Goal: Task Accomplishment & Management: Manage account settings

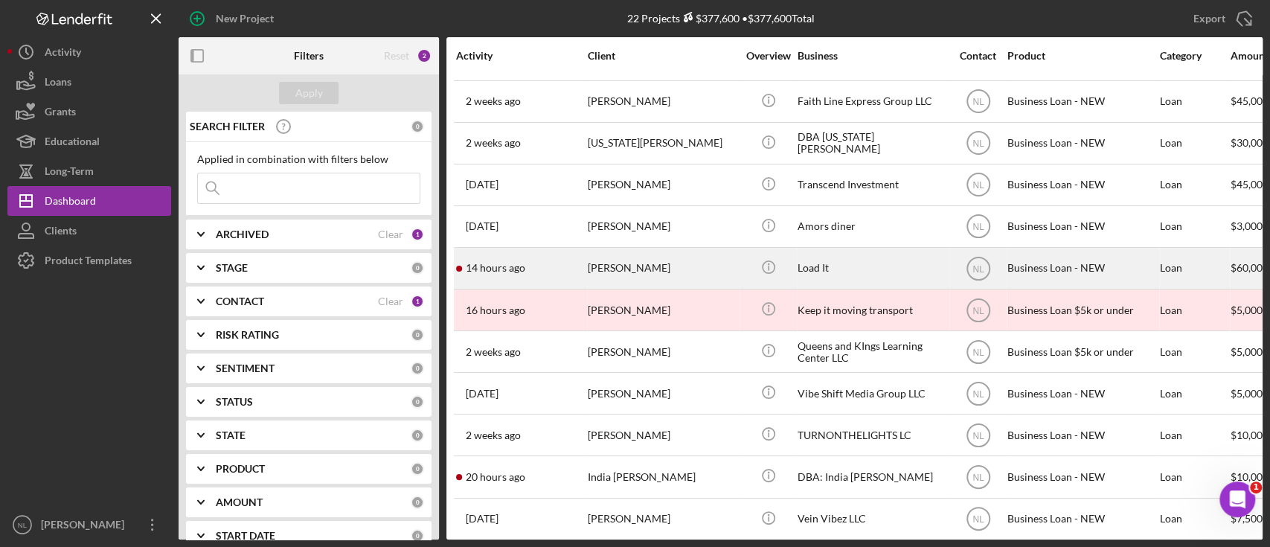
scroll to position [89, 0]
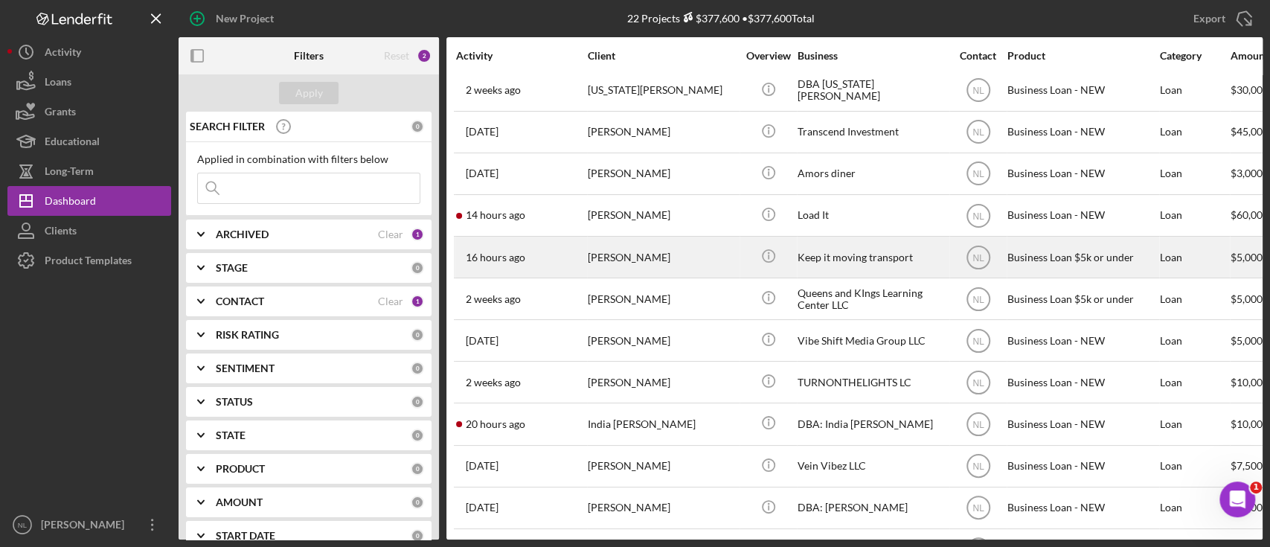
click at [632, 264] on div "[PERSON_NAME]" at bounding box center [662, 256] width 149 height 39
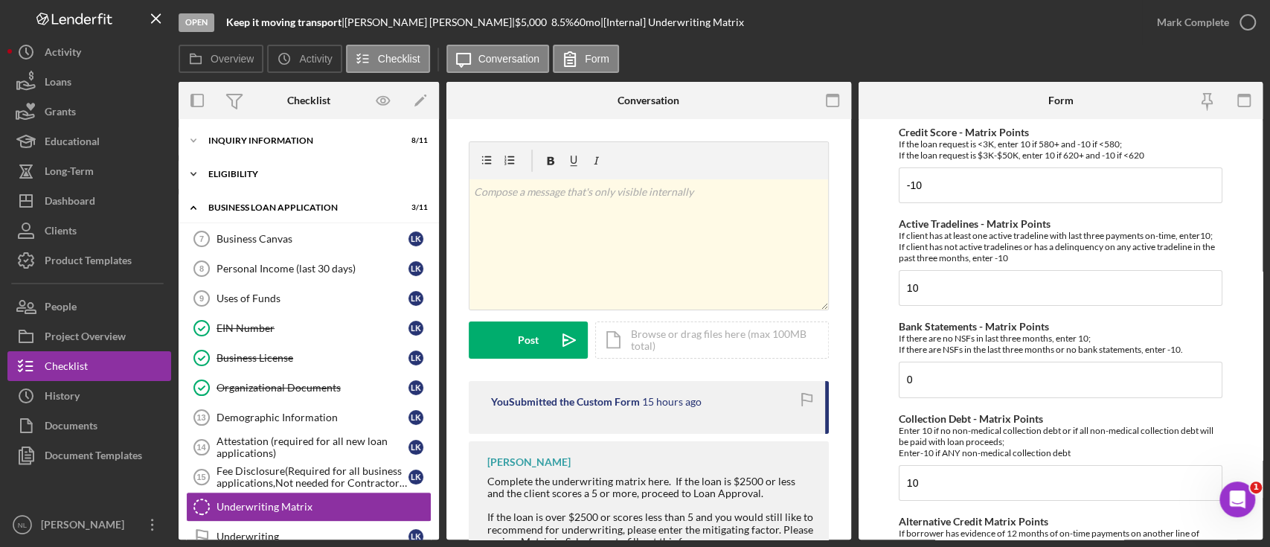
click at [242, 176] on div "Eligibility" at bounding box center [314, 174] width 212 height 9
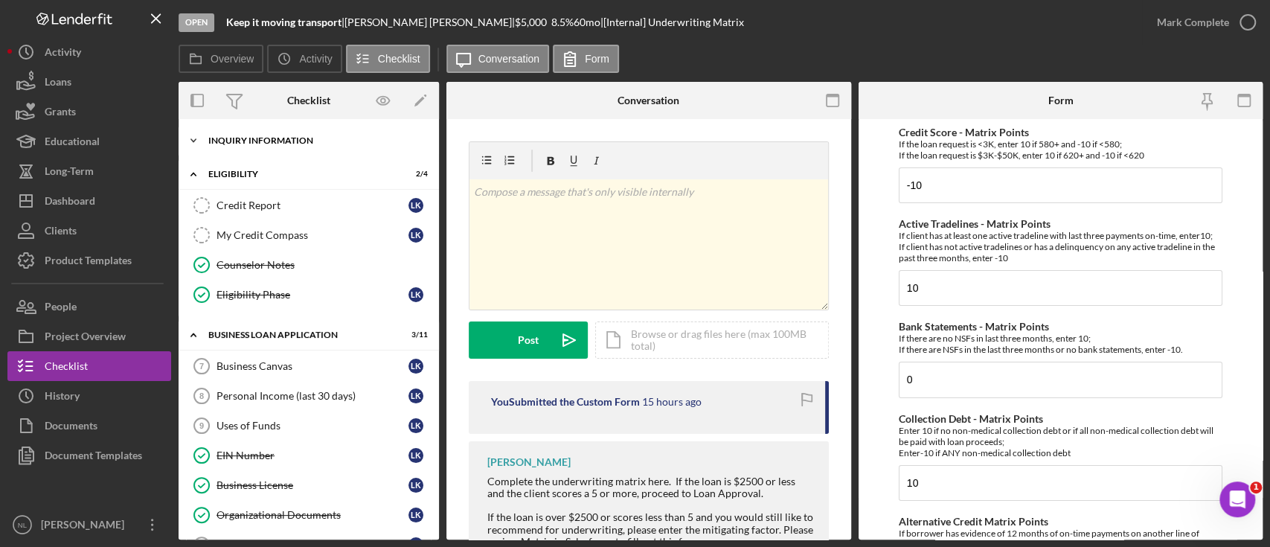
click at [285, 140] on div "INQUIRY INFORMATION" at bounding box center [314, 140] width 212 height 9
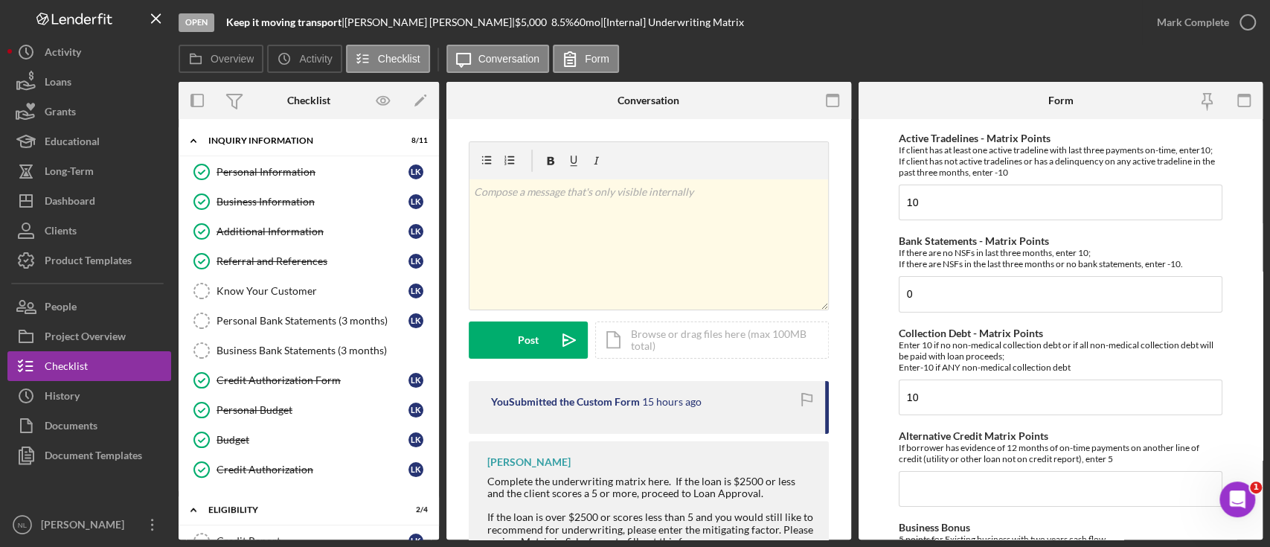
scroll to position [215, 0]
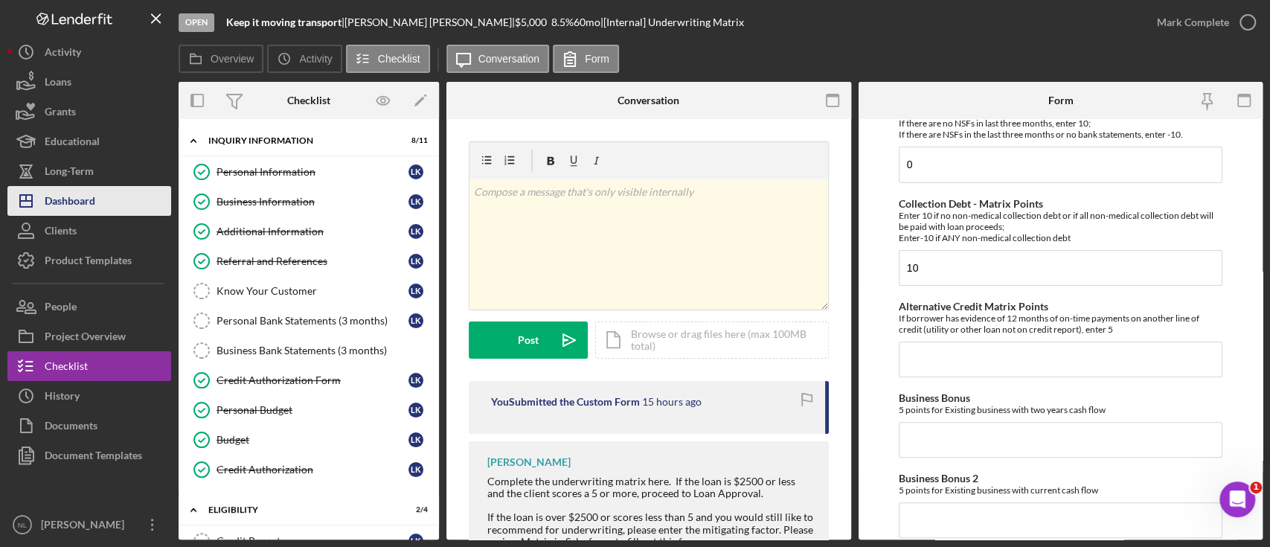
click at [120, 207] on button "Icon/Dashboard Dashboard" at bounding box center [89, 201] width 164 height 30
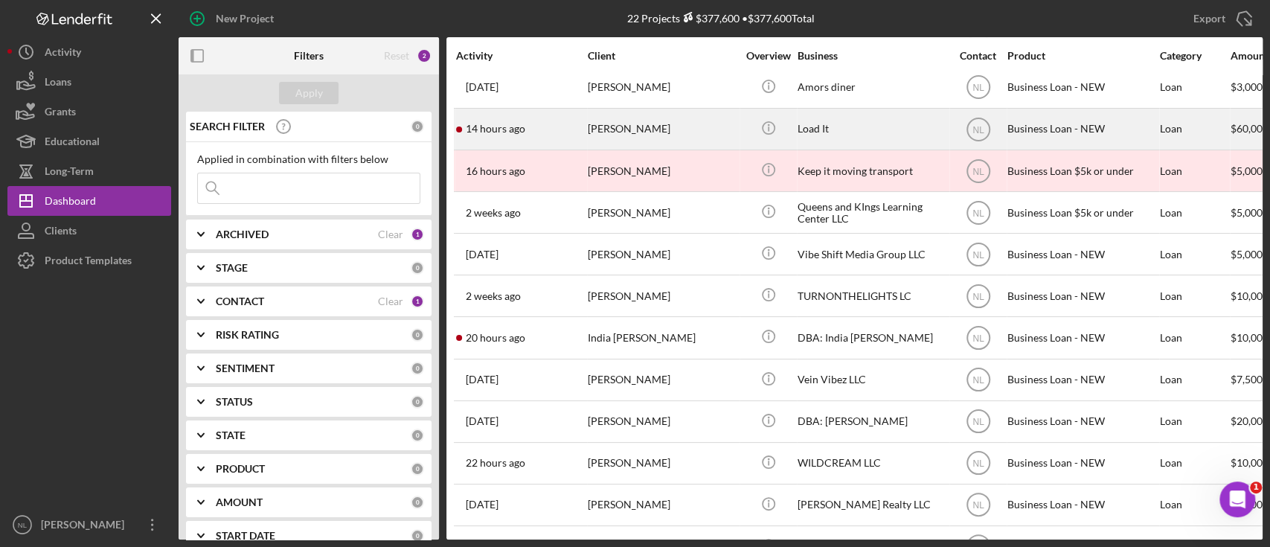
scroll to position [188, 0]
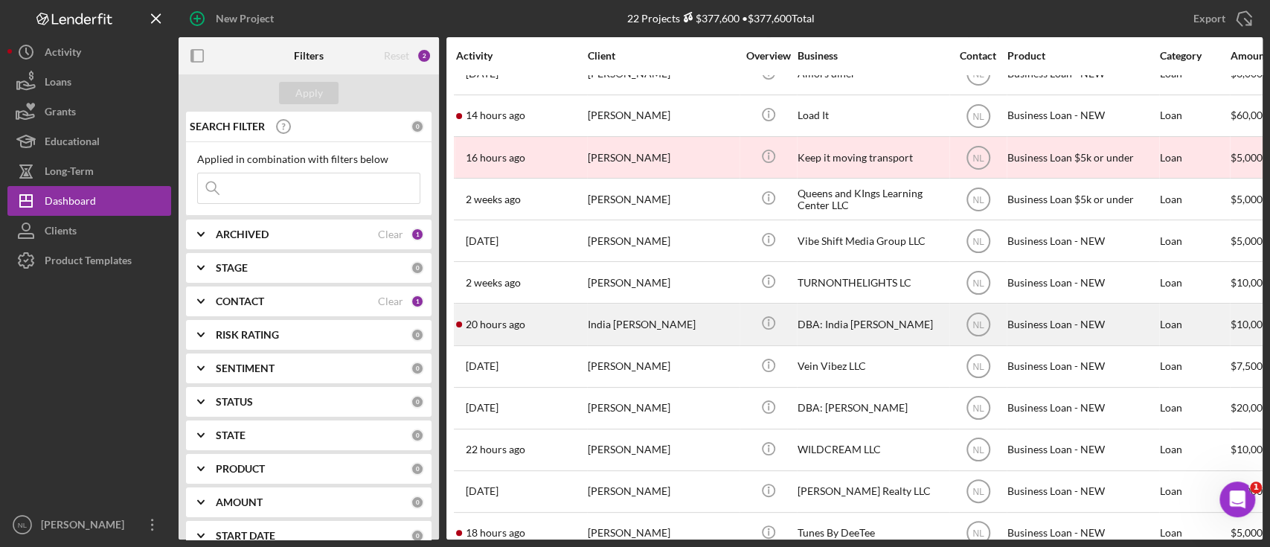
click at [653, 317] on div "India [PERSON_NAME]" at bounding box center [662, 323] width 149 height 39
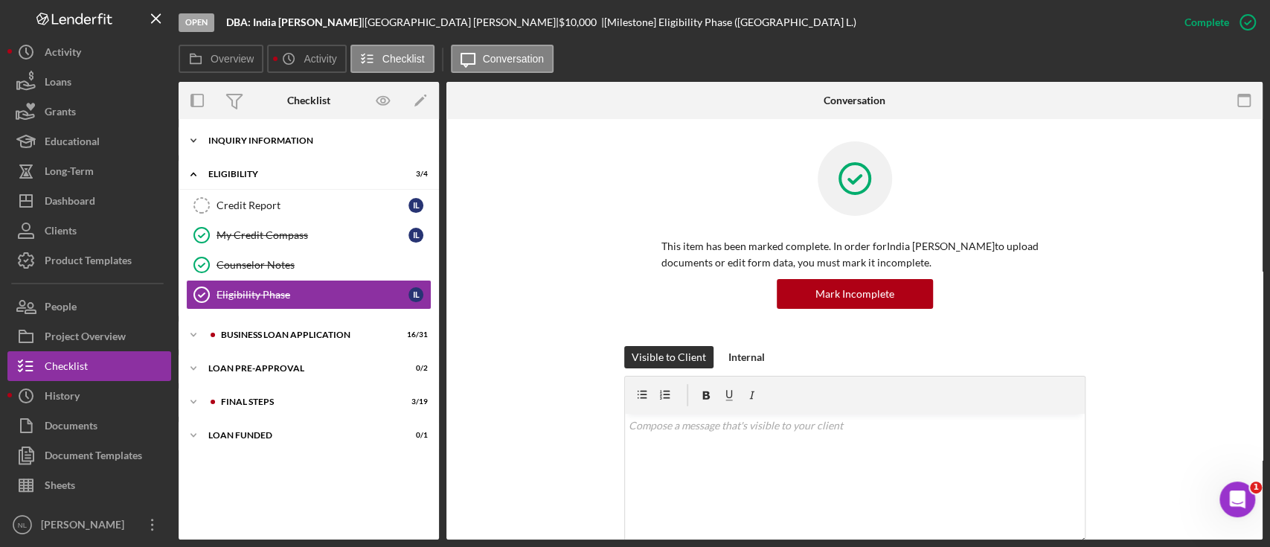
click at [282, 148] on div "Icon/Expander INQUIRY INFORMATION 8 / 11" at bounding box center [309, 141] width 260 height 30
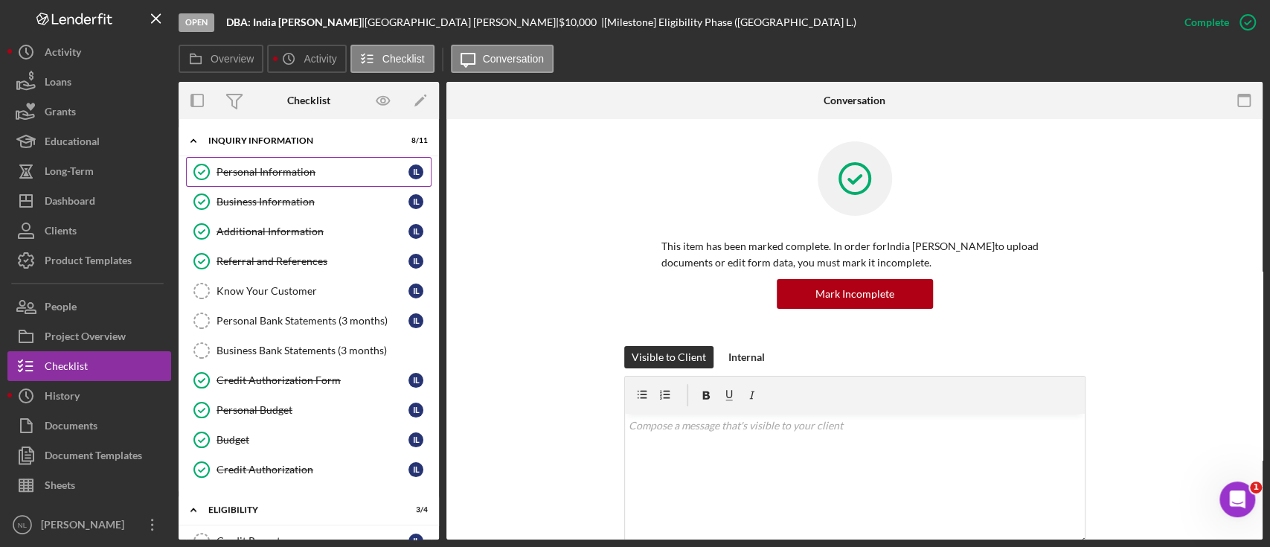
click at [286, 181] on link "Personal Information Personal Information I L" at bounding box center [308, 172] width 245 height 30
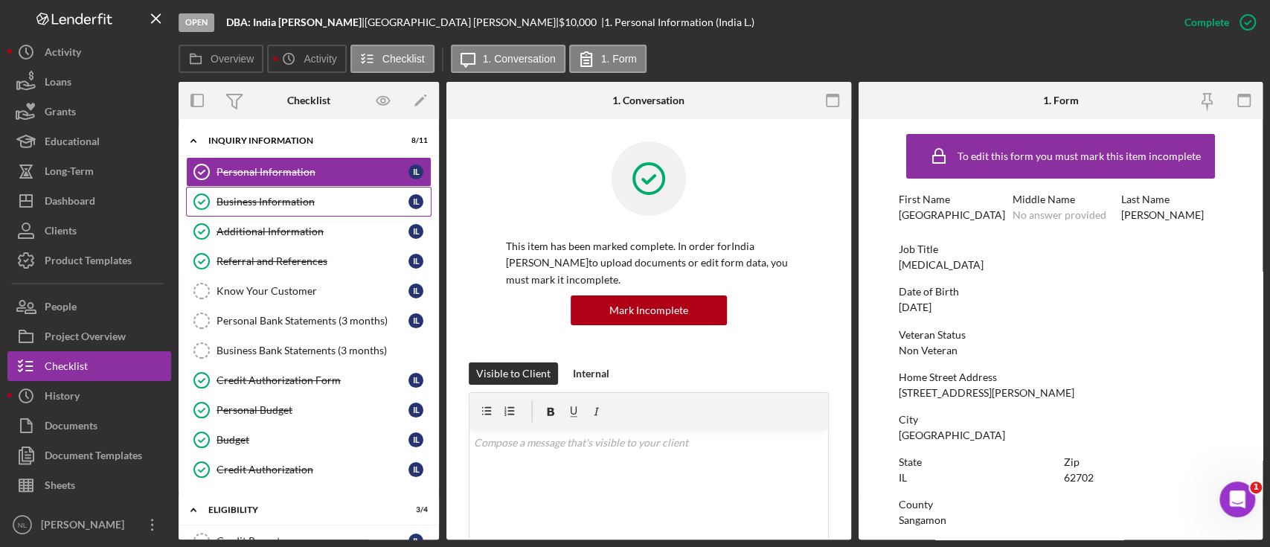
click at [284, 197] on div "Business Information" at bounding box center [312, 202] width 192 height 12
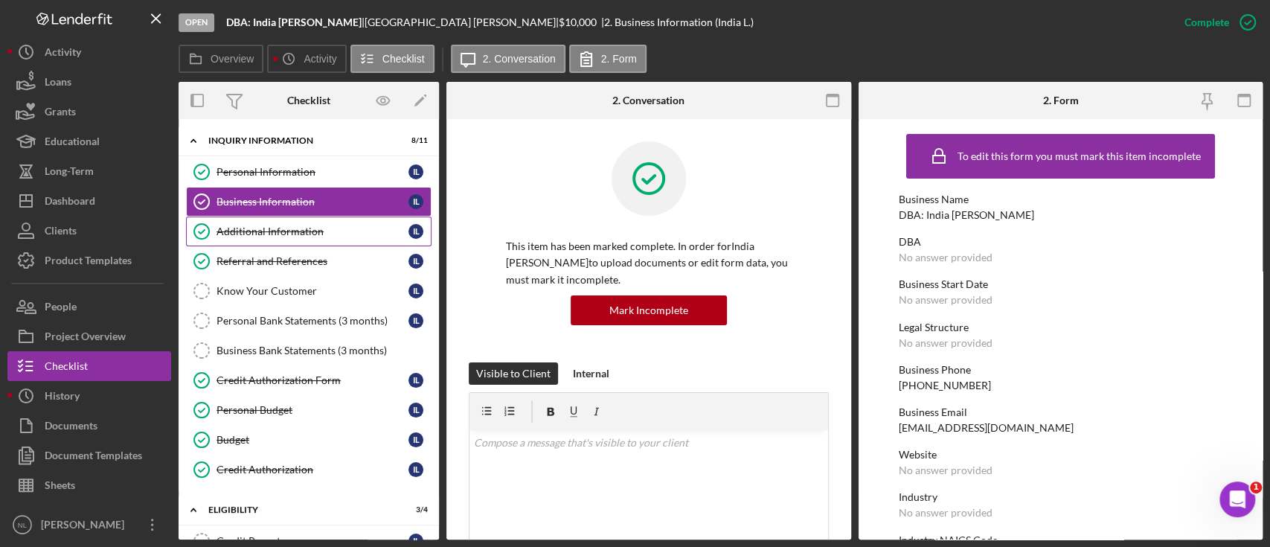
click at [280, 222] on link "Additional Information Additional Information I L" at bounding box center [308, 231] width 245 height 30
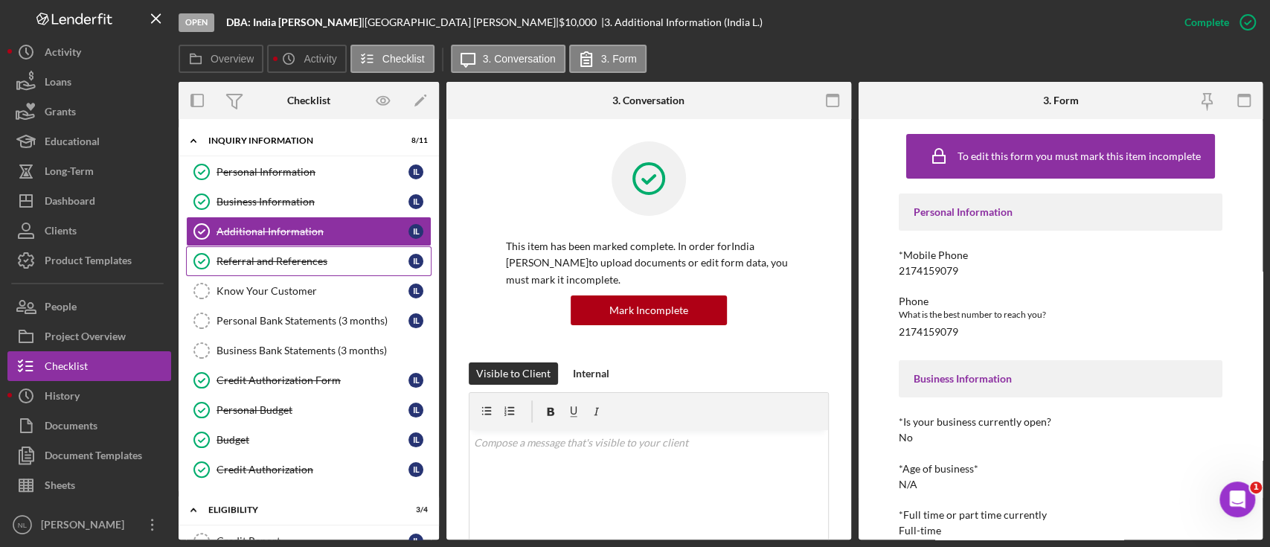
click at [272, 259] on div "Referral and References" at bounding box center [312, 261] width 192 height 12
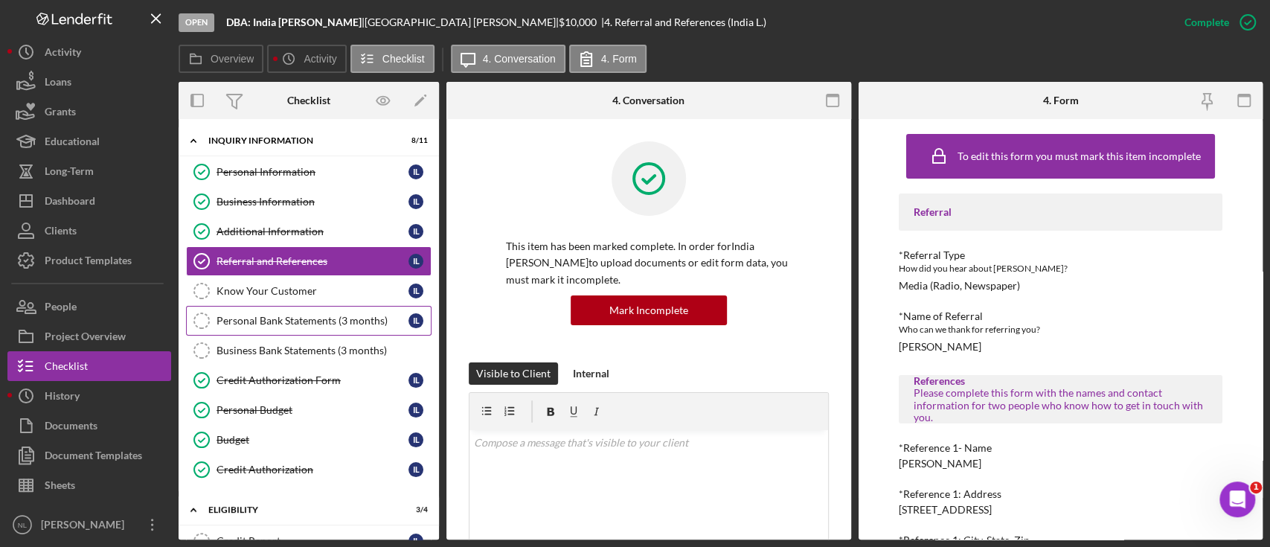
scroll to position [251, 0]
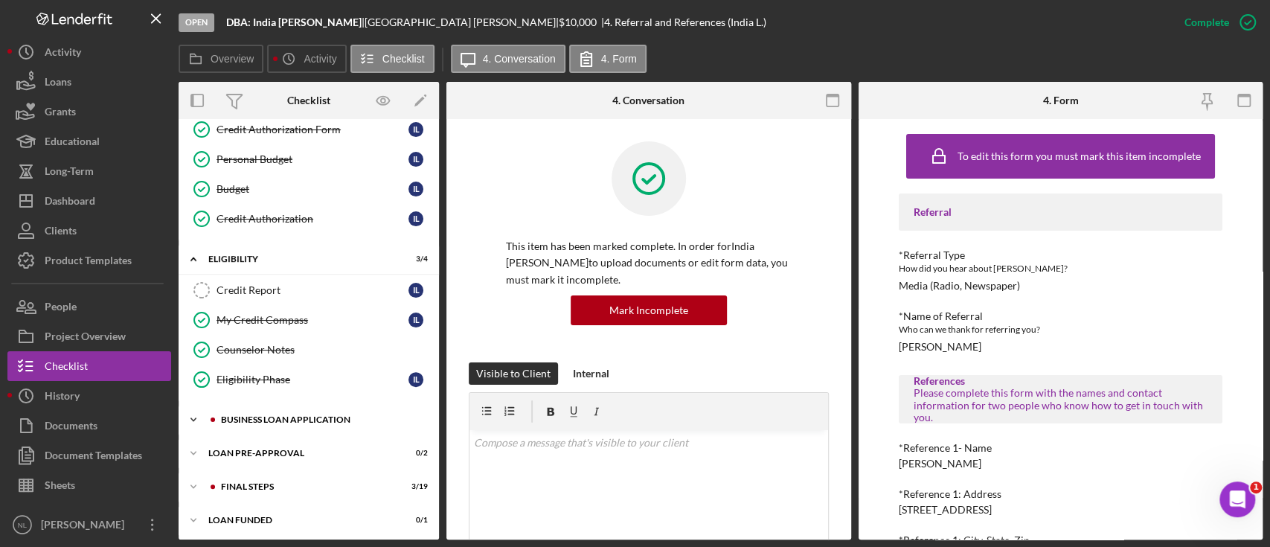
click at [289, 415] on div "BUSINESS LOAN APPLICATION" at bounding box center [320, 419] width 199 height 9
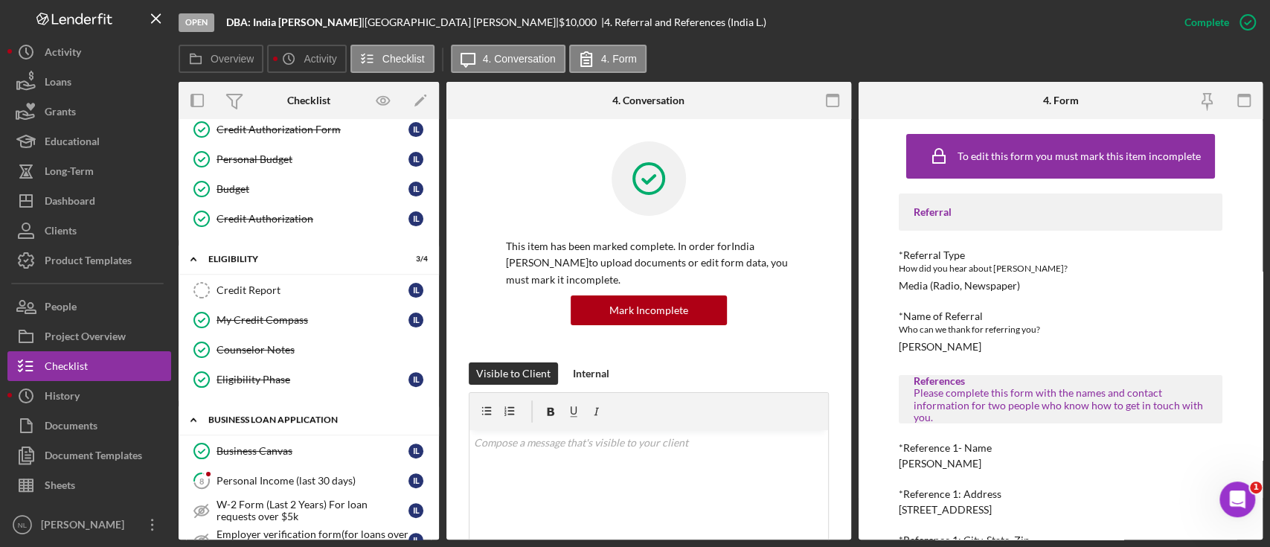
scroll to position [649, 0]
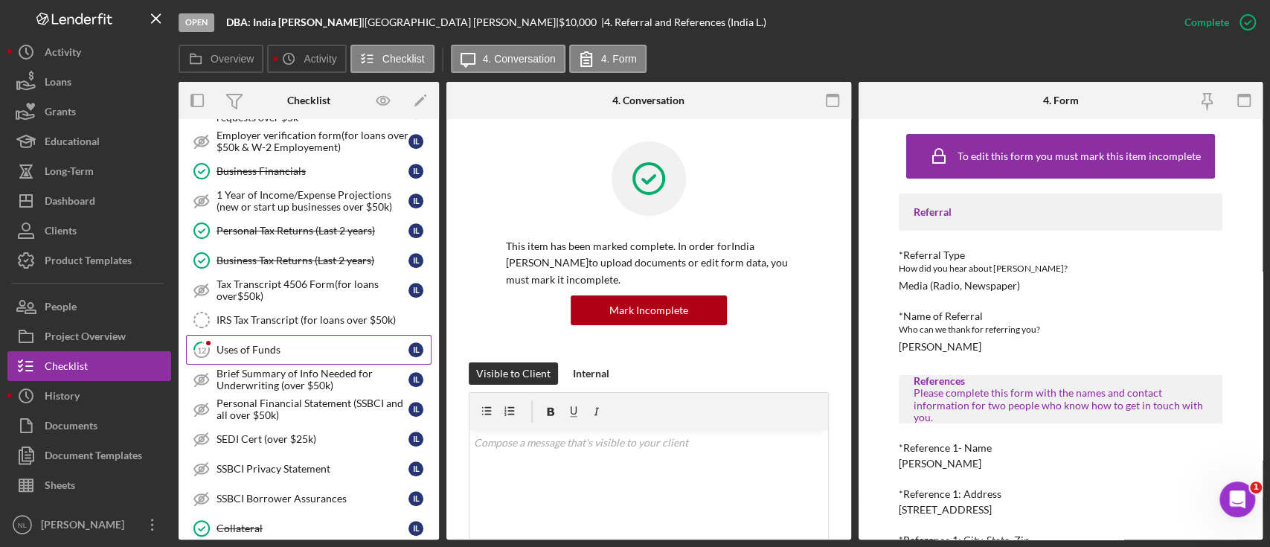
click at [265, 350] on div "Uses of Funds" at bounding box center [312, 350] width 192 height 12
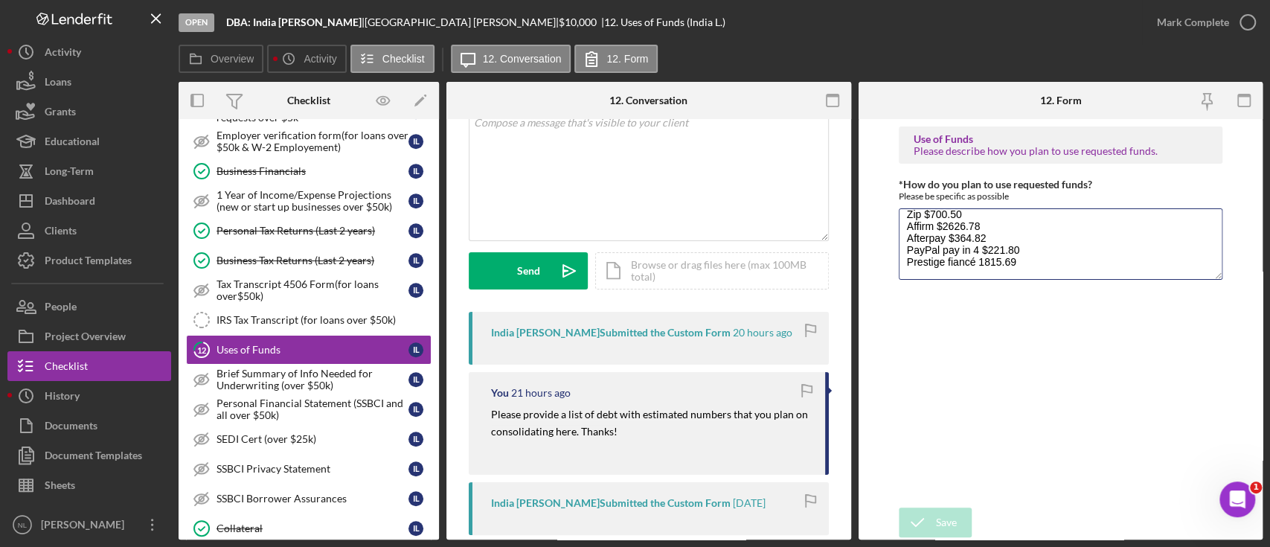
scroll to position [100, 0]
click at [1187, 18] on div "Mark Complete" at bounding box center [1193, 22] width 72 height 30
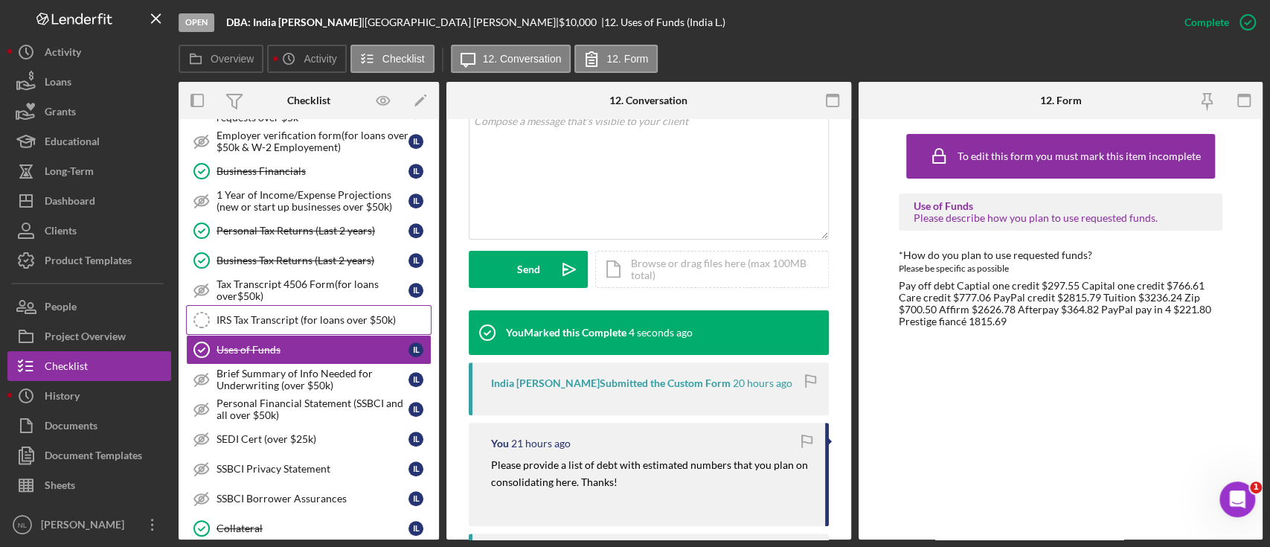
click at [327, 305] on link "IRS Tax Transcript (for loans over $50k) IRS Tax Transcript (for loans over $50…" at bounding box center [308, 320] width 245 height 30
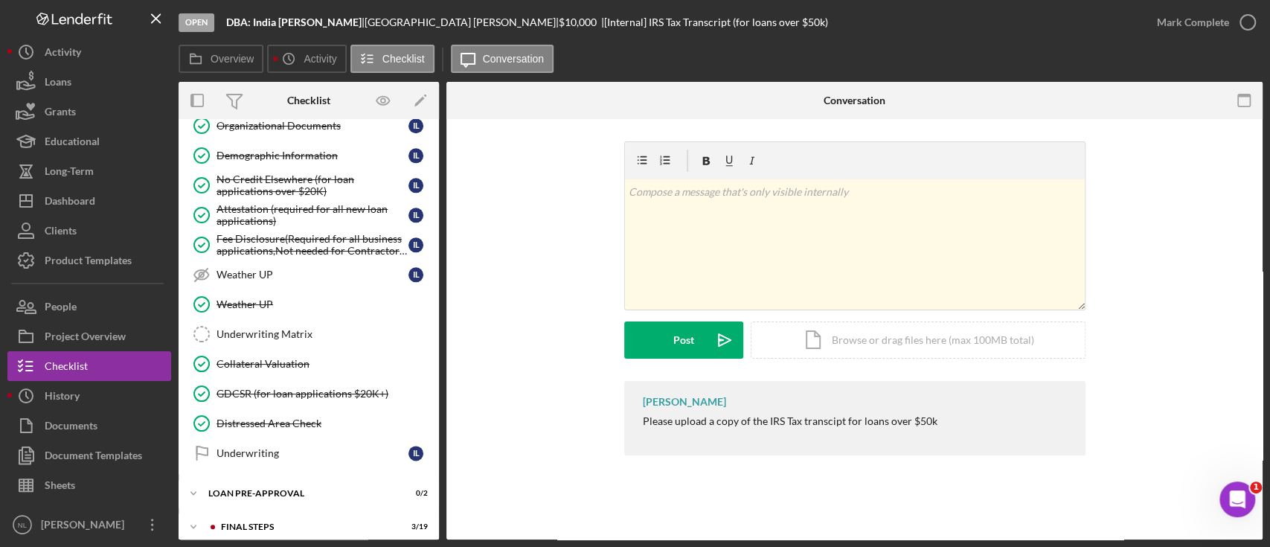
scroll to position [1177, 0]
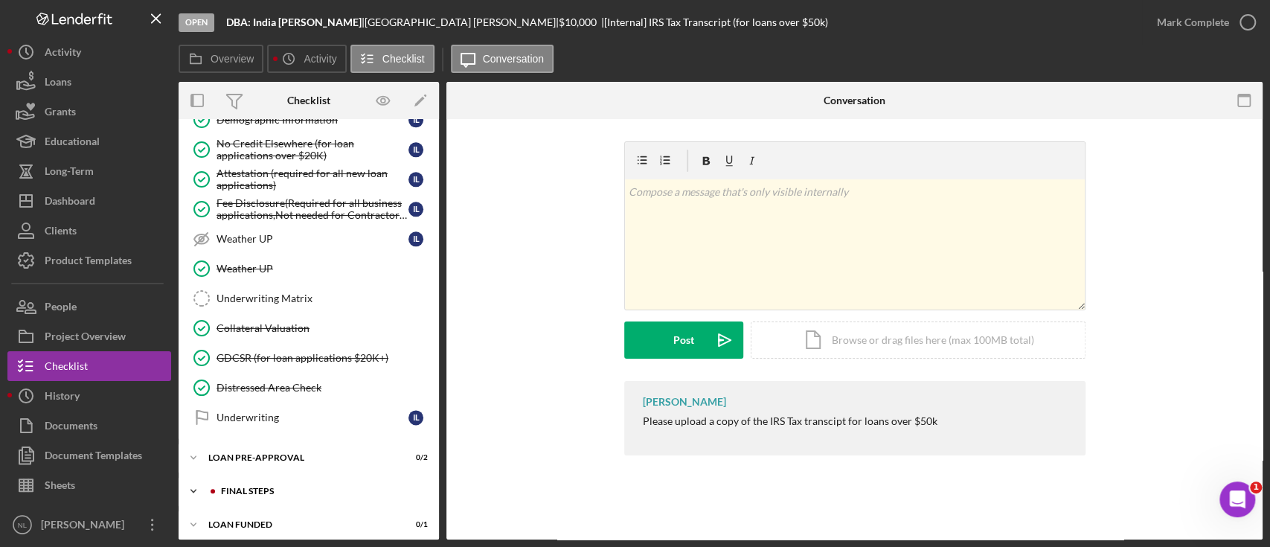
click at [309, 486] on div "FINAL STEPS" at bounding box center [320, 490] width 199 height 9
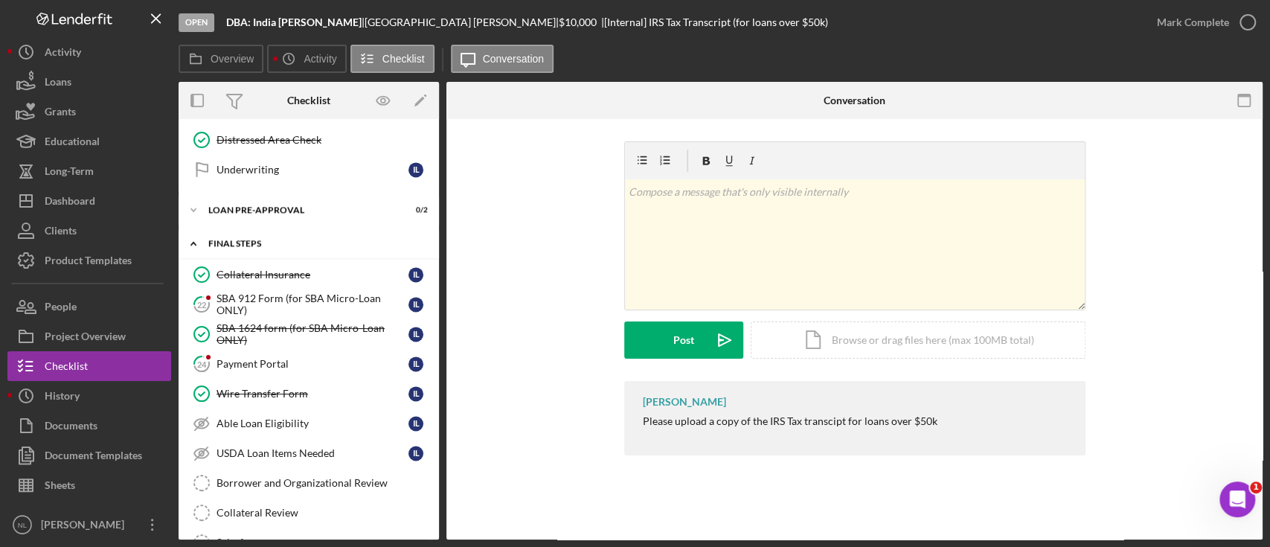
scroll to position [1428, 0]
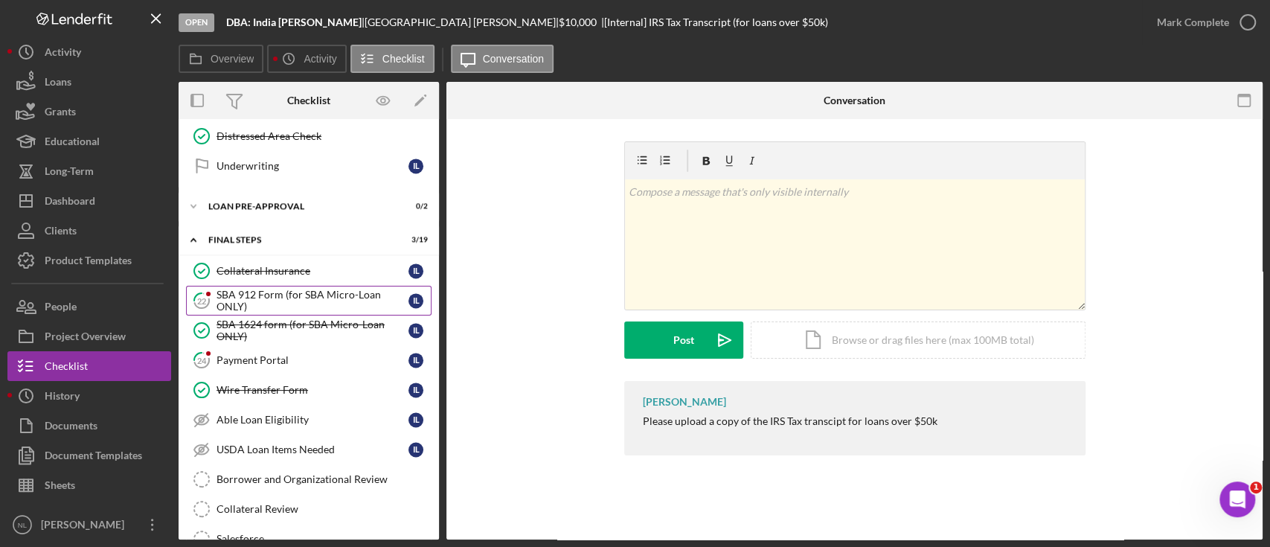
click at [277, 301] on div "SBA 912 Form (for SBA Micro-Loan ONLY)" at bounding box center [312, 301] width 192 height 24
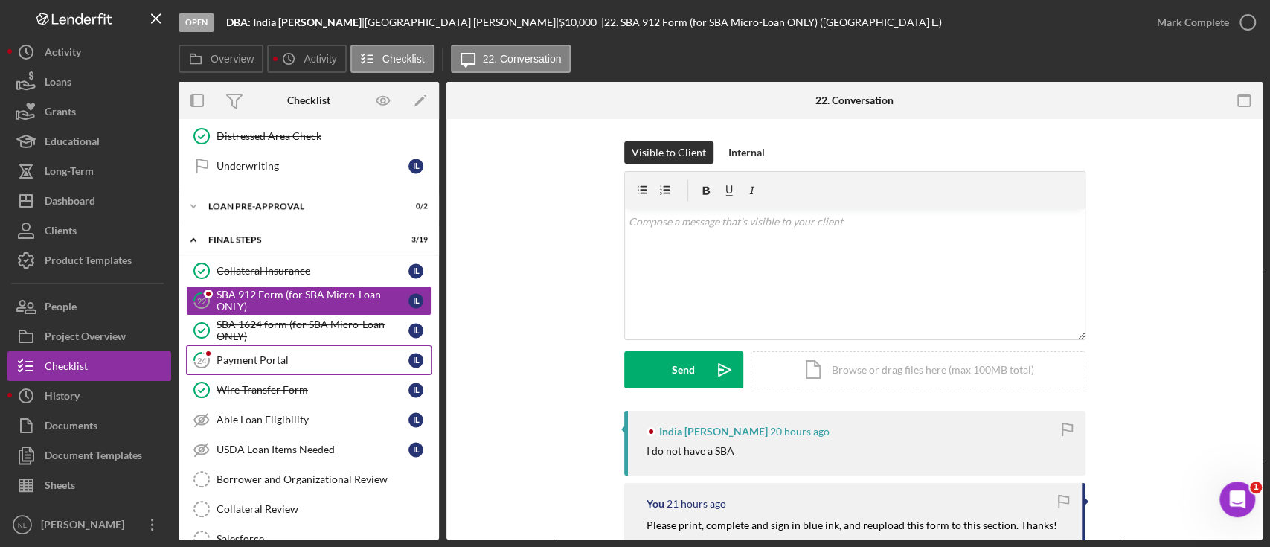
click at [278, 356] on div "Payment Portal" at bounding box center [312, 360] width 192 height 12
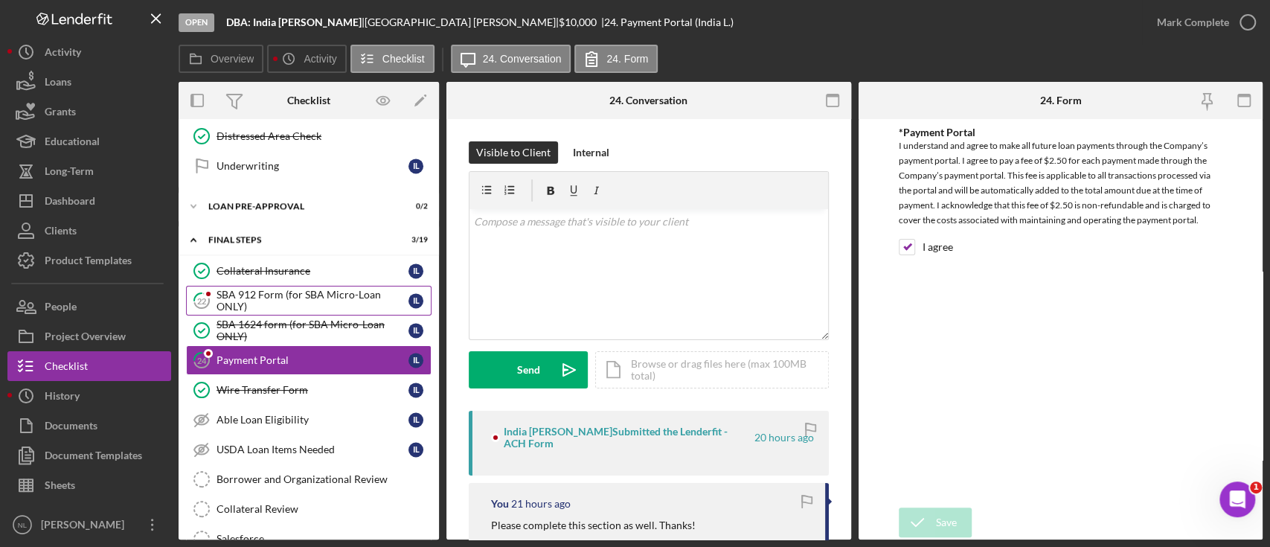
click at [303, 298] on div "SBA 912 Form (for SBA Micro-Loan ONLY)" at bounding box center [312, 301] width 192 height 24
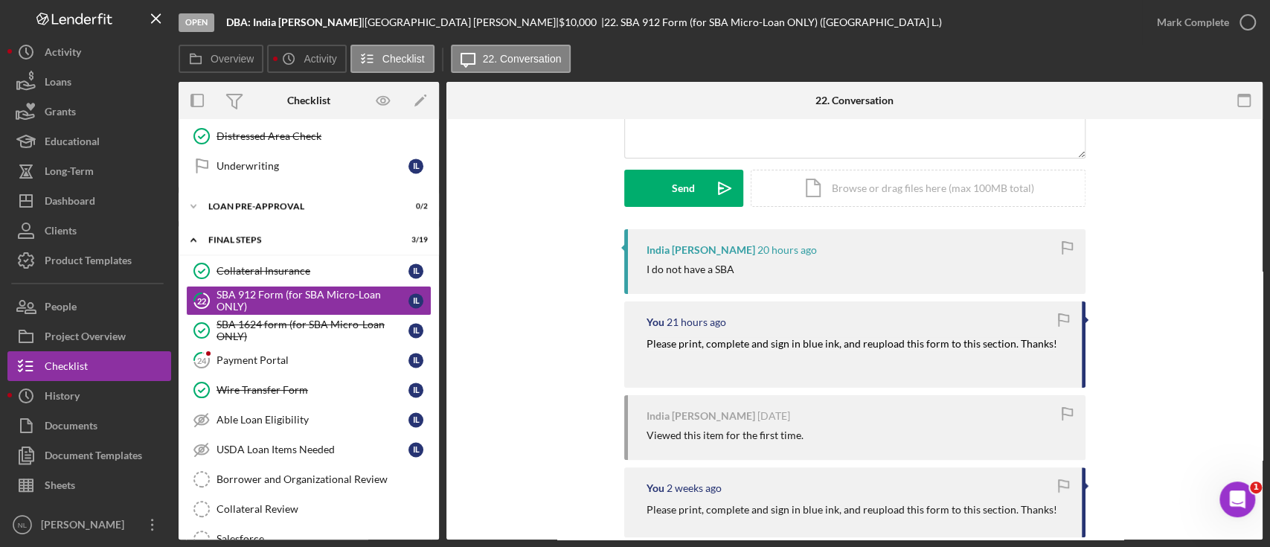
scroll to position [184, 0]
click at [290, 345] on link "24 Payment Portal I L" at bounding box center [308, 360] width 245 height 30
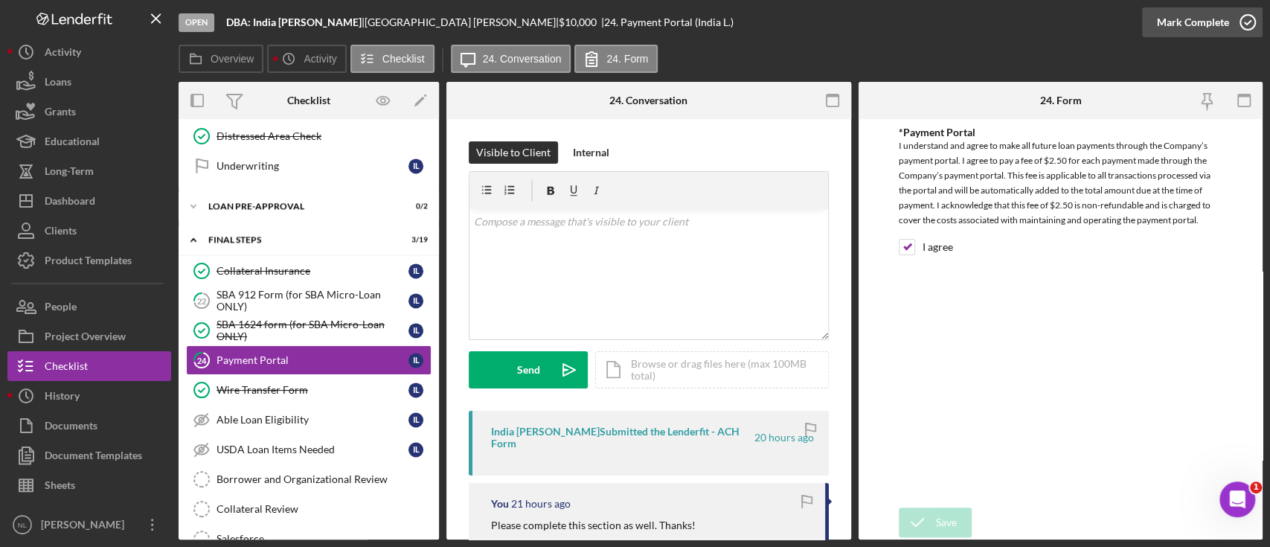
click at [1181, 36] on div "Mark Complete" at bounding box center [1202, 22] width 120 height 45
click at [1212, 29] on div "Mark Complete" at bounding box center [1193, 22] width 72 height 30
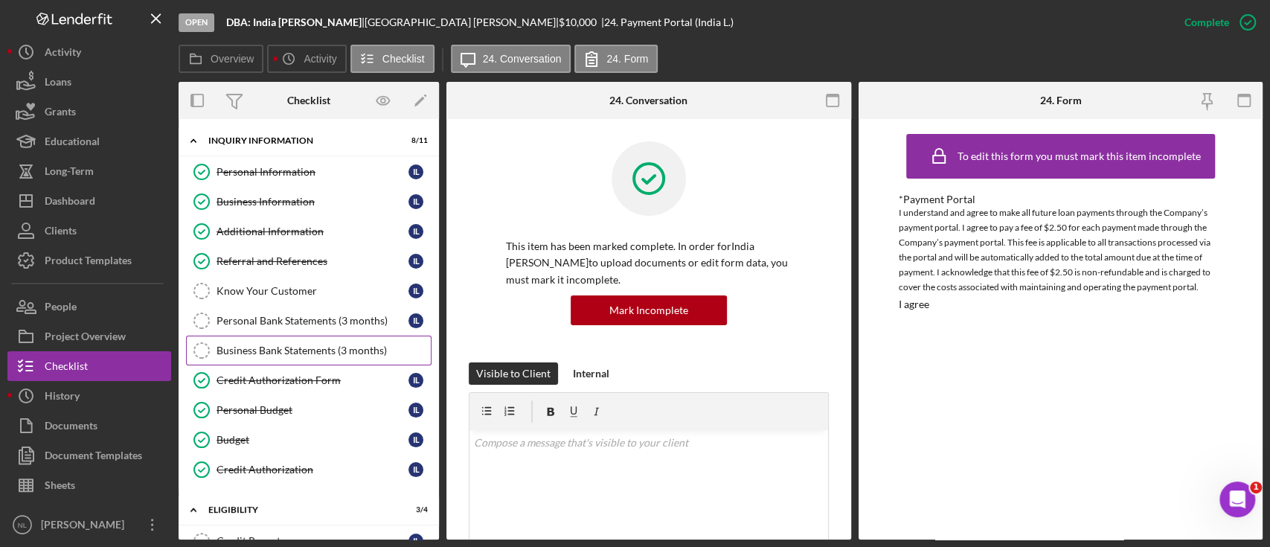
scroll to position [411, 0]
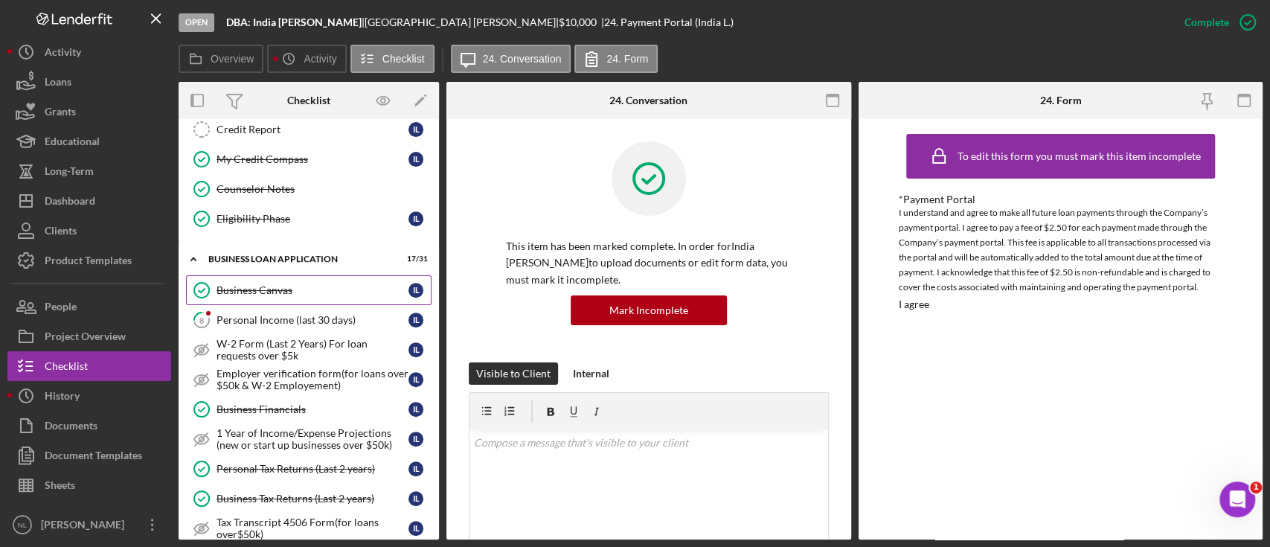
click at [293, 298] on link "Business Canvas Business Canvas I L" at bounding box center [308, 290] width 245 height 30
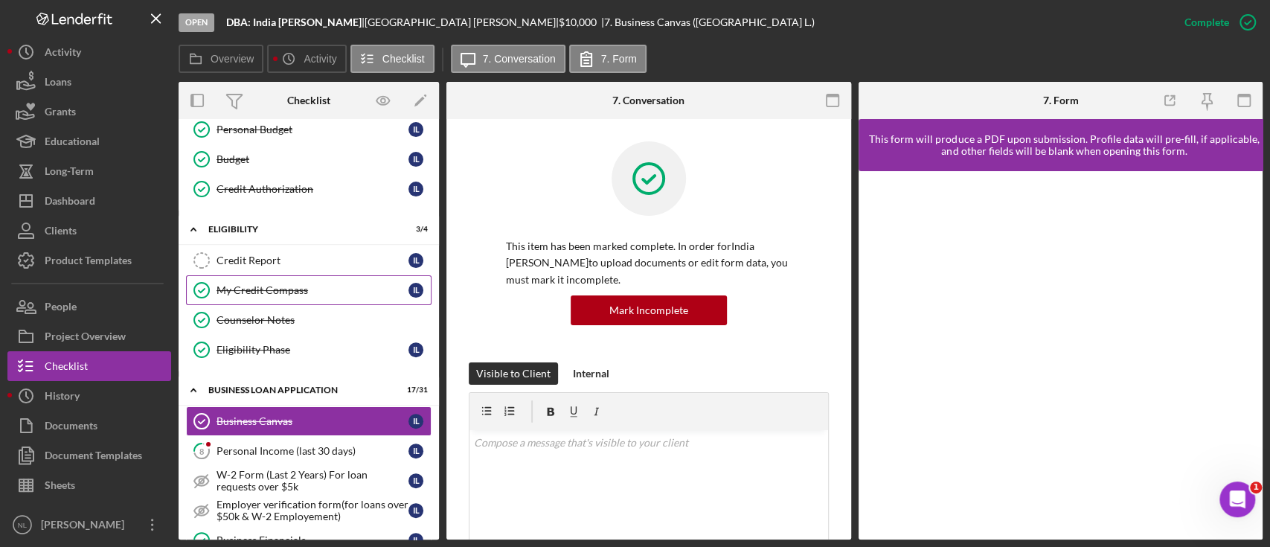
scroll to position [280, 0]
click at [289, 259] on div "Credit Report" at bounding box center [312, 261] width 192 height 12
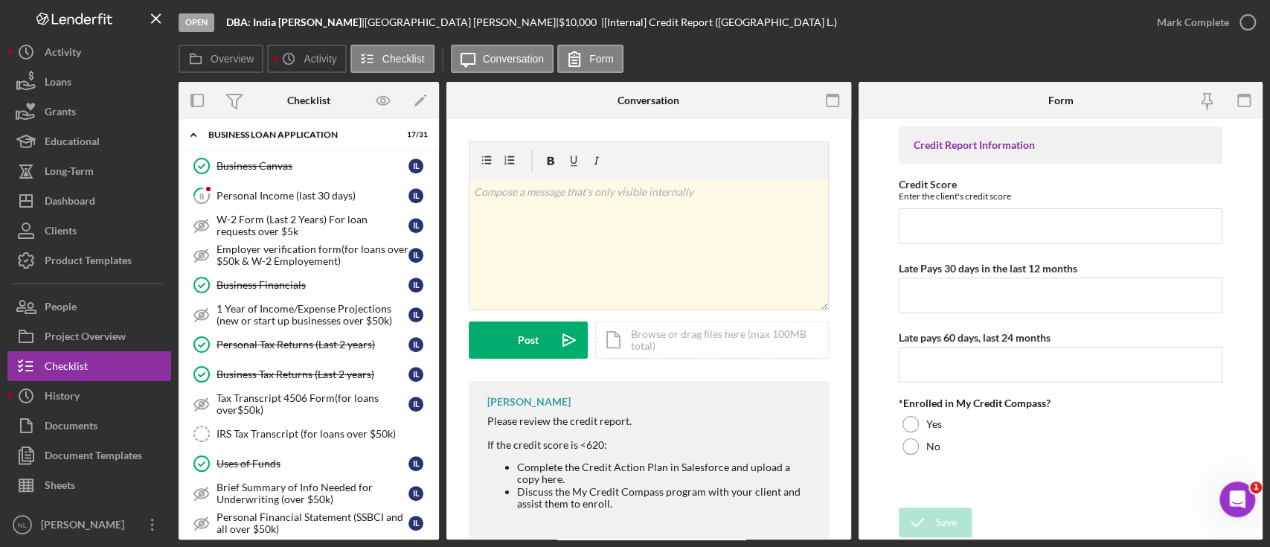
scroll to position [541, 0]
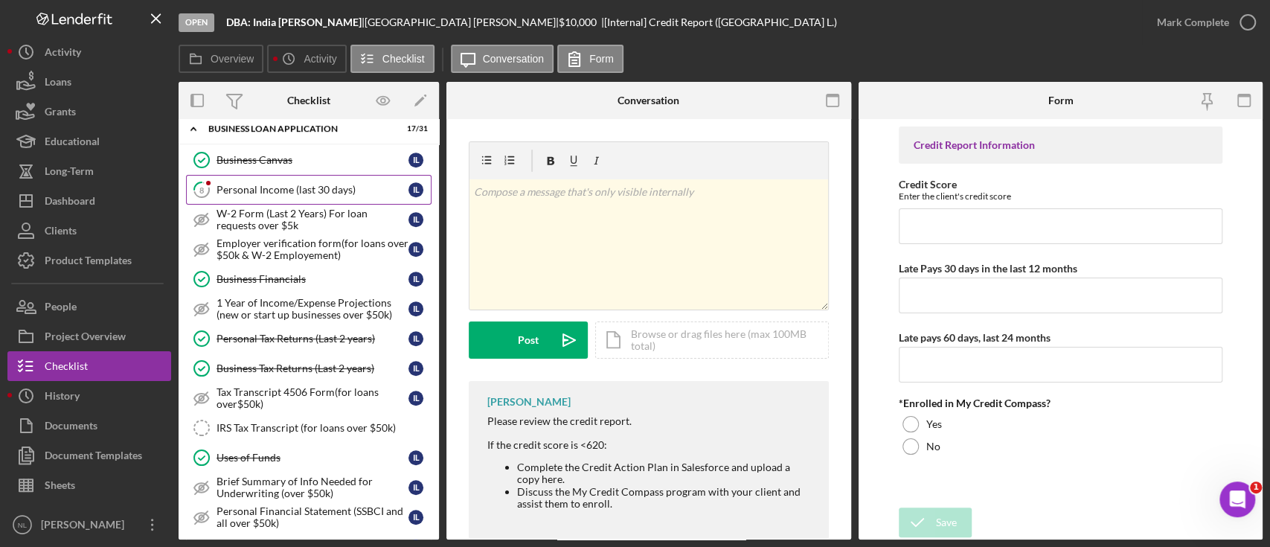
click at [244, 187] on div "Personal Income (last 30 days)" at bounding box center [312, 190] width 192 height 12
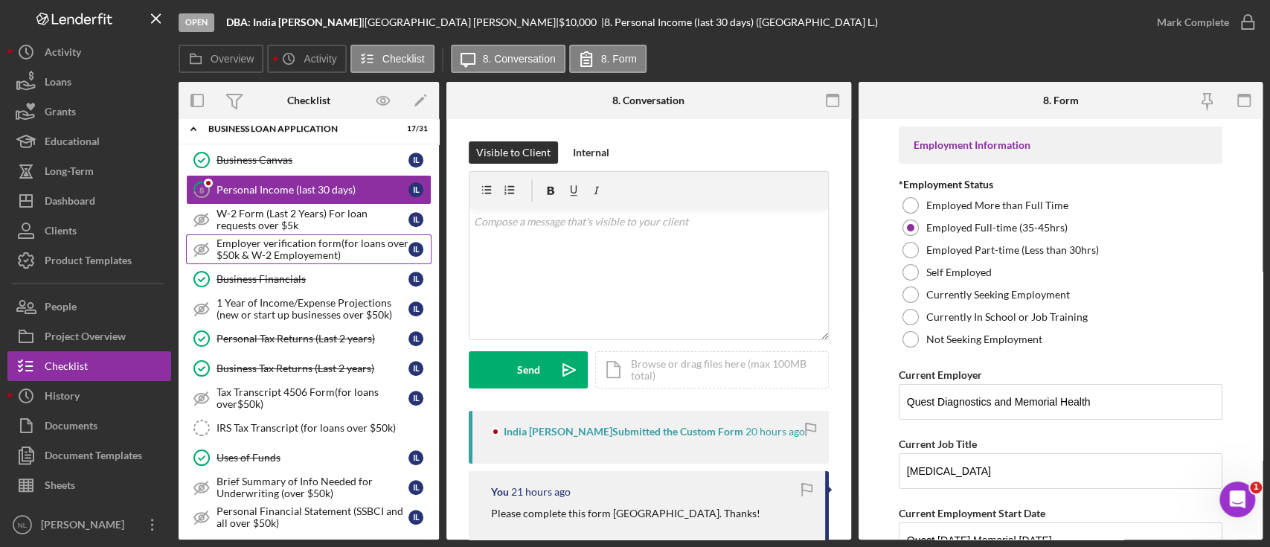
click at [251, 237] on div "Employer verification form(for loans over $50k & W-2 Employement)" at bounding box center [312, 249] width 192 height 24
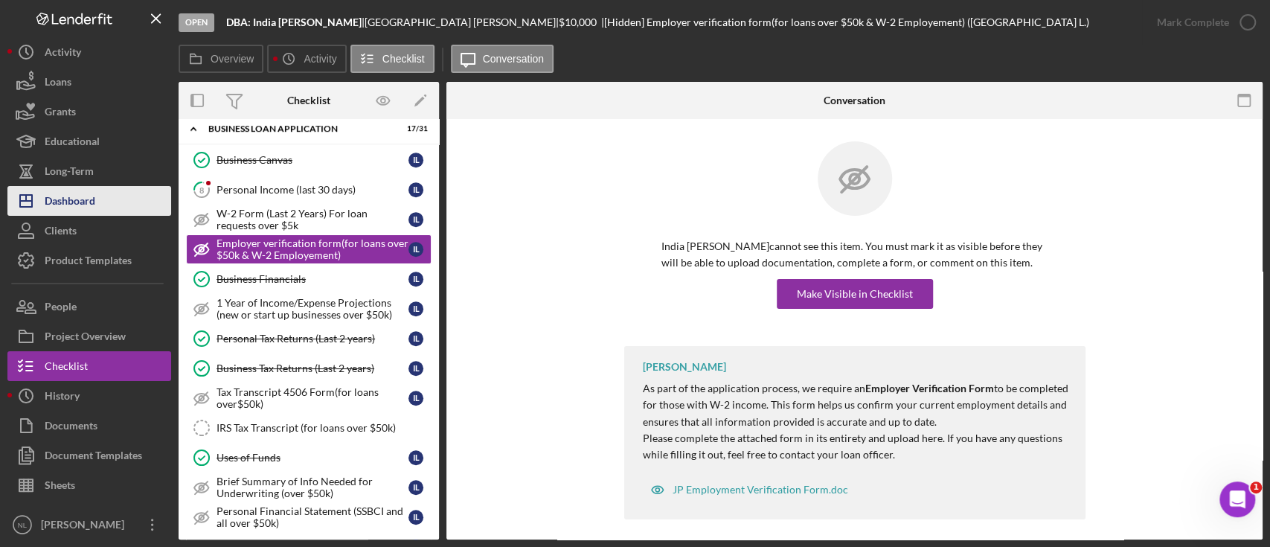
click at [89, 198] on div "Dashboard" at bounding box center [70, 202] width 51 height 33
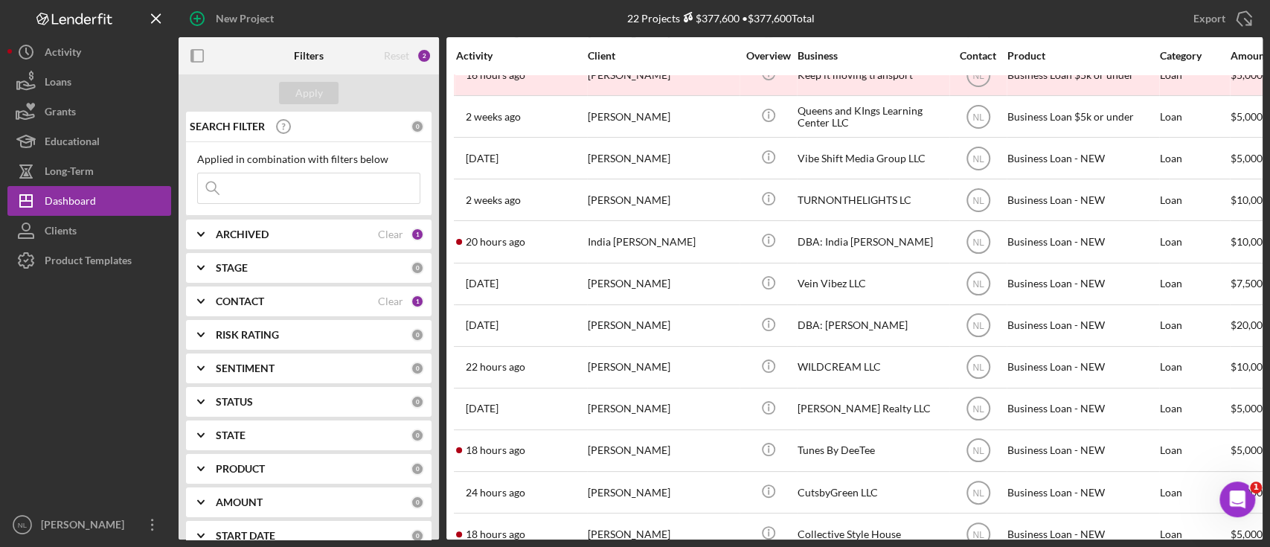
scroll to position [273, 0]
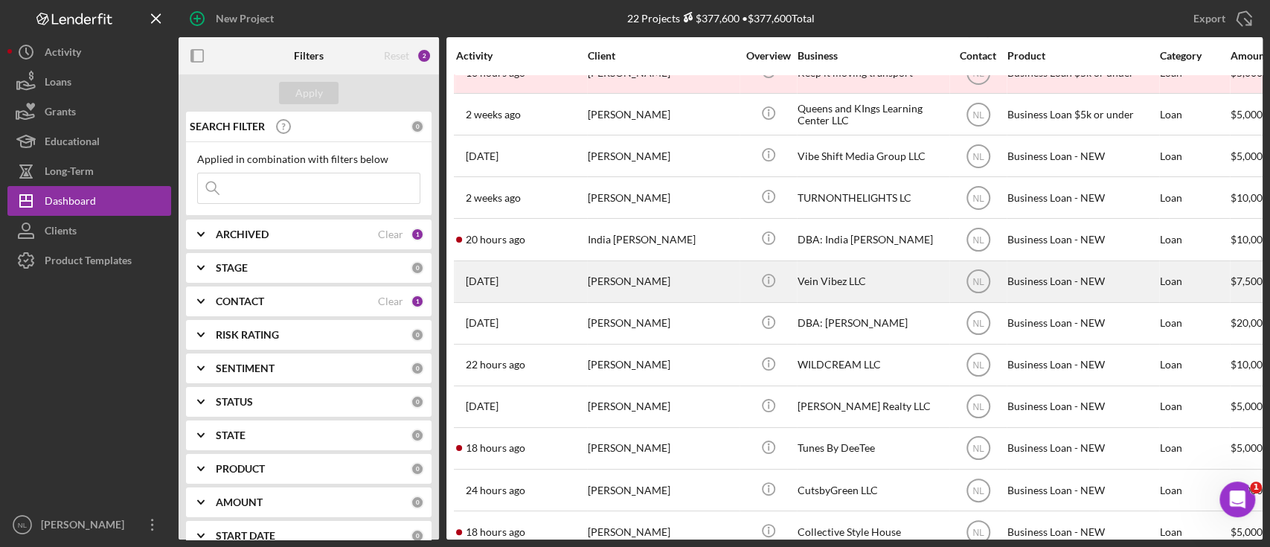
click at [630, 270] on div "[PERSON_NAME]" at bounding box center [662, 281] width 149 height 39
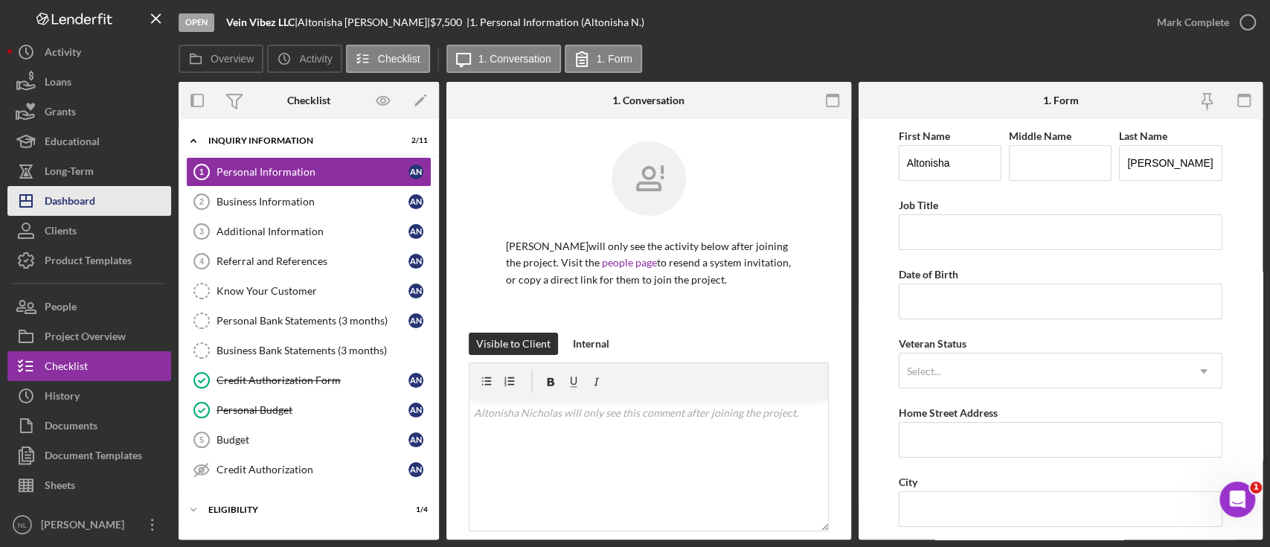
click at [125, 211] on button "Icon/Dashboard Dashboard" at bounding box center [89, 201] width 164 height 30
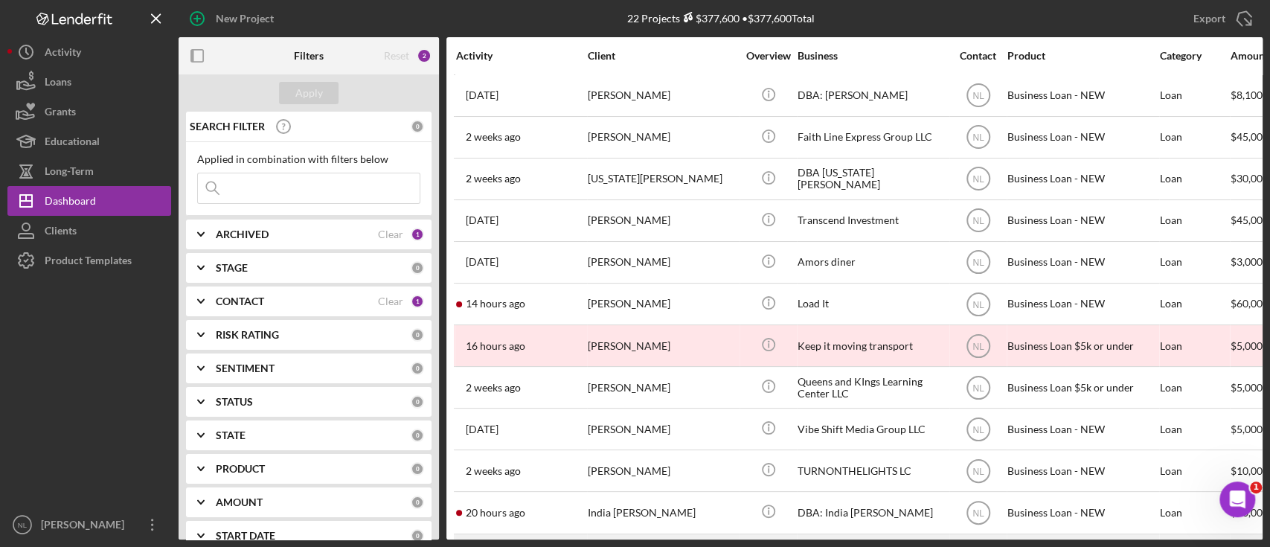
scroll to position [232, 0]
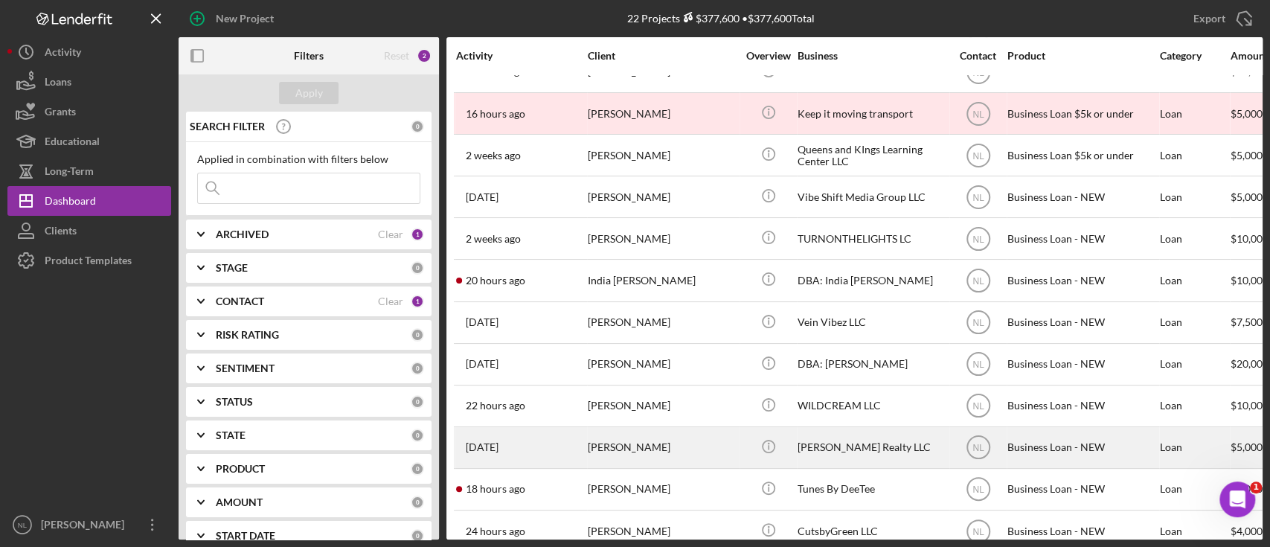
click at [691, 451] on div "[PERSON_NAME]" at bounding box center [662, 447] width 149 height 39
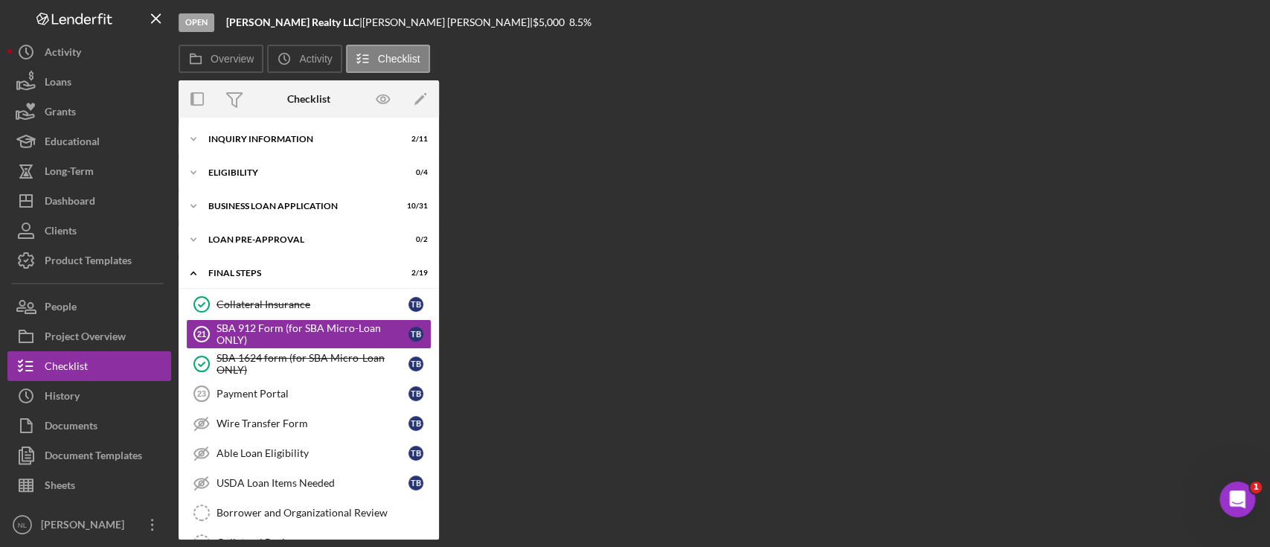
scroll to position [5, 0]
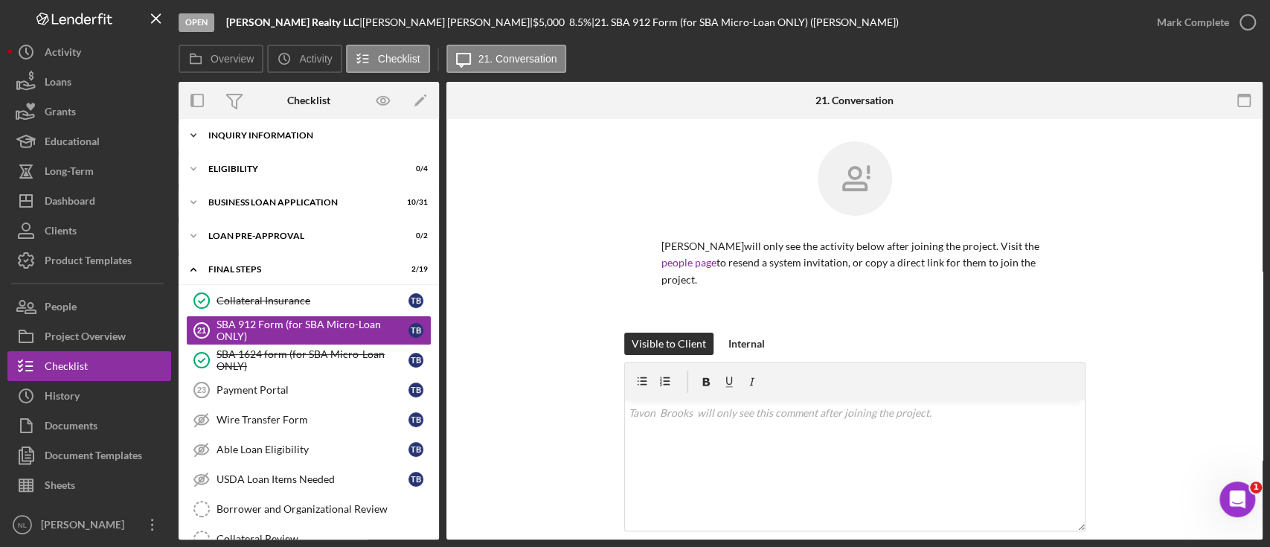
click at [276, 141] on div "Icon/Expander INQUIRY INFORMATION 2 / 11" at bounding box center [309, 135] width 260 height 30
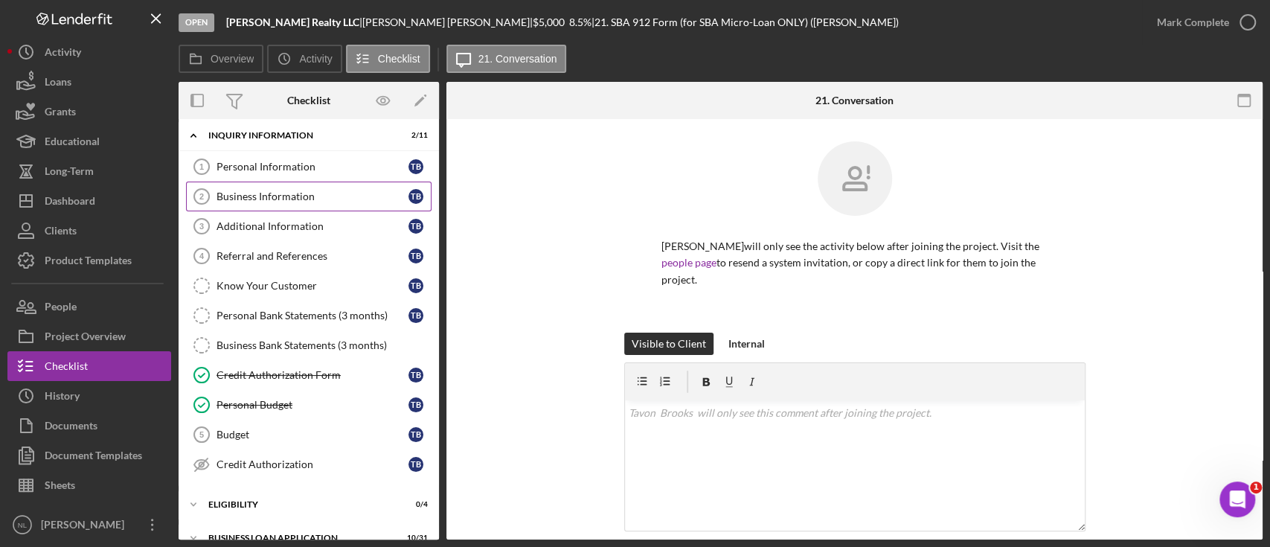
click at [274, 190] on div "Business Information" at bounding box center [312, 196] width 192 height 12
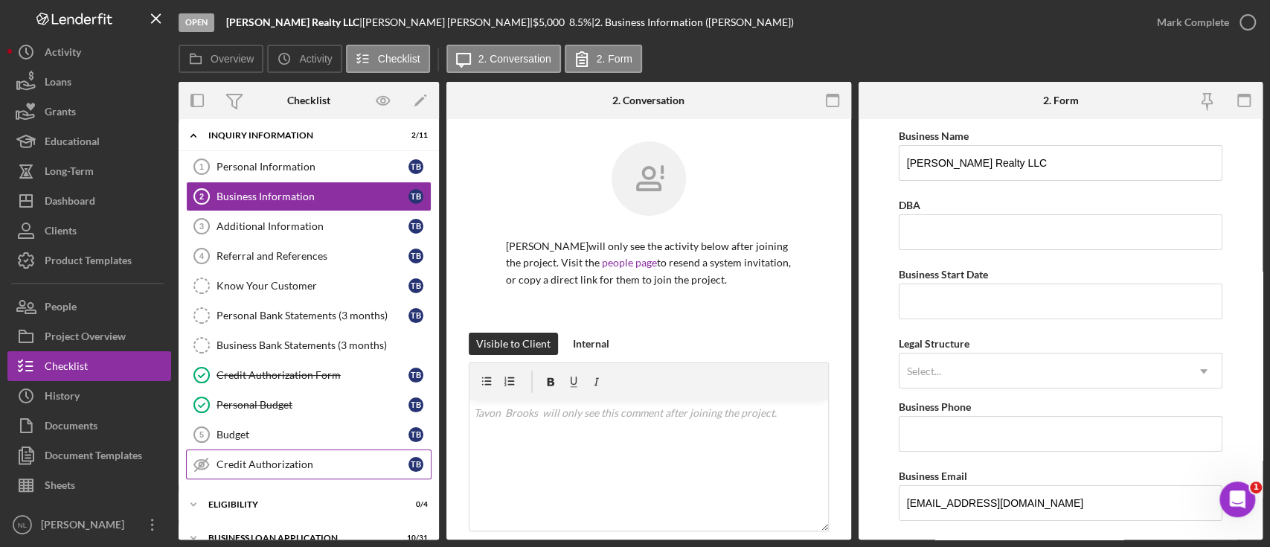
scroll to position [309, 0]
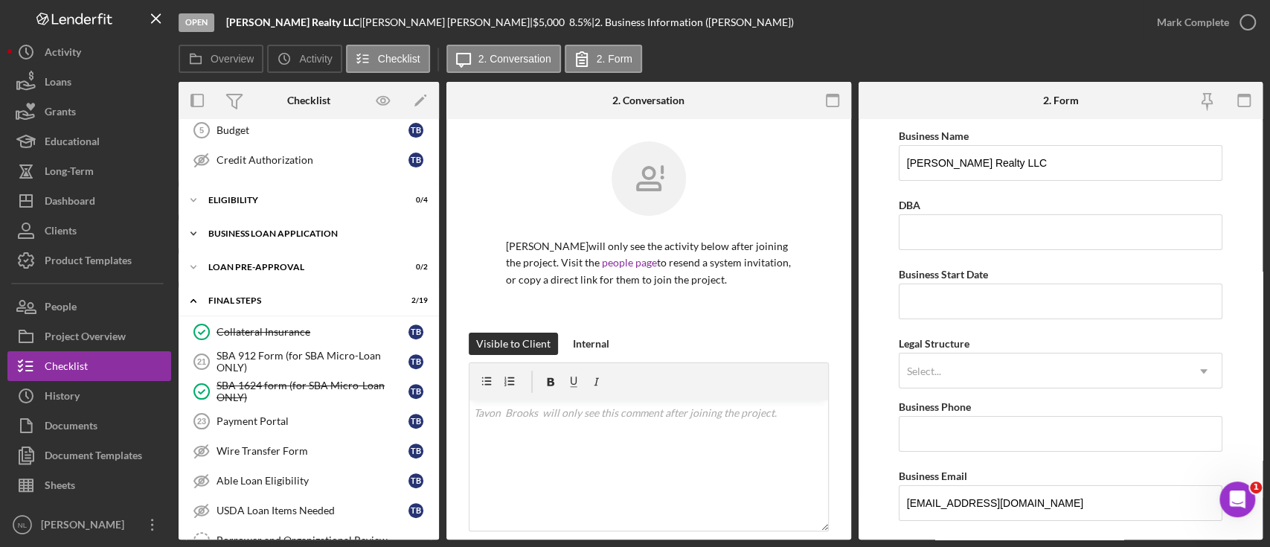
click at [267, 237] on div "Icon/Expander BUSINESS LOAN APPLICATION 10 / 31" at bounding box center [309, 234] width 260 height 30
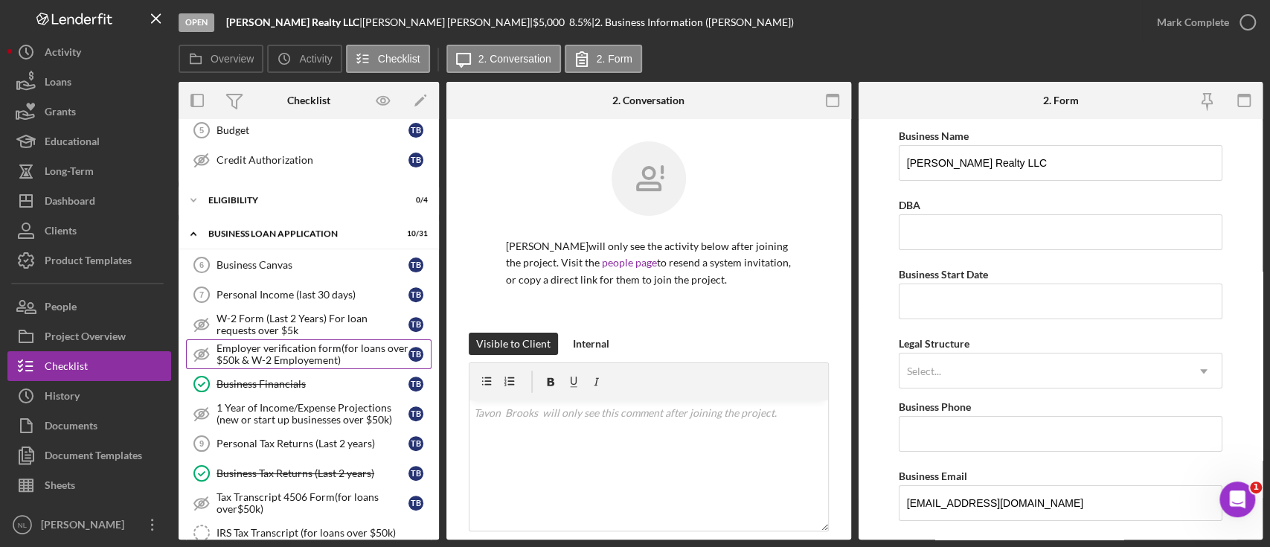
scroll to position [411, 0]
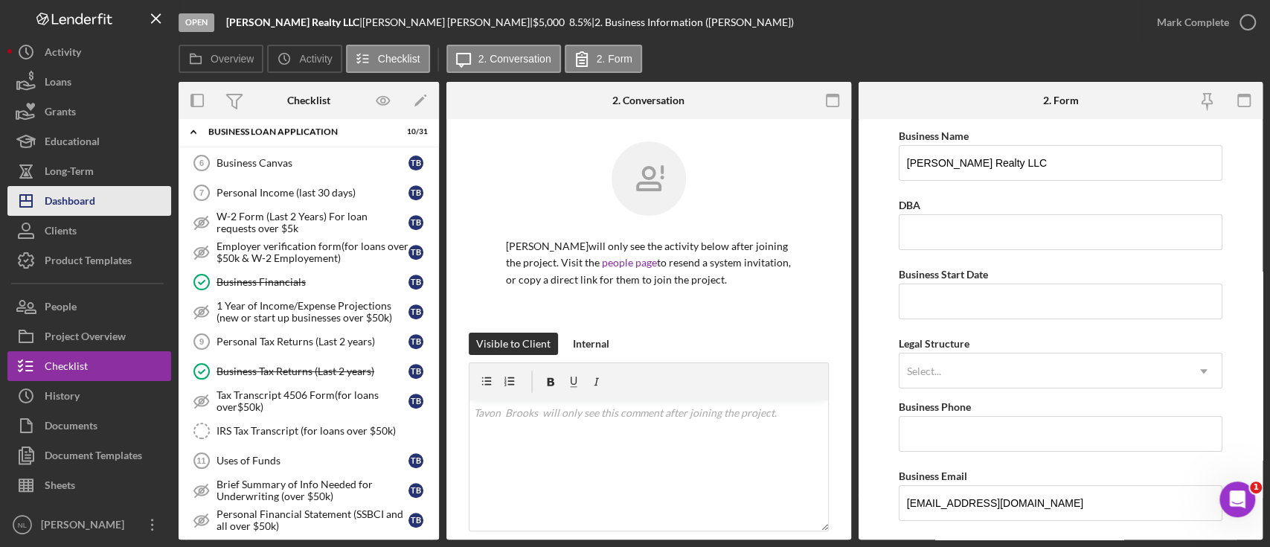
click at [84, 193] on div "Dashboard" at bounding box center [70, 202] width 51 height 33
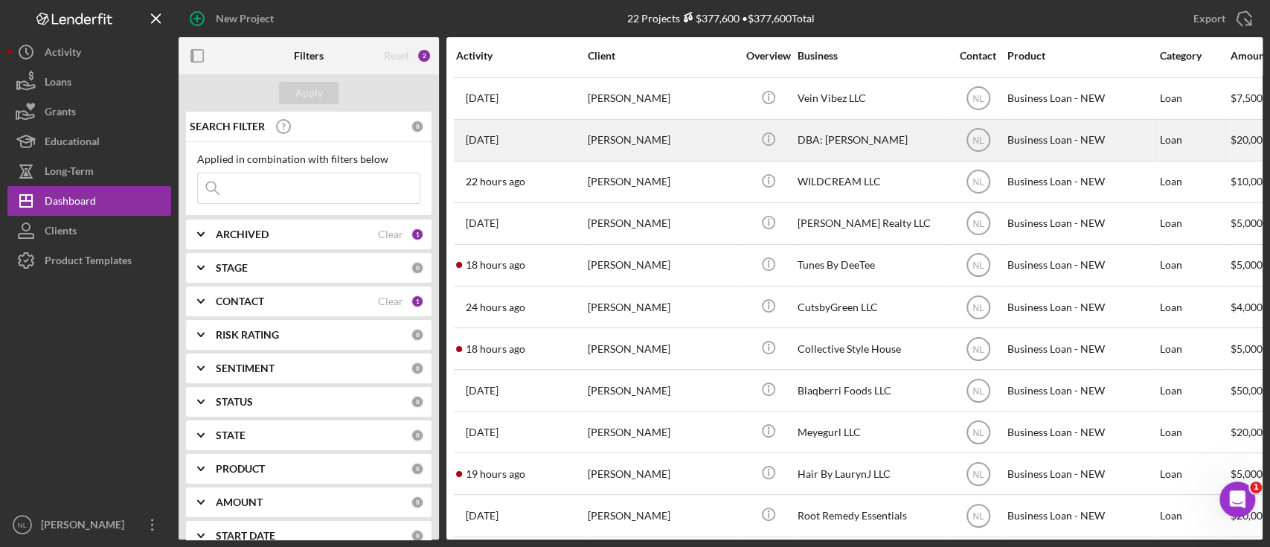
scroll to position [466, 0]
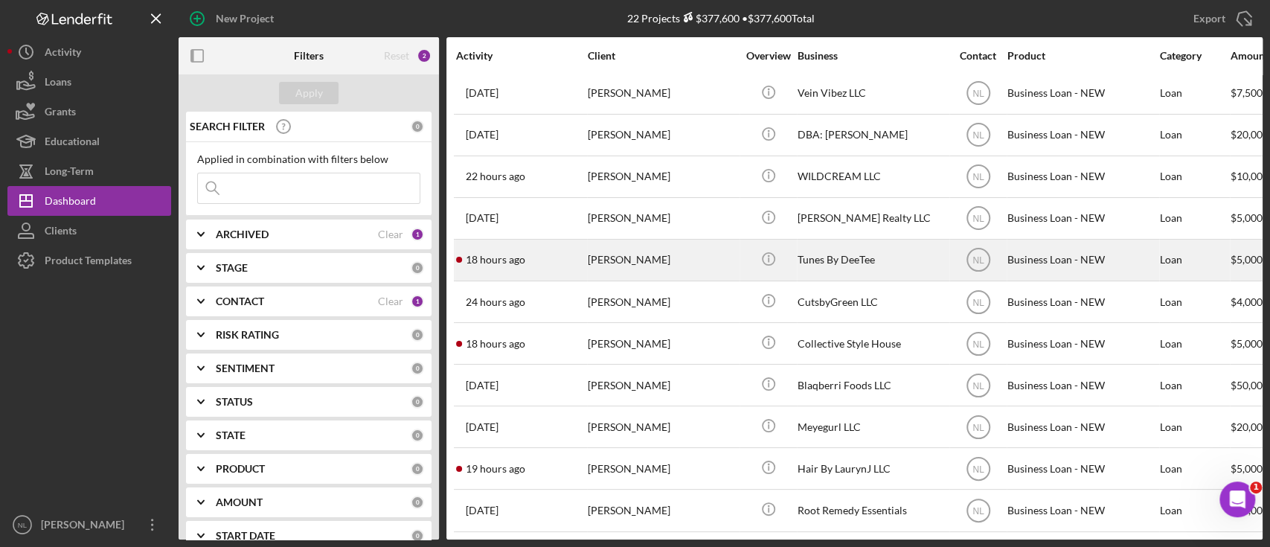
click at [605, 263] on div "[PERSON_NAME]" at bounding box center [662, 259] width 149 height 39
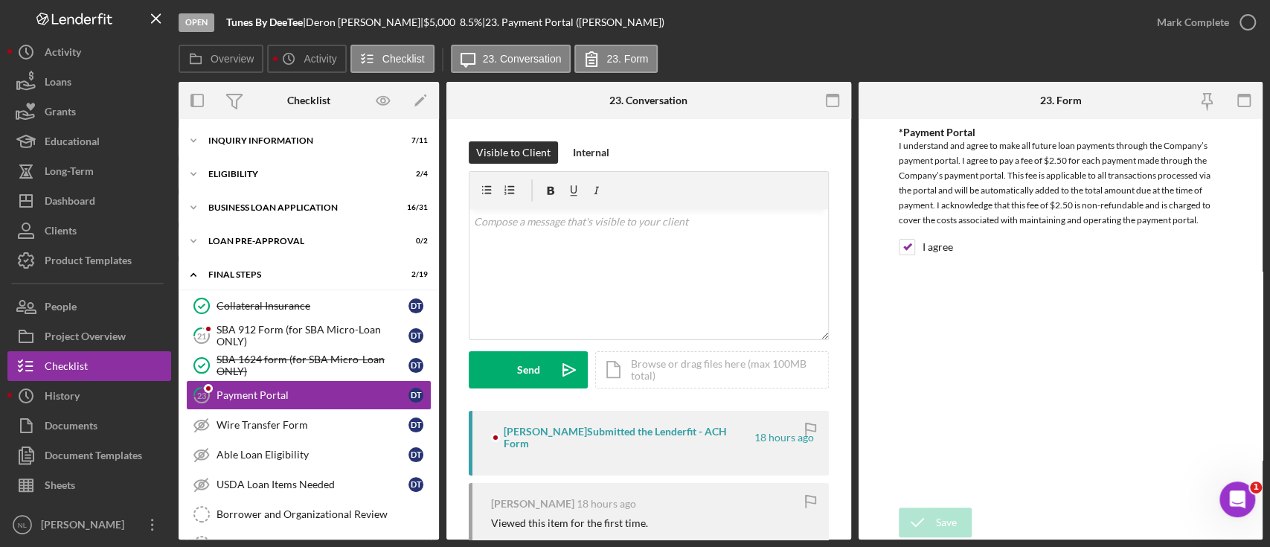
scroll to position [64, 0]
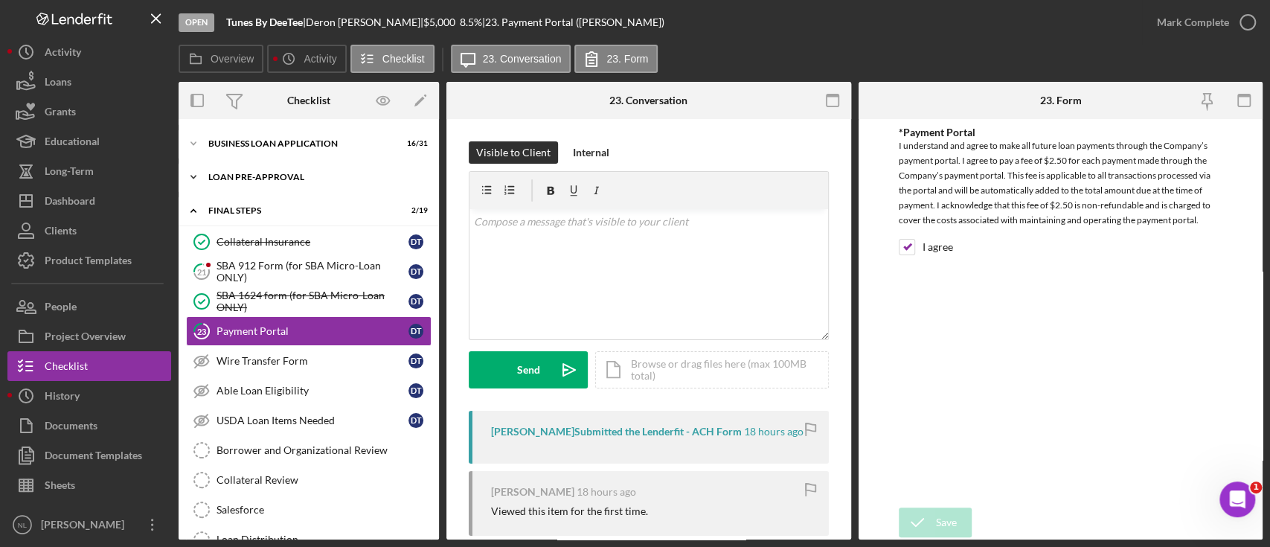
click at [286, 181] on div "Icon/Expander LOAN PRE-APPROVAL 0 / 2" at bounding box center [309, 177] width 260 height 30
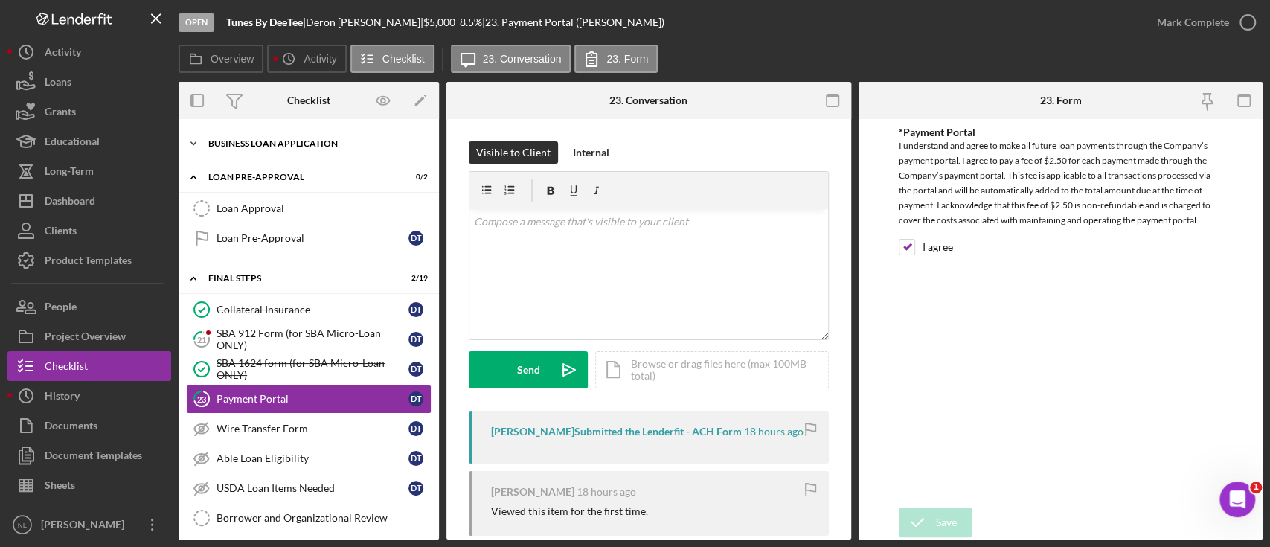
click at [260, 129] on div "Icon/Expander BUSINESS LOAN APPLICATION 16 / 31" at bounding box center [309, 144] width 260 height 30
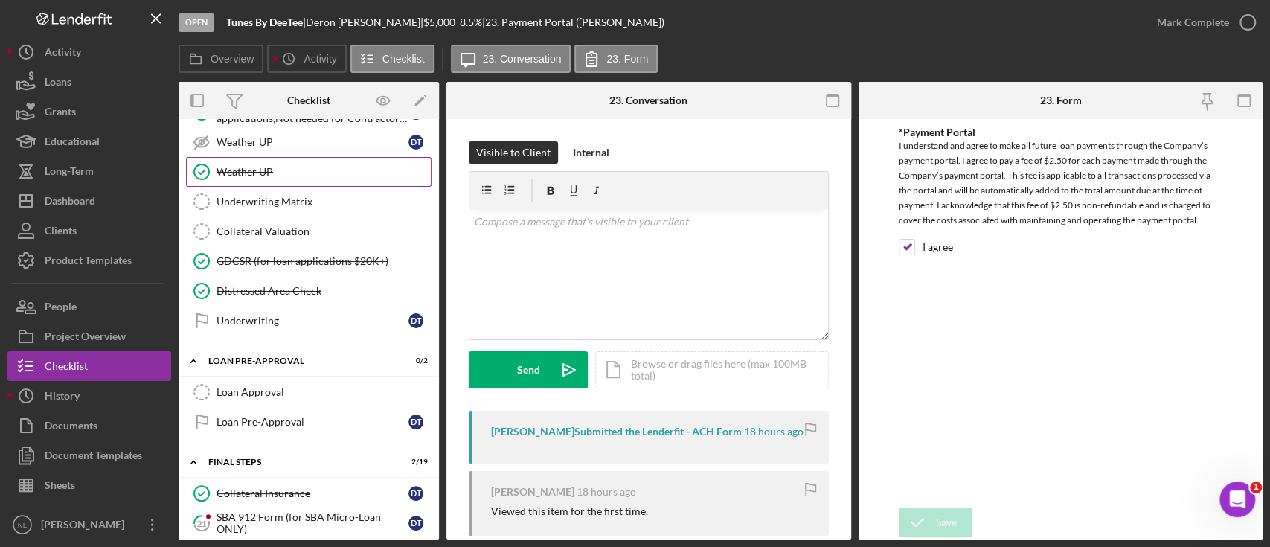
scroll to position [818, 0]
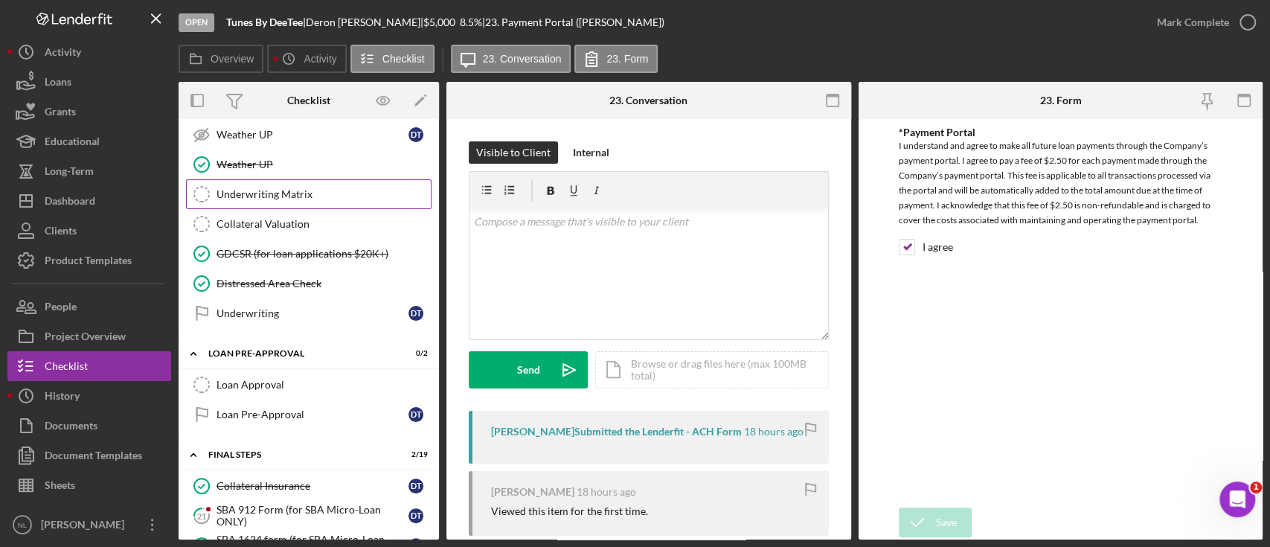
click at [275, 189] on div "Underwriting Matrix" at bounding box center [323, 194] width 214 height 12
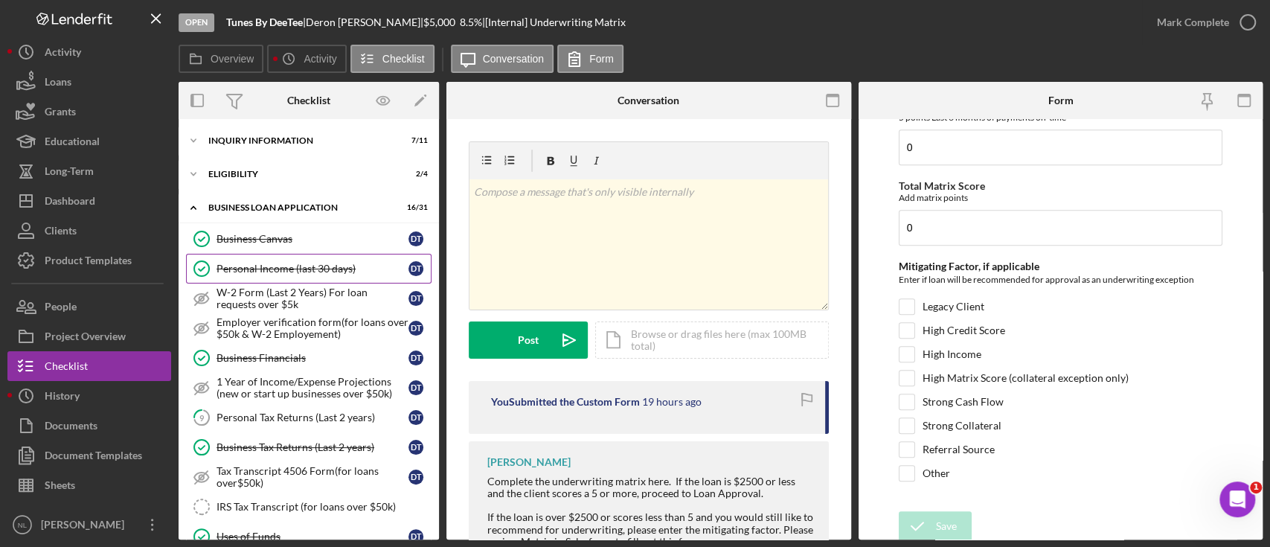
click at [285, 263] on div "Personal Income (last 30 days)" at bounding box center [312, 269] width 192 height 12
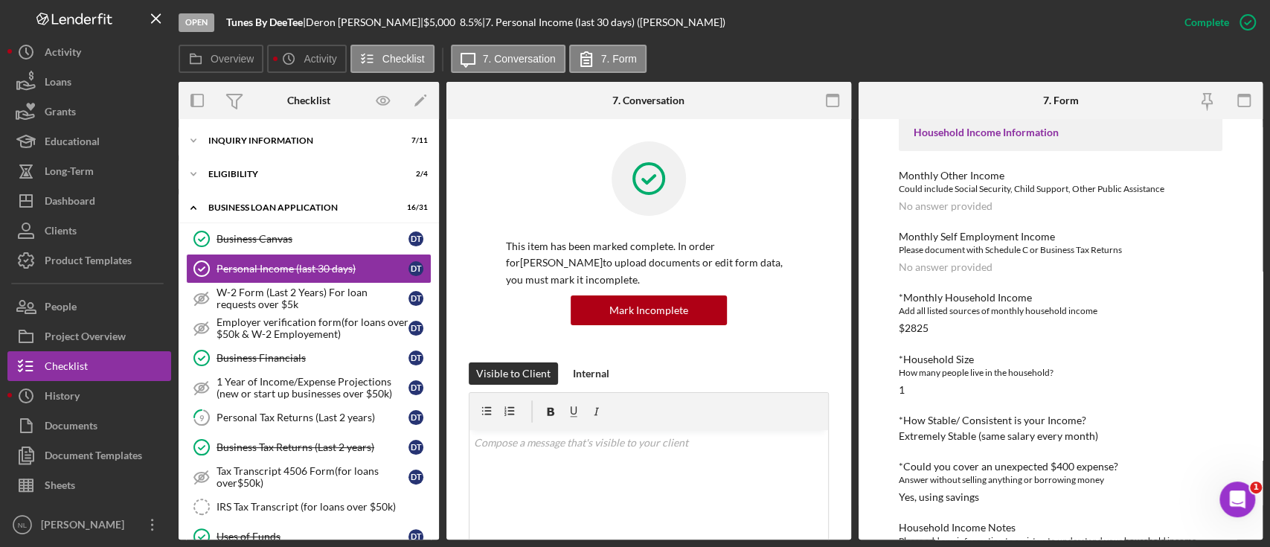
scroll to position [417, 0]
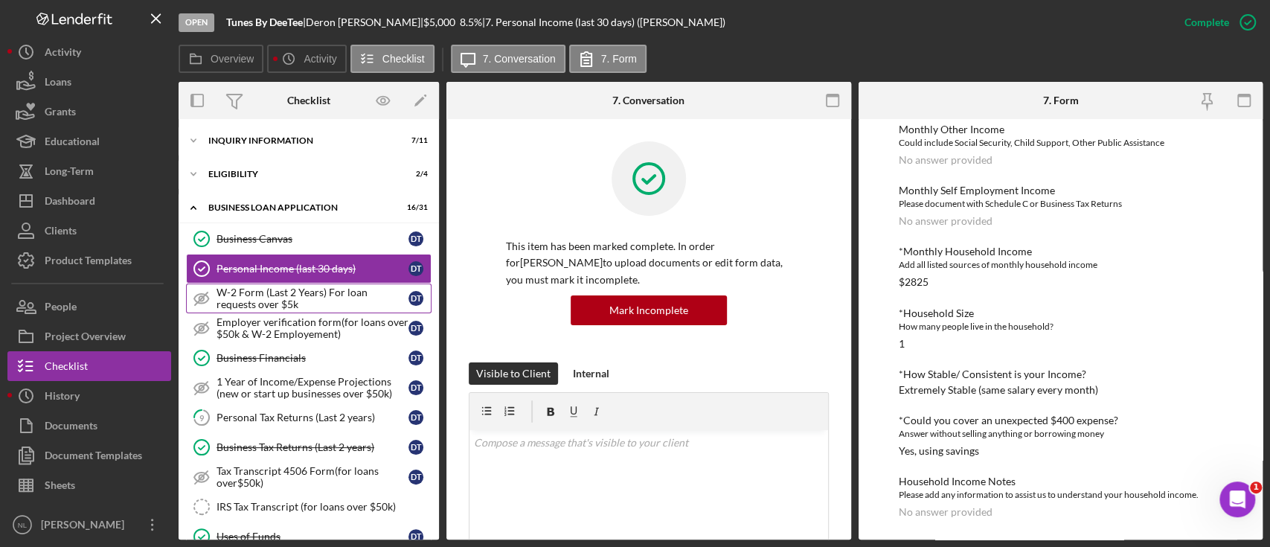
click at [329, 306] on div "W-2 Form (Last 2 Years) For loan requests over $5k" at bounding box center [312, 298] width 192 height 24
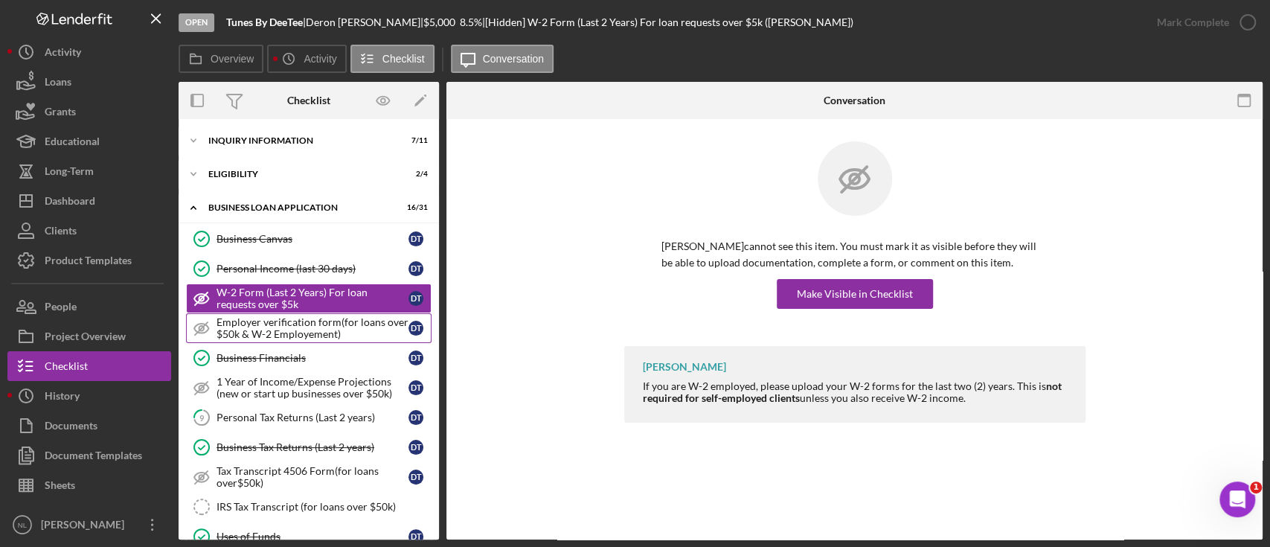
click at [309, 341] on link "Employer verification form(for loans over $50k & W-2 Employement) Employer veri…" at bounding box center [308, 328] width 245 height 30
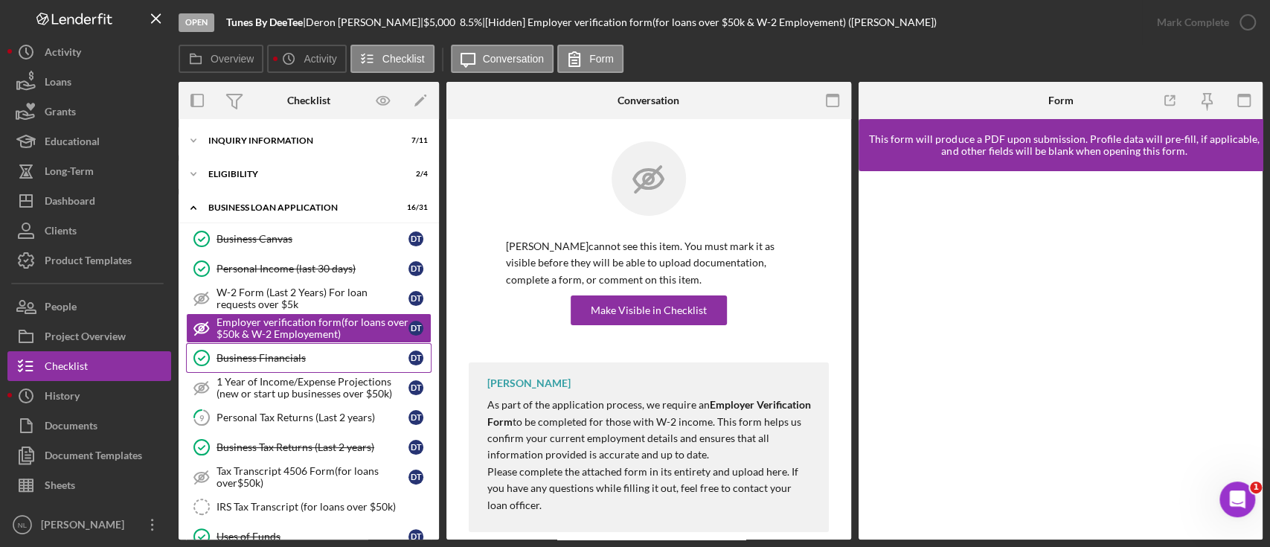
click at [299, 364] on link "Business Financials Business Financials D T" at bounding box center [308, 358] width 245 height 30
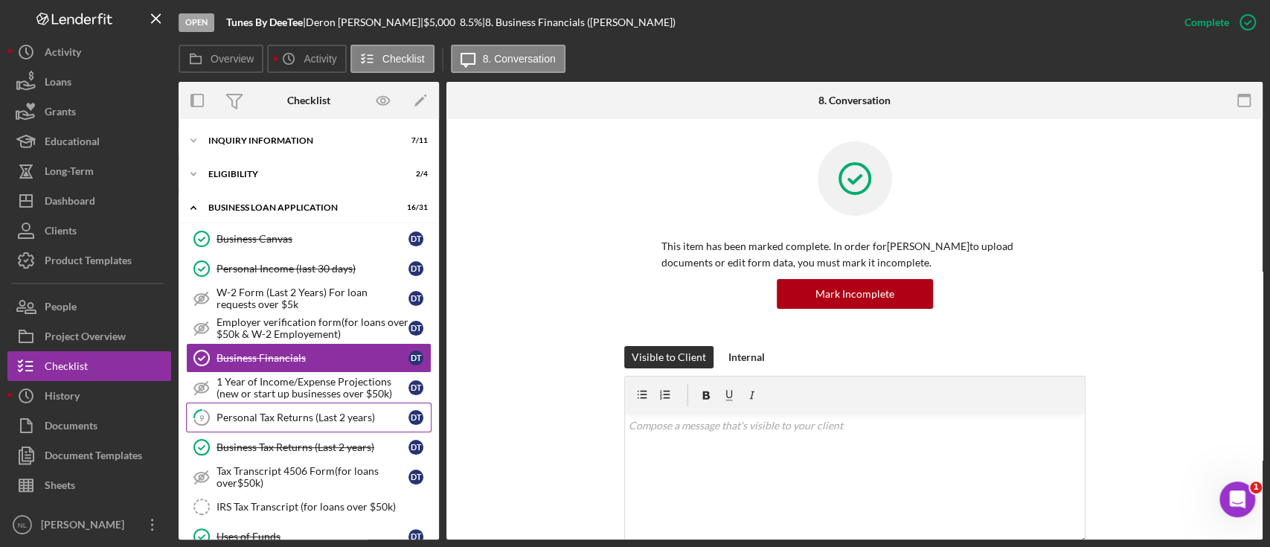
click at [300, 428] on link "9 Personal Tax Returns (Last 2 years) D T" at bounding box center [308, 417] width 245 height 30
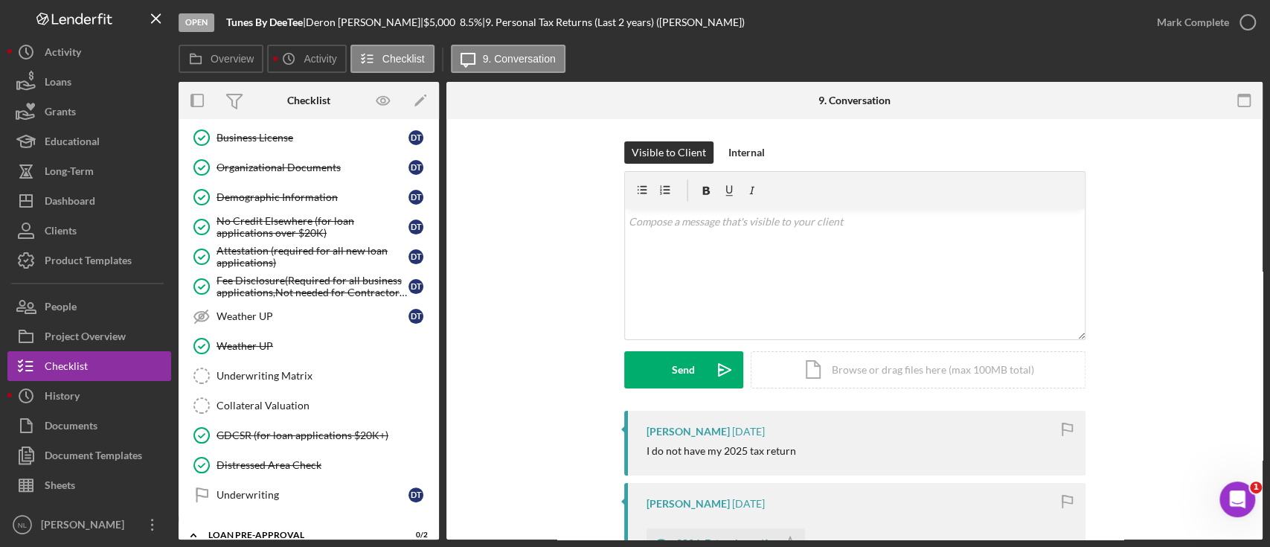
scroll to position [669, 0]
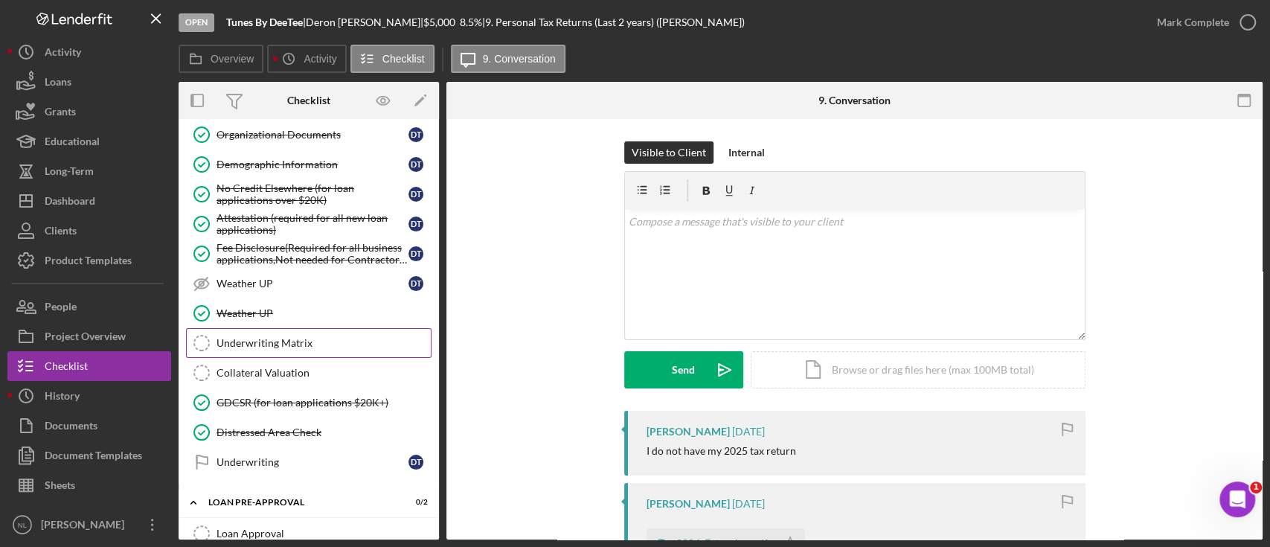
click at [280, 350] on link "Underwriting Matrix Underwriting Matrix" at bounding box center [308, 343] width 245 height 30
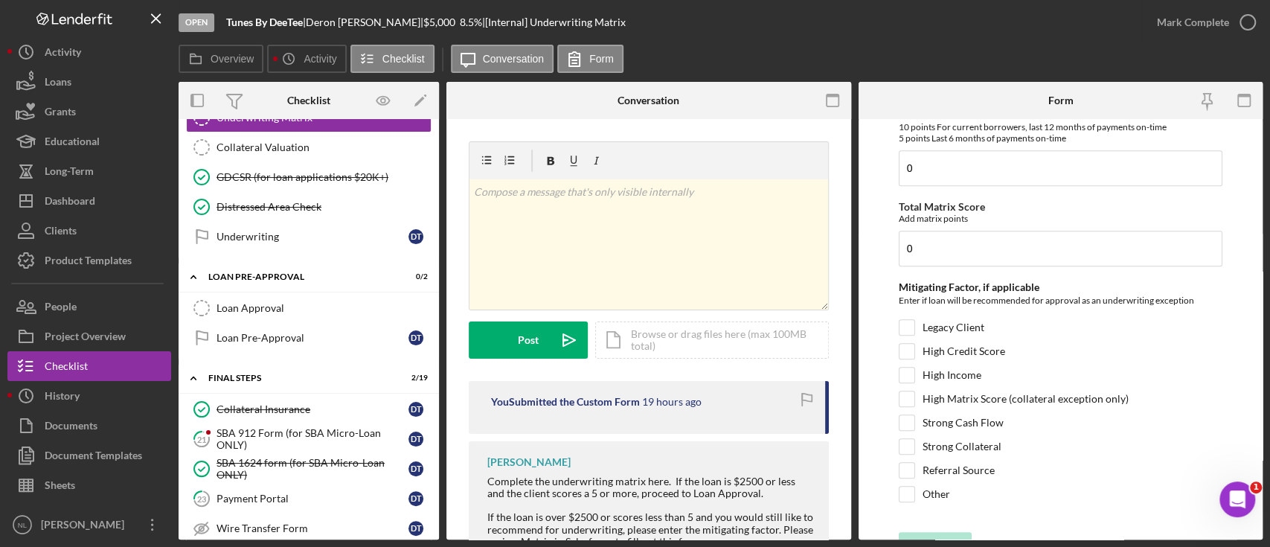
scroll to position [898, 0]
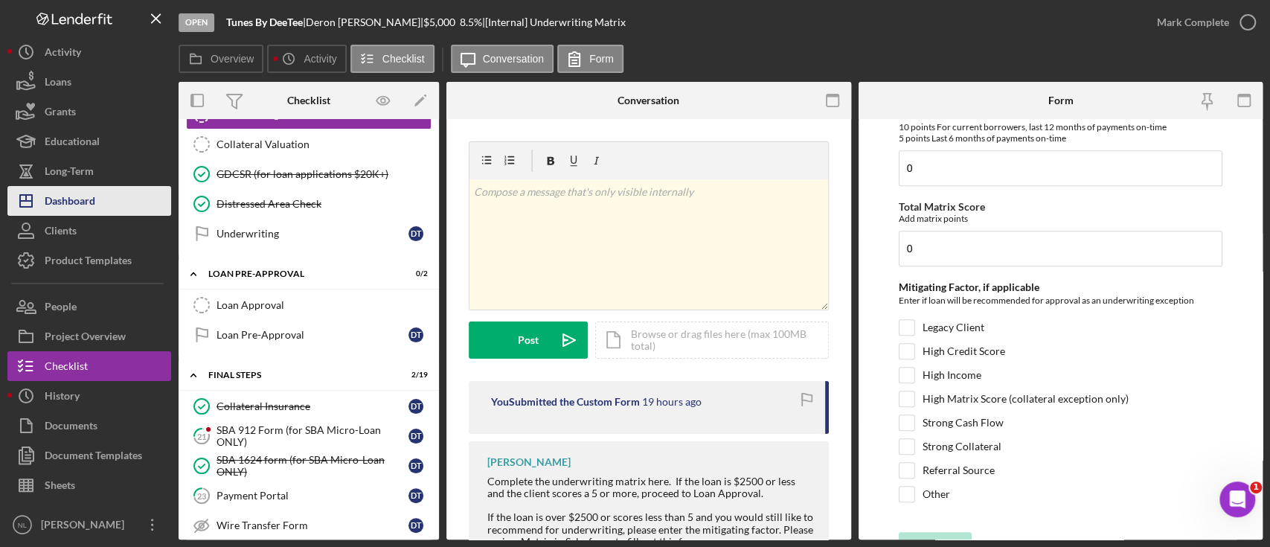
click at [89, 187] on div "Dashboard" at bounding box center [70, 202] width 51 height 33
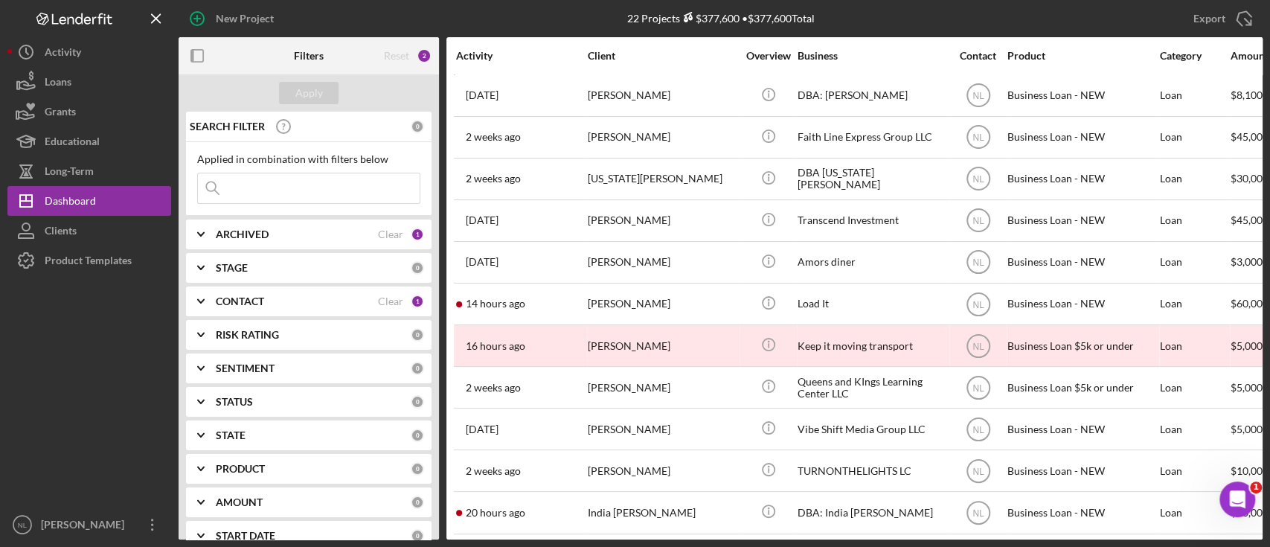
scroll to position [468, 0]
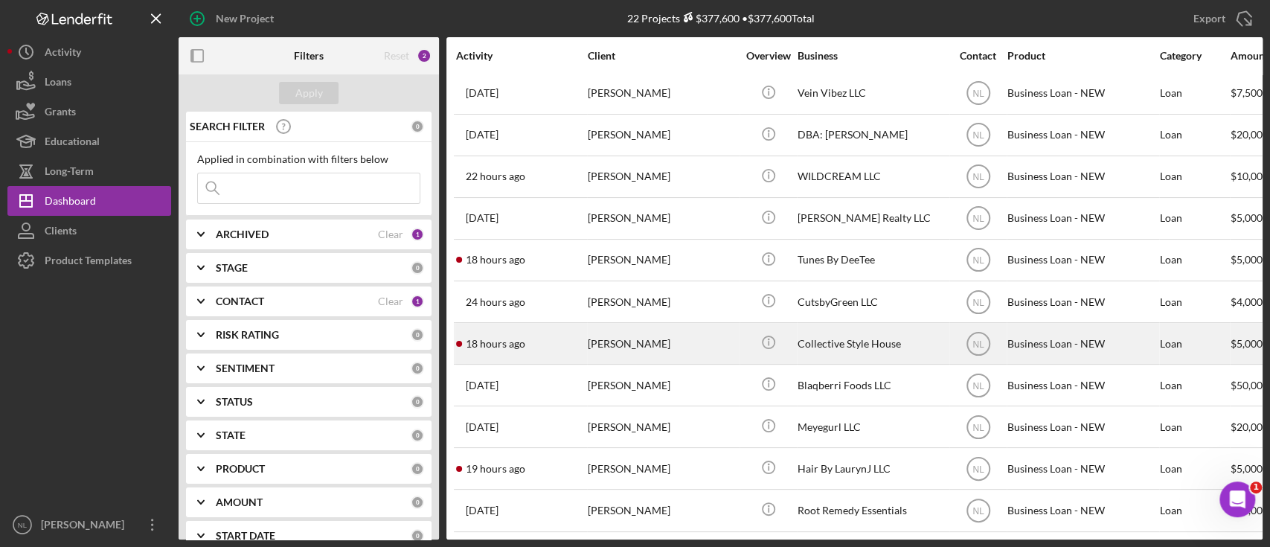
click at [630, 344] on div "[PERSON_NAME]" at bounding box center [662, 343] width 149 height 39
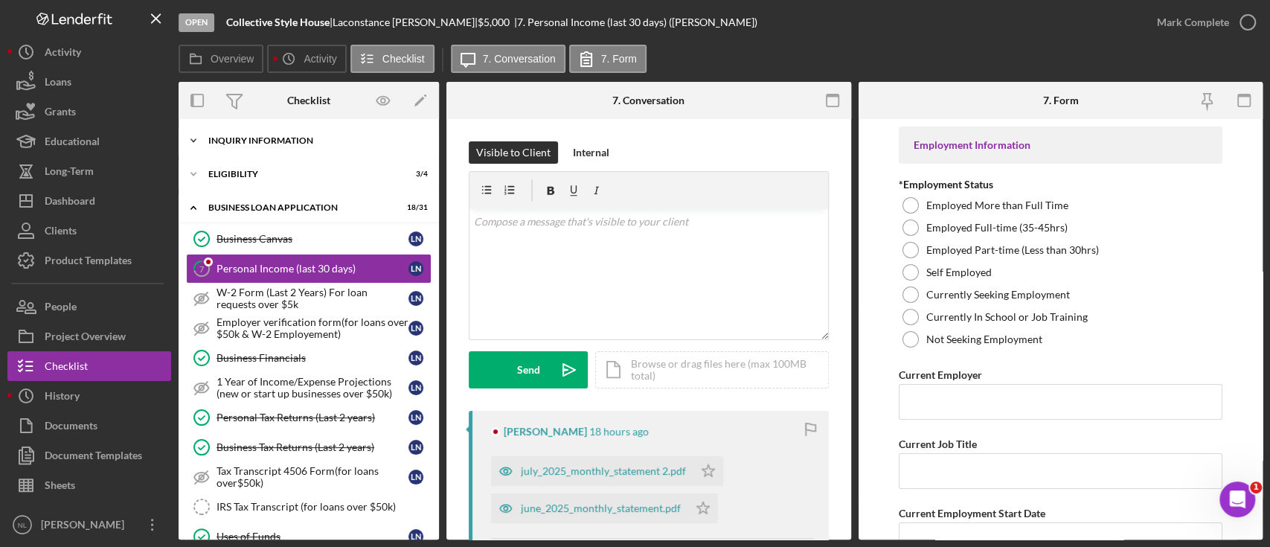
click at [326, 152] on div "Icon/Expander INQUIRY INFORMATION 10 / 11" at bounding box center [309, 141] width 260 height 30
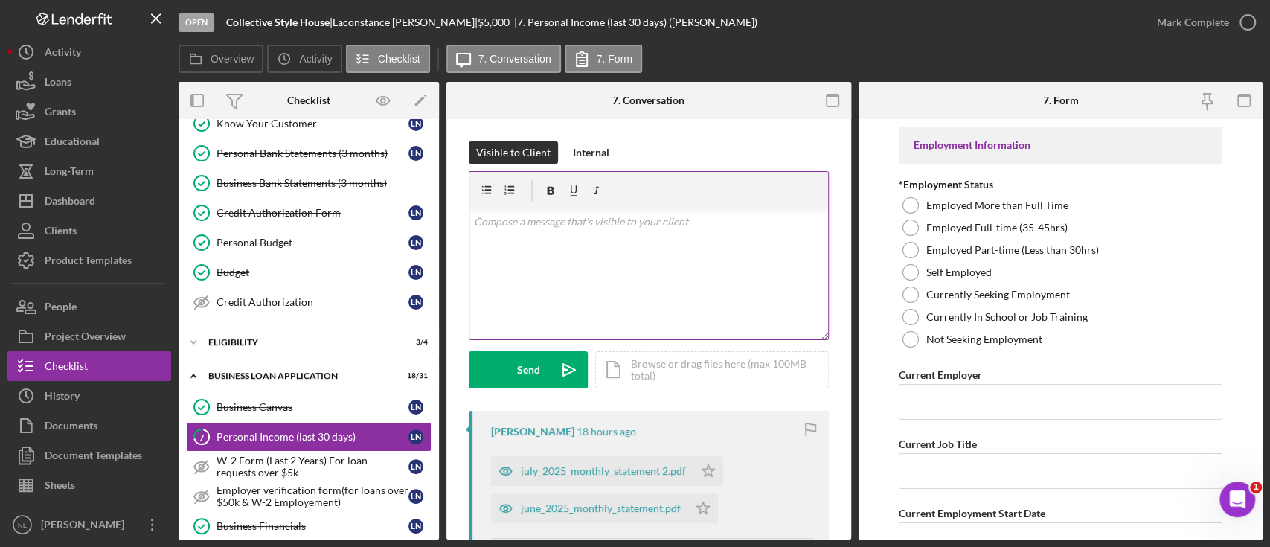
scroll to position [174, 0]
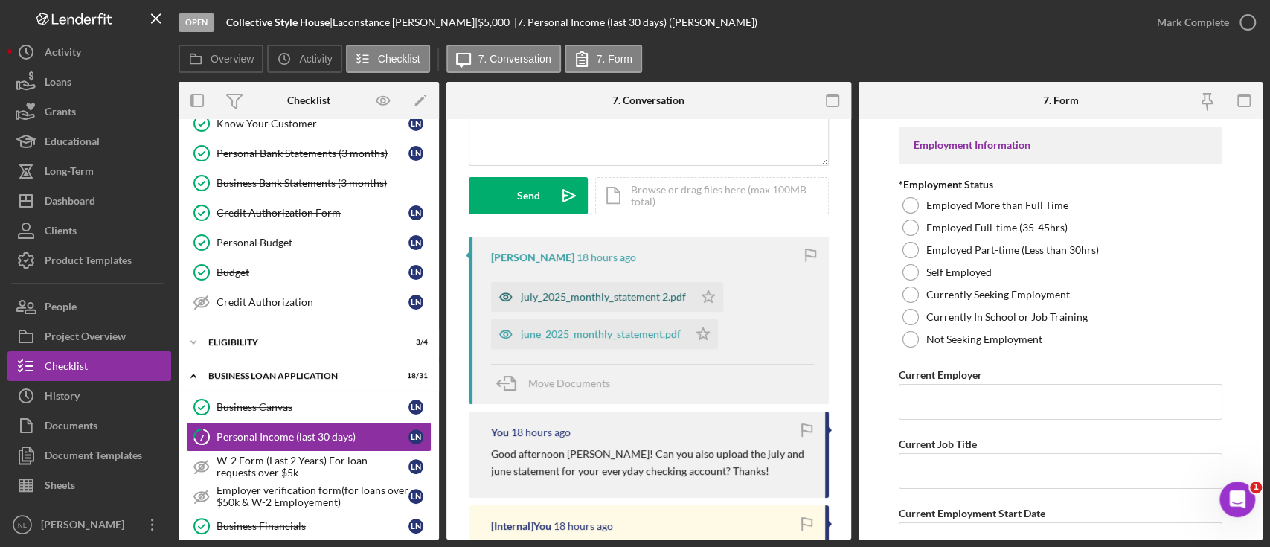
click at [619, 301] on div "july_2025_monthly_statement 2.pdf" at bounding box center [603, 297] width 165 height 12
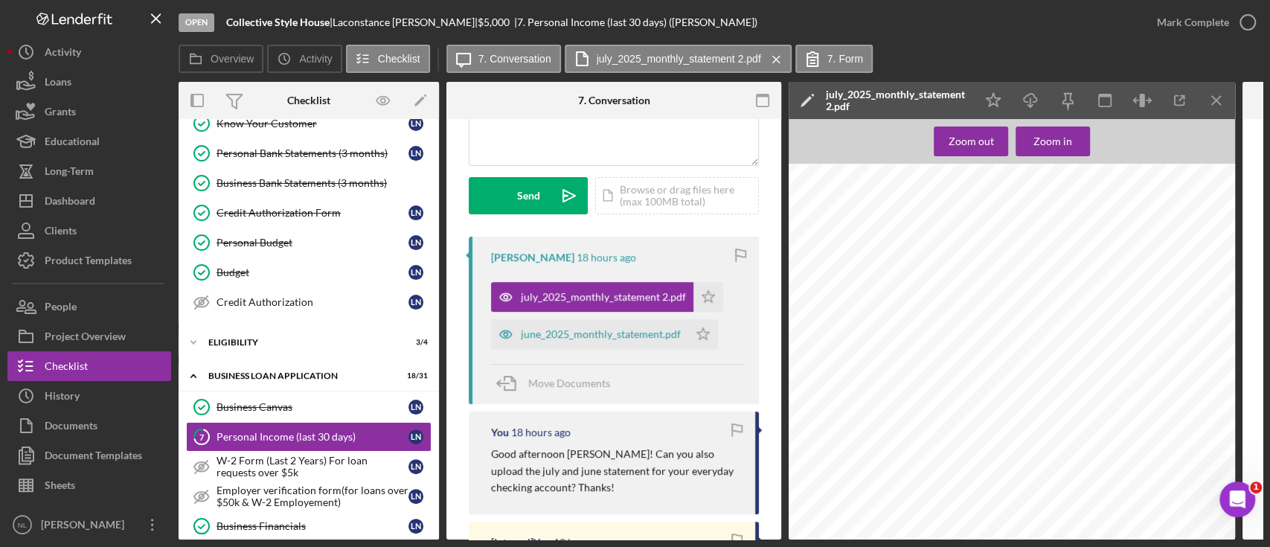
scroll to position [107, 0]
click at [1224, 111] on icon "Icon/Menu Close" at bounding box center [1216, 100] width 33 height 33
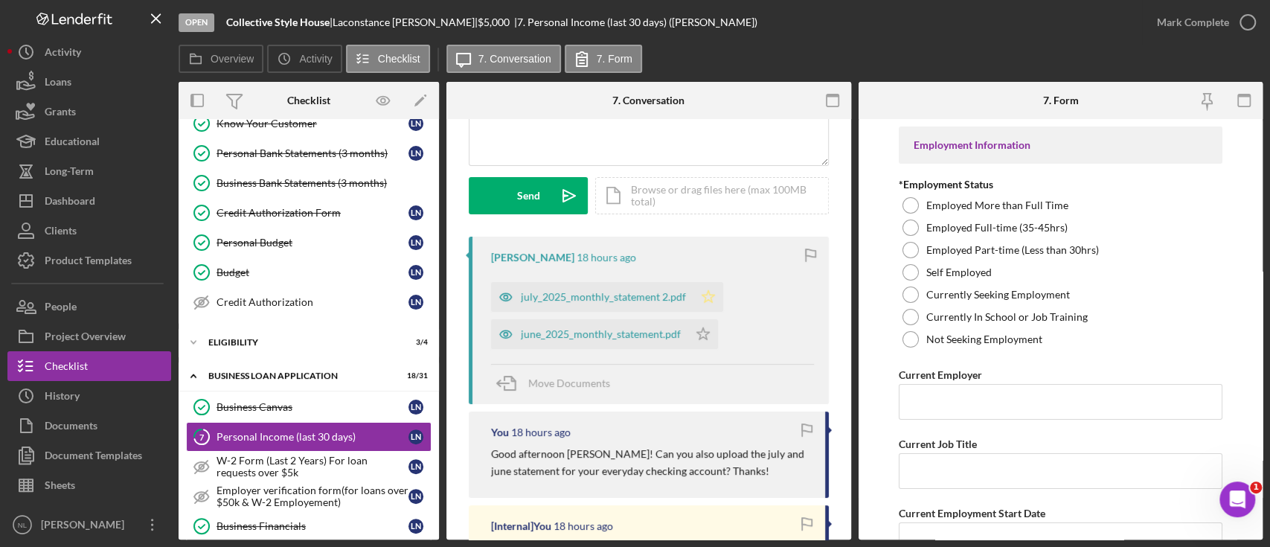
click at [704, 300] on polygon "button" at bounding box center [708, 296] width 13 height 12
click at [695, 335] on icon "Icon/Star" at bounding box center [703, 334] width 30 height 30
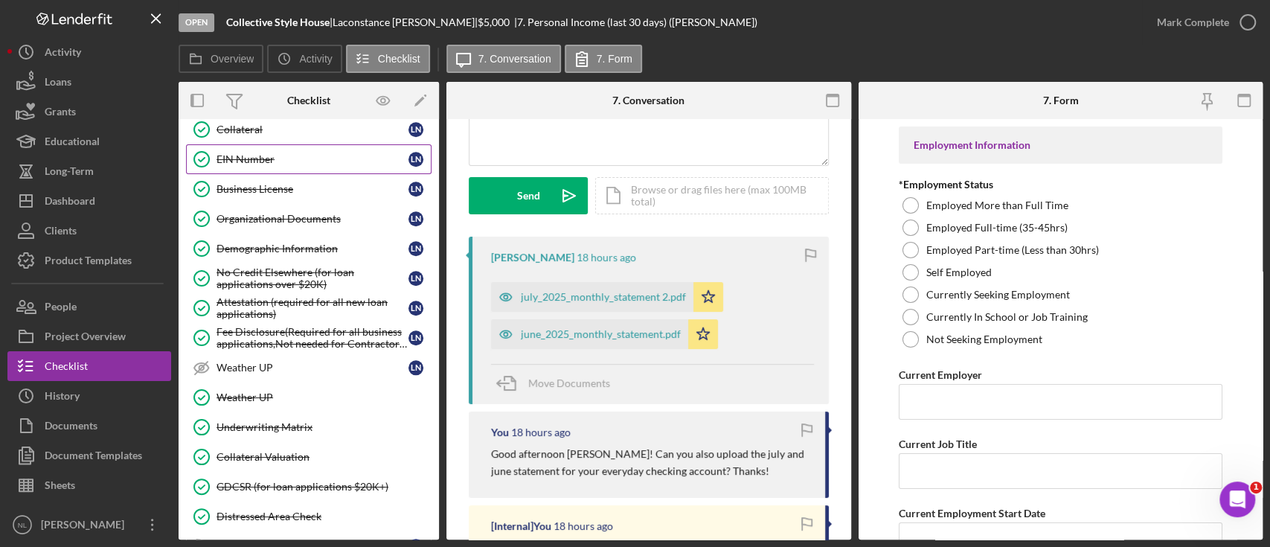
scroll to position [925, 0]
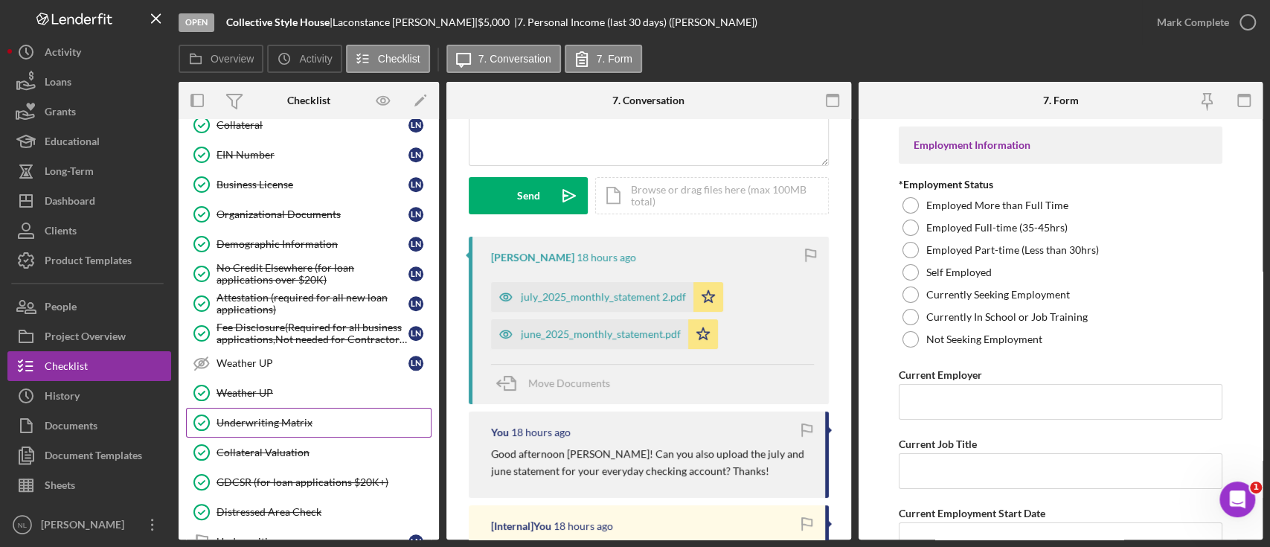
click at [315, 420] on div "Underwriting Matrix" at bounding box center [323, 423] width 214 height 12
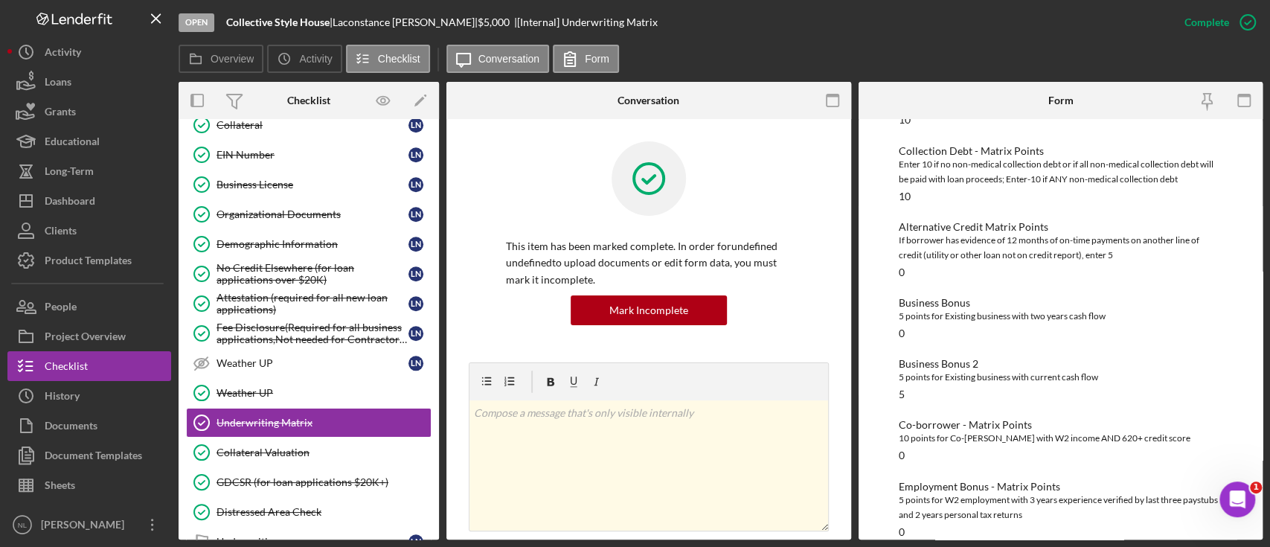
scroll to position [510, 0]
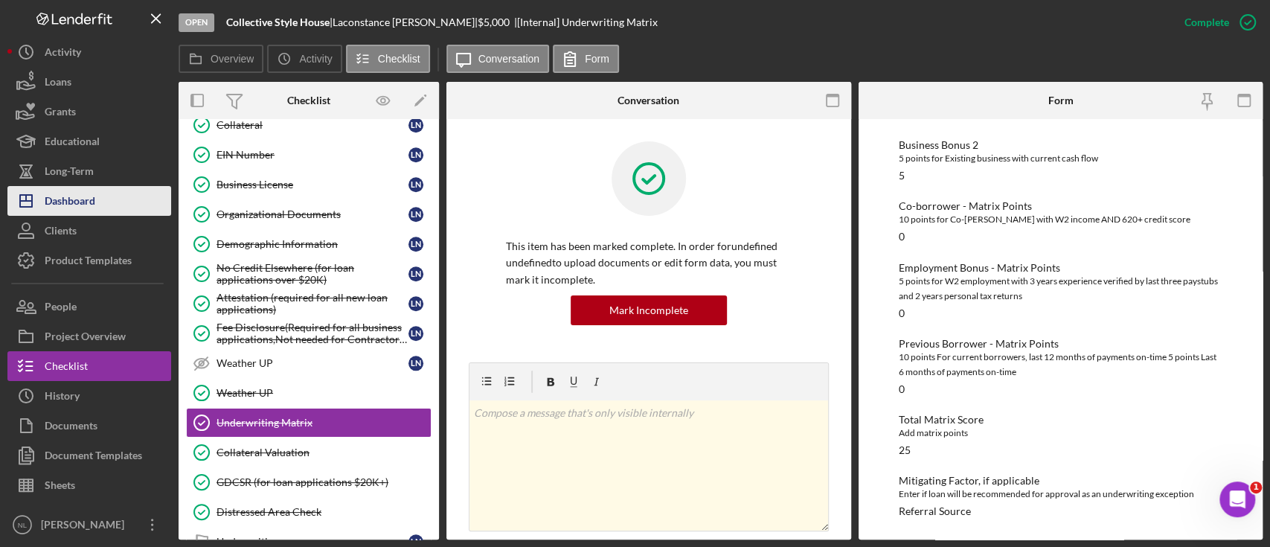
click at [144, 210] on button "Icon/Dashboard Dashboard" at bounding box center [89, 201] width 164 height 30
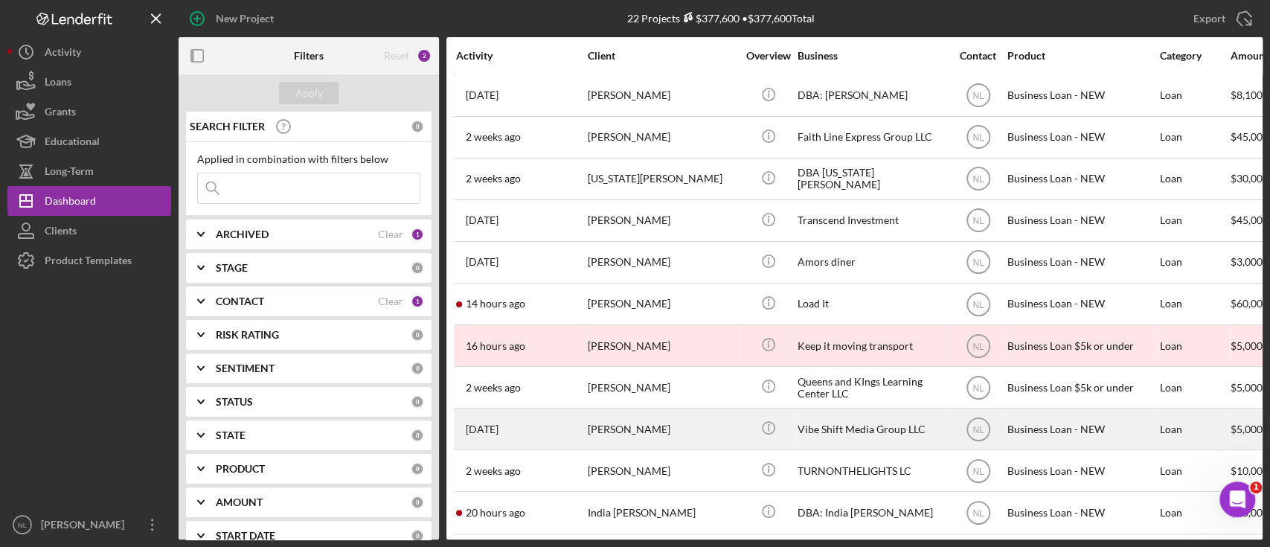
scroll to position [468, 0]
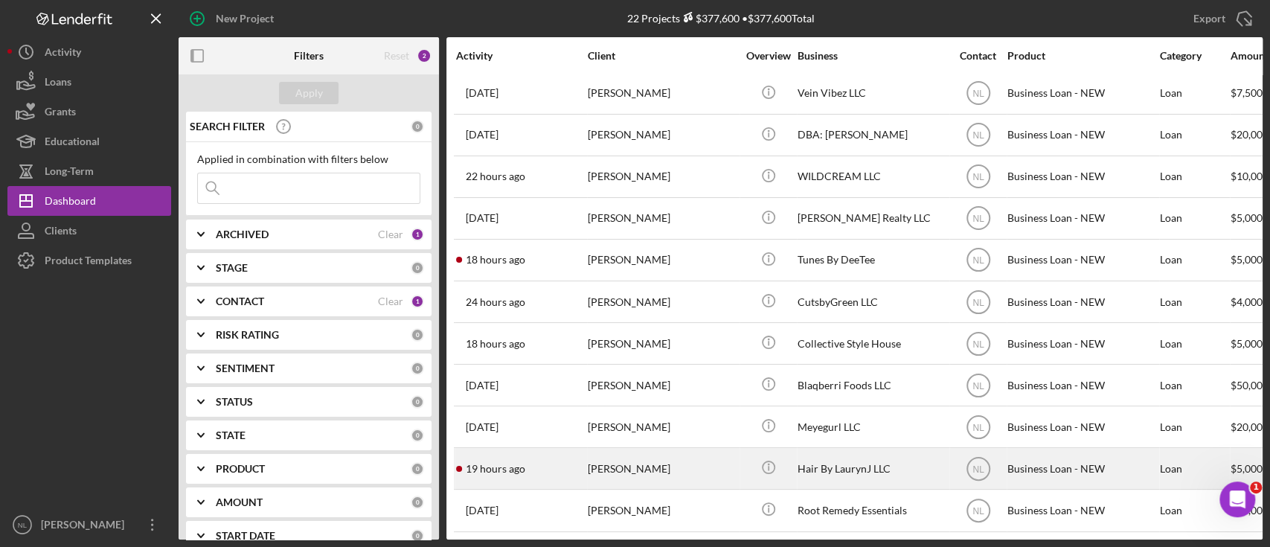
click at [686, 457] on div "[PERSON_NAME]" at bounding box center [662, 467] width 149 height 39
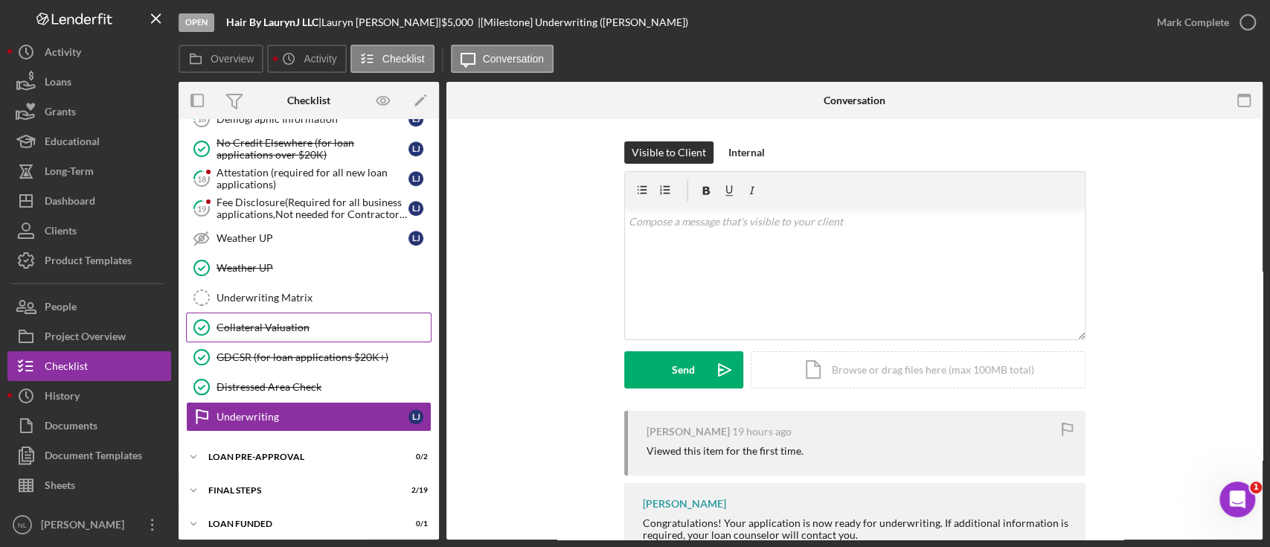
scroll to position [431, 0]
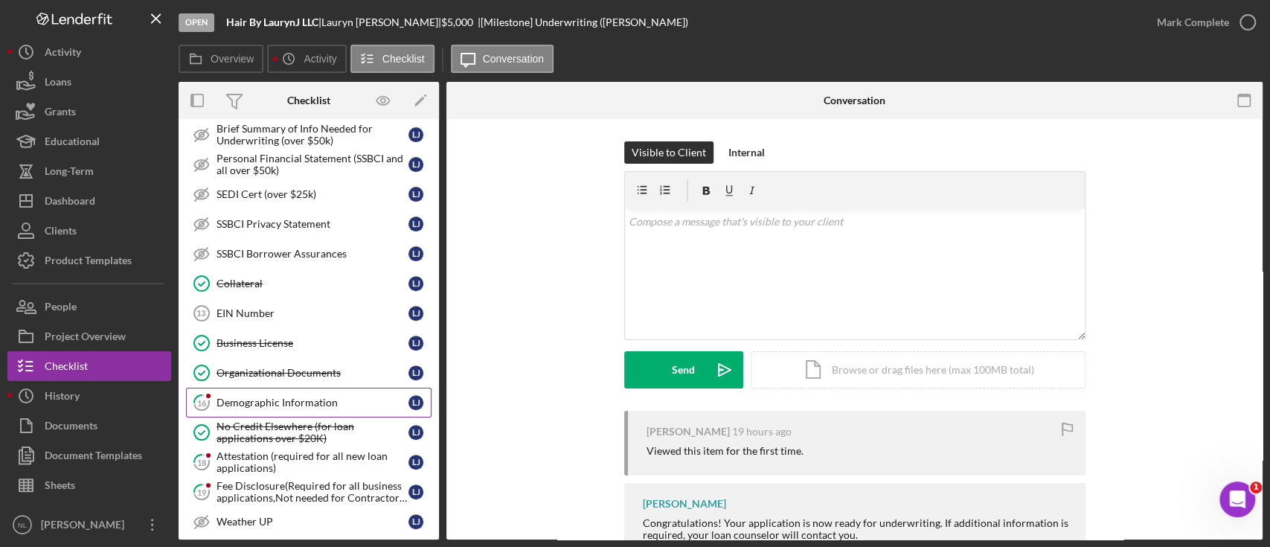
click at [295, 411] on link "16 Demographic Information [PERSON_NAME]" at bounding box center [308, 402] width 245 height 30
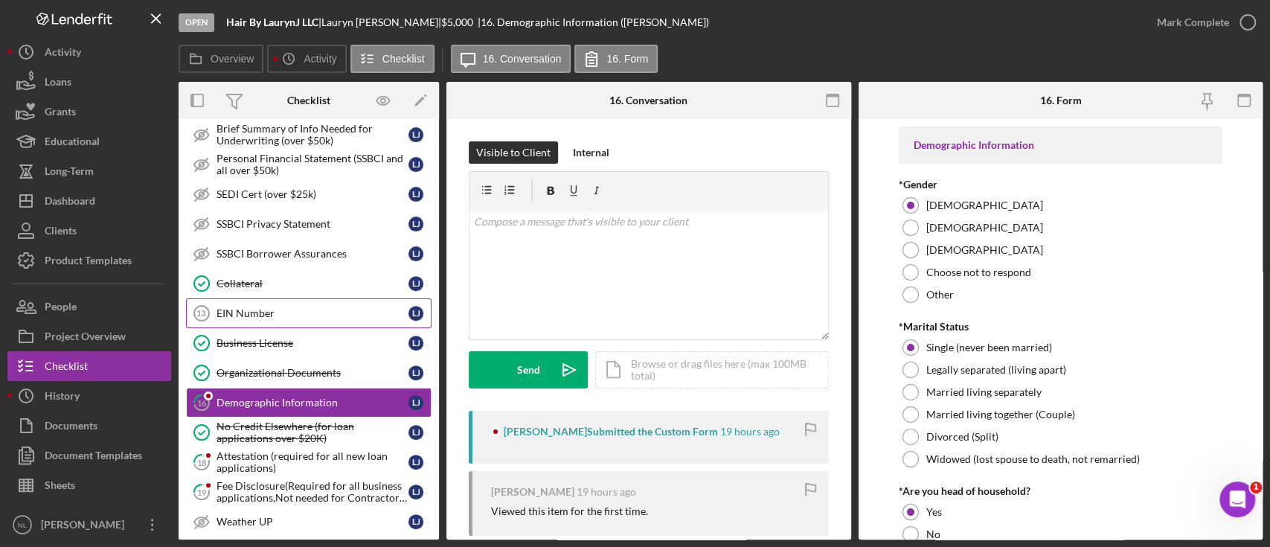
click at [257, 309] on div "EIN Number" at bounding box center [312, 313] width 192 height 12
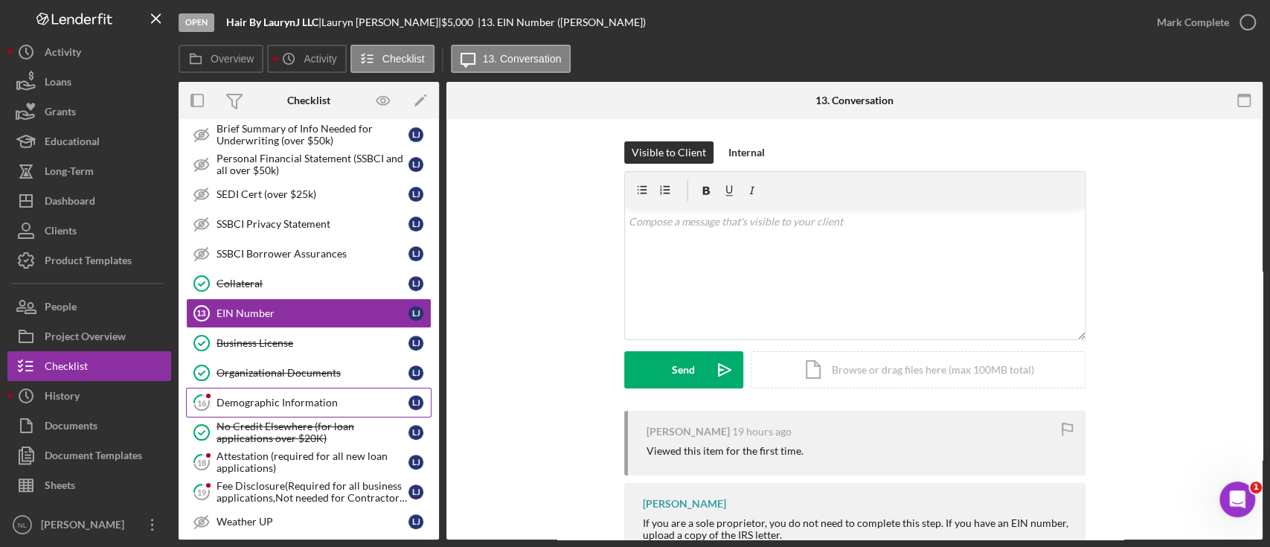
click at [273, 406] on link "16 Demographic Information [PERSON_NAME]" at bounding box center [308, 402] width 245 height 30
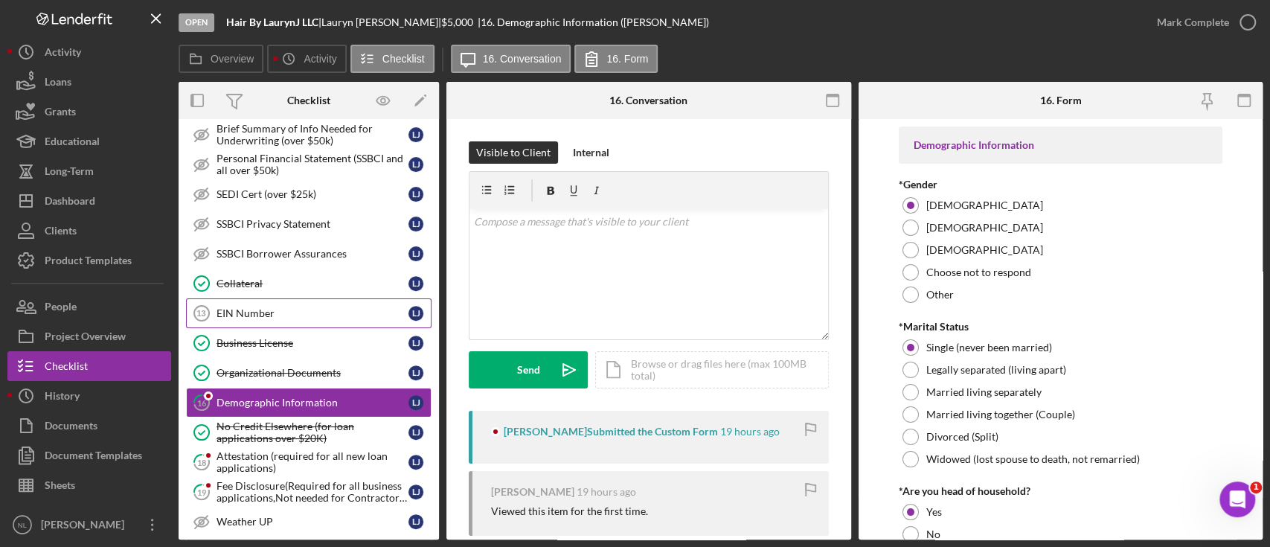
click at [268, 315] on div "EIN Number" at bounding box center [312, 313] width 192 height 12
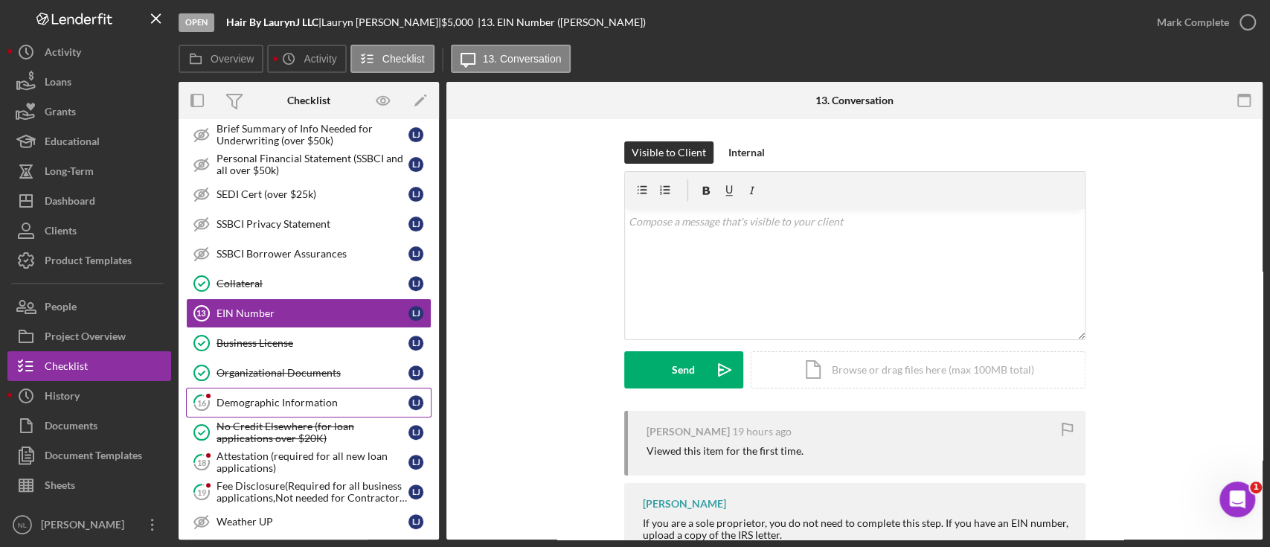
click at [321, 396] on div "Demographic Information" at bounding box center [312, 402] width 192 height 12
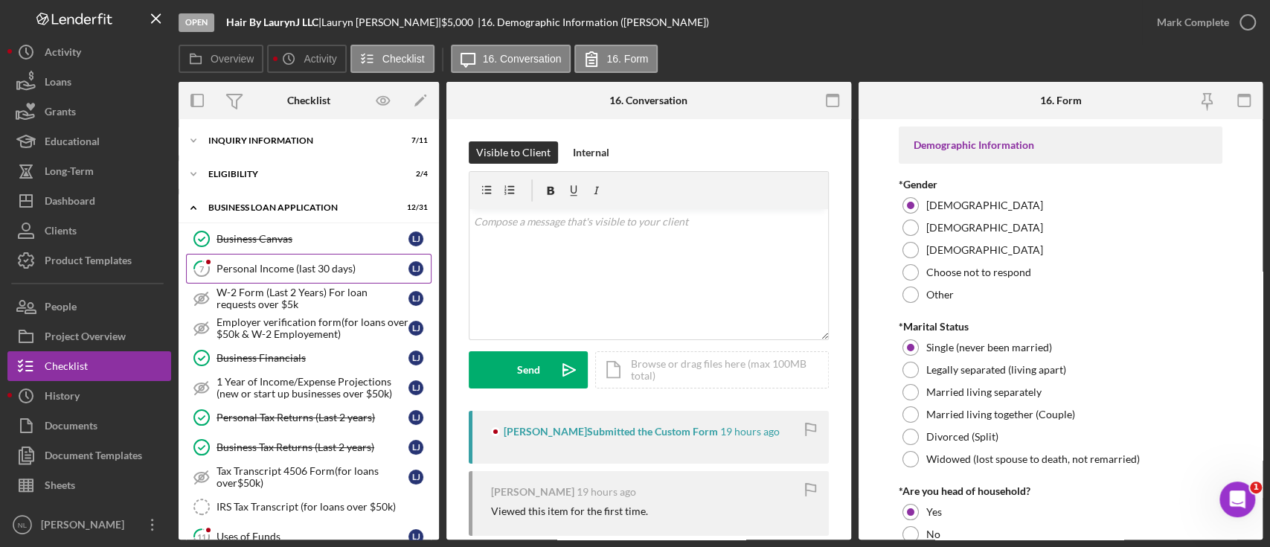
click at [259, 260] on link "7 Personal Income (last 30 days) [PERSON_NAME]" at bounding box center [308, 269] width 245 height 30
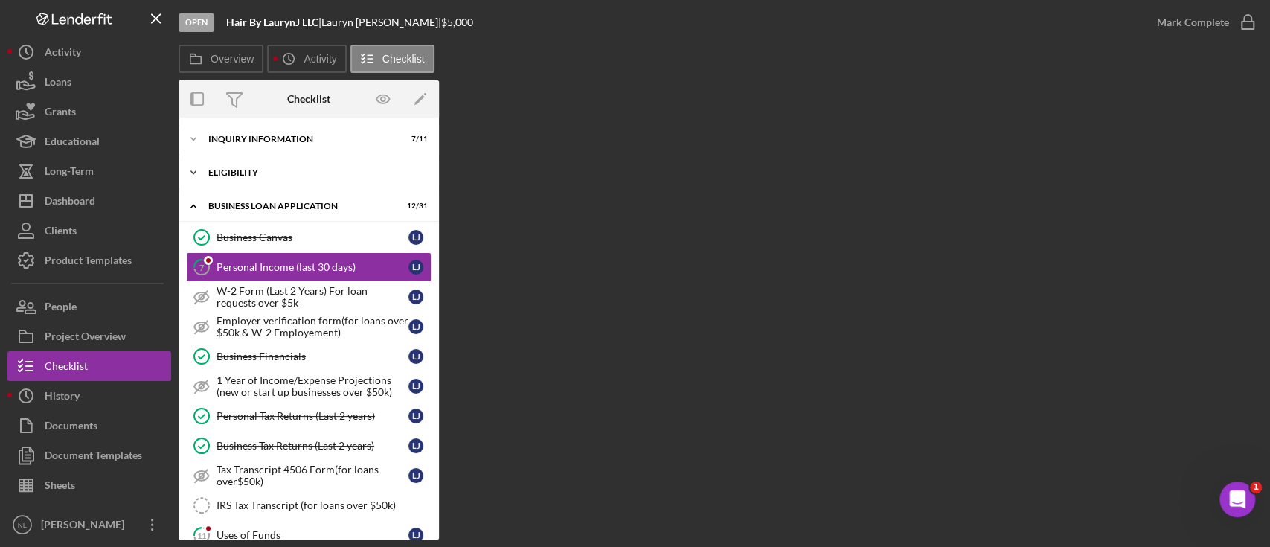
click at [251, 170] on div "ELIGIBILITY" at bounding box center [314, 172] width 212 height 9
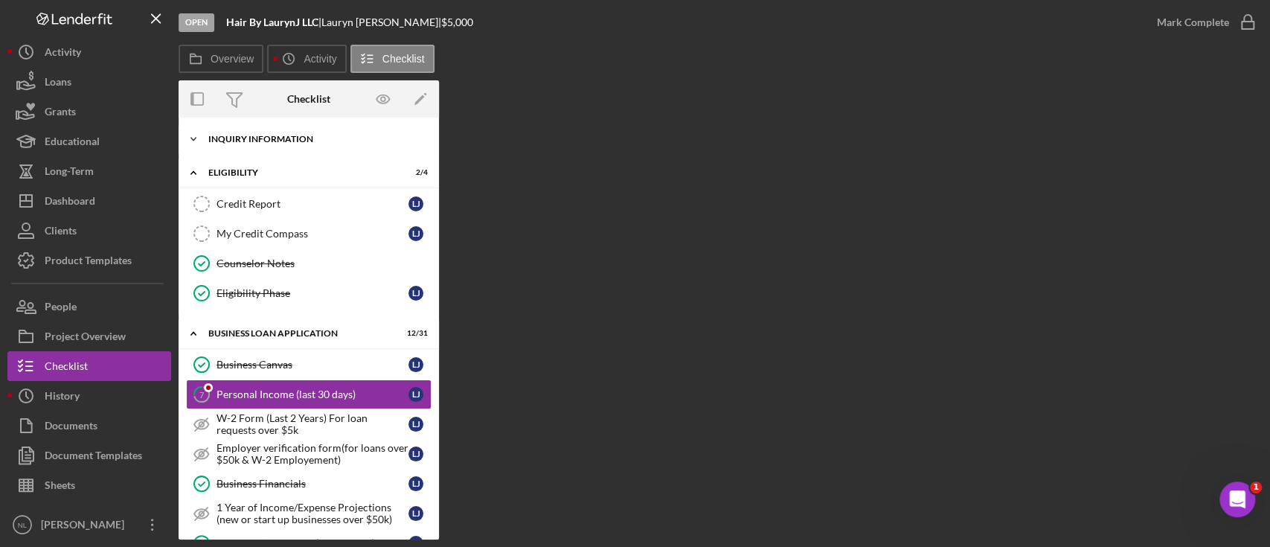
click at [242, 134] on div "Icon/Expander INQUIRY INFORMATION 7 / 11" at bounding box center [309, 139] width 260 height 30
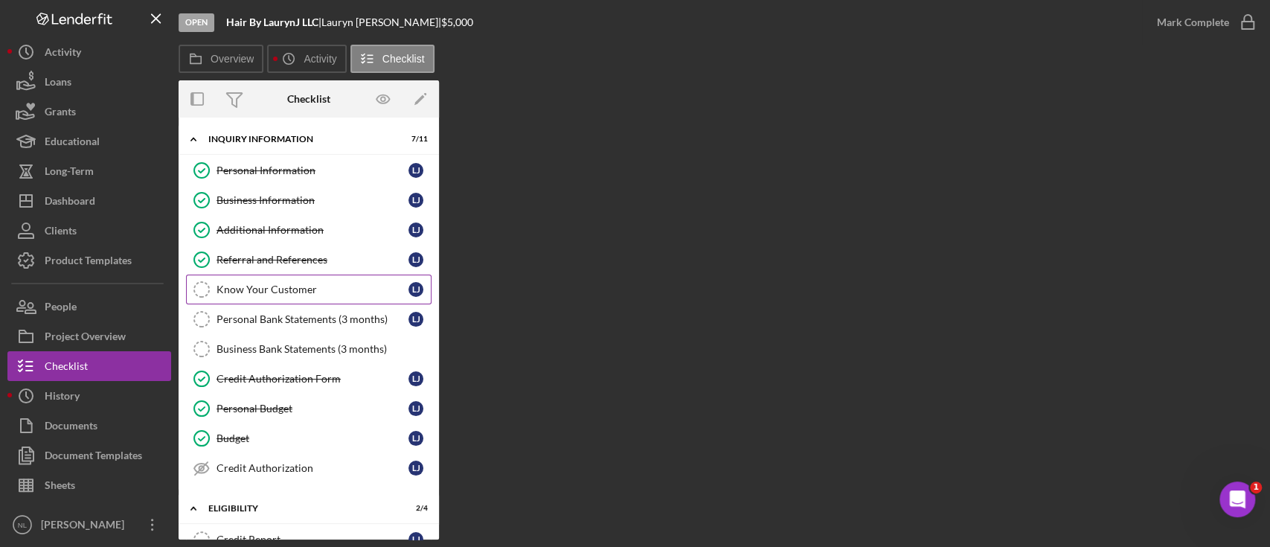
click at [258, 283] on div "Know Your Customer" at bounding box center [312, 289] width 192 height 12
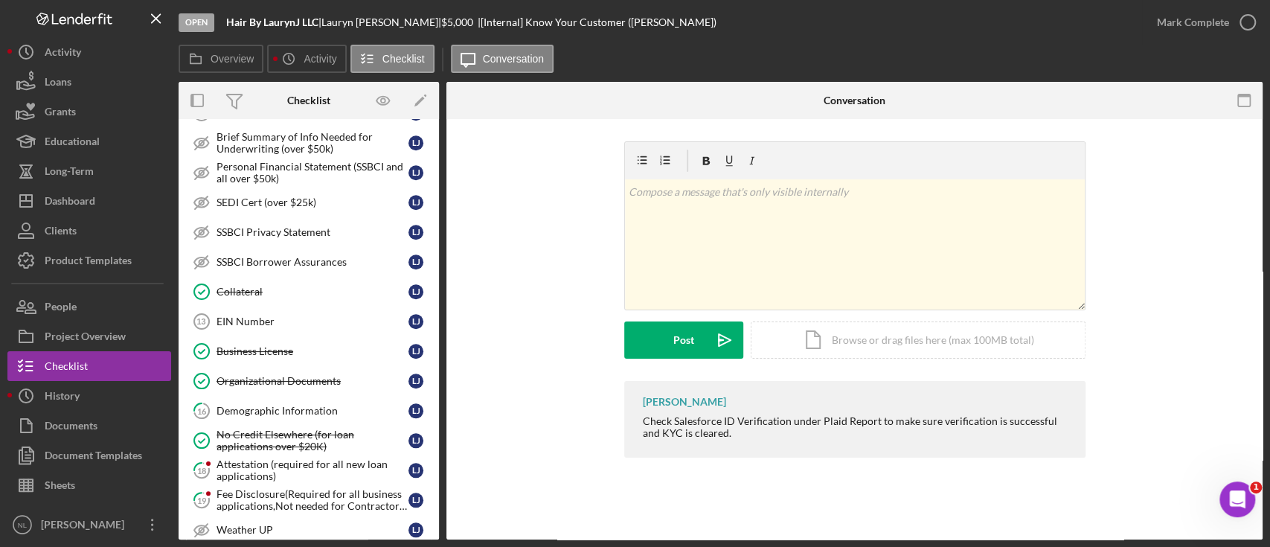
scroll to position [1177, 0]
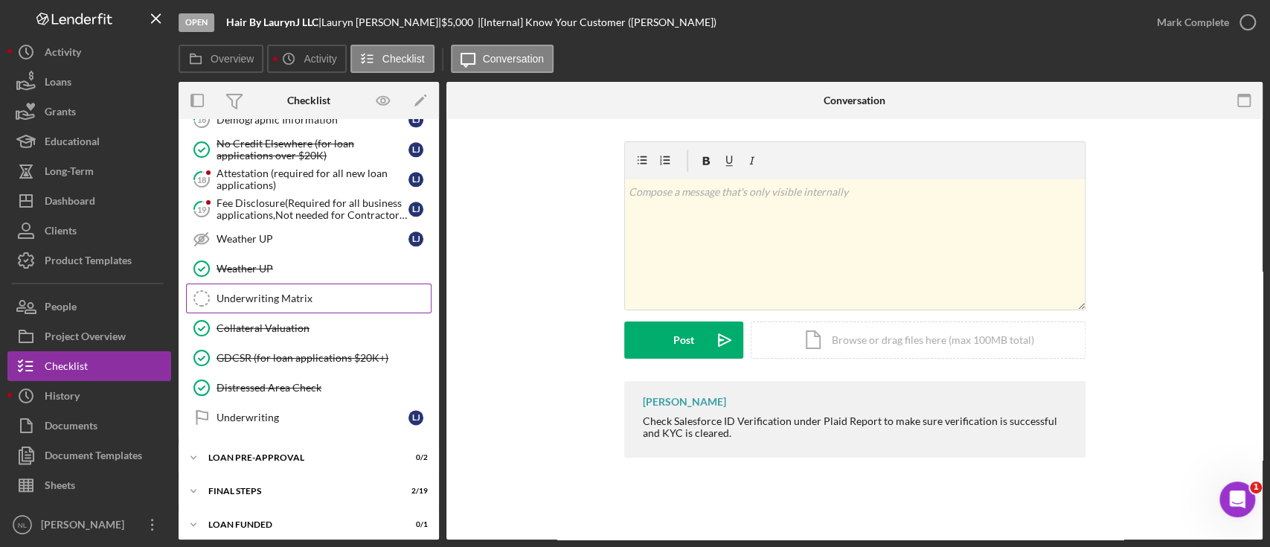
click at [304, 297] on link "Underwriting Matrix Underwriting Matrix" at bounding box center [308, 298] width 245 height 30
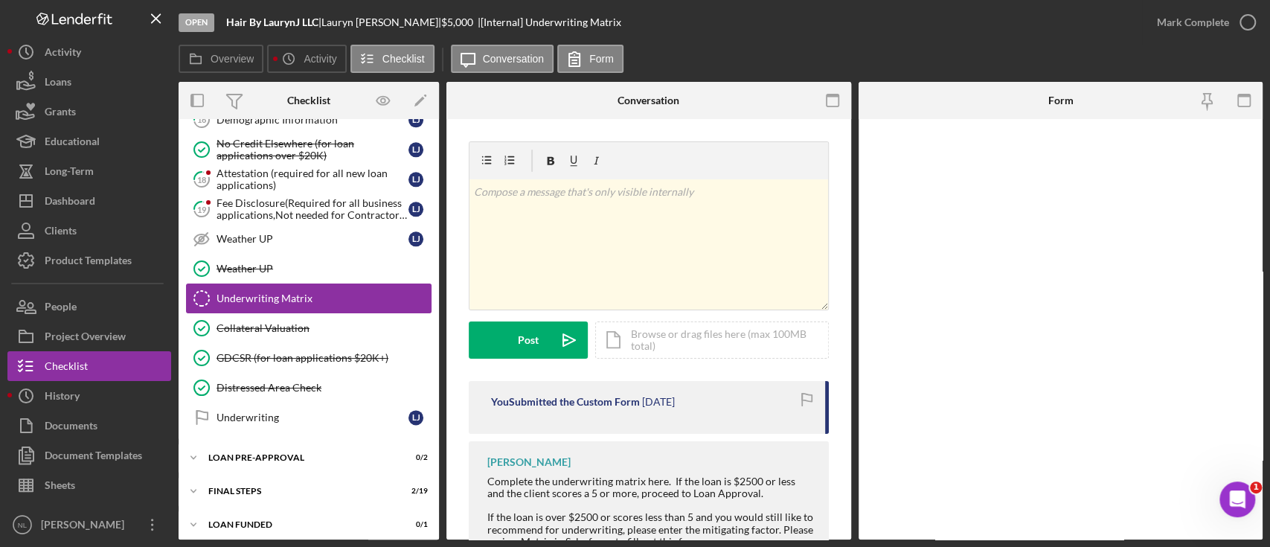
scroll to position [1177, 0]
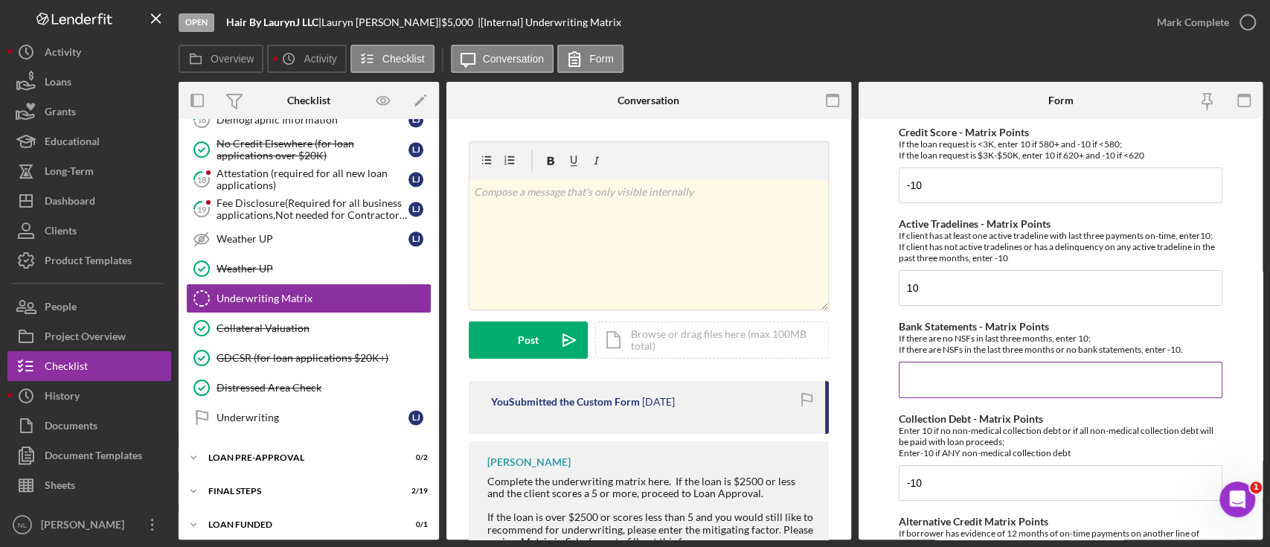
click at [903, 372] on input "Bank Statements - Matrix Points" at bounding box center [1060, 379] width 324 height 36
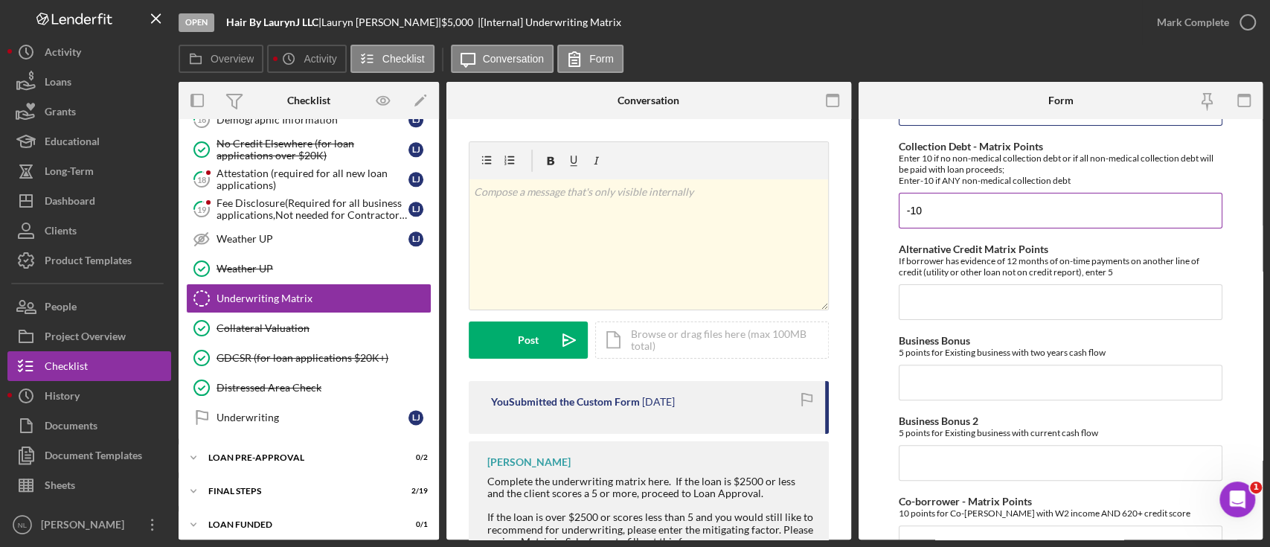
scroll to position [231, 0]
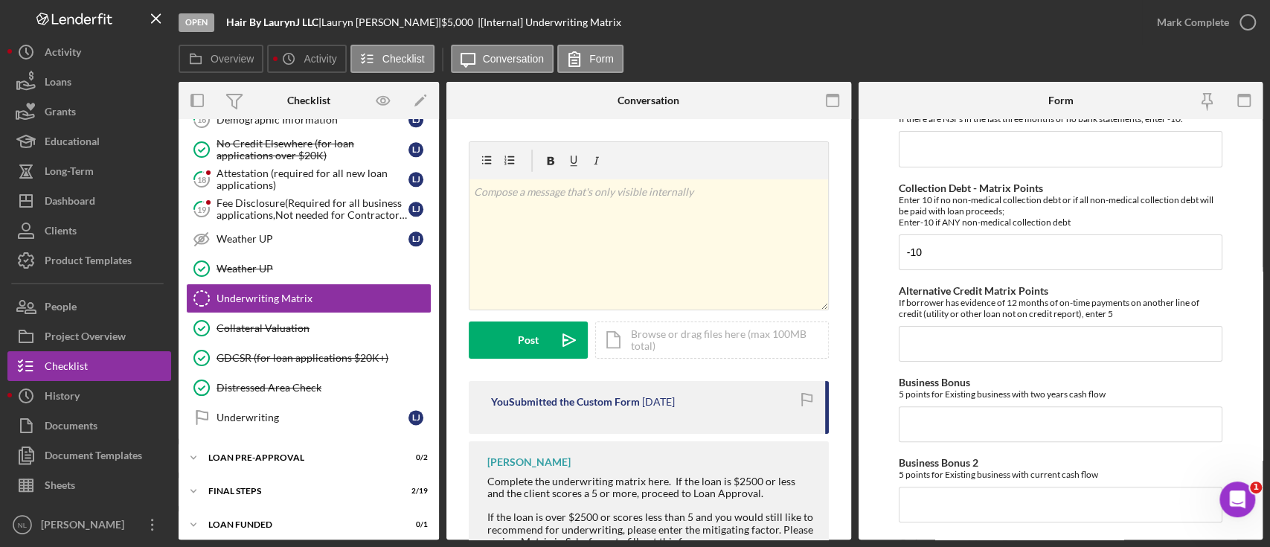
click at [928, 369] on div "Credit Score - Matrix Points If the loan request is <3K, enter 10 if 580+ and -…" at bounding box center [1060, 510] width 324 height 1229
click at [149, 199] on button "Icon/Dashboard Dashboard" at bounding box center [89, 201] width 164 height 30
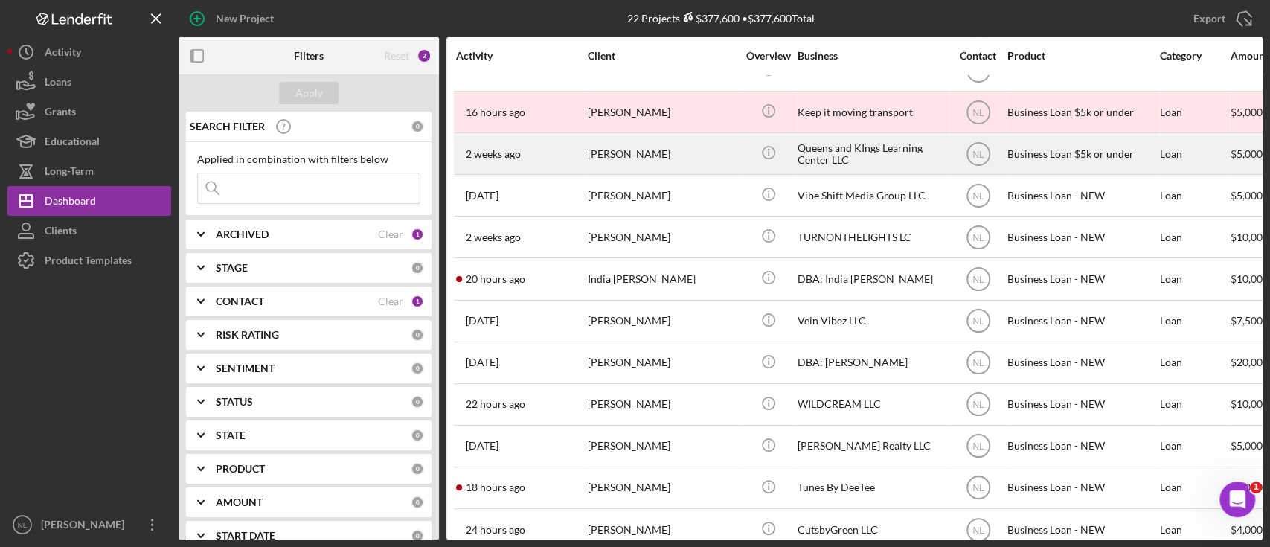
scroll to position [468, 0]
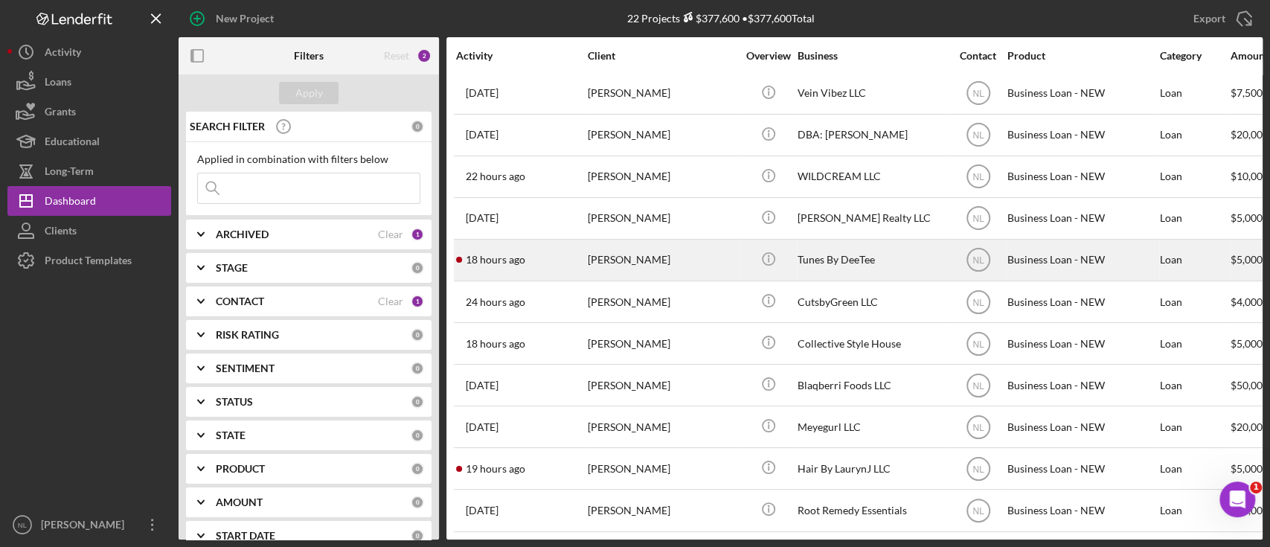
click at [640, 264] on div "[PERSON_NAME]" at bounding box center [662, 259] width 149 height 39
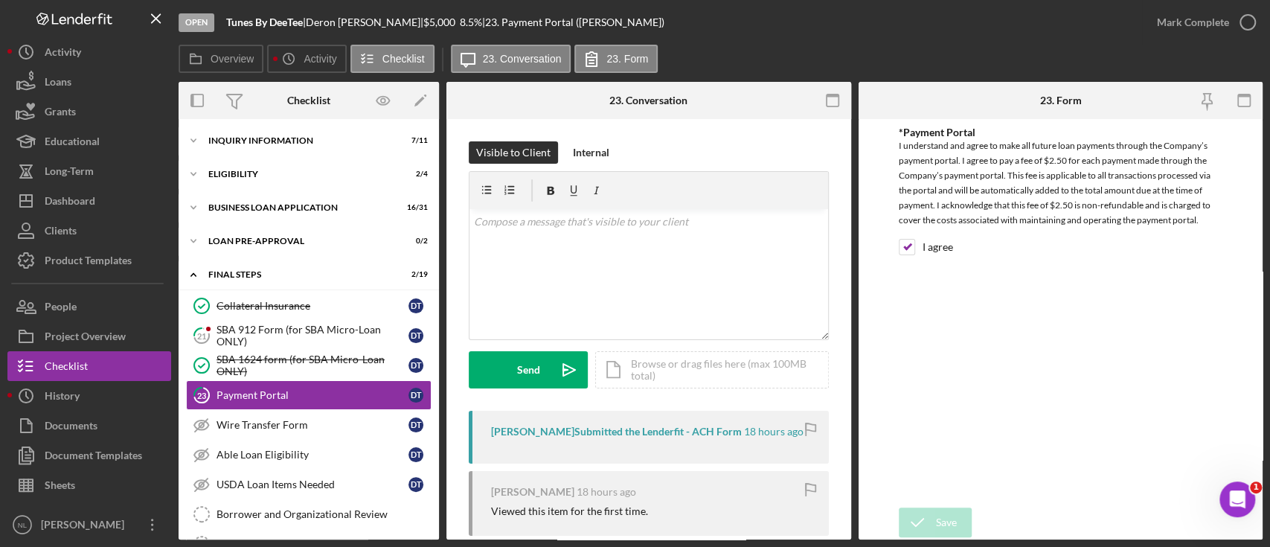
scroll to position [64, 0]
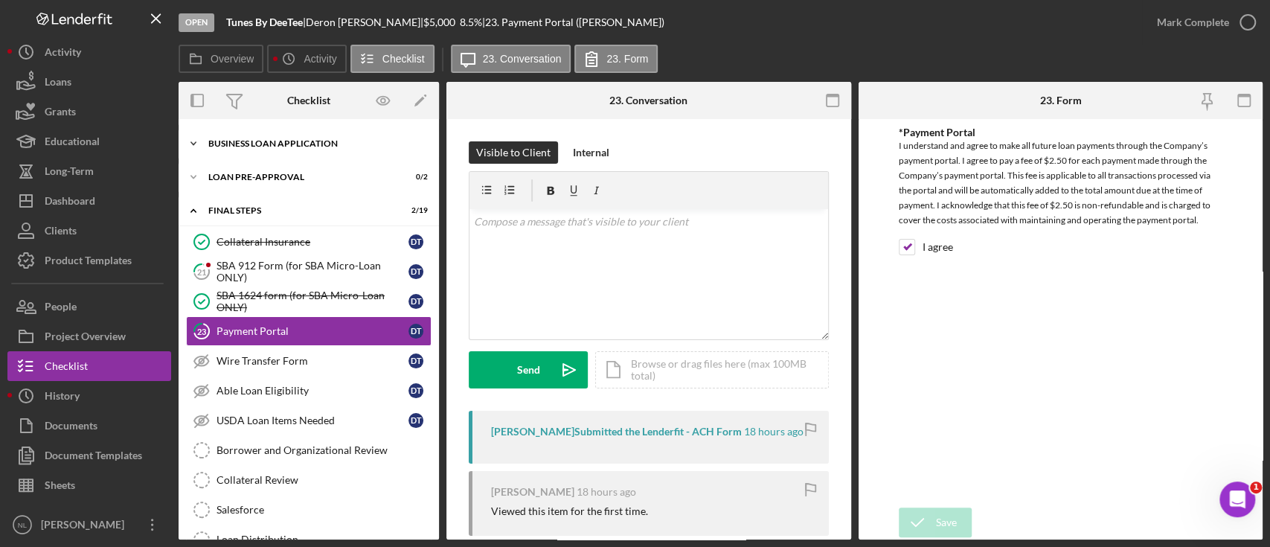
click at [263, 146] on div "BUSINESS LOAN APPLICATION" at bounding box center [314, 143] width 212 height 9
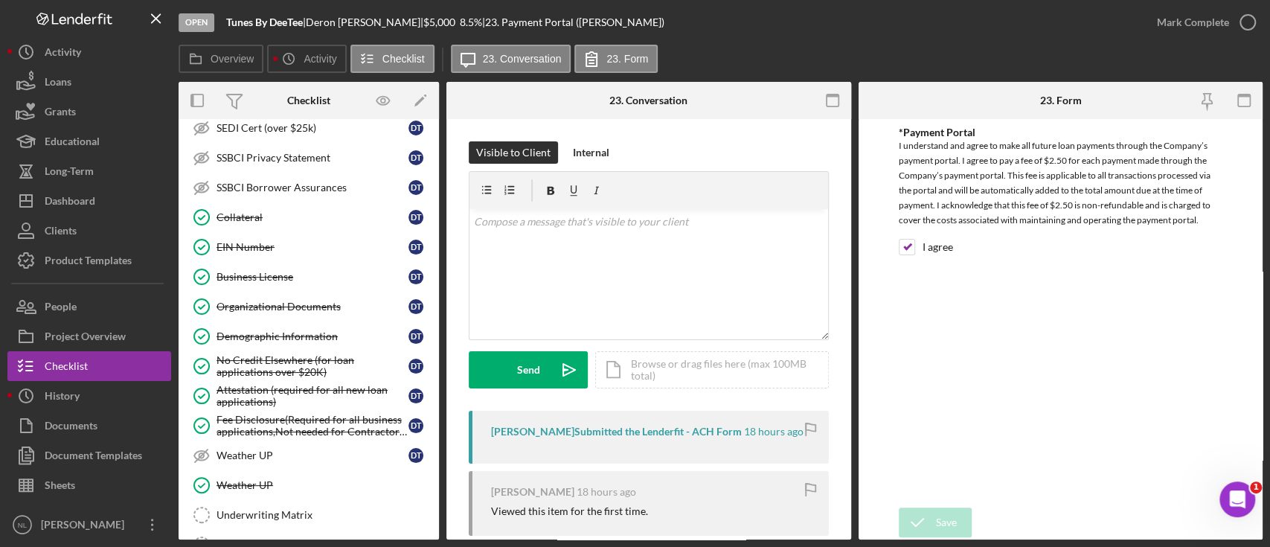
scroll to position [0, 0]
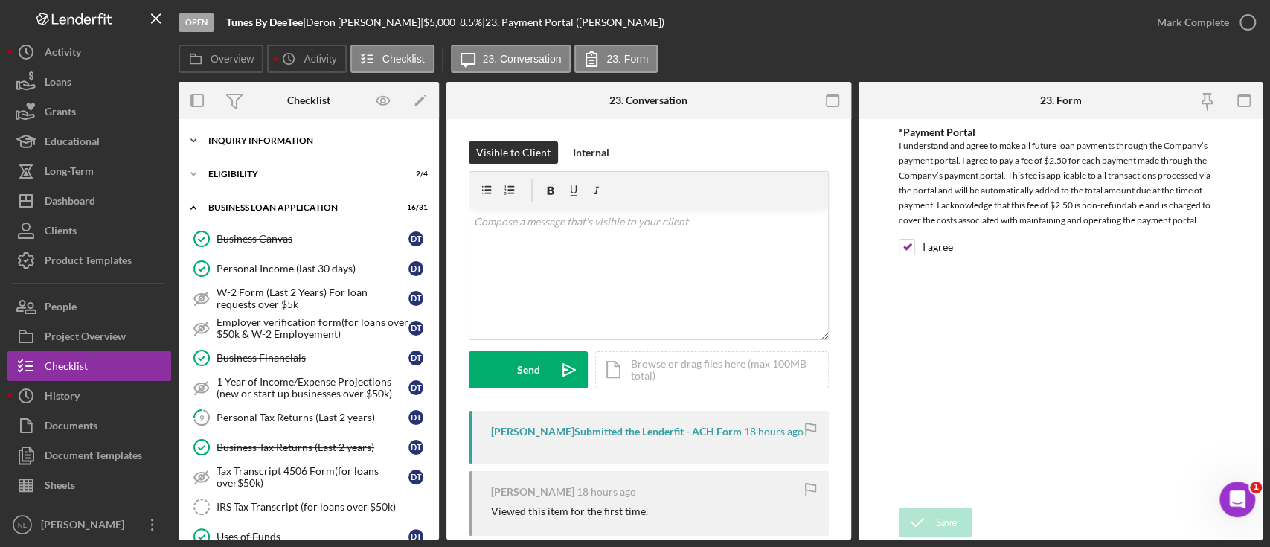
click at [238, 136] on div "INQUIRY INFORMATION" at bounding box center [314, 140] width 212 height 9
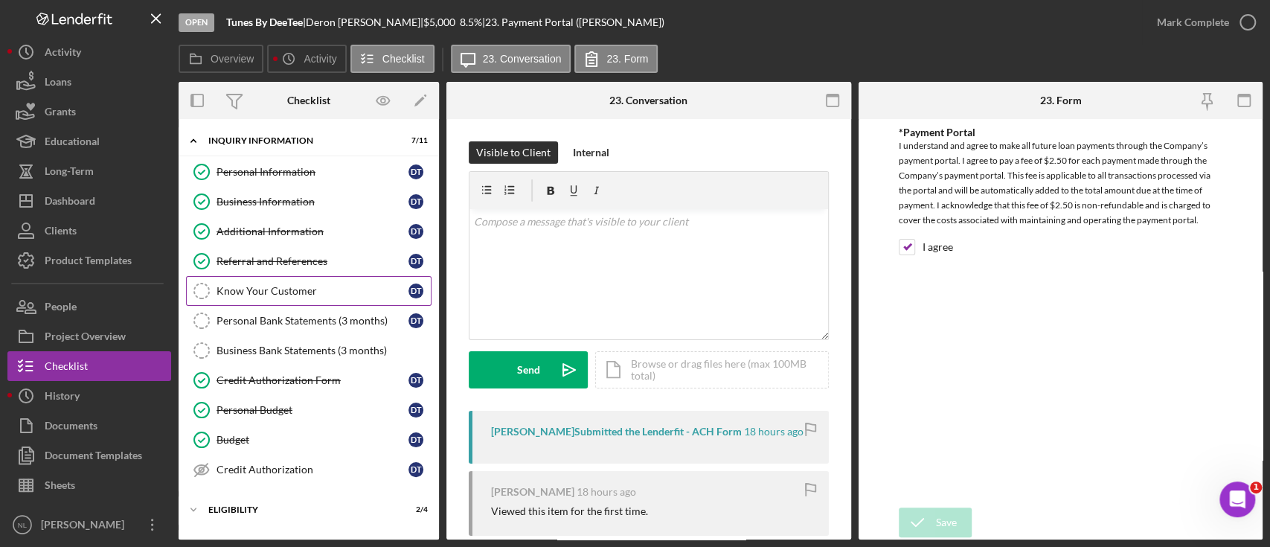
click at [278, 283] on link "Know Your Customer Know Your Customer D T" at bounding box center [308, 291] width 245 height 30
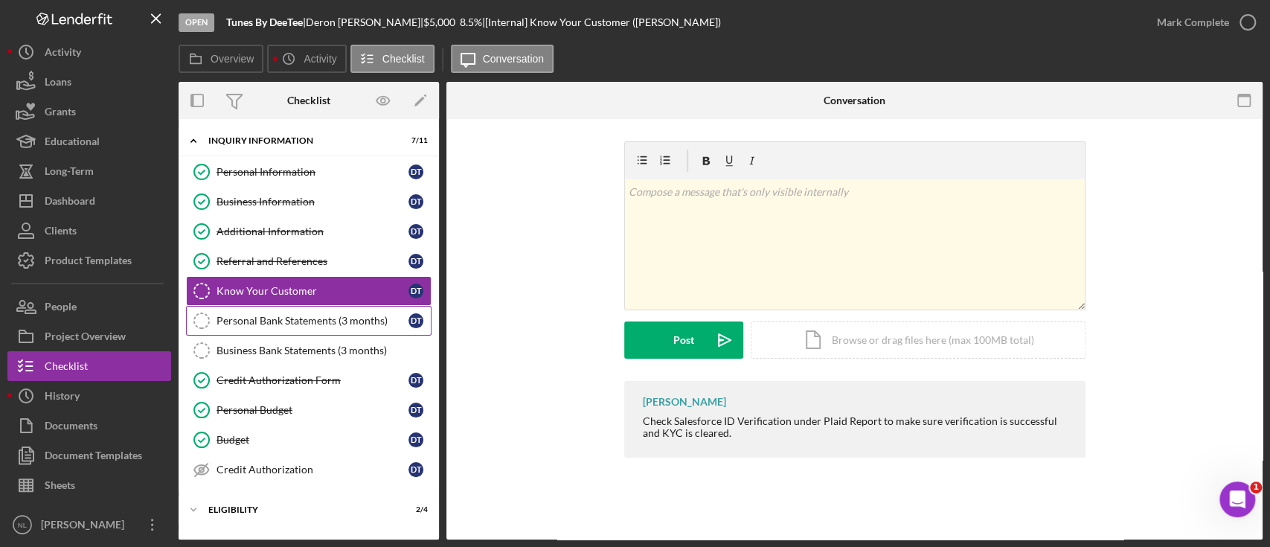
click at [277, 315] on div "Personal Bank Statements (3 months)" at bounding box center [312, 321] width 192 height 12
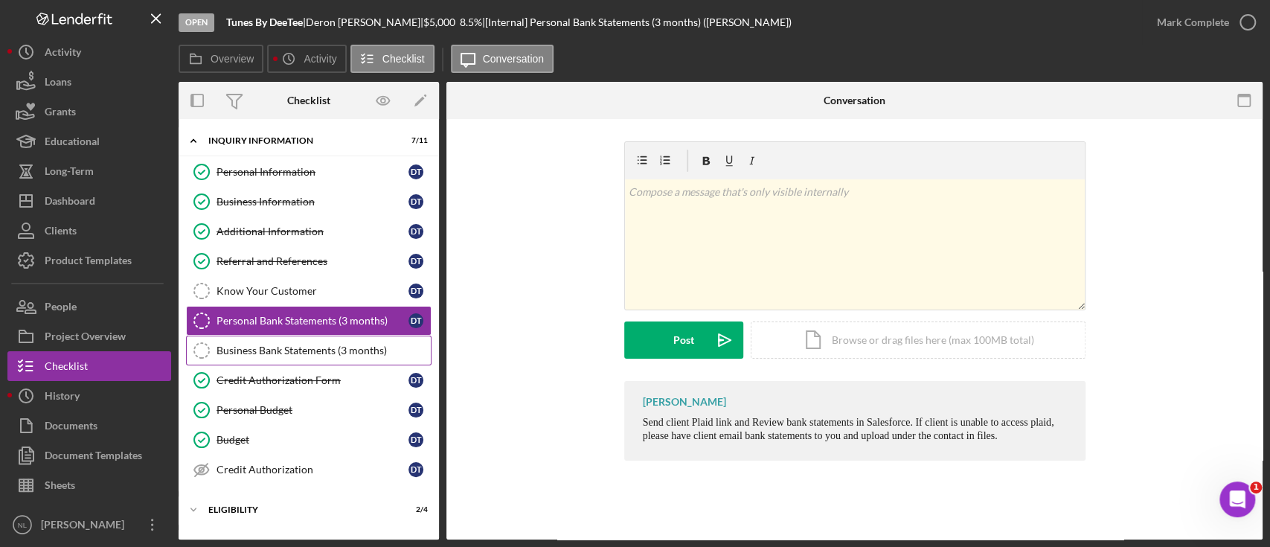
click at [270, 356] on link "Business Bank Statements (3 months) Business Bank Statements (3 months)" at bounding box center [308, 350] width 245 height 30
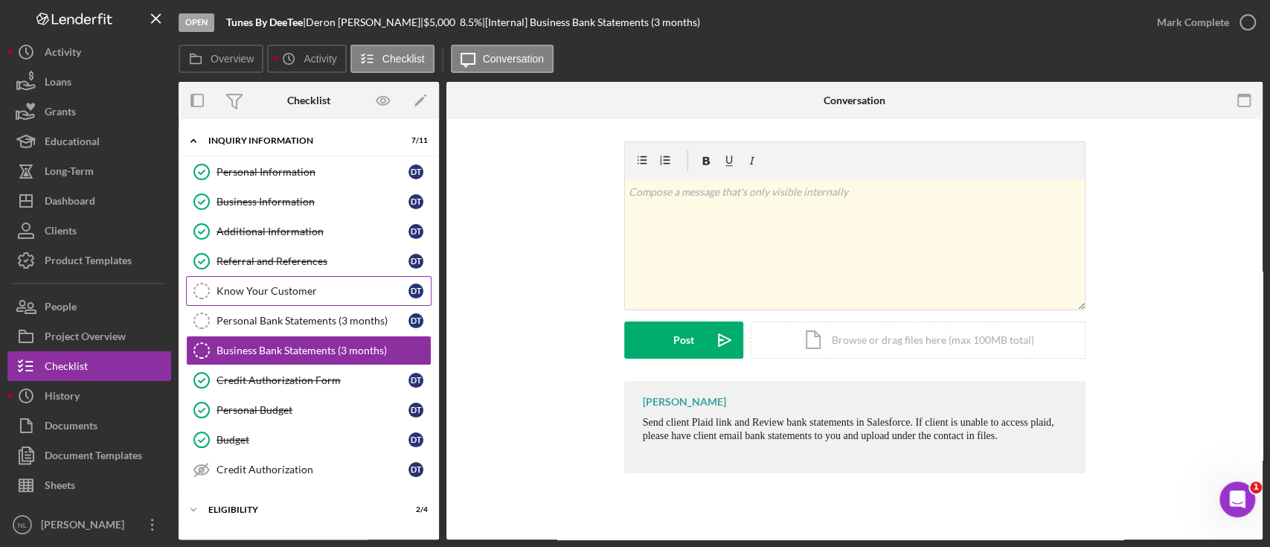
click at [263, 286] on div "Know Your Customer" at bounding box center [312, 291] width 192 height 12
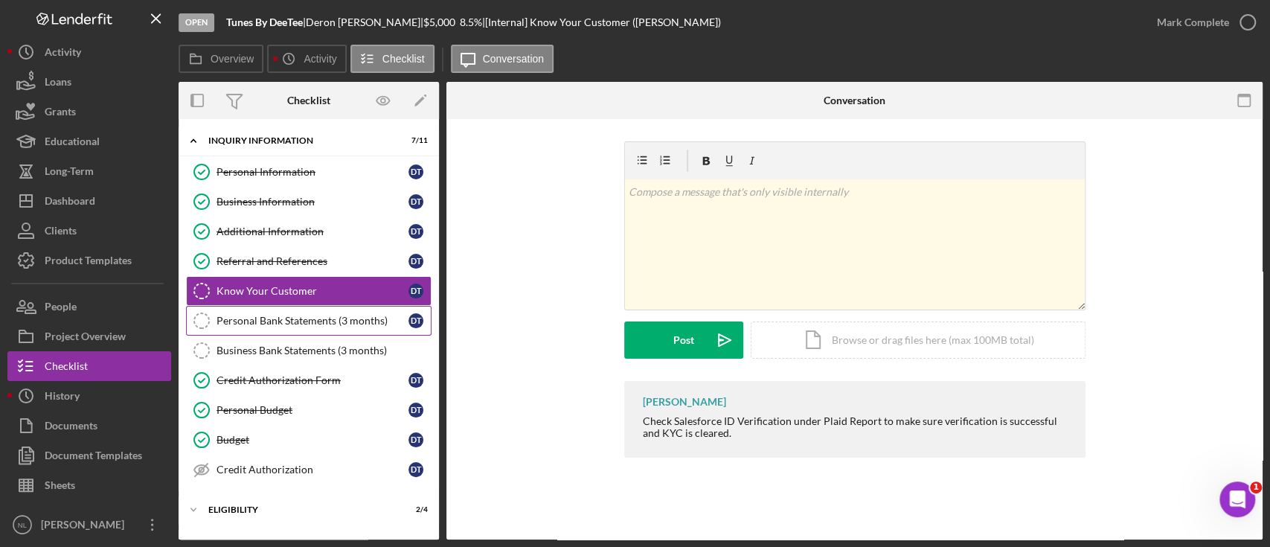
click at [266, 315] on div "Personal Bank Statements (3 months)" at bounding box center [312, 321] width 192 height 12
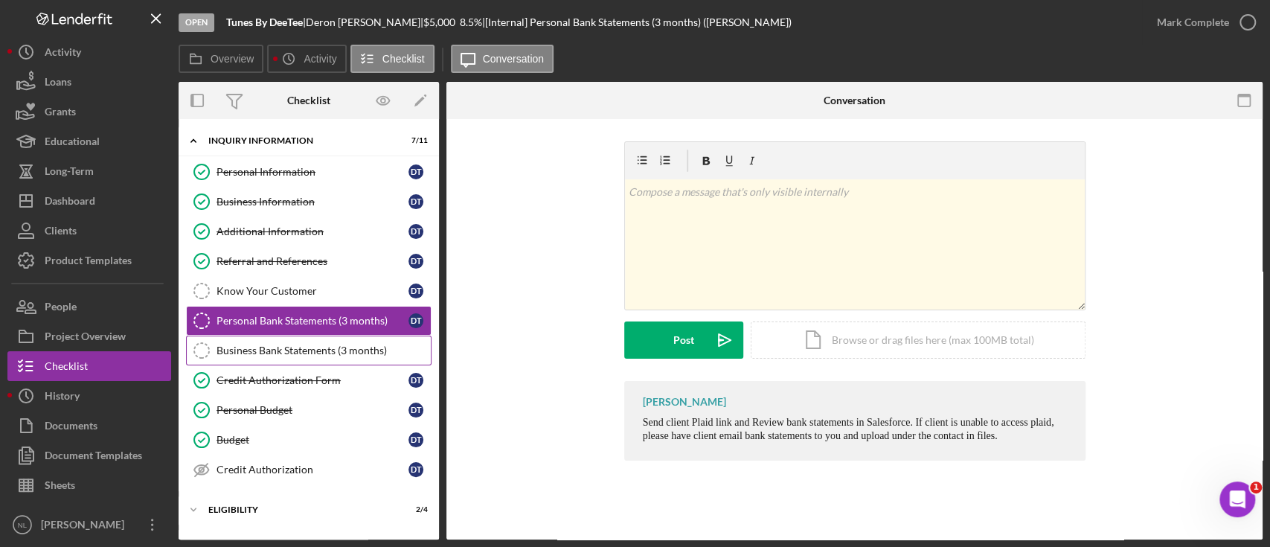
click at [262, 347] on div "Business Bank Statements (3 months)" at bounding box center [323, 350] width 214 height 12
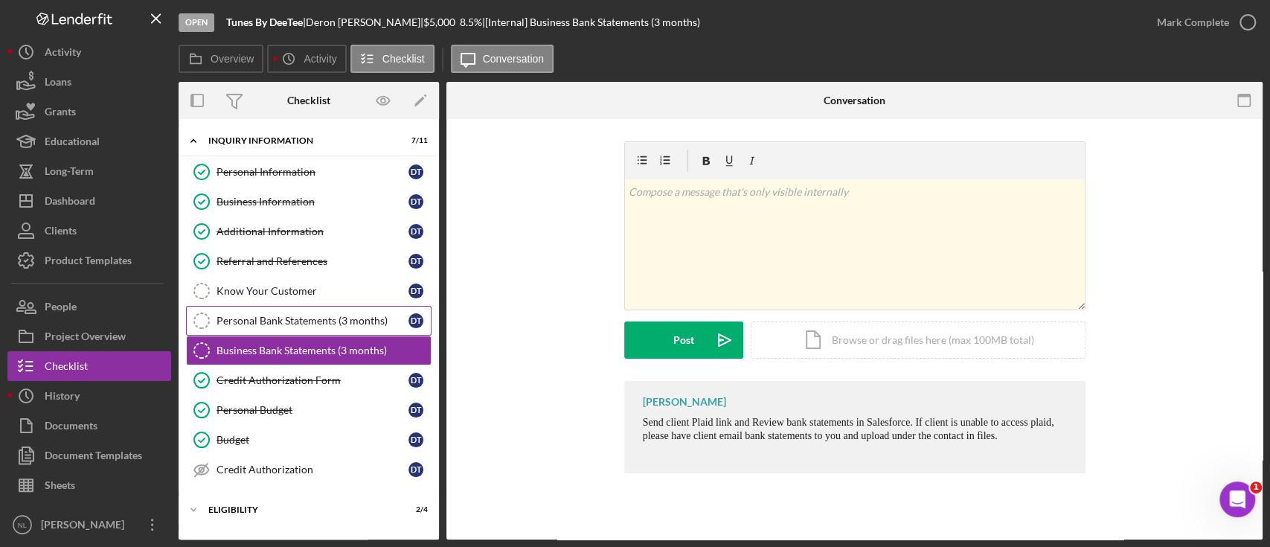
click at [260, 332] on link "Personal Bank Statements (3 months) Personal Bank Statements (3 months) D T" at bounding box center [308, 321] width 245 height 30
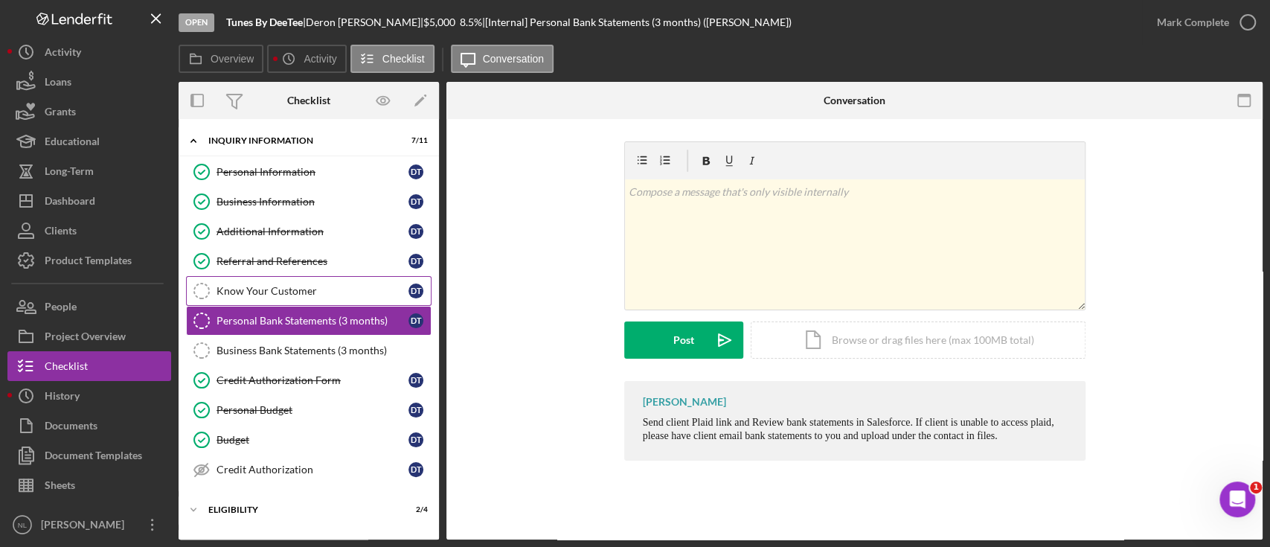
click at [243, 291] on div "Know Your Customer" at bounding box center [312, 291] width 192 height 12
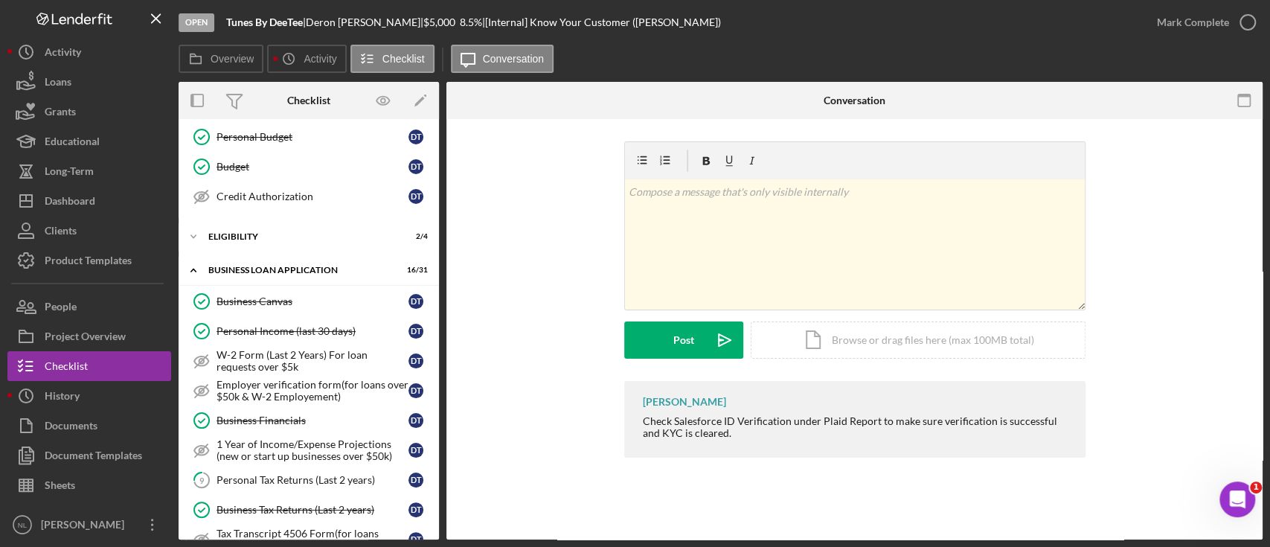
scroll to position [283, 0]
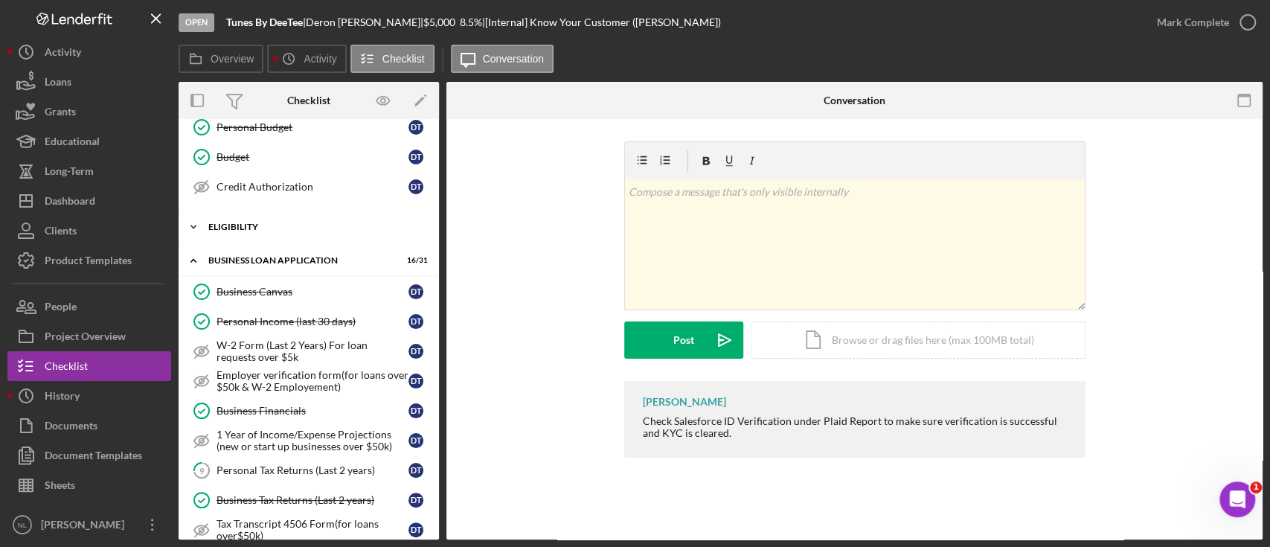
click at [239, 216] on div "Icon/Expander ELIGIBILITY 2 / 4" at bounding box center [309, 227] width 260 height 30
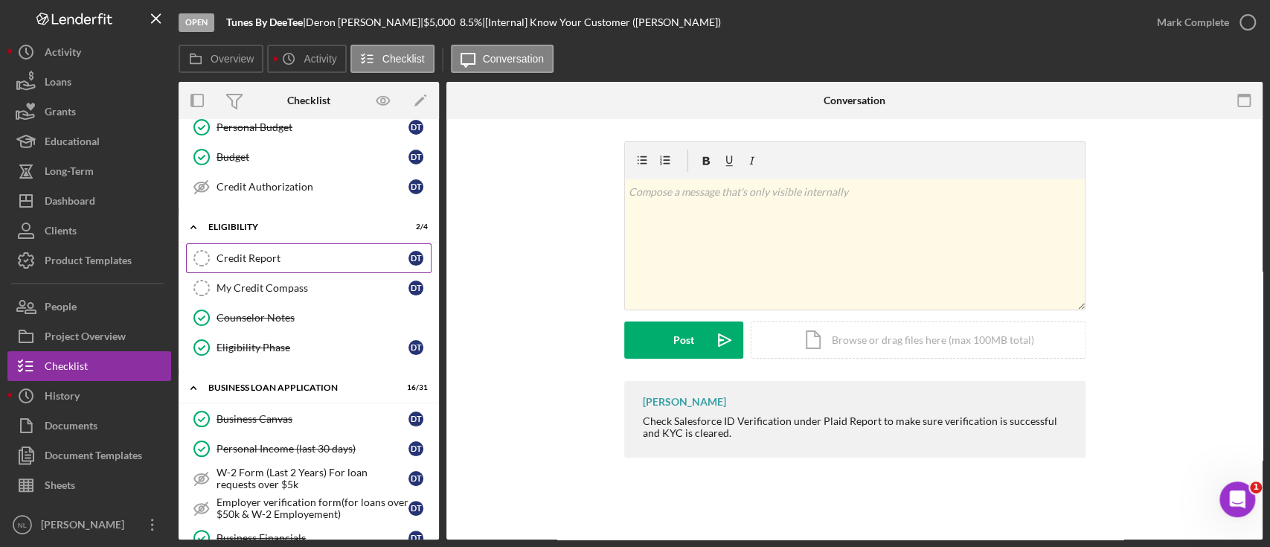
click at [244, 253] on div "Credit Report" at bounding box center [312, 258] width 192 height 12
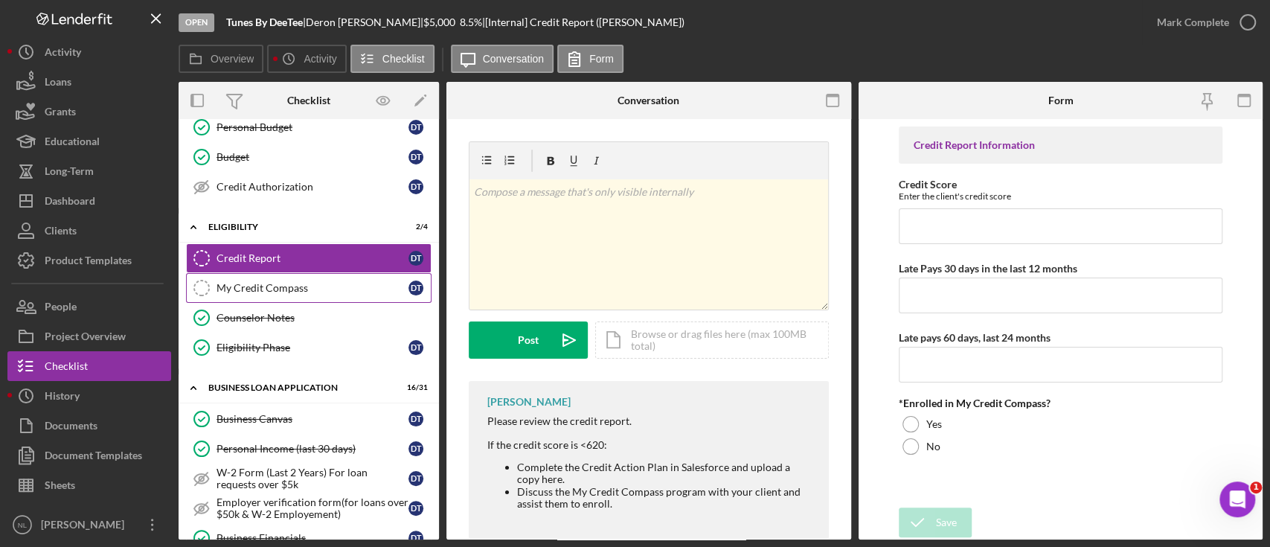
click at [250, 294] on link "My Credit Compass My Credit Compass D T" at bounding box center [308, 288] width 245 height 30
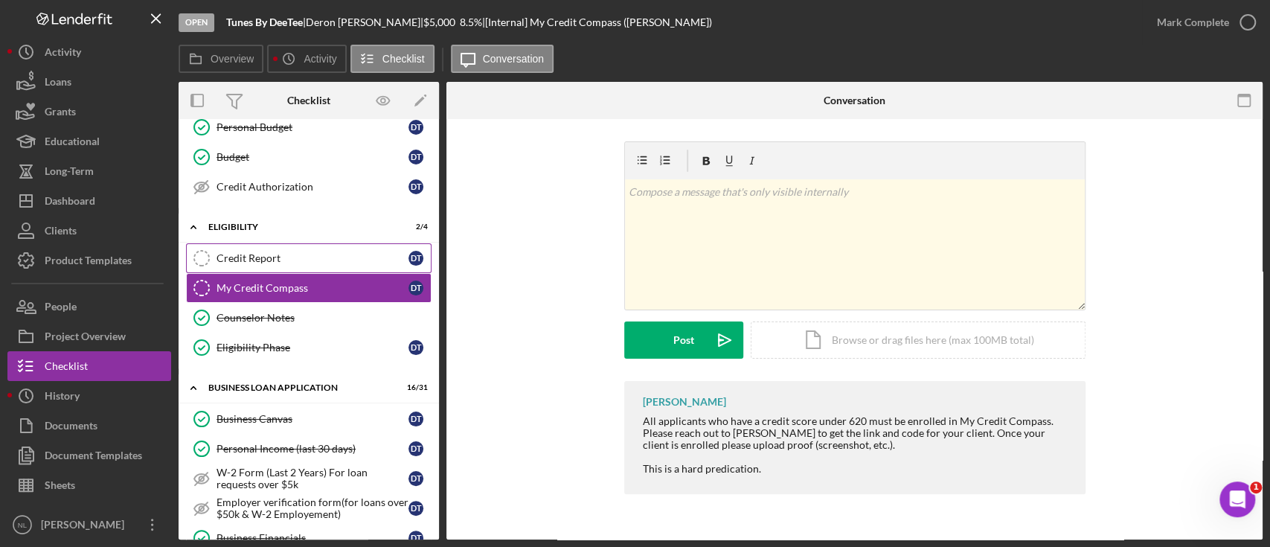
click at [248, 263] on link "Credit Report Credit Report D T" at bounding box center [308, 258] width 245 height 30
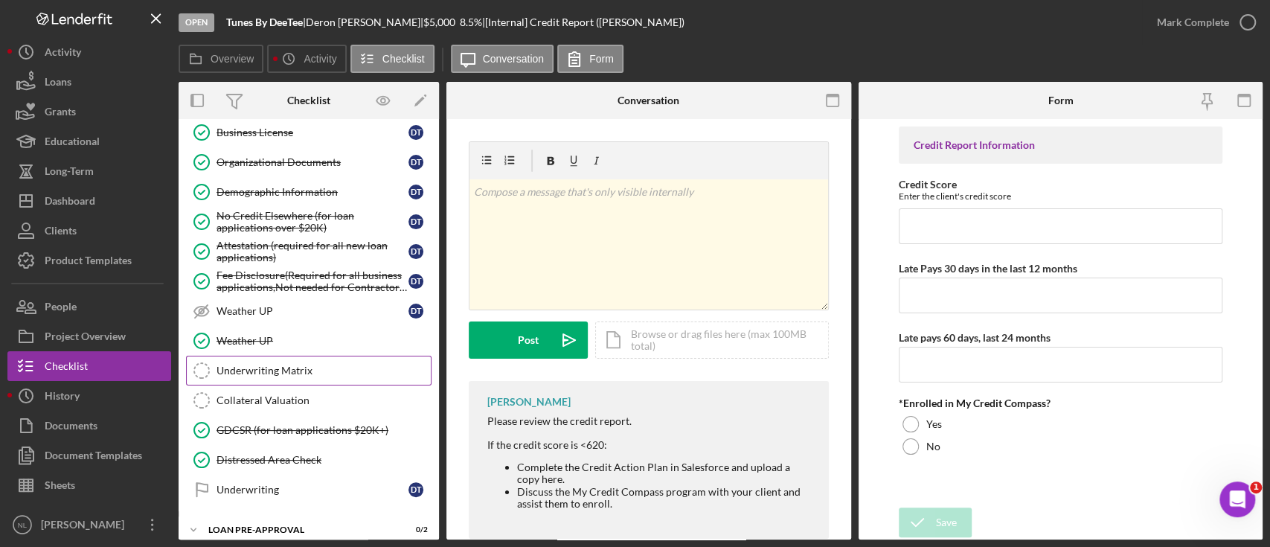
scroll to position [1114, 0]
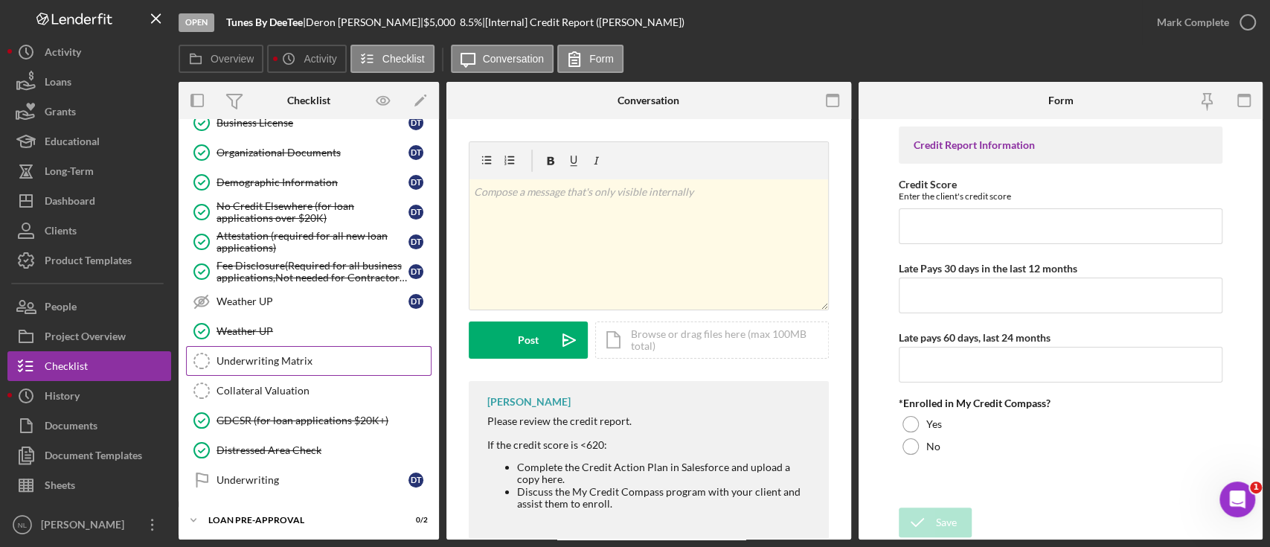
click at [319, 362] on link "Underwriting Matrix Underwriting Matrix" at bounding box center [308, 361] width 245 height 30
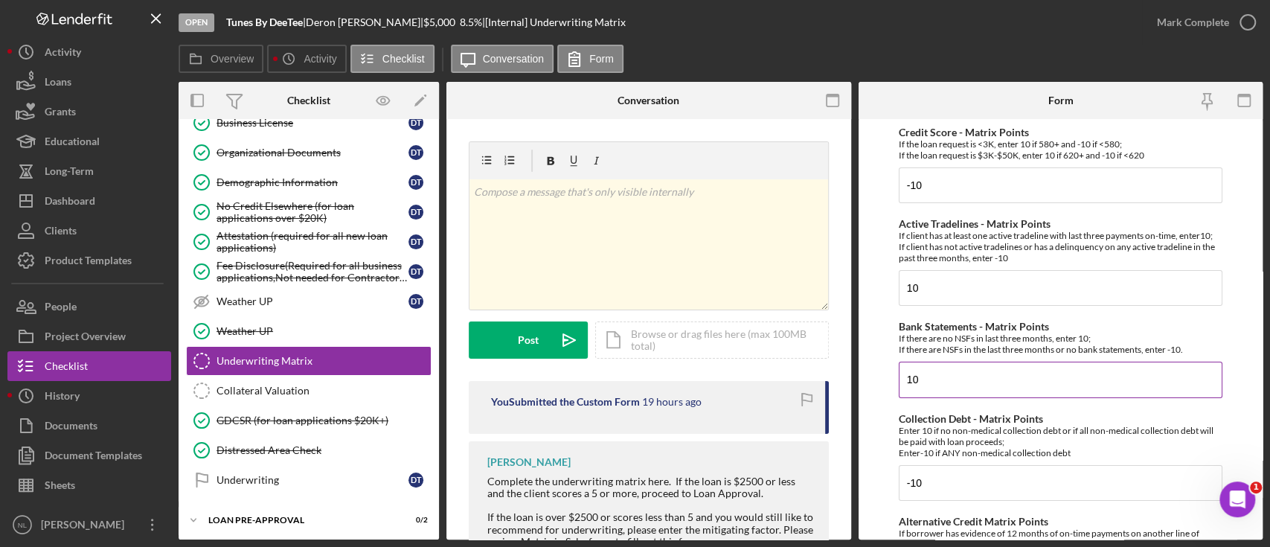
click at [941, 379] on input "10" at bounding box center [1060, 379] width 324 height 36
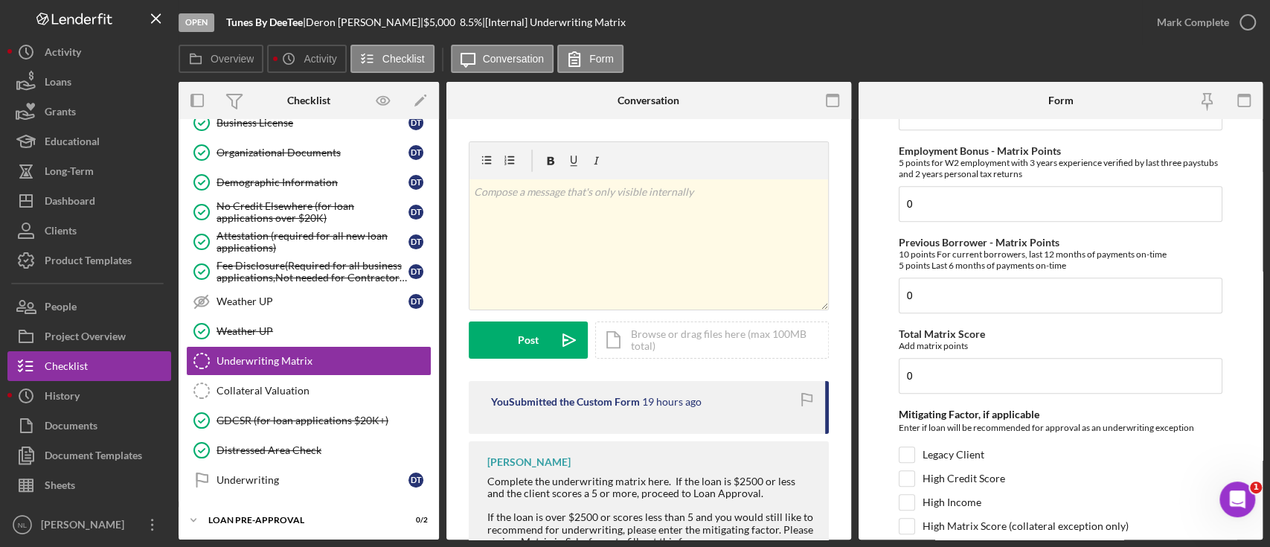
scroll to position [852, 0]
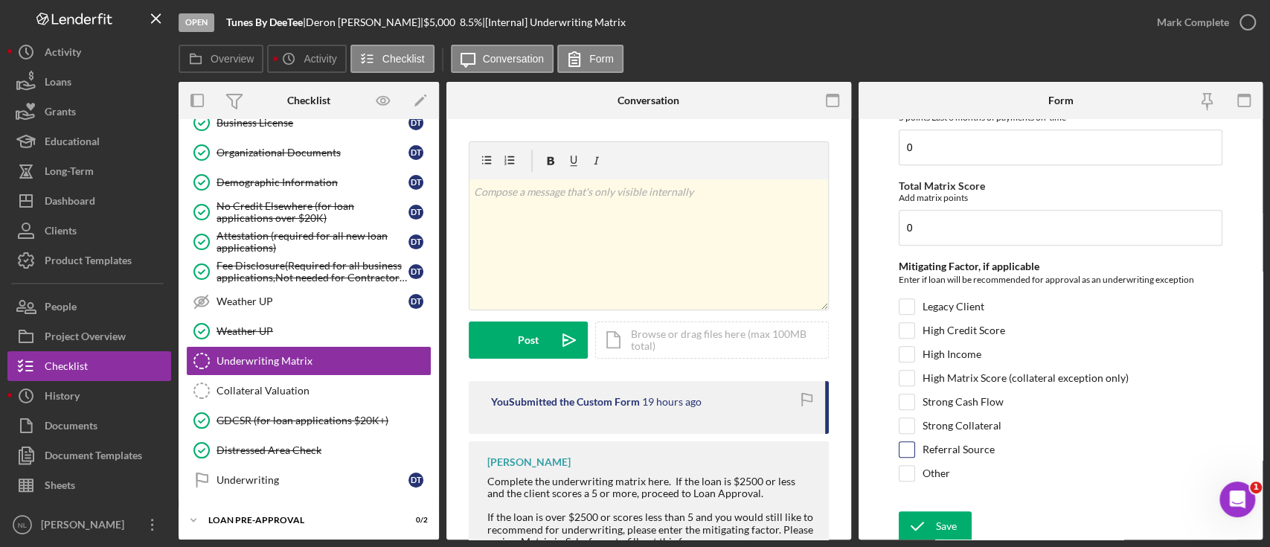
type input "-10"
click at [916, 449] on div "Referral Source" at bounding box center [1060, 453] width 324 height 24
click at [908, 446] on input "Referral Source" at bounding box center [906, 449] width 15 height 15
checkbox input "true"
click at [936, 513] on div "Save" at bounding box center [946, 526] width 21 height 30
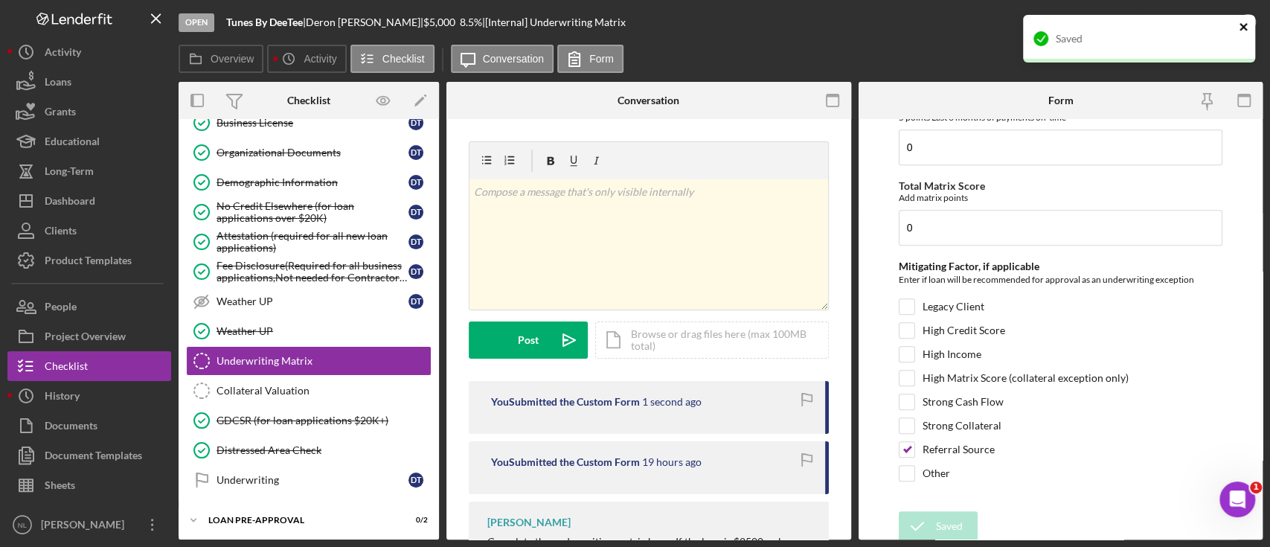
click at [1238, 27] on icon "close" at bounding box center [1243, 27] width 10 height 12
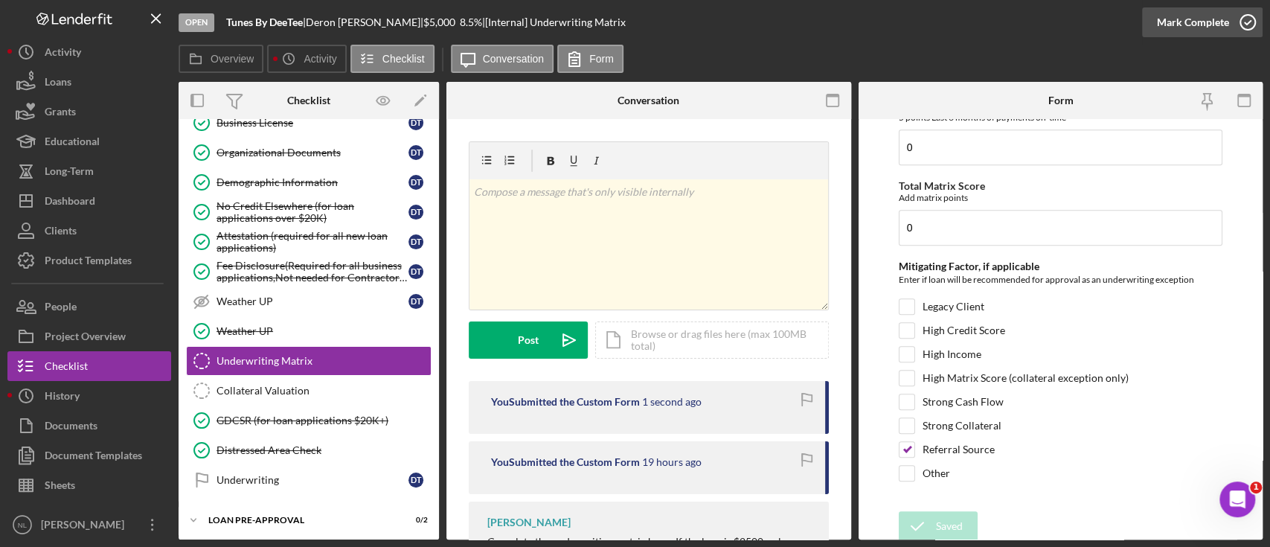
click at [1194, 30] on div "Mark Complete" at bounding box center [1193, 22] width 72 height 30
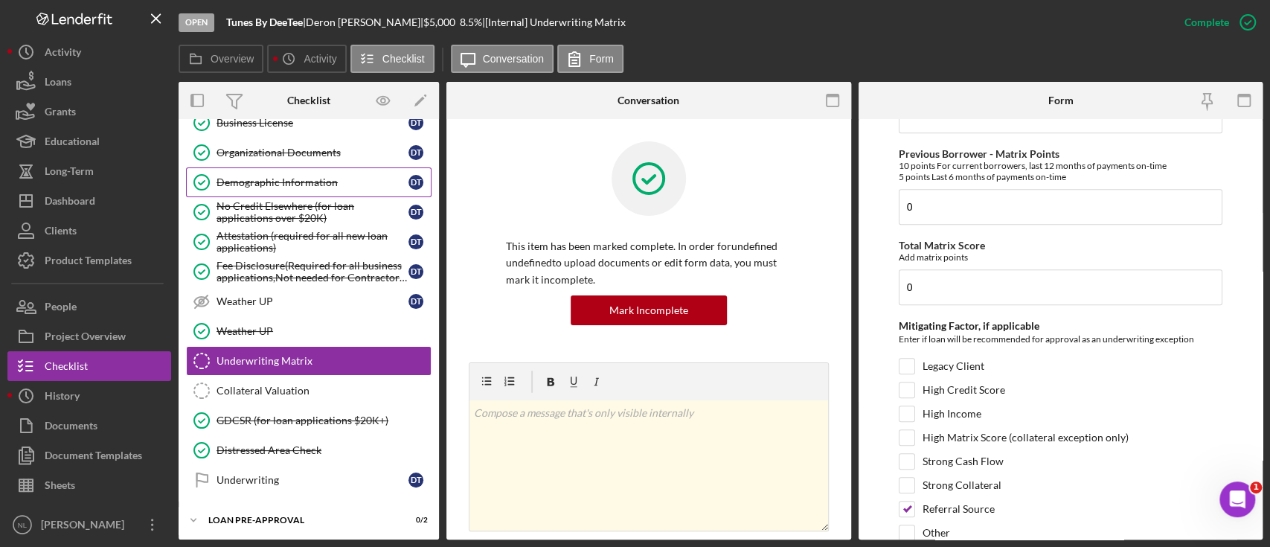
scroll to position [911, 0]
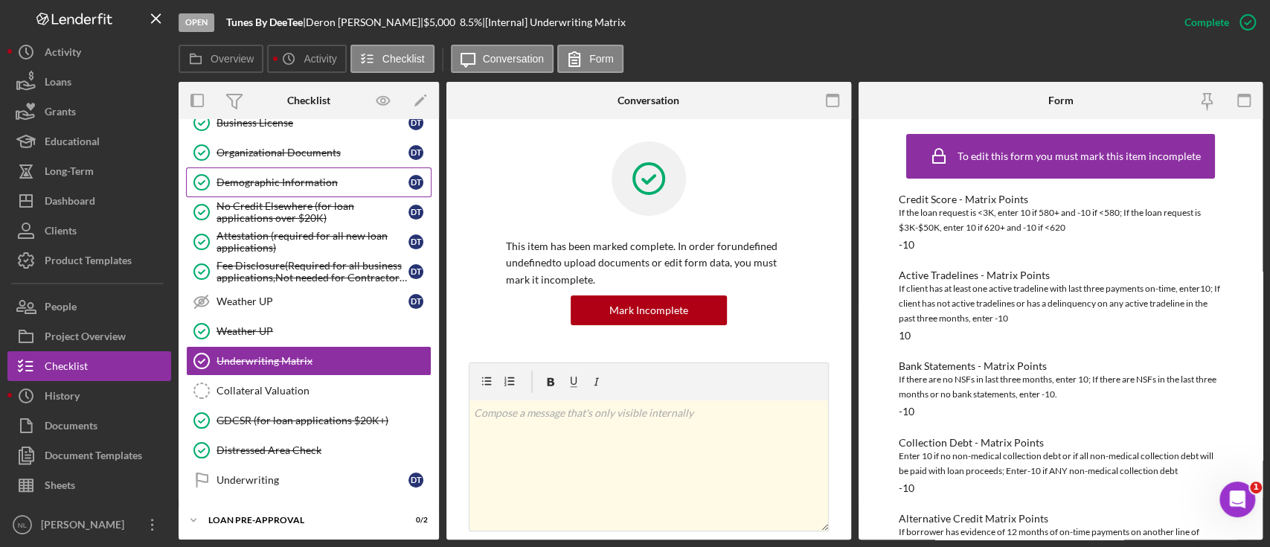
click at [229, 167] on link "Demographic Information Demographic Information D T" at bounding box center [308, 182] width 245 height 30
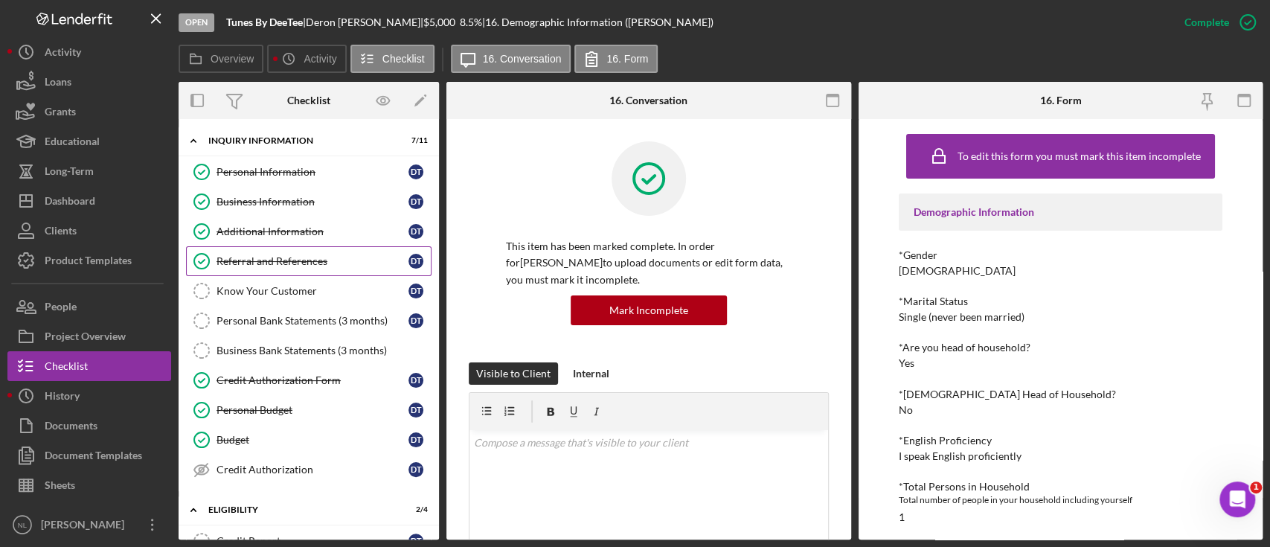
click at [303, 273] on link "Referral and References [PERSON_NAME] and References D T" at bounding box center [308, 261] width 245 height 30
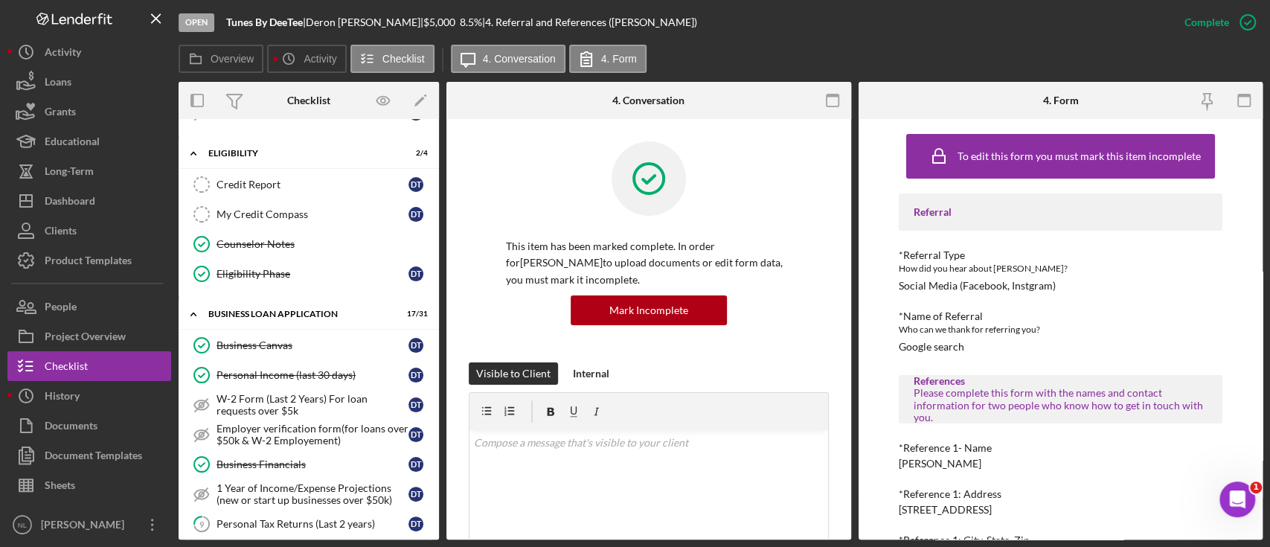
scroll to position [241, 0]
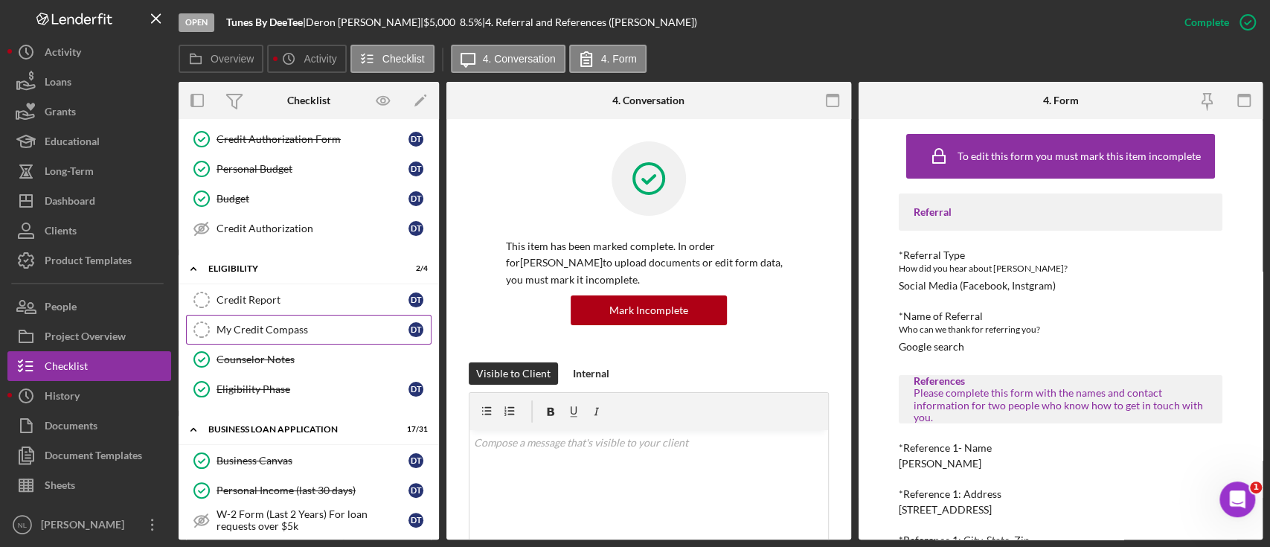
click at [294, 331] on div "My Credit Compass" at bounding box center [312, 330] width 192 height 12
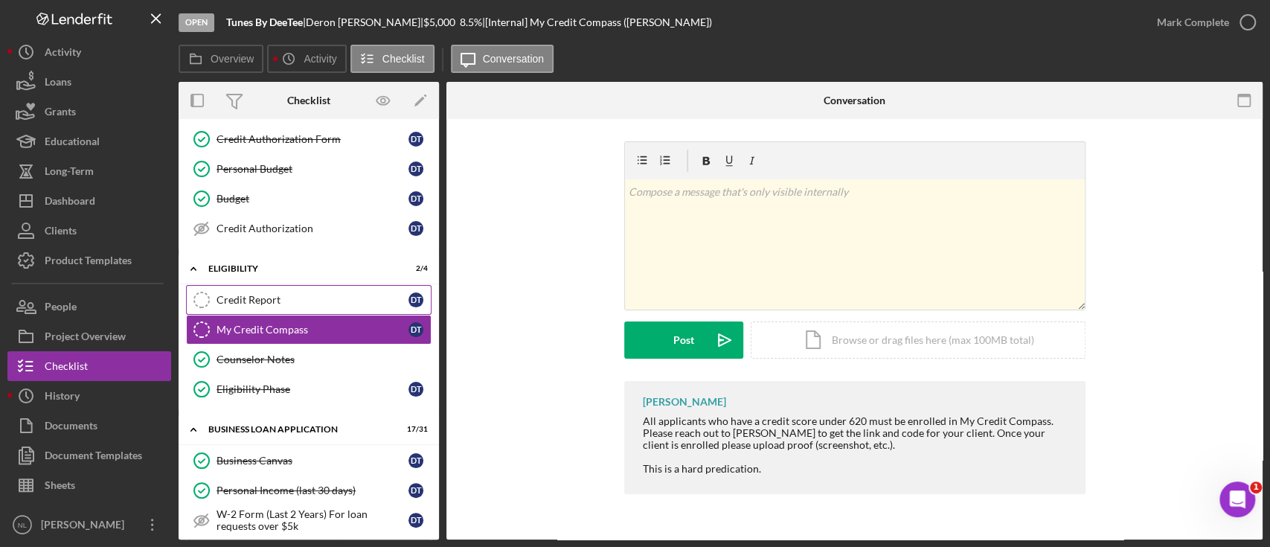
click at [273, 310] on link "Credit Report Credit Report D T" at bounding box center [308, 300] width 245 height 30
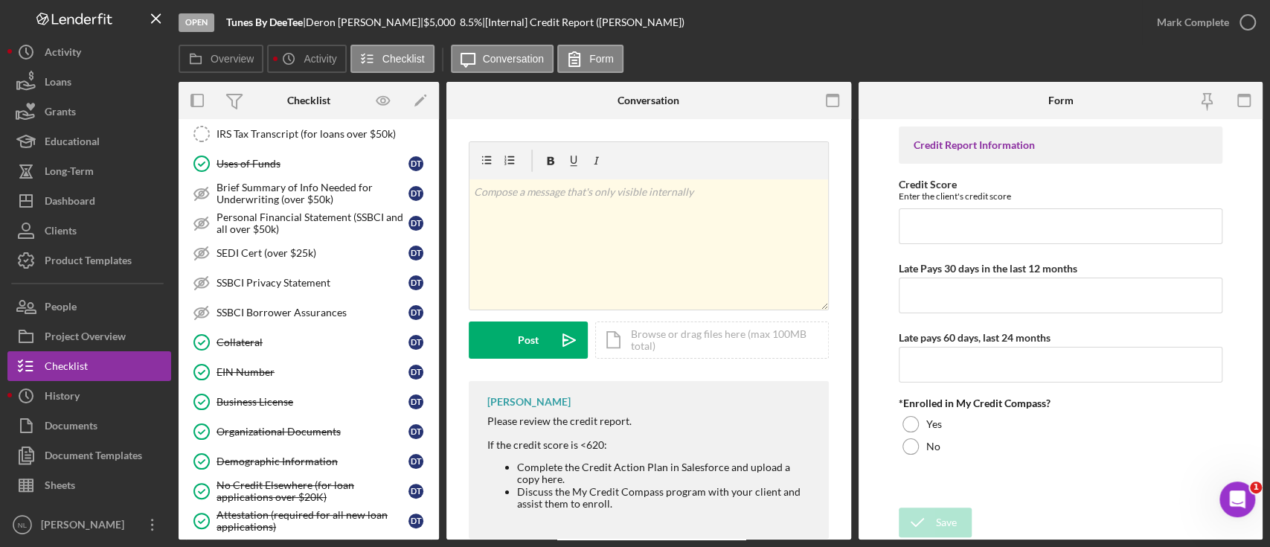
scroll to position [836, 0]
click at [309, 356] on link "EIN Number EIN Number D T" at bounding box center [308, 371] width 245 height 30
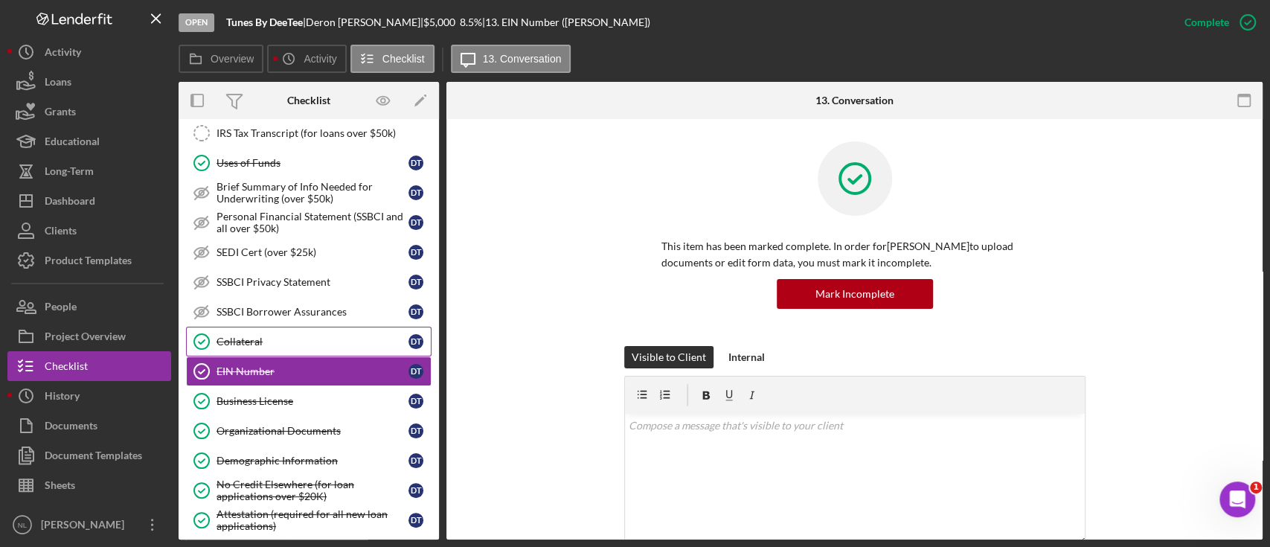
click at [297, 343] on link "Collateral Collateral D T" at bounding box center [308, 342] width 245 height 30
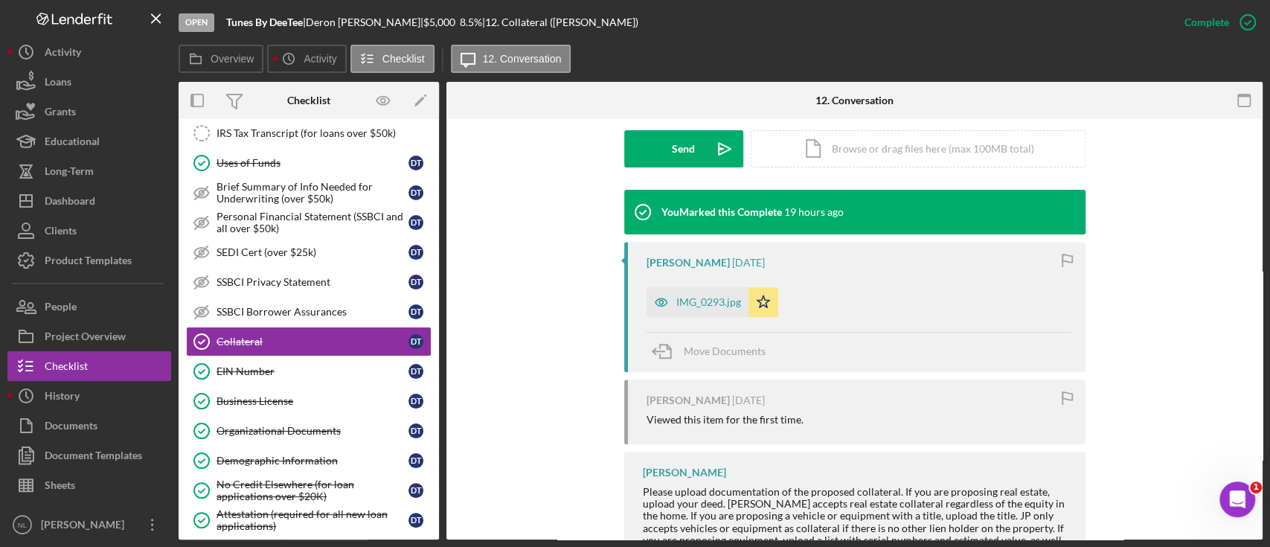
scroll to position [427, 0]
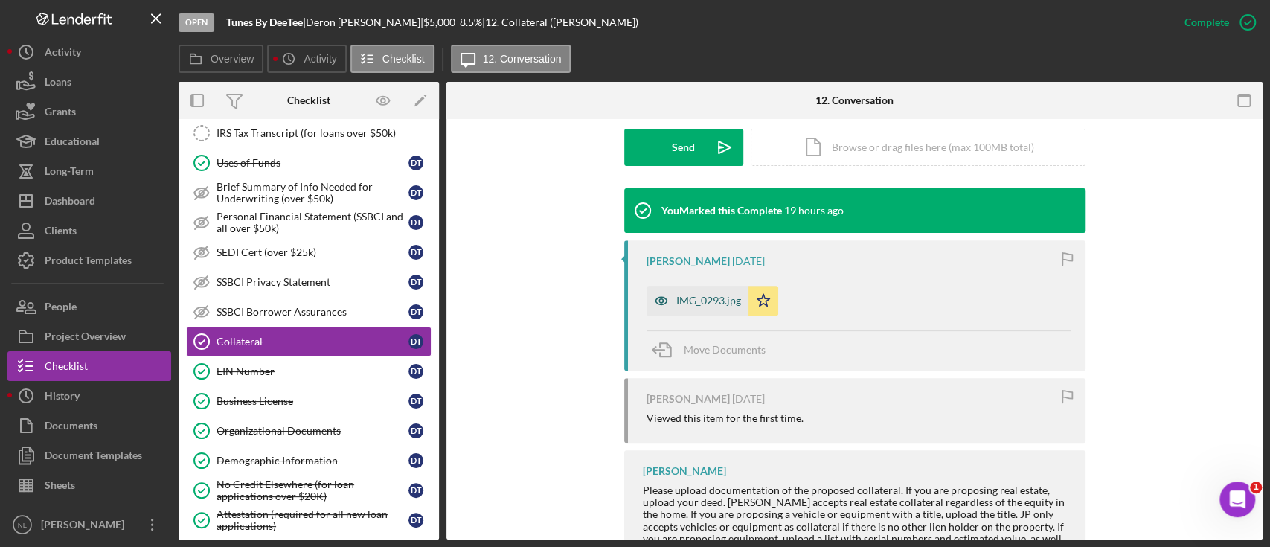
click at [709, 304] on div "IMG_0293.jpg" at bounding box center [708, 301] width 65 height 12
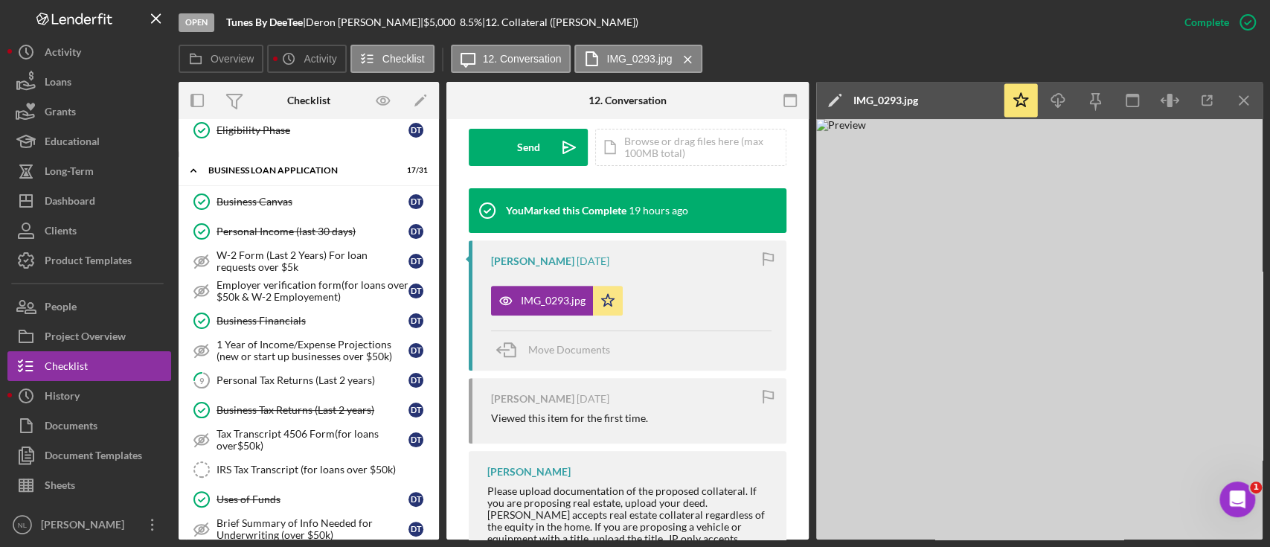
scroll to position [484, 0]
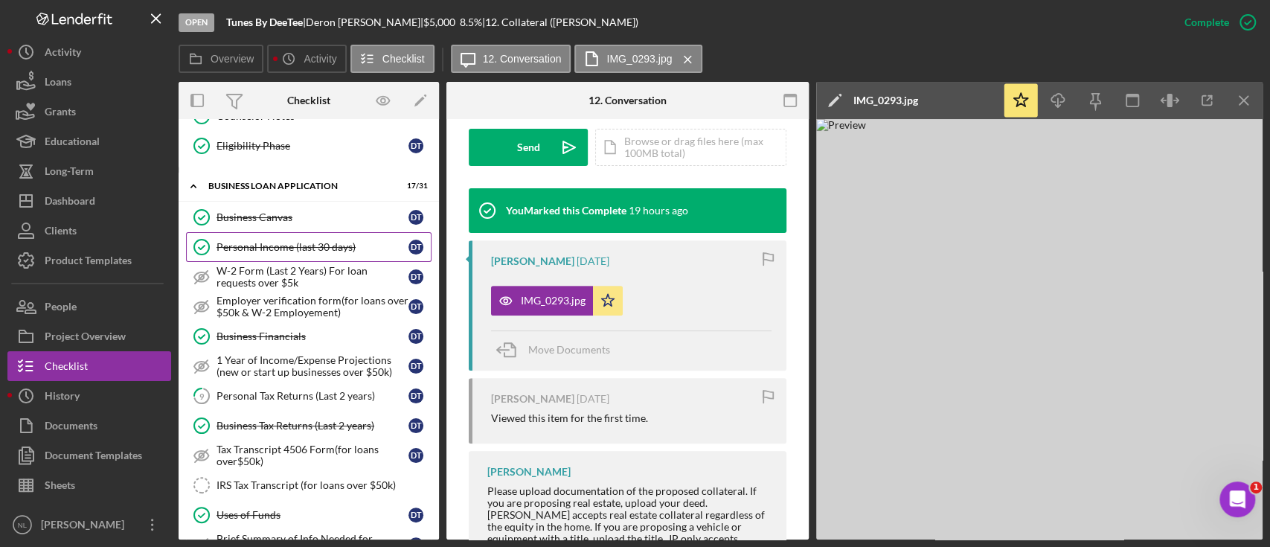
click at [311, 248] on div "Personal Income (last 30 days)" at bounding box center [312, 247] width 192 height 12
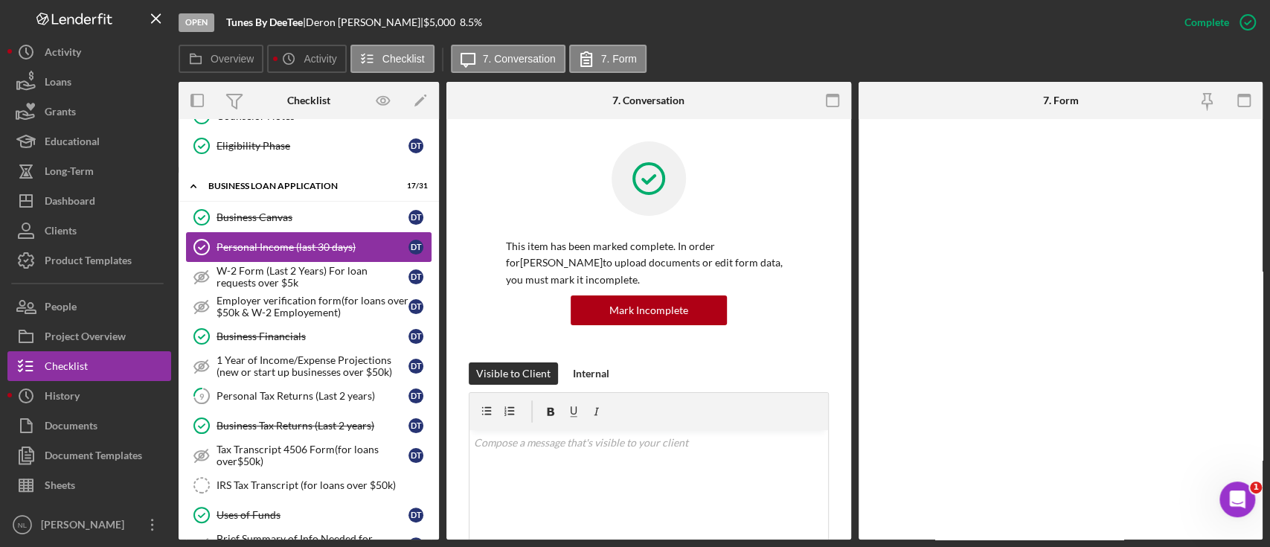
click at [311, 248] on link "Personal Income (last 30 days) Personal Income (last 30 days) D T" at bounding box center [308, 247] width 245 height 30
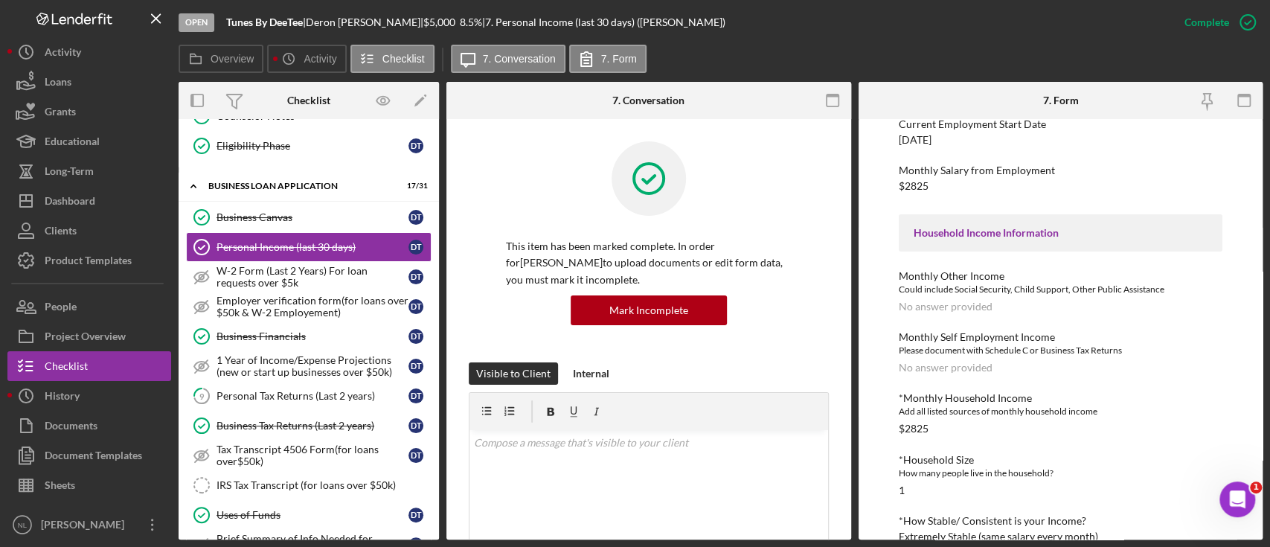
scroll to position [417, 0]
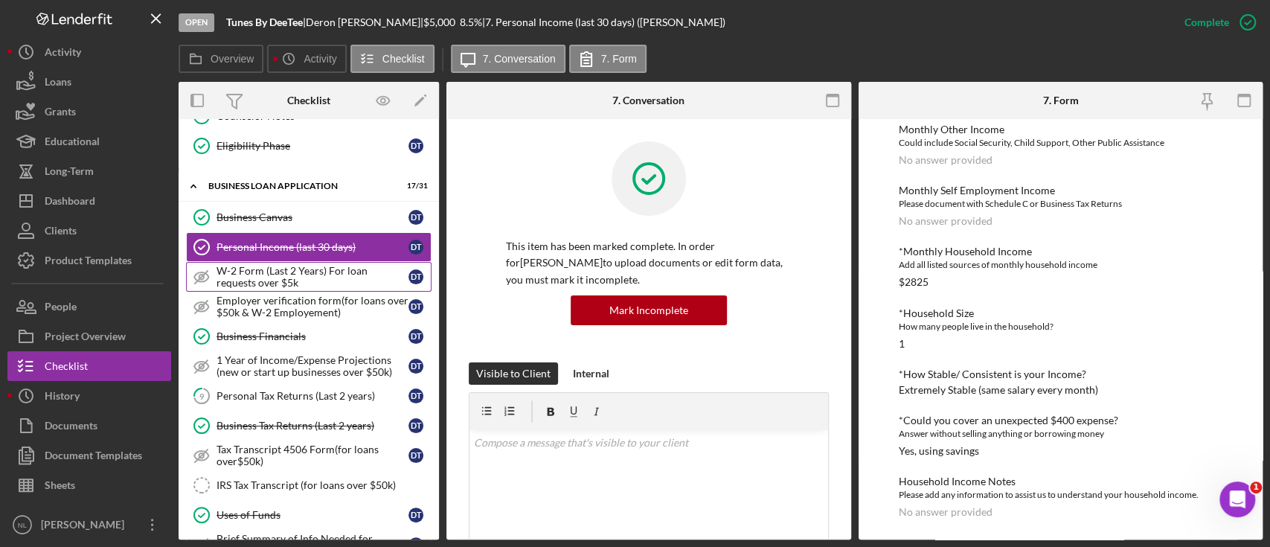
click at [306, 277] on div "W-2 Form (Last 2 Years) For loan requests over $5k" at bounding box center [312, 277] width 192 height 24
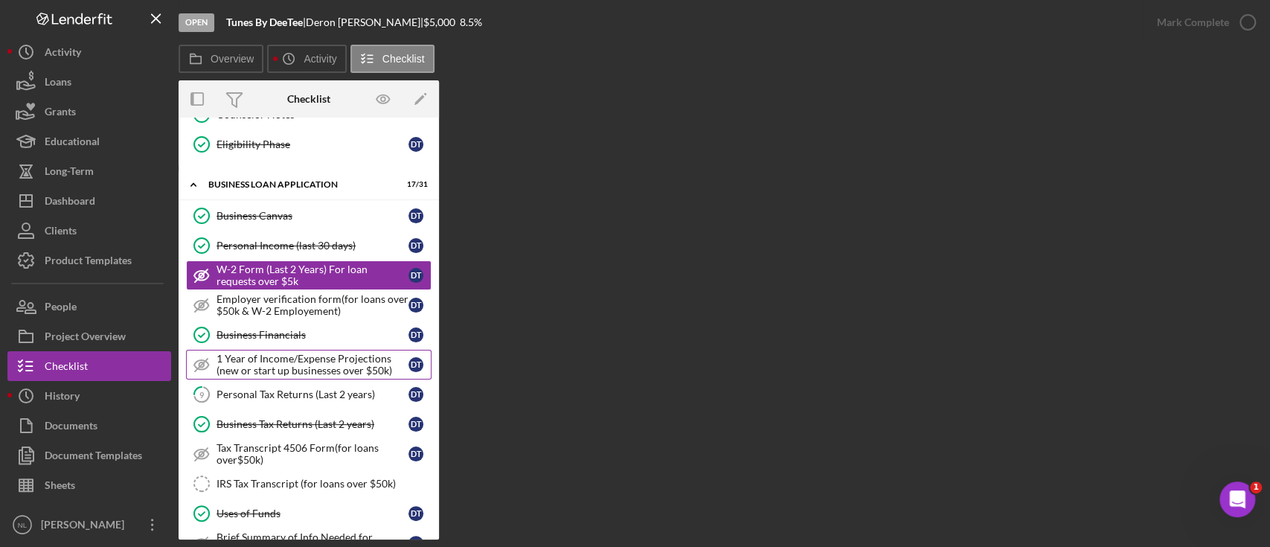
click at [289, 353] on div "1 Year of Income/Expense Projections (new or start up businesses over $50k)" at bounding box center [312, 365] width 192 height 24
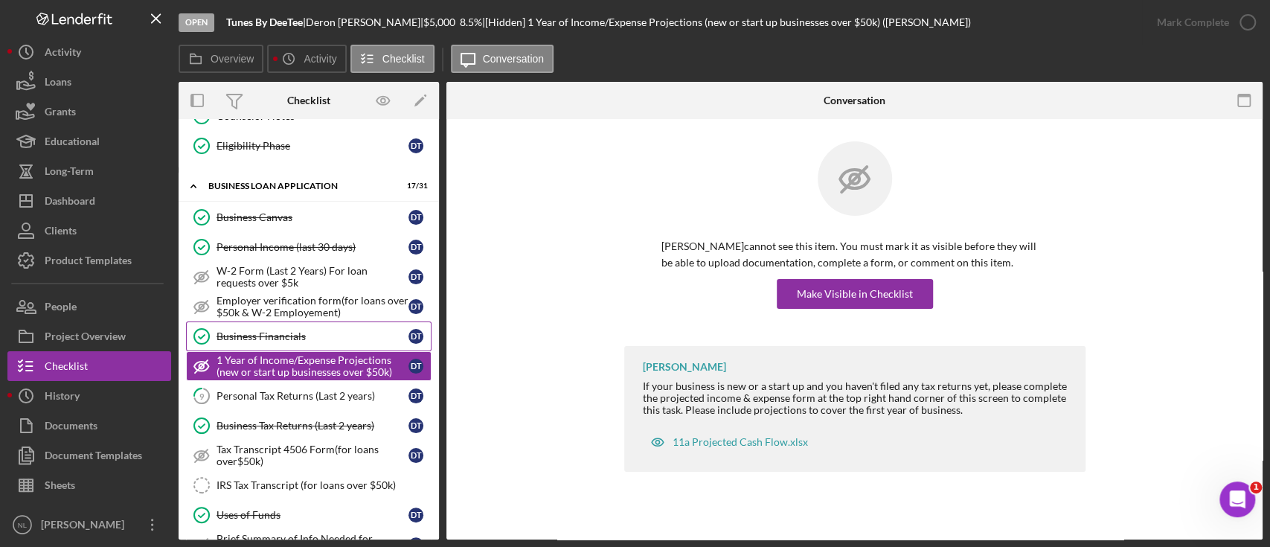
click at [280, 334] on div "Business Financials" at bounding box center [312, 336] width 192 height 12
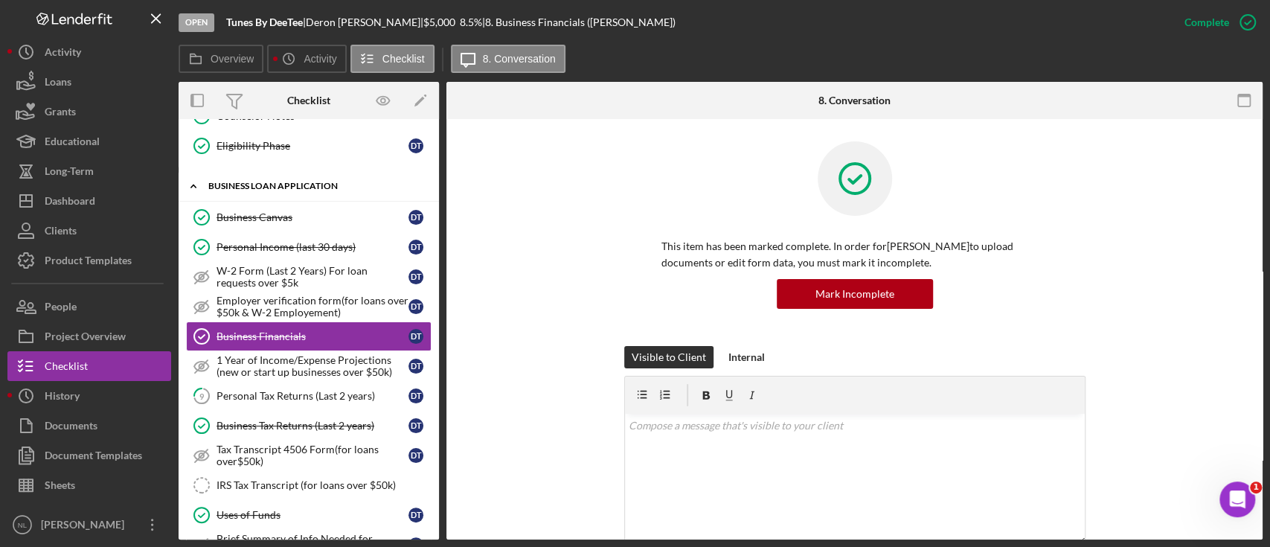
click at [232, 181] on div "BUSINESS LOAN APPLICATION" at bounding box center [314, 185] width 212 height 9
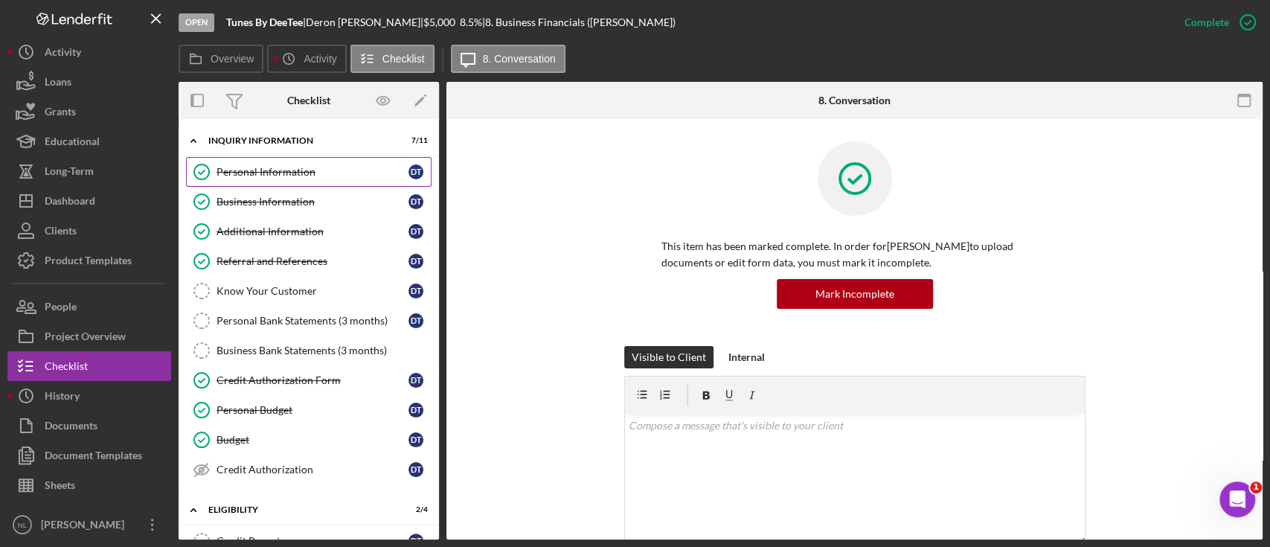
click at [242, 176] on div "Personal Information" at bounding box center [312, 172] width 192 height 12
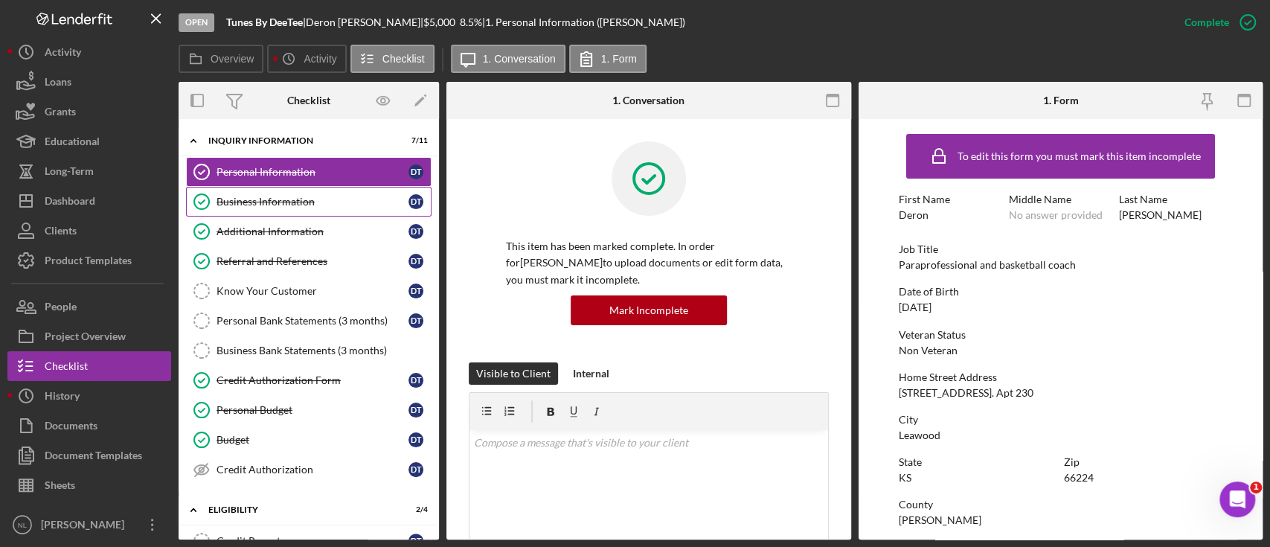
click at [260, 211] on link "Business Information Business Information D T" at bounding box center [308, 202] width 245 height 30
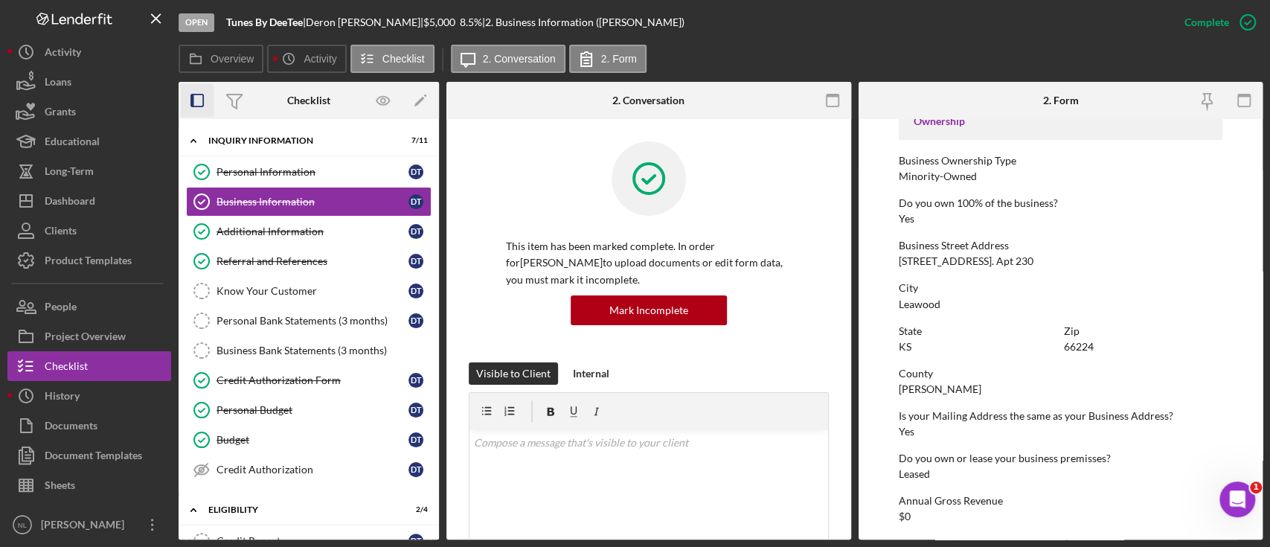
scroll to position [522, 0]
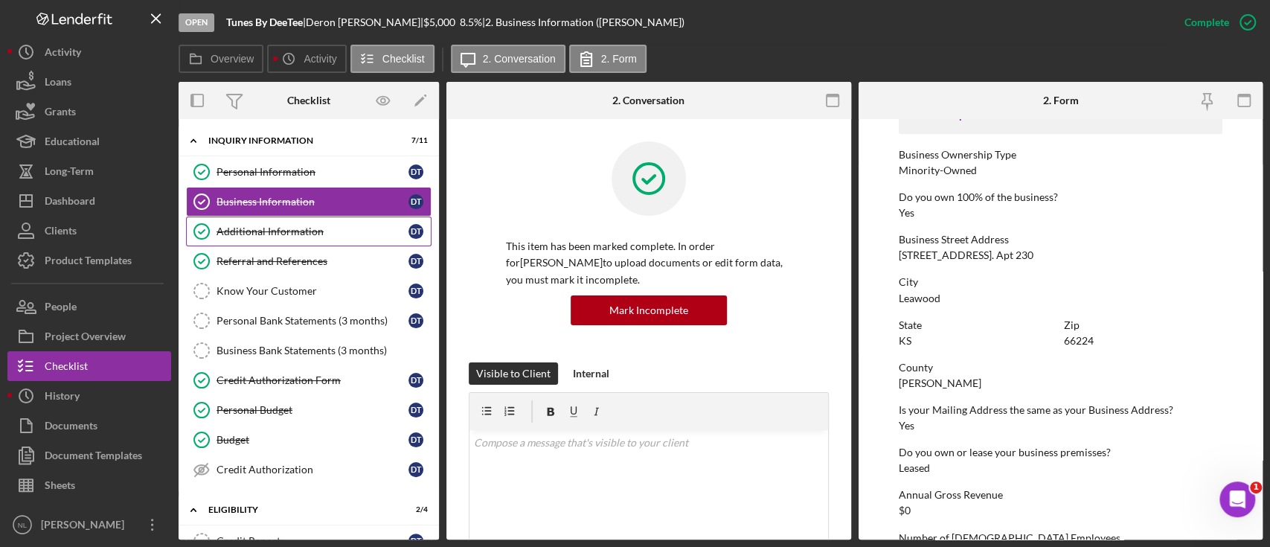
click at [242, 222] on link "Additional Information Additional Information D T" at bounding box center [308, 231] width 245 height 30
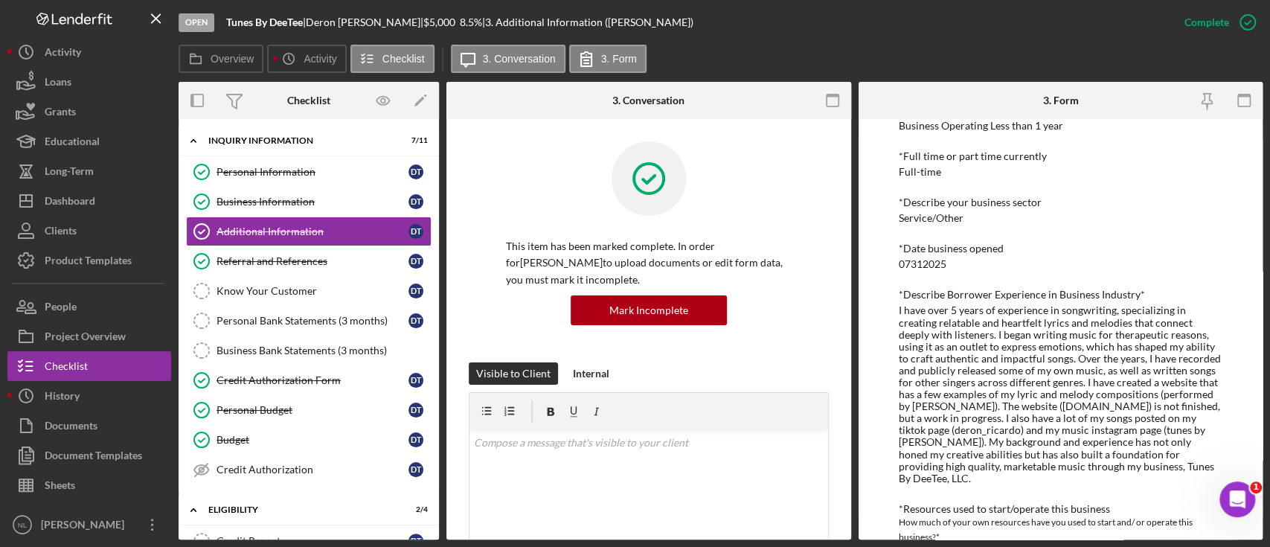
scroll to position [362, 0]
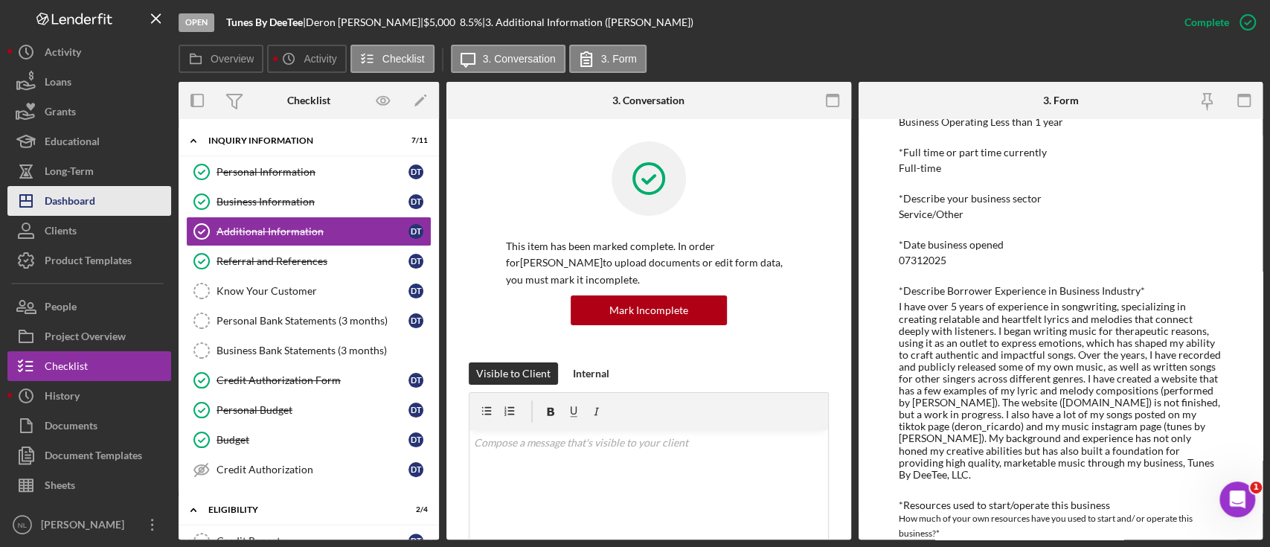
click at [61, 195] on div "Dashboard" at bounding box center [70, 202] width 51 height 33
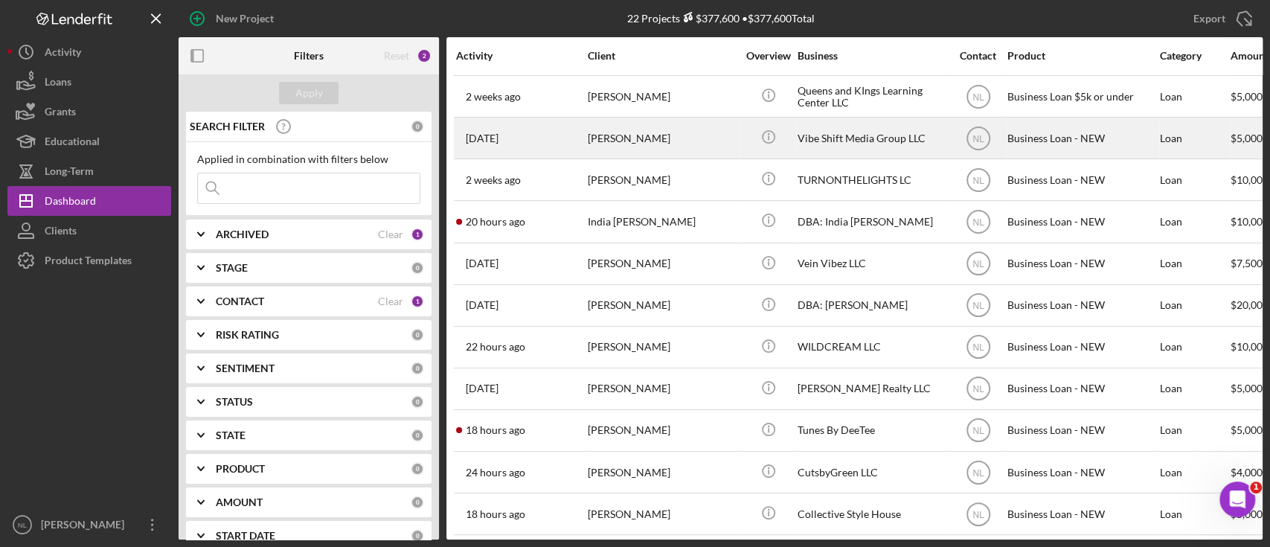
scroll to position [292, 0]
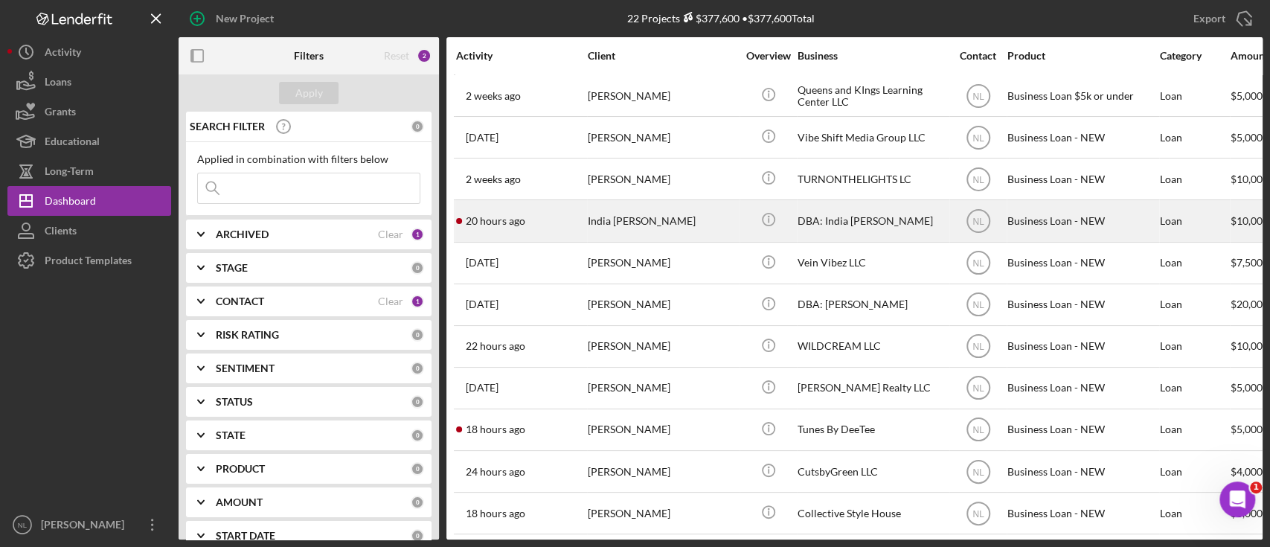
click at [588, 211] on div "India [PERSON_NAME]" at bounding box center [662, 220] width 149 height 39
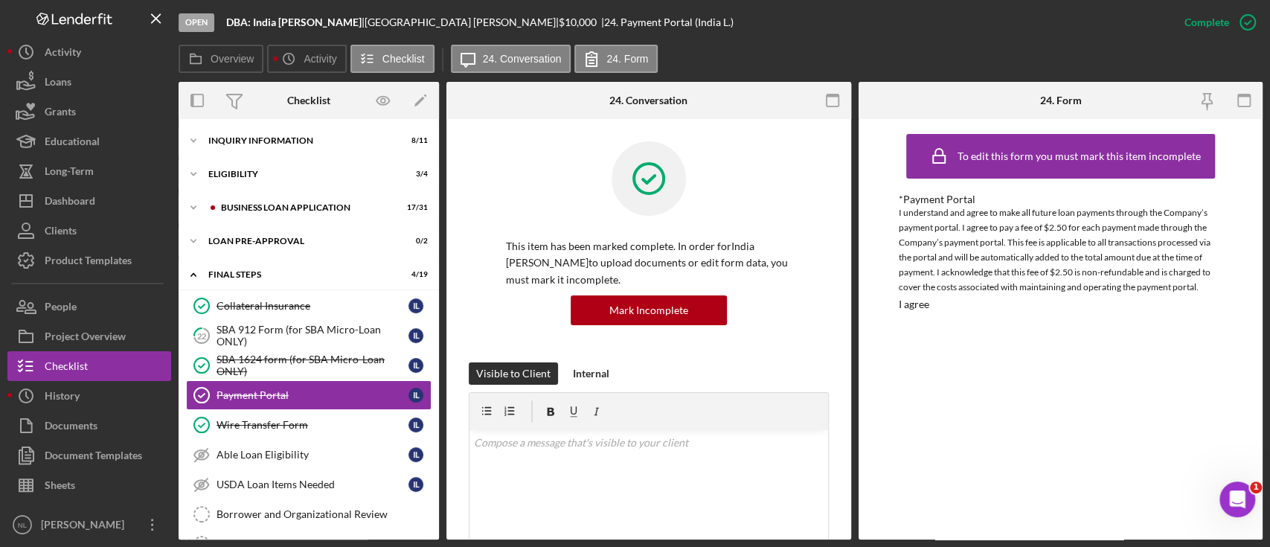
scroll to position [64, 0]
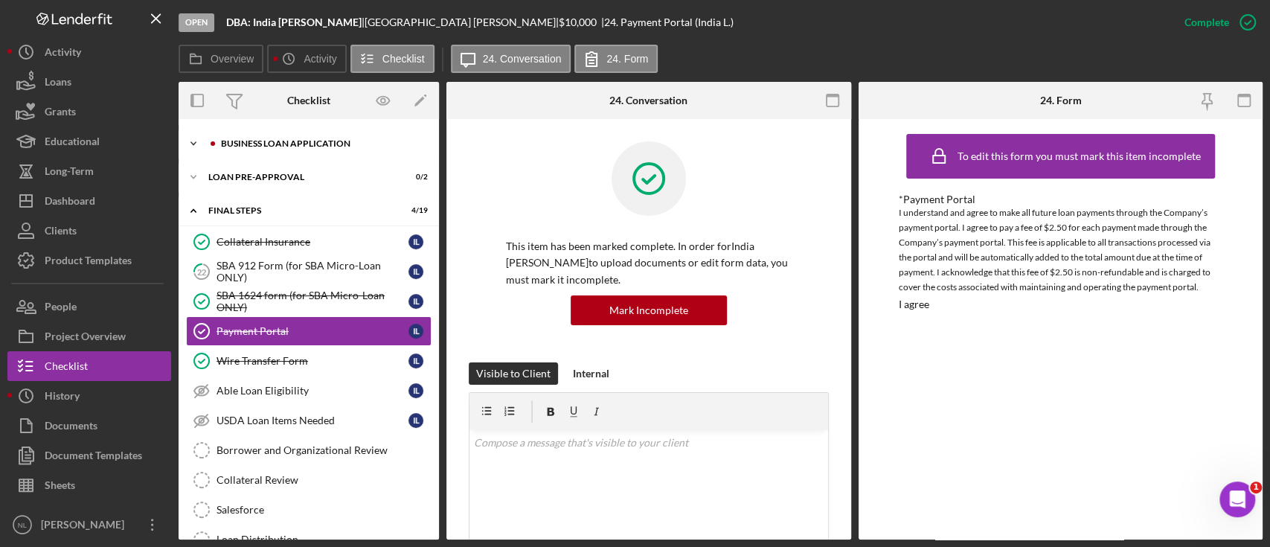
click at [226, 134] on div "Icon/Expander BUSINESS LOAN APPLICATION 17 / 31" at bounding box center [309, 144] width 260 height 30
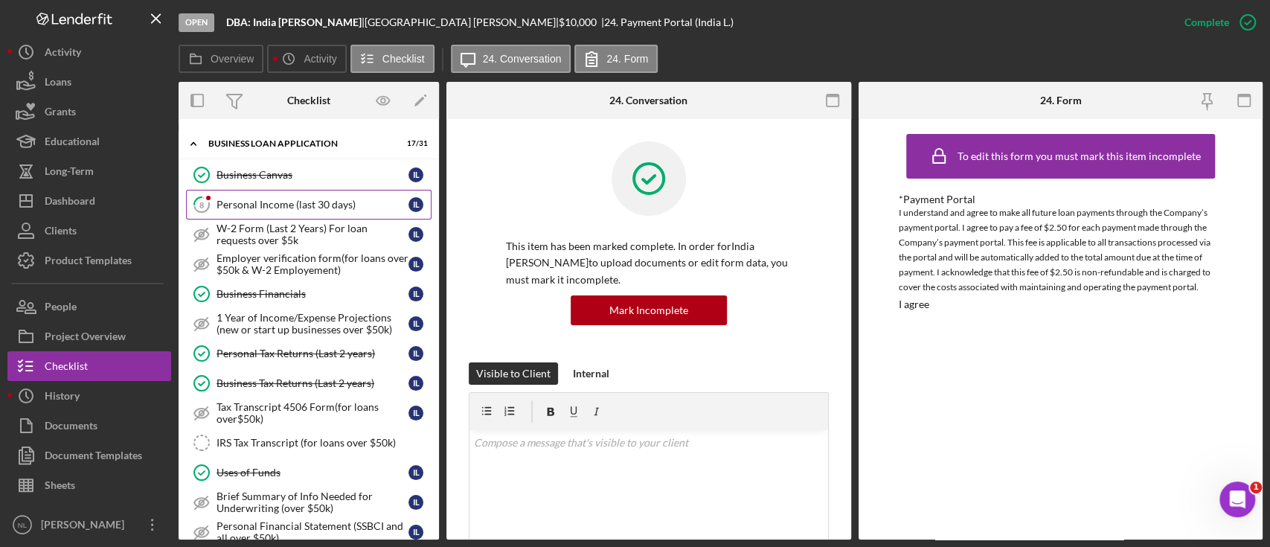
click at [258, 216] on link "8 Personal Income (last 30 days) I L" at bounding box center [308, 205] width 245 height 30
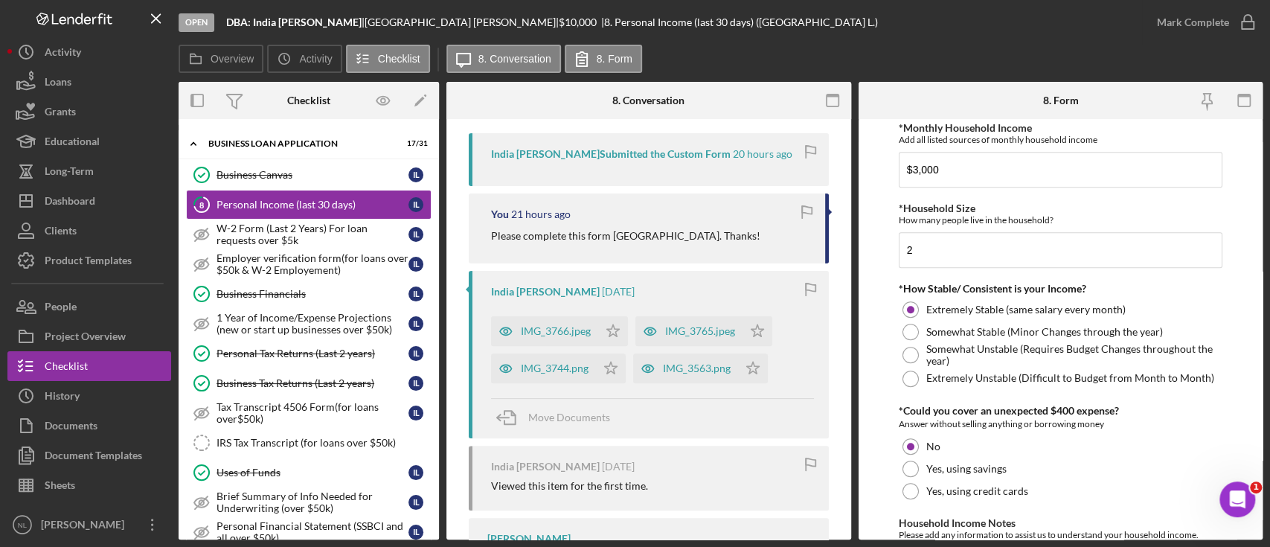
scroll to position [866, 0]
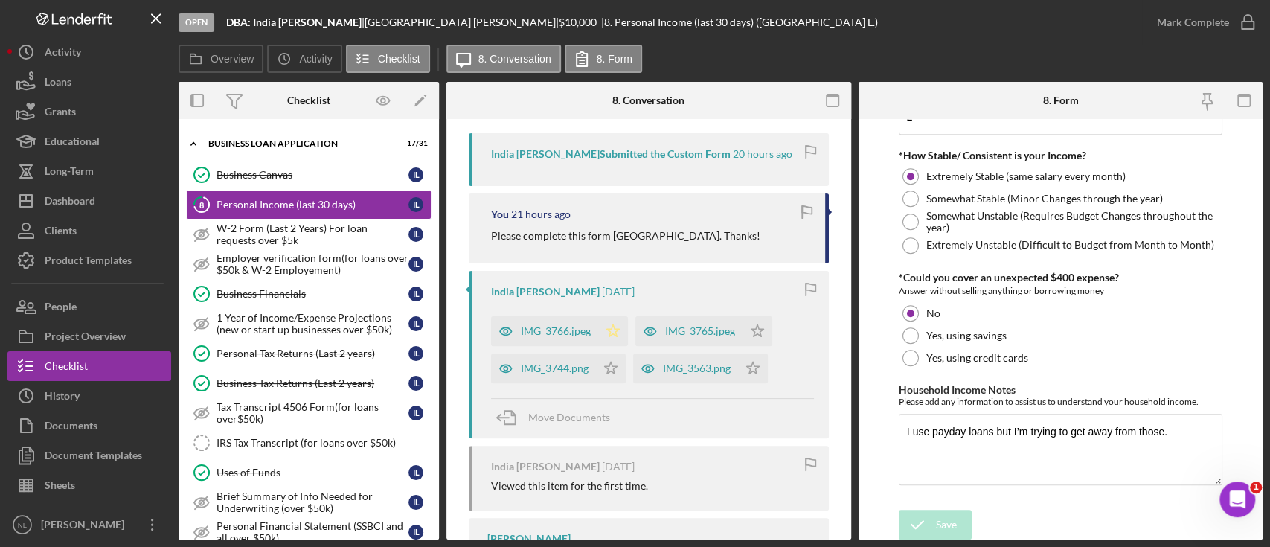
click at [620, 330] on icon "Icon/Star" at bounding box center [613, 331] width 30 height 30
click at [612, 373] on icon "Icon/Star" at bounding box center [611, 368] width 30 height 30
click at [746, 327] on icon "Icon/Star" at bounding box center [757, 331] width 30 height 30
click at [756, 365] on polygon "button" at bounding box center [753, 367] width 13 height 12
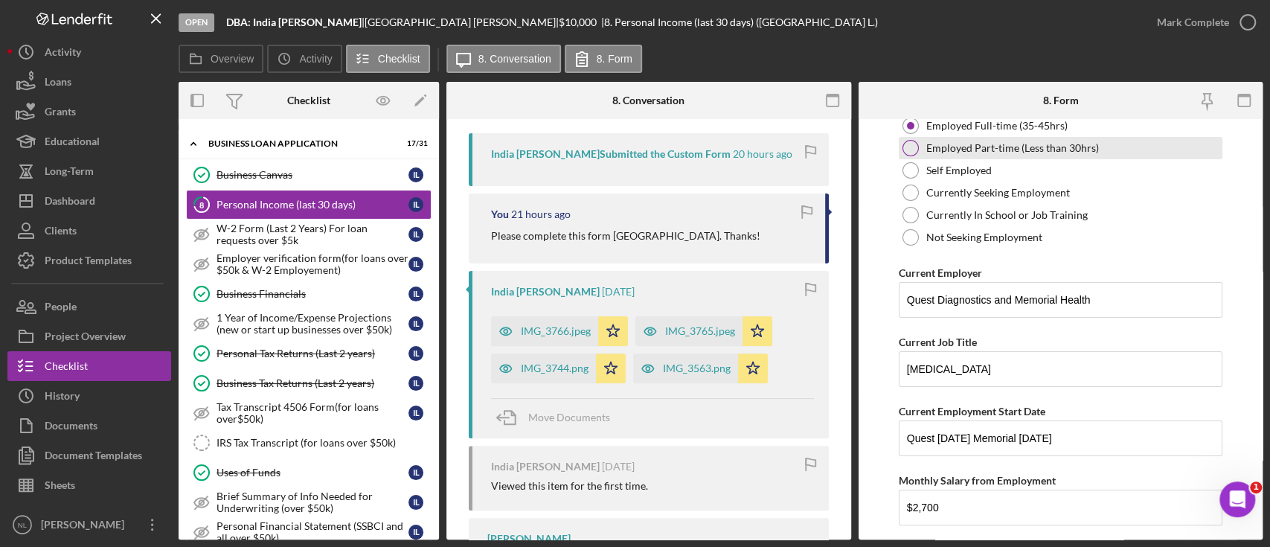
scroll to position [250, 0]
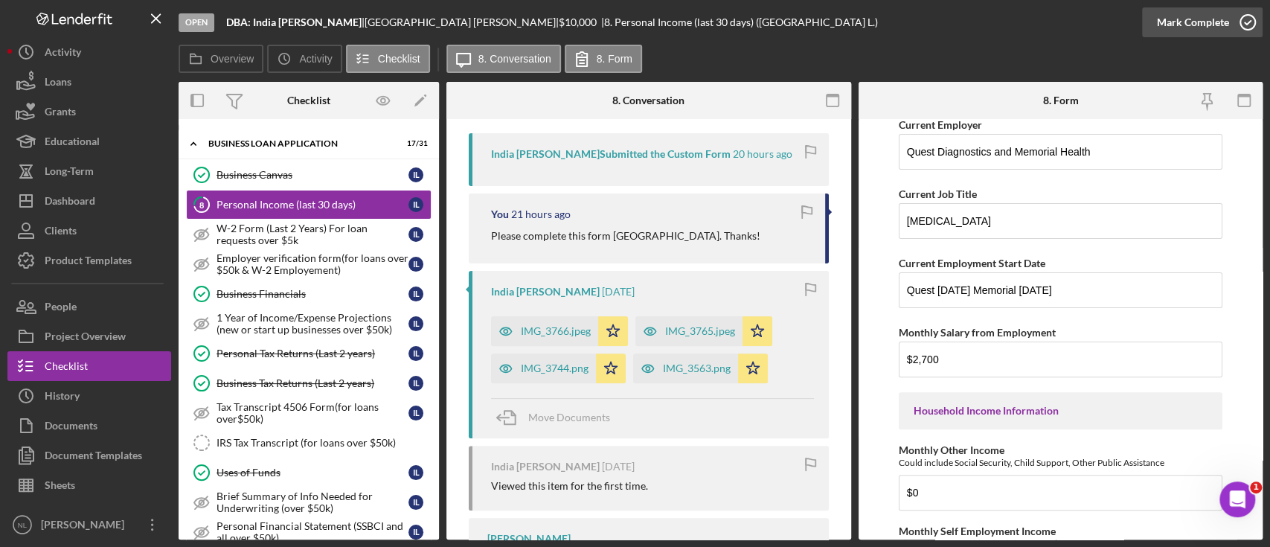
click at [1162, 21] on div "Mark Complete" at bounding box center [1193, 22] width 72 height 30
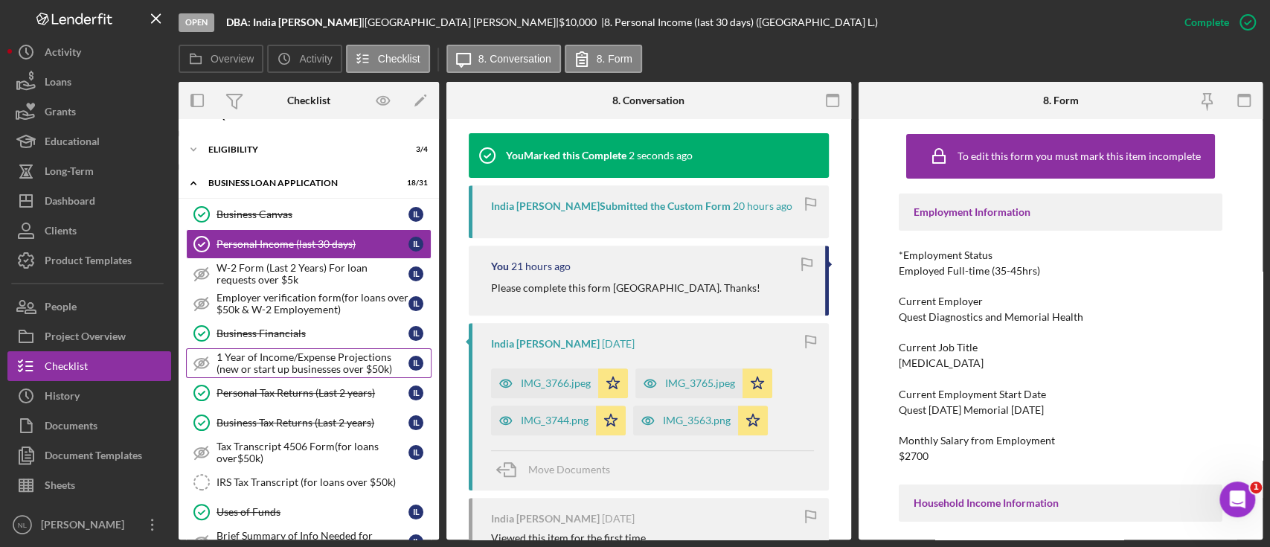
scroll to position [0, 0]
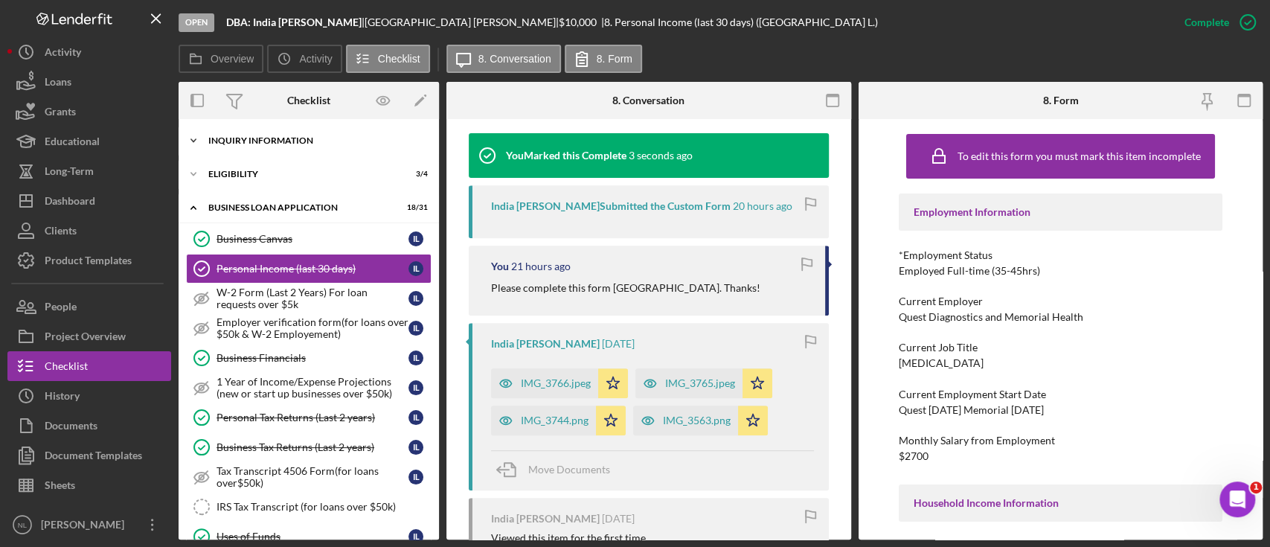
click at [267, 149] on div "Icon/Expander INQUIRY INFORMATION 8 / 11" at bounding box center [309, 141] width 260 height 30
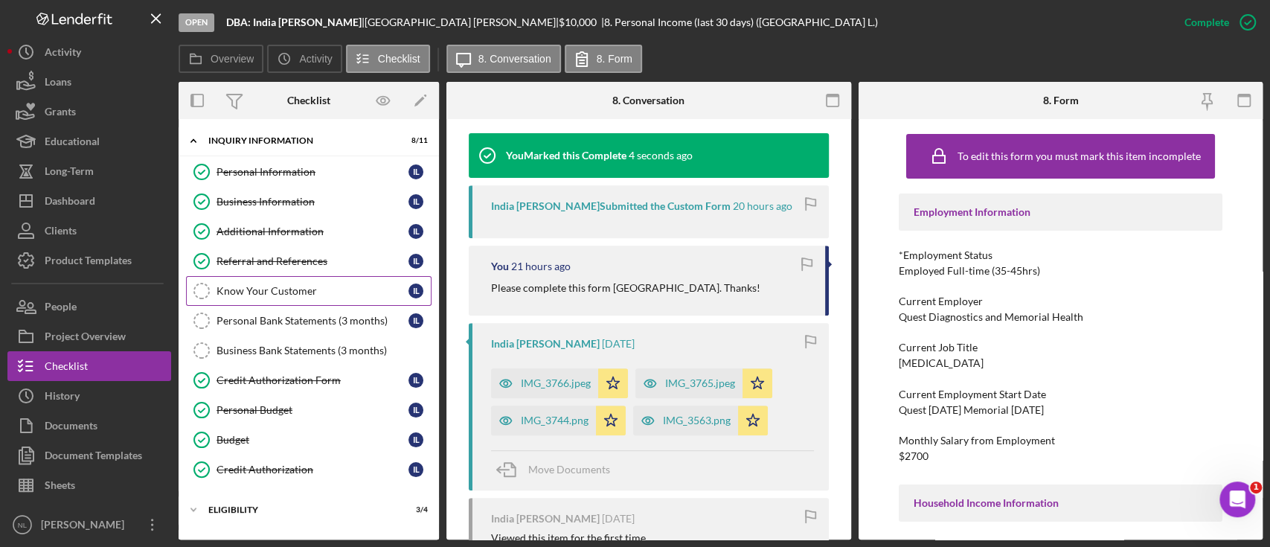
click at [285, 290] on div "Know Your Customer" at bounding box center [312, 291] width 192 height 12
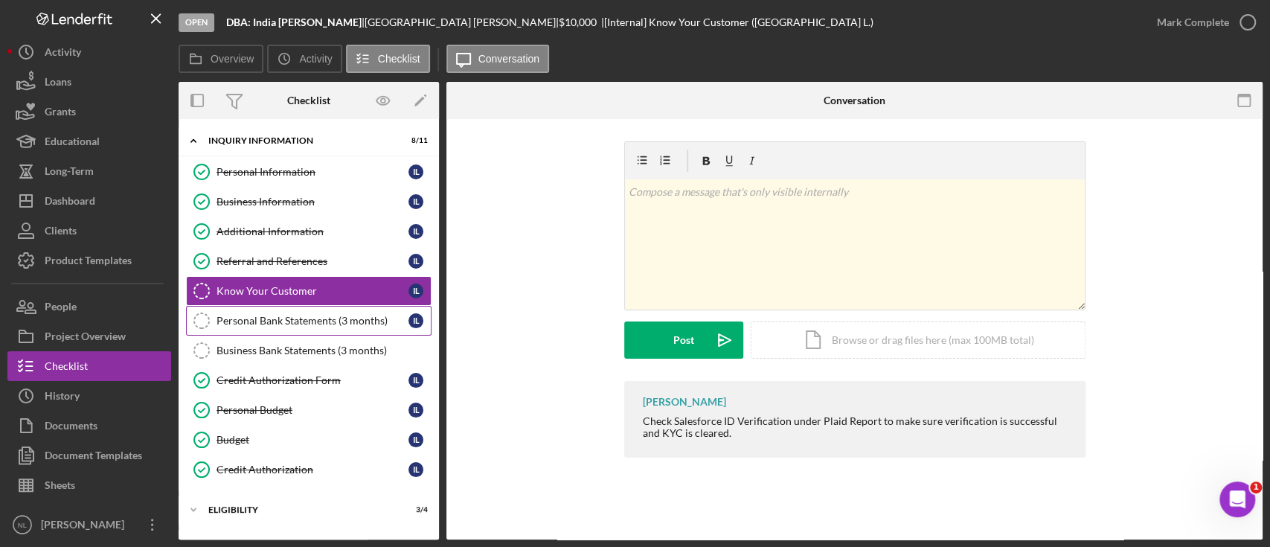
click at [277, 315] on div "Personal Bank Statements (3 months)" at bounding box center [312, 321] width 192 height 12
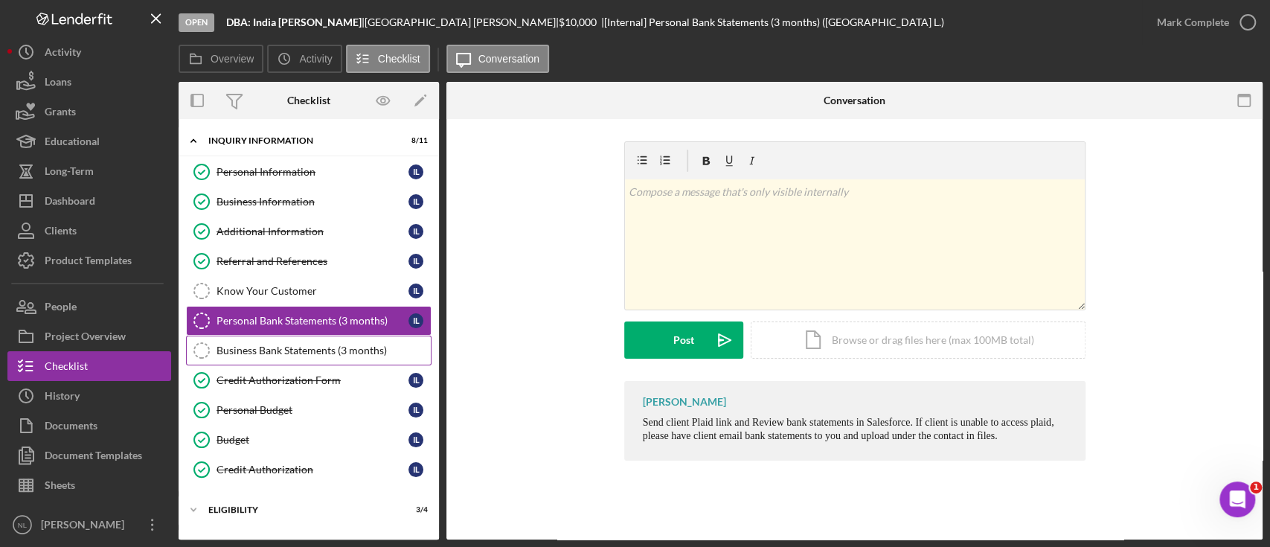
drag, startPoint x: 226, startPoint y: 290, endPoint x: 274, endPoint y: 355, distance: 80.8
click at [226, 290] on div "Know Your Customer" at bounding box center [312, 291] width 192 height 12
click at [1192, 16] on div "Mark Complete" at bounding box center [1193, 22] width 72 height 30
click at [274, 355] on link "Business Bank Statements (3 months) Business Bank Statements (3 months)" at bounding box center [308, 350] width 245 height 30
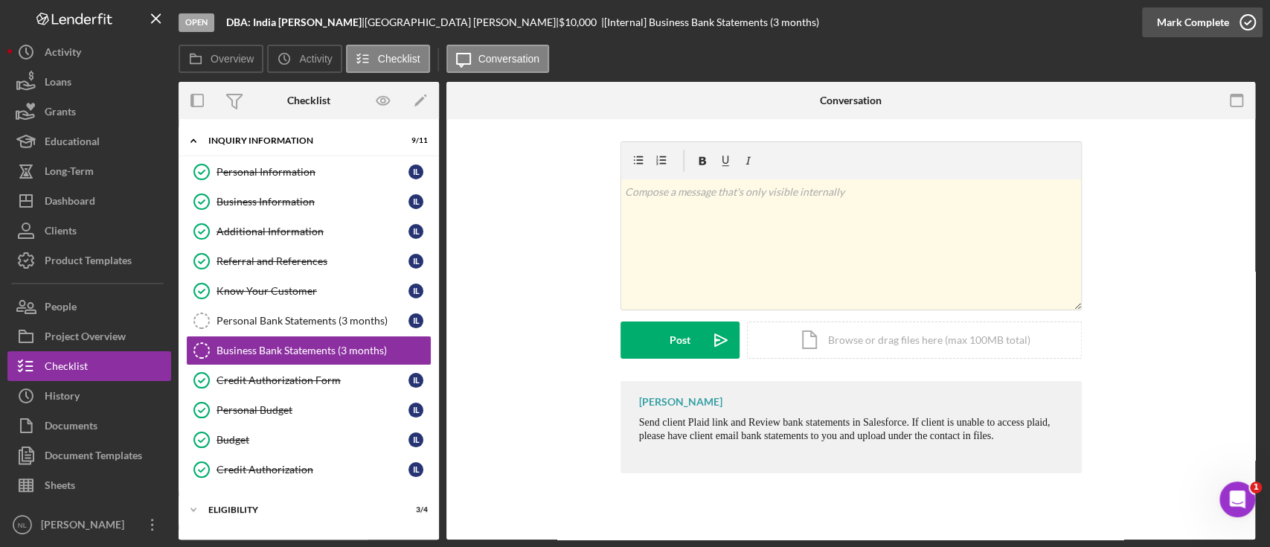
click at [1174, 20] on div "Mark Complete" at bounding box center [1193, 22] width 72 height 30
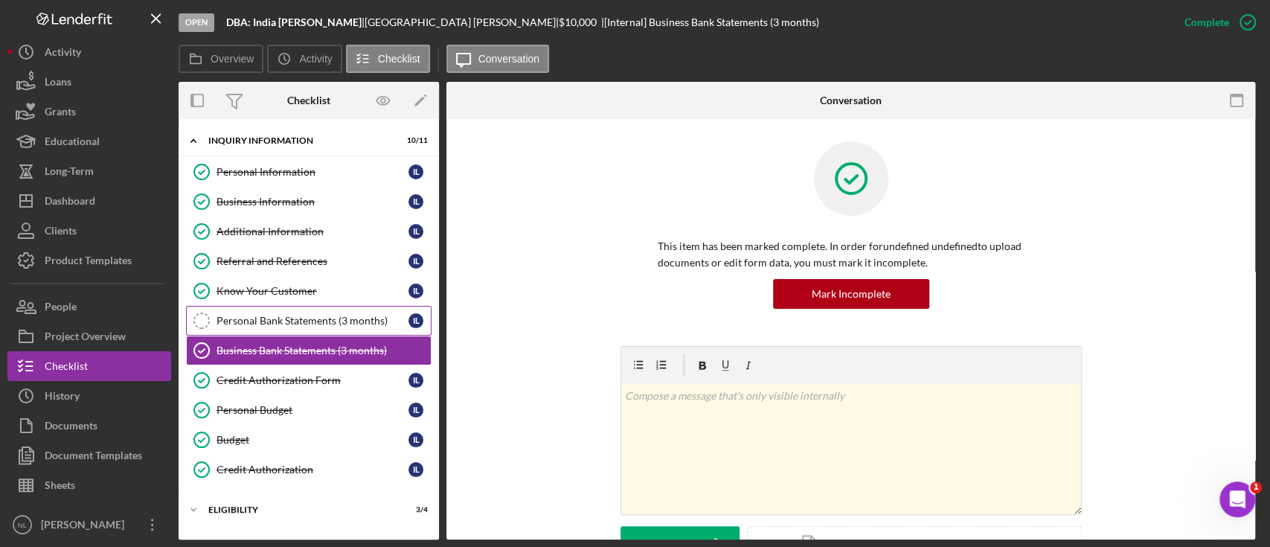
click at [251, 320] on div "Personal Bank Statements (3 months)" at bounding box center [312, 321] width 192 height 12
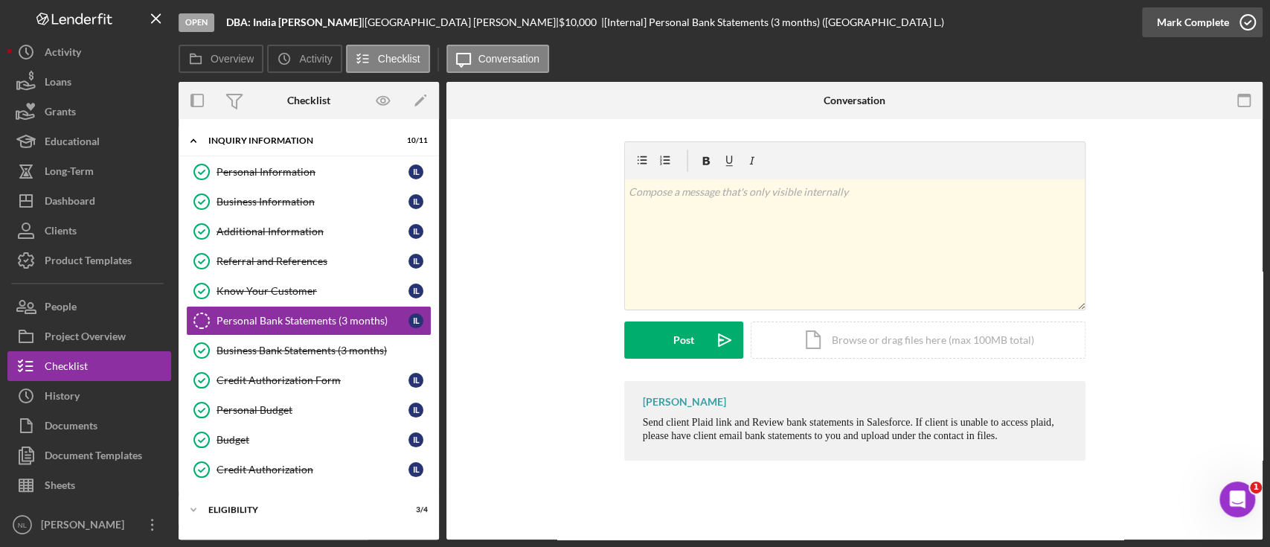
click at [1166, 17] on div "Mark Complete" at bounding box center [1193, 22] width 72 height 30
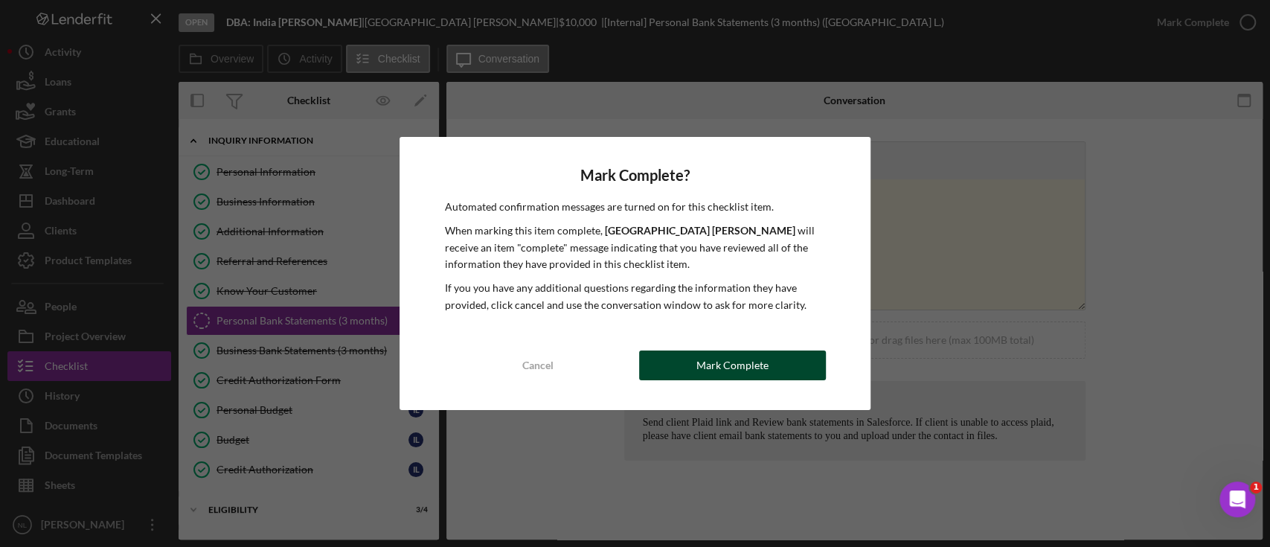
click at [776, 373] on button "Mark Complete" at bounding box center [732, 365] width 187 height 30
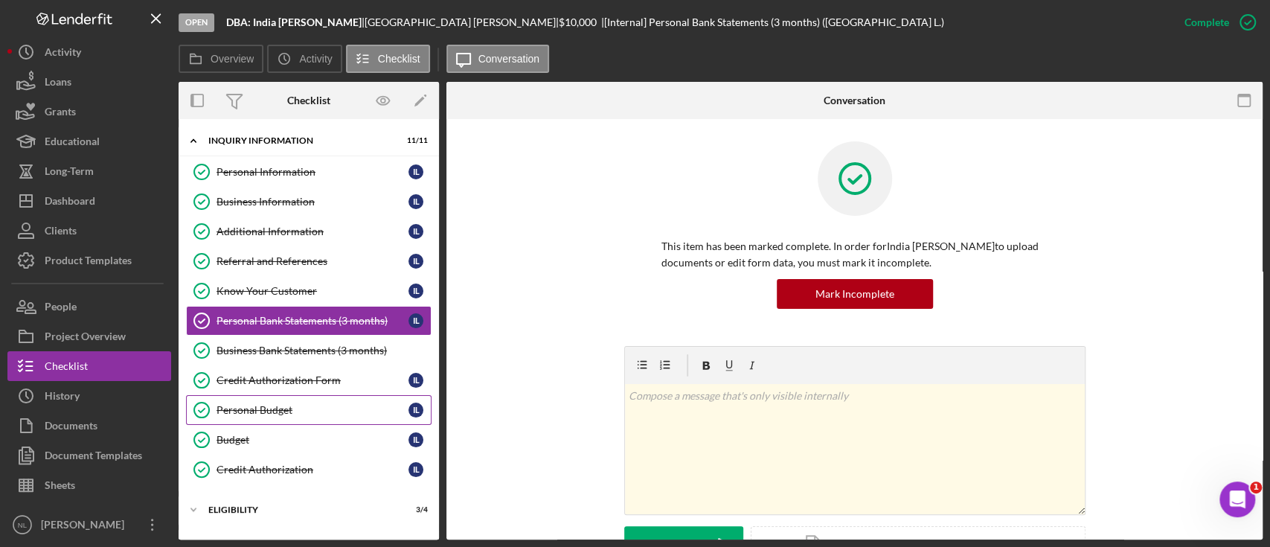
scroll to position [364, 0]
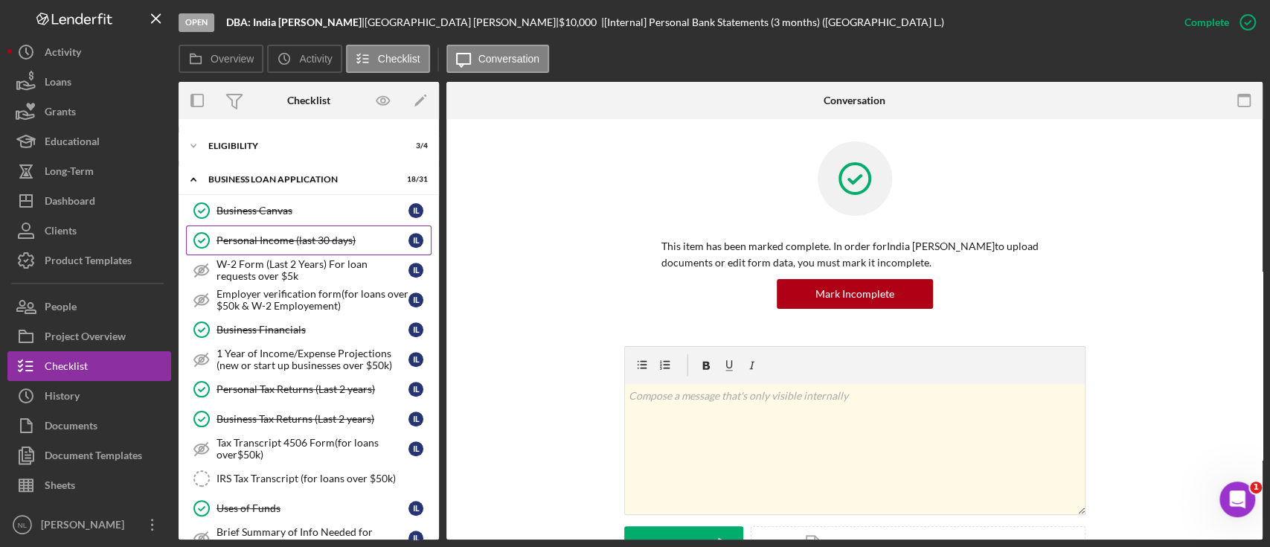
click at [284, 238] on div "Personal Income (last 30 days)" at bounding box center [312, 240] width 192 height 12
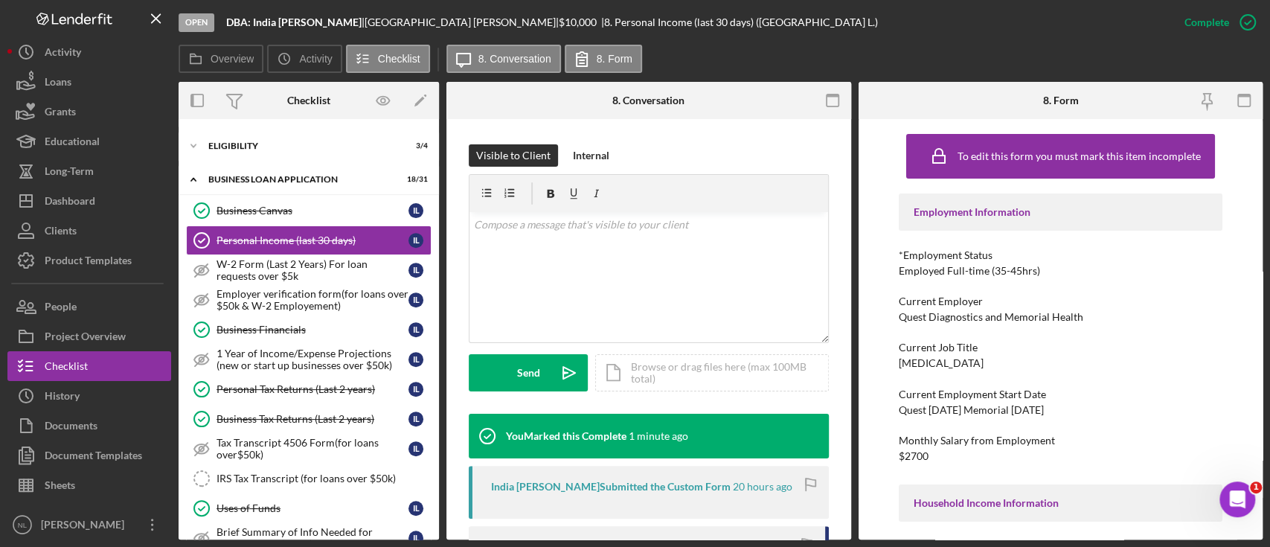
scroll to position [205, 0]
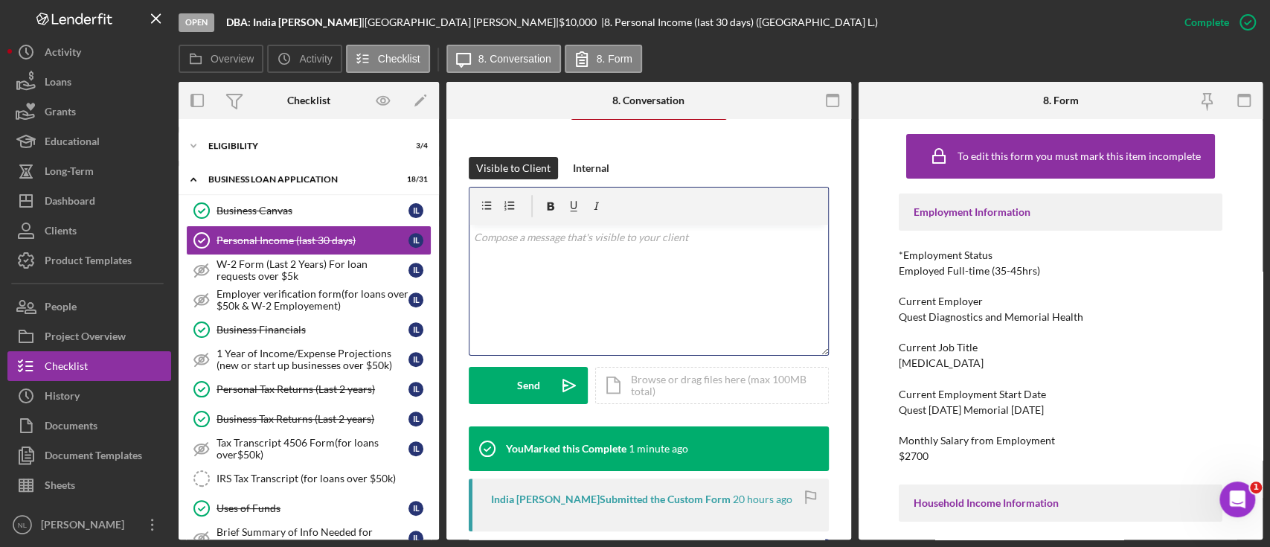
click at [635, 283] on div "v Color teal Color pink Remove color Add row above Add row below Add column bef…" at bounding box center [648, 290] width 358 height 130
click at [596, 172] on div "Internal" at bounding box center [591, 168] width 36 height 22
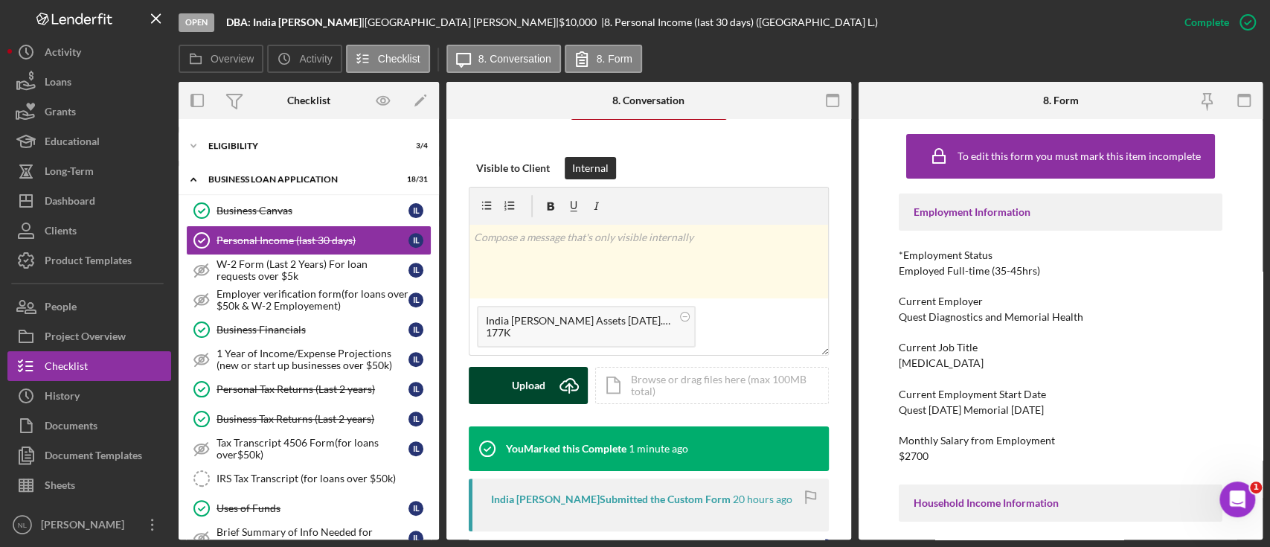
click at [556, 393] on icon "Icon/Upload" at bounding box center [568, 385] width 37 height 37
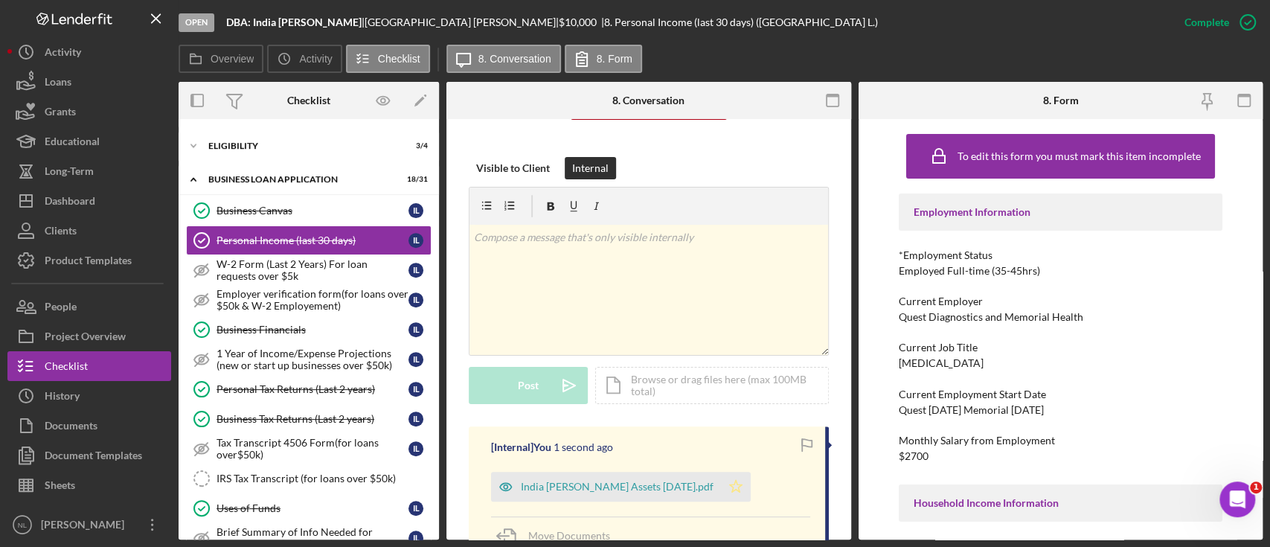
click at [721, 492] on icon "Icon/Star" at bounding box center [736, 487] width 30 height 30
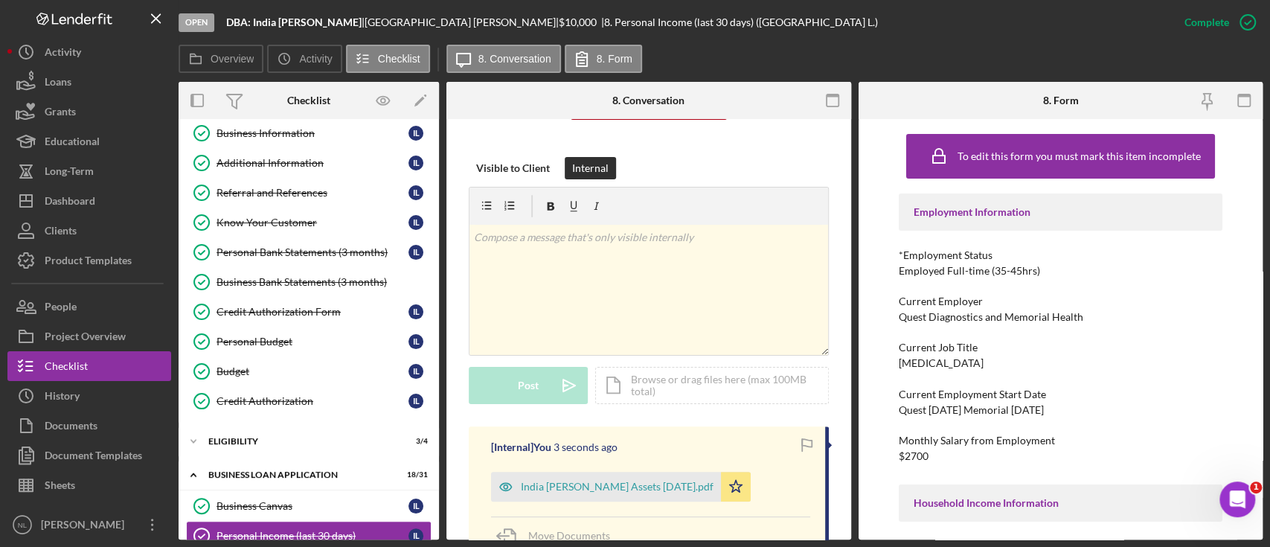
scroll to position [38, 0]
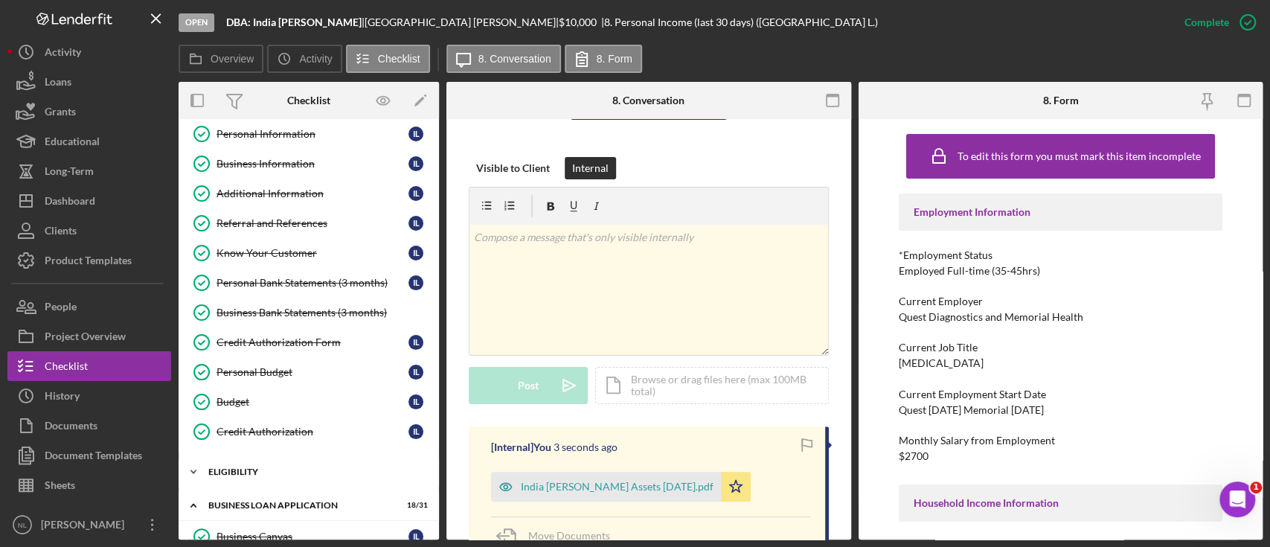
click at [266, 463] on div "Icon/Expander ELIGIBILITY 3 / 4" at bounding box center [309, 472] width 260 height 30
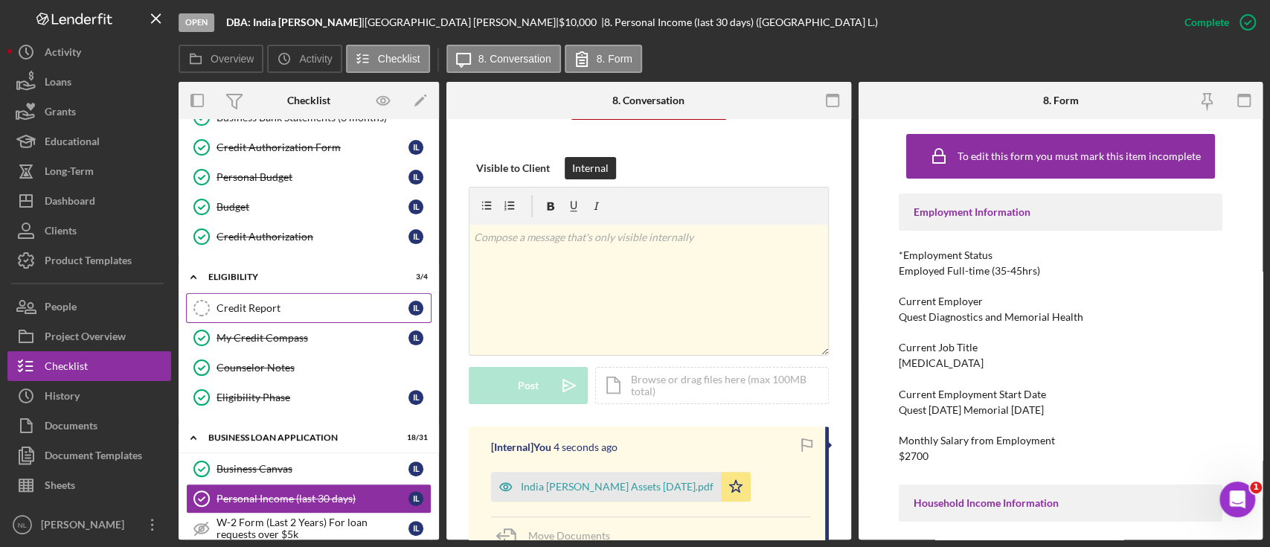
click at [254, 302] on div "Credit Report" at bounding box center [312, 308] width 192 height 12
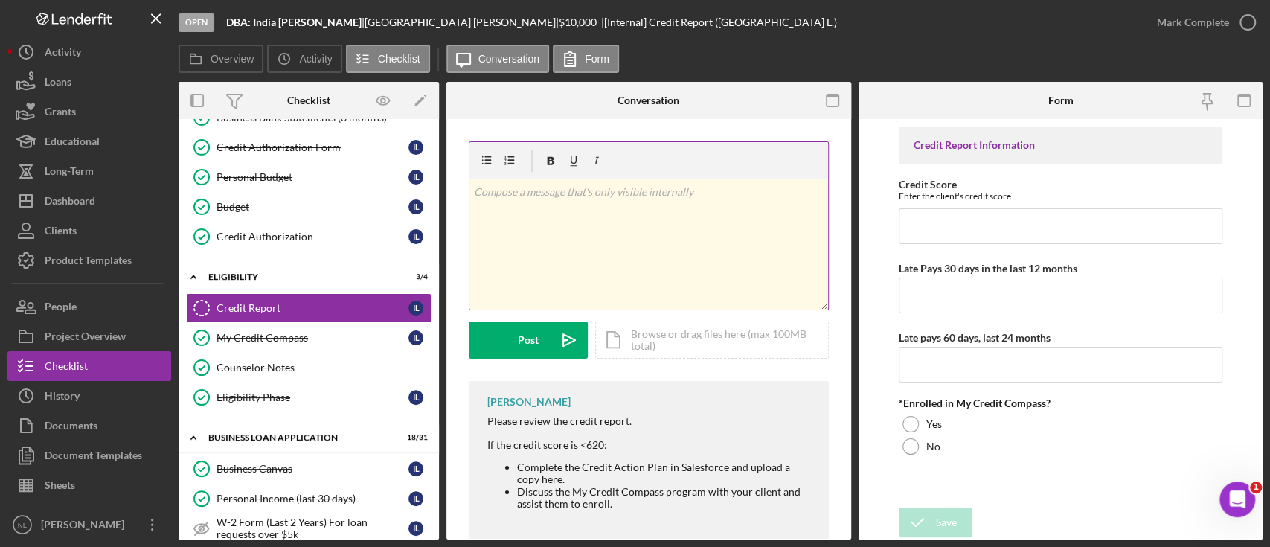
scroll to position [28, 0]
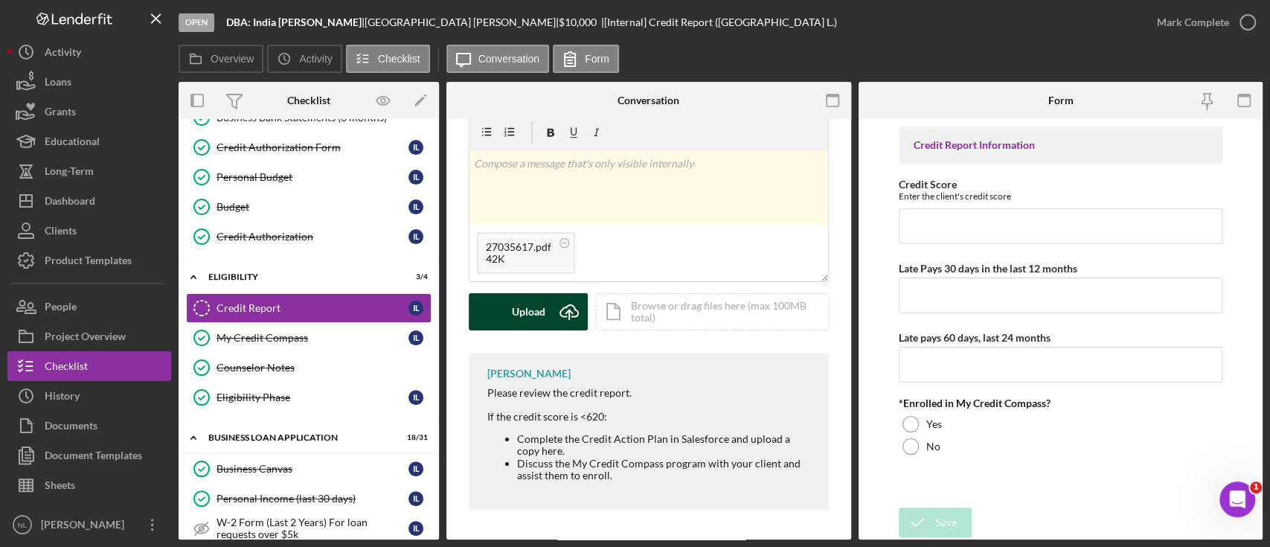
click at [547, 306] on button "Upload Icon/Upload" at bounding box center [528, 311] width 119 height 37
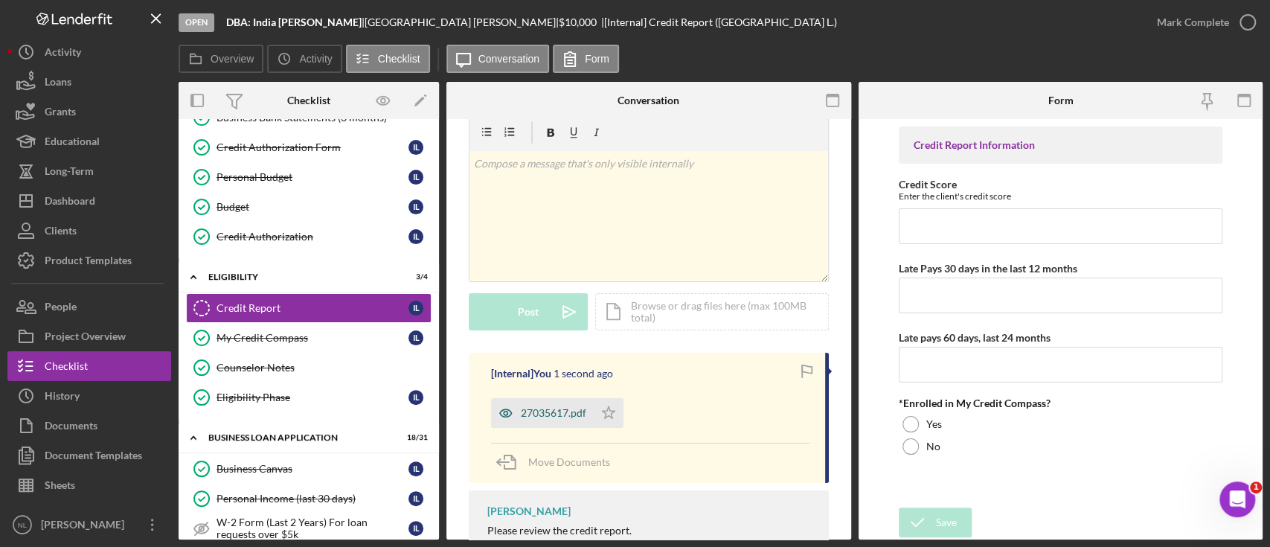
click at [556, 420] on div "27035617.pdf" at bounding box center [542, 413] width 103 height 30
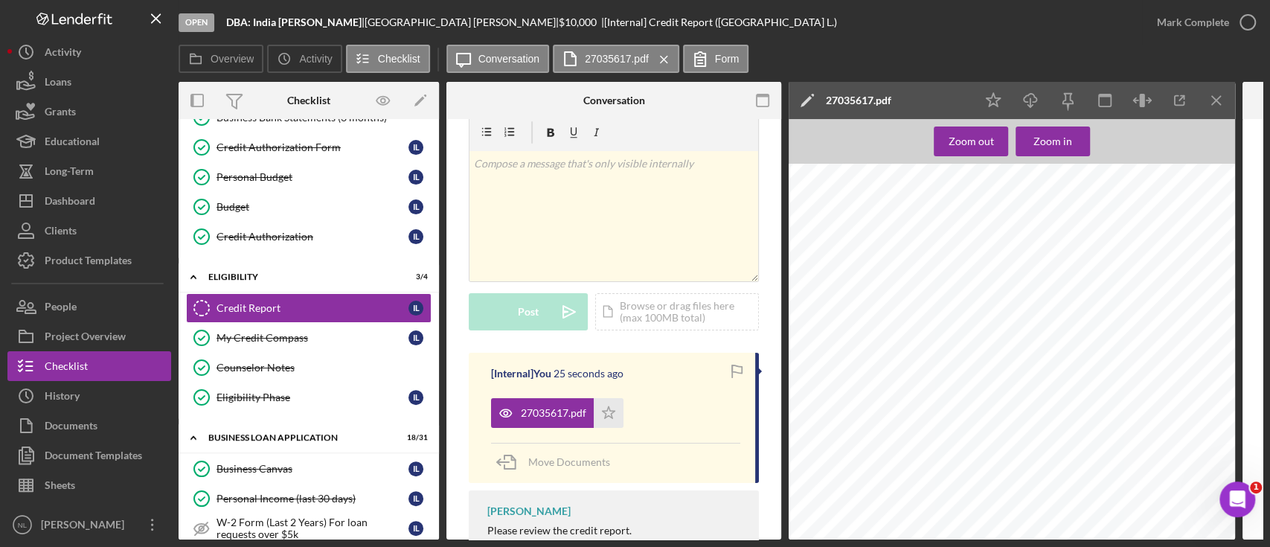
scroll to position [1833, 24]
click at [1220, 94] on icon "Icon/Menu Close" at bounding box center [1216, 100] width 33 height 33
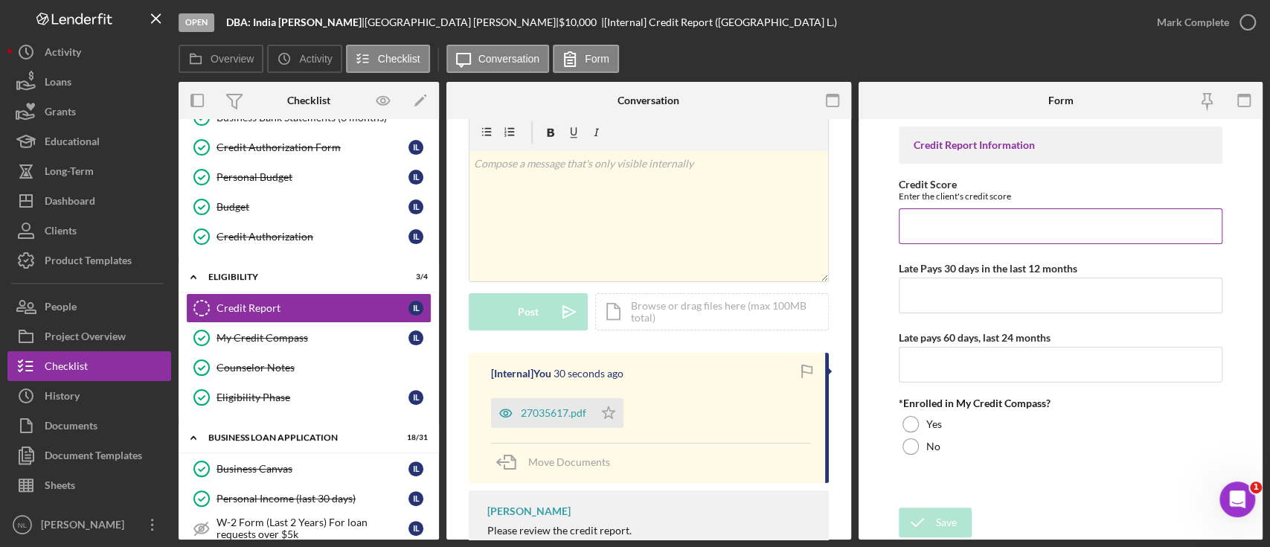
click at [936, 229] on input "Credit Score" at bounding box center [1060, 226] width 324 height 36
type input "651"
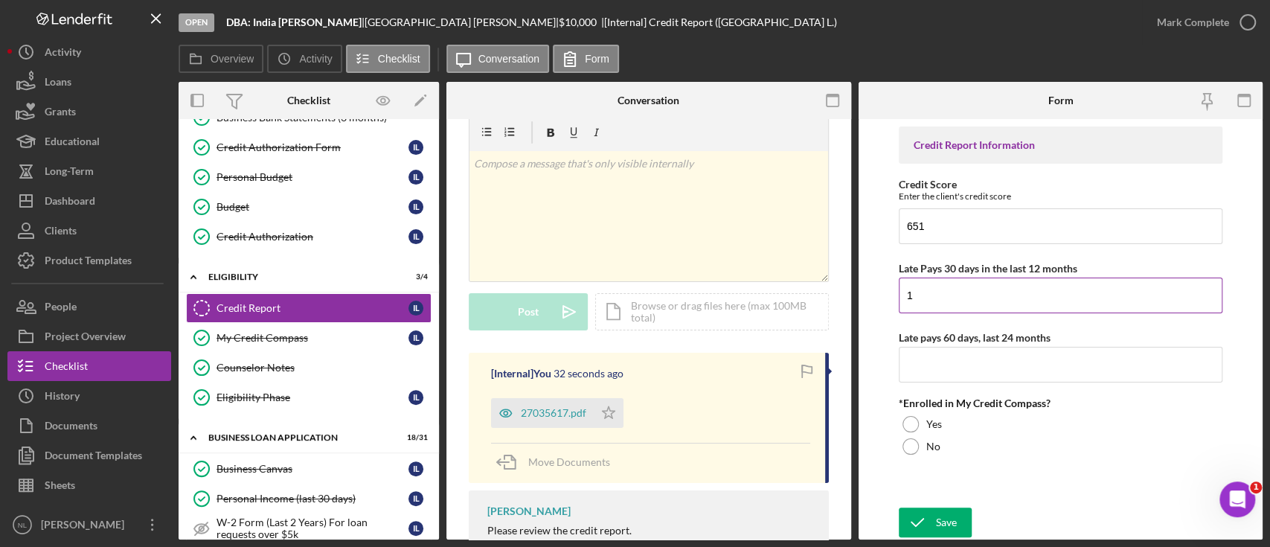
click at [939, 285] on input "1" at bounding box center [1060, 295] width 324 height 36
type input "1"
click at [931, 367] on input "1" at bounding box center [1060, 365] width 324 height 36
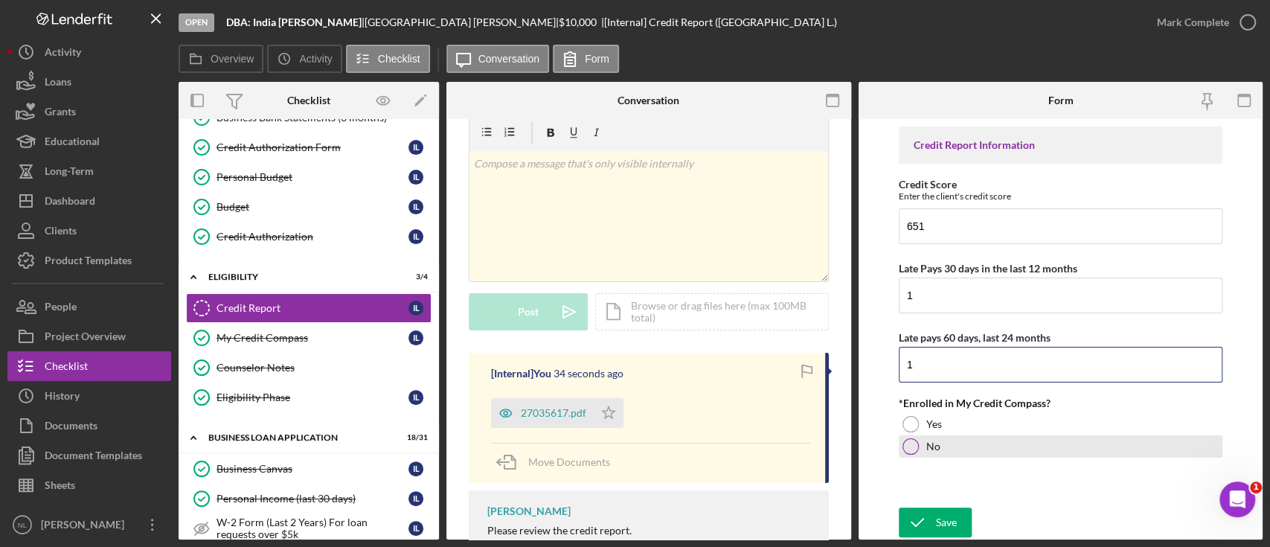
type input "1"
click at [919, 452] on div "No" at bounding box center [1060, 446] width 324 height 22
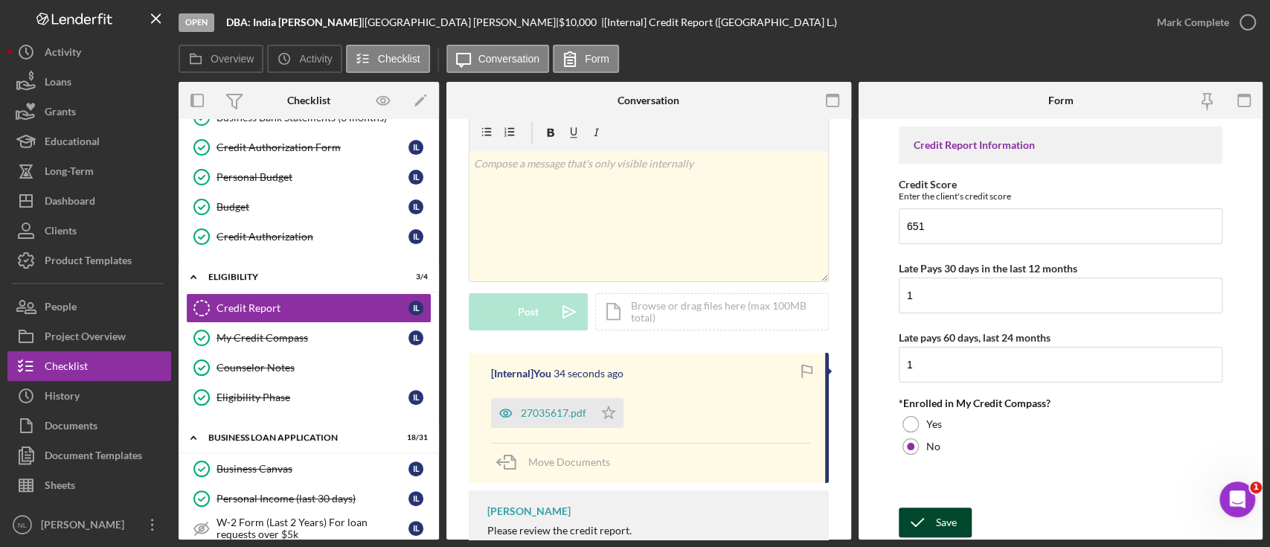
click at [938, 518] on div "Save" at bounding box center [946, 522] width 21 height 30
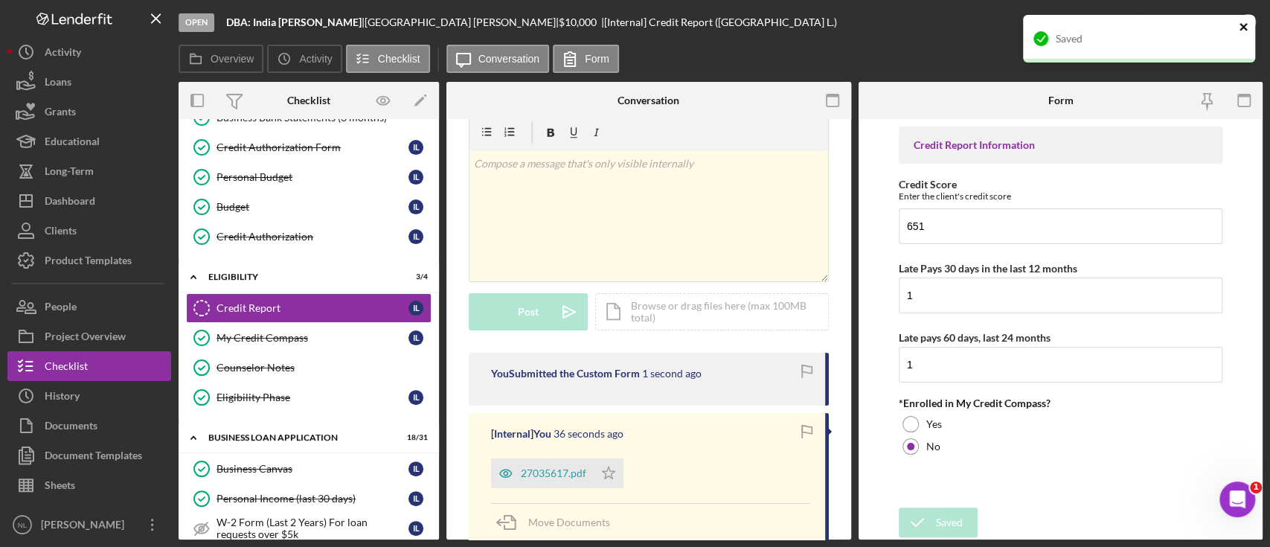
click at [1240, 29] on icon "close" at bounding box center [1242, 26] width 7 height 7
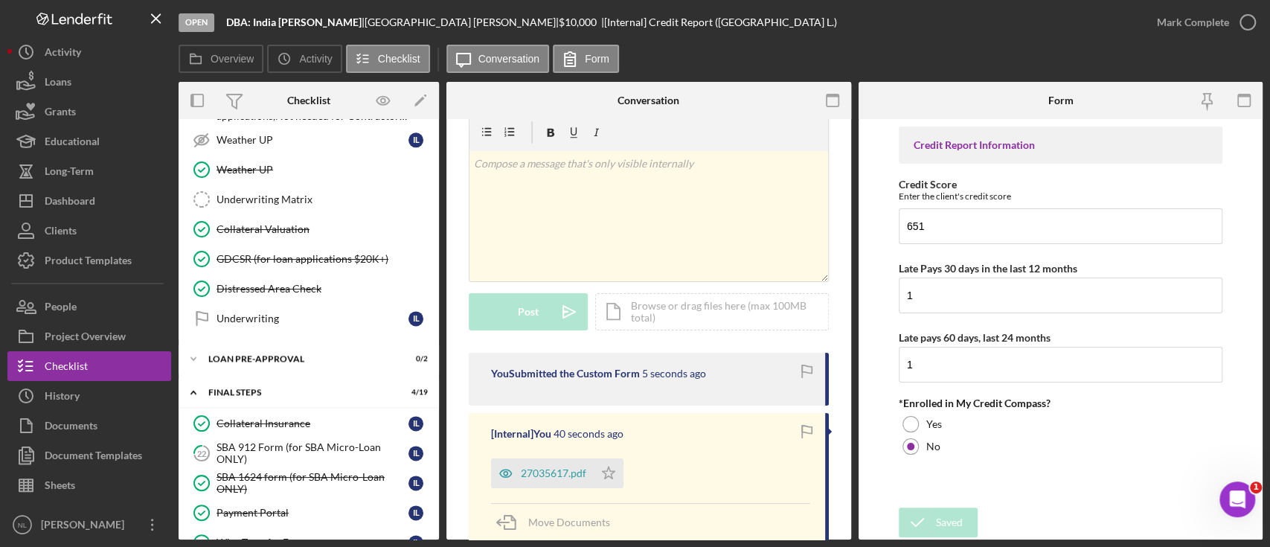
scroll to position [1273, 0]
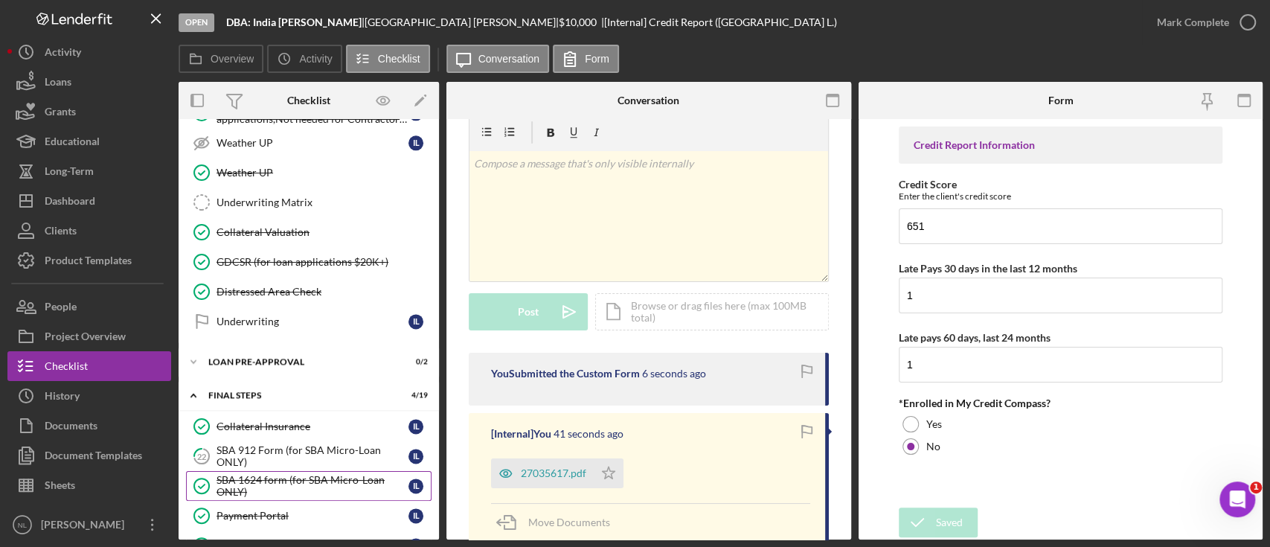
click at [295, 474] on div "SBA 1624 form (for SBA Micro-Loan ONLY)" at bounding box center [312, 486] width 192 height 24
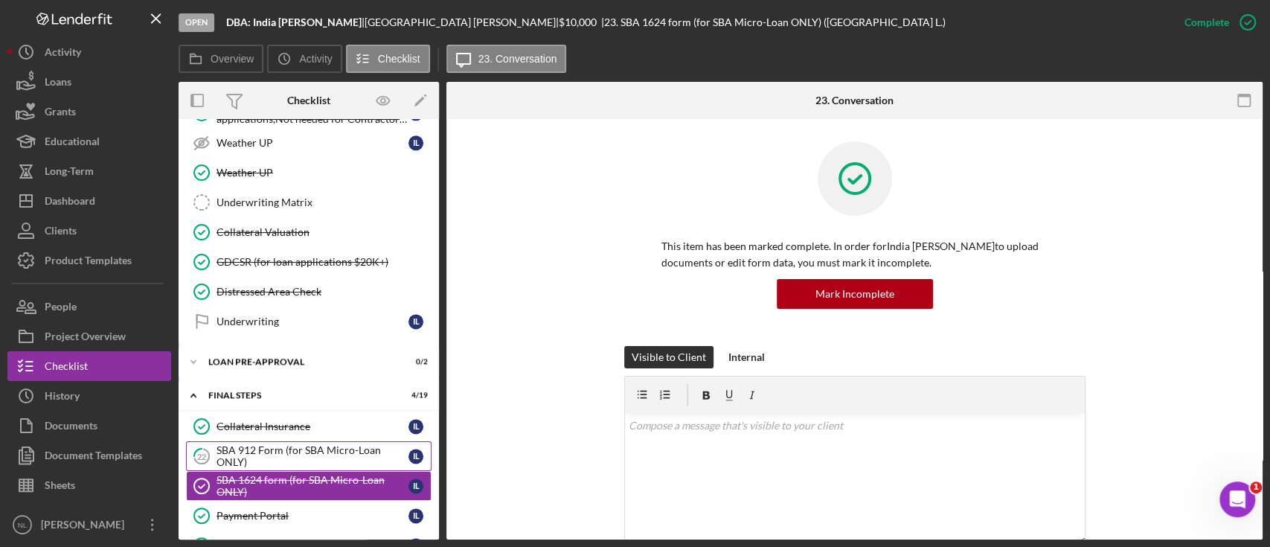
click at [280, 444] on div "SBA 912 Form (for SBA Micro-Loan ONLY)" at bounding box center [312, 456] width 192 height 24
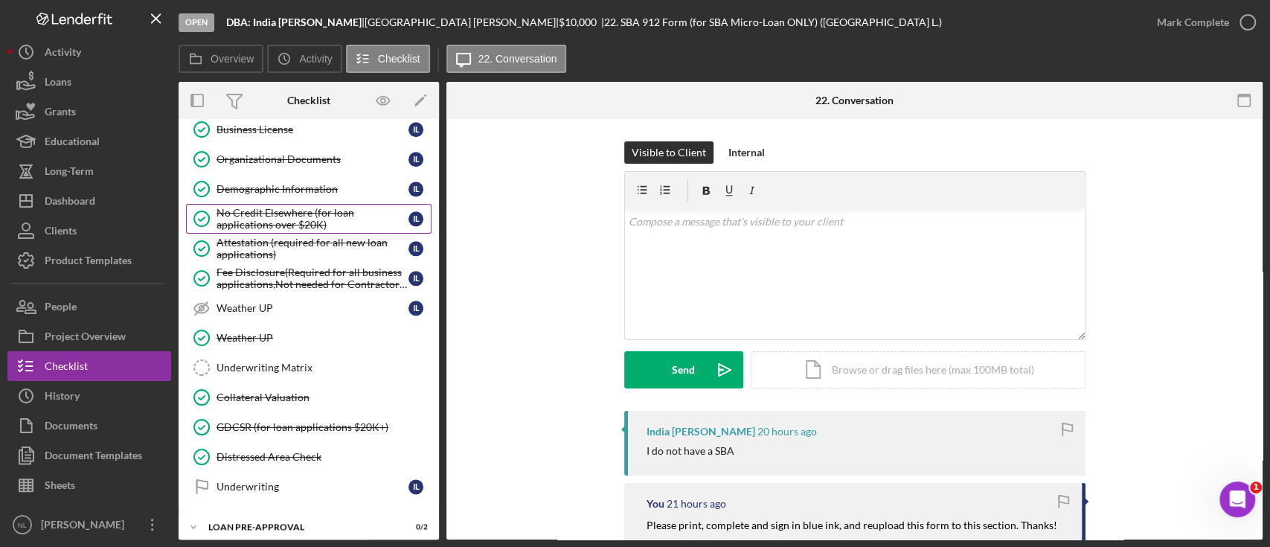
scroll to position [1104, 0]
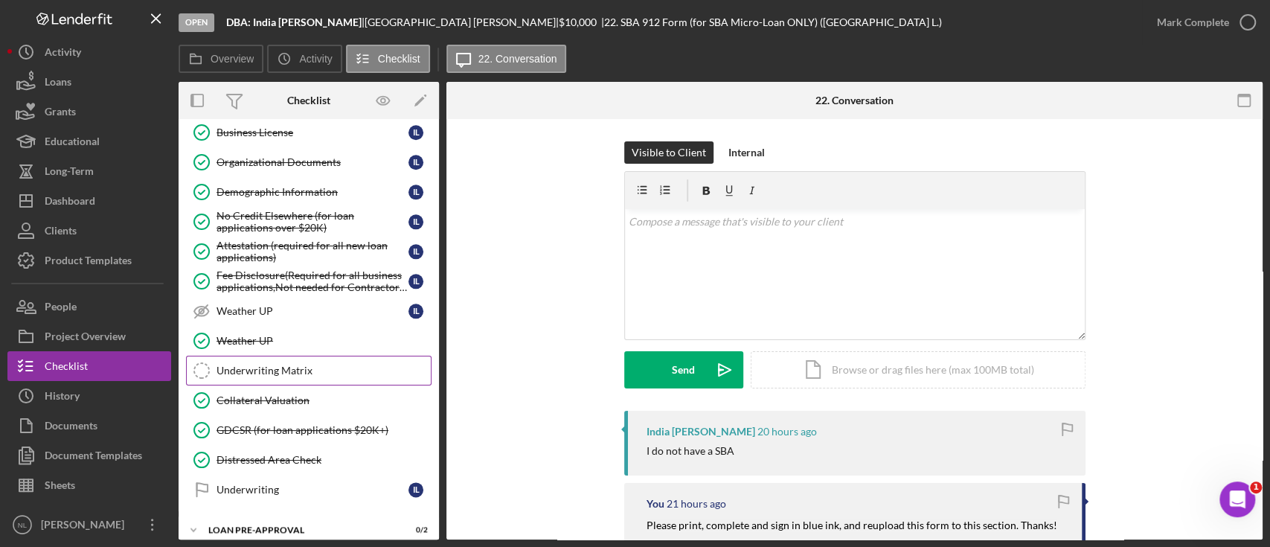
click at [258, 370] on link "Underwriting Matrix Underwriting Matrix" at bounding box center [308, 371] width 245 height 30
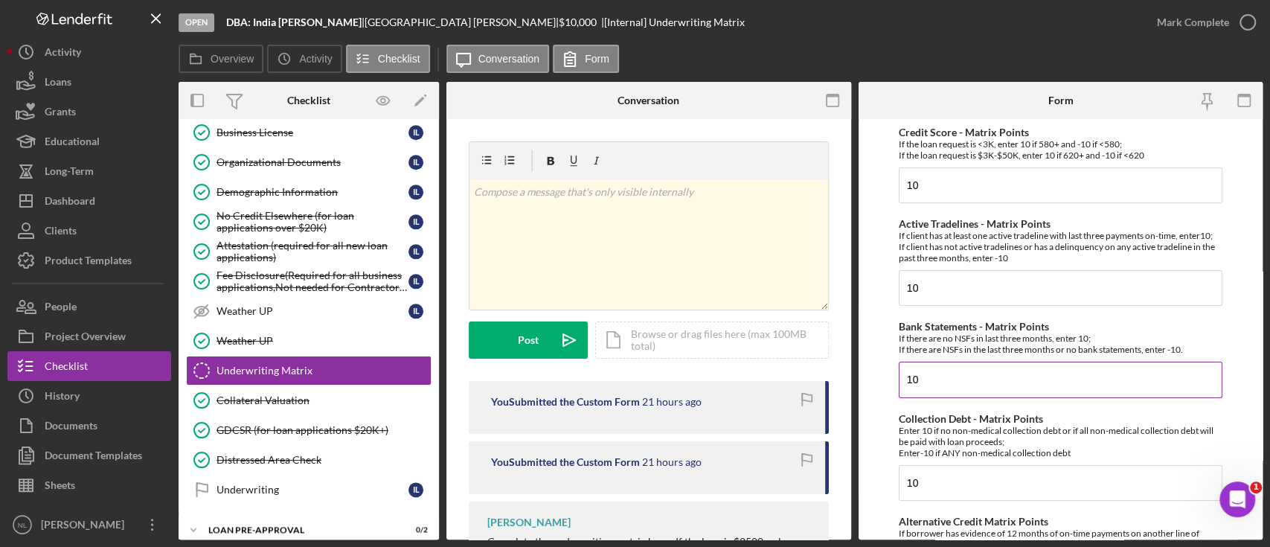
scroll to position [36, 0]
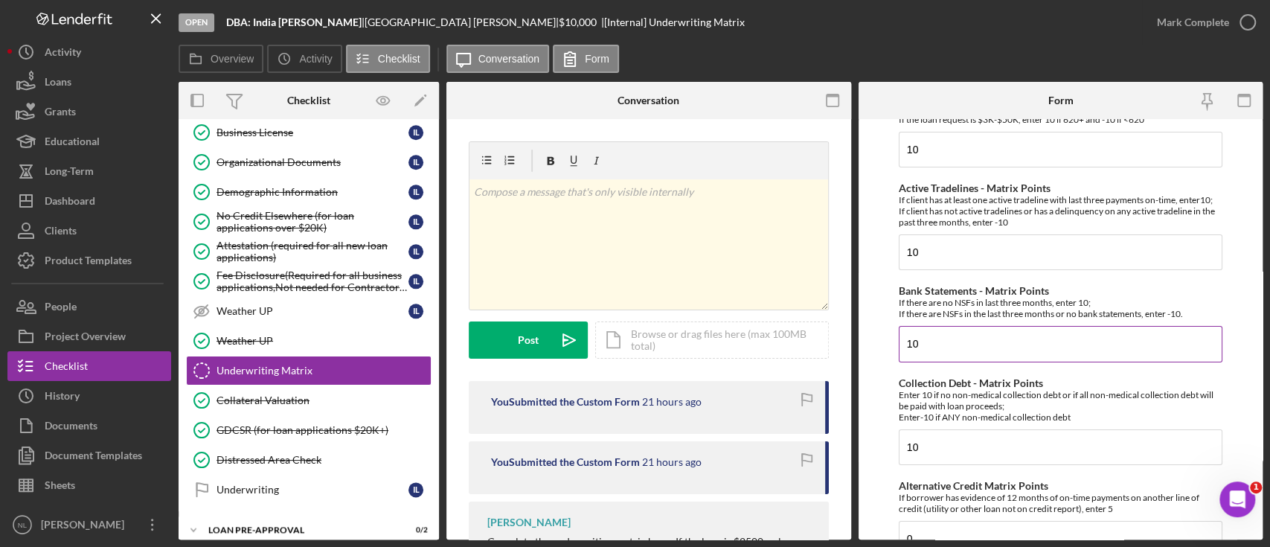
click at [930, 338] on input "10" at bounding box center [1060, 344] width 324 height 36
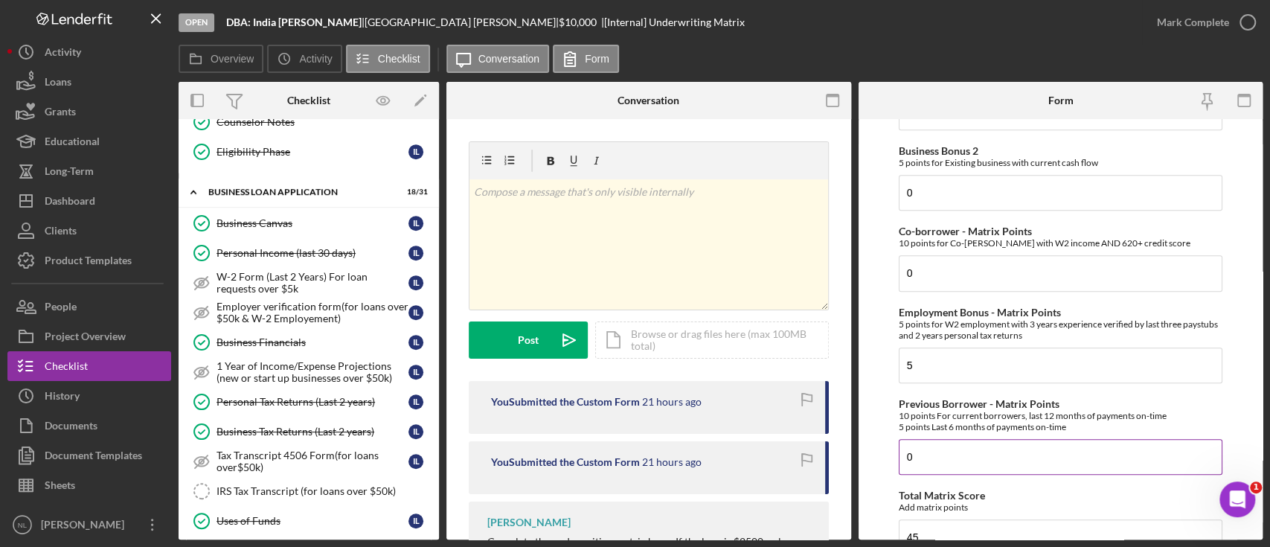
scroll to position [852, 0]
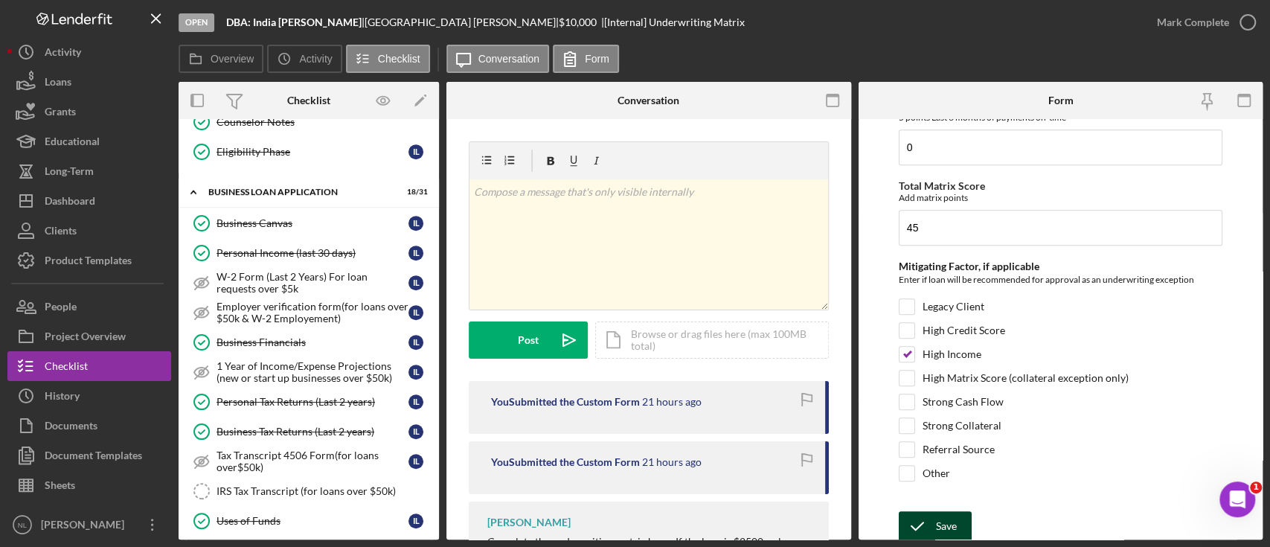
type input "-10"
click at [947, 533] on div "Save" at bounding box center [946, 526] width 21 height 30
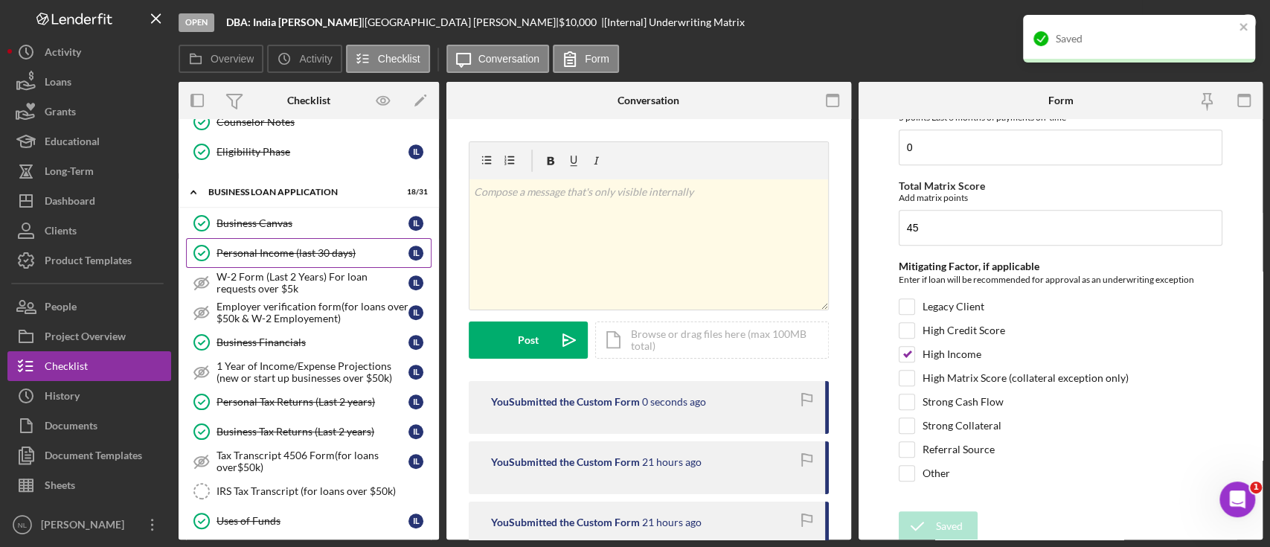
click at [308, 259] on link "Personal Income (last 30 days) Personal Income (last 30 days) I L" at bounding box center [308, 253] width 245 height 30
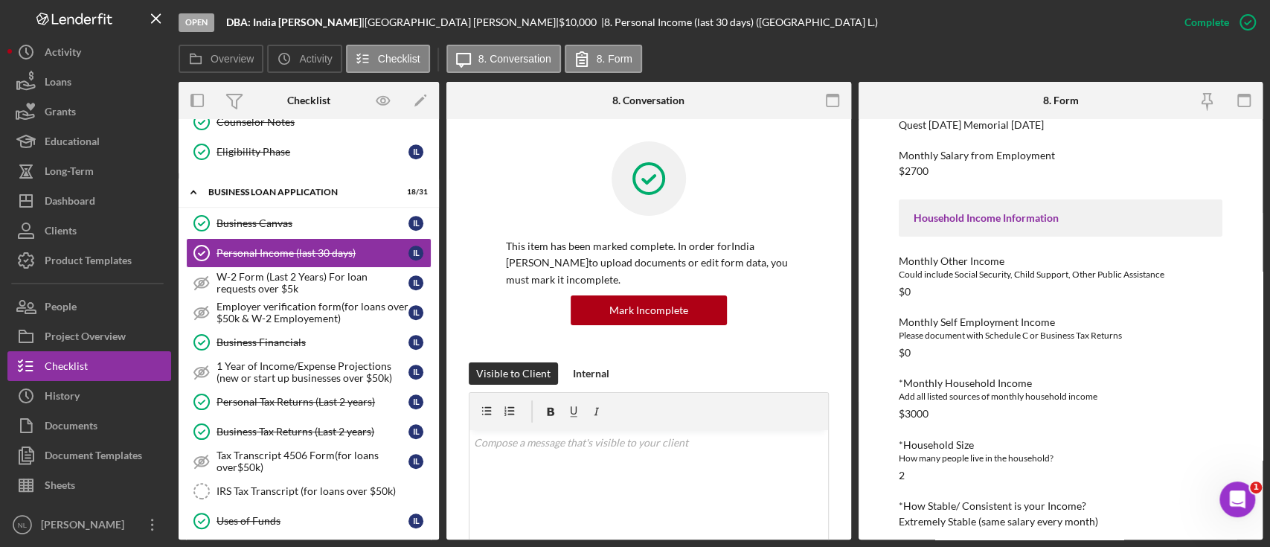
scroll to position [320, 0]
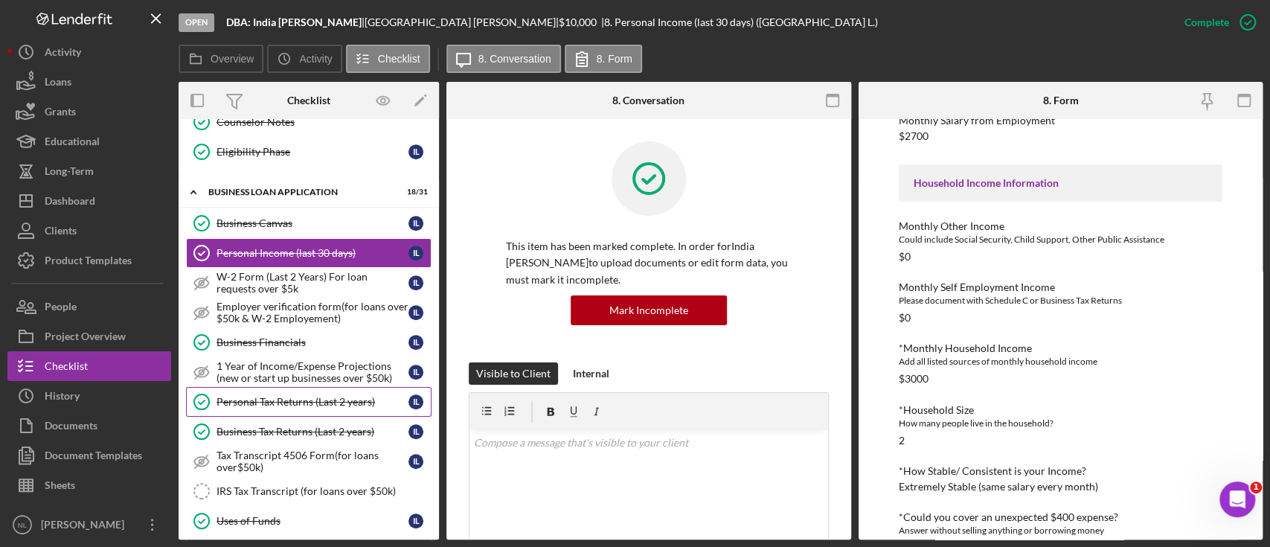
click at [314, 396] on div "Personal Tax Returns (Last 2 years)" at bounding box center [312, 402] width 192 height 12
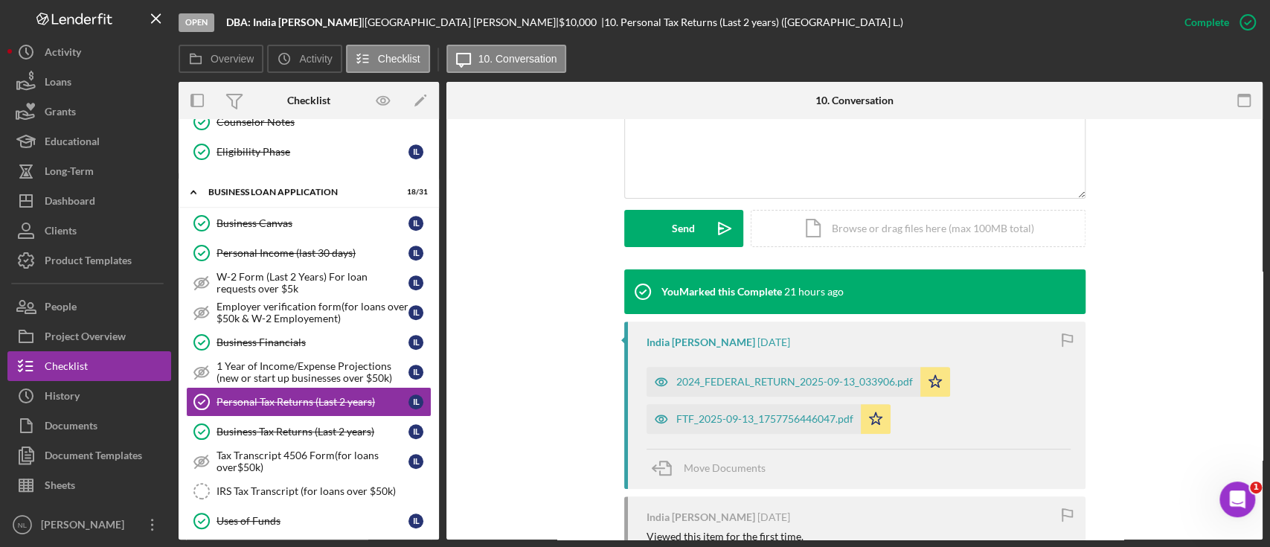
scroll to position [374, 0]
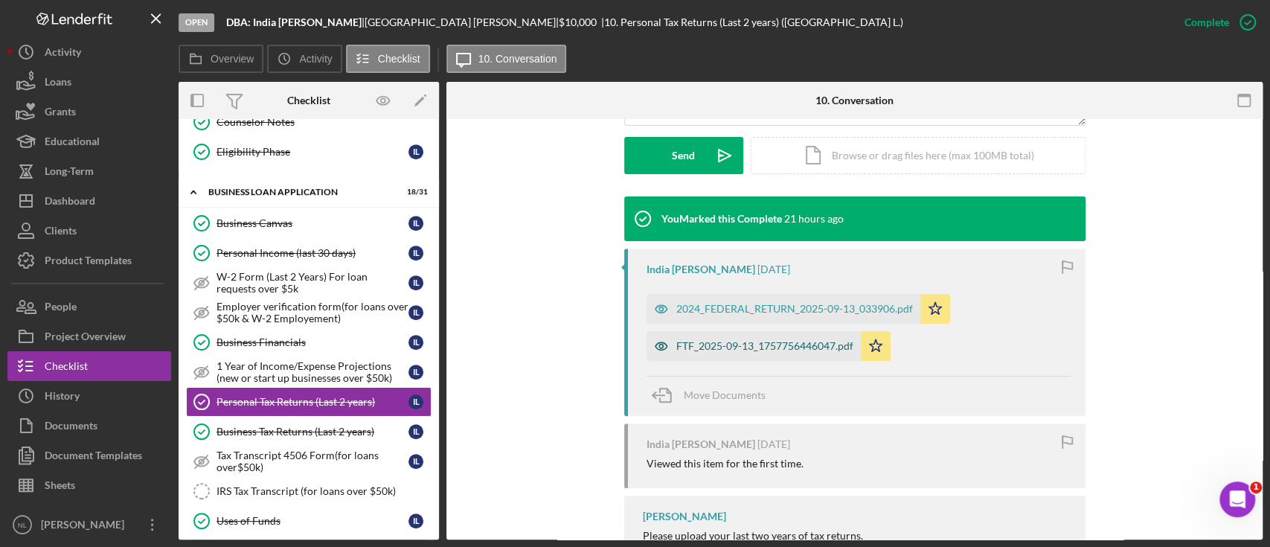
click at [808, 350] on div "FTF_2025-09-13_1757756446047.pdf" at bounding box center [764, 346] width 177 height 12
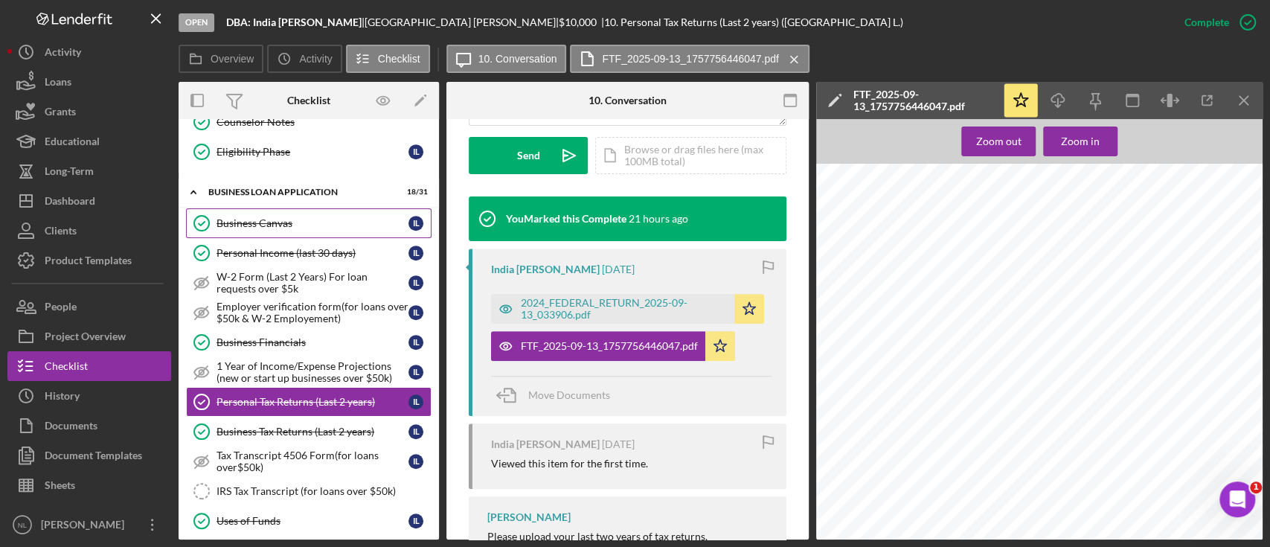
click at [1253, 95] on icon "Icon/Menu Close" at bounding box center [1243, 100] width 33 height 33
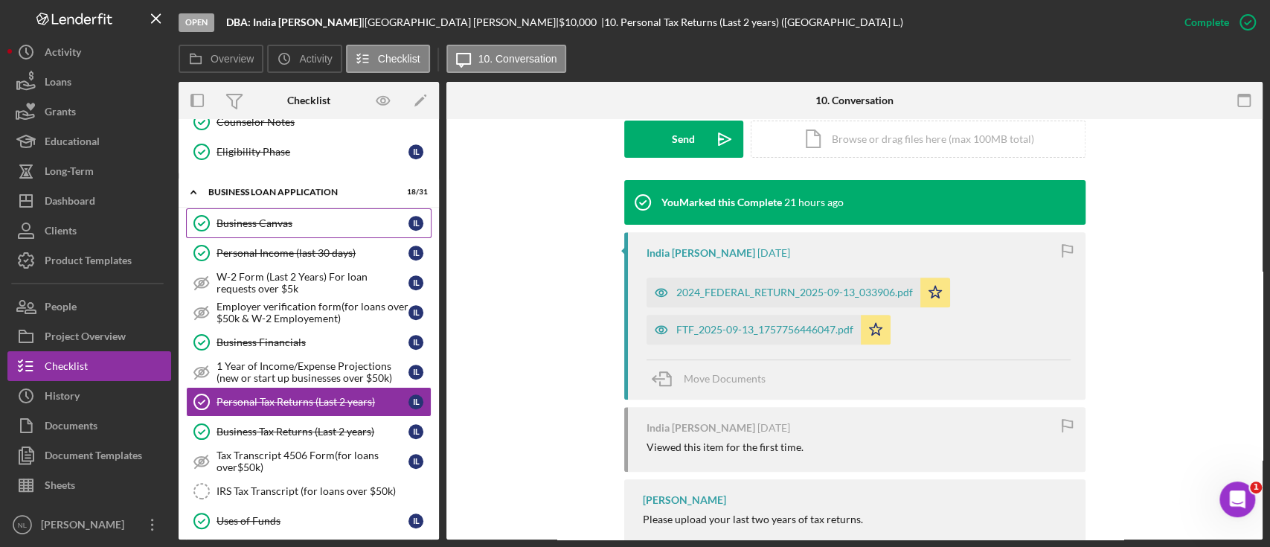
scroll to position [419, 0]
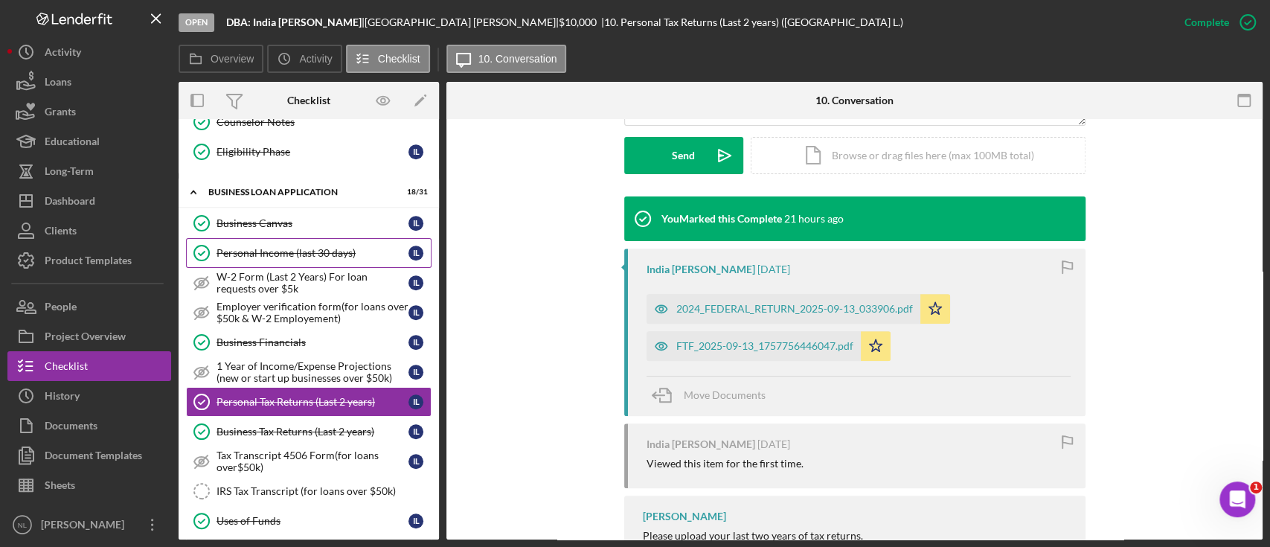
click at [274, 254] on div "Personal Income (last 30 days)" at bounding box center [312, 253] width 192 height 12
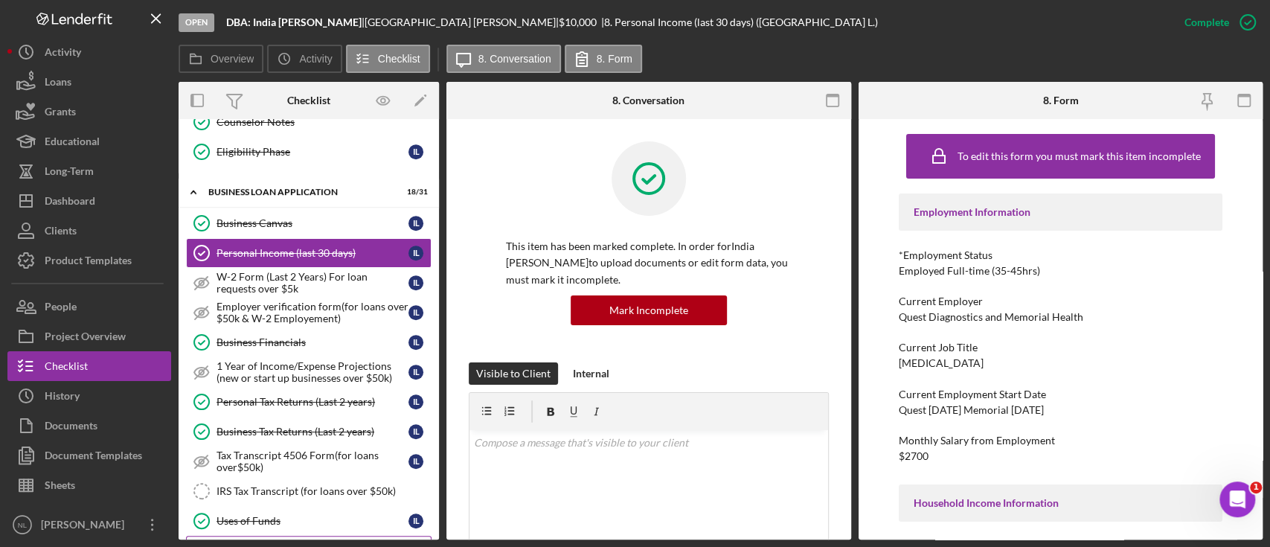
scroll to position [869, 0]
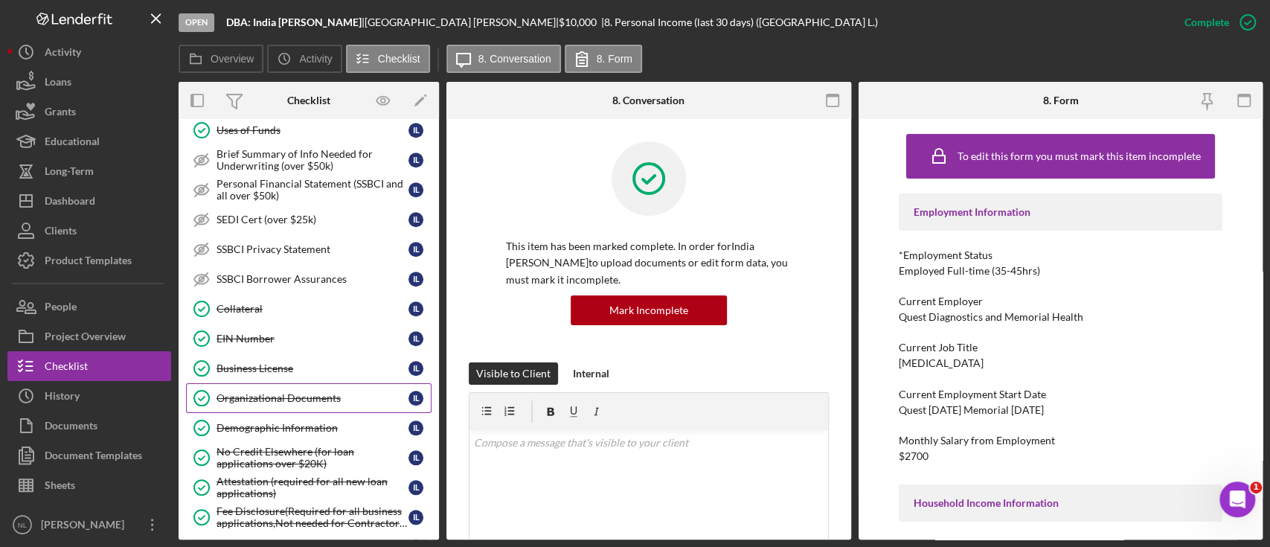
click at [298, 392] on div "Organizational Documents" at bounding box center [312, 398] width 192 height 12
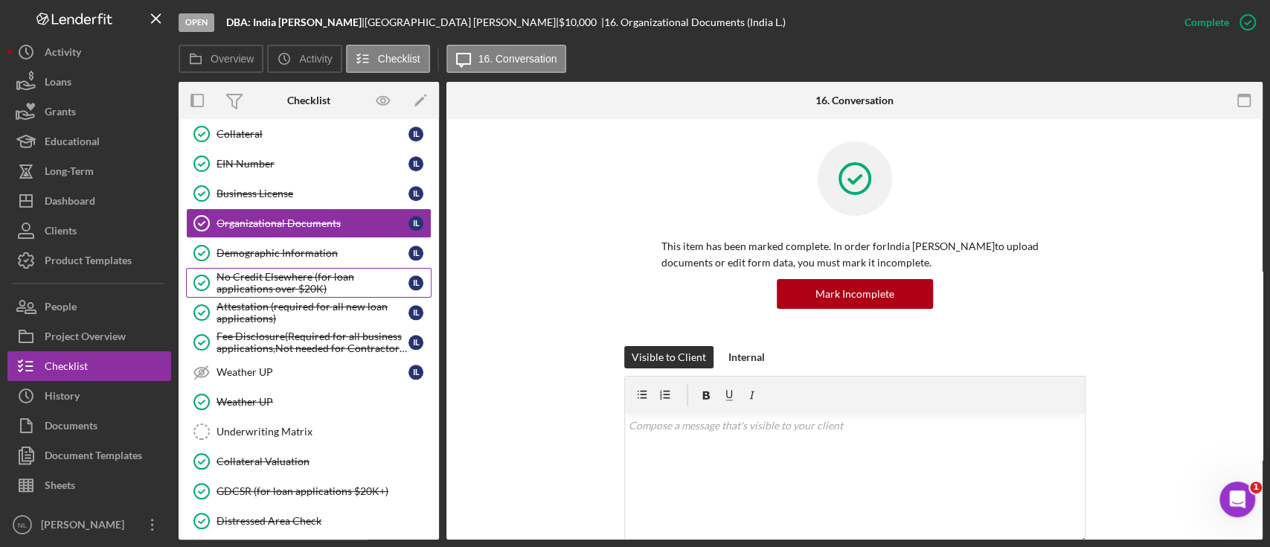
click at [284, 271] on div "No Credit Elsewhere (for loan applications over $20K)" at bounding box center [312, 283] width 192 height 24
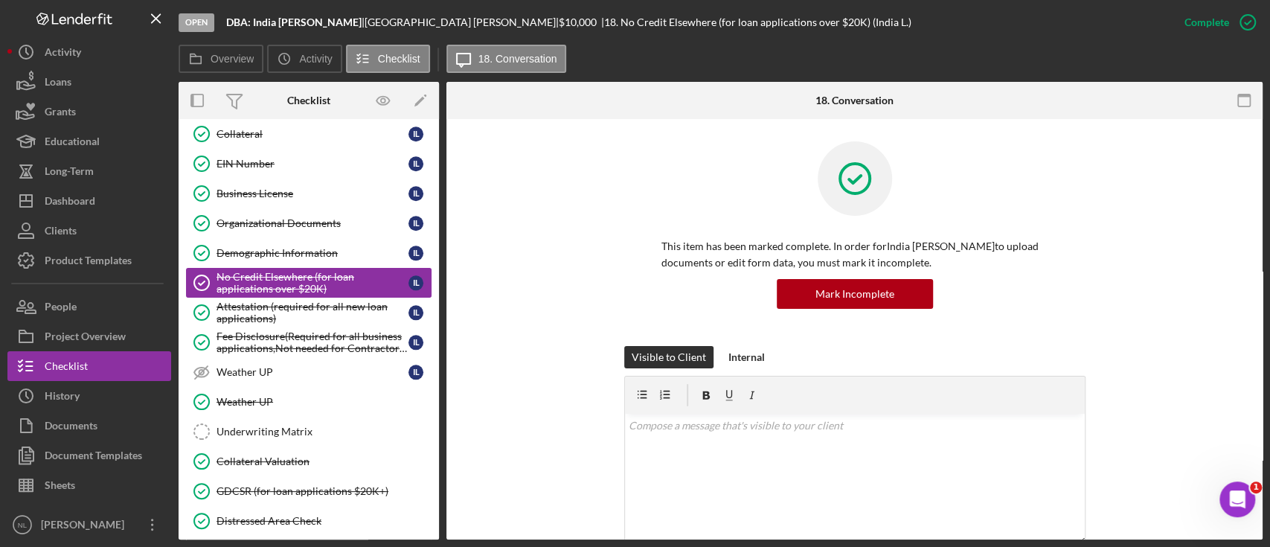
scroll to position [1127, 0]
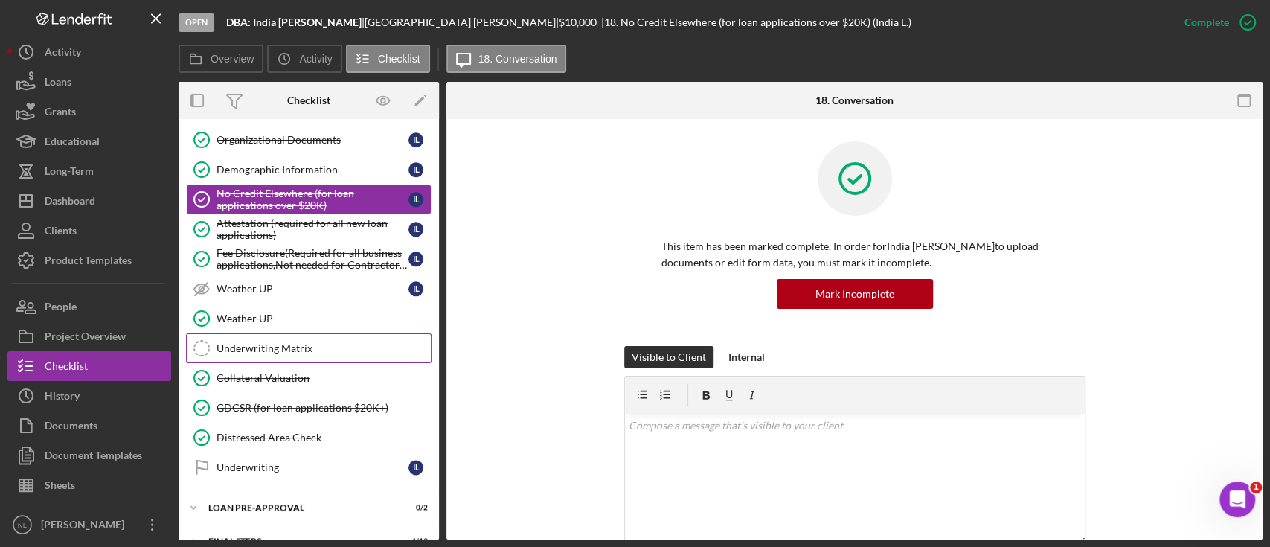
click at [291, 342] on div "Underwriting Matrix" at bounding box center [323, 348] width 214 height 12
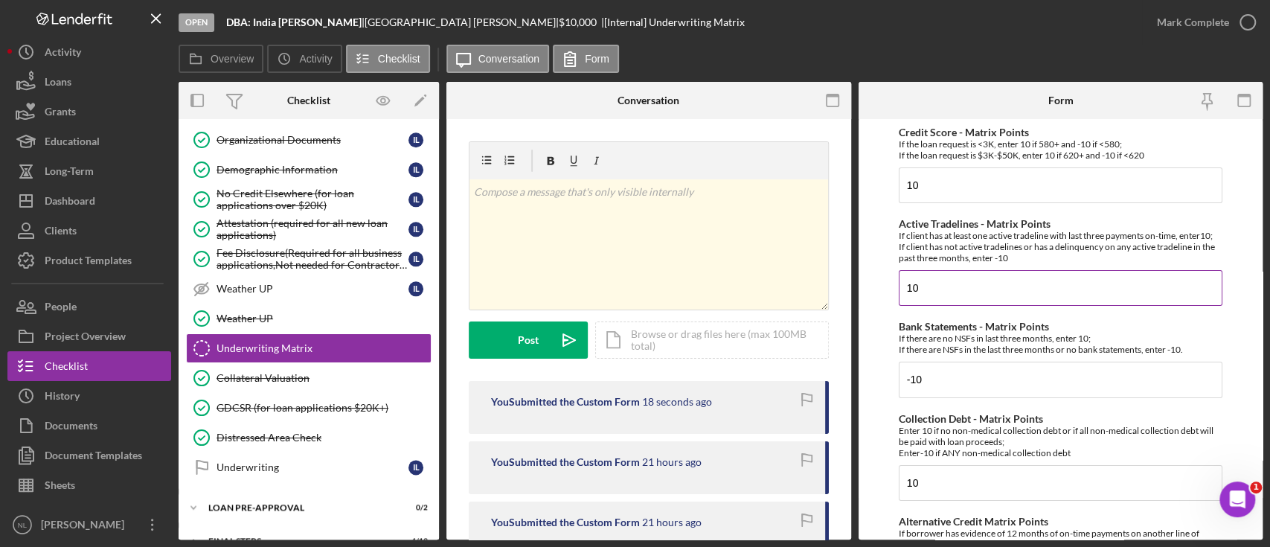
click at [963, 267] on div "Active Tradelines - Matrix Points If client has at least one active tradeline w…" at bounding box center [1060, 262] width 324 height 88
click at [962, 375] on input "-10" at bounding box center [1060, 379] width 324 height 36
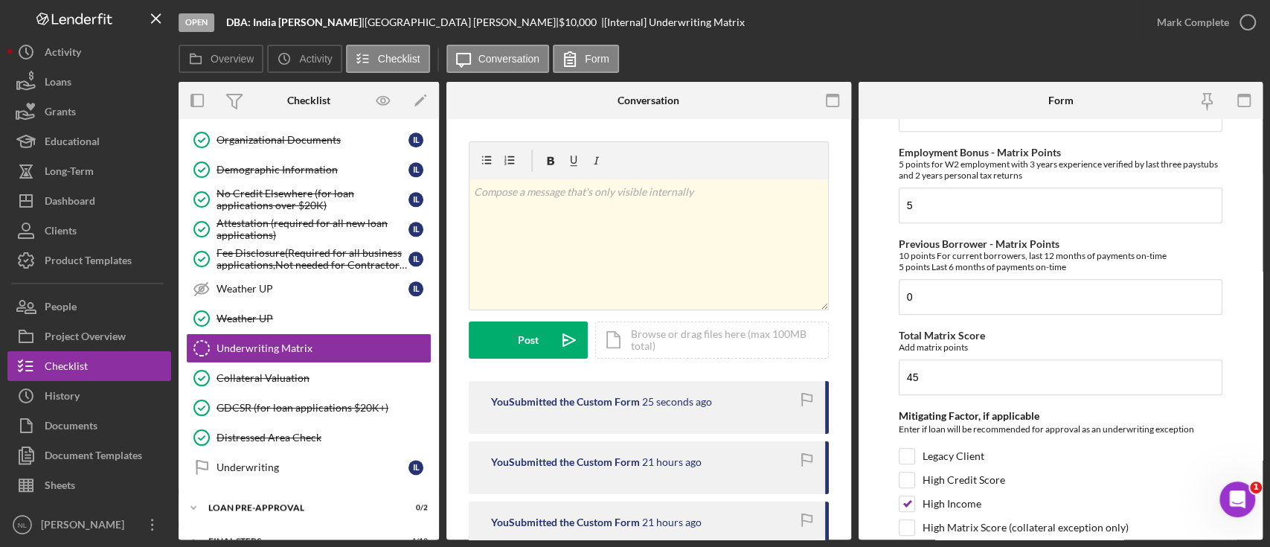
scroll to position [704, 0]
click at [962, 375] on input "45" at bounding box center [1060, 376] width 324 height 36
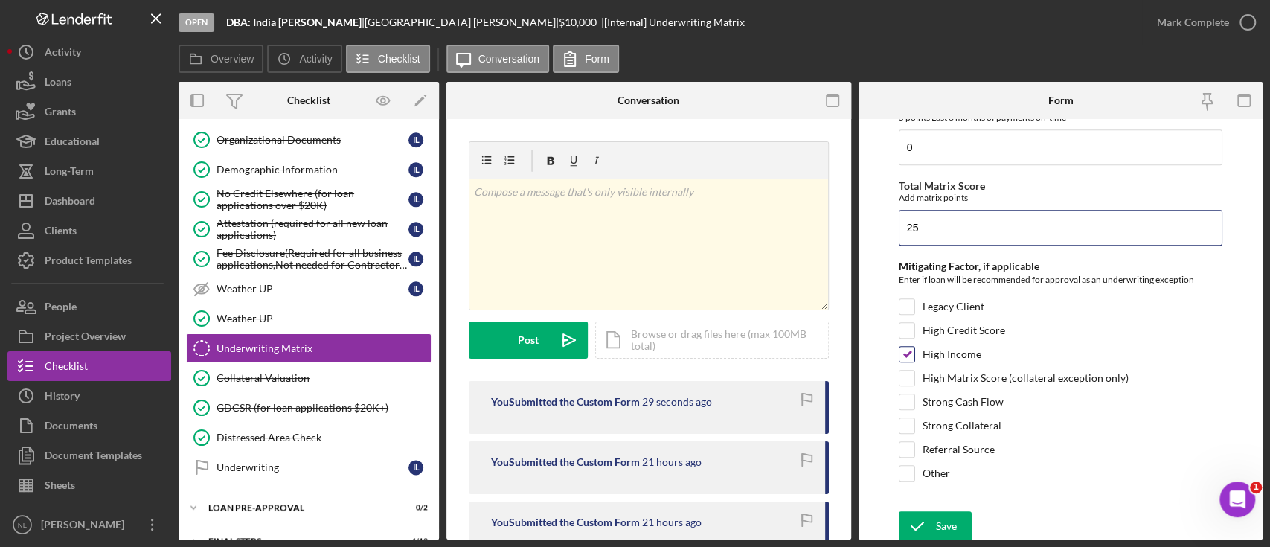
type input "25"
click at [905, 352] on input "High Income" at bounding box center [906, 354] width 15 height 15
checkbox input "false"
click at [903, 442] on input "Referral Source" at bounding box center [906, 449] width 15 height 15
checkbox input "true"
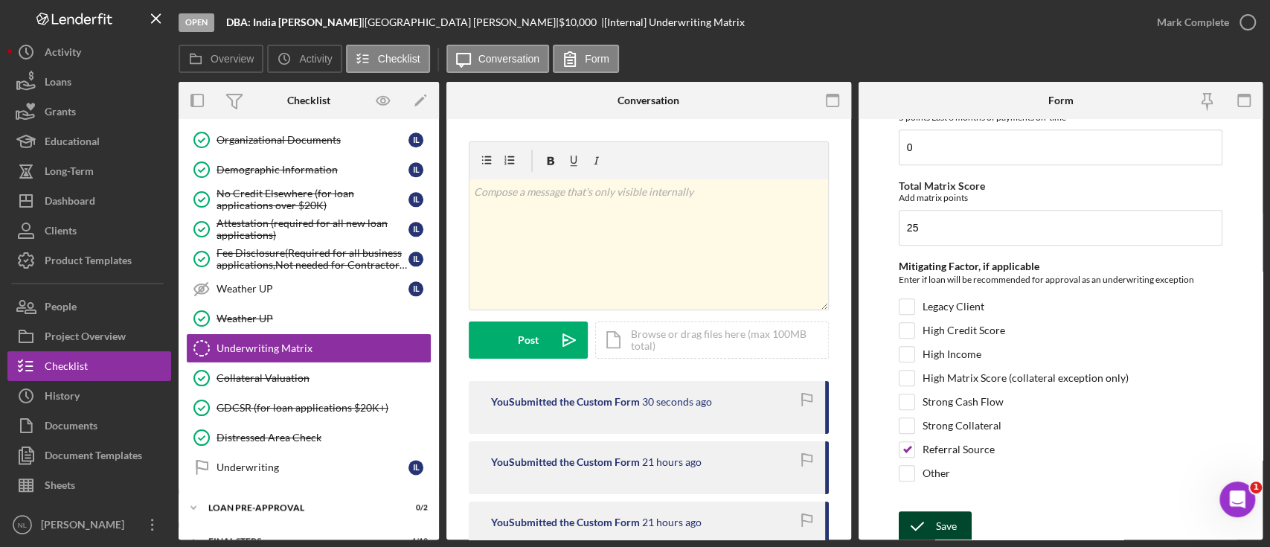
click at [954, 511] on div "Save" at bounding box center [946, 526] width 21 height 30
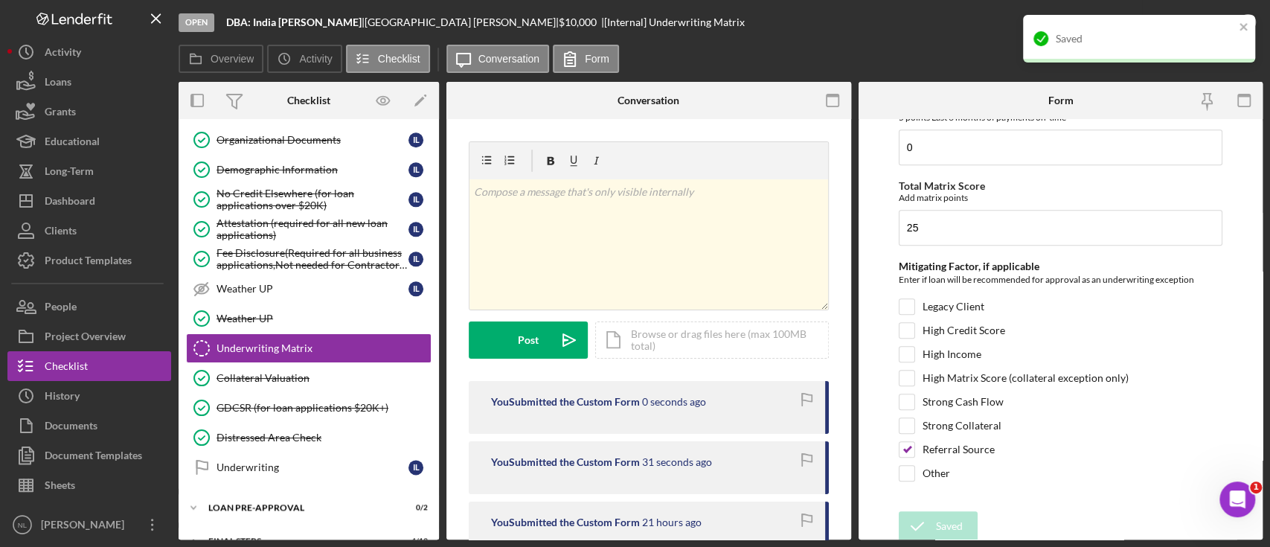
click at [1235, 28] on div "Saved" at bounding box center [1134, 39] width 210 height 24
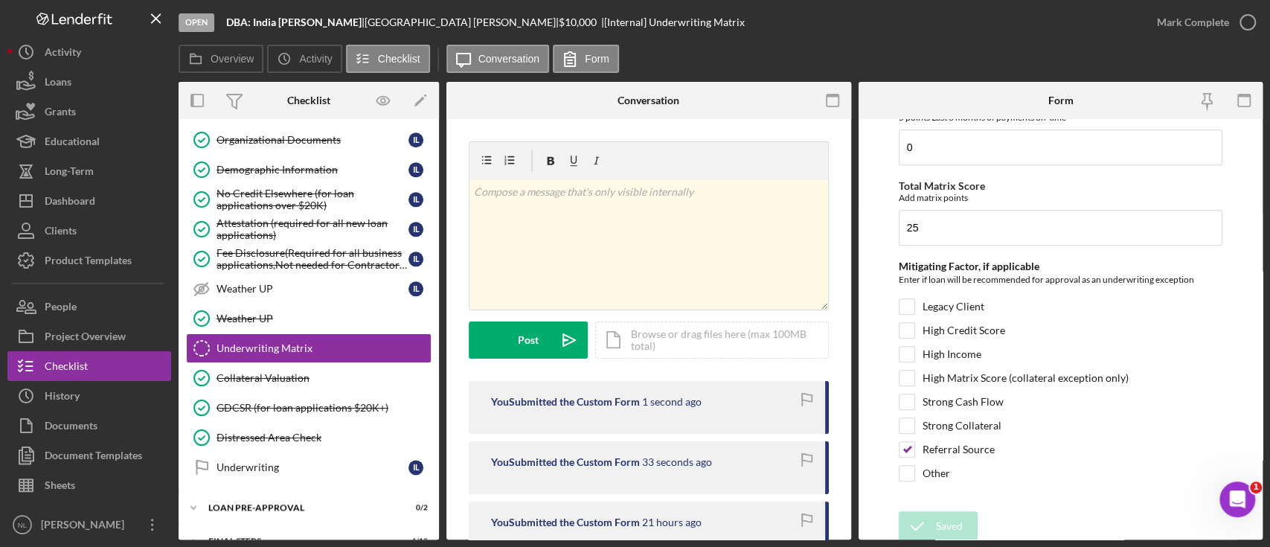
click at [1192, 29] on div "Mark Complete" at bounding box center [1193, 22] width 72 height 30
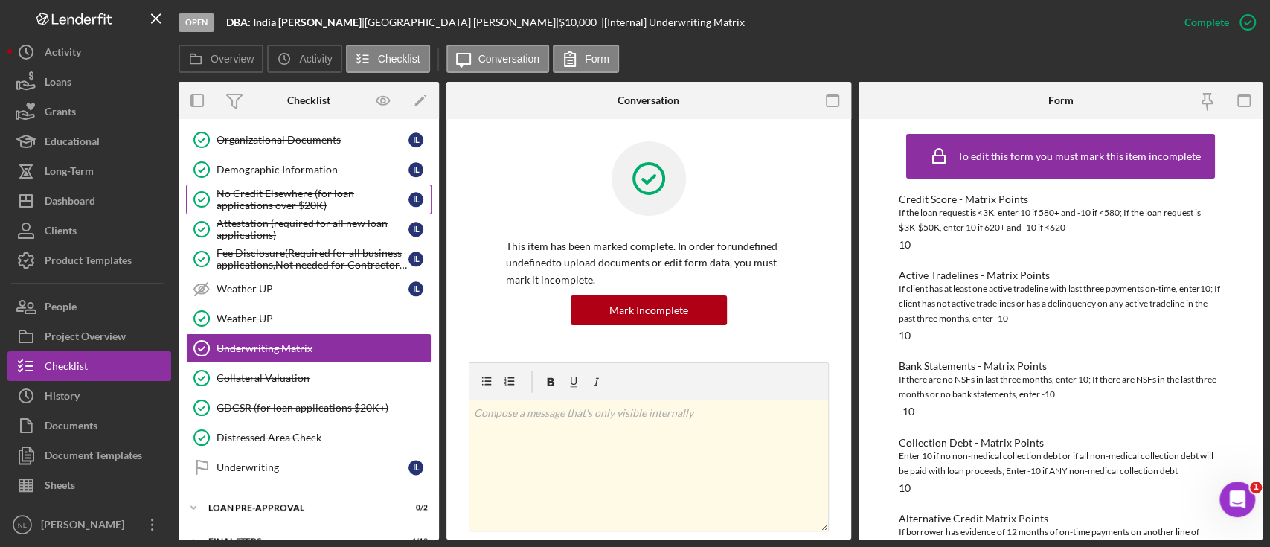
scroll to position [0, 0]
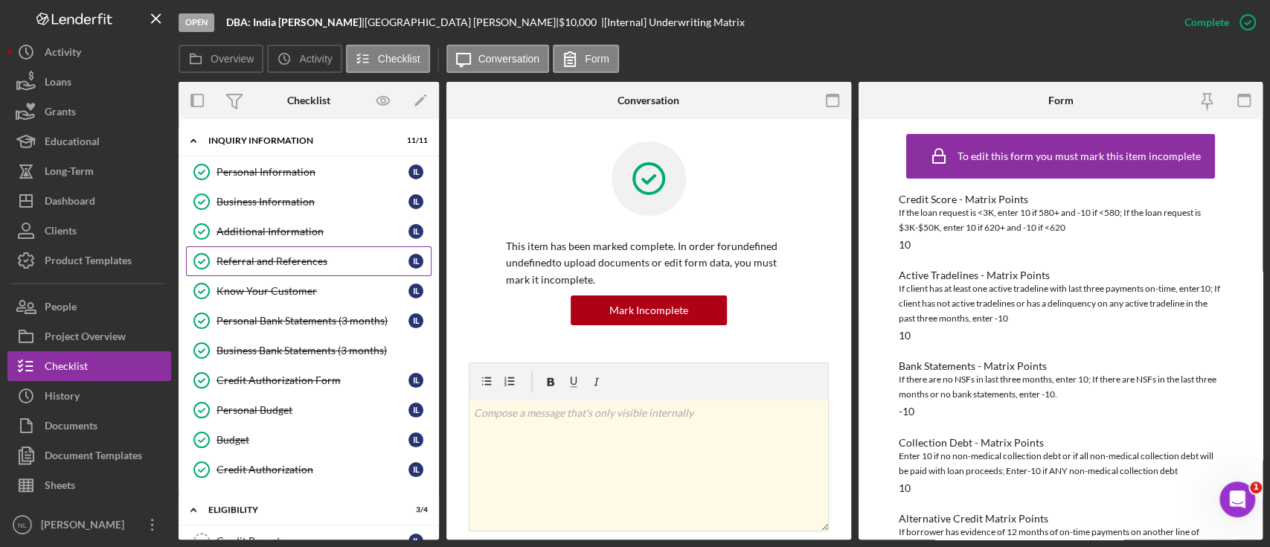
click at [282, 251] on link "Referral and References Referral and References I L" at bounding box center [308, 261] width 245 height 30
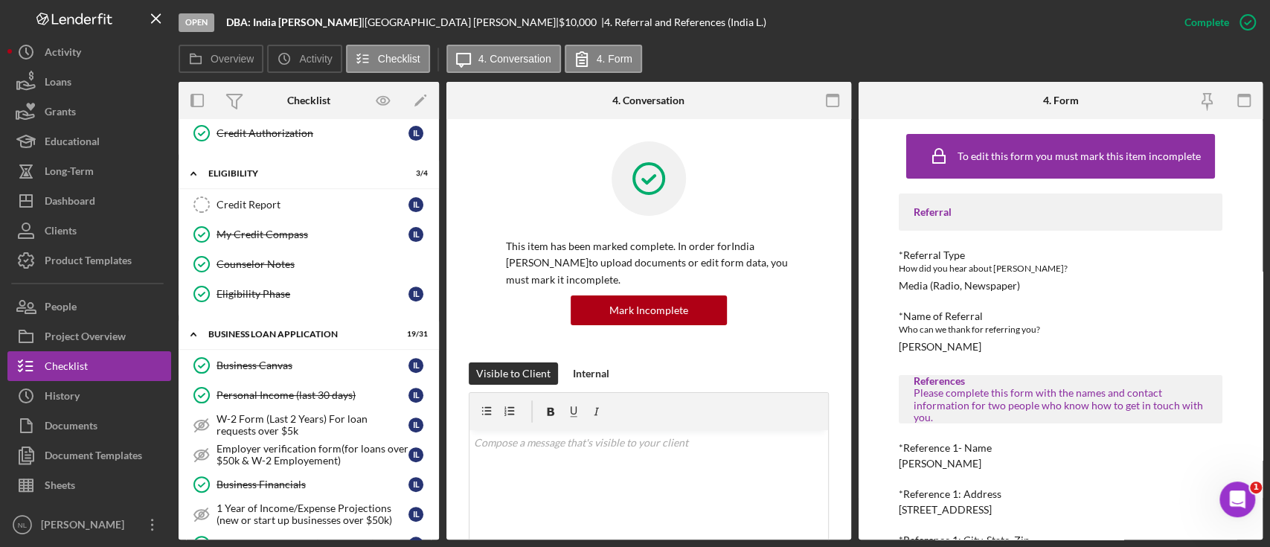
scroll to position [435, 0]
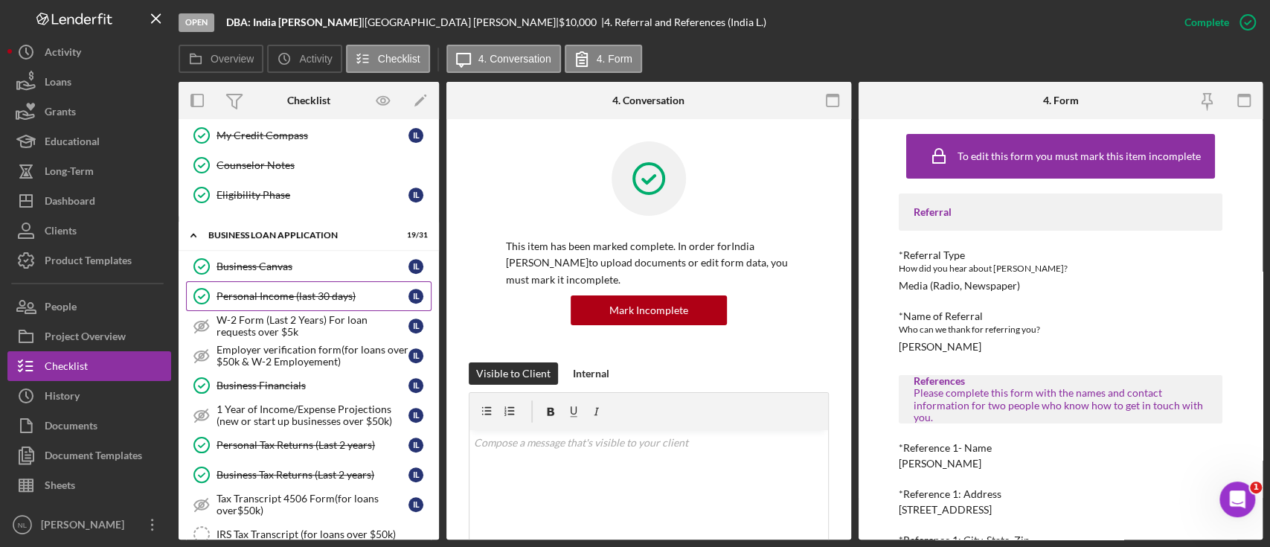
click at [292, 290] on div "Personal Income (last 30 days)" at bounding box center [312, 296] width 192 height 12
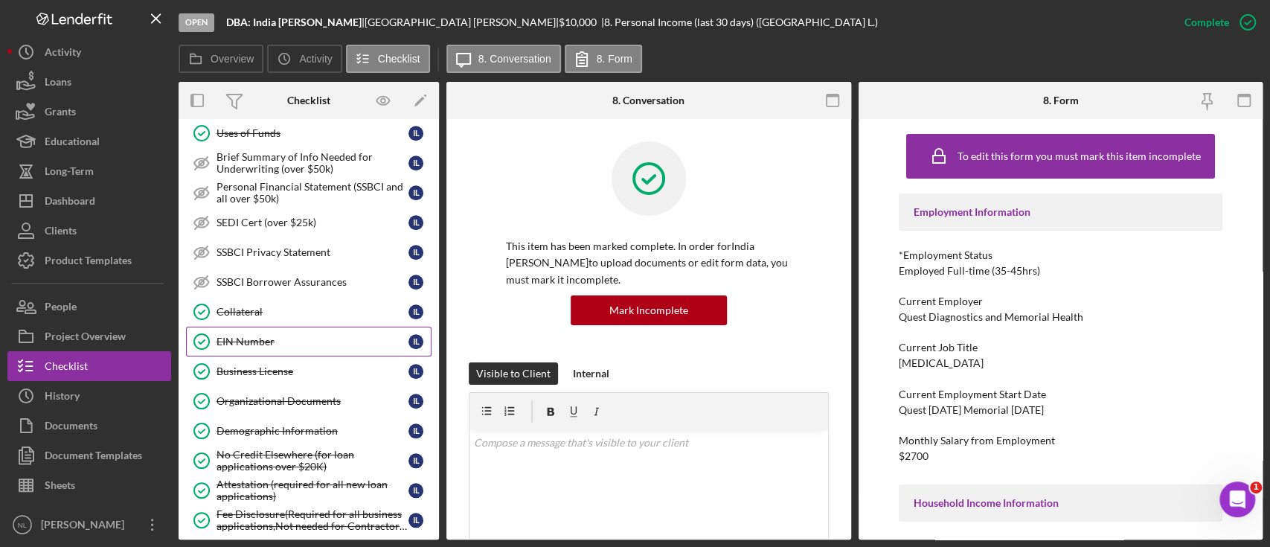
click at [286, 335] on div "EIN Number" at bounding box center [312, 341] width 192 height 12
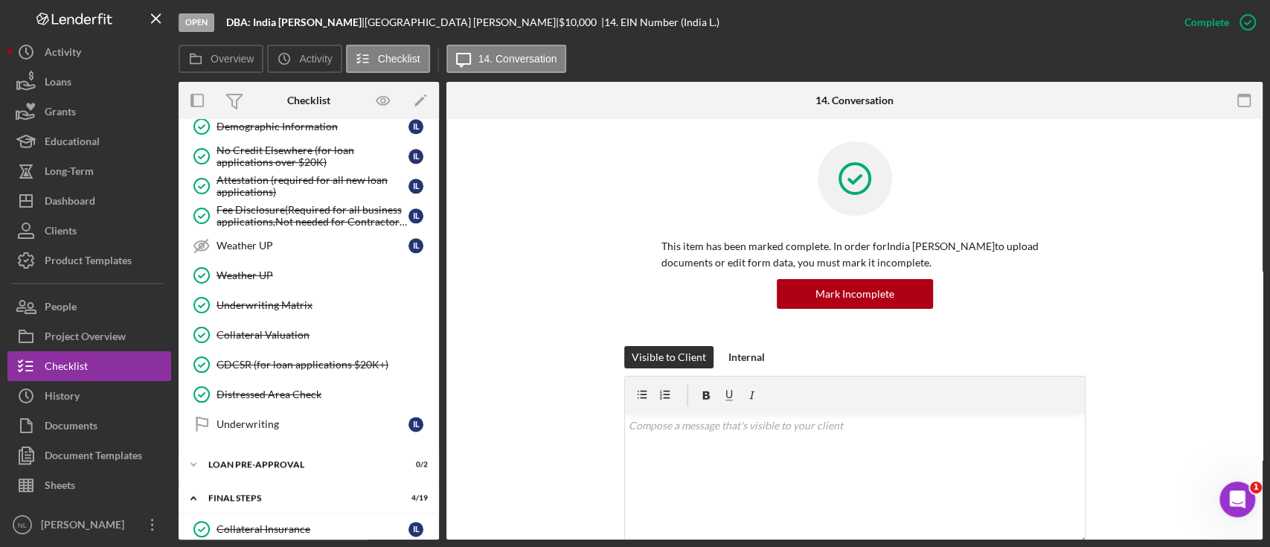
scroll to position [1172, 0]
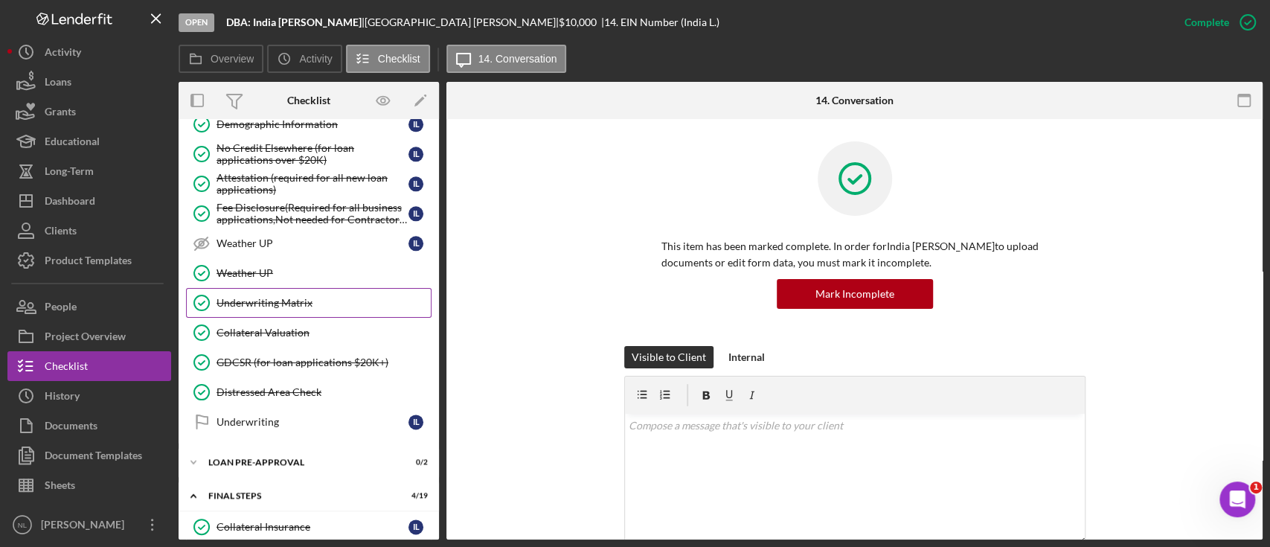
click at [275, 301] on link "Underwriting Matrix Underwriting Matrix" at bounding box center [308, 303] width 245 height 30
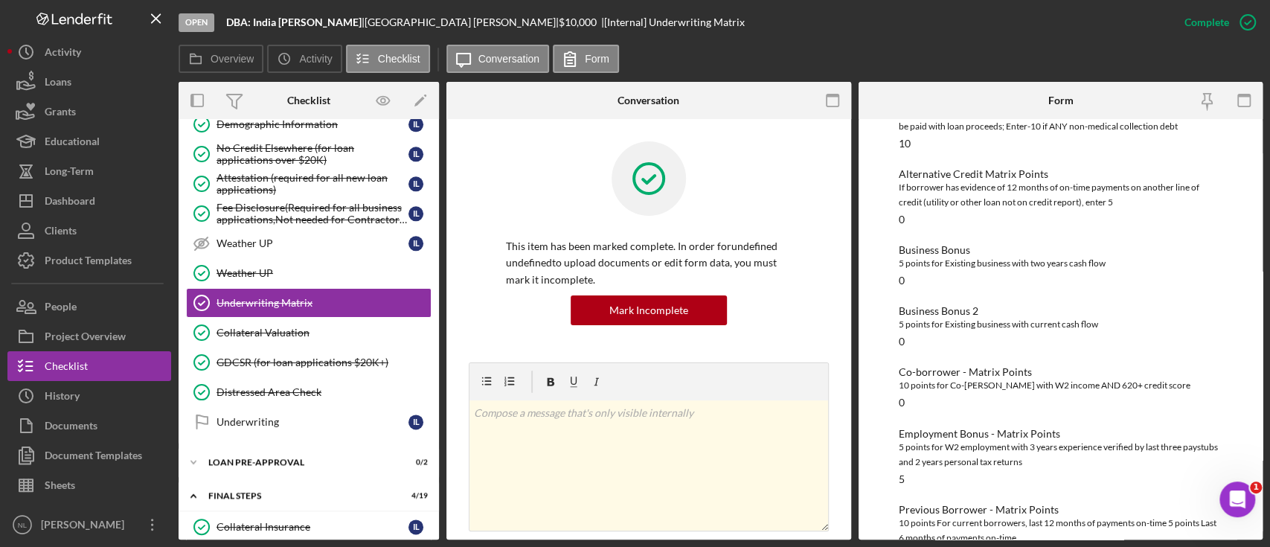
scroll to position [510, 0]
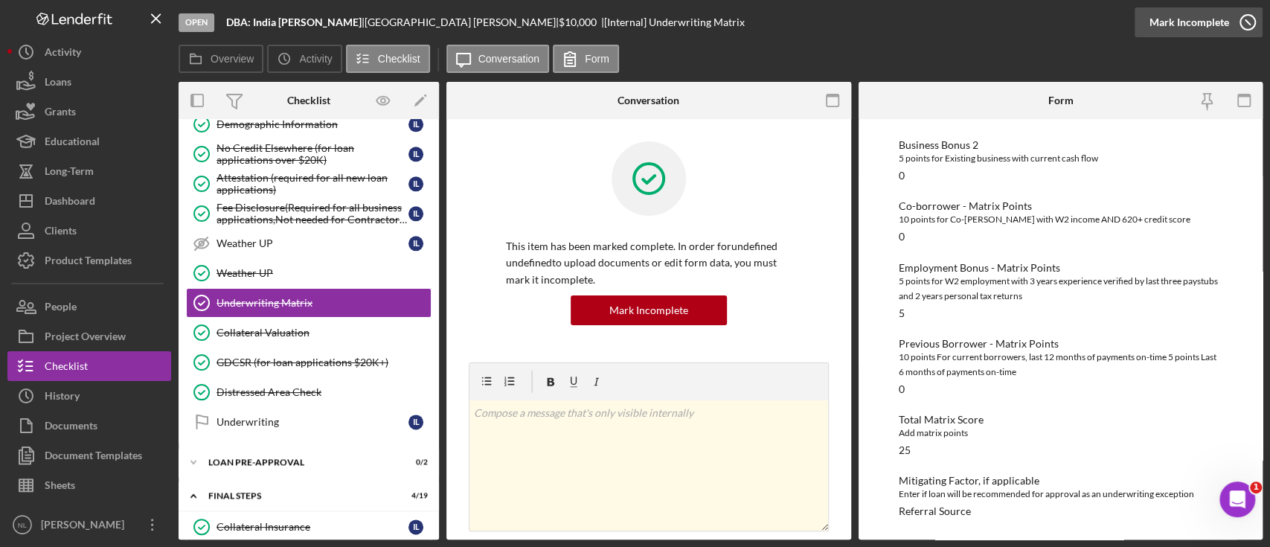
click at [1184, 25] on div "Mark Incomplete" at bounding box center [1189, 22] width 80 height 30
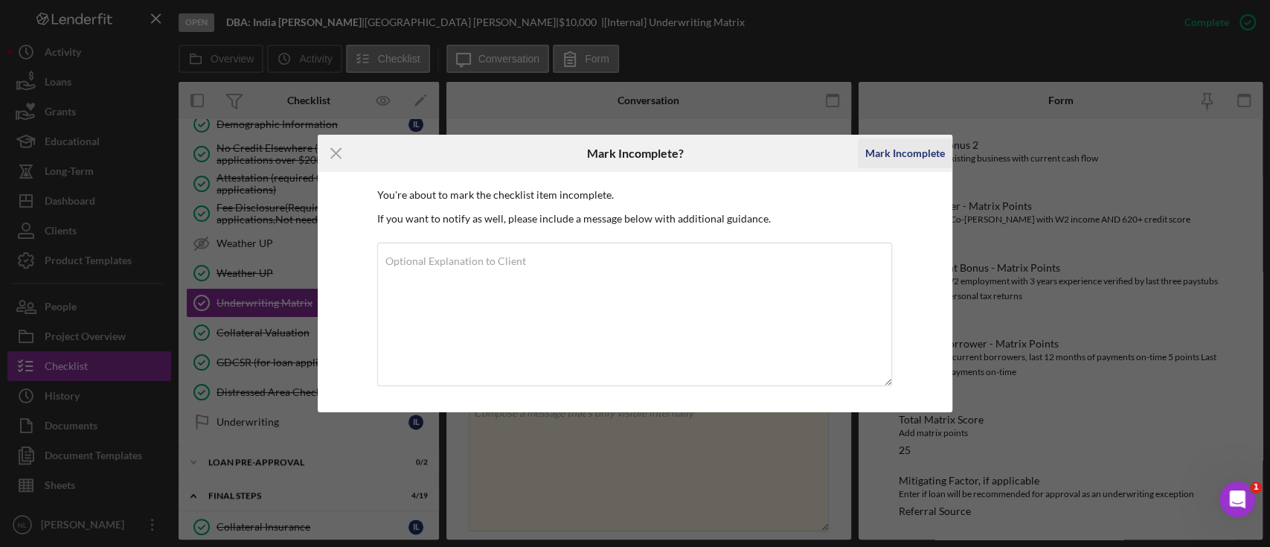
click at [916, 167] on div "Mark Incomplete" at bounding box center [905, 153] width 80 height 30
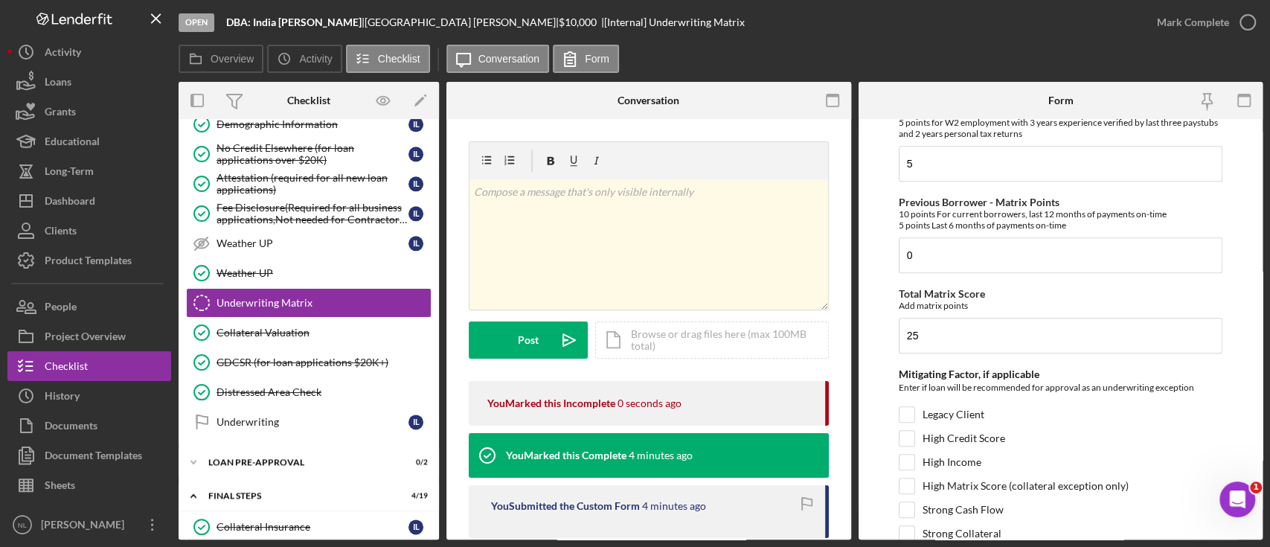
scroll to position [852, 0]
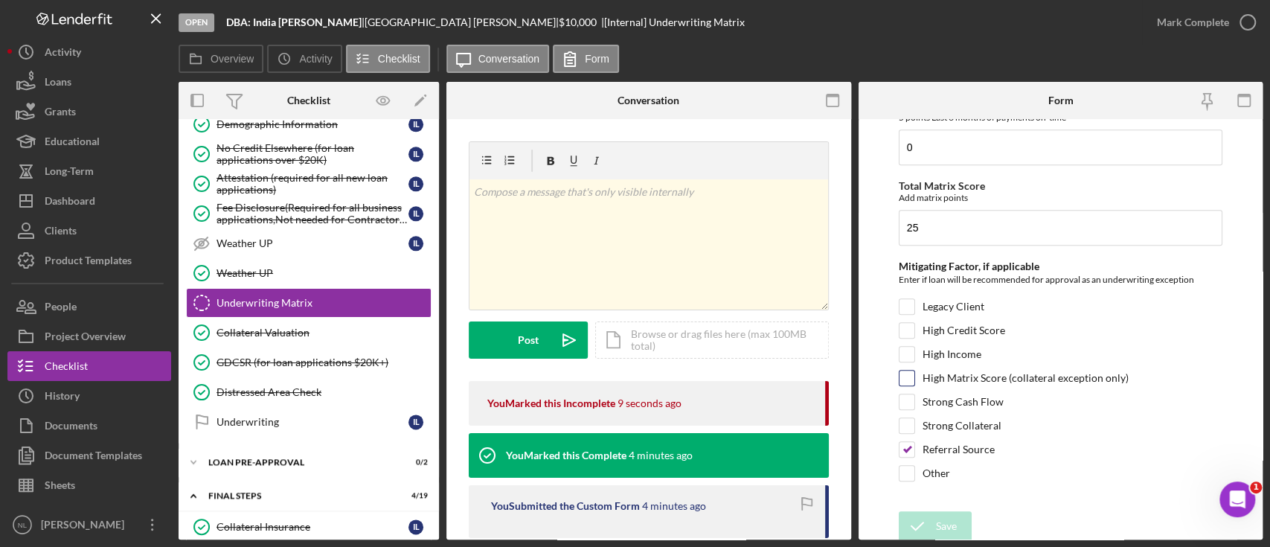
click at [911, 377] on input "High Matrix Score (collateral exception only)" at bounding box center [906, 377] width 15 height 15
checkbox input "true"
click at [901, 447] on input "Referral Source" at bounding box center [906, 449] width 15 height 15
checkbox input "false"
click at [939, 506] on form "Credit Score - Matrix Points If the loan request is <3K, enter 10 if 580+ and -…" at bounding box center [1060, 329] width 405 height 420
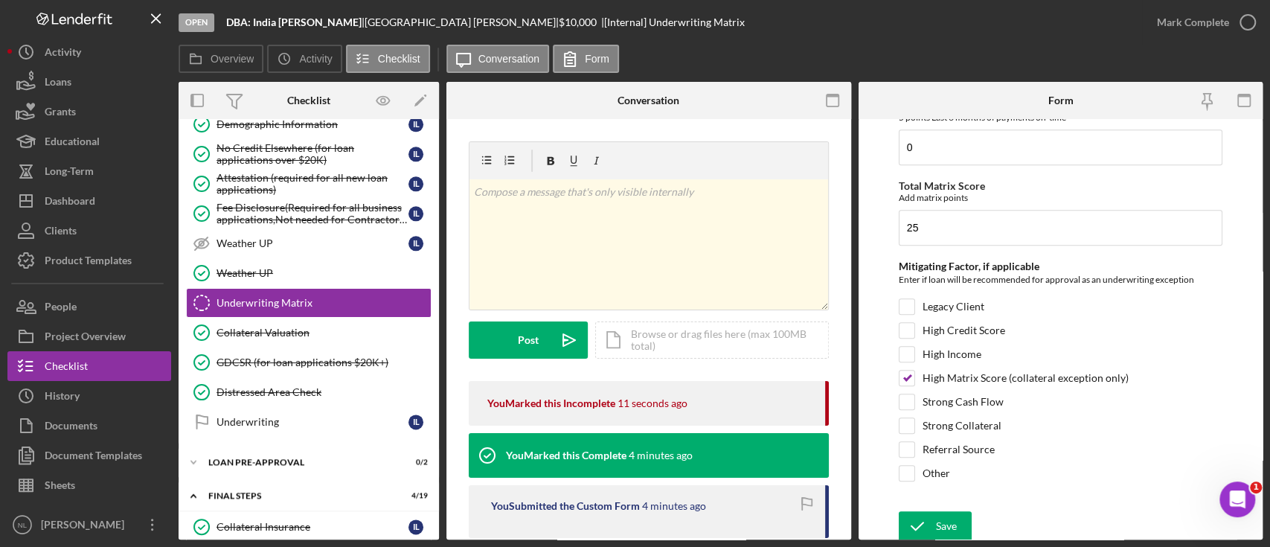
click at [938, 511] on div "Save Save" at bounding box center [1060, 527] width 324 height 32
click at [936, 527] on div "Save" at bounding box center [946, 526] width 21 height 30
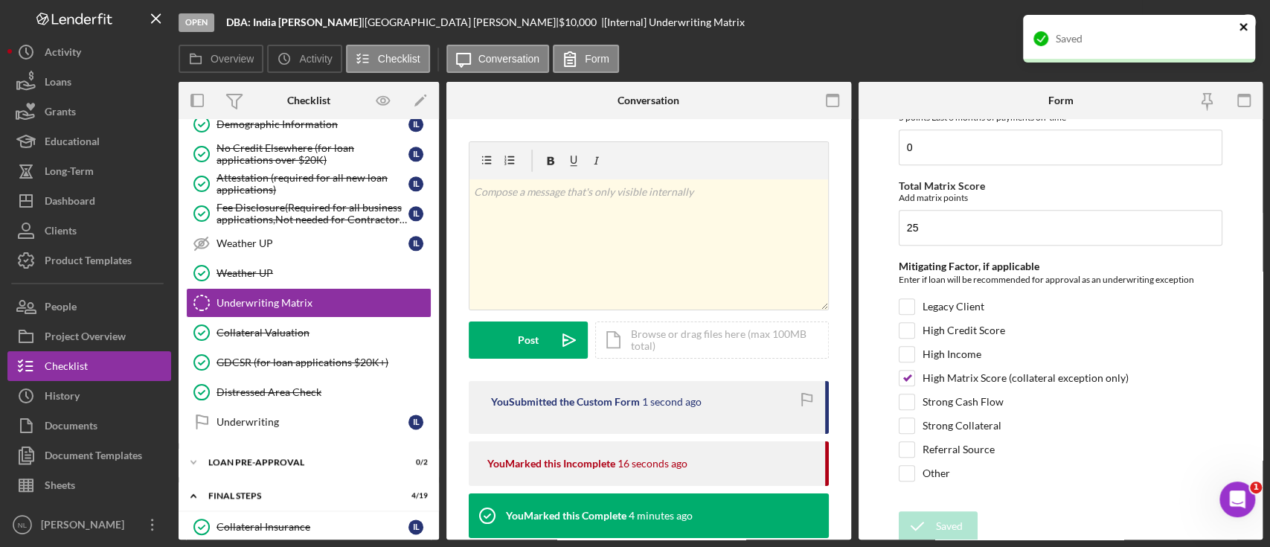
click at [1239, 22] on icon "close" at bounding box center [1243, 27] width 10 height 12
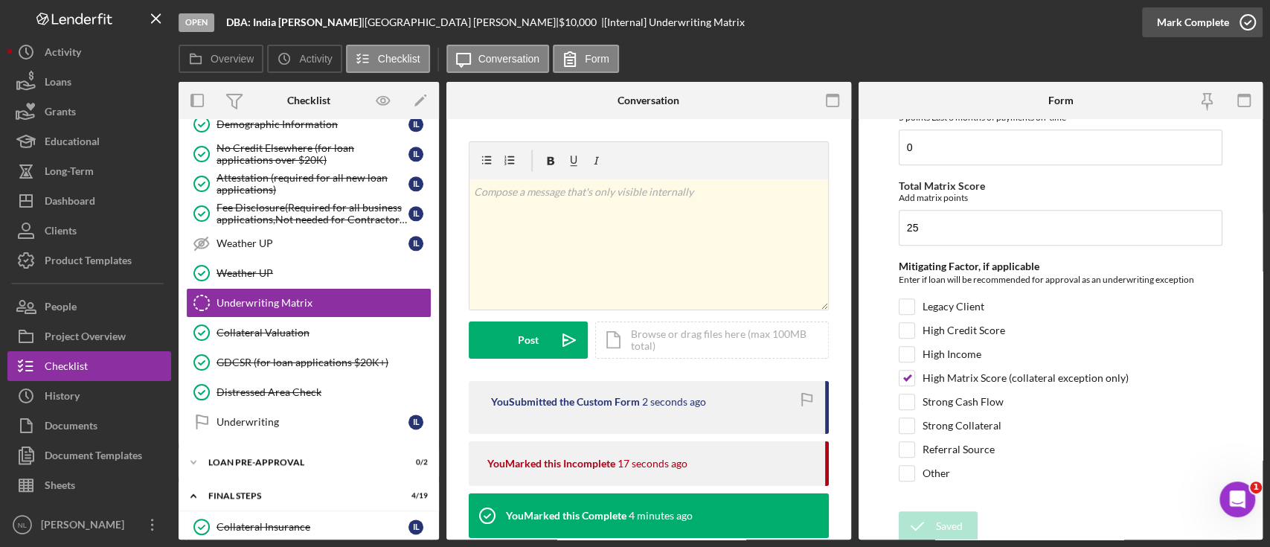
click at [1199, 33] on div "Mark Complete" at bounding box center [1193, 22] width 72 height 30
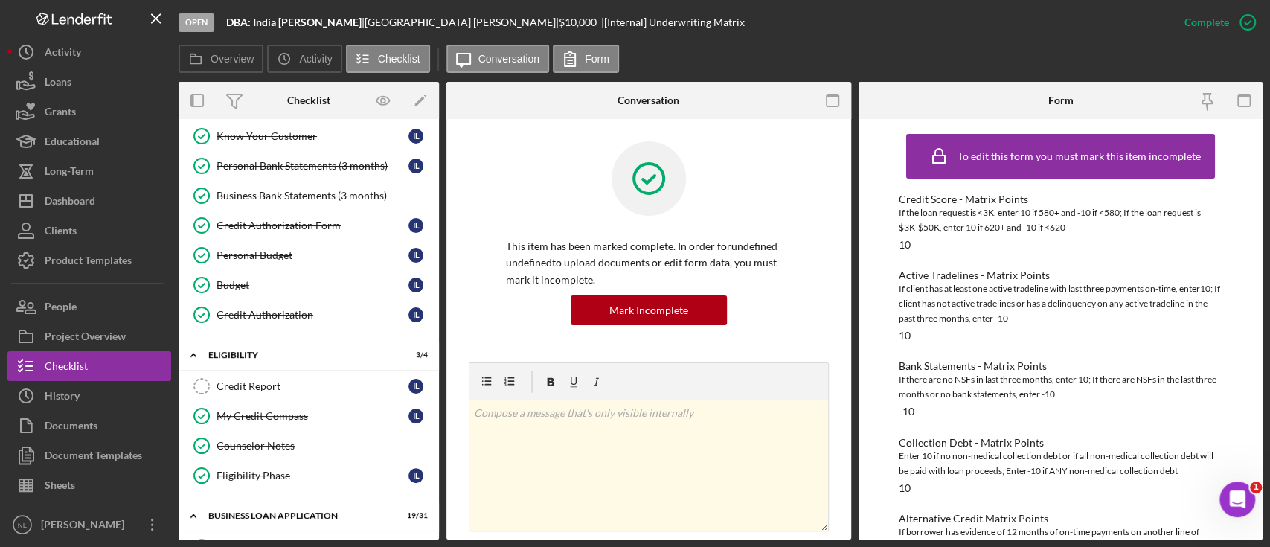
scroll to position [0, 0]
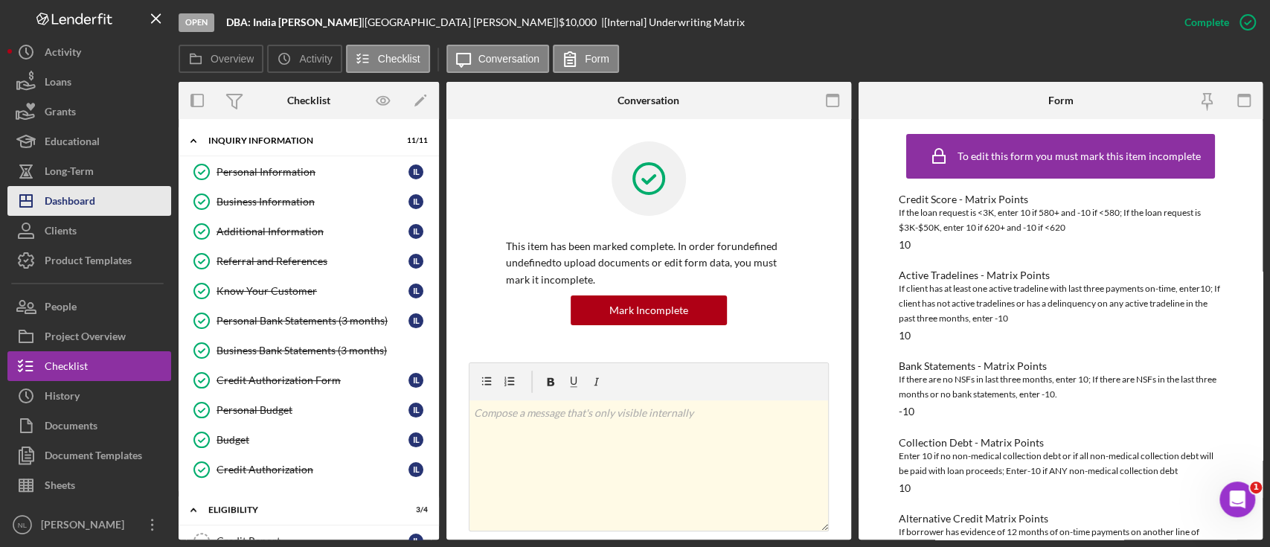
click at [129, 208] on button "Icon/Dashboard Dashboard" at bounding box center [89, 201] width 164 height 30
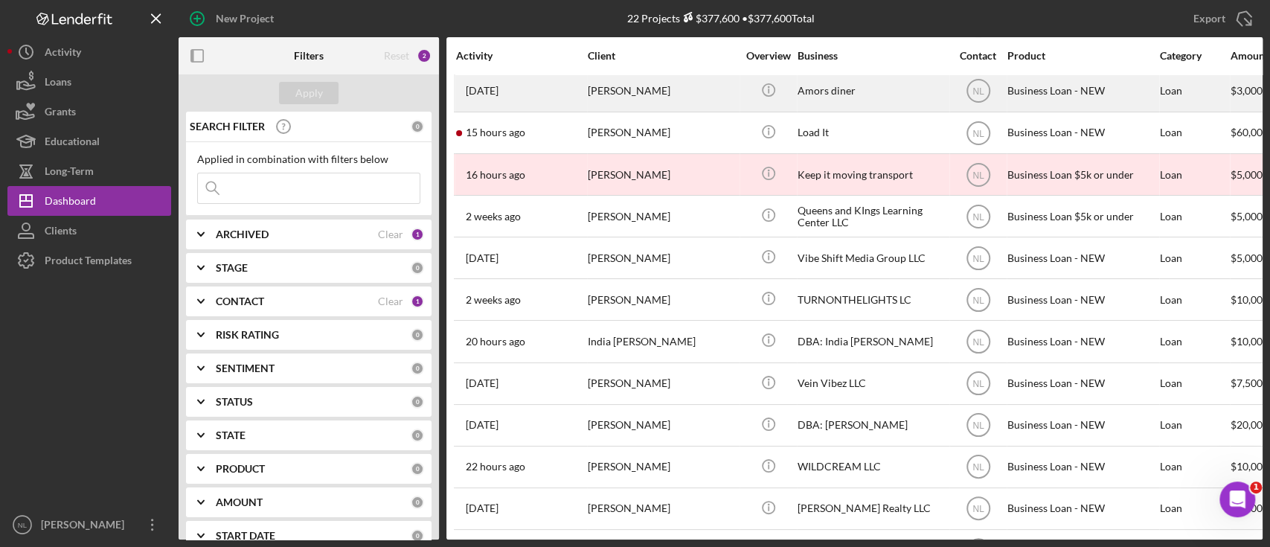
scroll to position [173, 0]
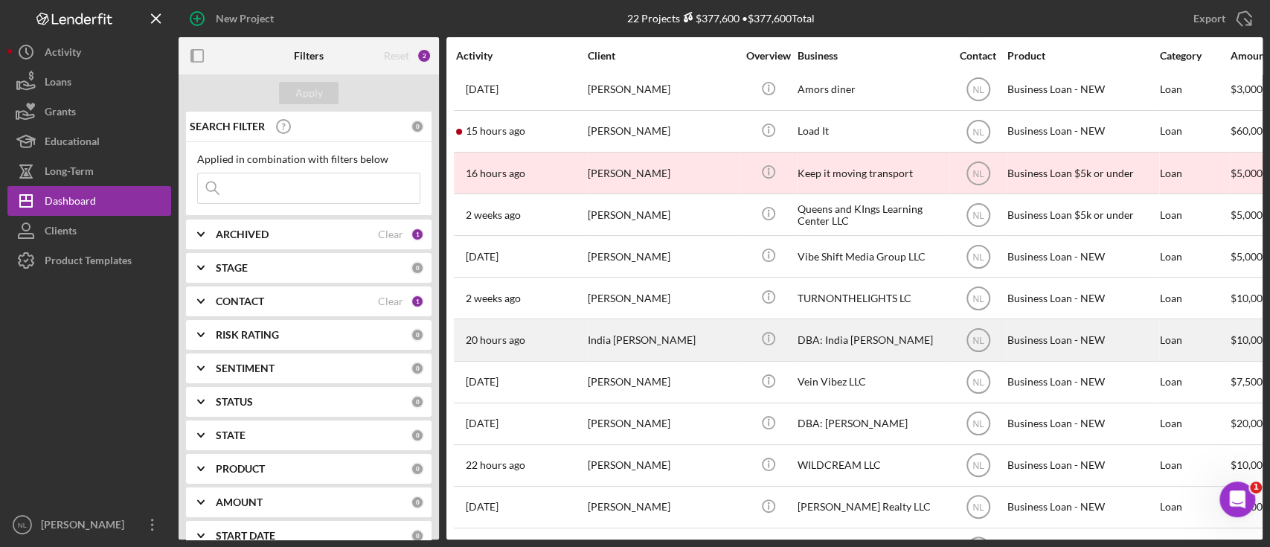
click at [604, 326] on div "India [PERSON_NAME]" at bounding box center [662, 339] width 149 height 39
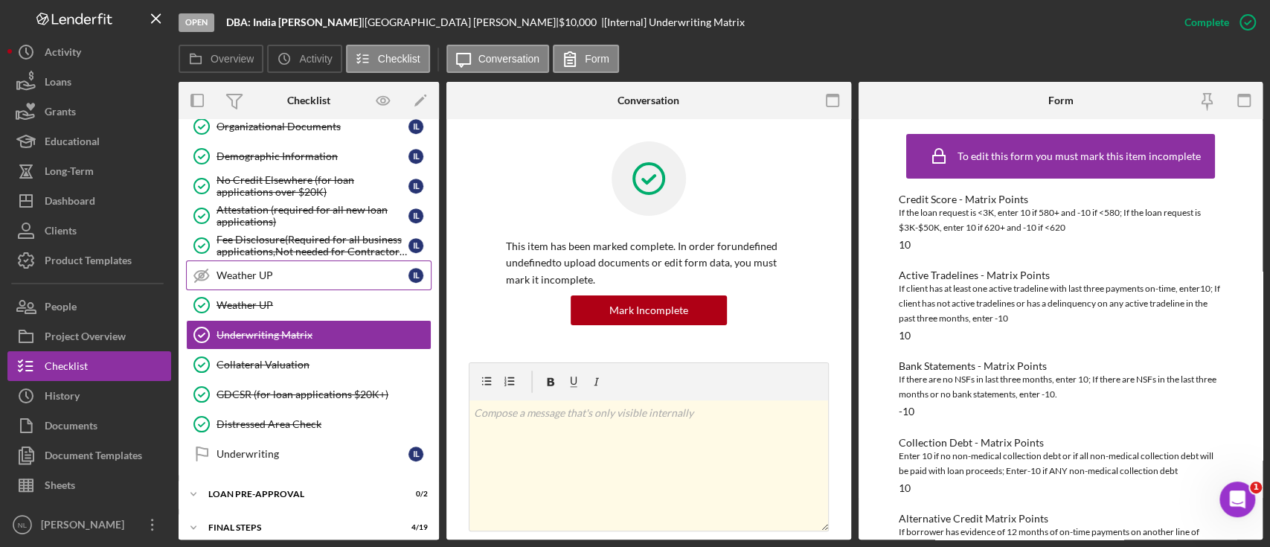
scroll to position [716, 0]
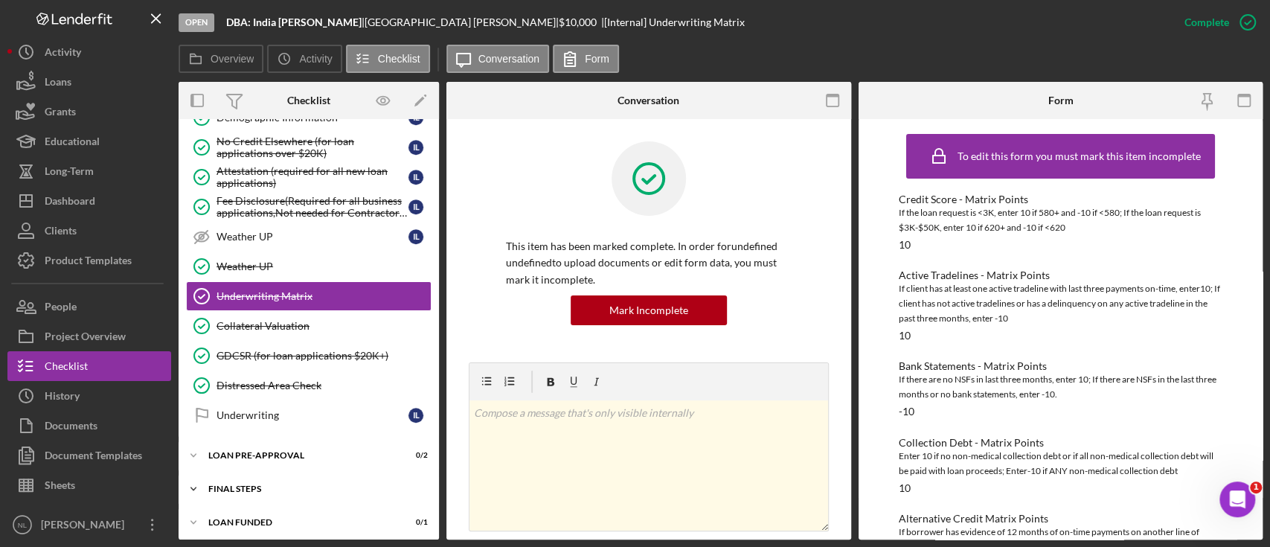
drag, startPoint x: 312, startPoint y: 259, endPoint x: 266, endPoint y: 476, distance: 222.0
click at [244, 485] on div "FINAL STEPS" at bounding box center [314, 488] width 212 height 9
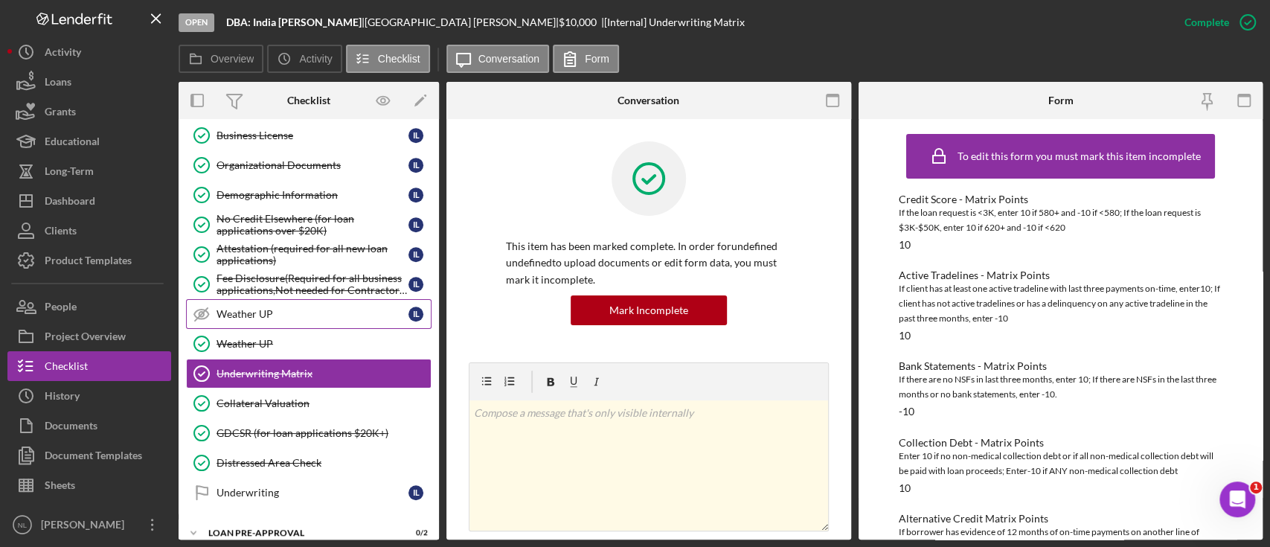
scroll to position [632, 0]
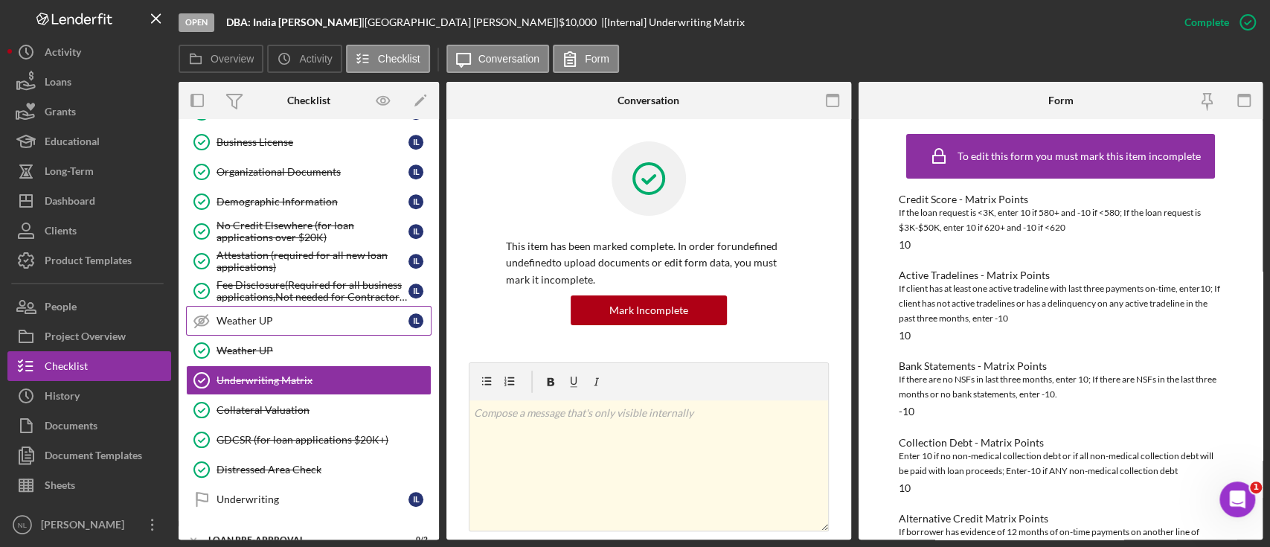
click at [283, 306] on link "Weather UP Weather UP I L" at bounding box center [308, 321] width 245 height 30
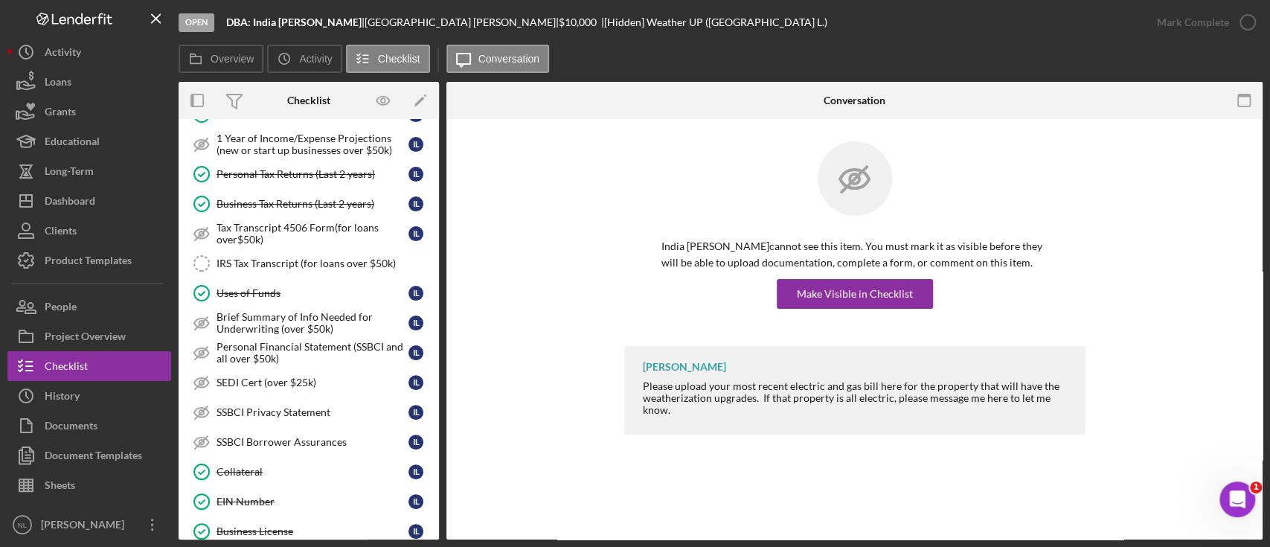
scroll to position [206, 0]
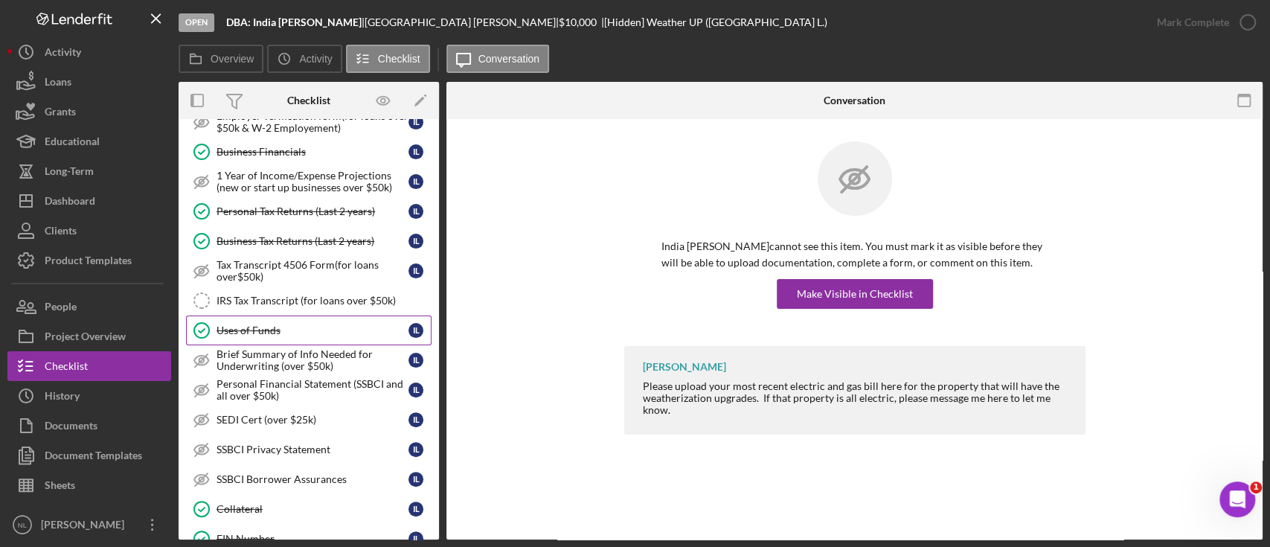
click at [255, 332] on div "Uses of Funds" at bounding box center [312, 330] width 192 height 12
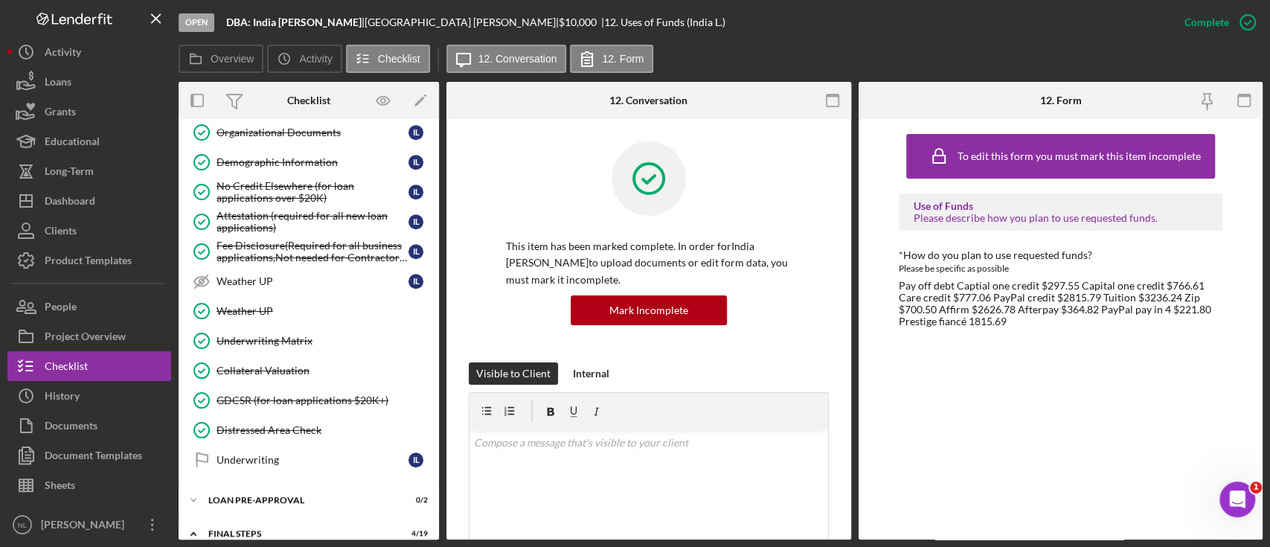
scroll to position [690, 0]
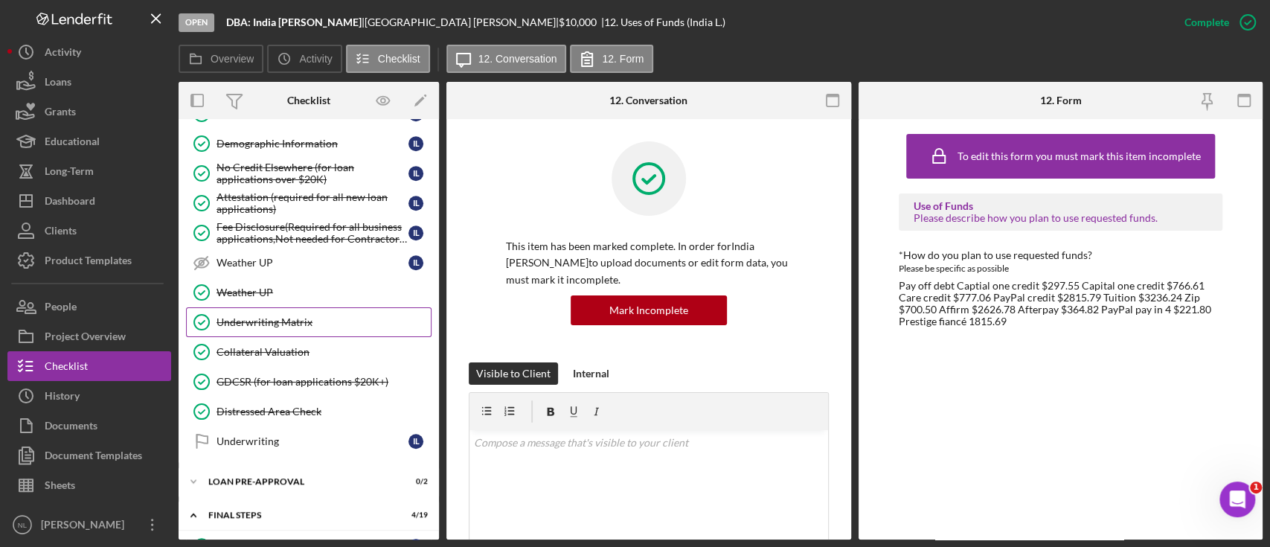
click at [284, 324] on link "Underwriting Matrix Underwriting Matrix" at bounding box center [308, 322] width 245 height 30
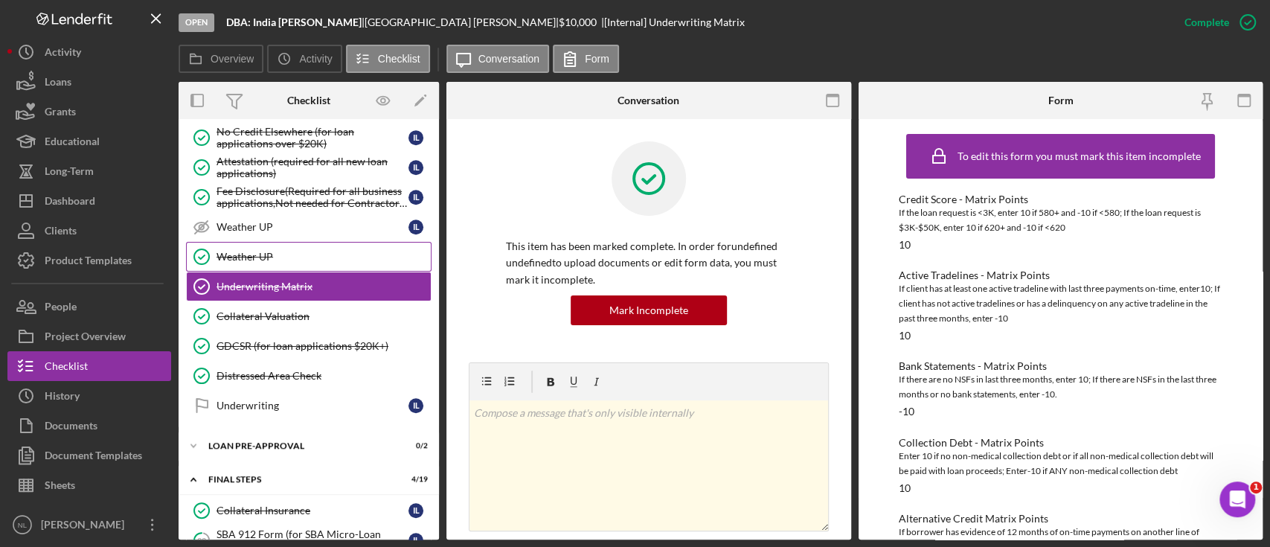
scroll to position [822, 0]
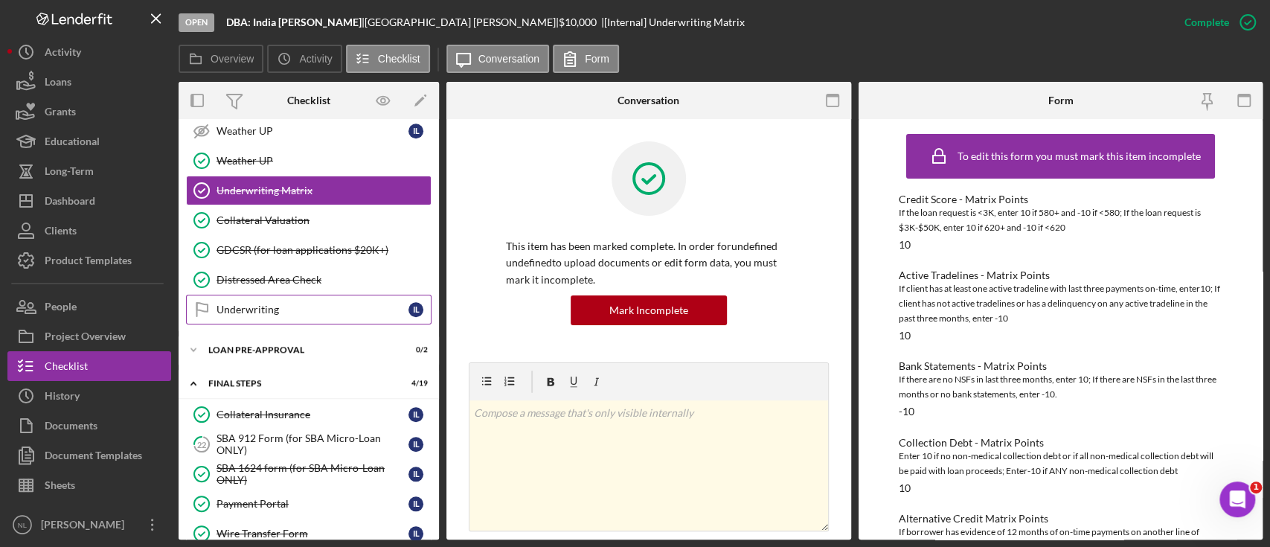
click at [295, 303] on div "Underwriting" at bounding box center [312, 309] width 192 height 12
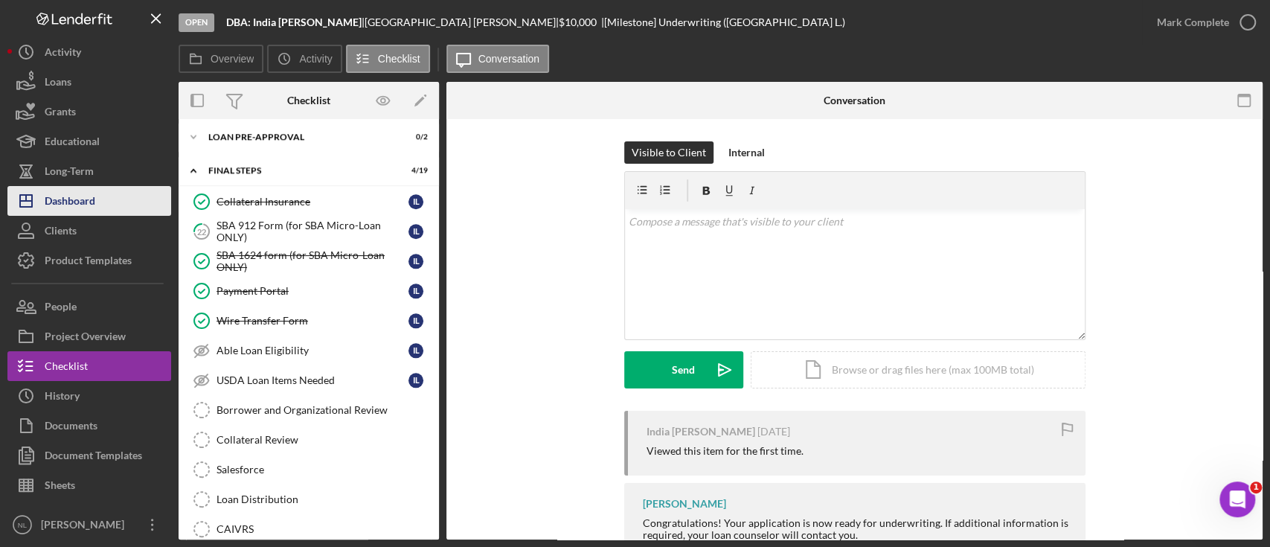
scroll to position [1040, 0]
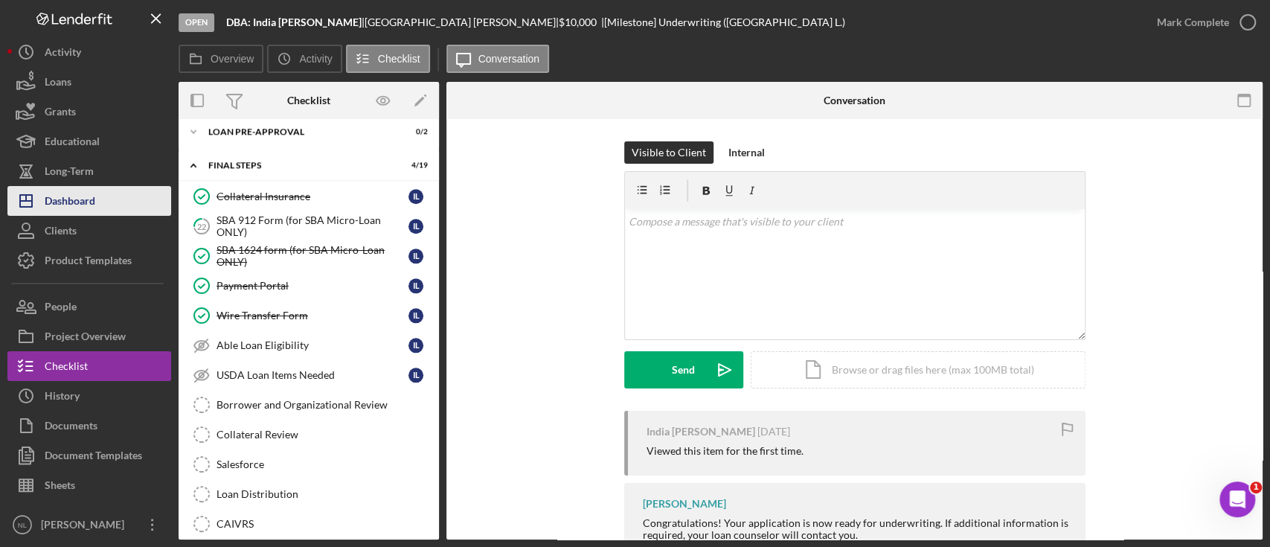
click at [89, 193] on div "Dashboard" at bounding box center [70, 202] width 51 height 33
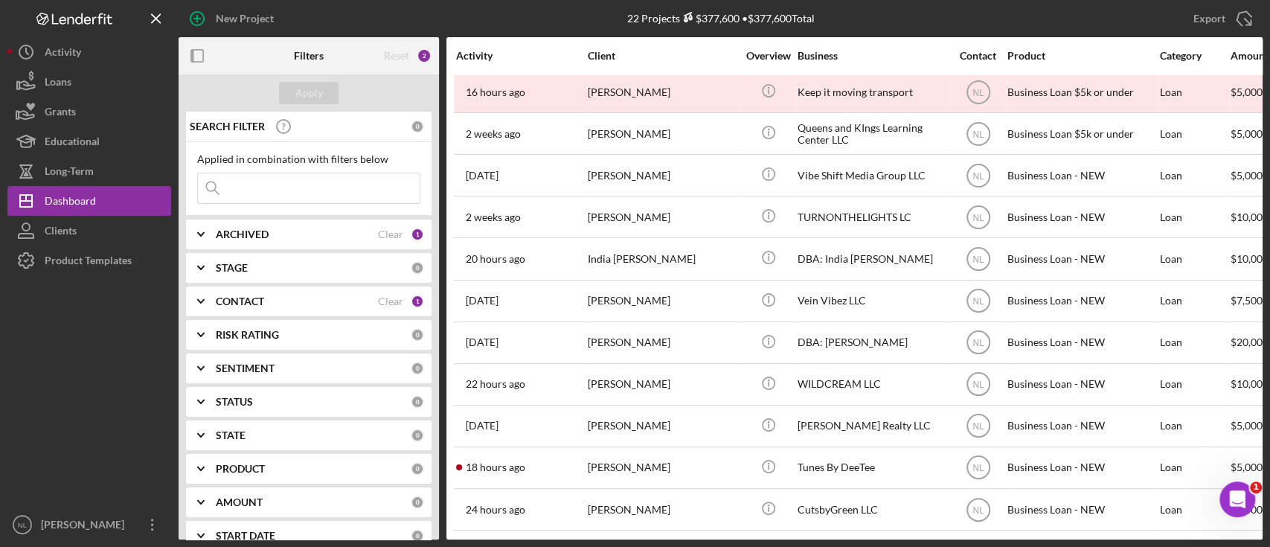
scroll to position [468, 0]
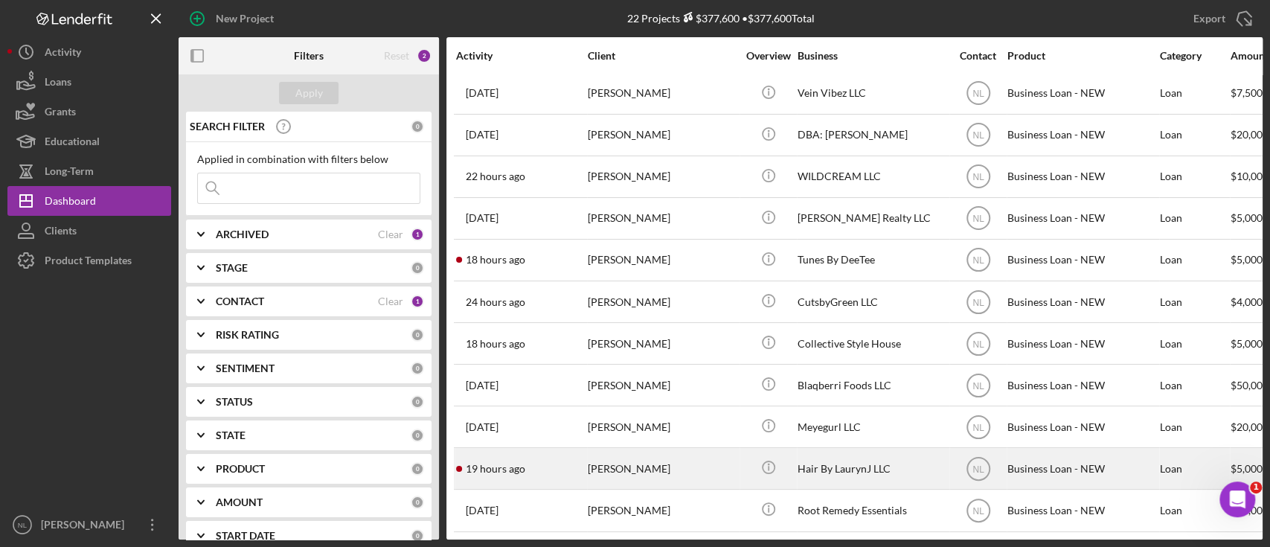
click at [613, 465] on div "[PERSON_NAME]" at bounding box center [662, 467] width 149 height 39
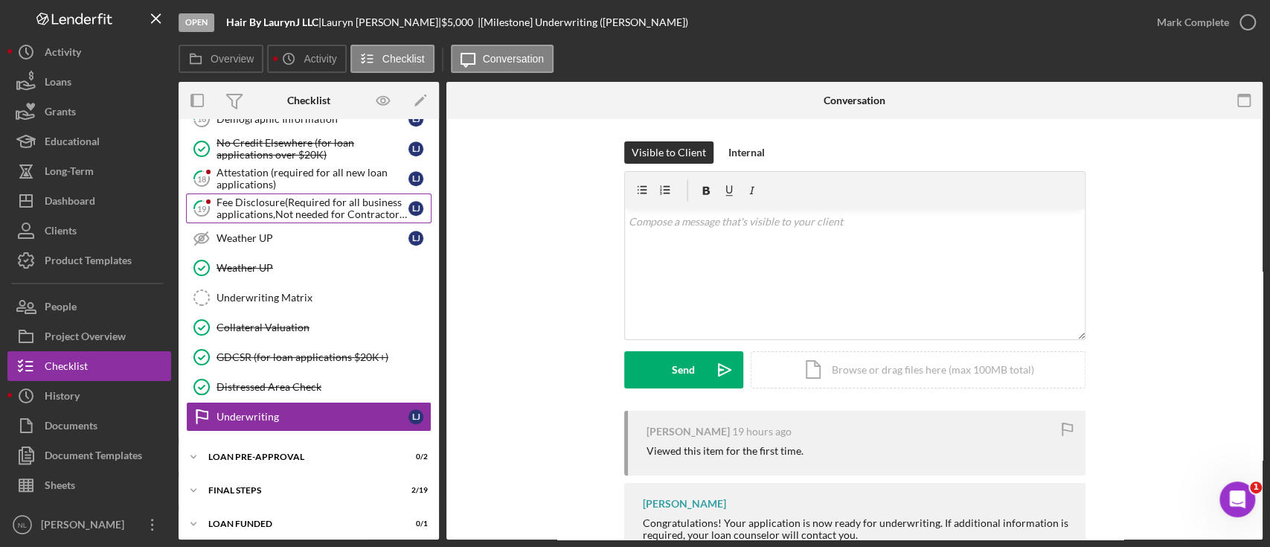
scroll to position [546, 0]
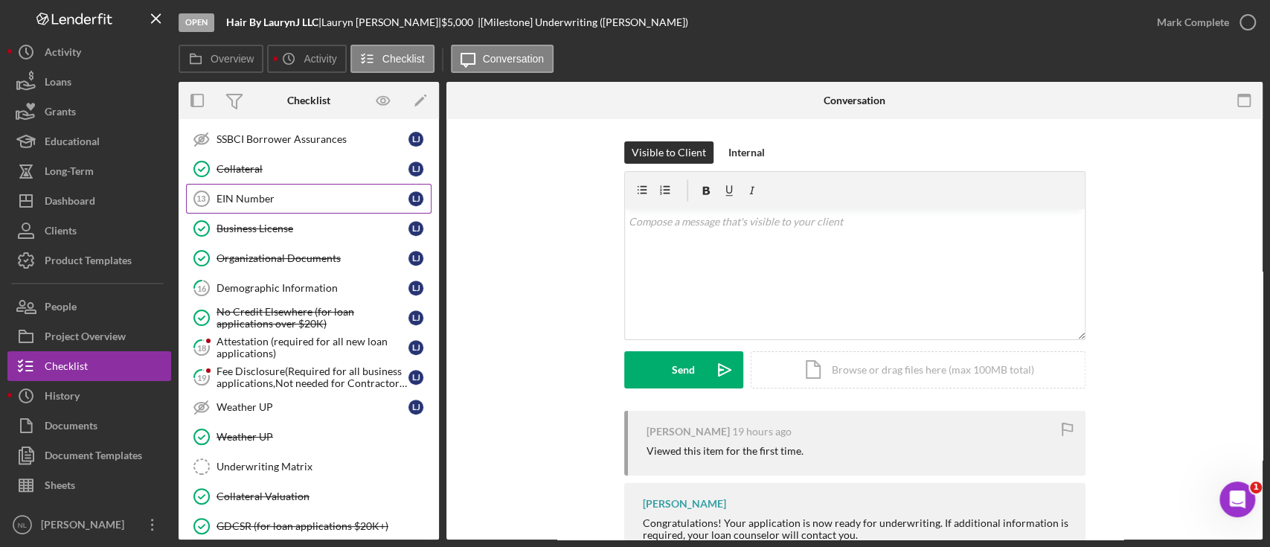
click at [266, 193] on div "EIN Number" at bounding box center [312, 199] width 192 height 12
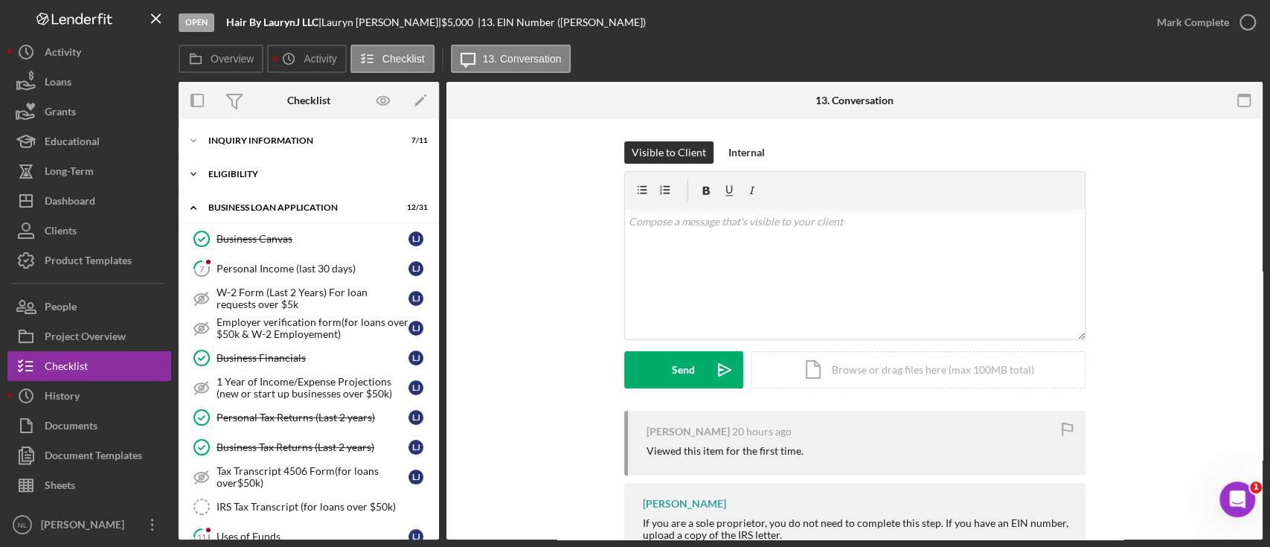
click at [262, 184] on div "Icon/Expander ELIGIBILITY 2 / 4" at bounding box center [309, 174] width 260 height 30
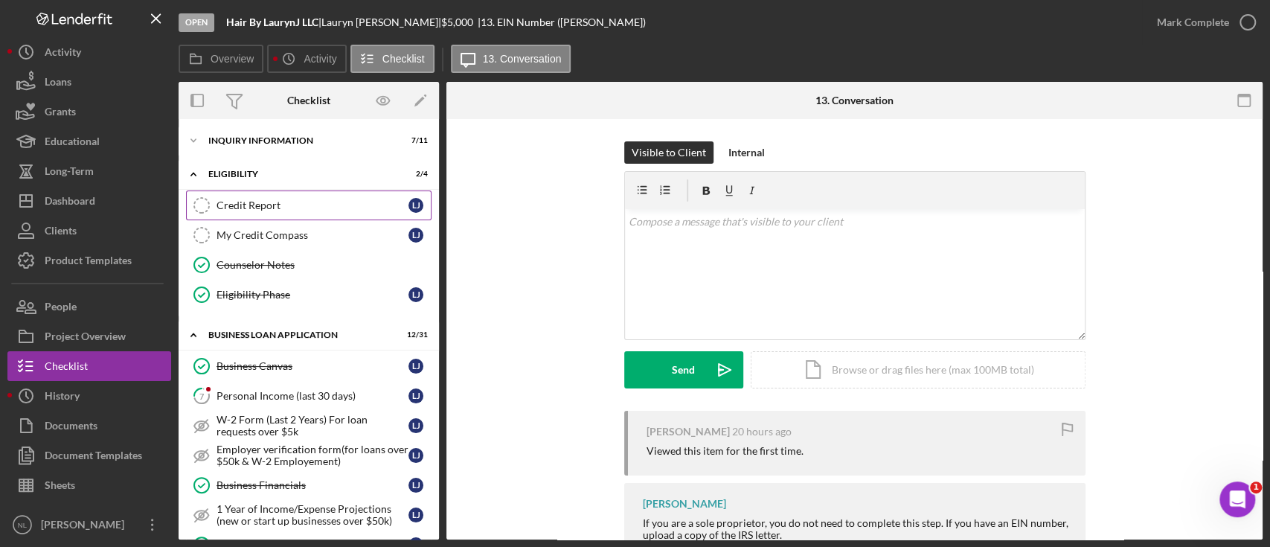
click at [274, 208] on div "Credit Report" at bounding box center [312, 205] width 192 height 12
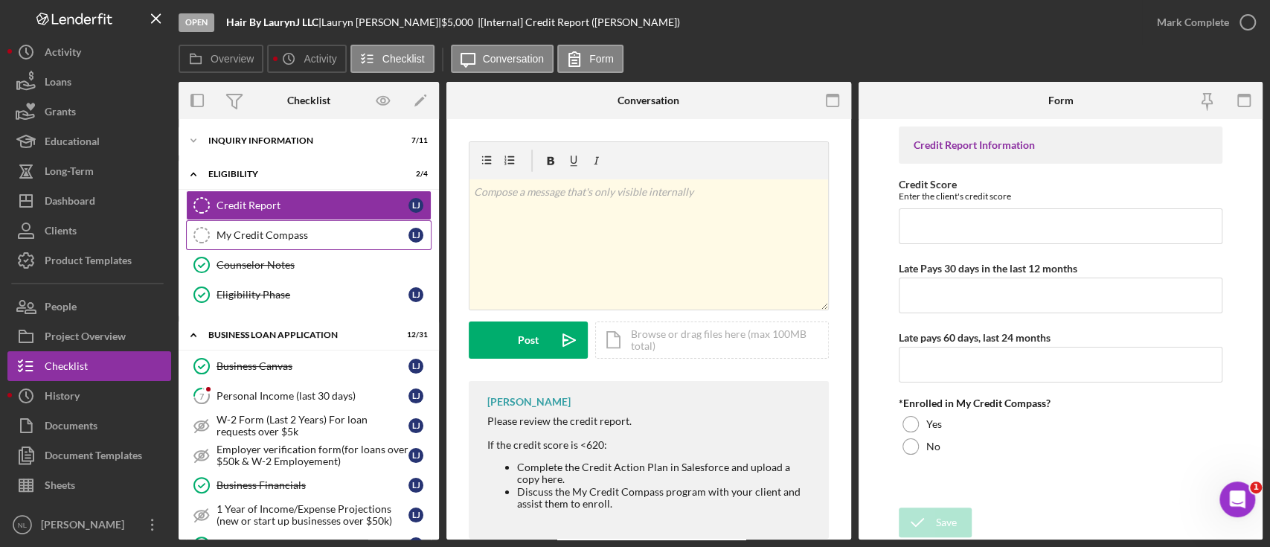
click at [274, 223] on link "My Credit Compass My Credit Compass [PERSON_NAME]" at bounding box center [308, 235] width 245 height 30
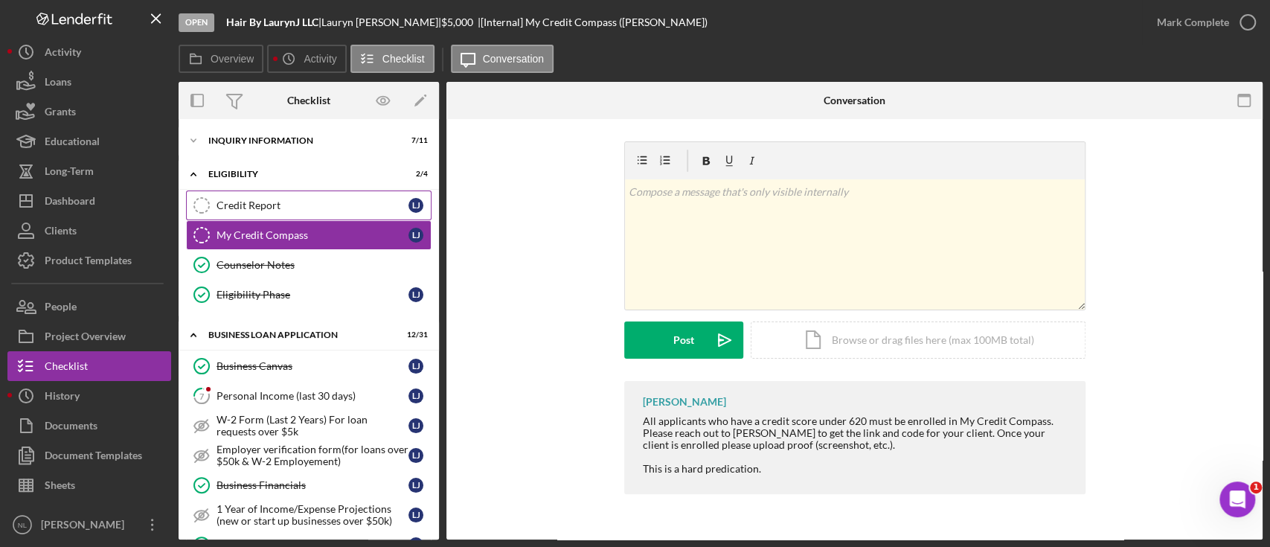
click at [265, 205] on div "Credit Report" at bounding box center [312, 205] width 192 height 12
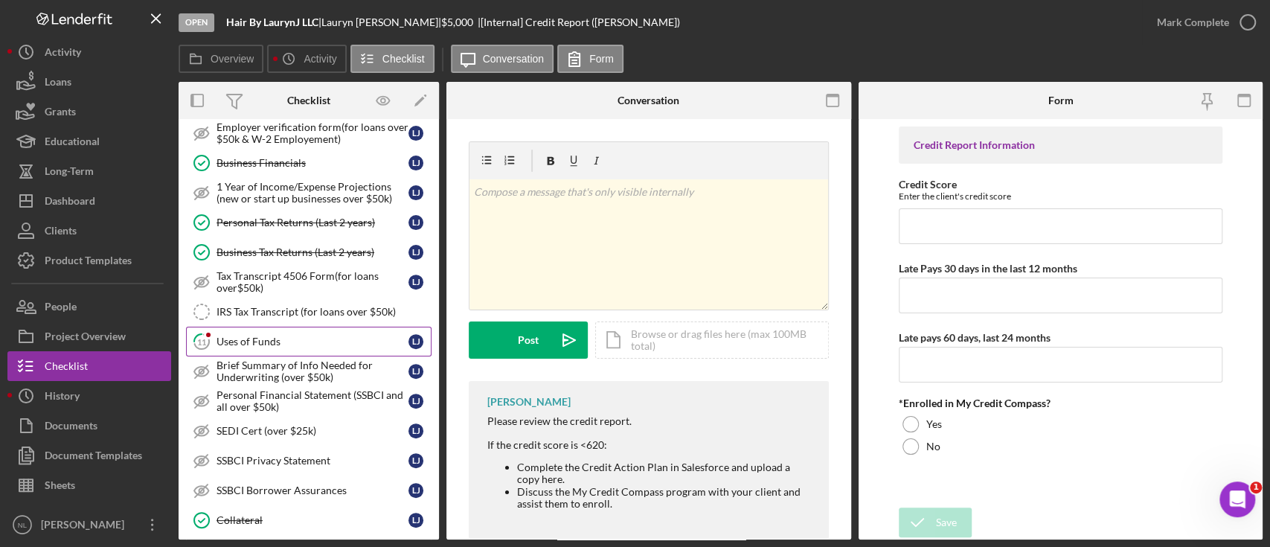
scroll to position [327, 0]
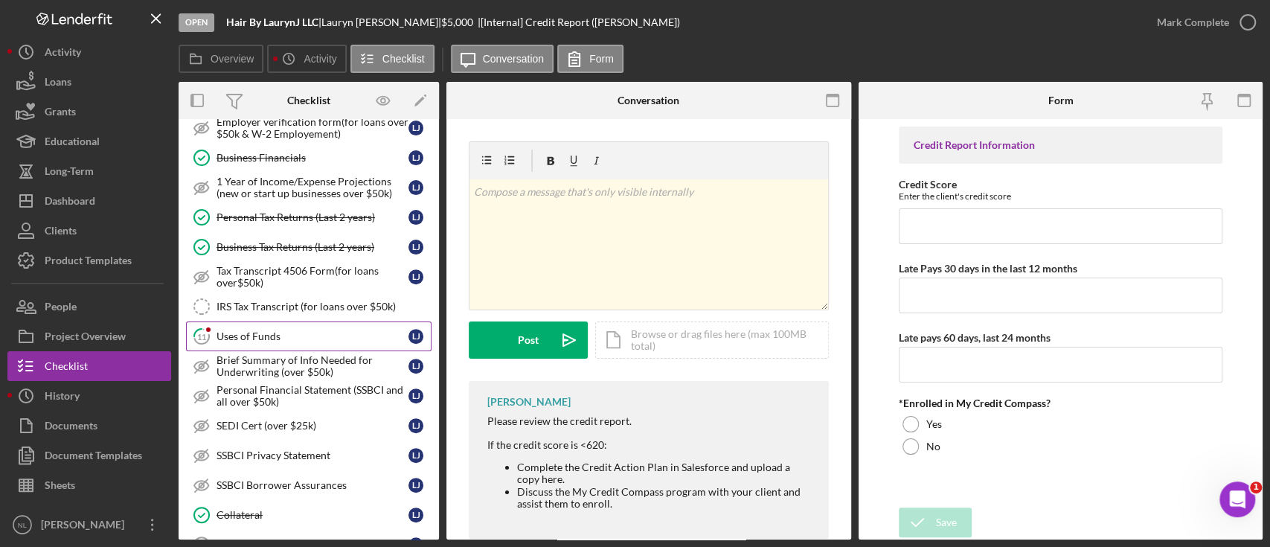
click at [315, 321] on link "11 Uses of Funds [PERSON_NAME]" at bounding box center [308, 336] width 245 height 30
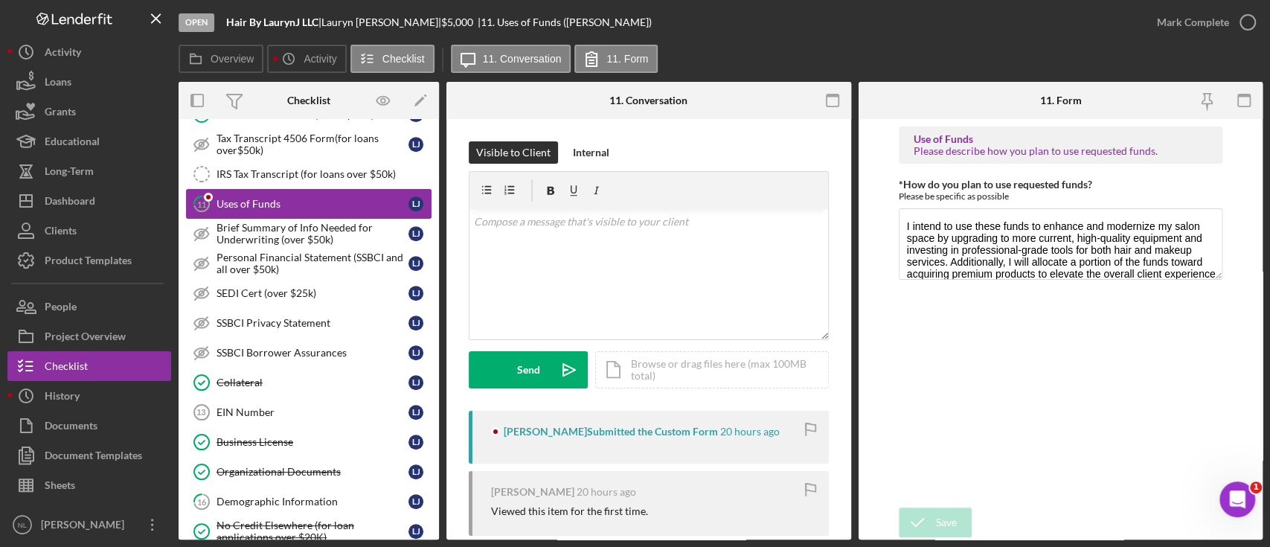
scroll to position [471, 0]
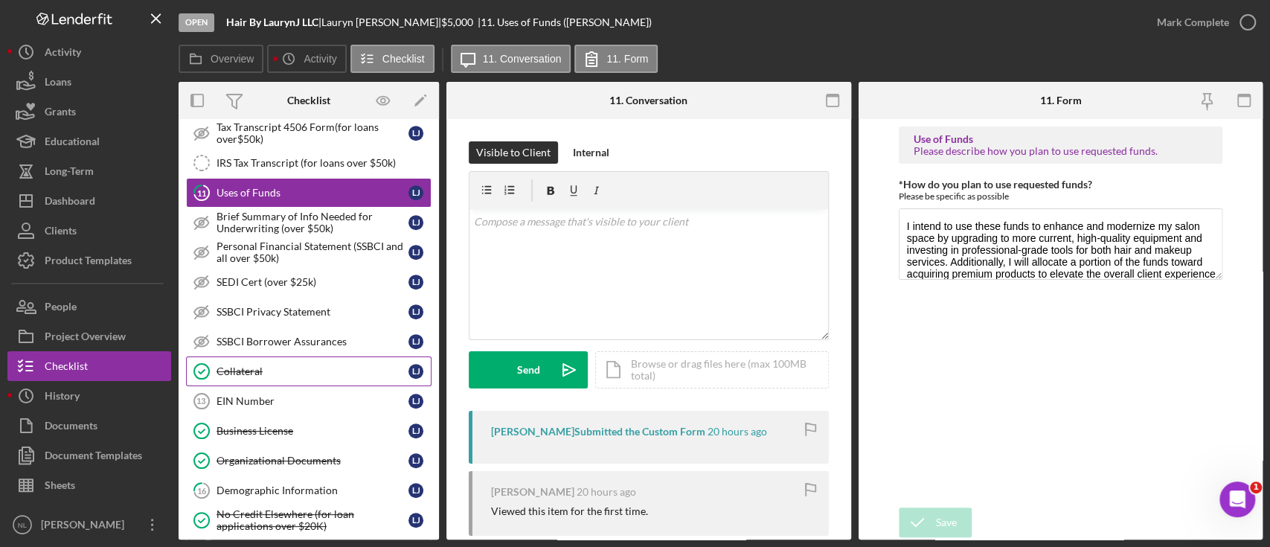
click at [290, 378] on link "Collateral Collateral [PERSON_NAME]" at bounding box center [308, 371] width 245 height 30
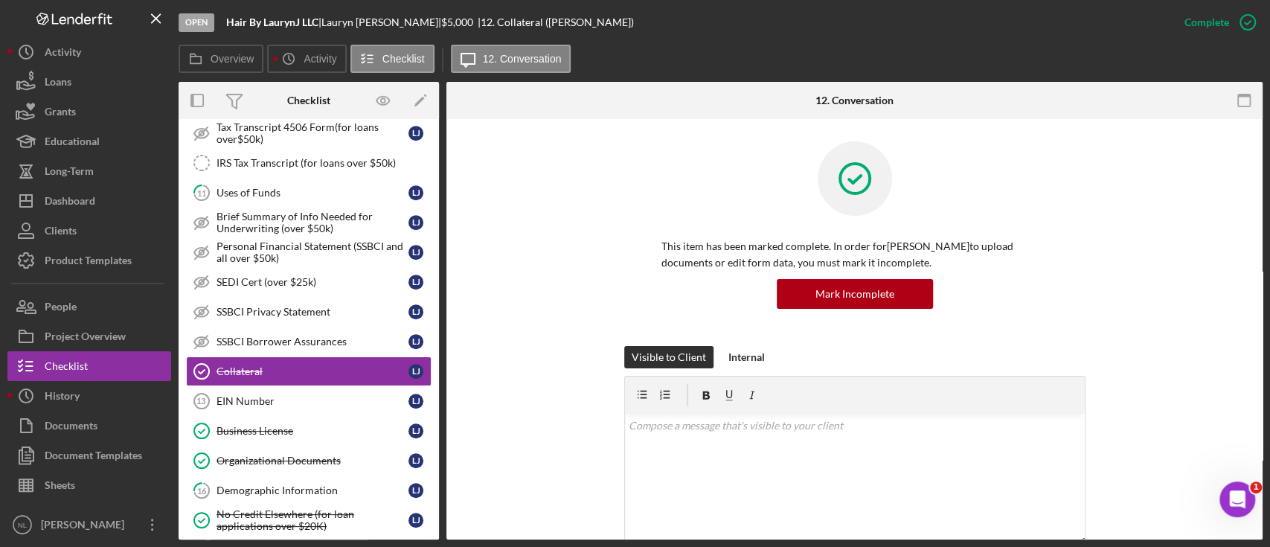
scroll to position [281, 0]
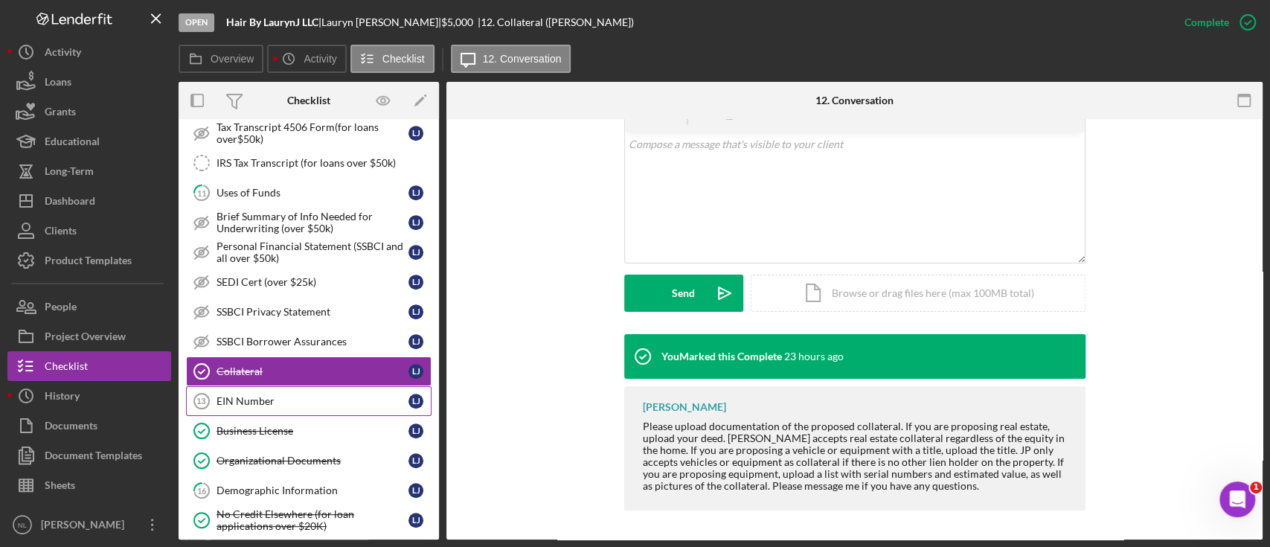
click at [310, 395] on div "EIN Number" at bounding box center [312, 401] width 192 height 12
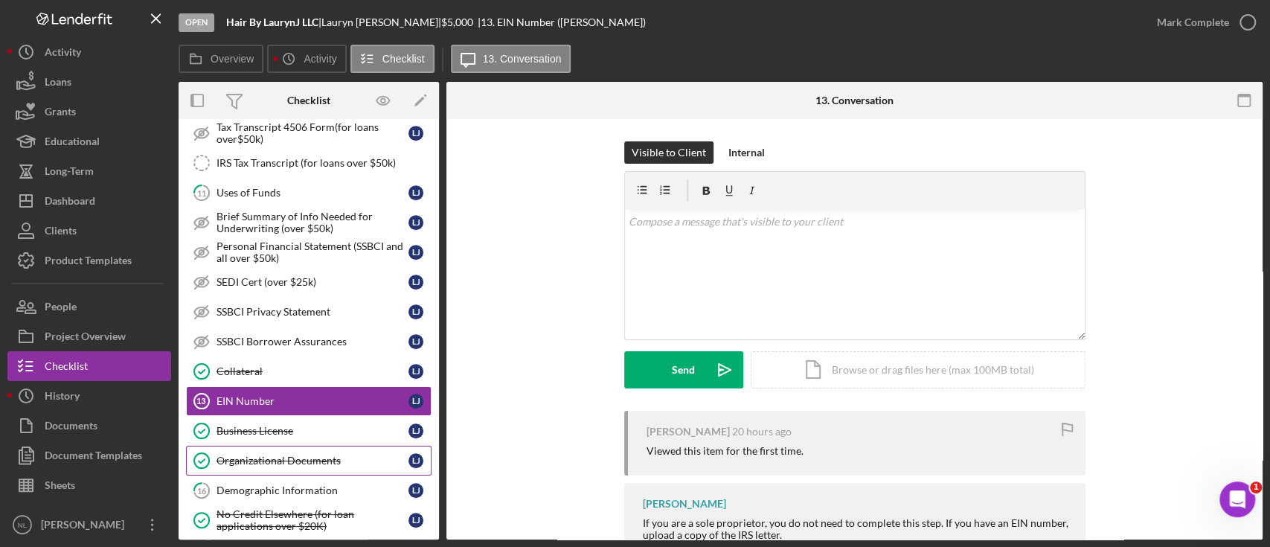
click at [313, 468] on link "Organizational Documents Organizational Documents [PERSON_NAME]" at bounding box center [308, 461] width 245 height 30
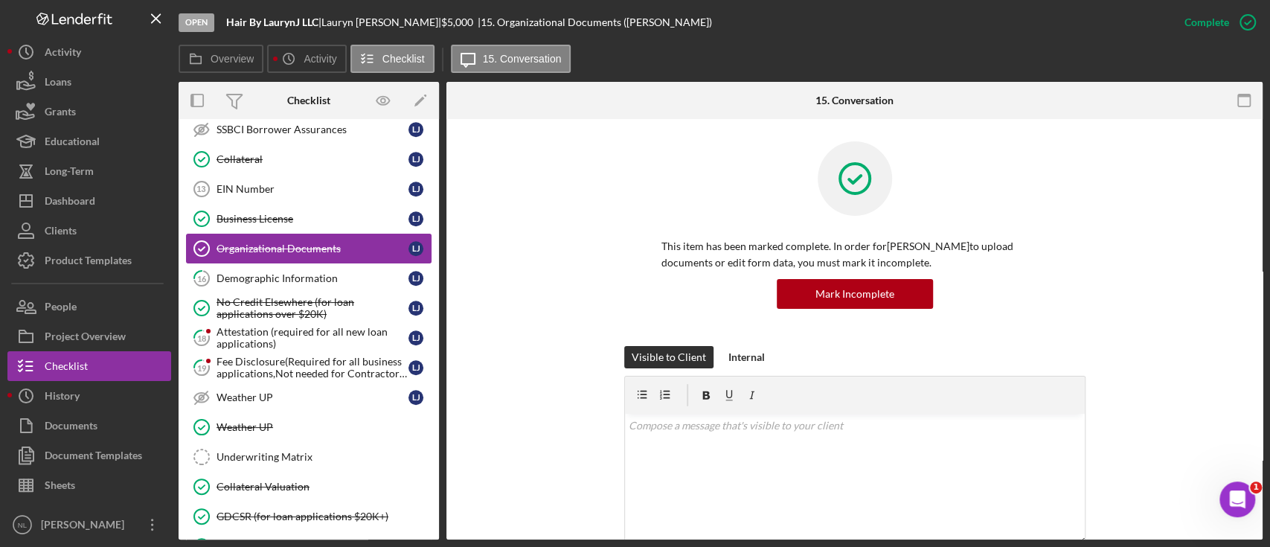
scroll to position [696, 0]
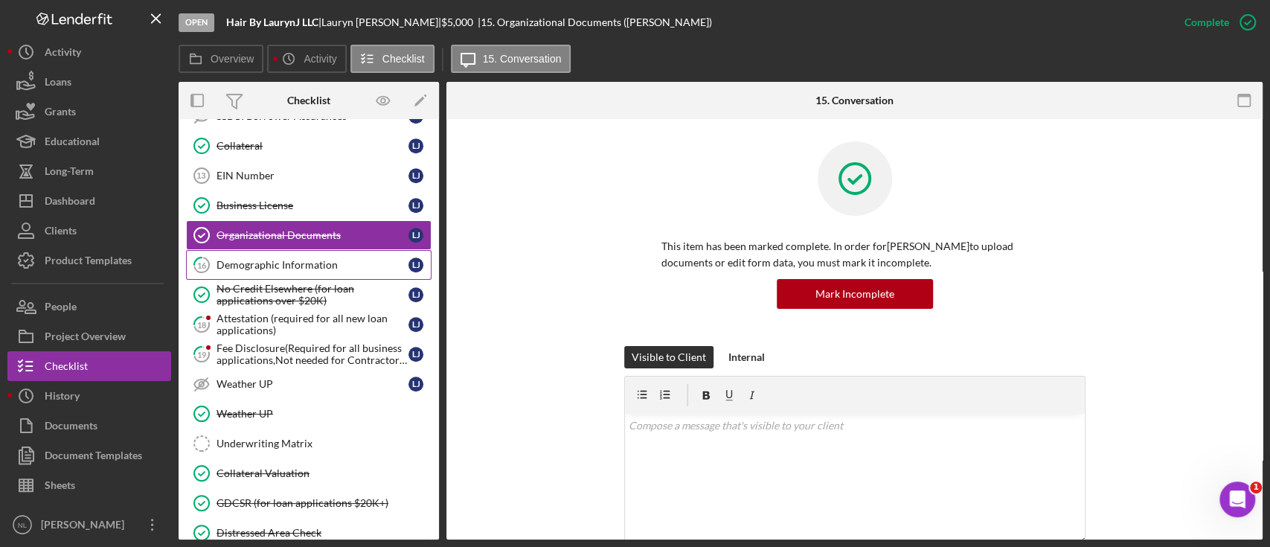
click at [291, 265] on div "Demographic Information" at bounding box center [312, 265] width 192 height 12
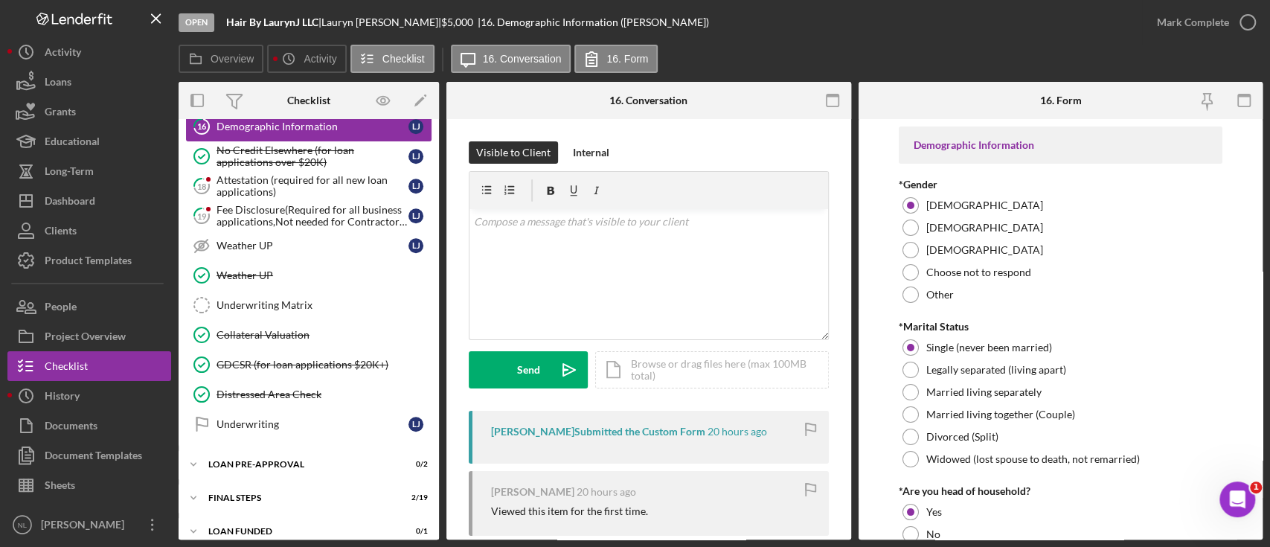
scroll to position [829, 0]
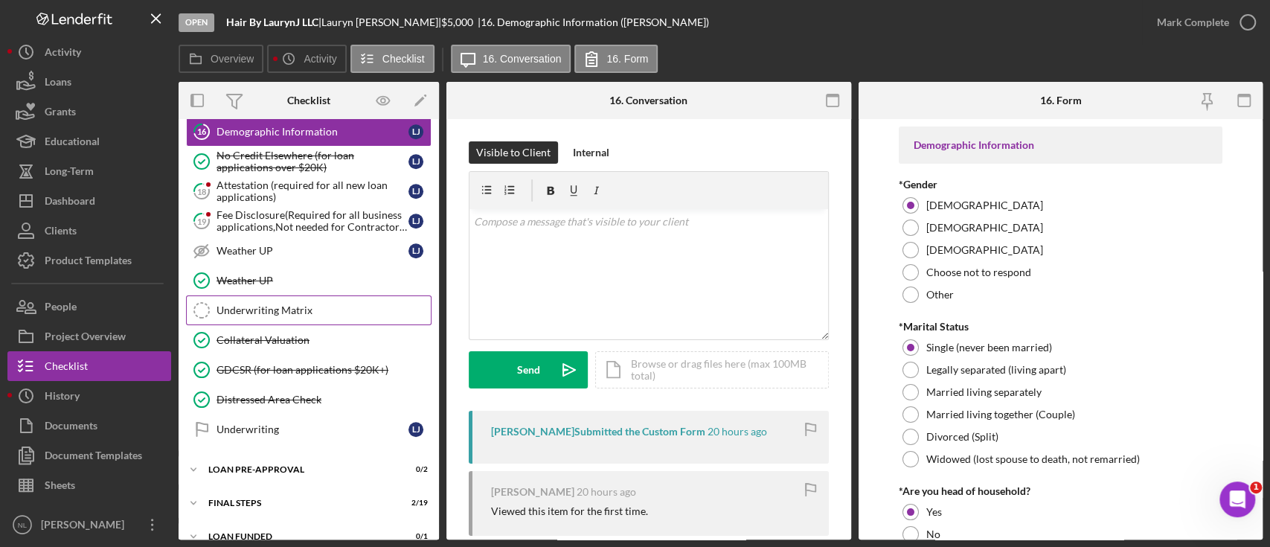
click at [292, 305] on div "Underwriting Matrix" at bounding box center [323, 310] width 214 height 12
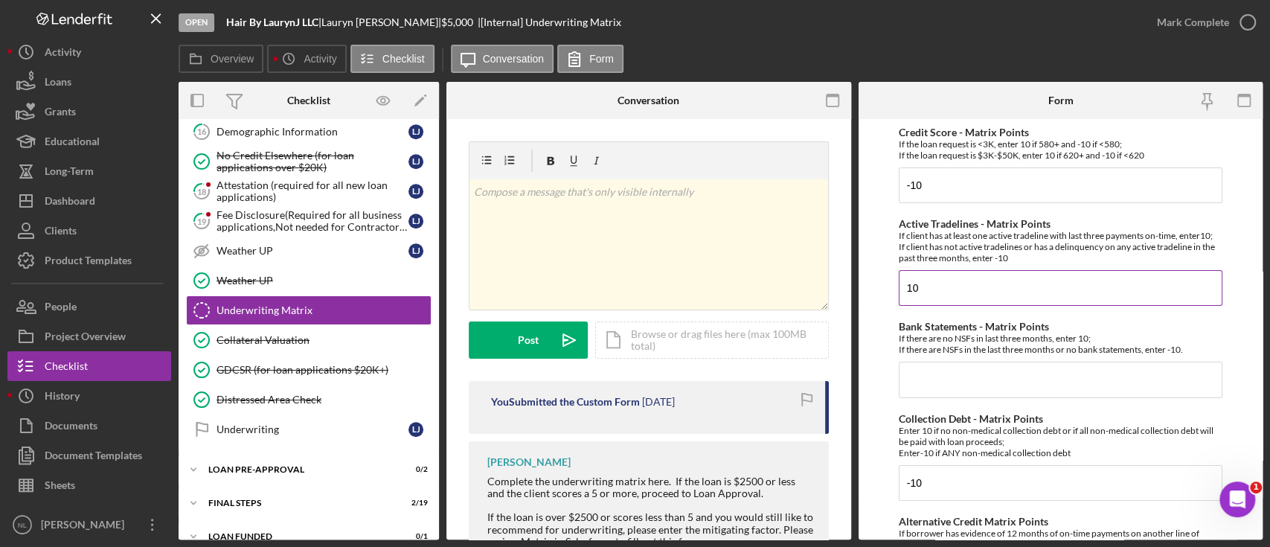
click at [937, 302] on input "10" at bounding box center [1060, 288] width 324 height 36
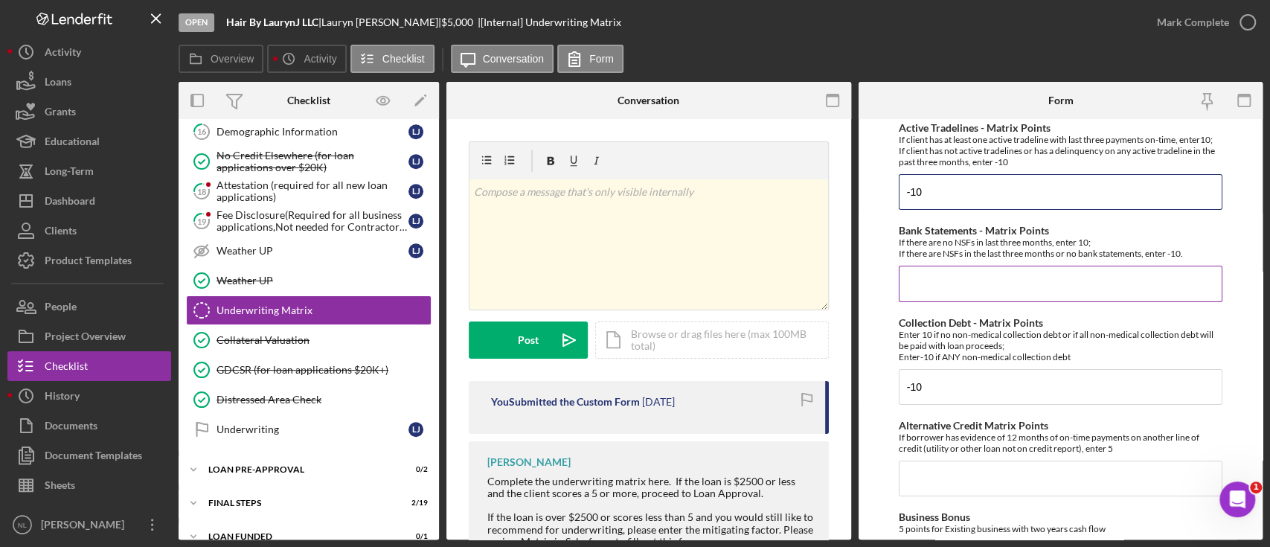
type input "-10"
click at [922, 292] on input "Bank Statements - Matrix Points" at bounding box center [1060, 284] width 324 height 36
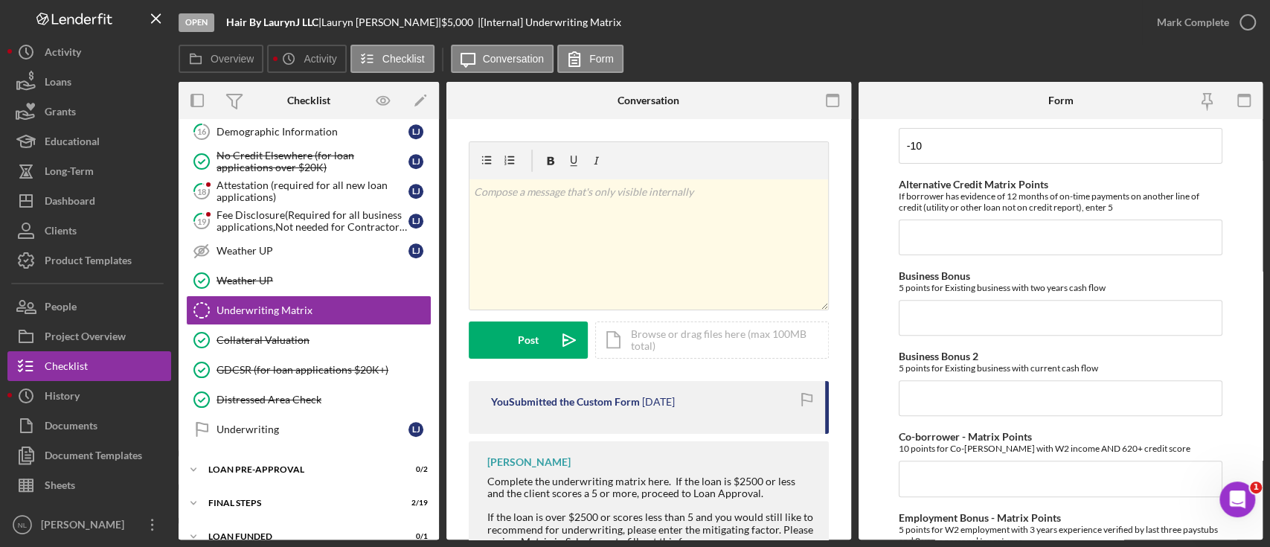
scroll to position [342, 0]
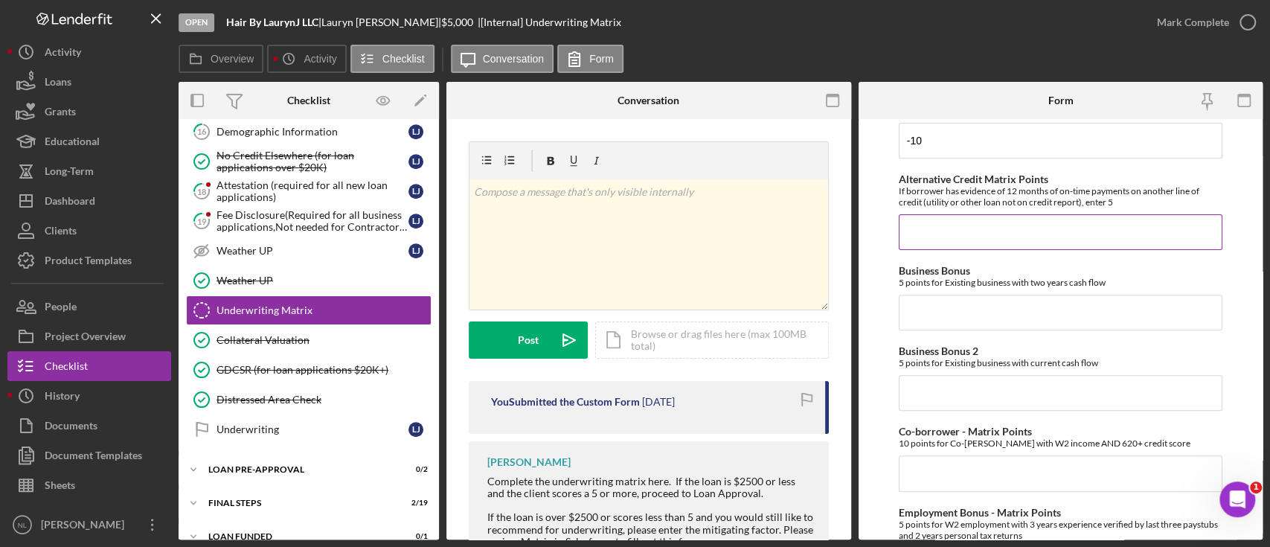
type input "10"
click at [958, 242] on input "Alternative Credit Matrix Points" at bounding box center [1060, 232] width 324 height 36
type input "0"
click at [924, 306] on input "Business Bonus" at bounding box center [1060, 313] width 324 height 36
type input "0"
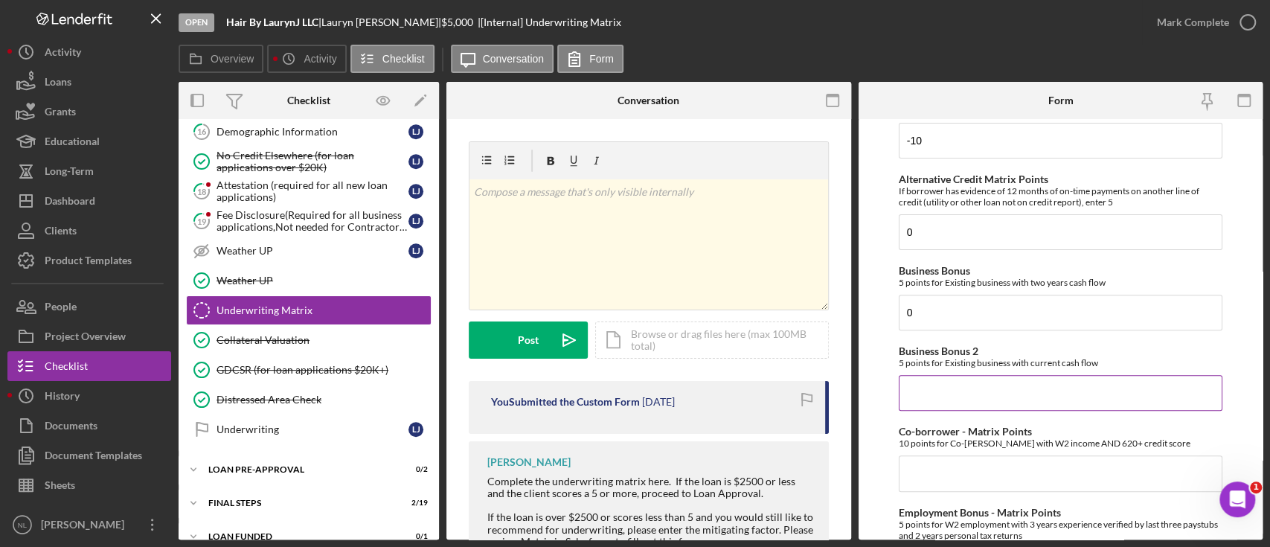
click at [927, 393] on input "Business Bonus 2" at bounding box center [1060, 393] width 324 height 36
type input "0"
click at [1008, 480] on input "Co-borrower - Matrix Points" at bounding box center [1060, 473] width 324 height 36
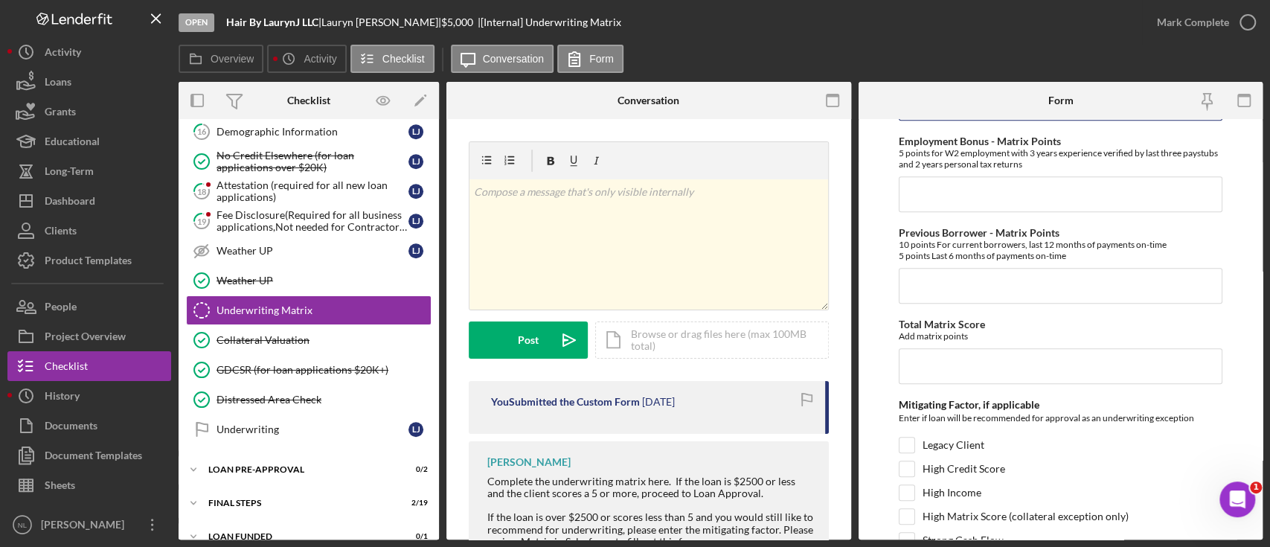
scroll to position [581, 0]
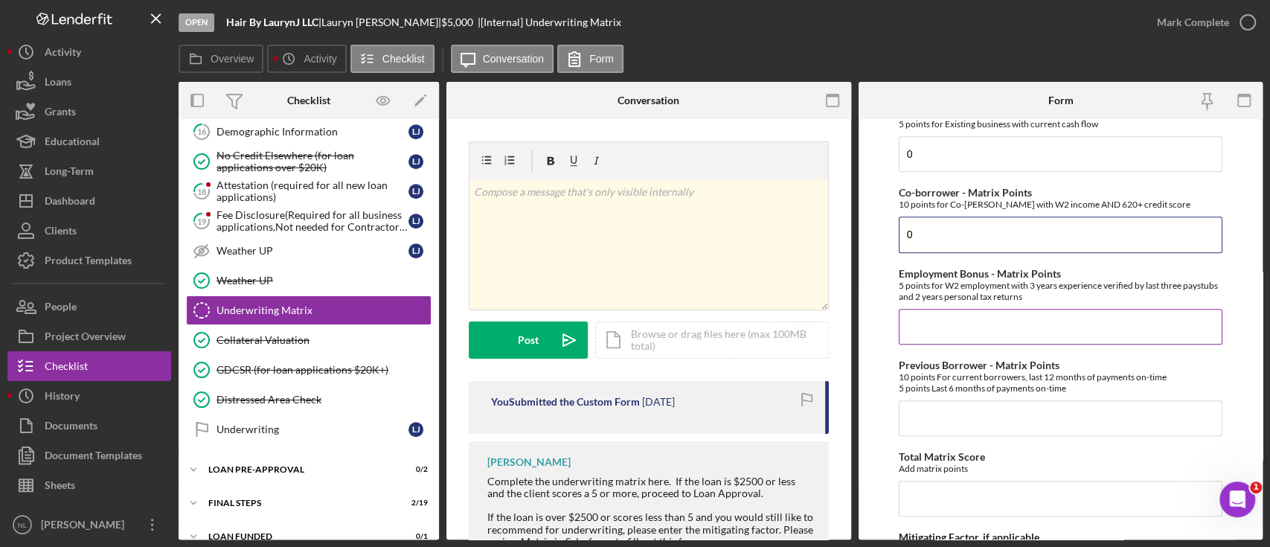
type input "0"
click at [955, 340] on input "Employment Bonus - Matrix Points" at bounding box center [1060, 327] width 324 height 36
click at [945, 408] on input "Previous Borrower - Matrix Points" at bounding box center [1060, 418] width 324 height 36
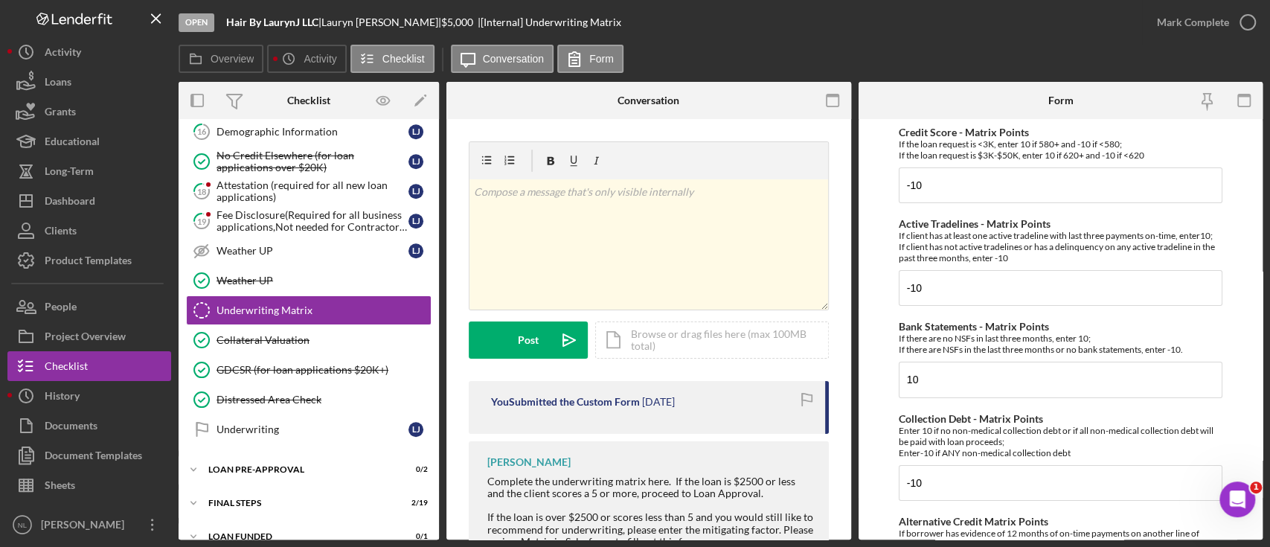
scroll to position [852, 0]
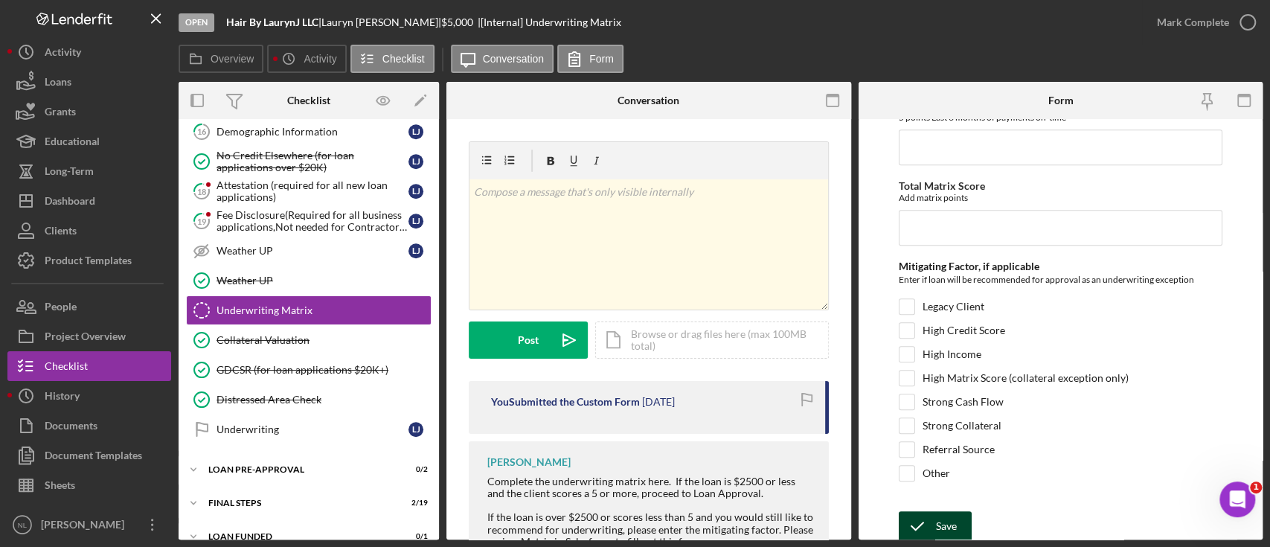
click at [929, 528] on icon "submit" at bounding box center [916, 525] width 37 height 37
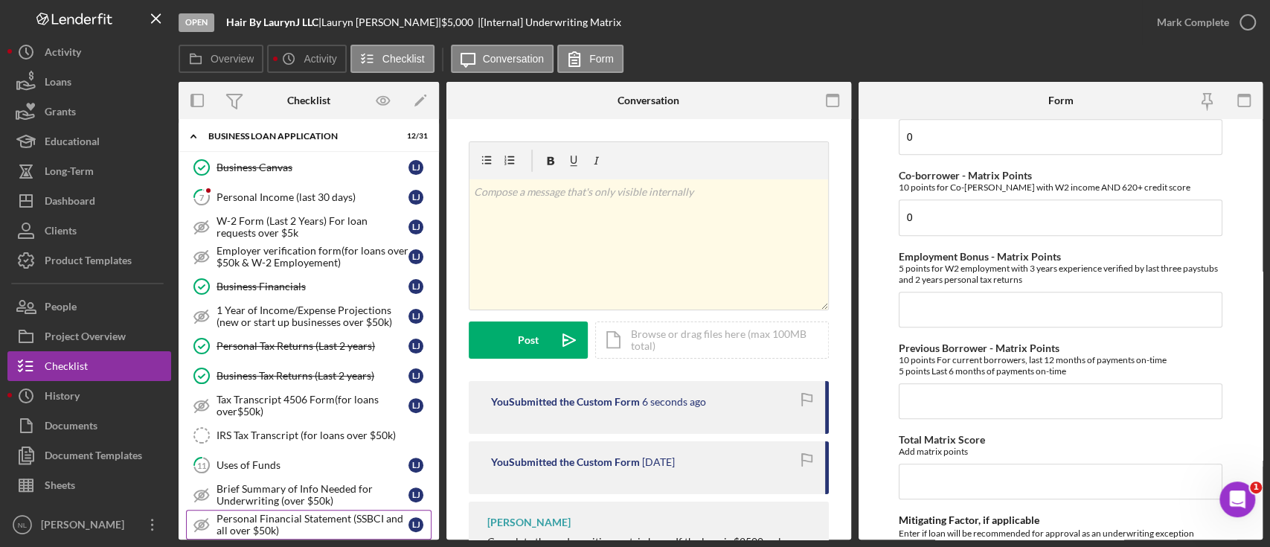
scroll to position [187, 0]
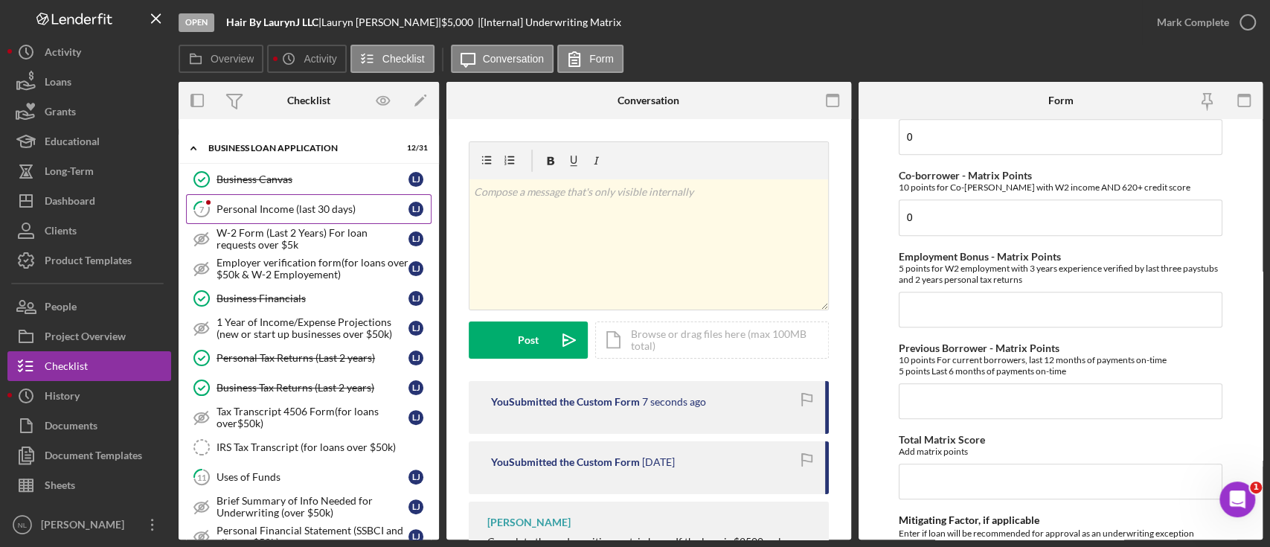
click at [294, 198] on link "7 Personal Income (last 30 days) [PERSON_NAME]" at bounding box center [308, 209] width 245 height 30
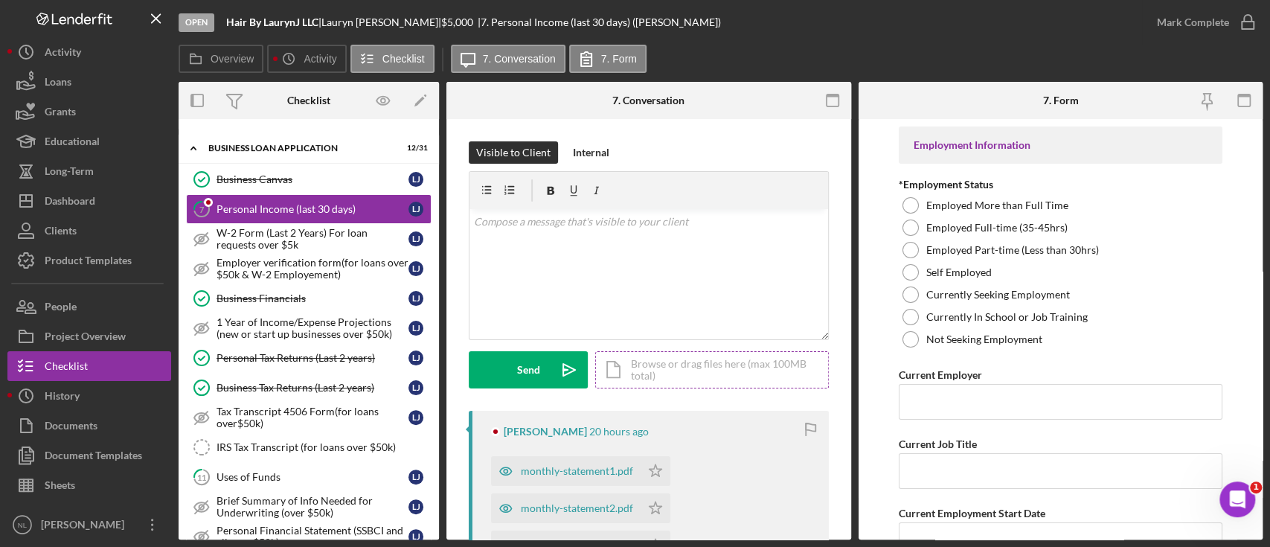
scroll to position [251, 0]
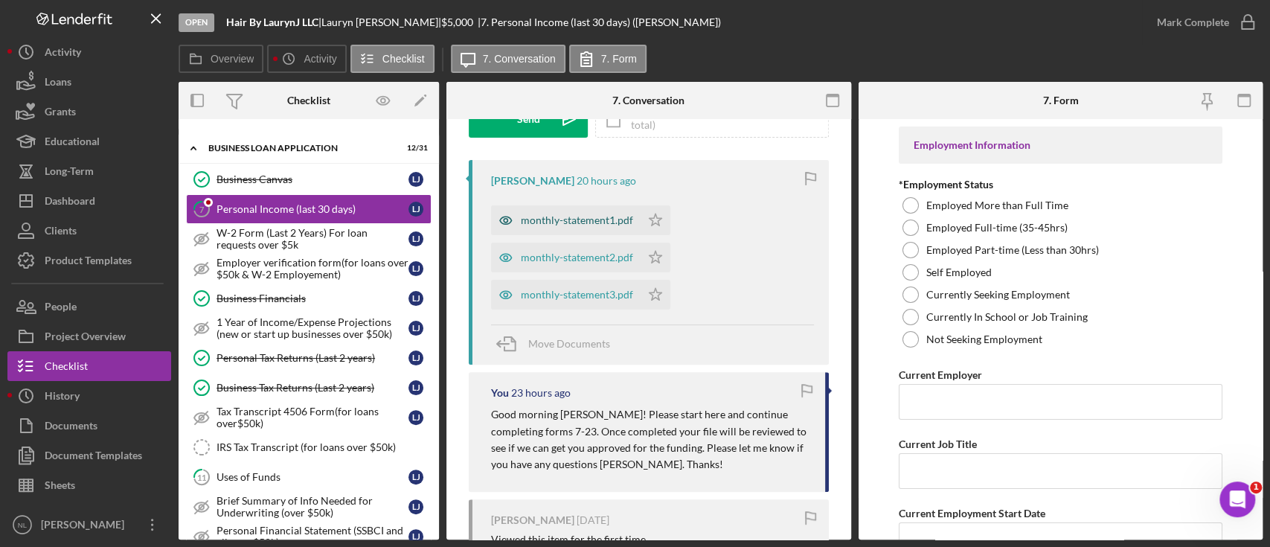
click at [549, 222] on div "monthly-statement1.pdf" at bounding box center [577, 220] width 112 height 12
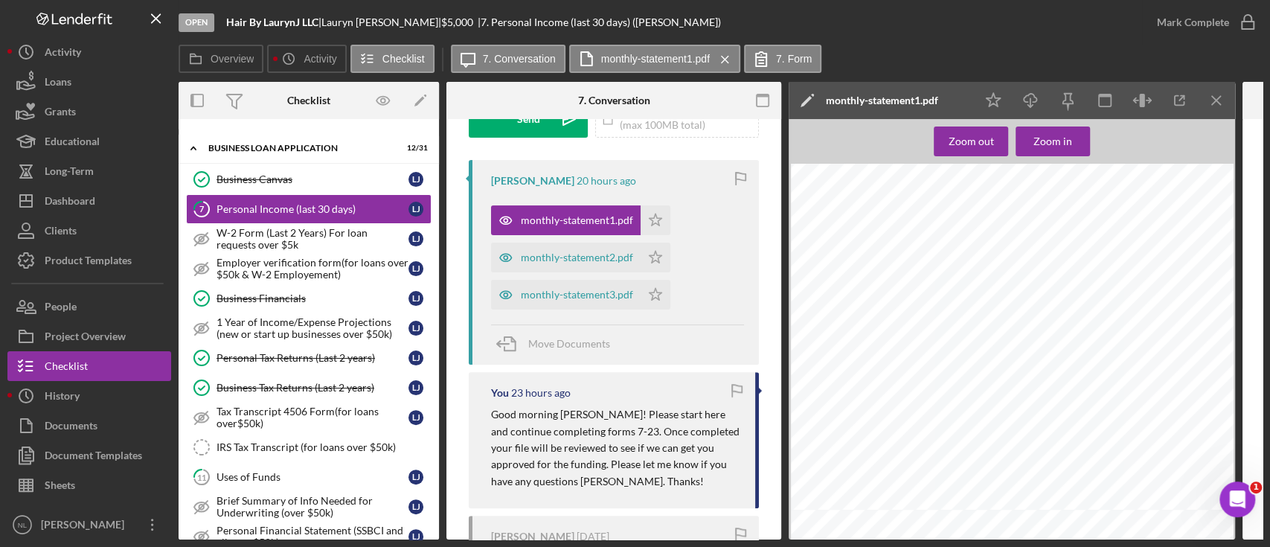
scroll to position [1549, 0]
click at [1206, 109] on icon "Icon/Menu Close" at bounding box center [1216, 100] width 33 height 33
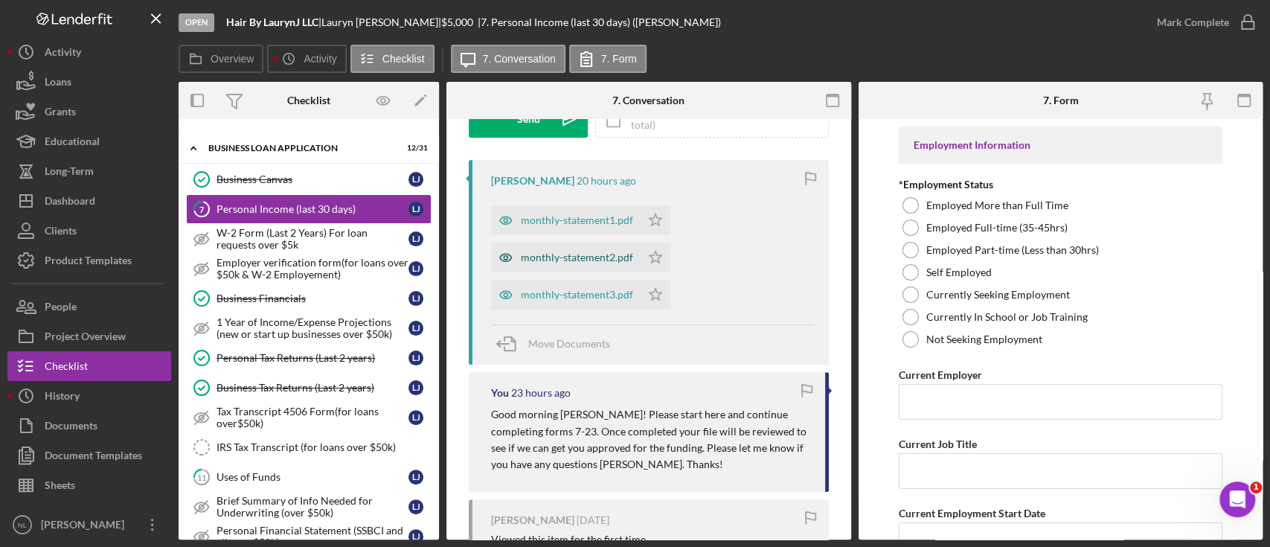
click at [594, 267] on div "monthly-statement2.pdf" at bounding box center [565, 257] width 149 height 30
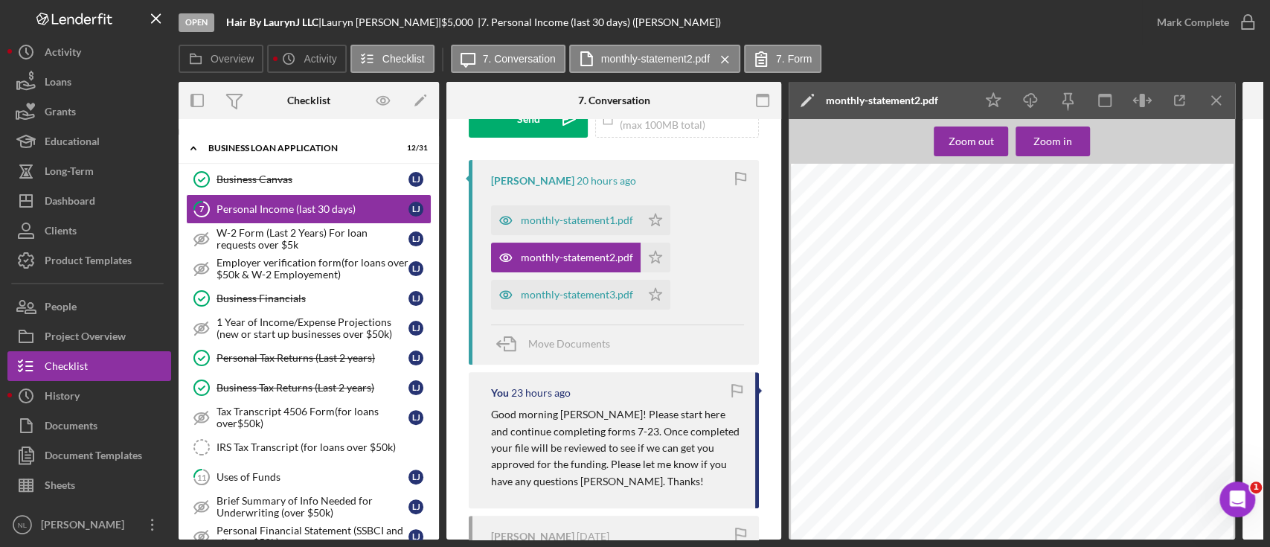
scroll to position [663, 0]
click at [1210, 109] on icon "Icon/Menu Close" at bounding box center [1216, 100] width 33 height 33
click at [251, 249] on link "W-2 Form (Last 2 Years) For loan requests over $5k W-2 Form (Last 2 Years) For …" at bounding box center [308, 239] width 245 height 30
click at [271, 303] on link "Business Financials Business Financials [PERSON_NAME]" at bounding box center [308, 298] width 245 height 30
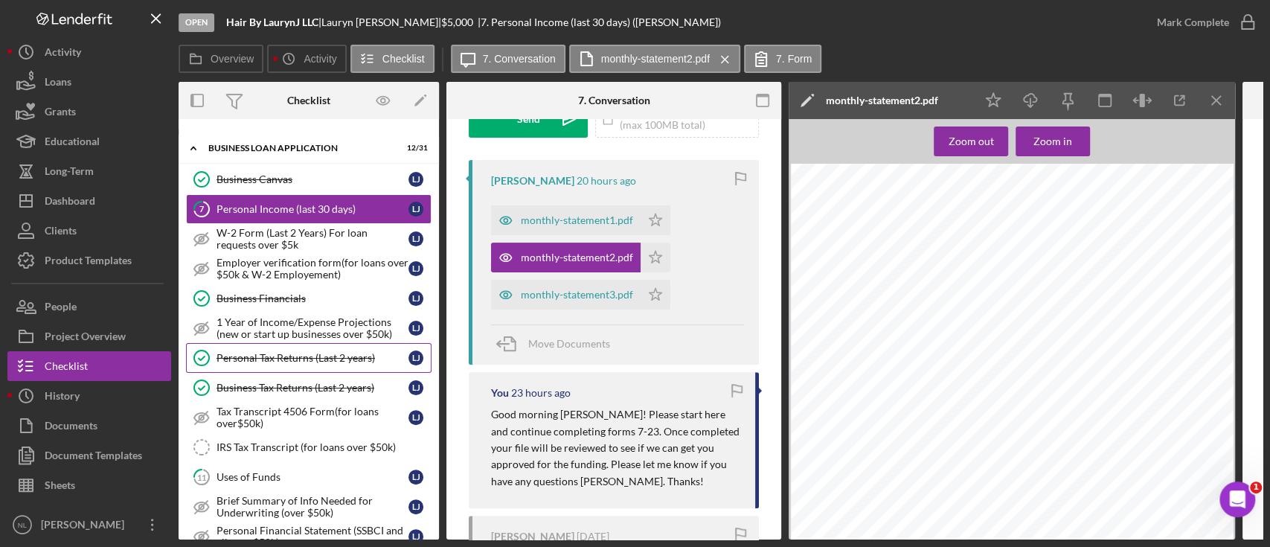
click at [280, 354] on div "Personal Tax Returns (Last 2 years)" at bounding box center [312, 358] width 192 height 12
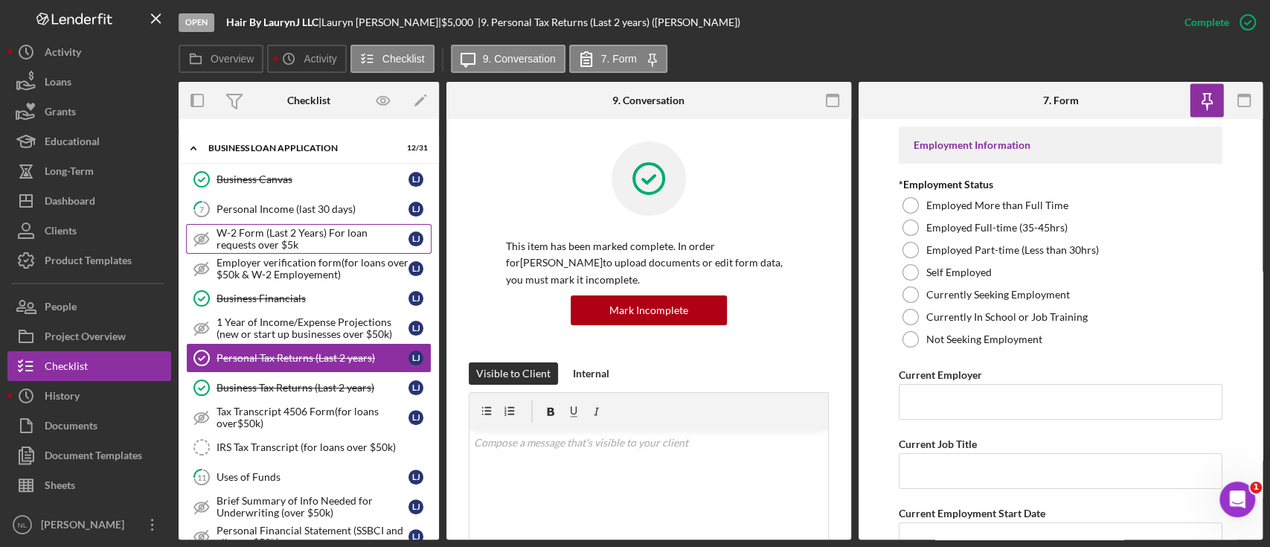
click at [304, 242] on div "W-2 Form (Last 2 Years) For loan requests over $5k" at bounding box center [312, 239] width 192 height 24
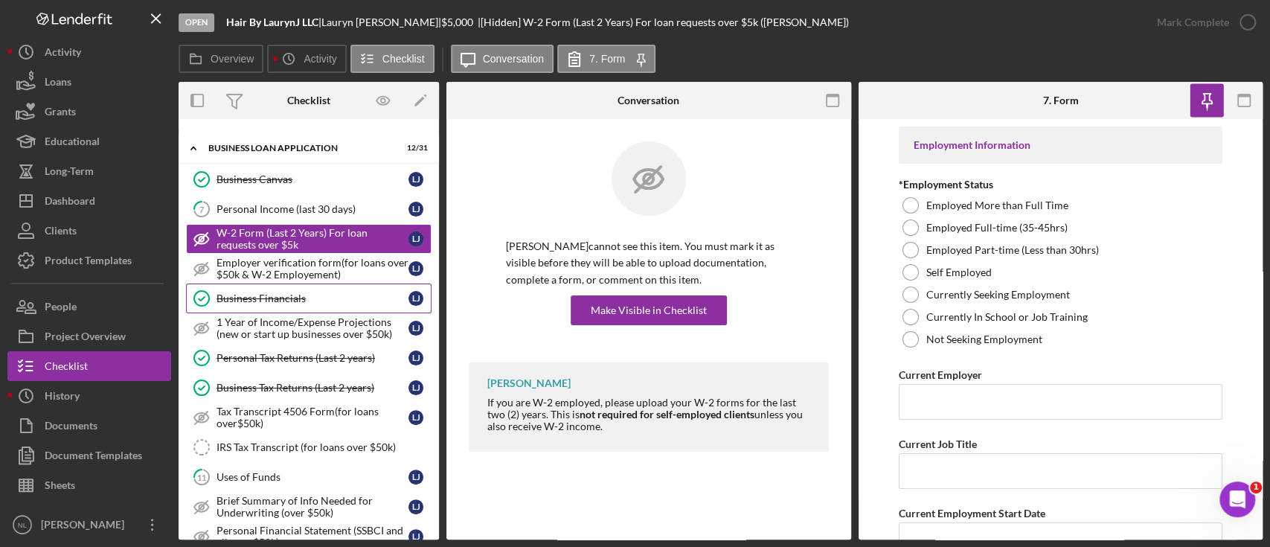
click at [292, 300] on div "Business Financials" at bounding box center [312, 298] width 192 height 12
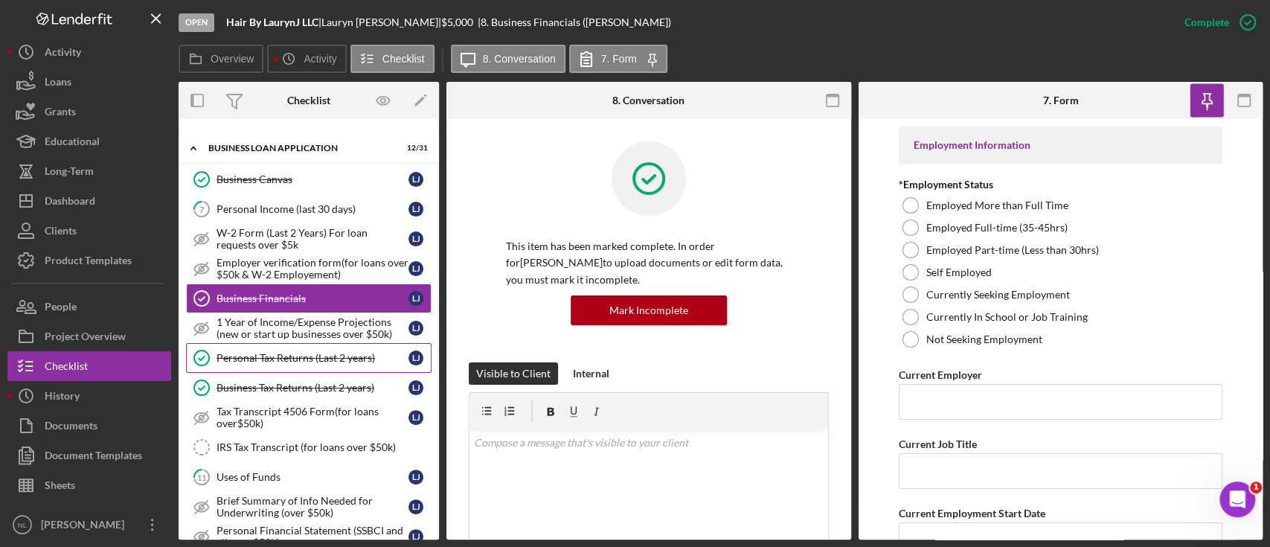
click at [256, 352] on div "Personal Tax Returns (Last 2 years)" at bounding box center [312, 358] width 192 height 12
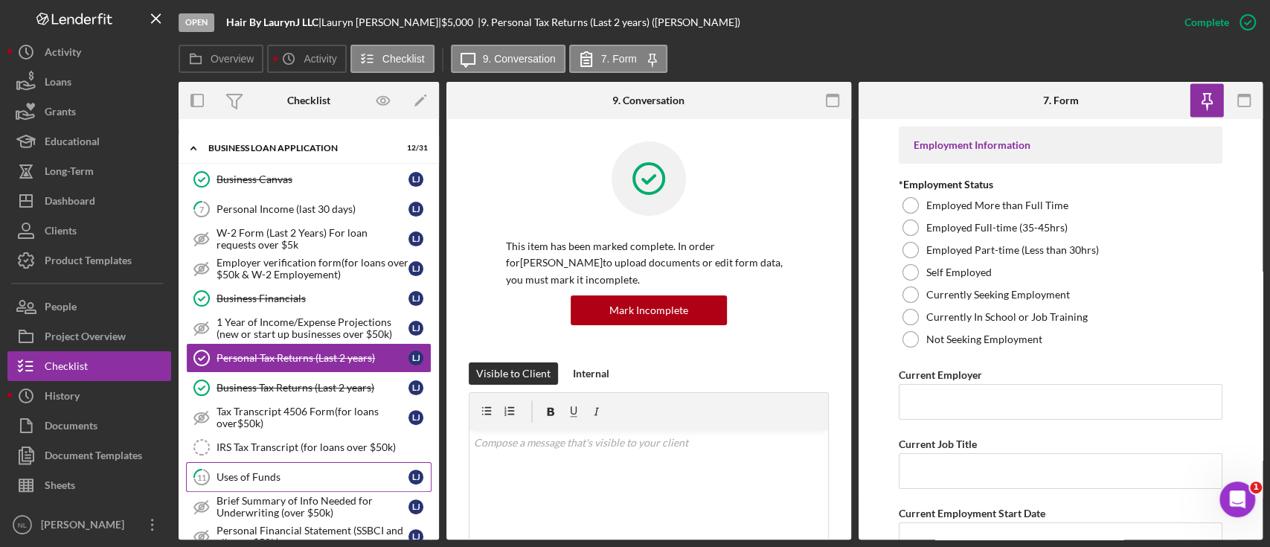
click at [231, 471] on div "Uses of Funds" at bounding box center [312, 477] width 192 height 12
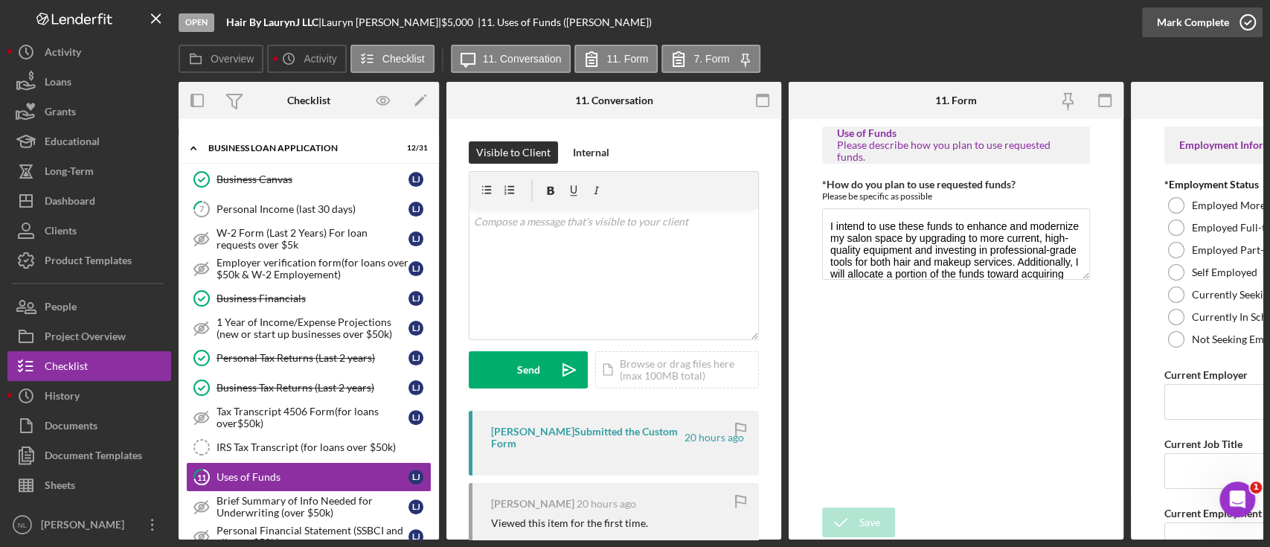
click at [1162, 13] on div "Mark Complete" at bounding box center [1193, 22] width 72 height 30
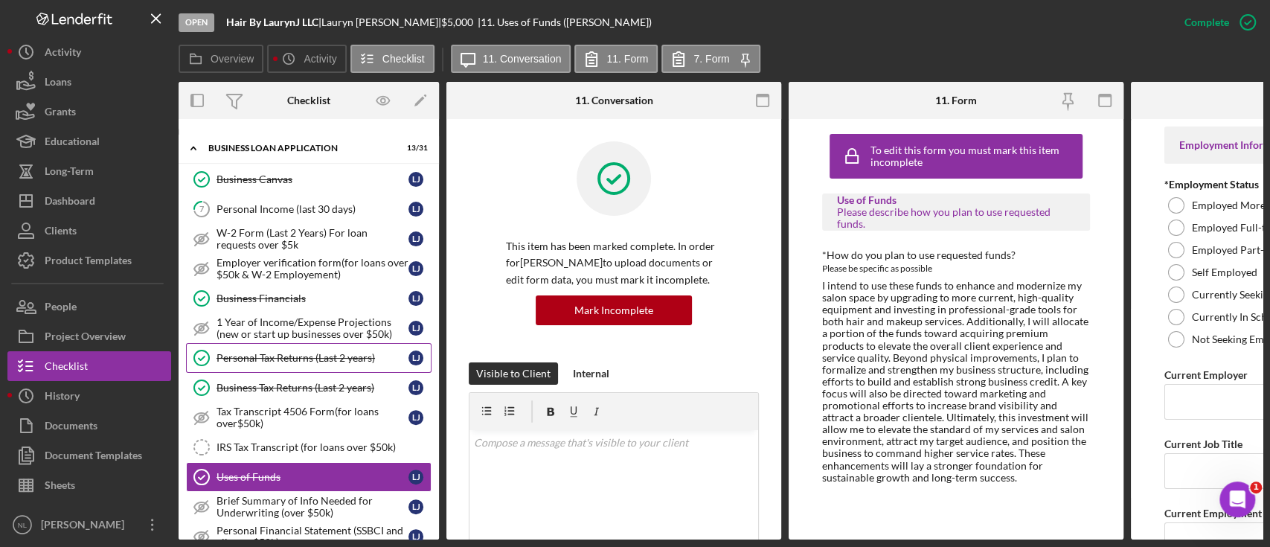
click at [344, 358] on div "Personal Tax Returns (Last 2 years)" at bounding box center [312, 358] width 192 height 12
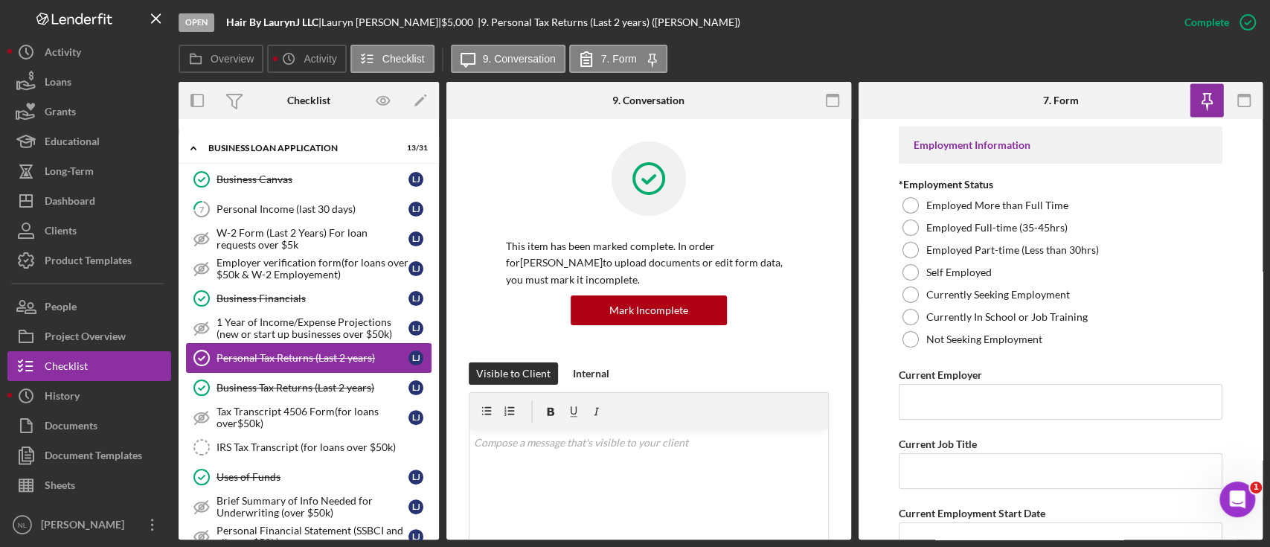
click at [336, 367] on link "Personal Tax Returns (Last 2 years) Personal Tax Returns (Last 2 years) [PERSON…" at bounding box center [308, 358] width 245 height 30
click at [324, 390] on link "Business Tax Returns (Last 2 years) Business Tax Returns (Last 2 years) [PERSON…" at bounding box center [308, 388] width 245 height 30
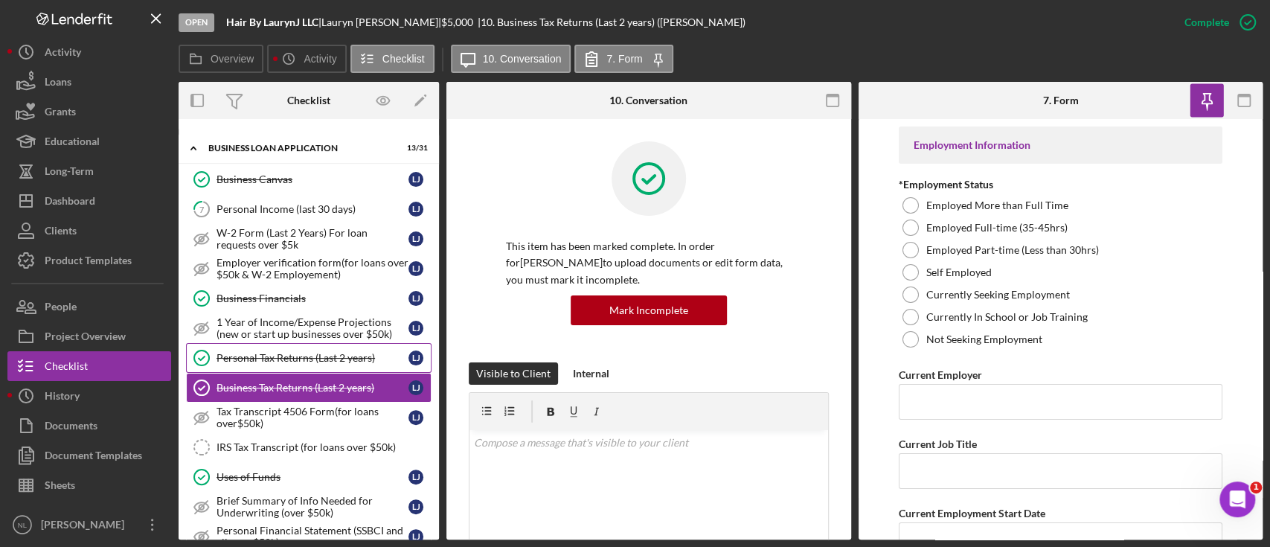
click at [321, 361] on div "Personal Tax Returns (Last 2 years)" at bounding box center [312, 358] width 192 height 12
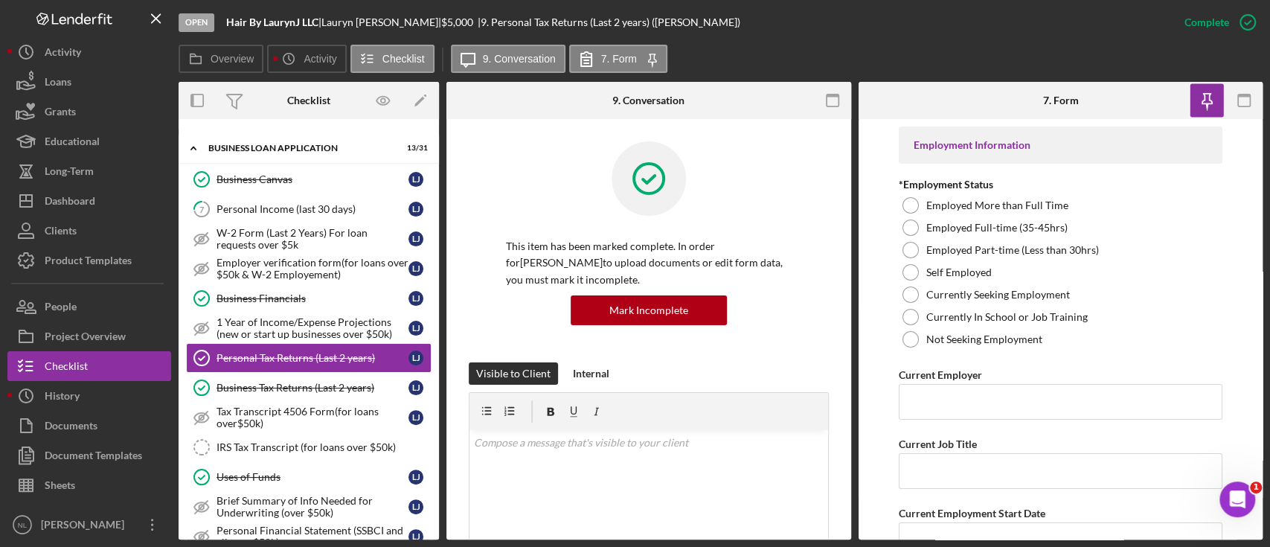
scroll to position [248, 0]
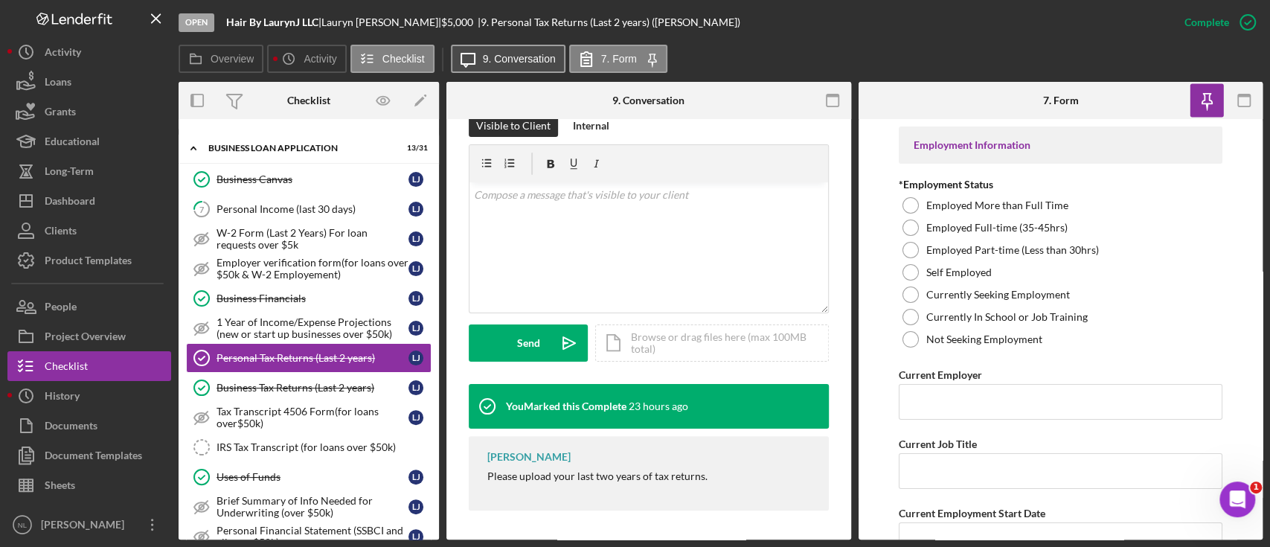
click at [520, 72] on button "Icon/Message 9. Conversation" at bounding box center [508, 59] width 115 height 28
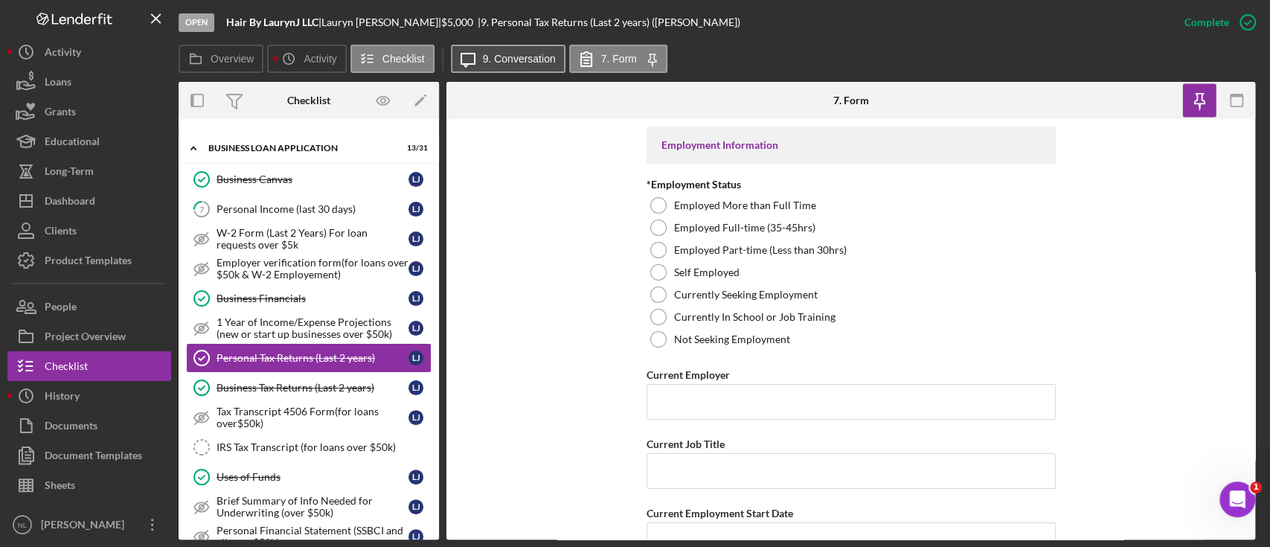
click at [520, 72] on button "Icon/Message 9. Conversation" at bounding box center [508, 59] width 115 height 28
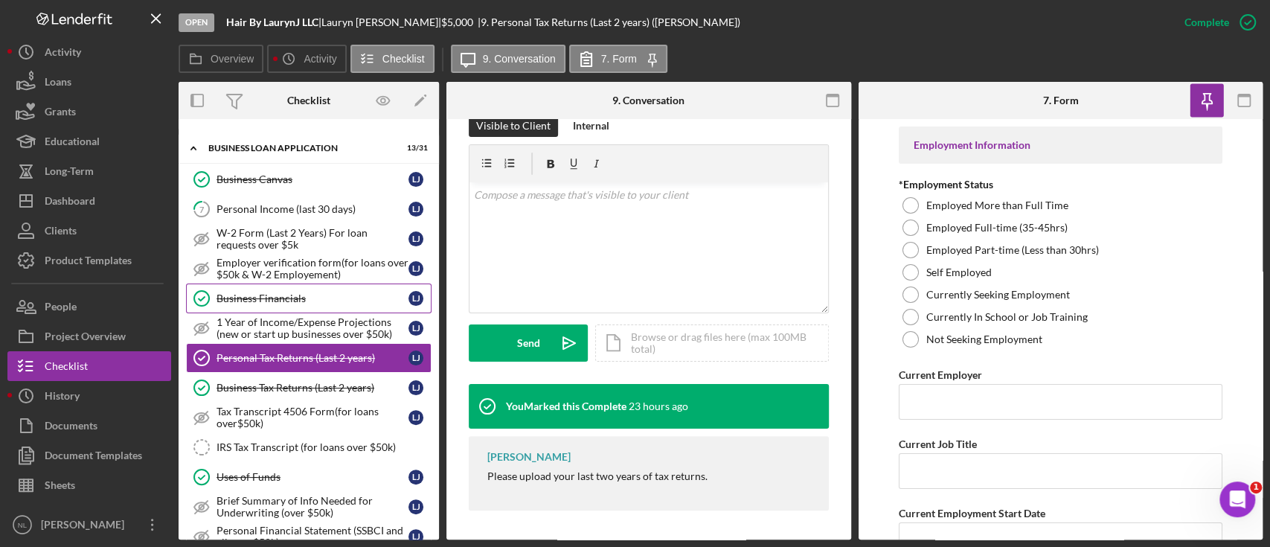
click at [281, 303] on link "Business Financials Business Financials [PERSON_NAME]" at bounding box center [308, 298] width 245 height 30
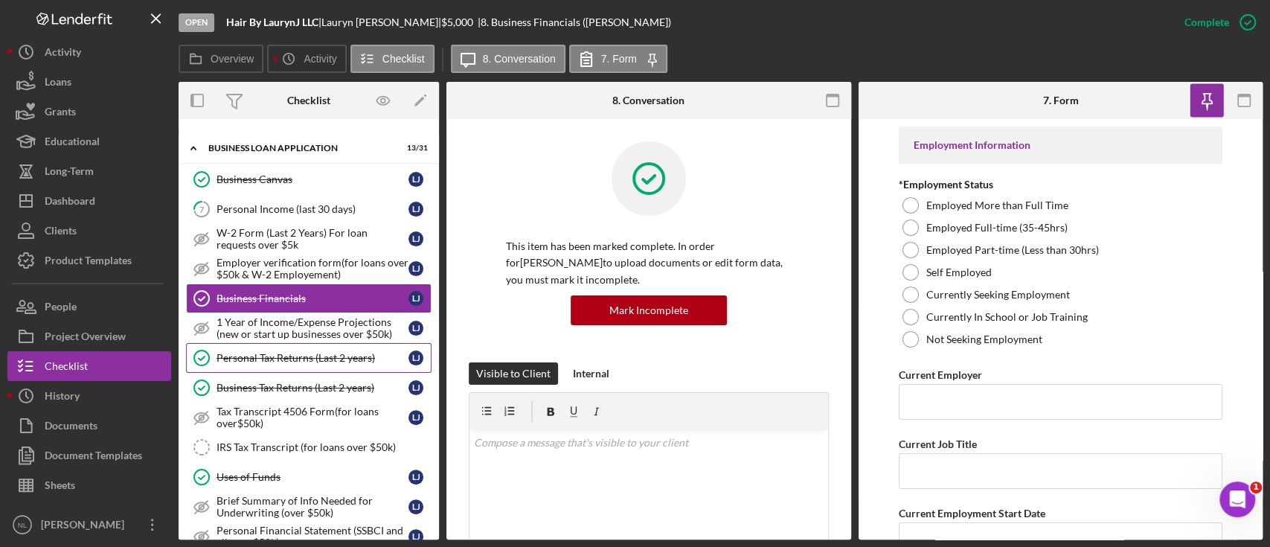
click at [289, 354] on div "Personal Tax Returns (Last 2 years)" at bounding box center [312, 358] width 192 height 12
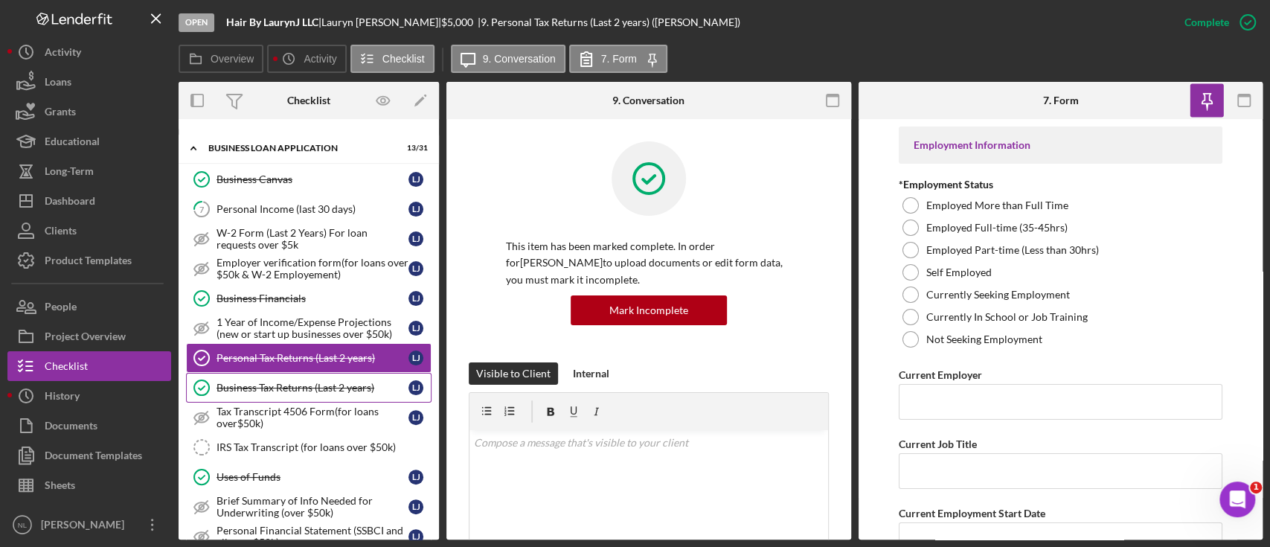
click at [341, 389] on div "Business Tax Returns (Last 2 years)" at bounding box center [312, 388] width 192 height 12
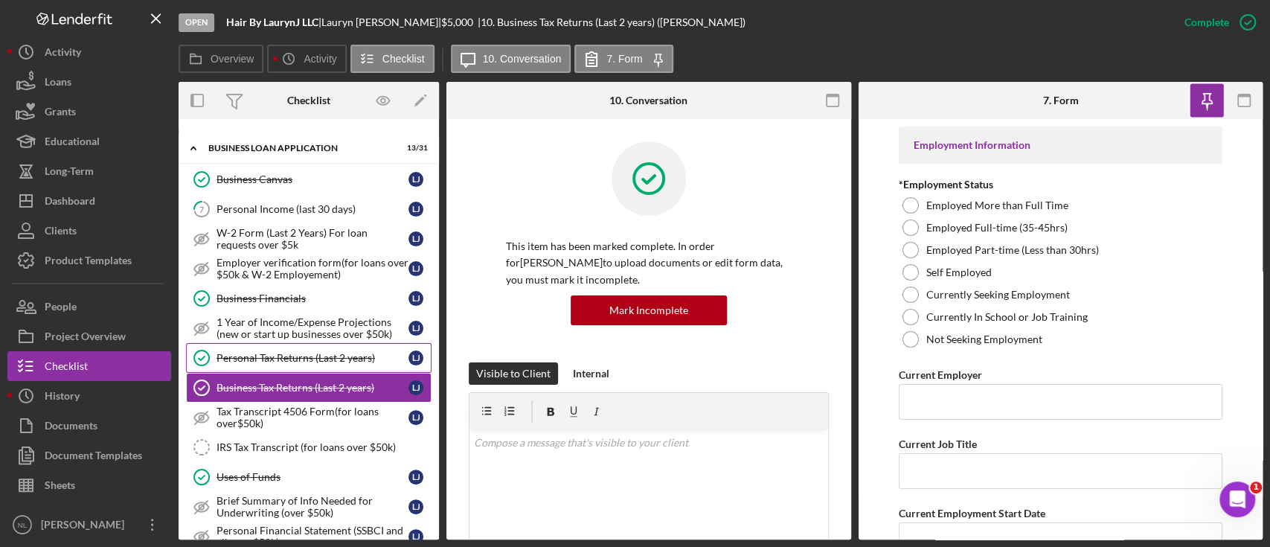
click at [336, 368] on link "Personal Tax Returns (Last 2 years) Personal Tax Returns (Last 2 years) [PERSON…" at bounding box center [308, 358] width 245 height 30
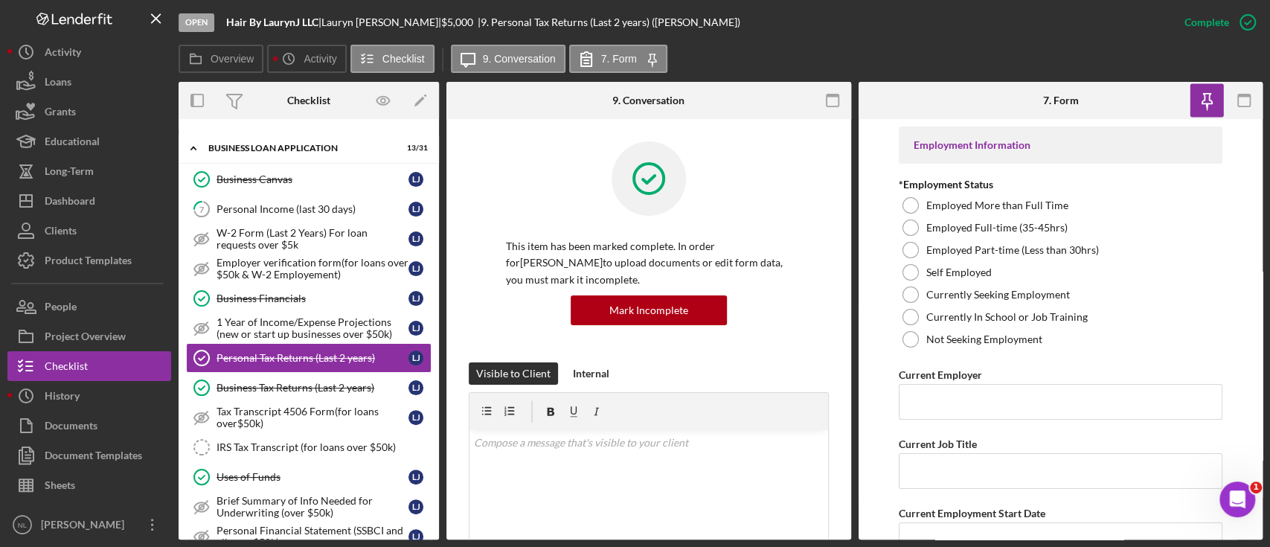
scroll to position [248, 0]
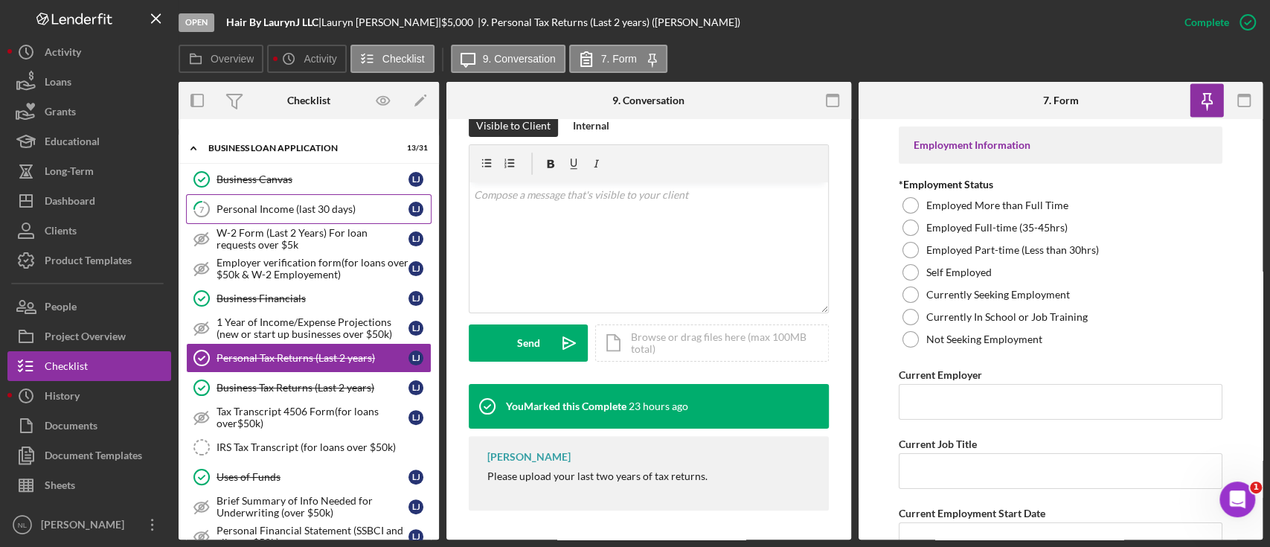
click at [298, 215] on link "7 Personal Income (last 30 days) [PERSON_NAME]" at bounding box center [308, 209] width 245 height 30
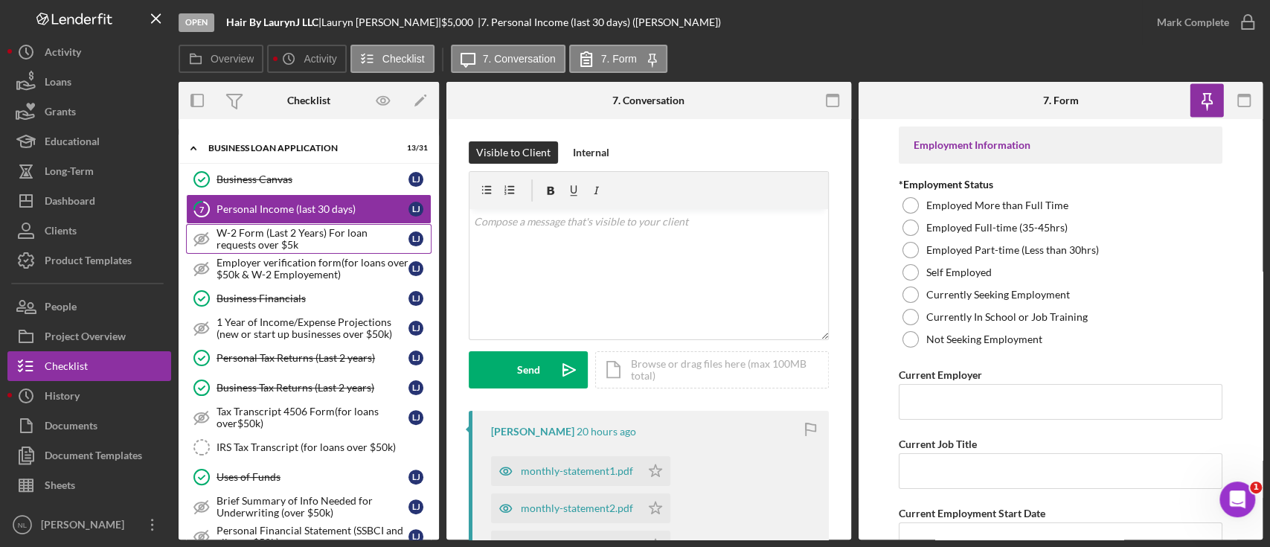
click at [301, 229] on div "W-2 Form (Last 2 Years) For loan requests over $5k" at bounding box center [312, 239] width 192 height 24
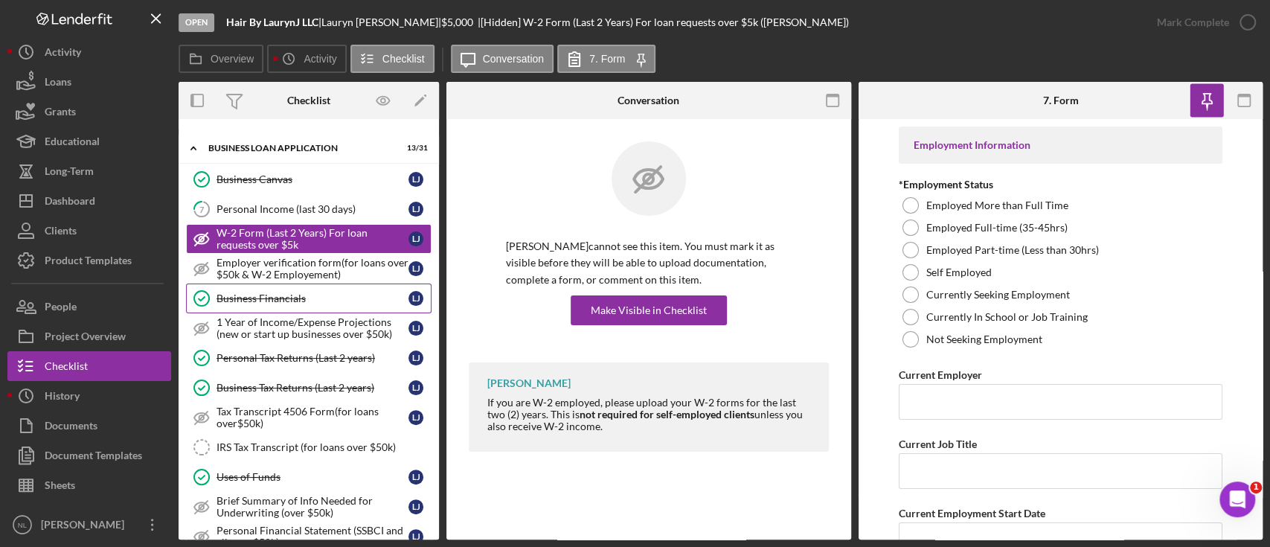
click at [298, 295] on div "Business Financials" at bounding box center [312, 298] width 192 height 12
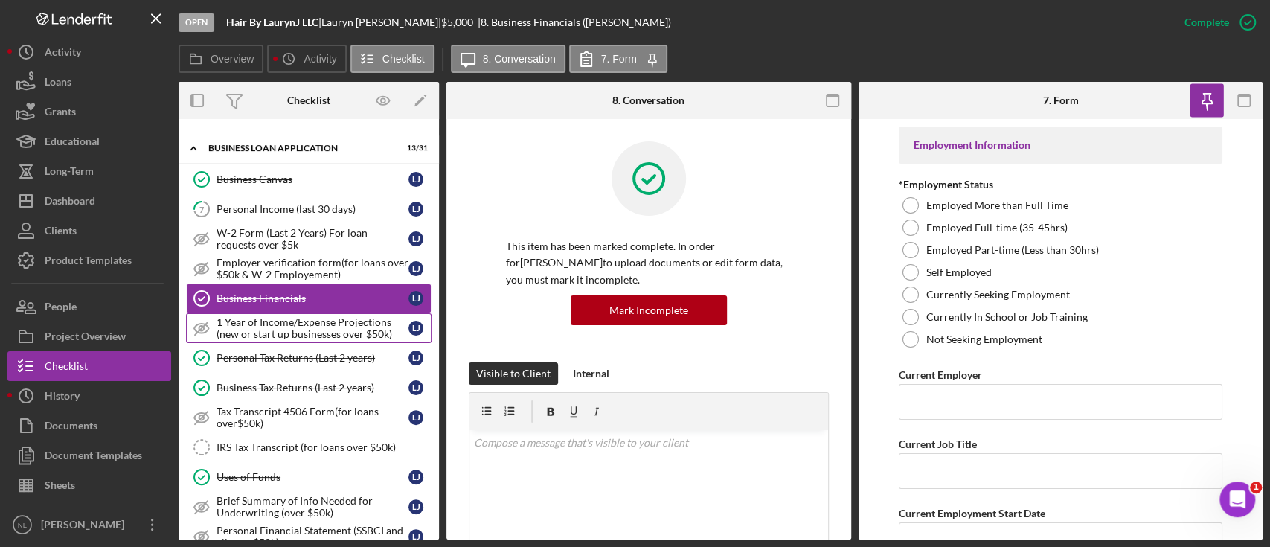
click at [300, 334] on div "1 Year of Income/Expense Projections (new or start up businesses over $50k)" at bounding box center [312, 328] width 192 height 24
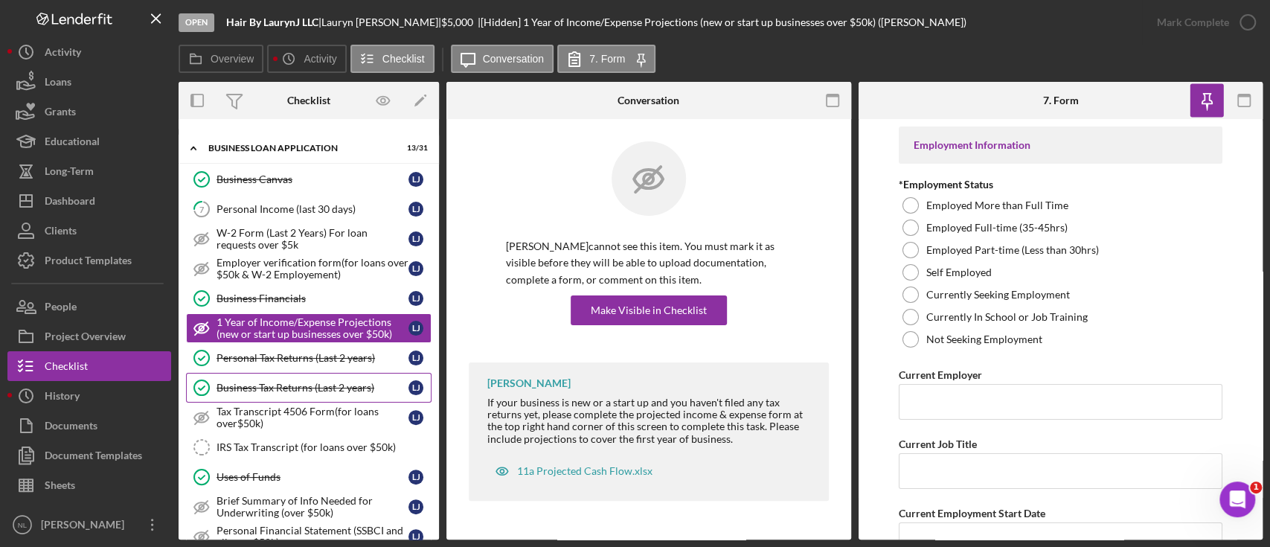
click at [300, 373] on link "Business Tax Returns (Last 2 years) Business Tax Returns (Last 2 years) [PERSON…" at bounding box center [308, 388] width 245 height 30
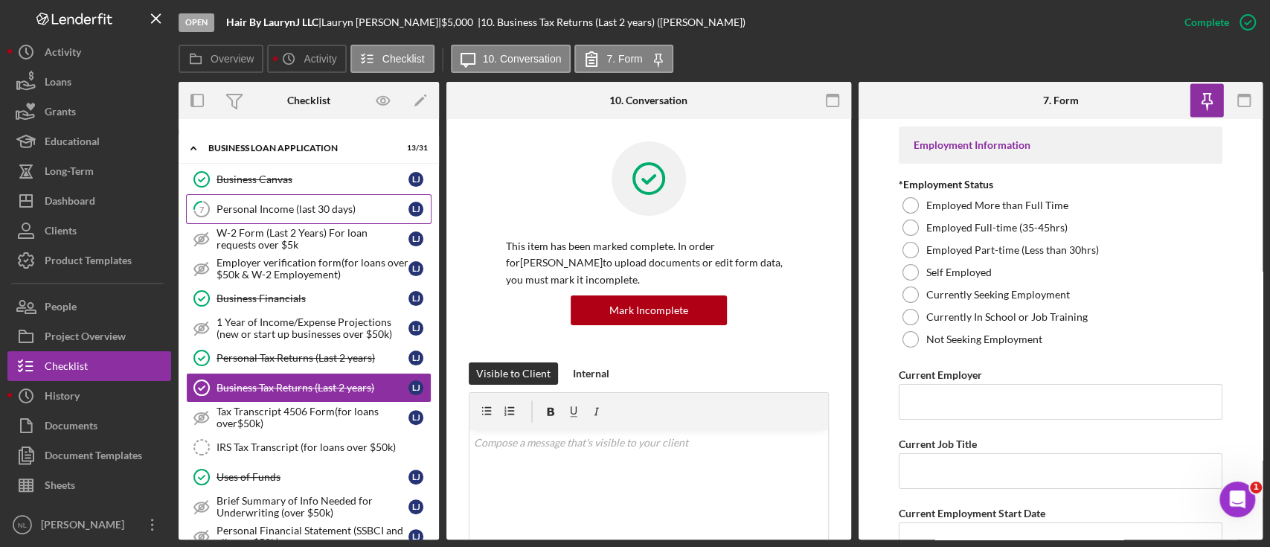
click at [228, 215] on link "7 Personal Income (last 30 days) [PERSON_NAME]" at bounding box center [308, 209] width 245 height 30
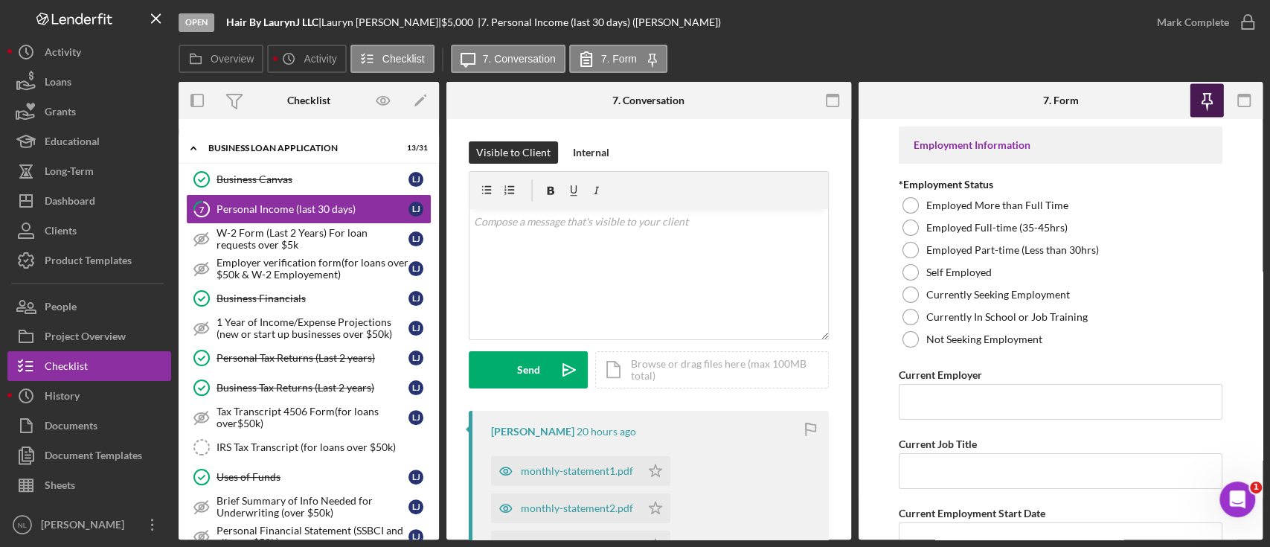
click at [1208, 100] on icon "button" at bounding box center [1206, 99] width 10 height 10
click at [324, 242] on div "W-2 Form (Last 2 Years) For loan requests over $5k" at bounding box center [312, 239] width 192 height 24
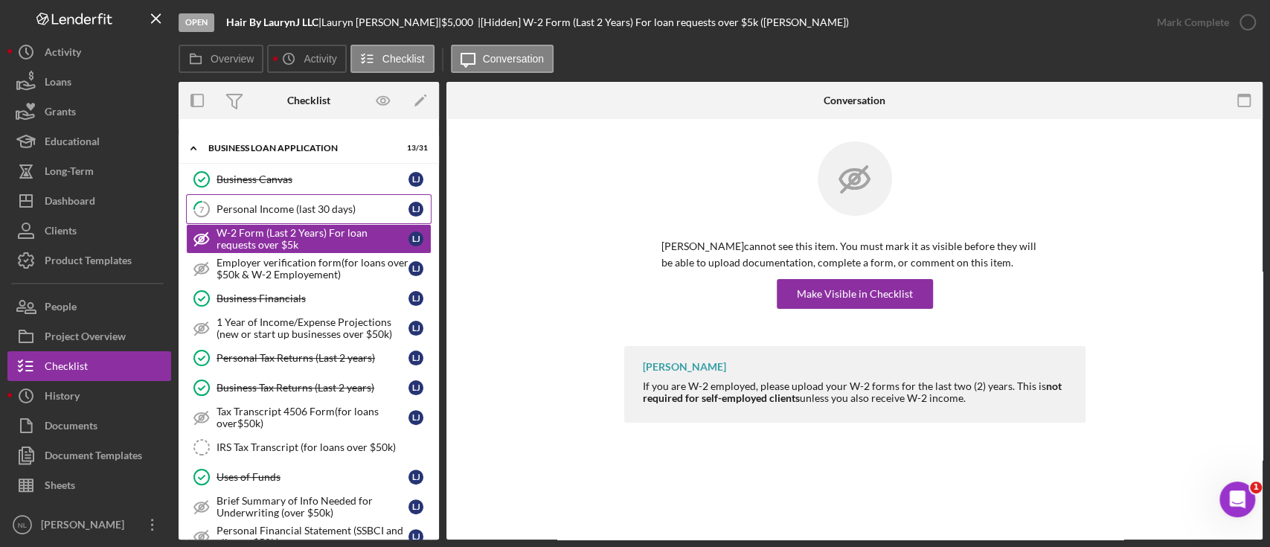
click at [286, 195] on link "7 Personal Income (last 30 days) [PERSON_NAME]" at bounding box center [308, 209] width 245 height 30
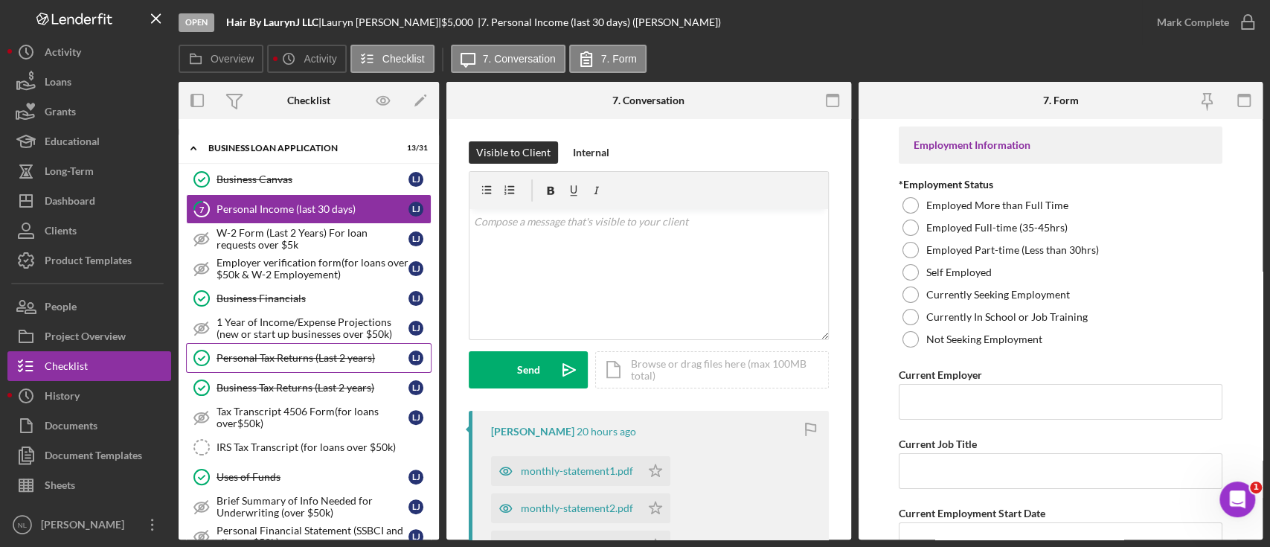
click at [292, 352] on div "Personal Tax Returns (Last 2 years)" at bounding box center [312, 358] width 192 height 12
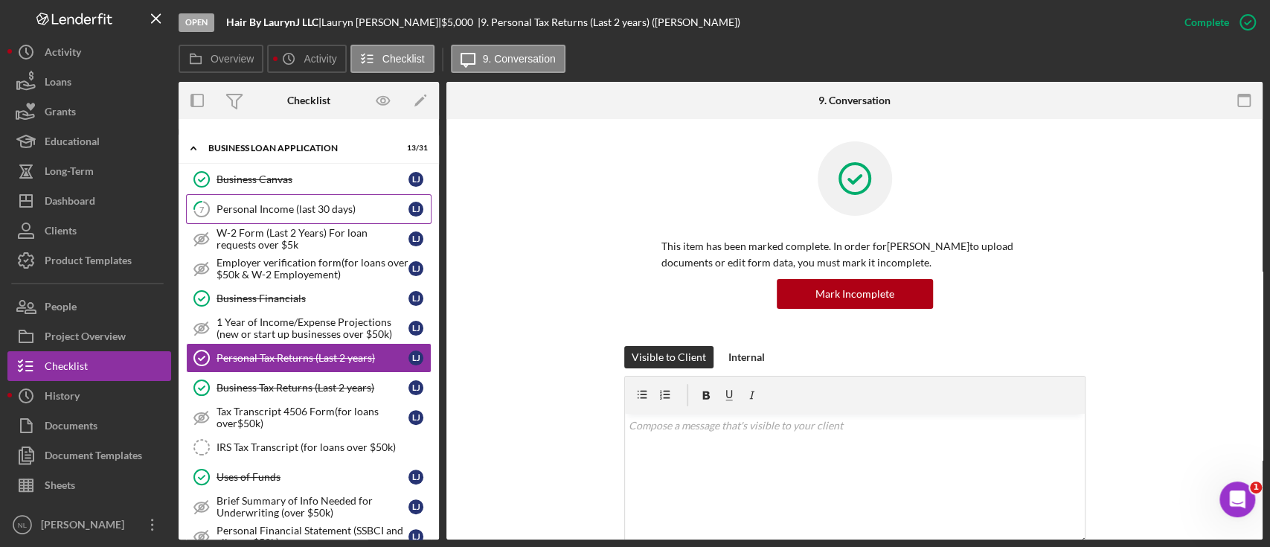
click at [283, 213] on div "Personal Income (last 30 days)" at bounding box center [312, 209] width 192 height 12
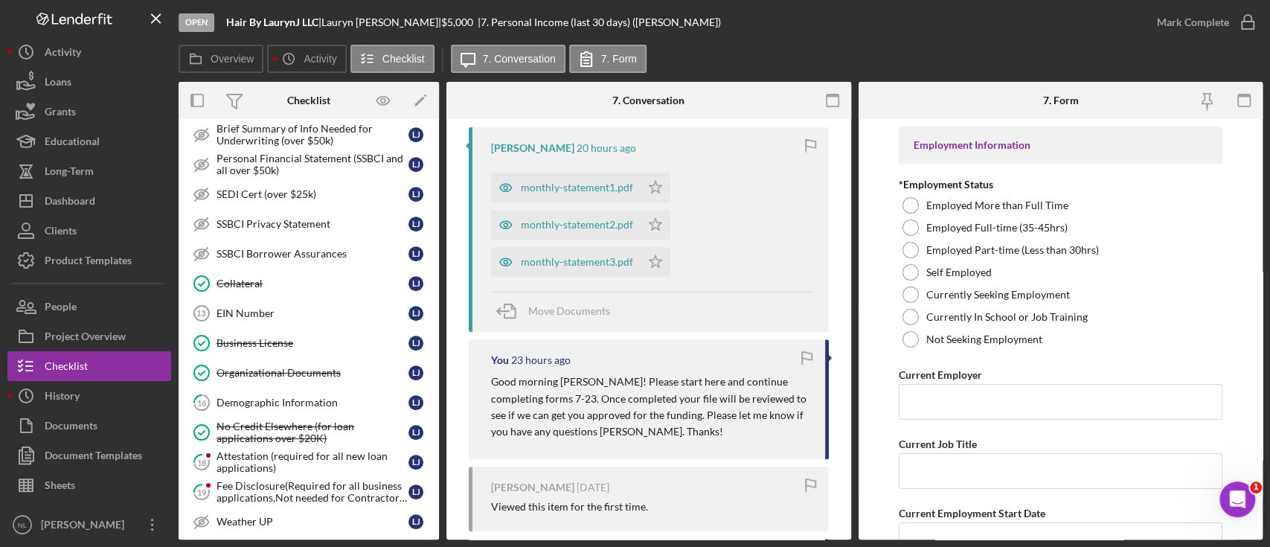
scroll to position [696, 0]
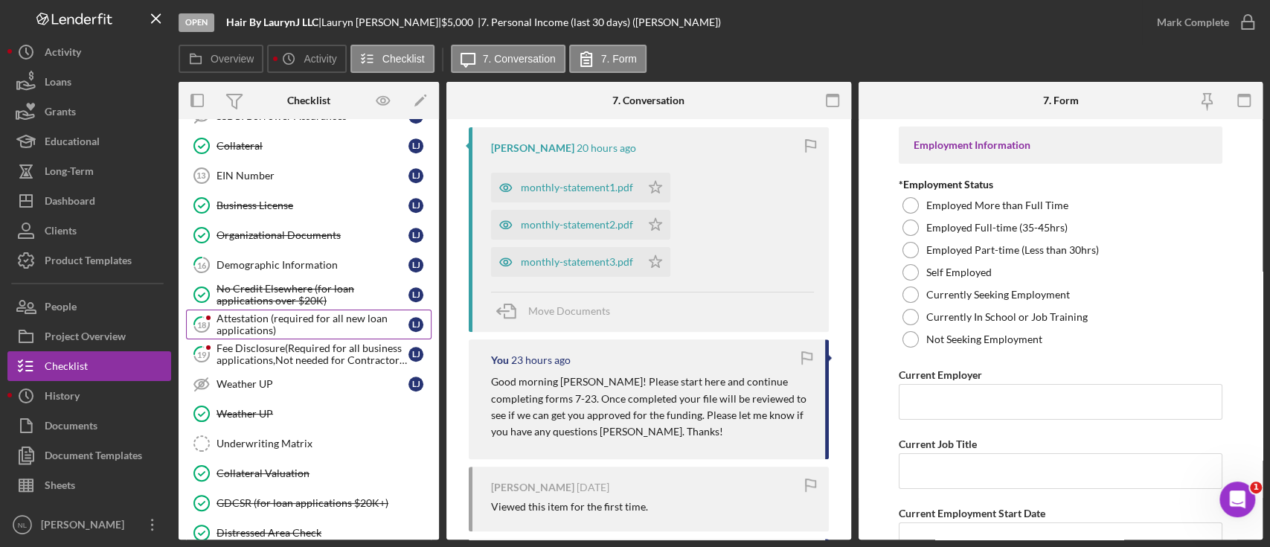
click at [301, 312] on div "Attestation (required for all new loan applications)" at bounding box center [312, 324] width 192 height 24
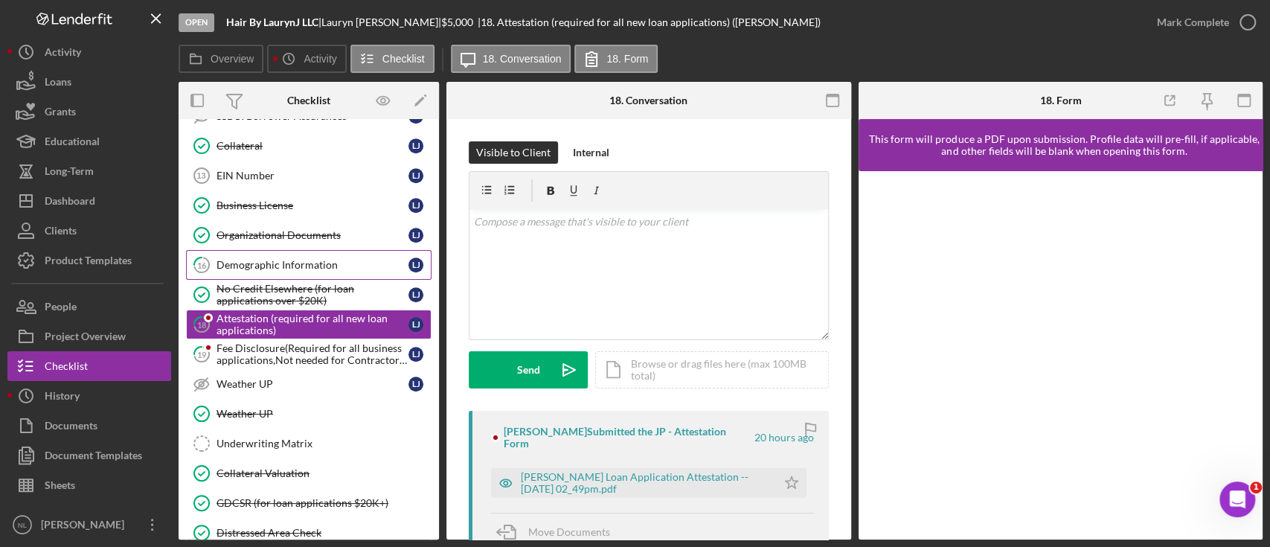
click at [269, 265] on div "Demographic Information" at bounding box center [312, 265] width 192 height 12
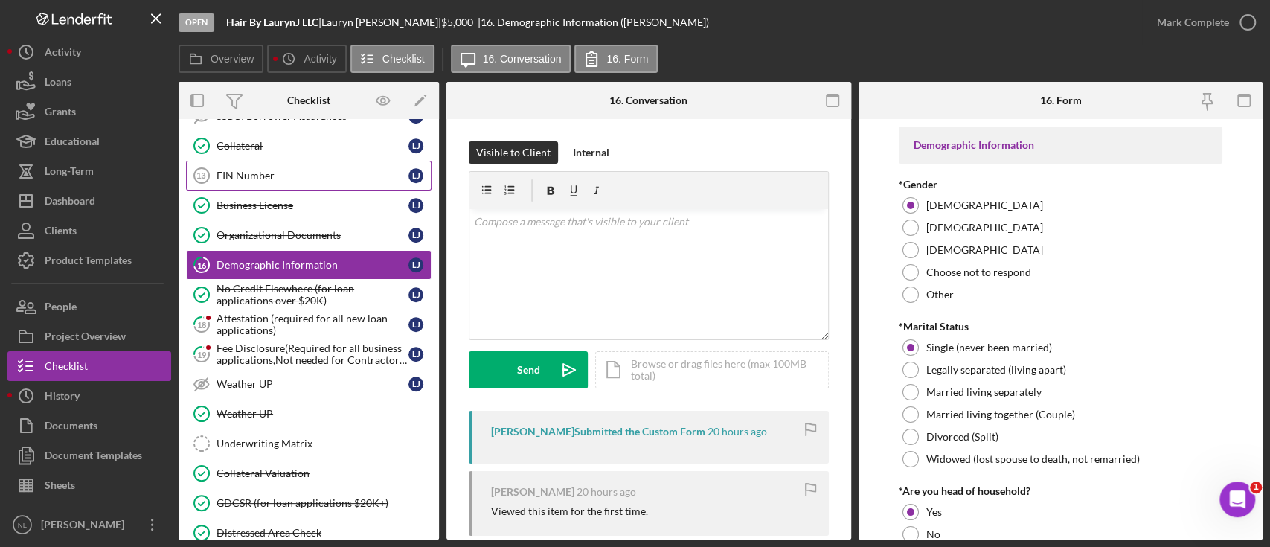
click at [239, 177] on link "EIN Number 13 EIN Number [PERSON_NAME]" at bounding box center [308, 176] width 245 height 30
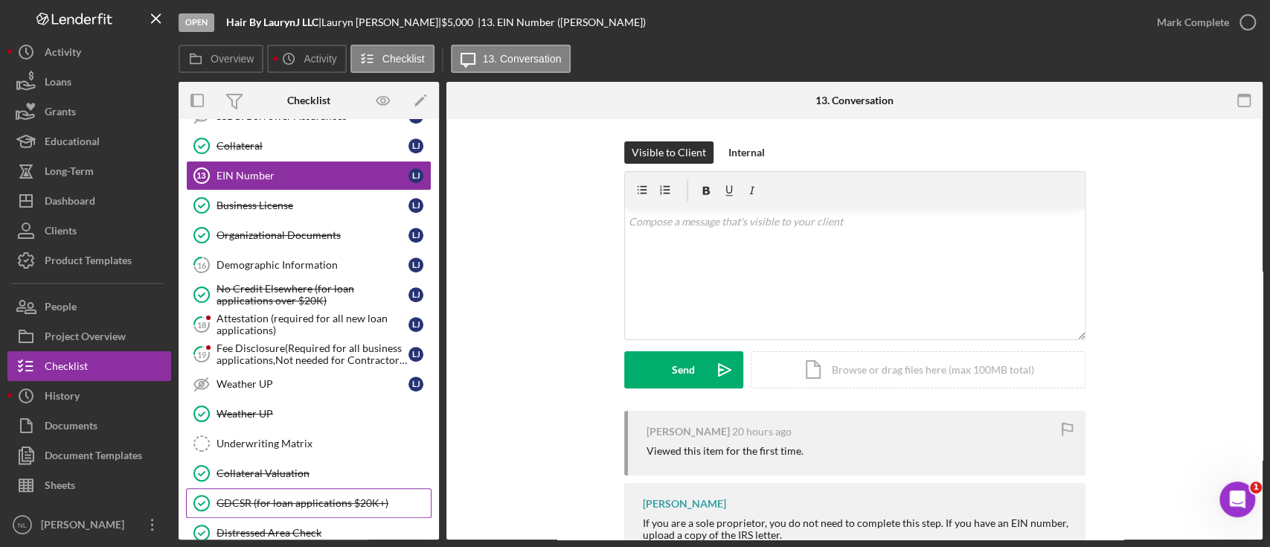
scroll to position [843, 0]
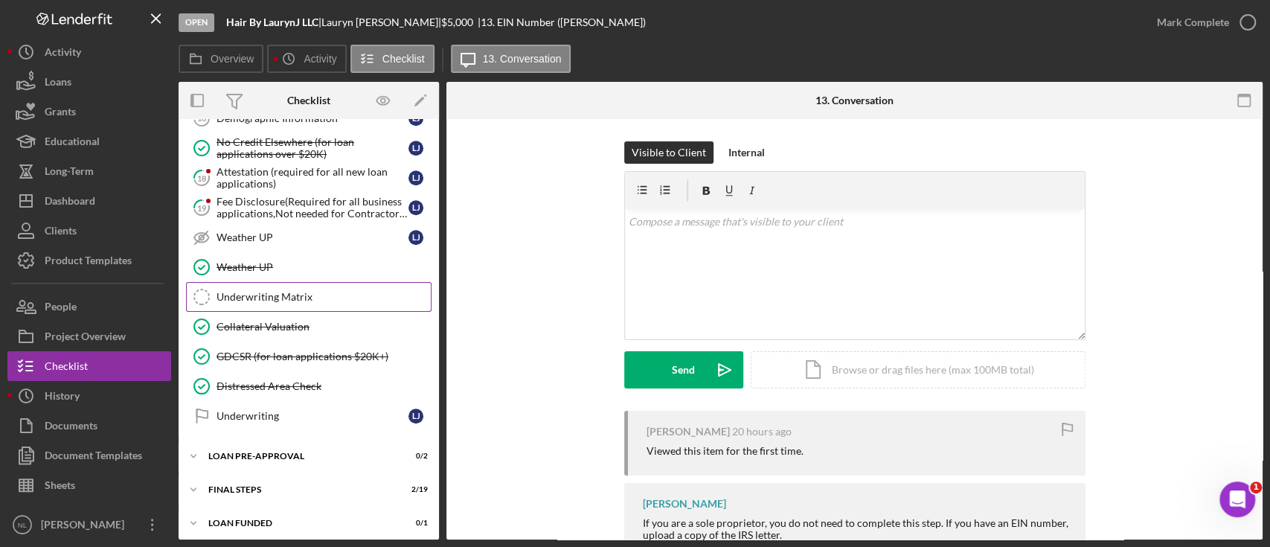
click at [309, 294] on div "Underwriting Matrix" at bounding box center [323, 297] width 214 height 12
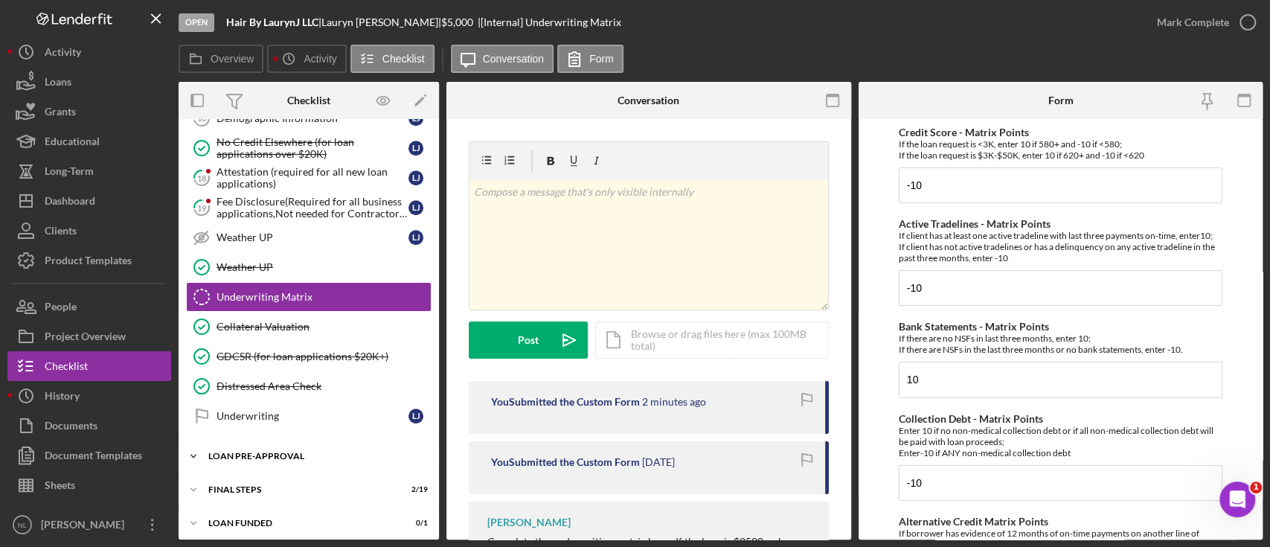
click at [257, 451] on div "LOAN PRE-APPROVAL" at bounding box center [314, 455] width 212 height 9
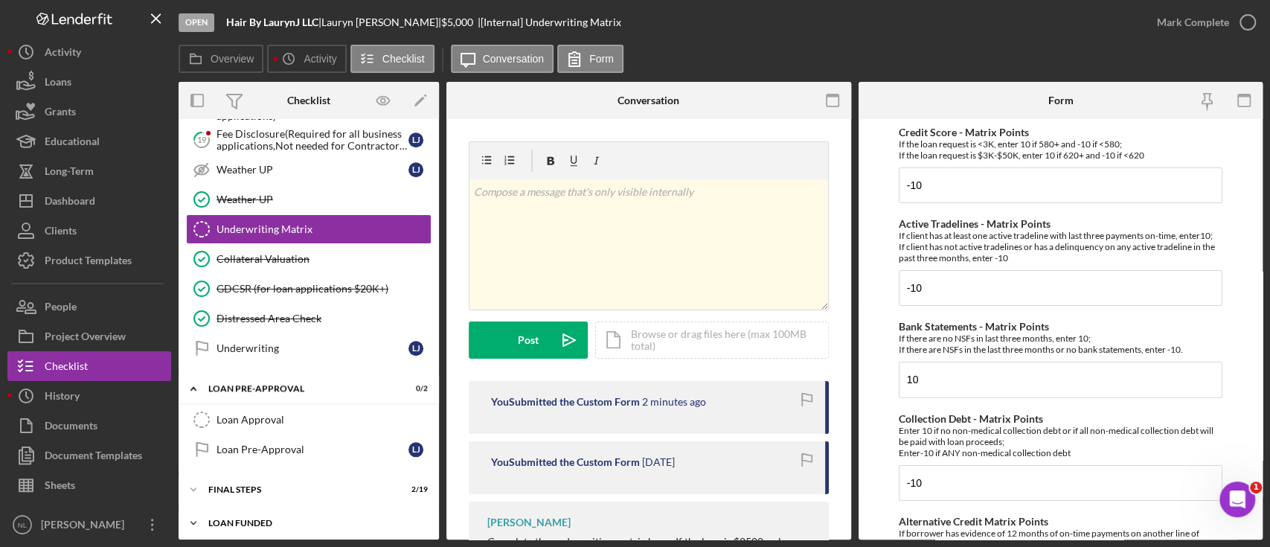
click at [224, 508] on div "Icon/Expander LOAN FUNDED 0 / 1" at bounding box center [309, 523] width 260 height 30
click at [232, 485] on div "FINAL STEPS" at bounding box center [314, 489] width 212 height 9
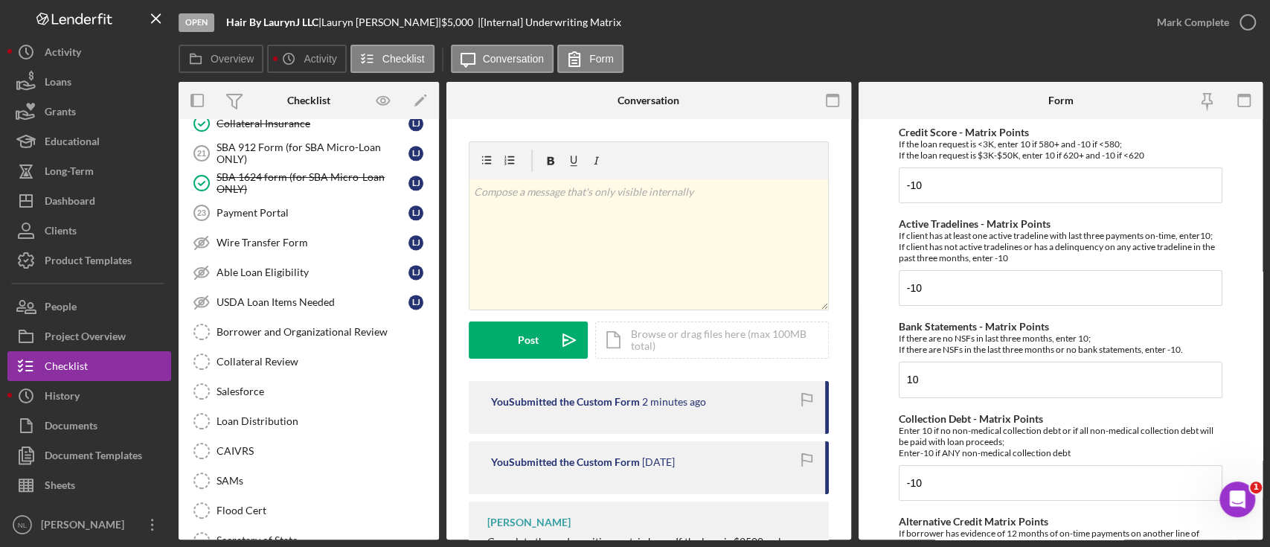
scroll to position [1351, 0]
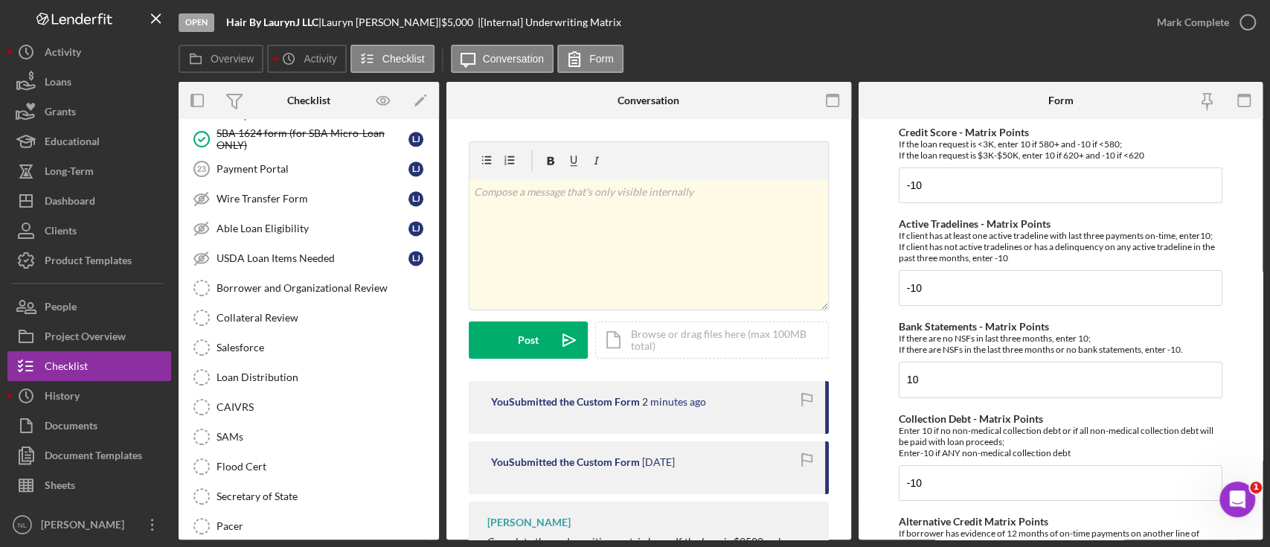
click at [232, 490] on div "Secretary of State" at bounding box center [323, 496] width 214 height 12
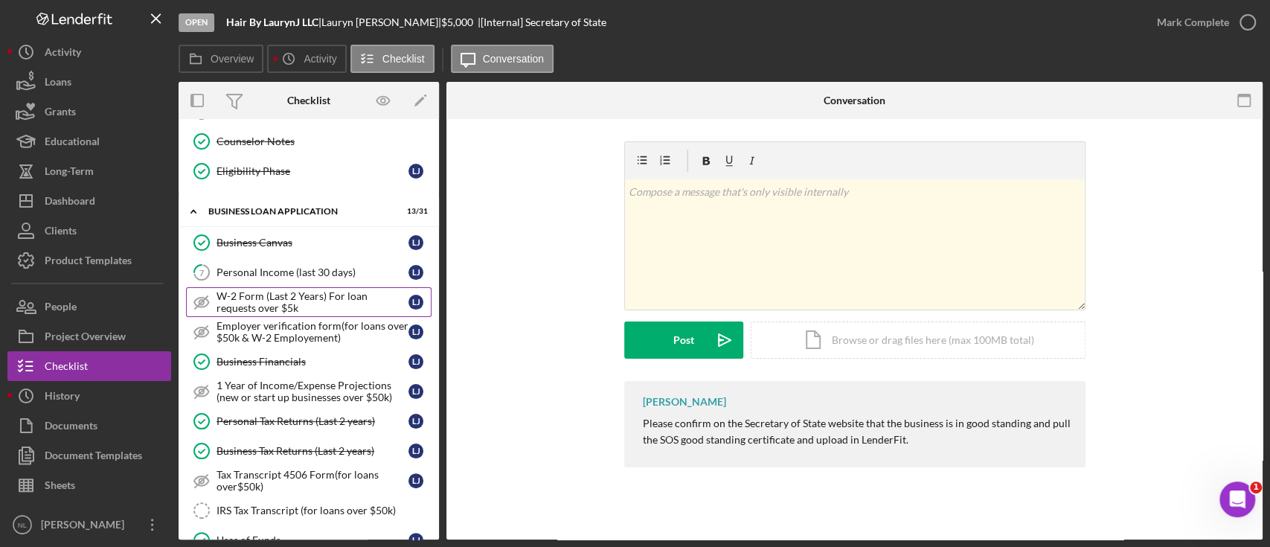
scroll to position [118, 0]
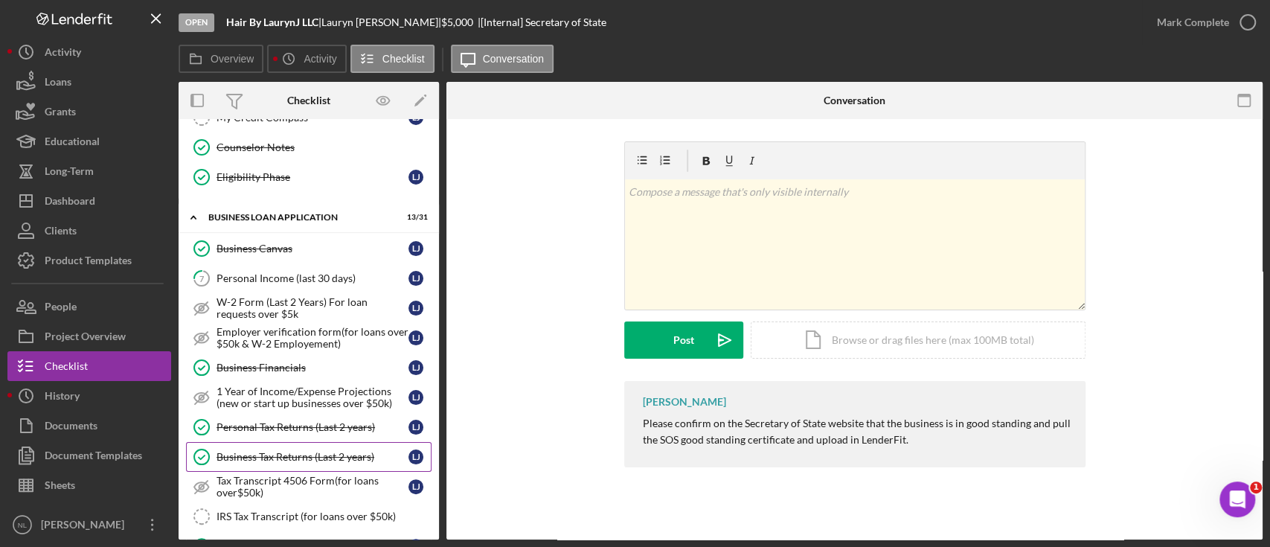
click at [289, 446] on link "Business Tax Returns (Last 2 years) Business Tax Returns (Last 2 years) [PERSON…" at bounding box center [308, 457] width 245 height 30
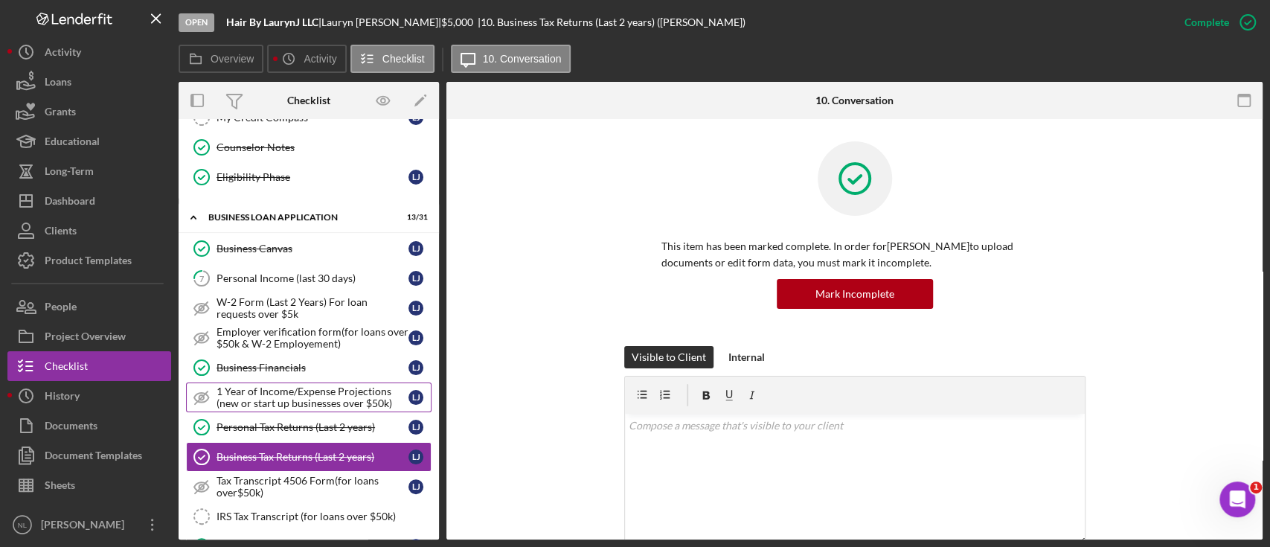
click at [286, 399] on div "1 Year of Income/Expense Projections (new or start up businesses over $50k)" at bounding box center [312, 397] width 192 height 24
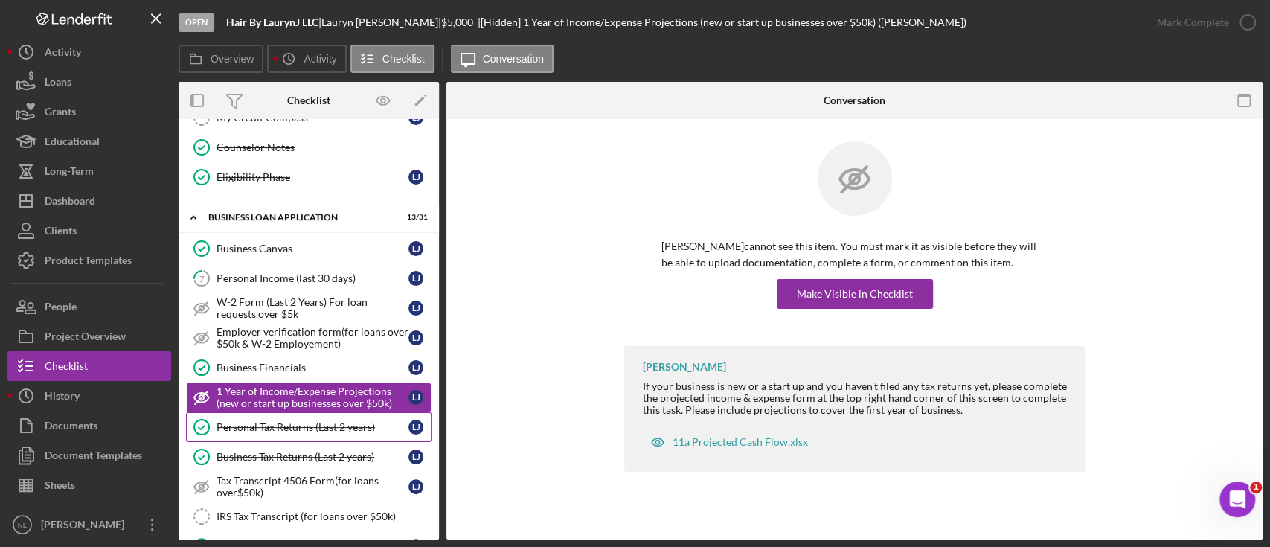
click at [276, 437] on link "Personal Tax Returns (Last 2 years) Personal Tax Returns (Last 2 years) [PERSON…" at bounding box center [308, 427] width 245 height 30
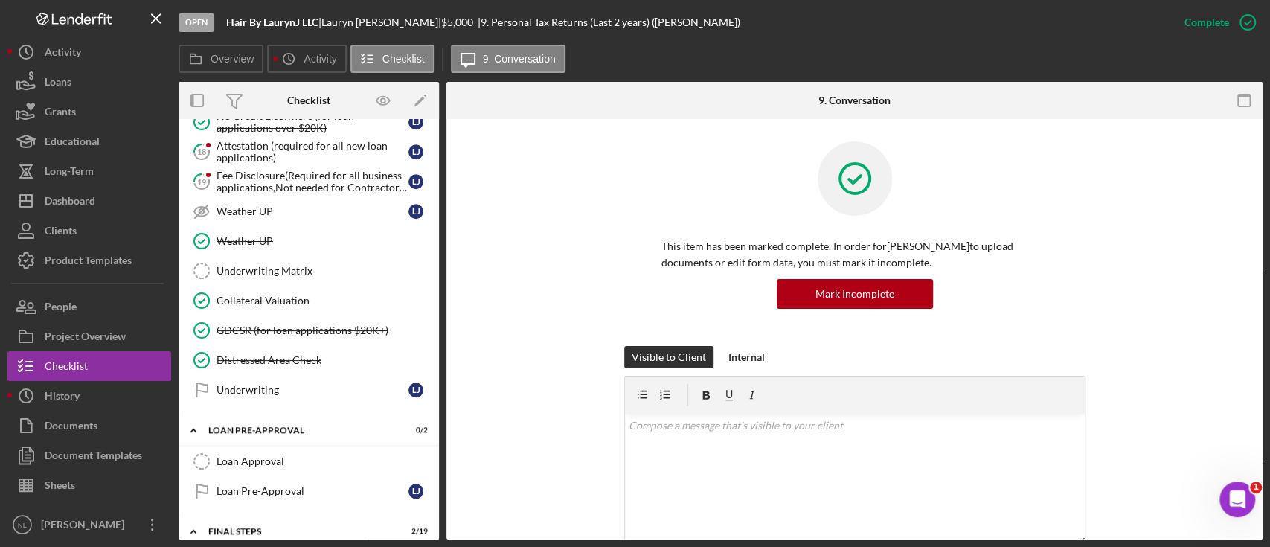
scroll to position [666, 0]
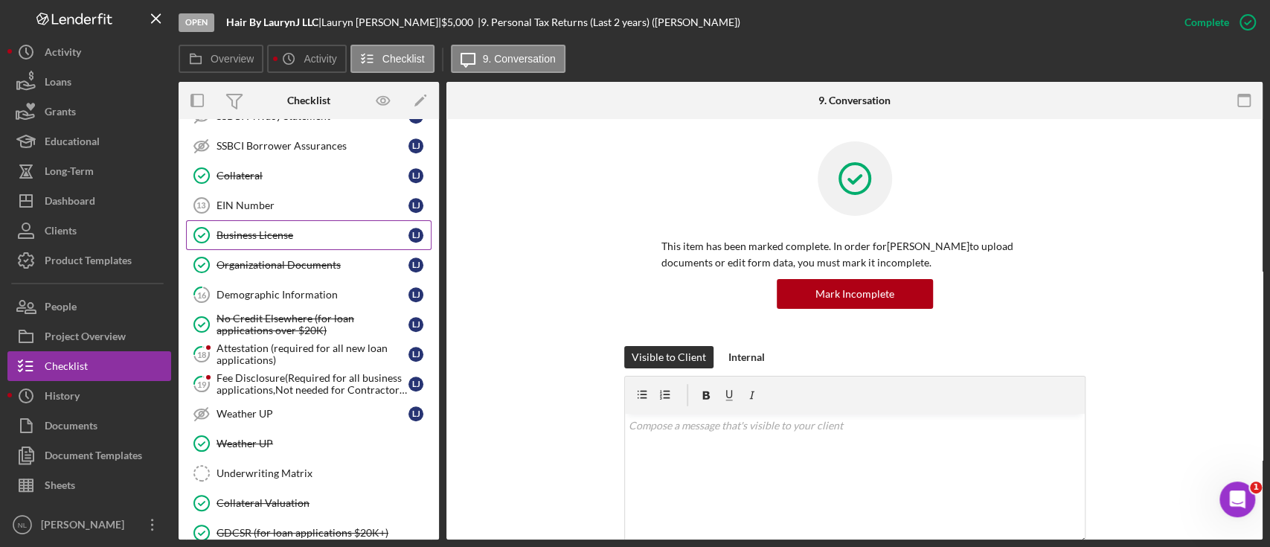
click at [286, 243] on link "Business License Business License [PERSON_NAME]" at bounding box center [308, 235] width 245 height 30
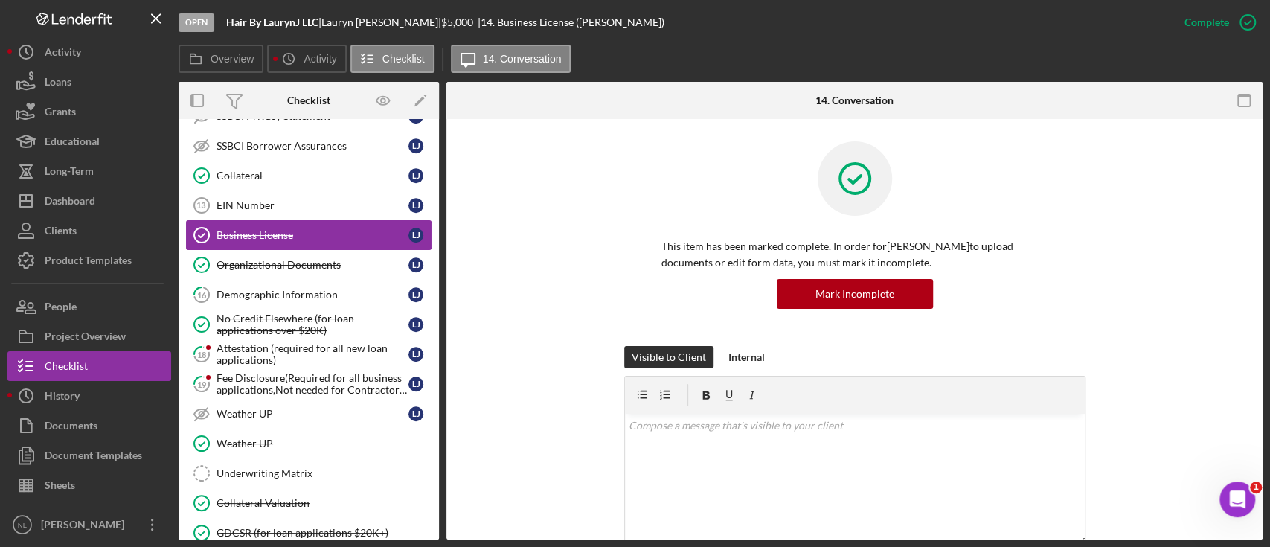
click at [266, 220] on link "Business License Business License [PERSON_NAME]" at bounding box center [308, 235] width 245 height 30
click at [263, 211] on link "EIN Number 13 EIN Number [PERSON_NAME]" at bounding box center [308, 205] width 245 height 30
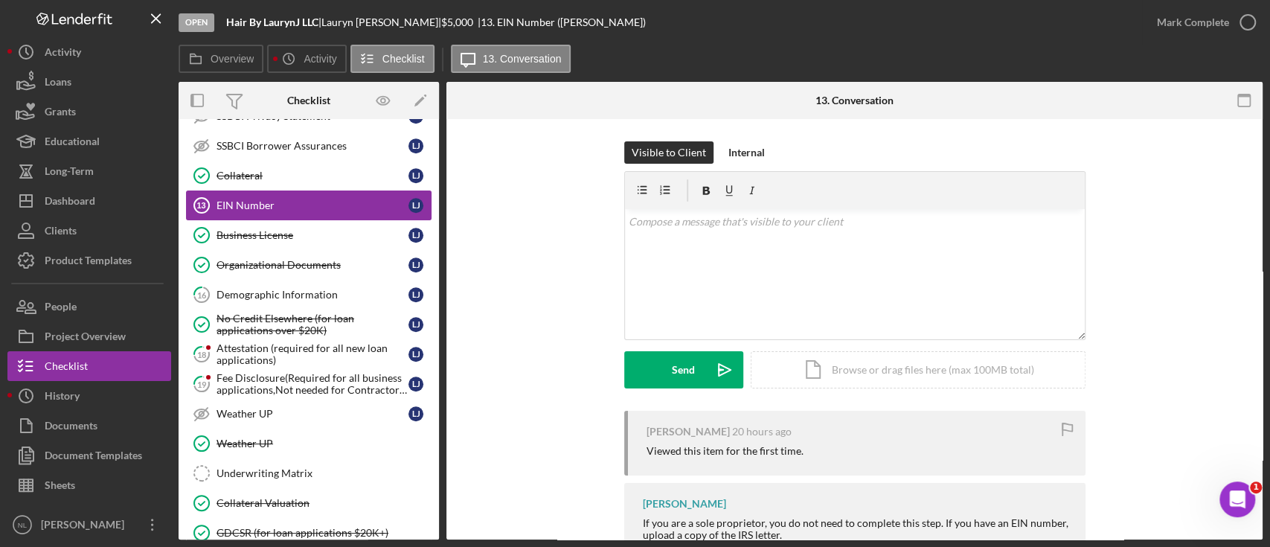
scroll to position [872, 0]
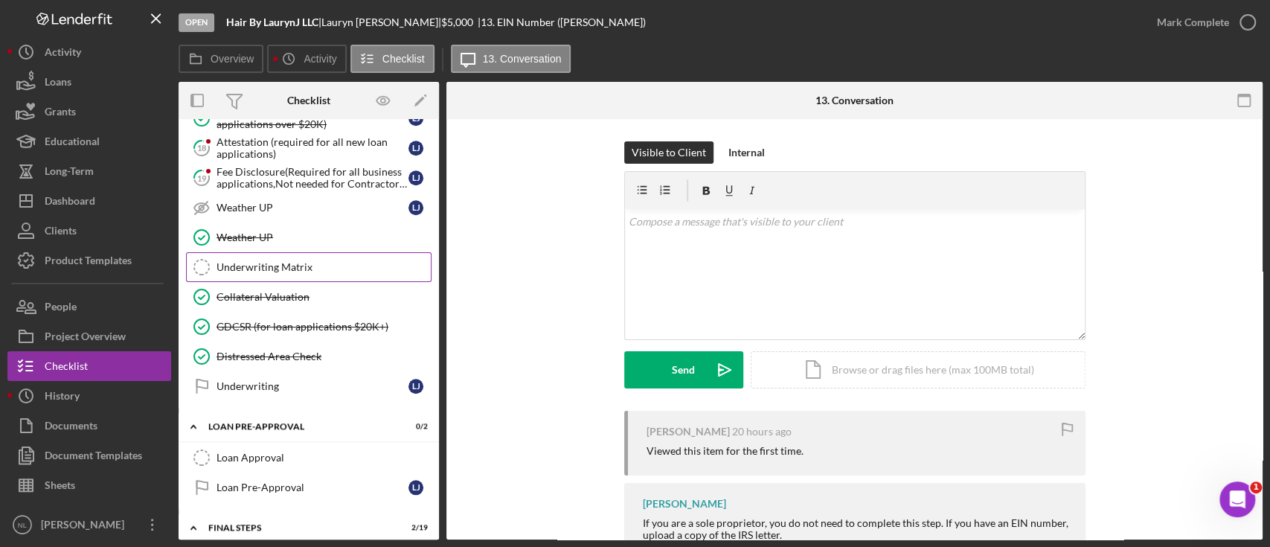
click at [266, 253] on link "Underwriting Matrix Underwriting Matrix" at bounding box center [308, 267] width 245 height 30
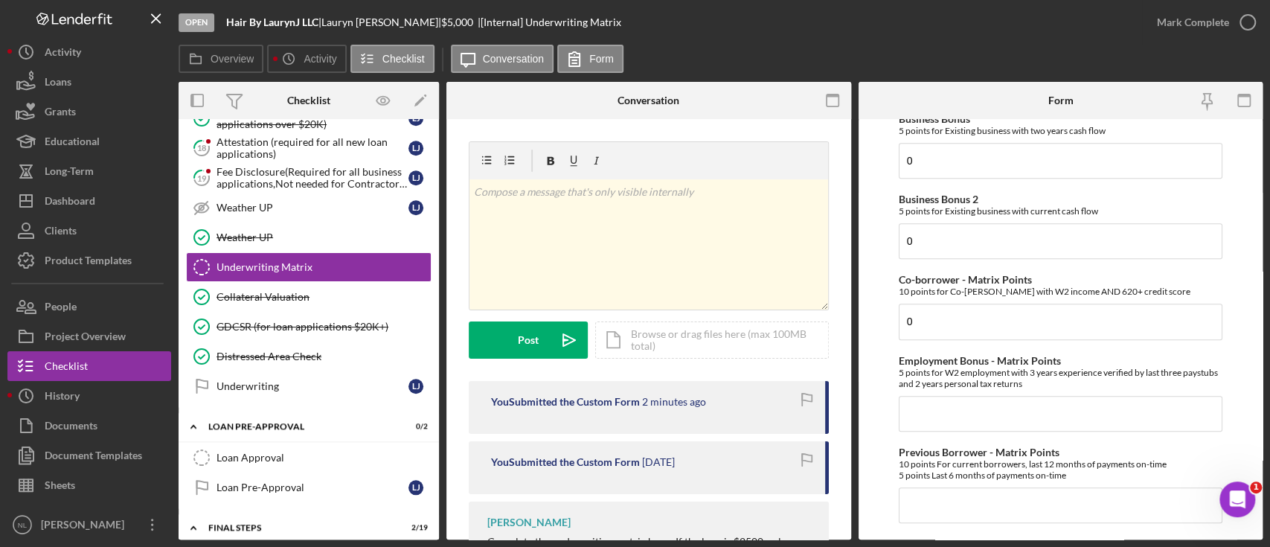
scroll to position [502, 0]
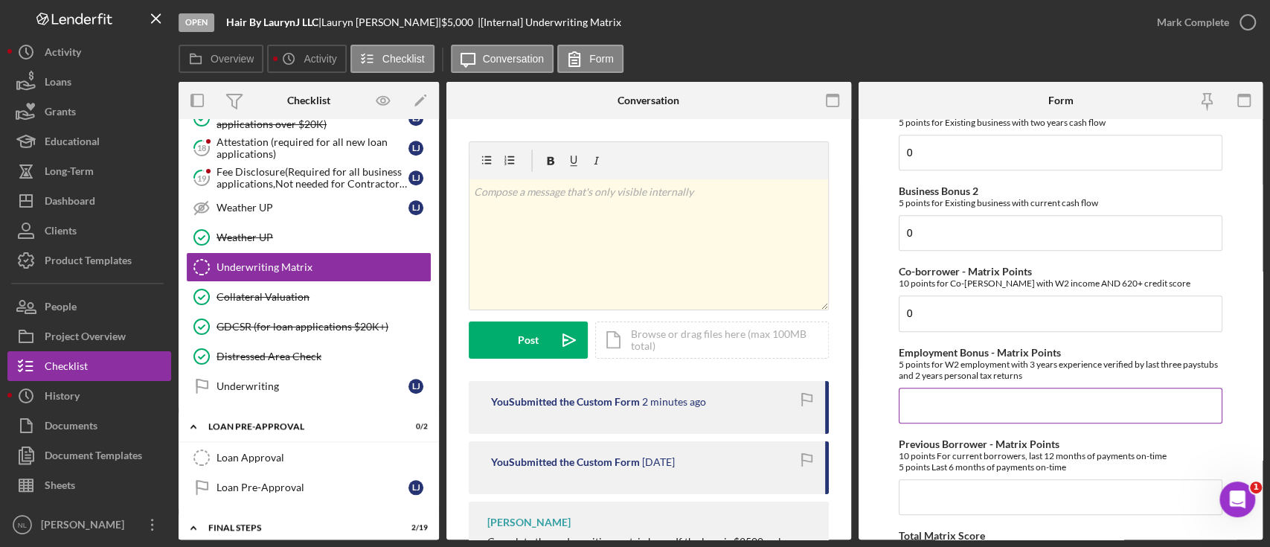
click at [977, 393] on input "Employment Bonus - Matrix Points" at bounding box center [1060, 405] width 324 height 36
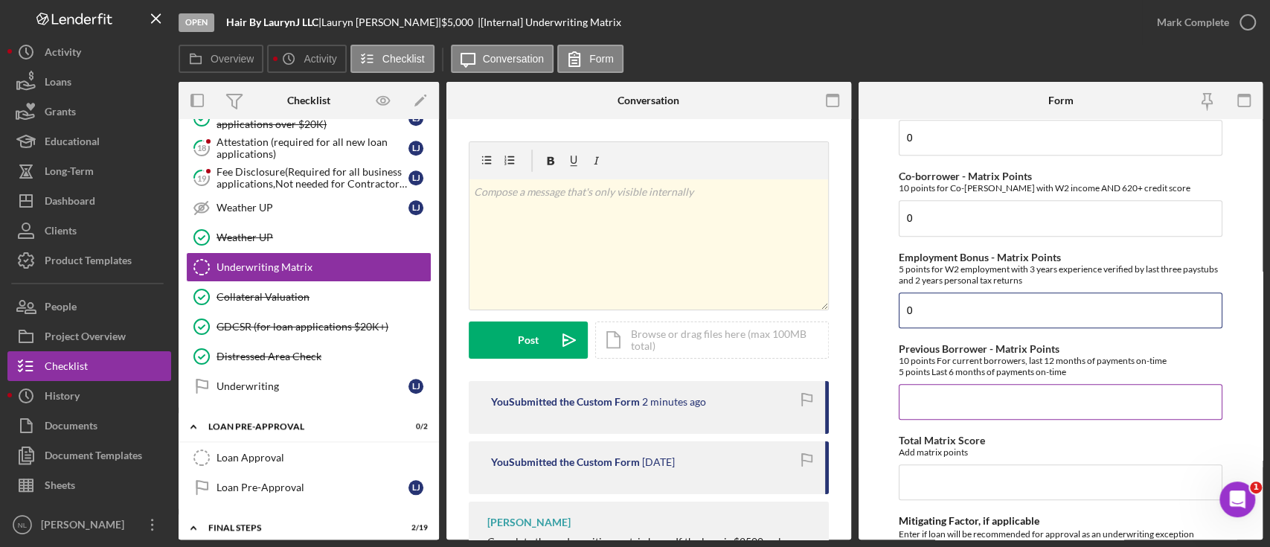
scroll to position [600, 0]
type input "0"
click at [950, 390] on input "Previous Borrower - Matrix Points" at bounding box center [1060, 399] width 324 height 36
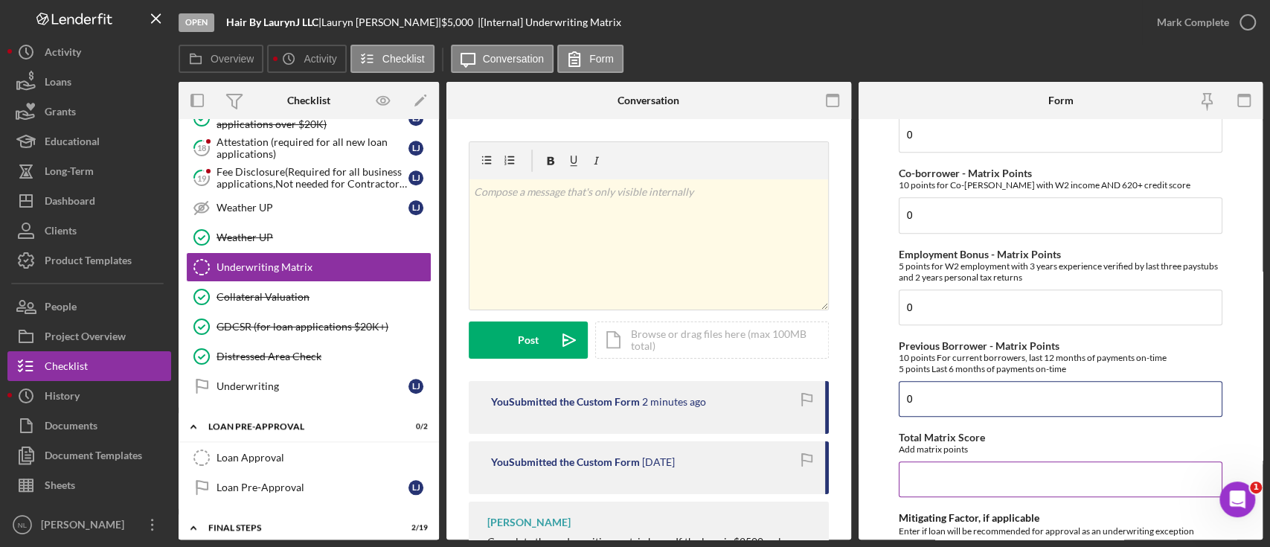
type input "0"
click at [928, 482] on input "Total Matrix Score" at bounding box center [1060, 479] width 324 height 36
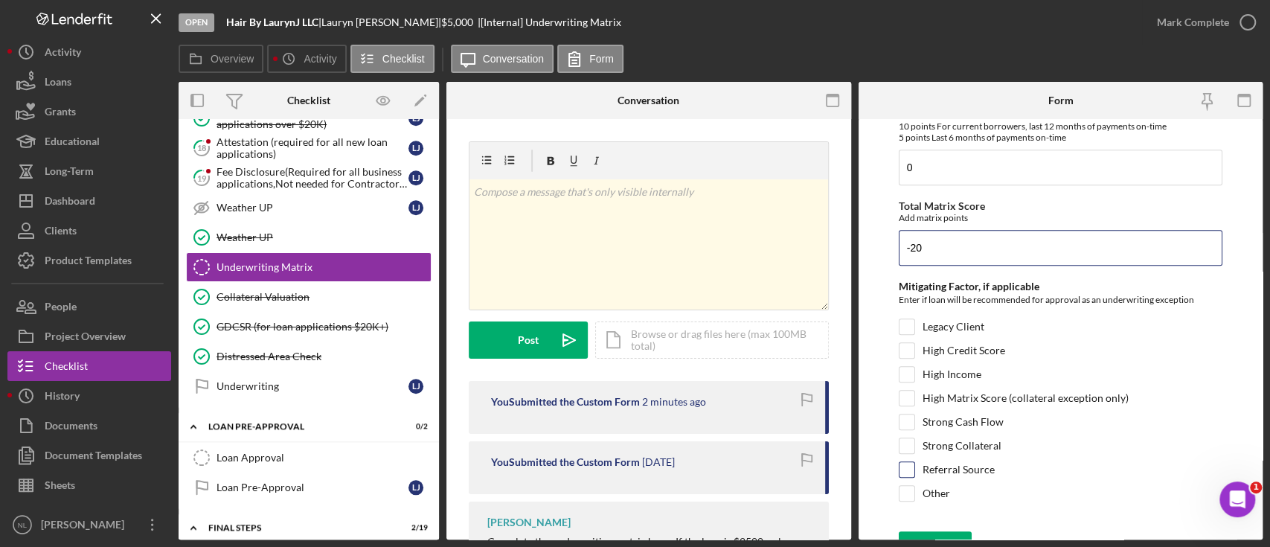
type input "-20"
click at [905, 470] on input "Referral Source" at bounding box center [906, 469] width 15 height 15
checkbox input "true"
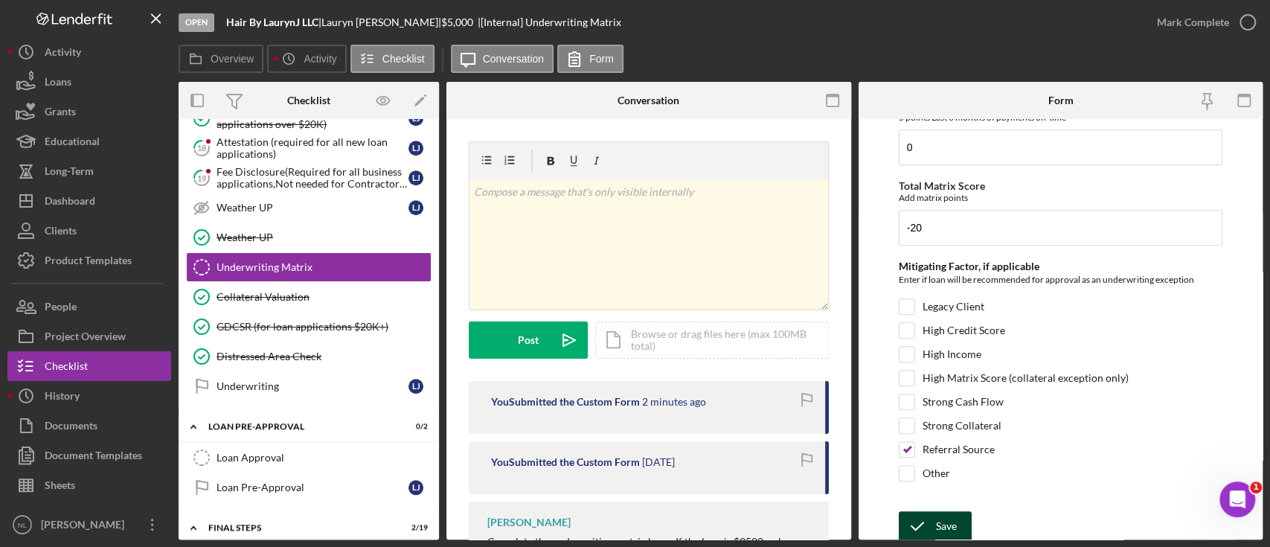
click at [922, 512] on icon "submit" at bounding box center [916, 525] width 37 height 37
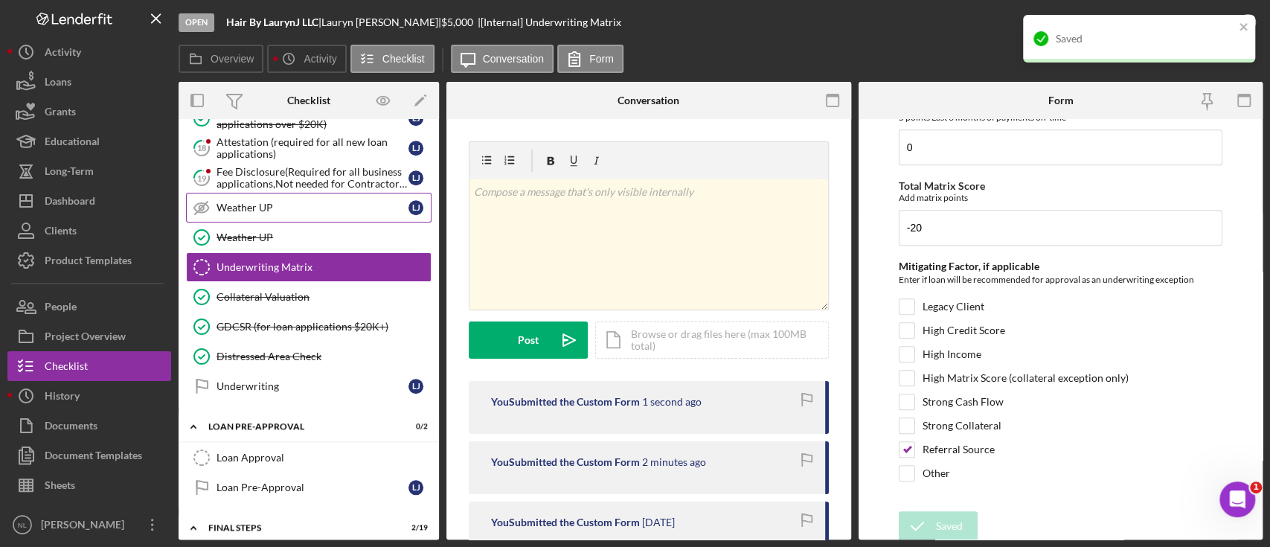
scroll to position [0, 0]
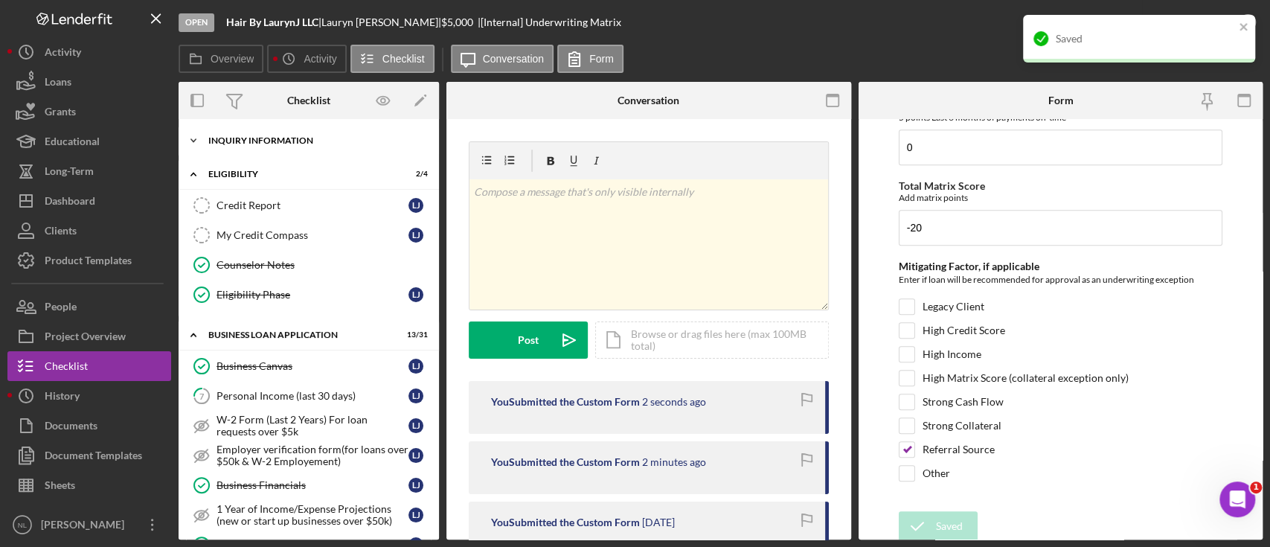
click at [240, 145] on div "Icon/Expander INQUIRY INFORMATION 7 / 11" at bounding box center [309, 141] width 260 height 30
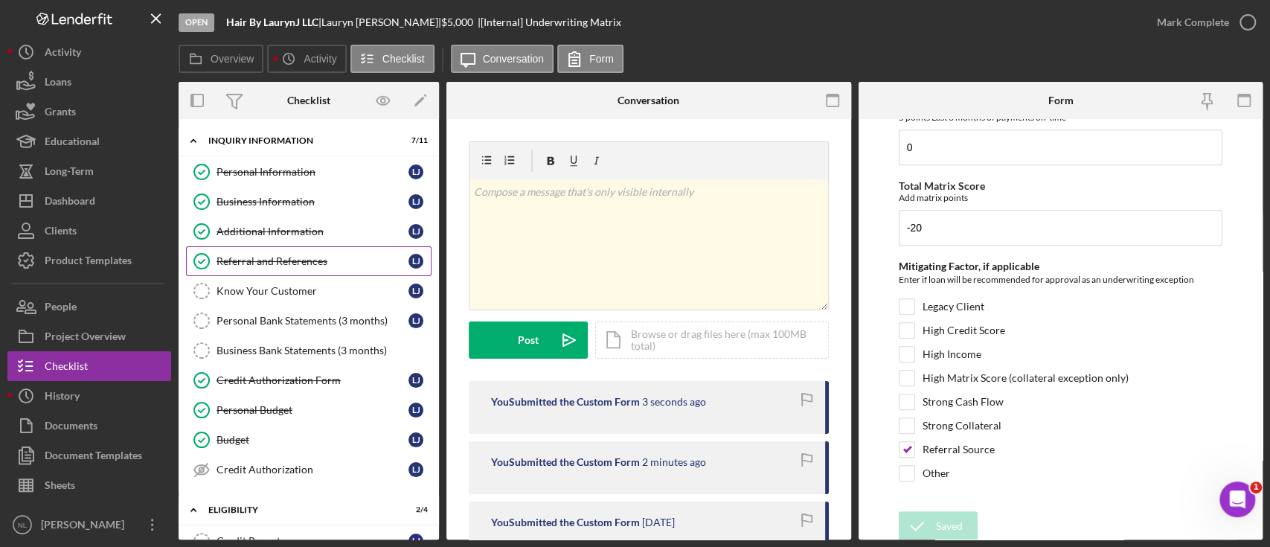
click at [282, 257] on div "Referral and References" at bounding box center [312, 261] width 192 height 12
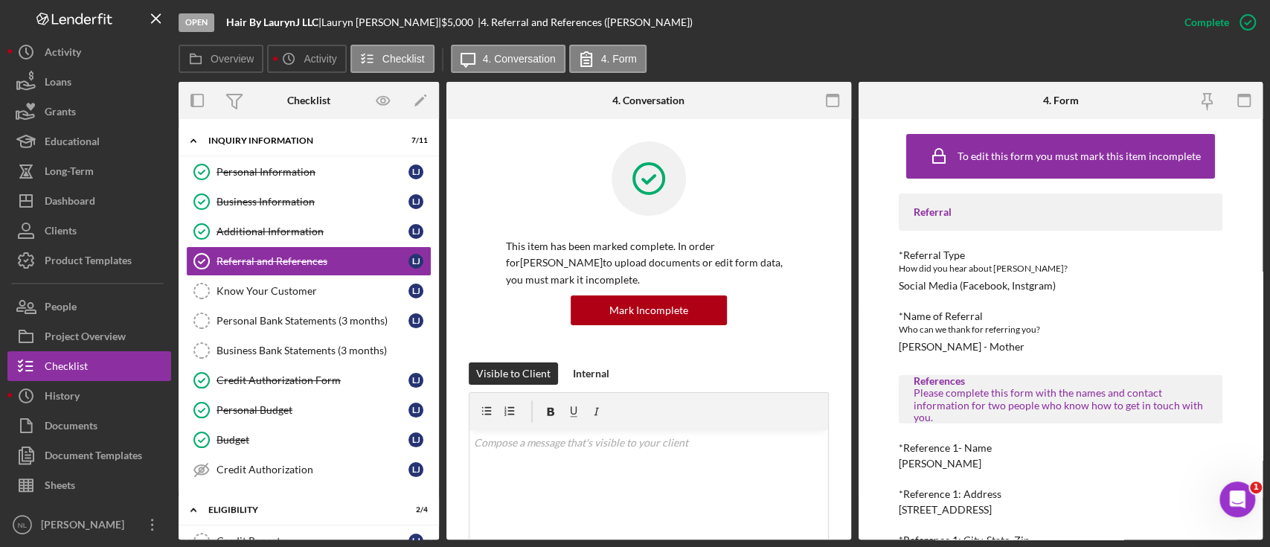
click at [1192, 4] on div "Complete Mark Incomplete" at bounding box center [1215, 22] width 93 height 45
click at [1194, 14] on div "Mark Incomplete" at bounding box center [1189, 22] width 80 height 30
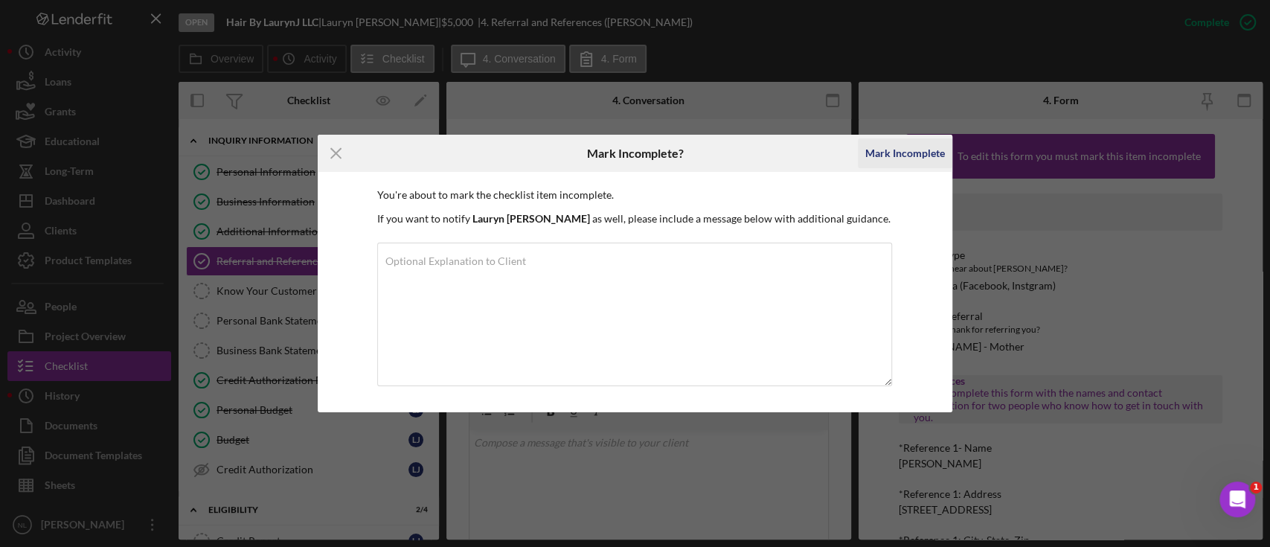
click at [930, 155] on div "Mark Incomplete" at bounding box center [905, 153] width 80 height 30
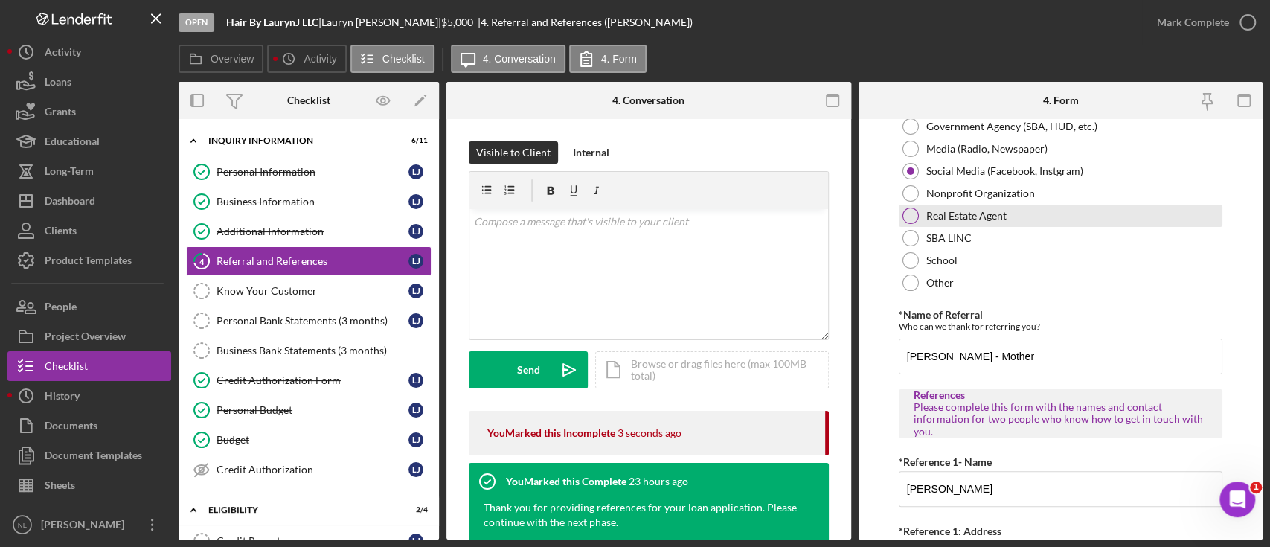
scroll to position [208, 0]
click at [983, 352] on input "[PERSON_NAME] - Mother" at bounding box center [1060, 354] width 324 height 36
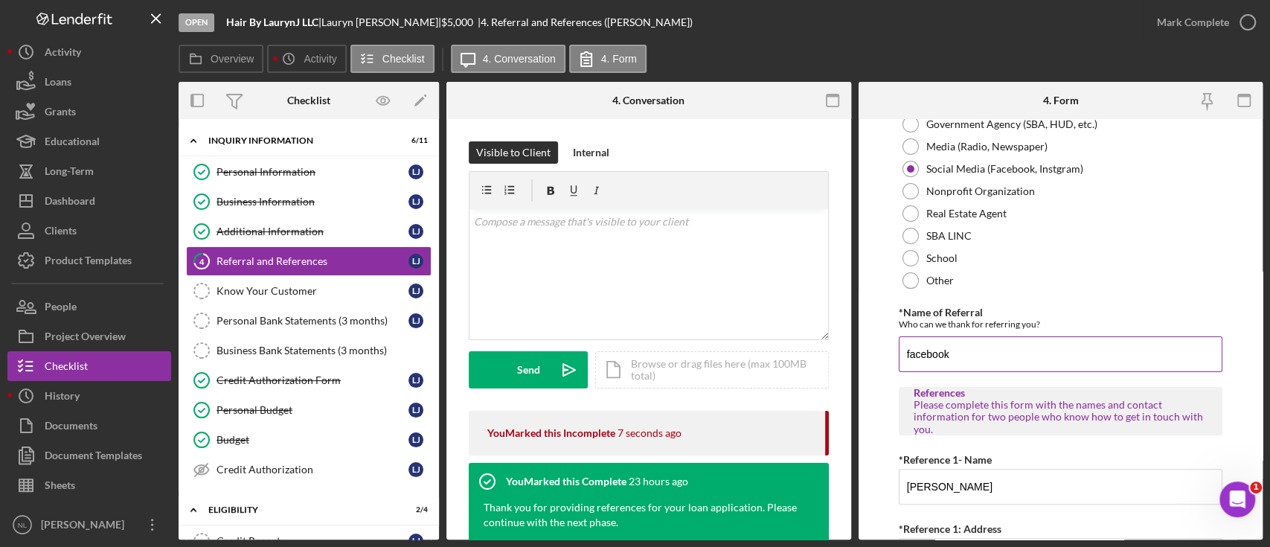
scroll to position [709, 0]
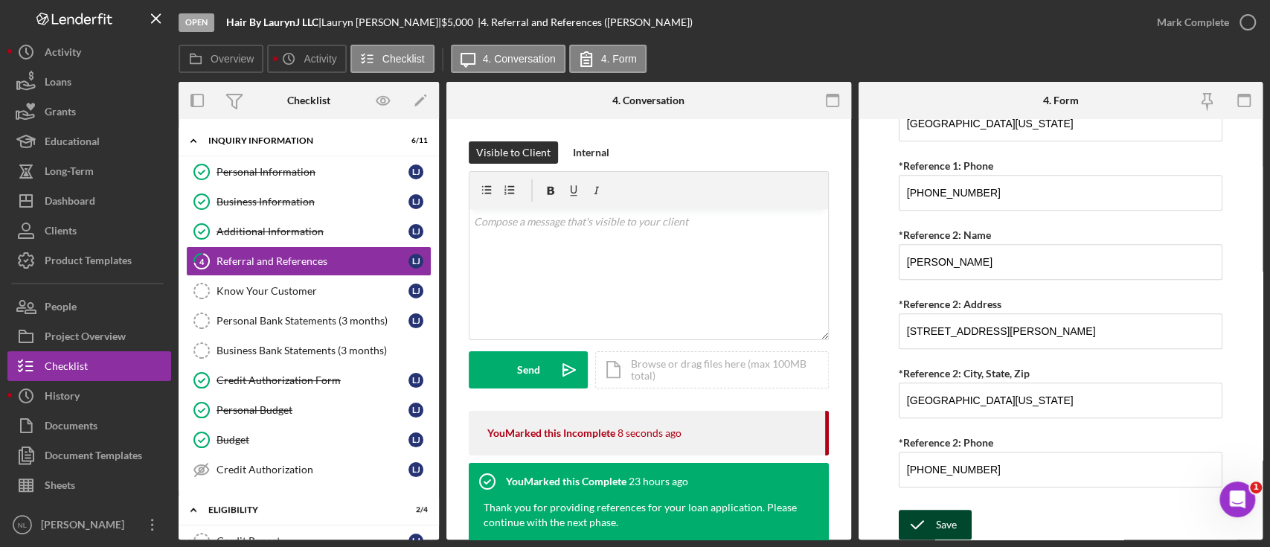
type input "facebook"
click at [945, 521] on div "Save" at bounding box center [946, 524] width 21 height 30
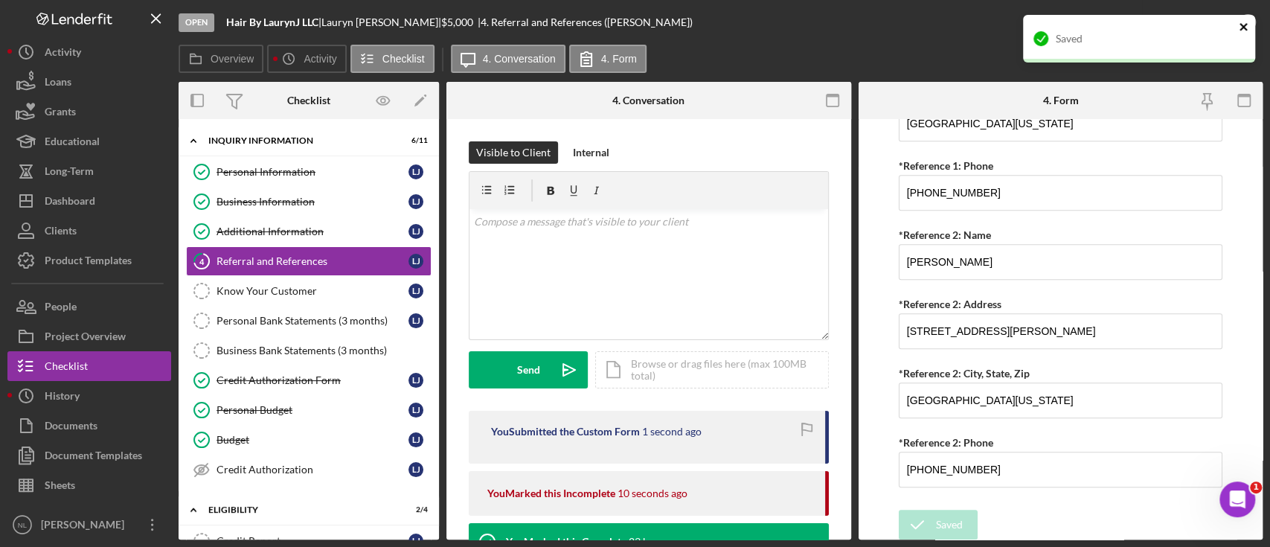
click at [1245, 33] on button "close" at bounding box center [1243, 28] width 10 height 14
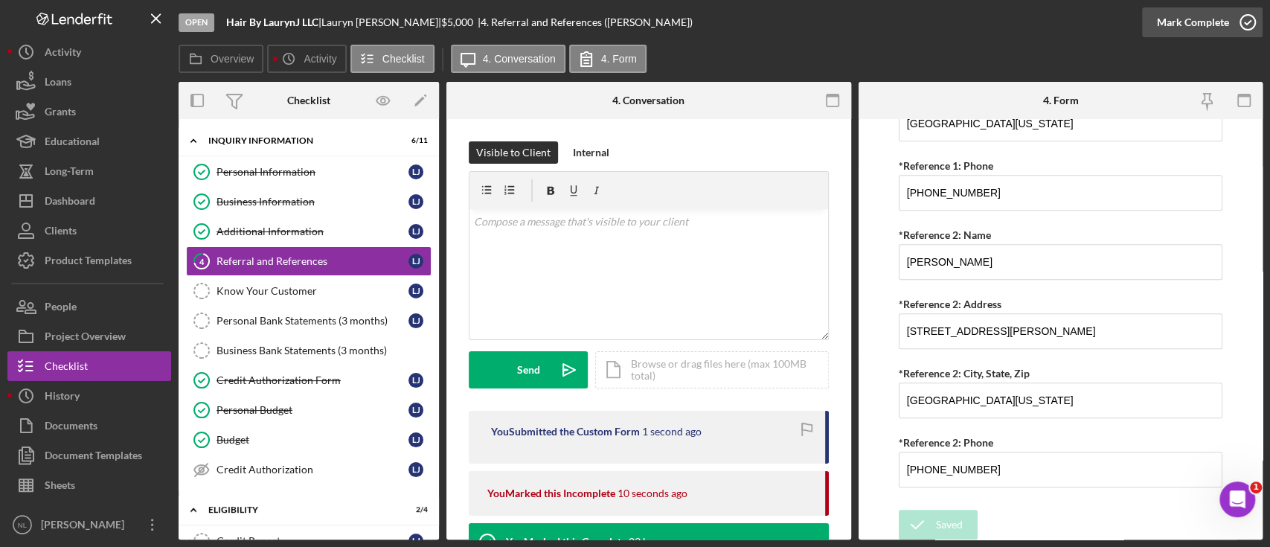
click at [1218, 33] on div "Mark Complete" at bounding box center [1193, 22] width 72 height 30
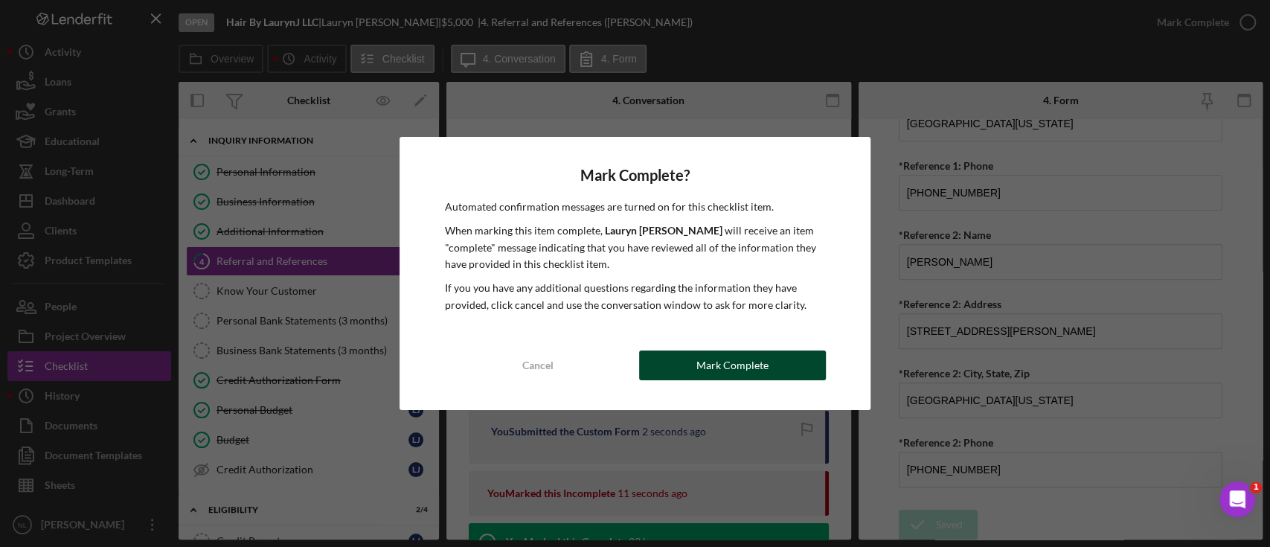
click at [718, 350] on div "Mark Complete" at bounding box center [732, 365] width 72 height 30
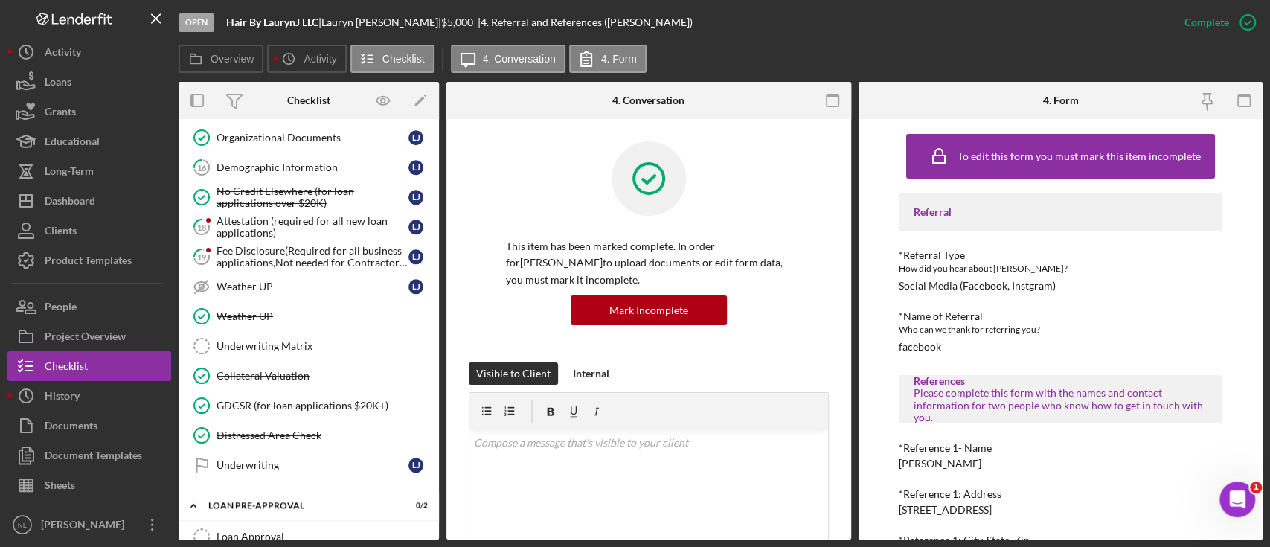
scroll to position [1131, 0]
click at [313, 341] on div "Underwriting Matrix" at bounding box center [323, 344] width 214 height 12
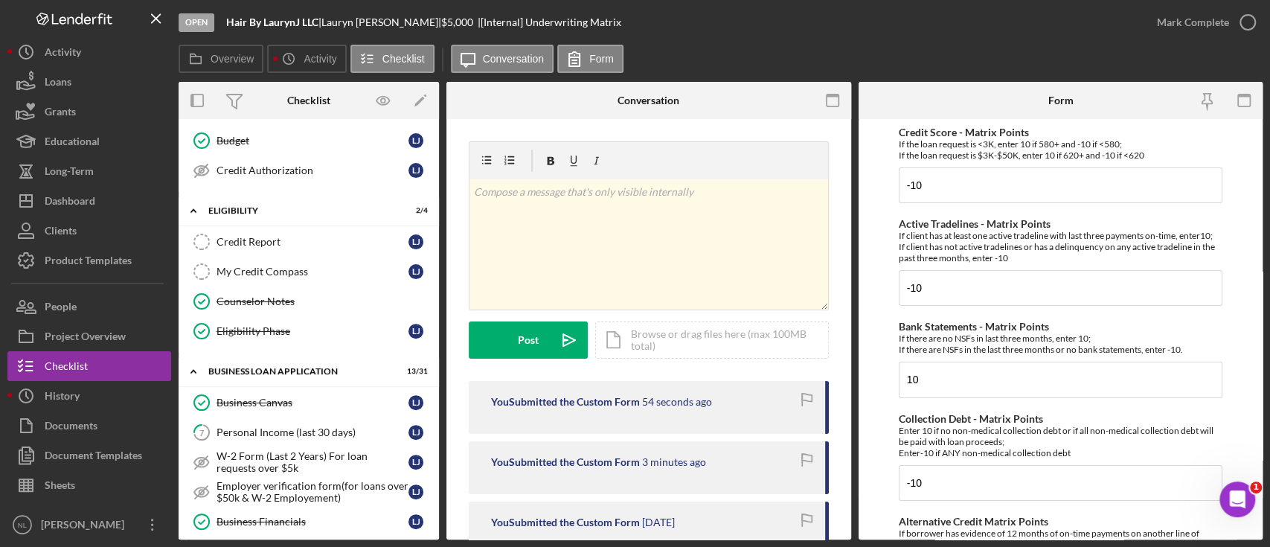
scroll to position [280, 0]
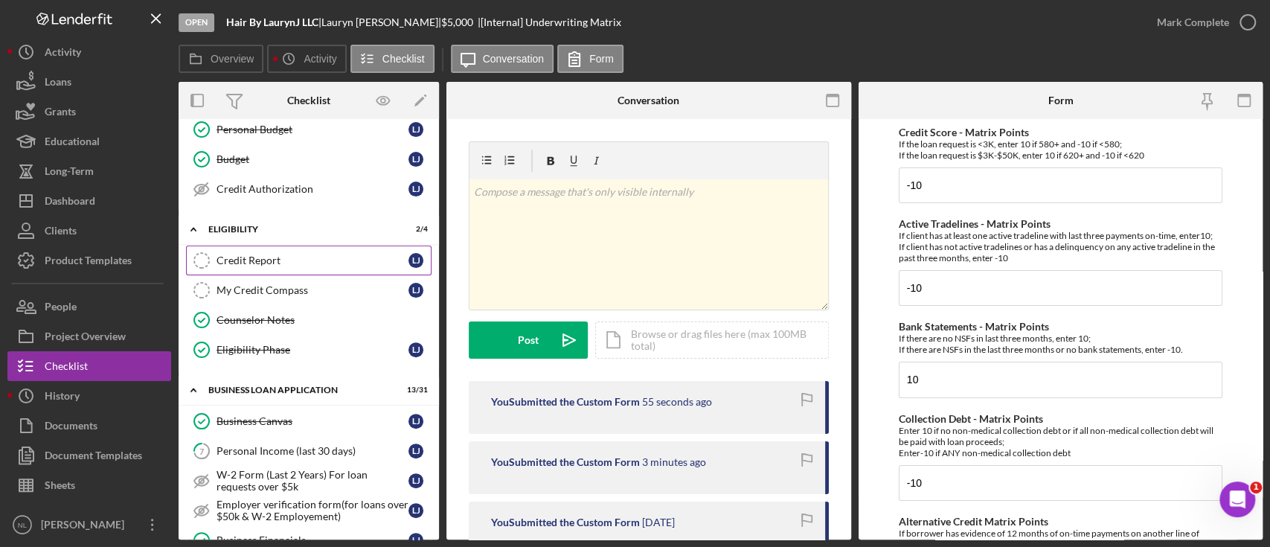
click at [286, 249] on link "Credit Report Credit Report [PERSON_NAME]" at bounding box center [308, 260] width 245 height 30
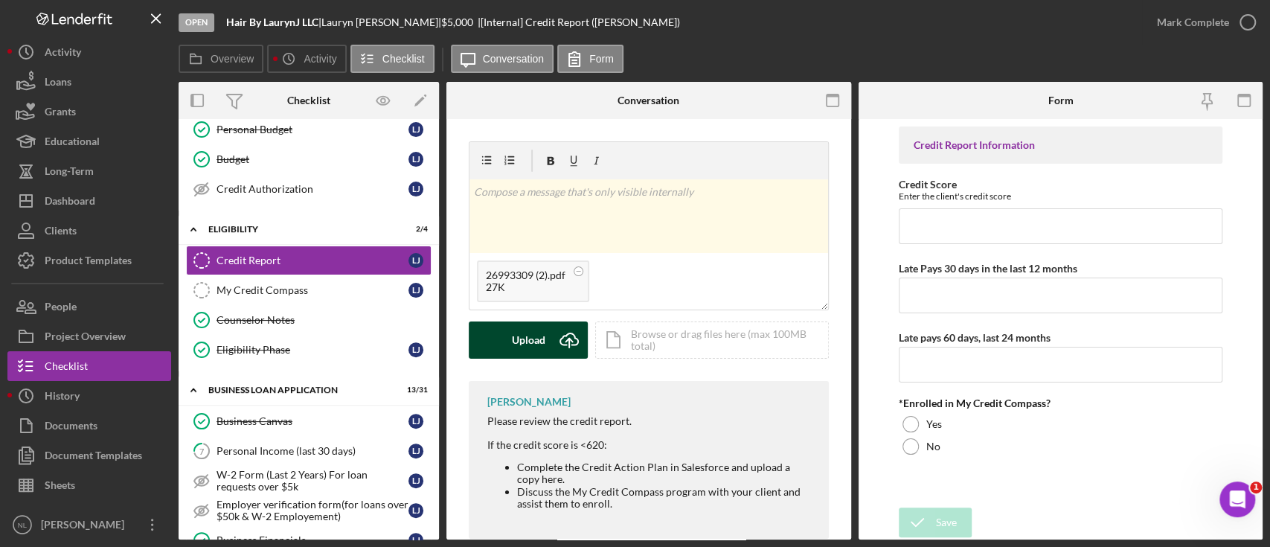
click at [543, 347] on div "Upload" at bounding box center [528, 339] width 33 height 37
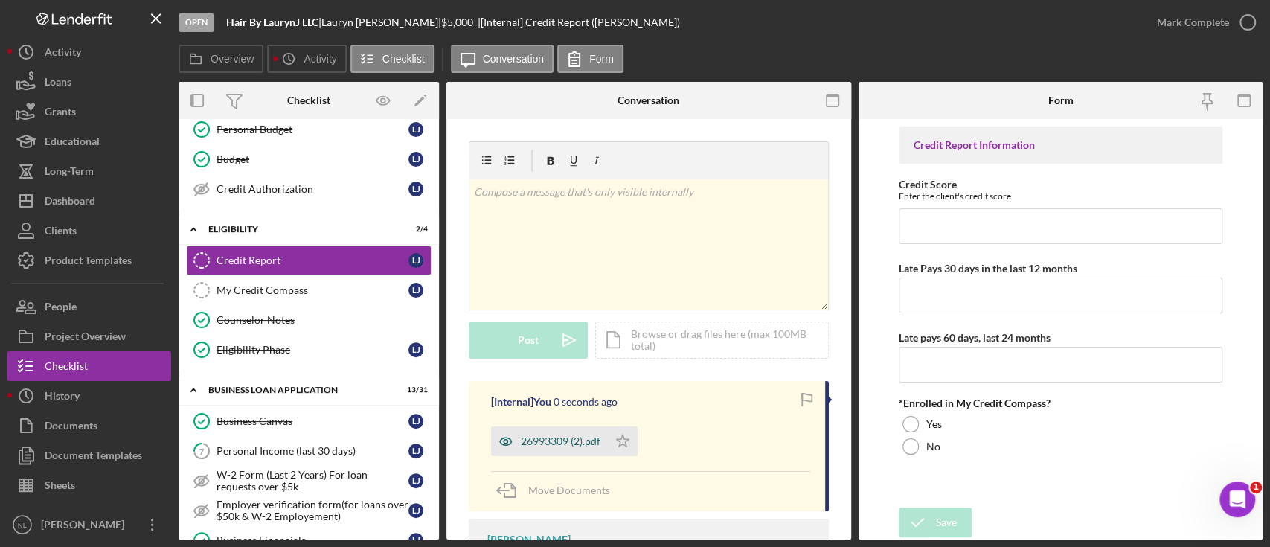
click at [571, 447] on div "26993309 (2).pdf" at bounding box center [549, 441] width 117 height 30
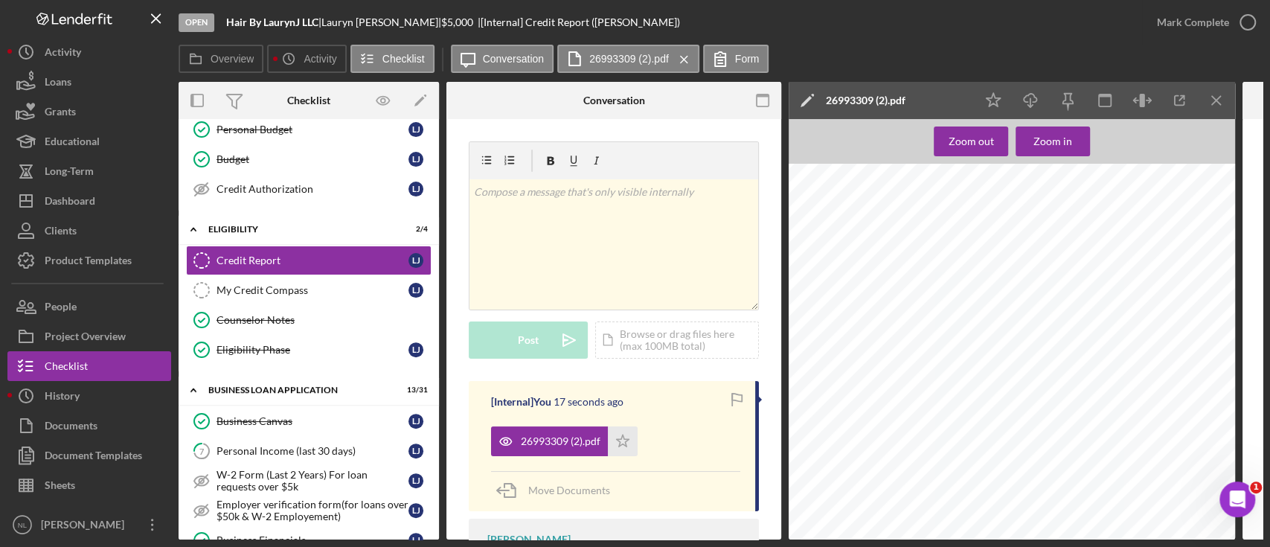
scroll to position [1295, 0]
click at [1216, 110] on icon "Icon/Menu Close" at bounding box center [1216, 100] width 33 height 33
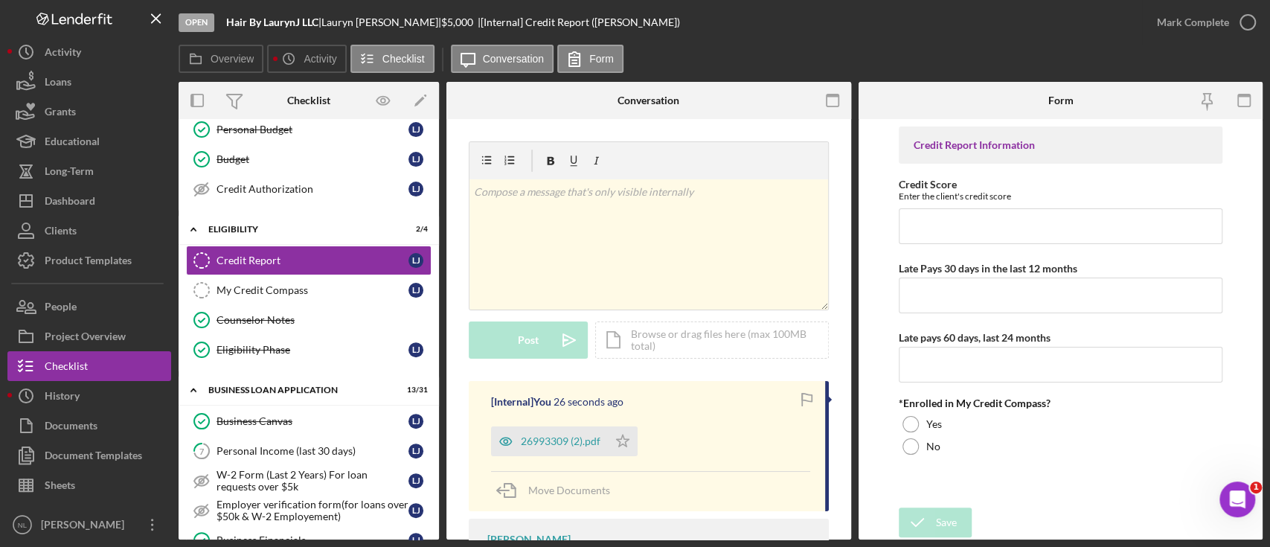
click at [1006, 244] on div "Credit Report Information Credit Score Enter the client's credit score Late Pay…" at bounding box center [1060, 312] width 324 height 373
click at [991, 238] on input "Credit Score" at bounding box center [1060, 226] width 324 height 36
type input "575"
click at [958, 310] on input "Late Pays 30 days in the last 12 months" at bounding box center [1060, 295] width 324 height 36
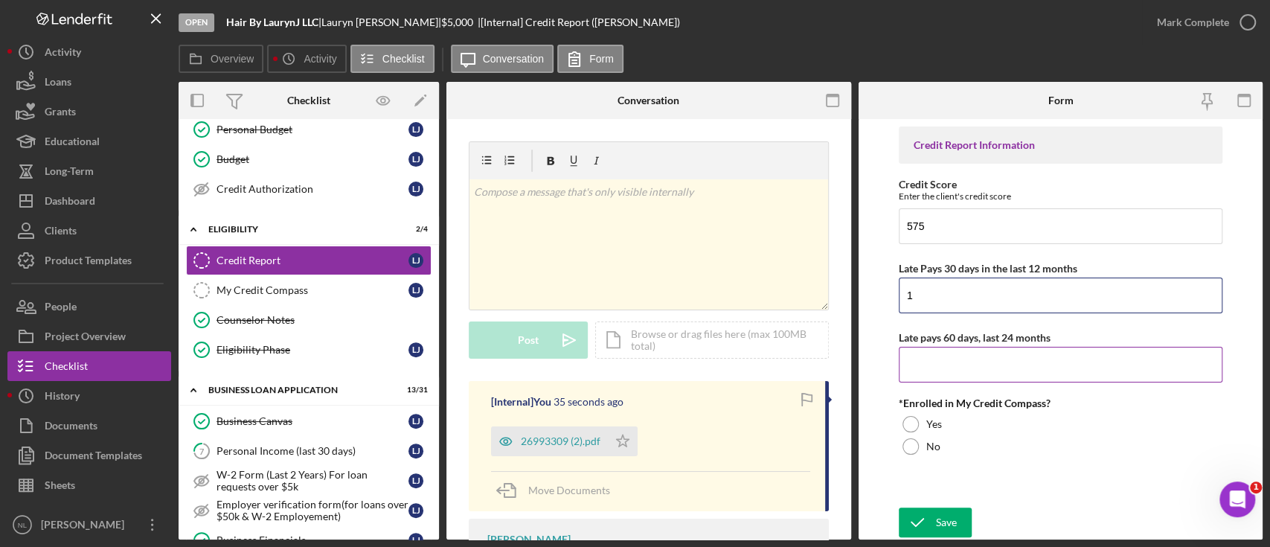
type input "1"
click at [936, 361] on input "Late pays 60 days, last 24 months" at bounding box center [1060, 365] width 324 height 36
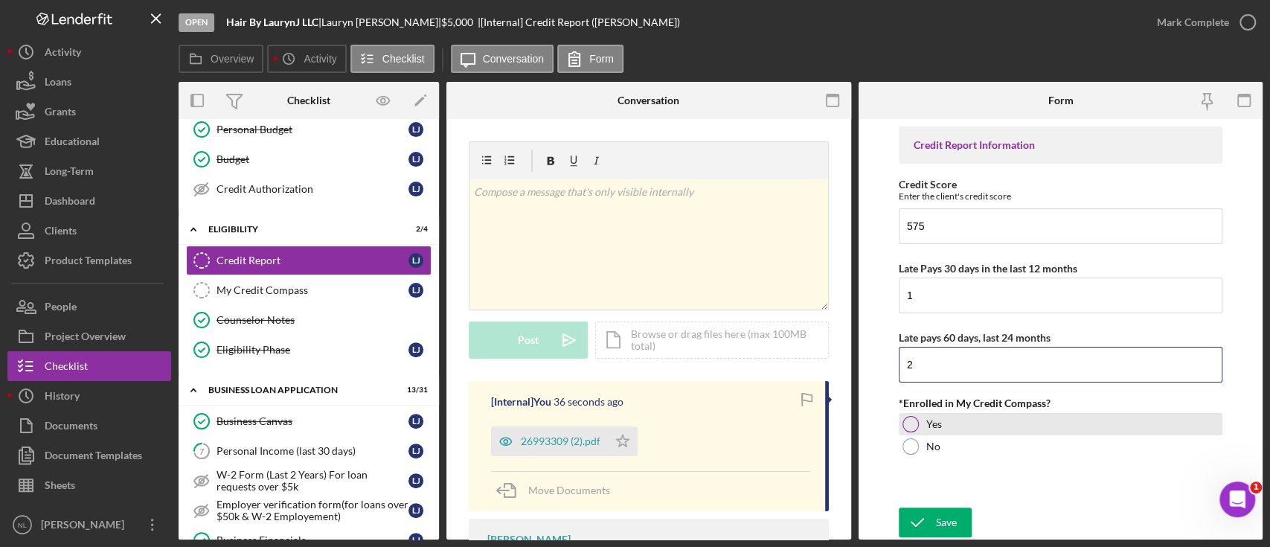
type input "2"
click at [909, 423] on div at bounding box center [910, 424] width 16 height 16
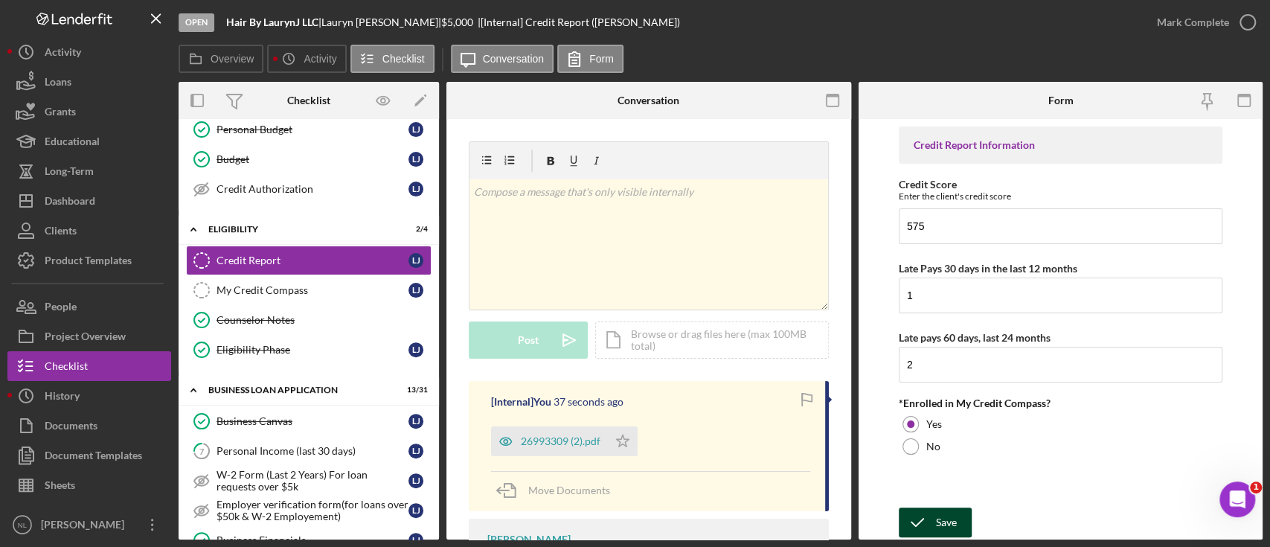
click at [946, 521] on div "Save" at bounding box center [946, 522] width 21 height 30
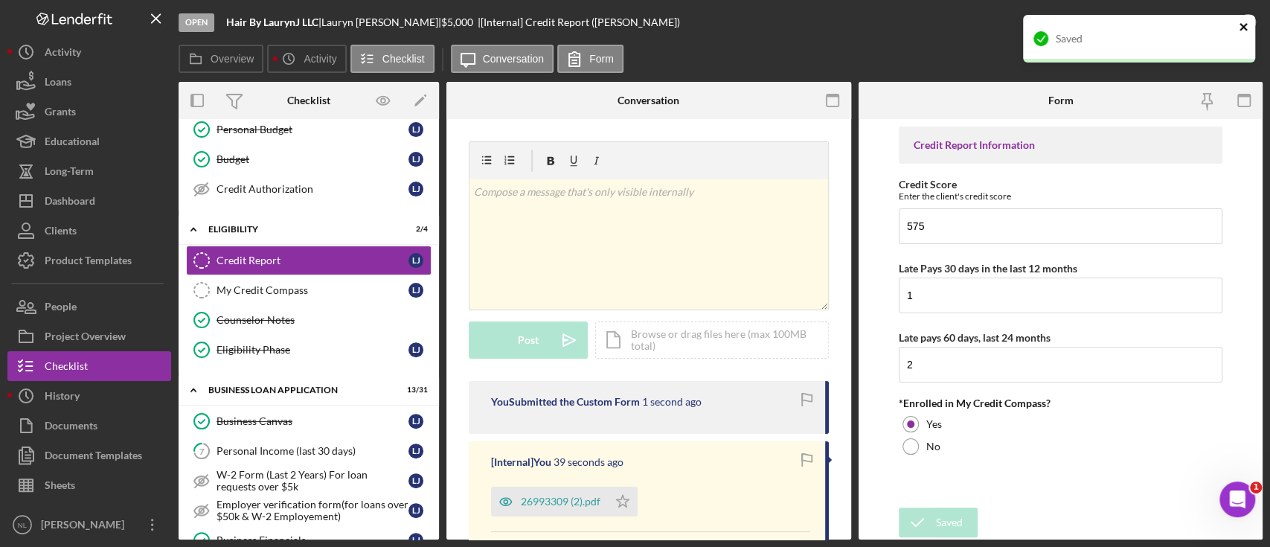
click at [1242, 31] on icon "close" at bounding box center [1243, 27] width 10 height 12
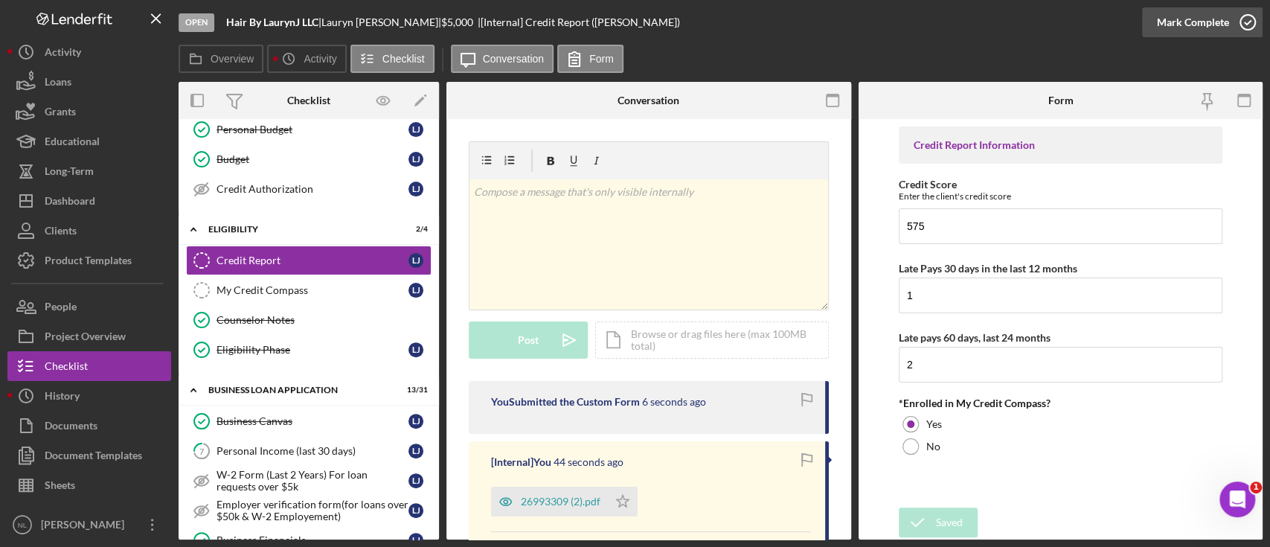
click at [1174, 27] on div "Mark Complete" at bounding box center [1193, 22] width 72 height 30
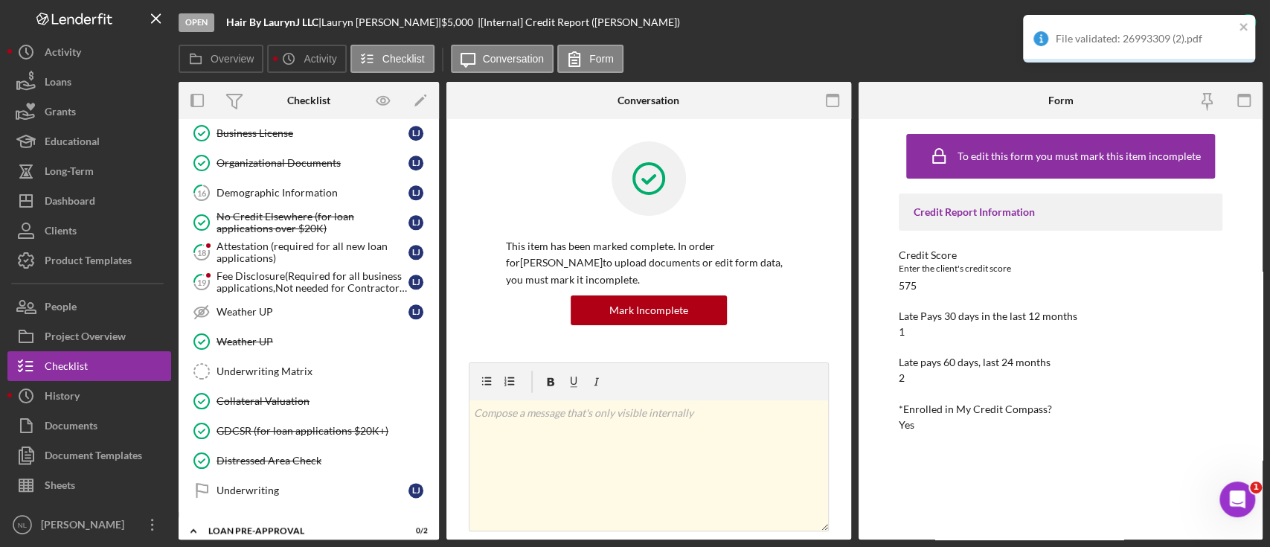
scroll to position [1107, 0]
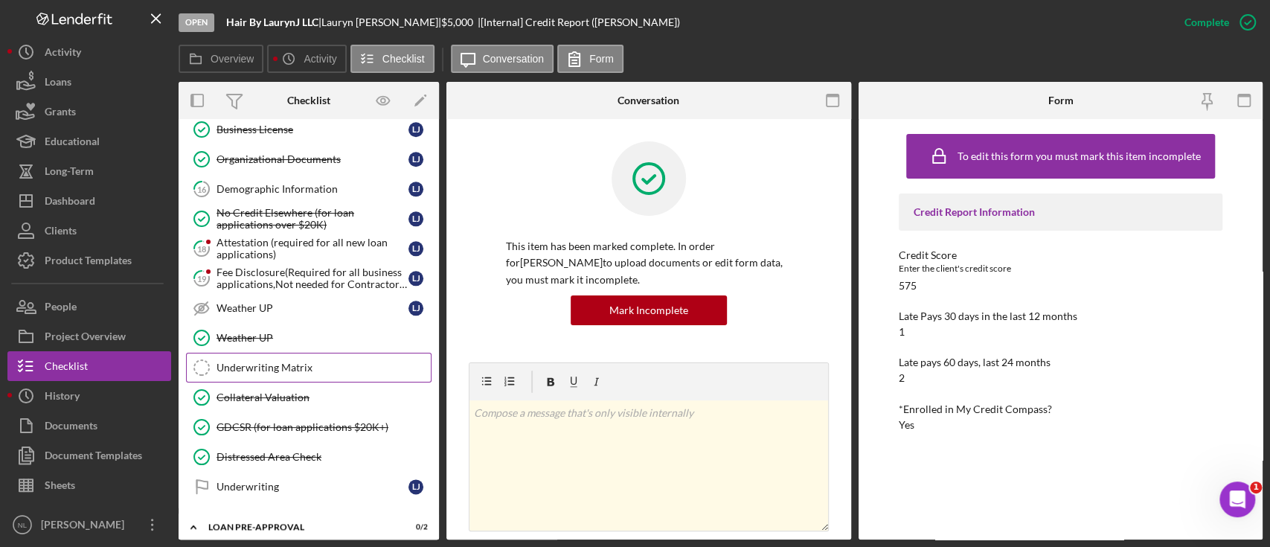
click at [369, 361] on div "Underwriting Matrix" at bounding box center [323, 367] width 214 height 12
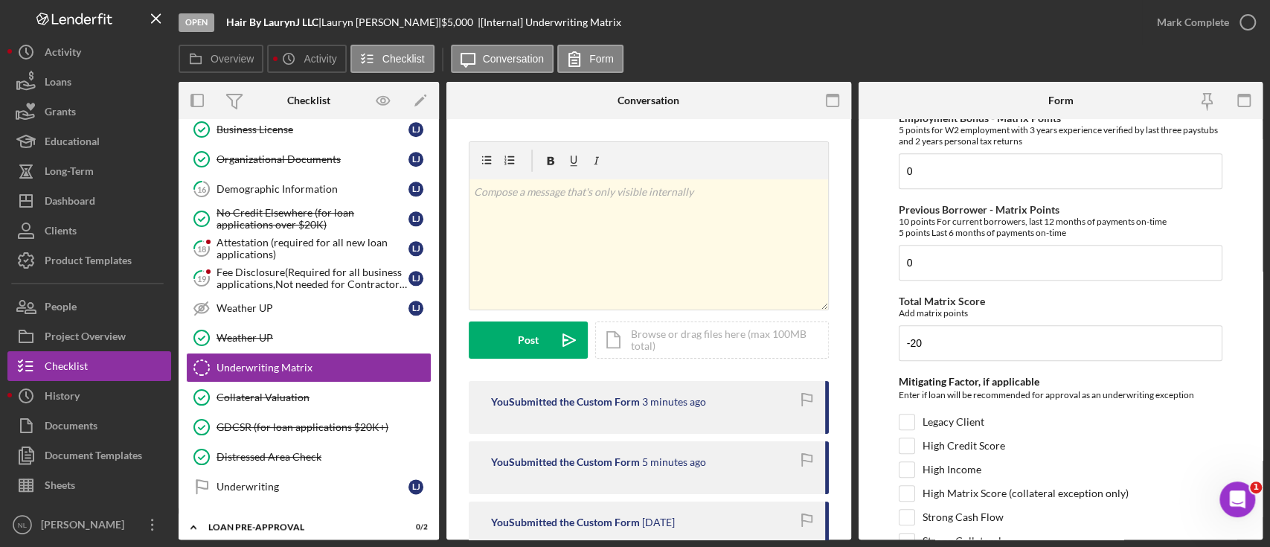
scroll to position [852, 0]
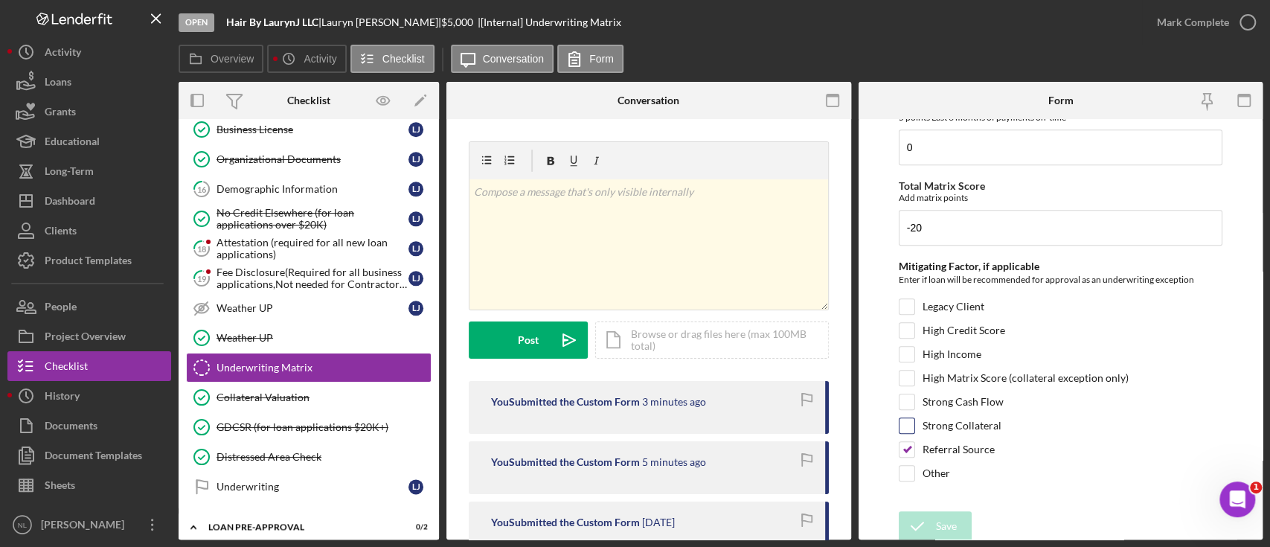
click at [909, 431] on div "Strong Collateral" at bounding box center [1060, 429] width 324 height 24
click at [908, 442] on input "Referral Source" at bounding box center [906, 449] width 15 height 15
checkbox input "false"
click at [902, 469] on input "Other" at bounding box center [906, 473] width 15 height 15
checkbox input "true"
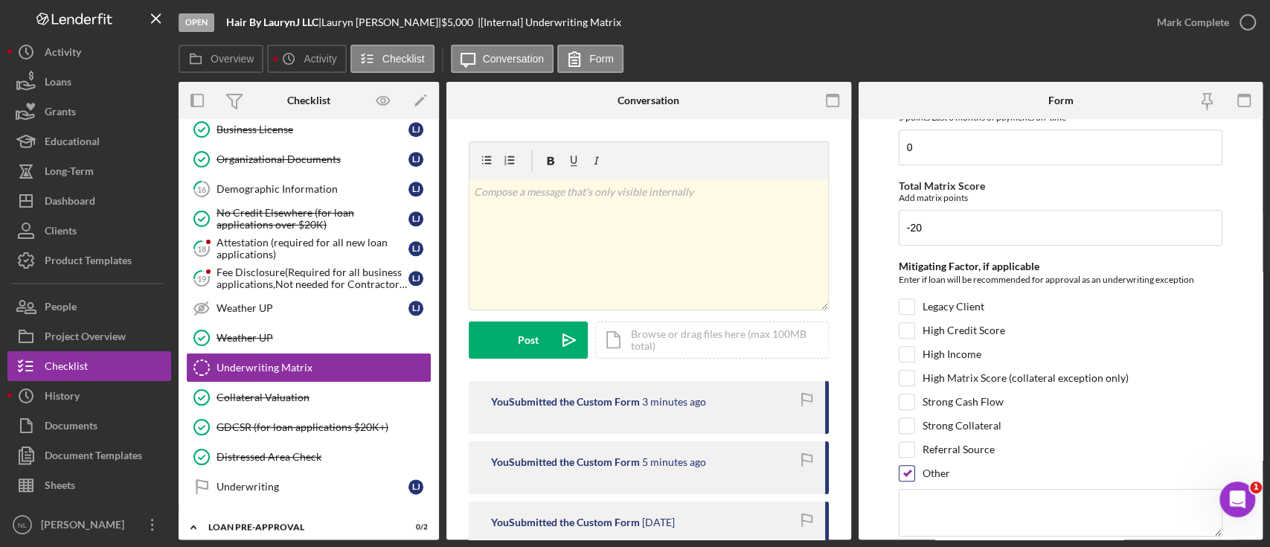
scroll to position [901, 0]
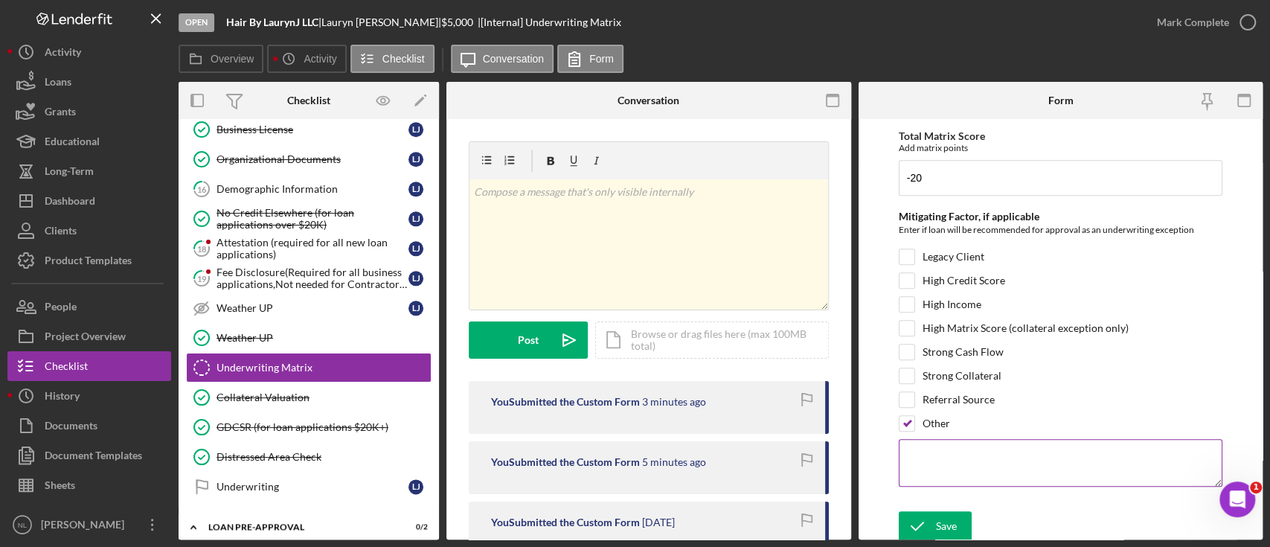
click at [929, 455] on textarea at bounding box center [1060, 463] width 324 height 48
type textarea "n"
type textarea "[MEDICAL_DATA] [GEOGRAPHIC_DATA] Product"
click at [927, 524] on icon "submit" at bounding box center [916, 525] width 37 height 37
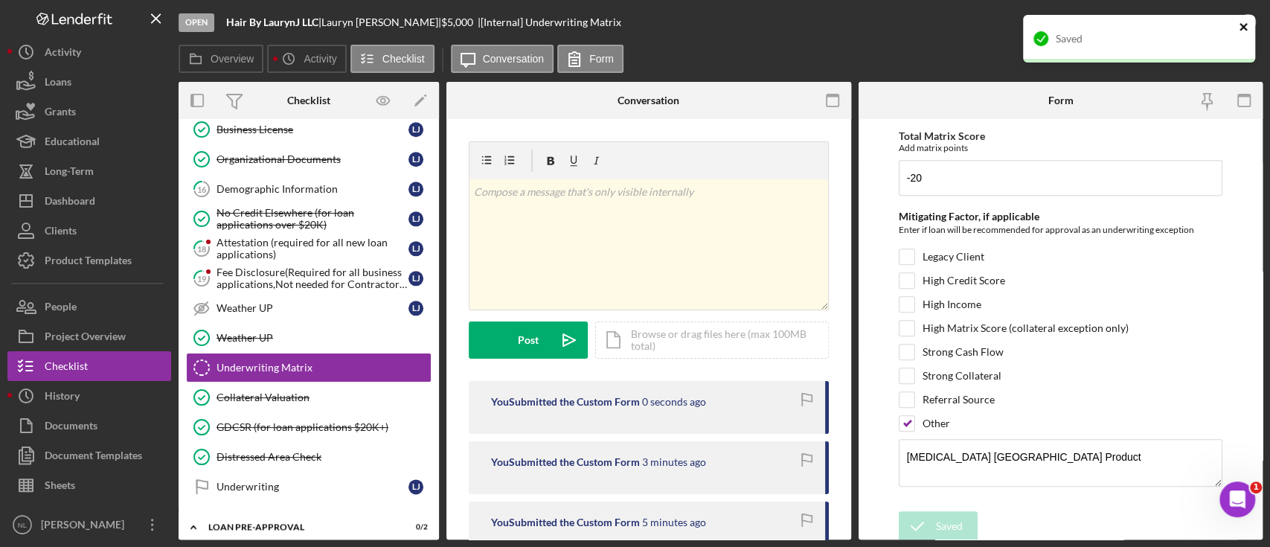
click at [1248, 26] on icon "close" at bounding box center [1243, 27] width 10 height 12
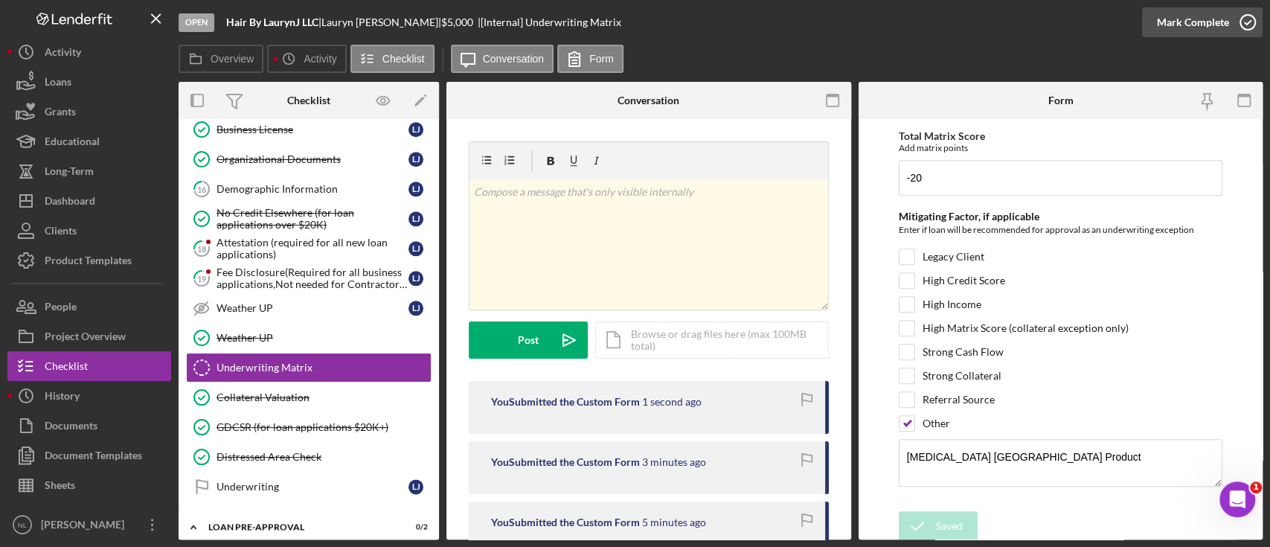
click at [1197, 29] on div "Mark Complete" at bounding box center [1193, 22] width 72 height 30
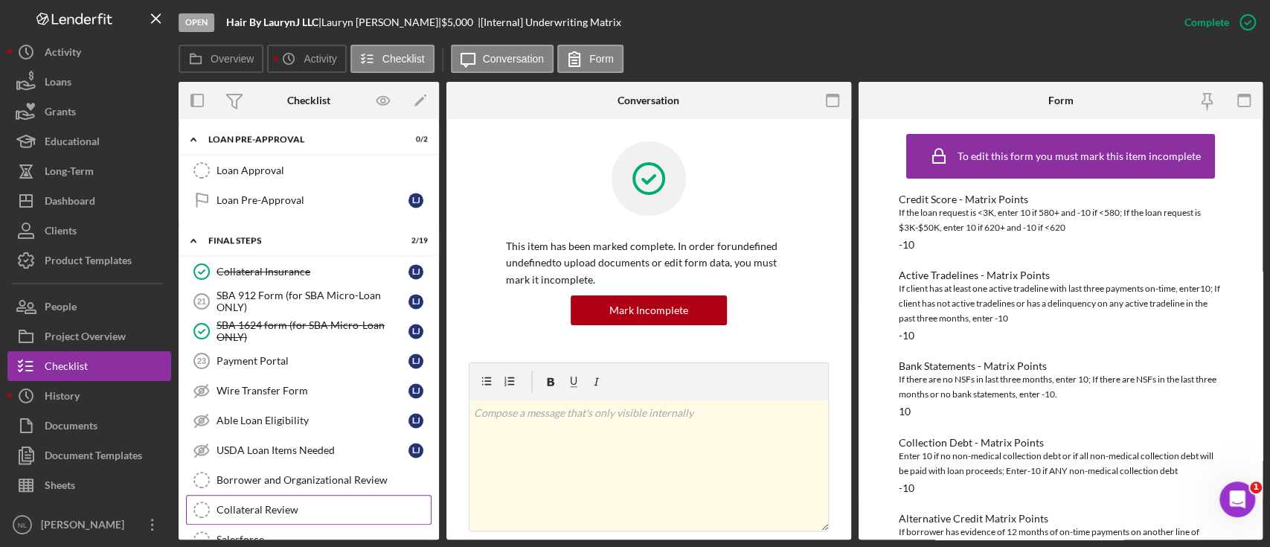
scroll to position [1468, 0]
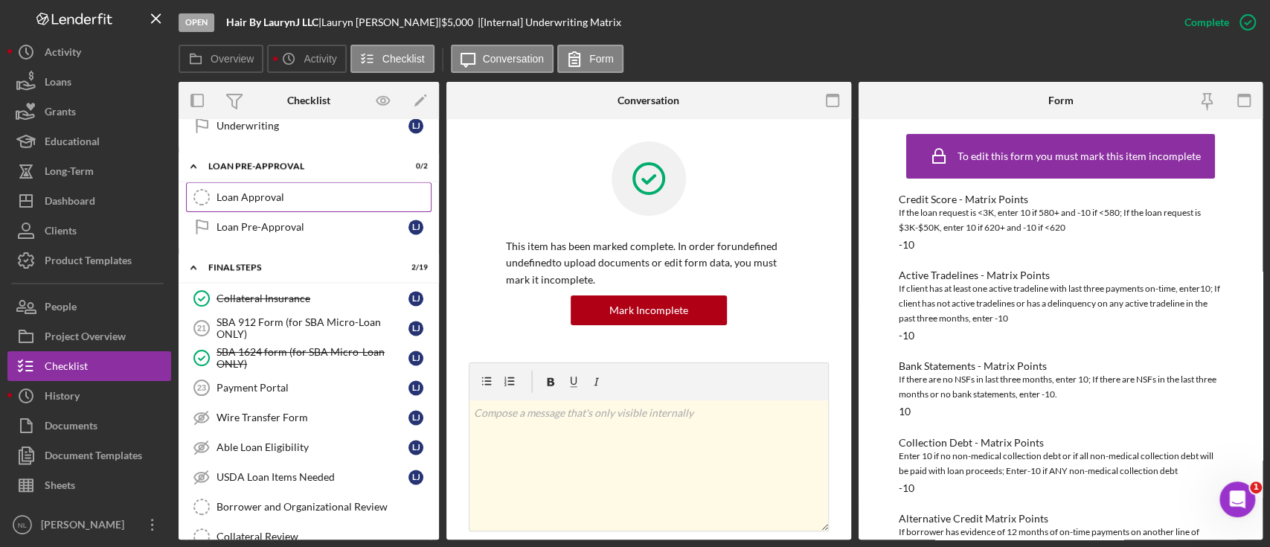
click at [289, 193] on div "Loan Approval" at bounding box center [323, 197] width 214 height 12
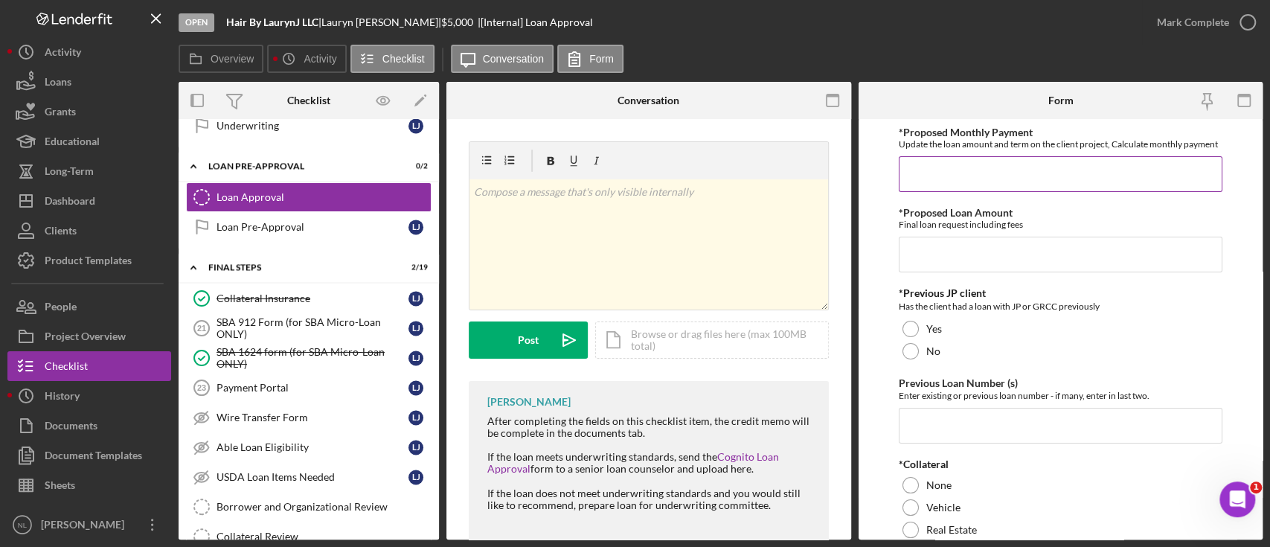
click at [962, 192] on input "*Proposed Monthly Payment" at bounding box center [1060, 174] width 324 height 36
type input "$111"
click at [934, 272] on input "*Proposed Loan Amount" at bounding box center [1060, 255] width 324 height 36
type input "$1"
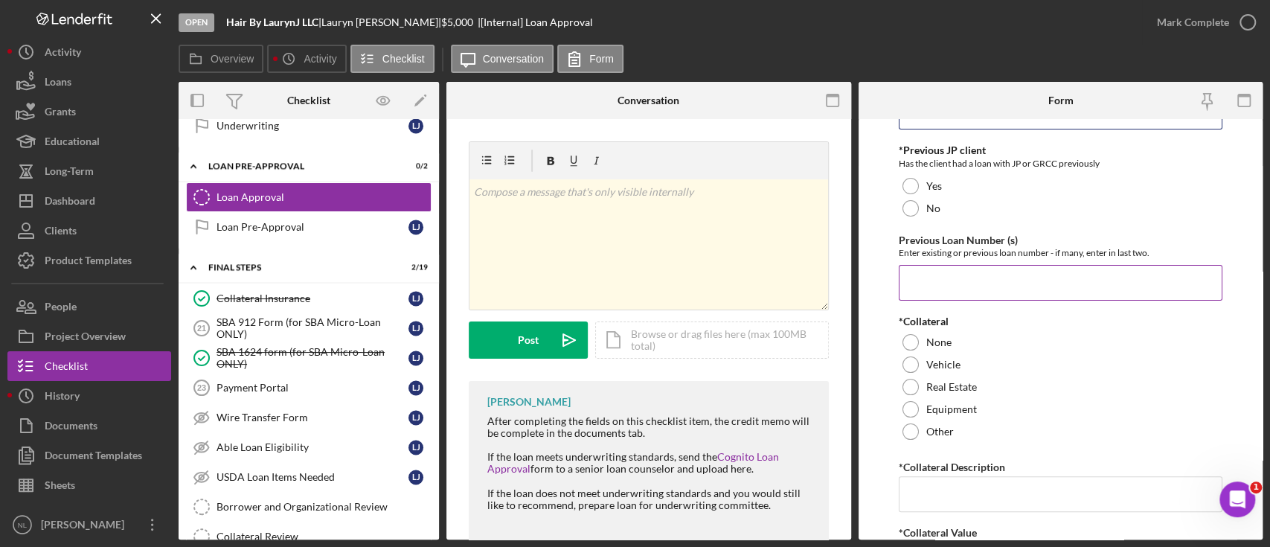
scroll to position [145, 0]
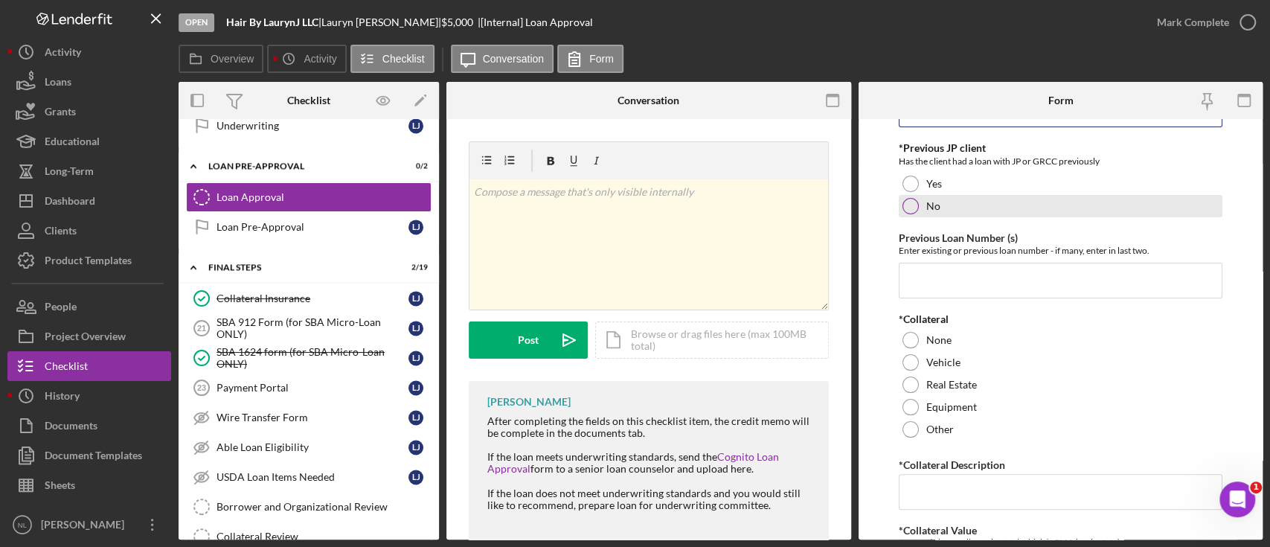
type input "$4,999.99"
click at [917, 217] on div "No" at bounding box center [1060, 206] width 324 height 22
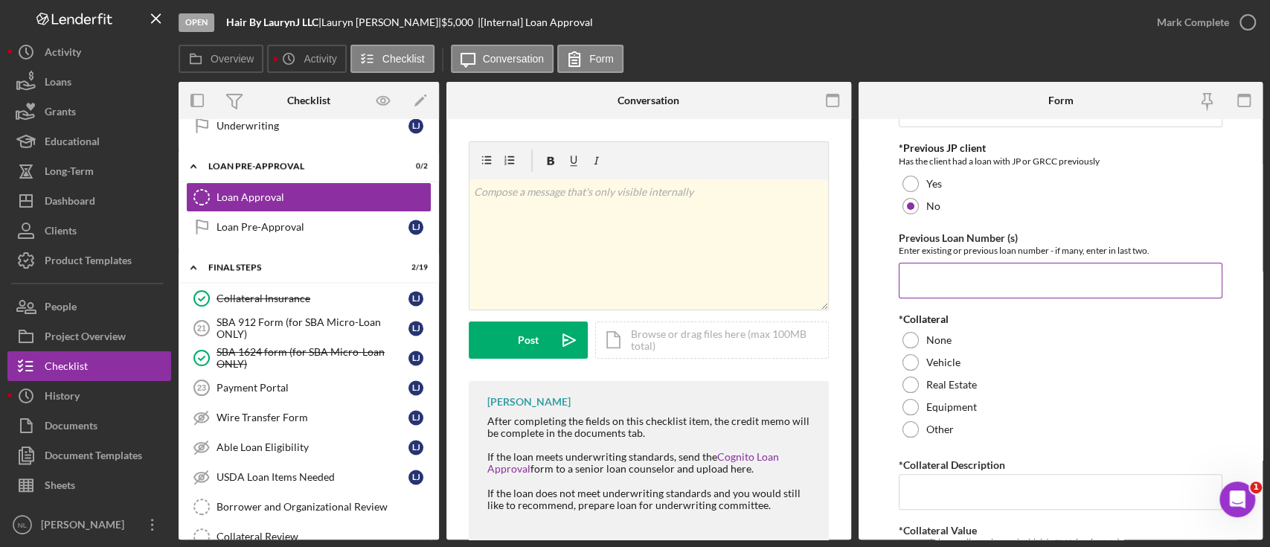
click at [940, 269] on div "Previous Loan Number (s) Enter existing or previous loan number - if many, ente…" at bounding box center [1060, 264] width 324 height 65
click at [926, 311] on div "*Proposed Monthly Payment Update the loan amount and term on the client project…" at bounding box center [1060, 532] width 324 height 1102
click at [922, 294] on input "Previous Loan Number (s)" at bounding box center [1060, 281] width 324 height 36
type input "N/A"
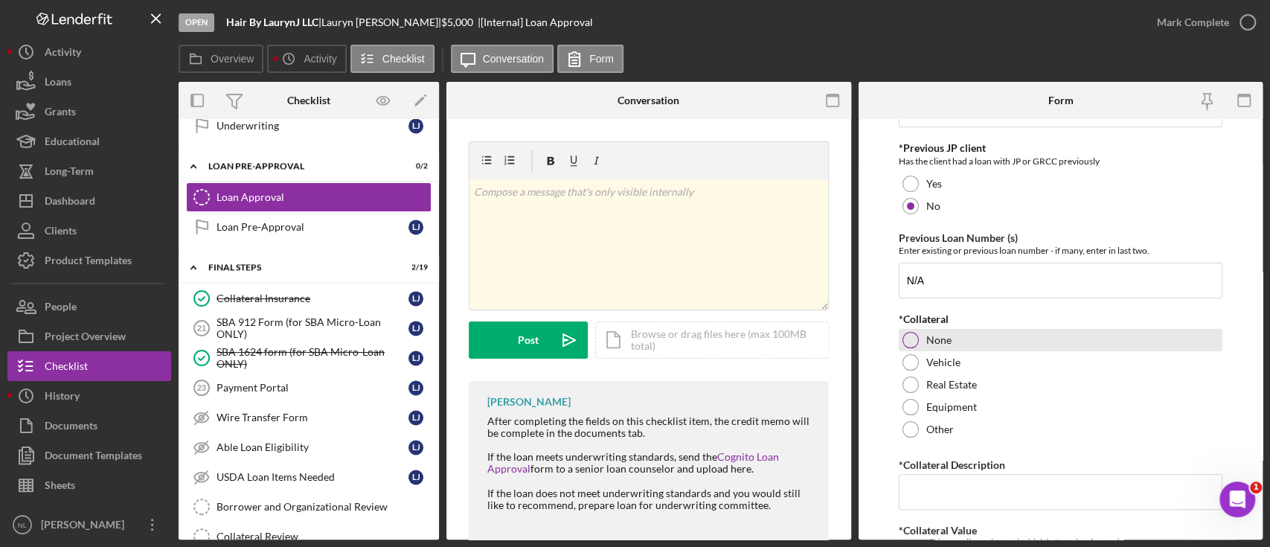
click at [906, 348] on div at bounding box center [910, 340] width 16 height 16
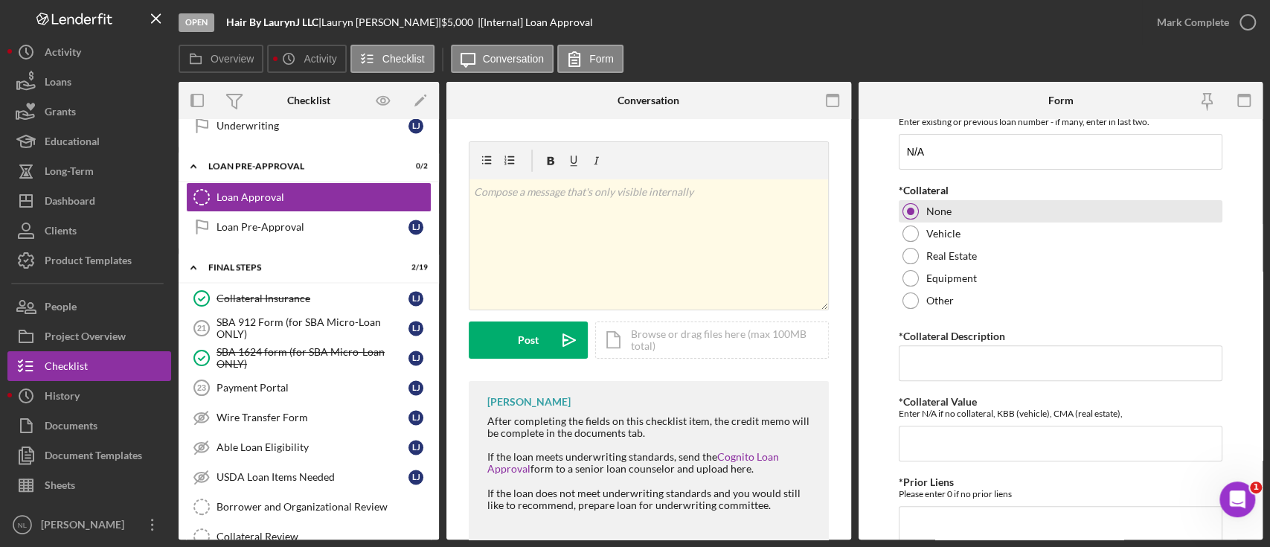
scroll to position [274, 0]
click at [922, 381] on input "*Collateral Description" at bounding box center [1060, 363] width 324 height 36
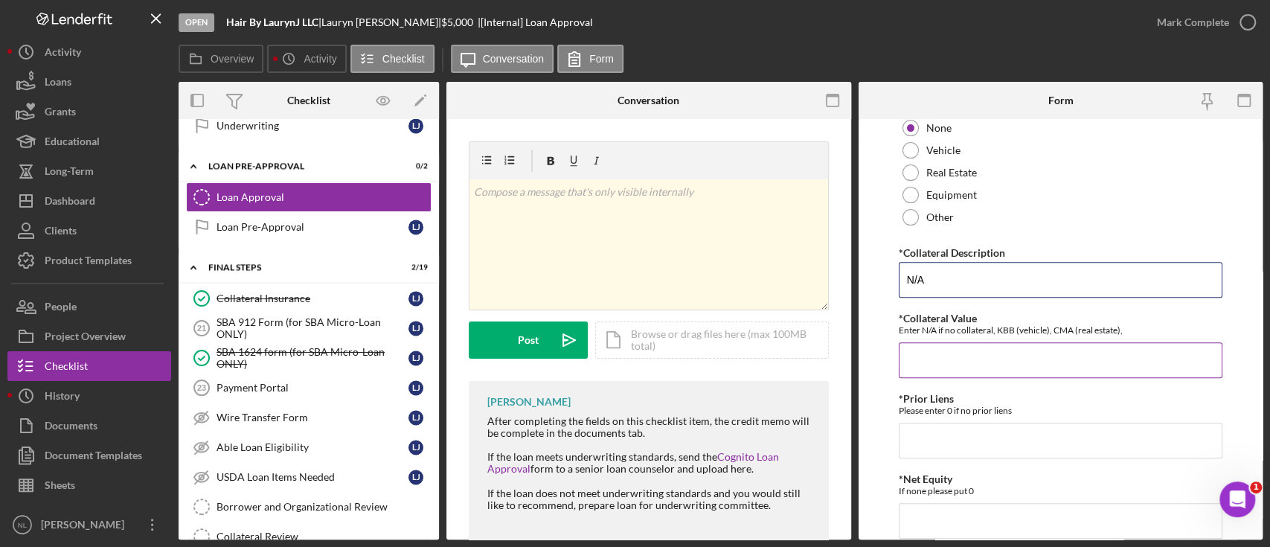
type input "N/A"
click at [922, 378] on input "*Collateral Value" at bounding box center [1060, 360] width 324 height 36
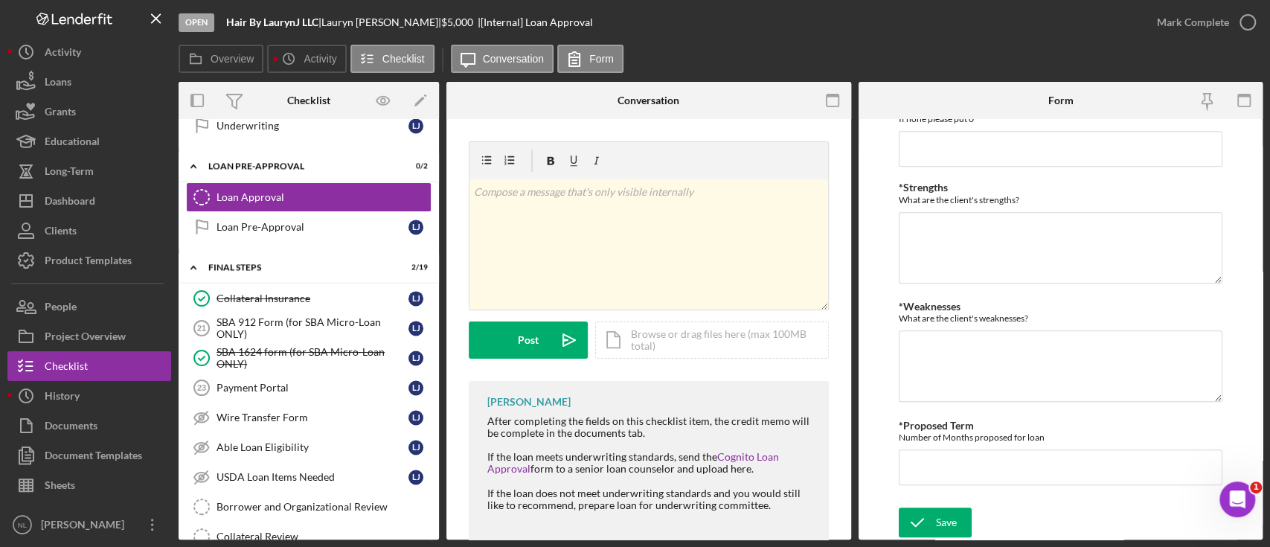
scroll to position [602, 0]
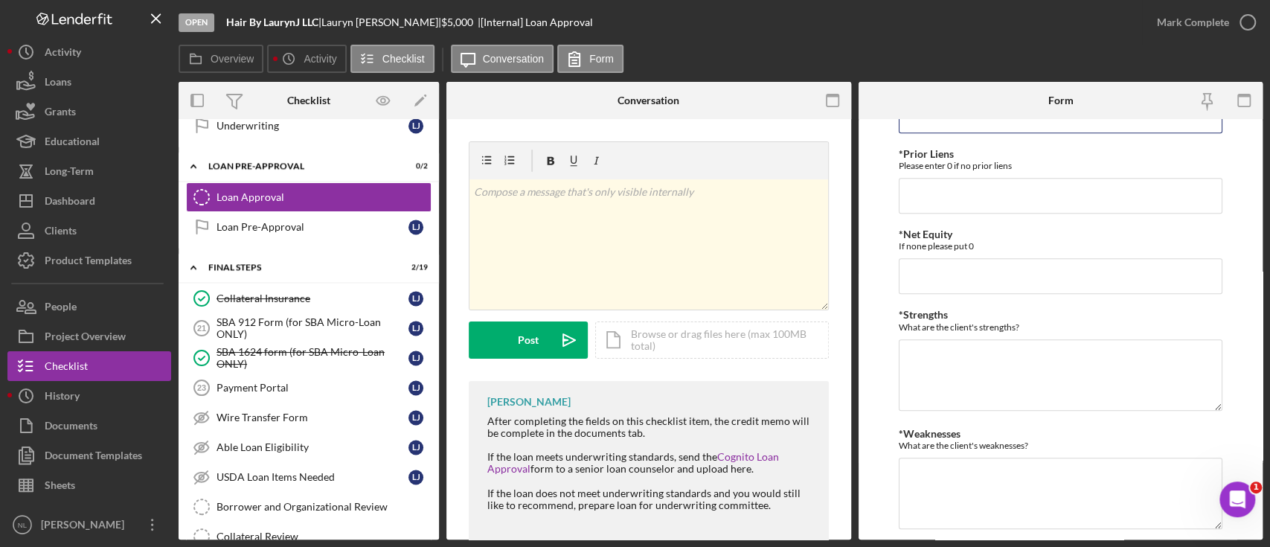
type input "N/A"
click at [913, 231] on div "*Proposed Monthly Payment Update the loan amount and term on the client project…" at bounding box center [1060, 76] width 324 height 1102
click at [911, 205] on input "*Prior Liens" at bounding box center [1060, 196] width 324 height 36
type input "0"
click at [923, 283] on input "0" at bounding box center [1060, 276] width 324 height 36
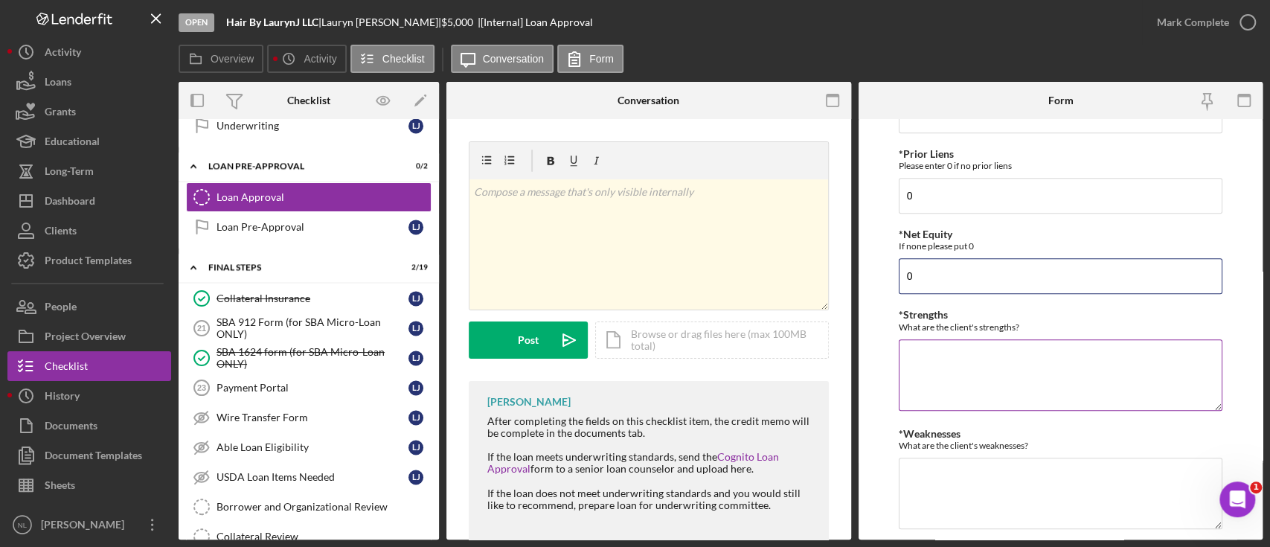
type input "0"
click at [946, 362] on textarea "*Strengths" at bounding box center [1060, 374] width 324 height 71
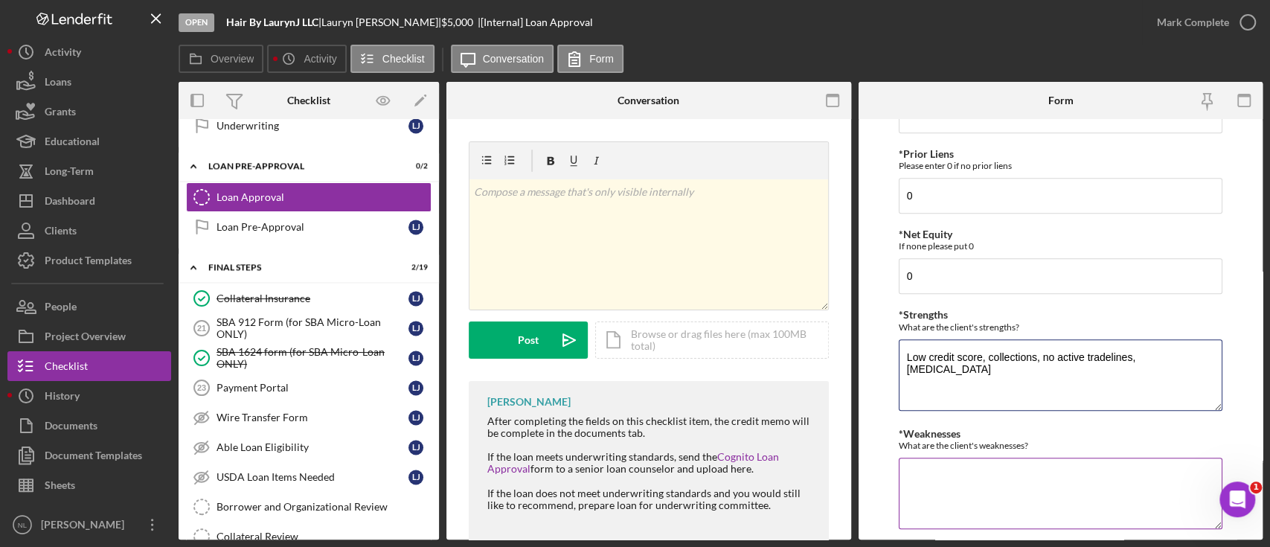
type textarea "Low credit score, collections, no active tradelines, [MEDICAL_DATA]"
click at [966, 473] on textarea "*Weaknesses" at bounding box center [1060, 492] width 324 height 71
drag, startPoint x: 1204, startPoint y: 367, endPoint x: 853, endPoint y: 366, distance: 351.1
click at [853, 366] on div "Overview Internal Workflow Stage Open Icon/Dropdown Arrow Archive (can unarchiv…" at bounding box center [721, 310] width 1084 height 457
click at [945, 507] on textarea "*Weaknesses" at bounding box center [1060, 492] width 324 height 71
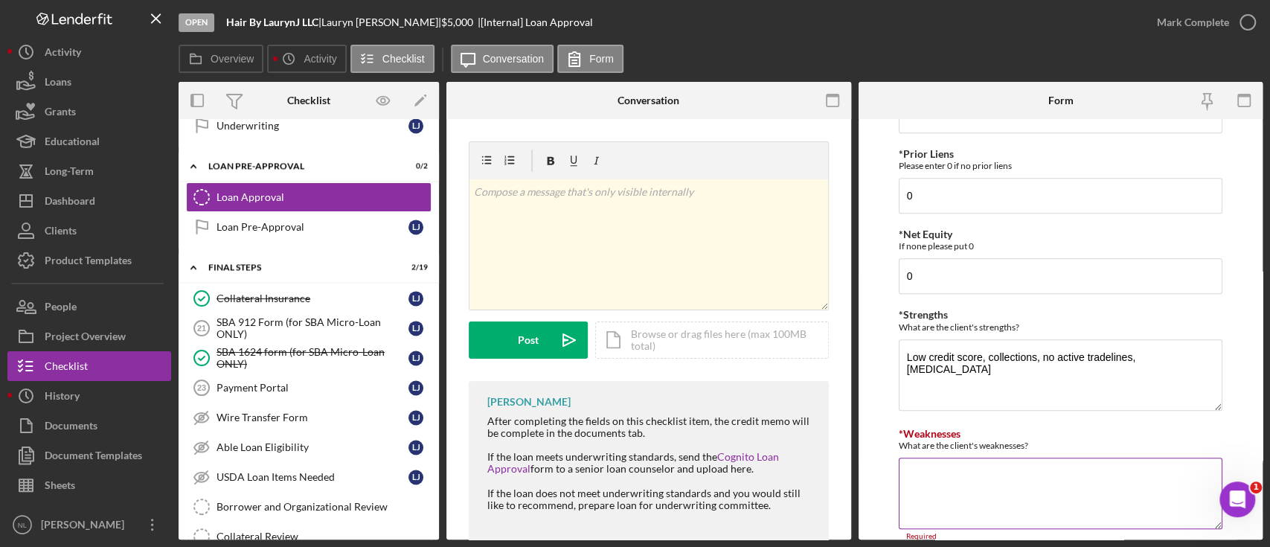
paste textarea "Low credit score, collections, no active tradelines, [MEDICAL_DATA]"
type textarea "Low credit score, collections, no active tradelines, [MEDICAL_DATA]"
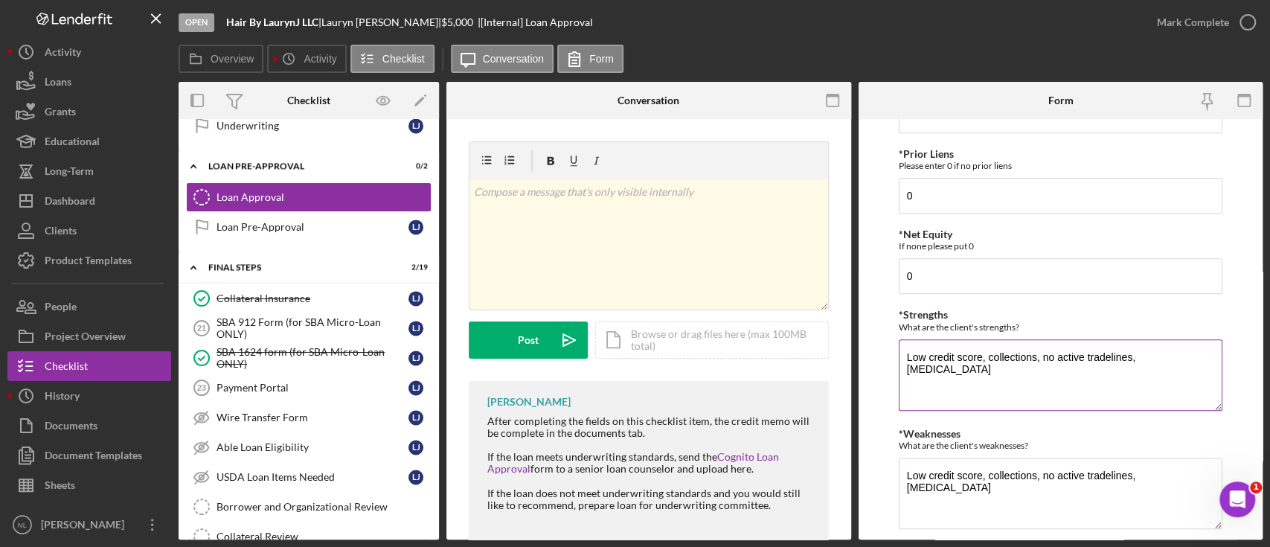
click at [1081, 376] on textarea "Low credit score, collections, no active tradelines, [MEDICAL_DATA]" at bounding box center [1060, 374] width 324 height 71
type textarea "L"
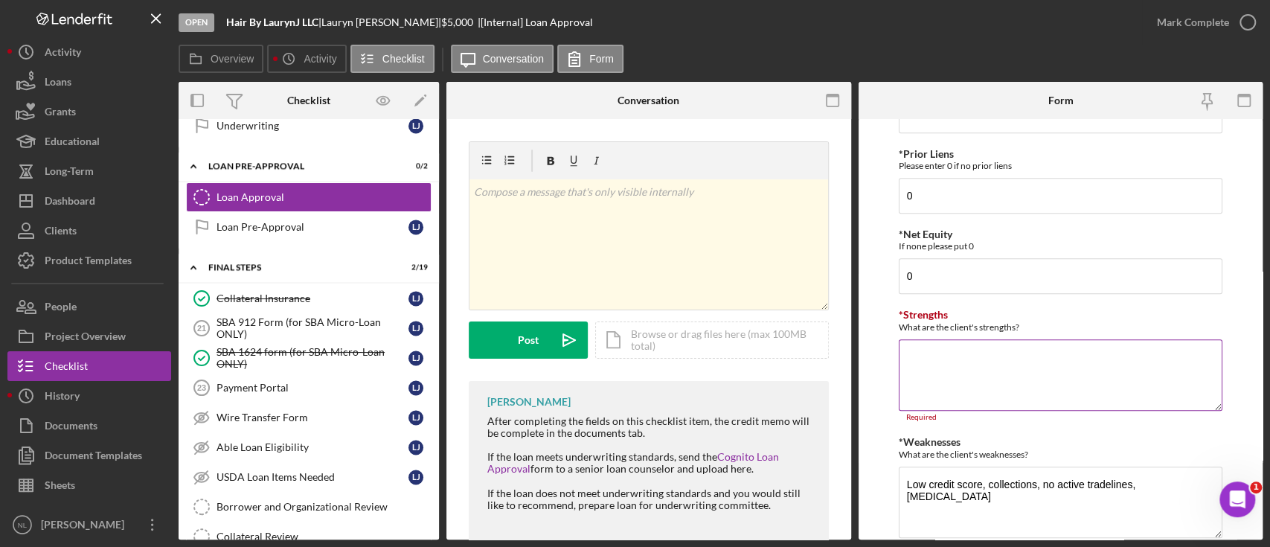
click at [1081, 376] on textarea "*Strengths" at bounding box center [1060, 374] width 324 height 71
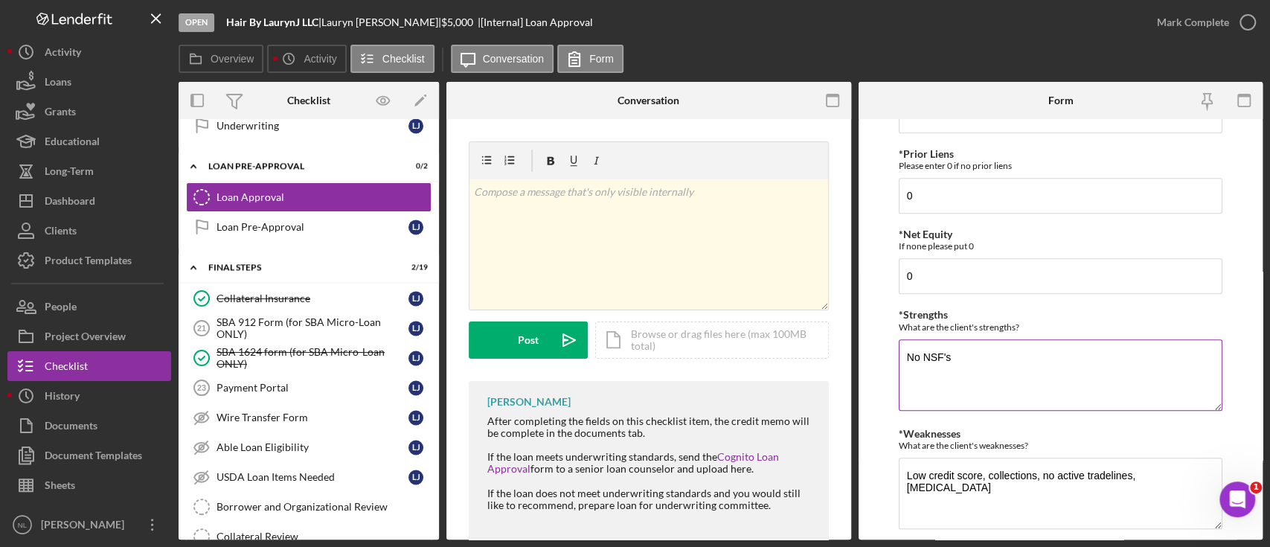
scroll to position [737, 0]
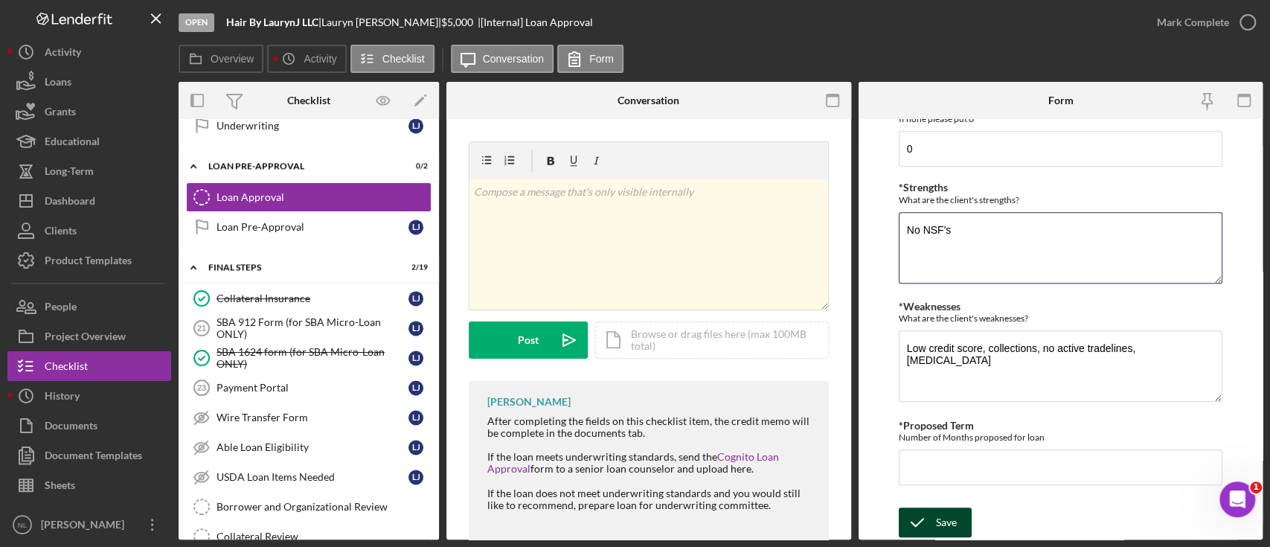
type textarea "No NSF's"
click at [970, 536] on div "Save Save" at bounding box center [1060, 523] width 324 height 32
click at [964, 472] on input "*Proposed Term" at bounding box center [1060, 467] width 324 height 36
type input "5"
type input "60"
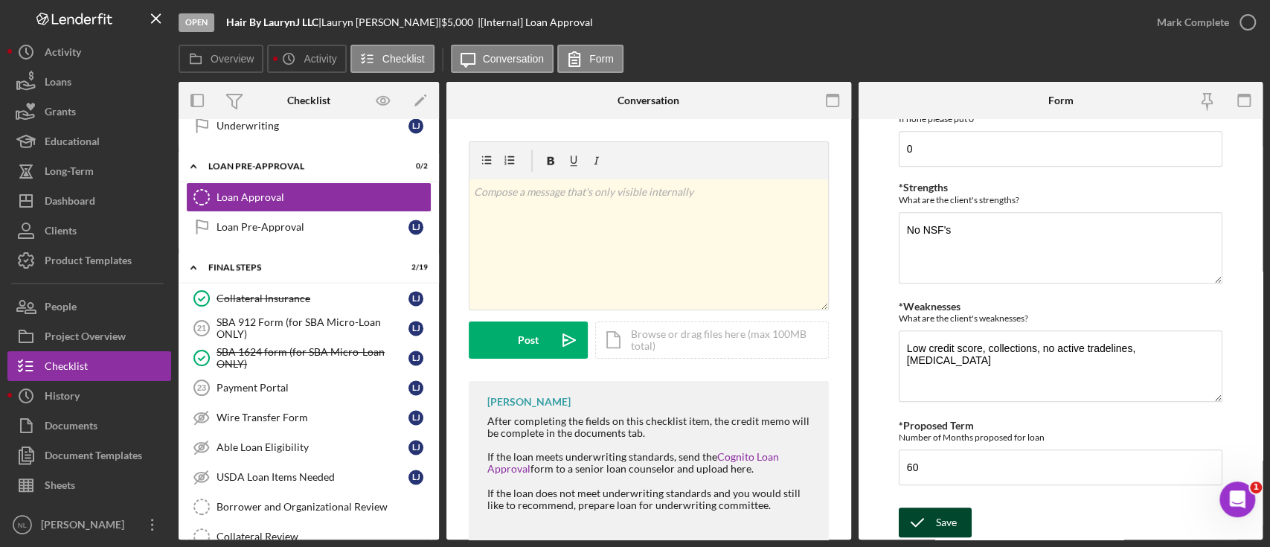
click at [933, 518] on icon "submit" at bounding box center [916, 522] width 37 height 37
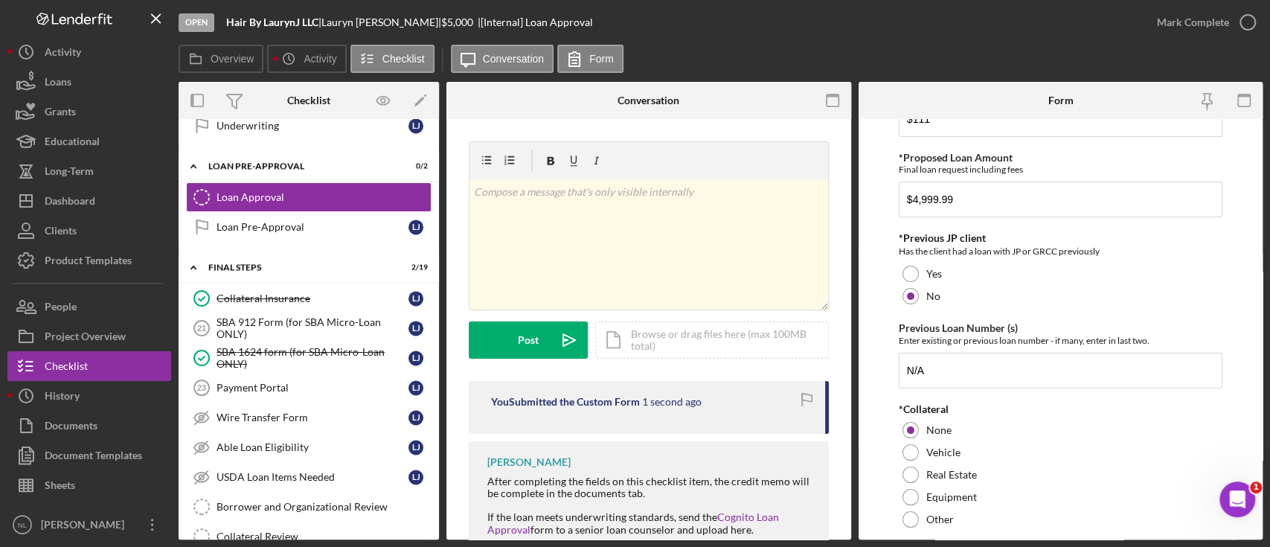
scroll to position [0, 0]
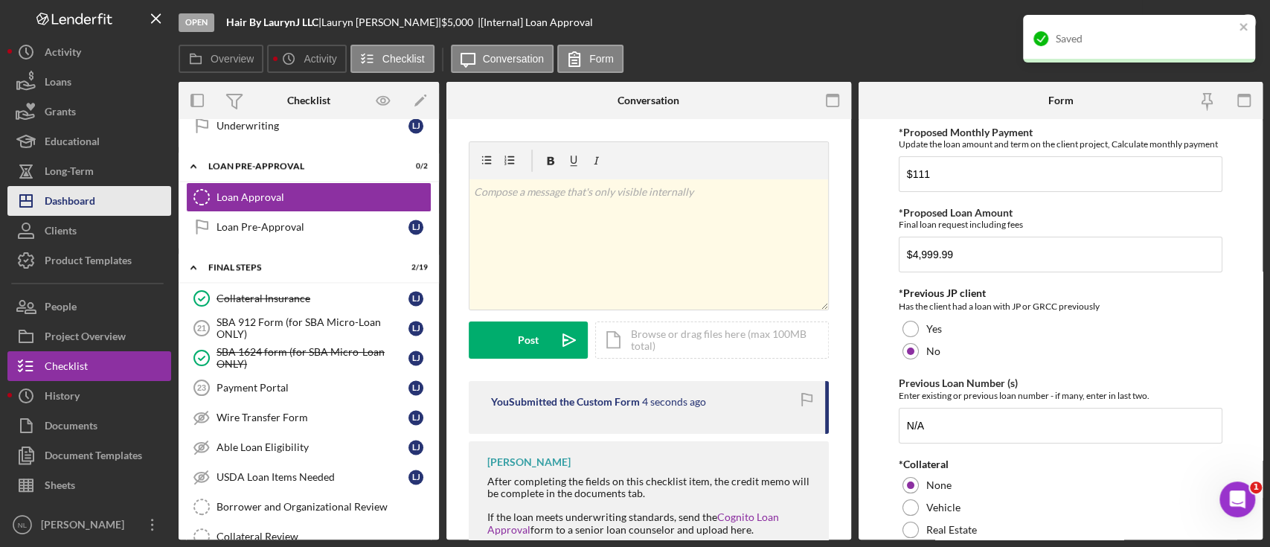
click at [125, 205] on button "Icon/Dashboard Dashboard" at bounding box center [89, 201] width 164 height 30
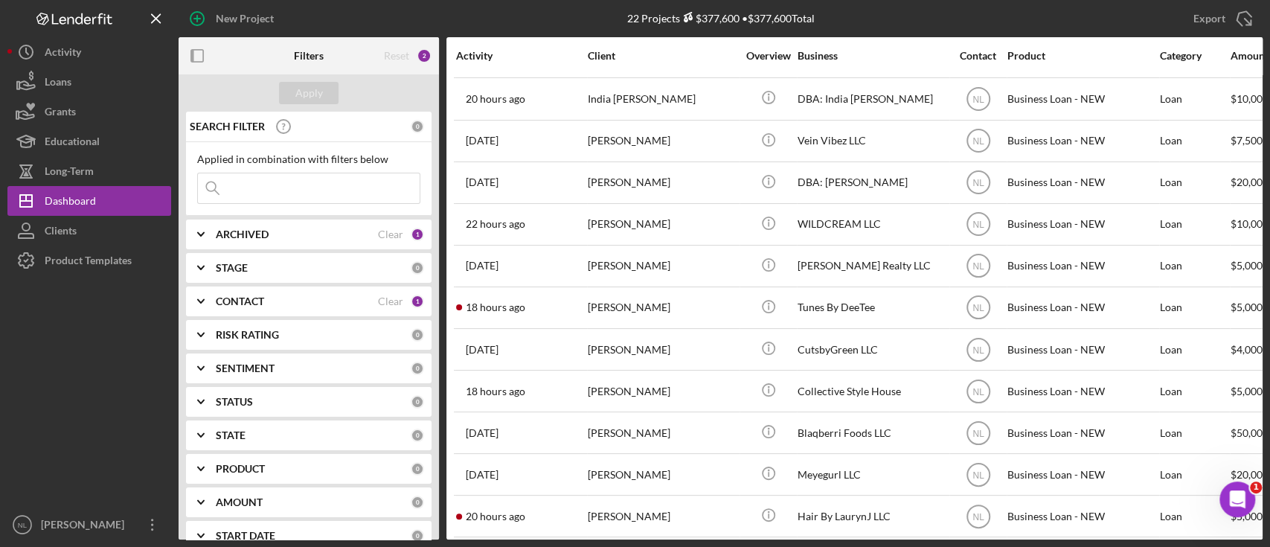
scroll to position [417, 0]
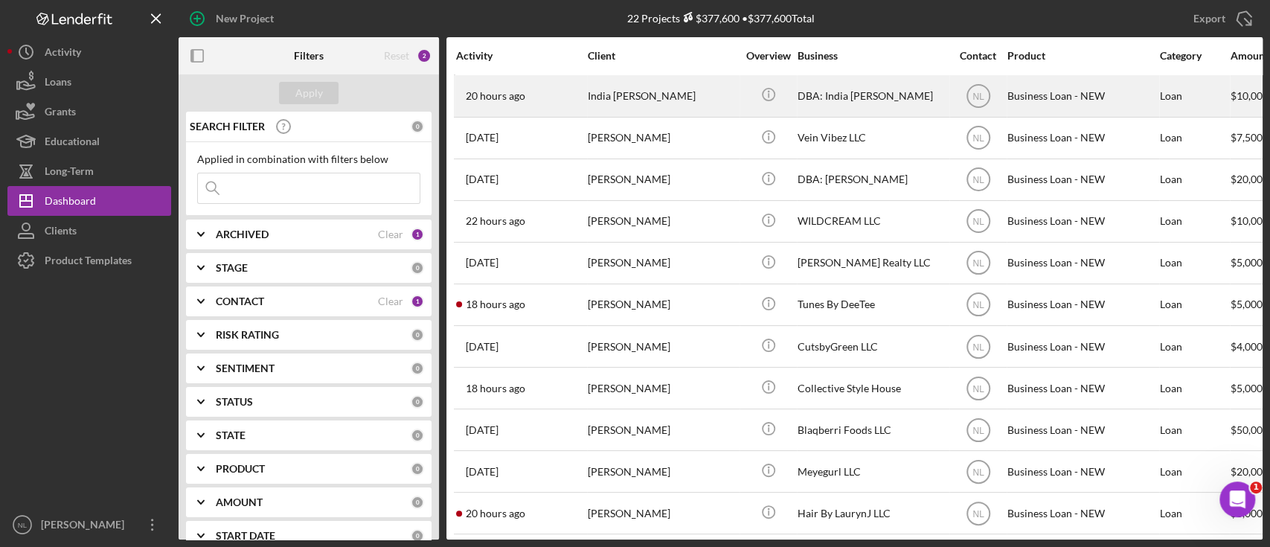
click at [564, 100] on div "20 hours ago India [PERSON_NAME]" at bounding box center [521, 95] width 130 height 39
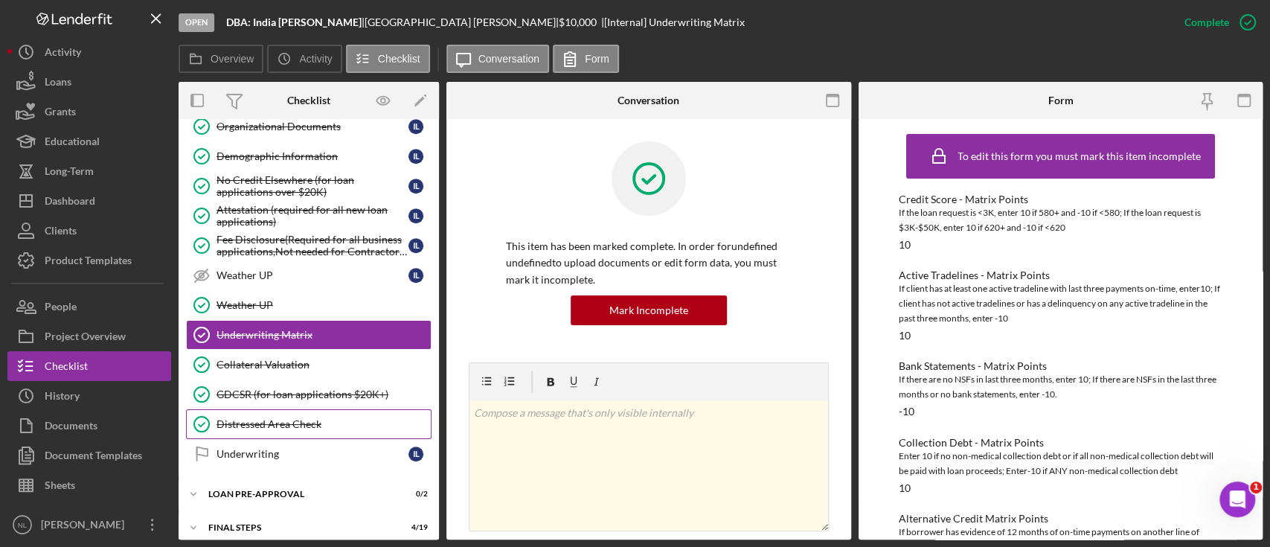
scroll to position [716, 0]
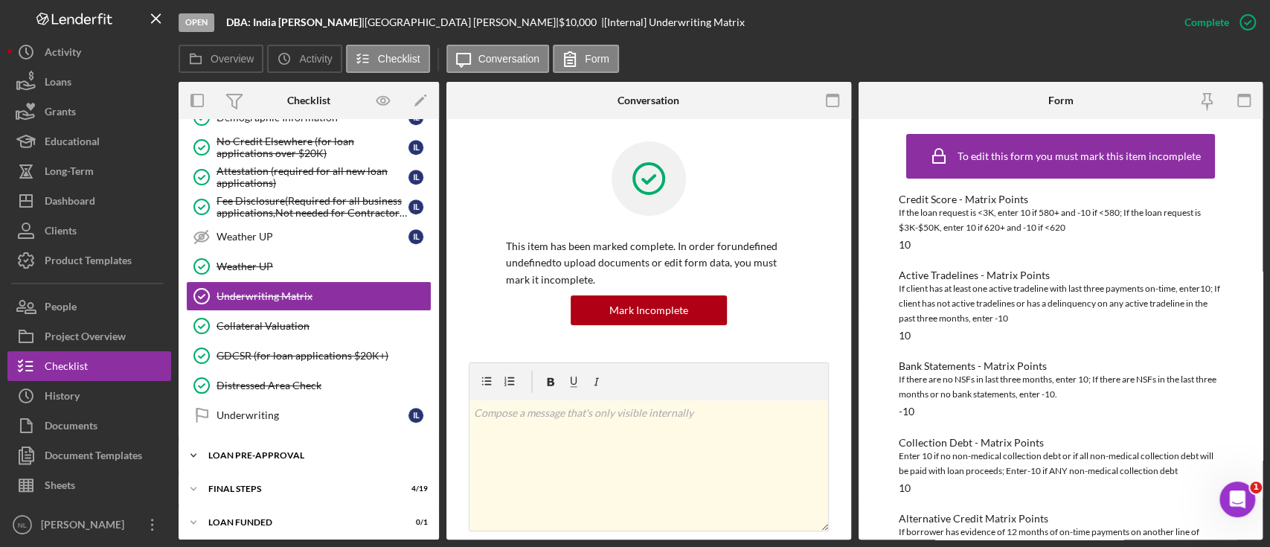
click at [300, 444] on div "Icon/Expander LOAN PRE-APPROVAL 0 / 2" at bounding box center [309, 455] width 260 height 30
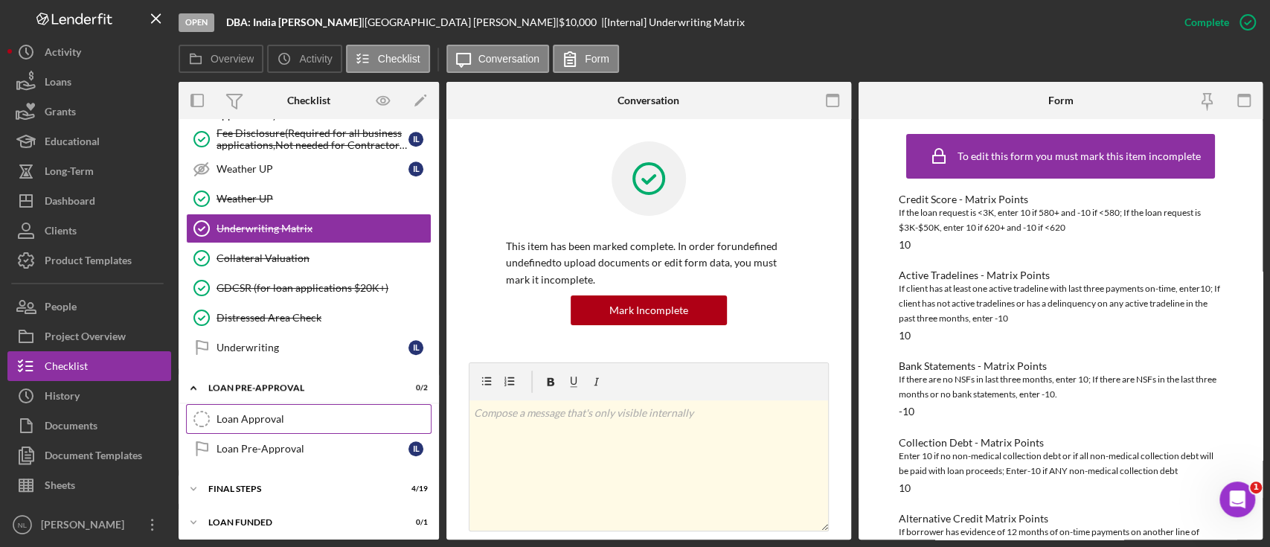
click at [257, 405] on link "Loan Approval Loan Approval" at bounding box center [308, 419] width 245 height 30
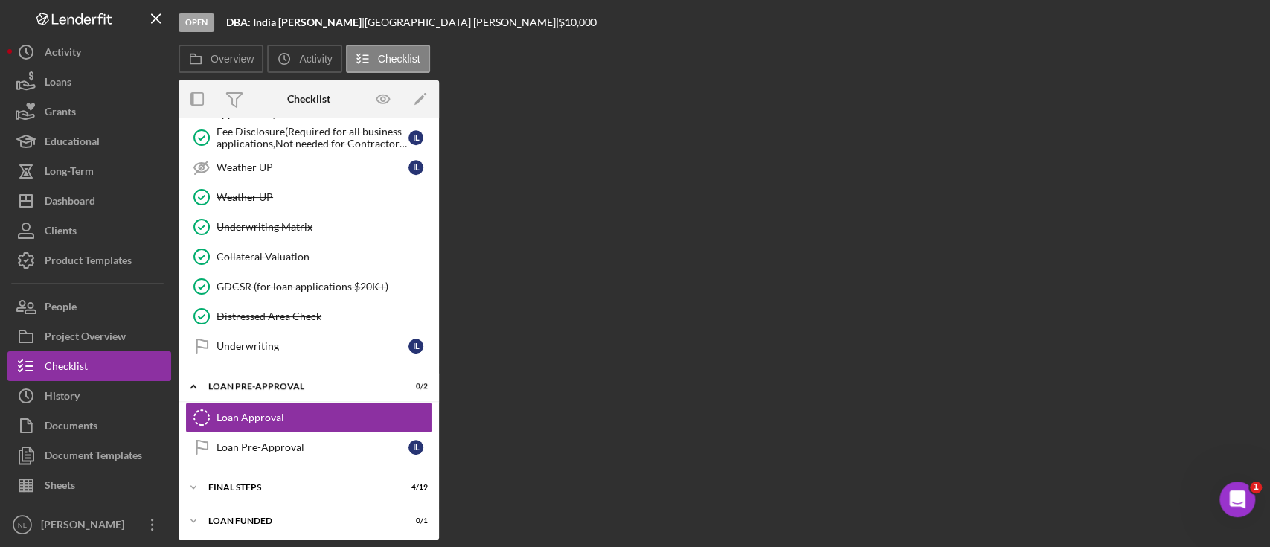
scroll to position [784, 0]
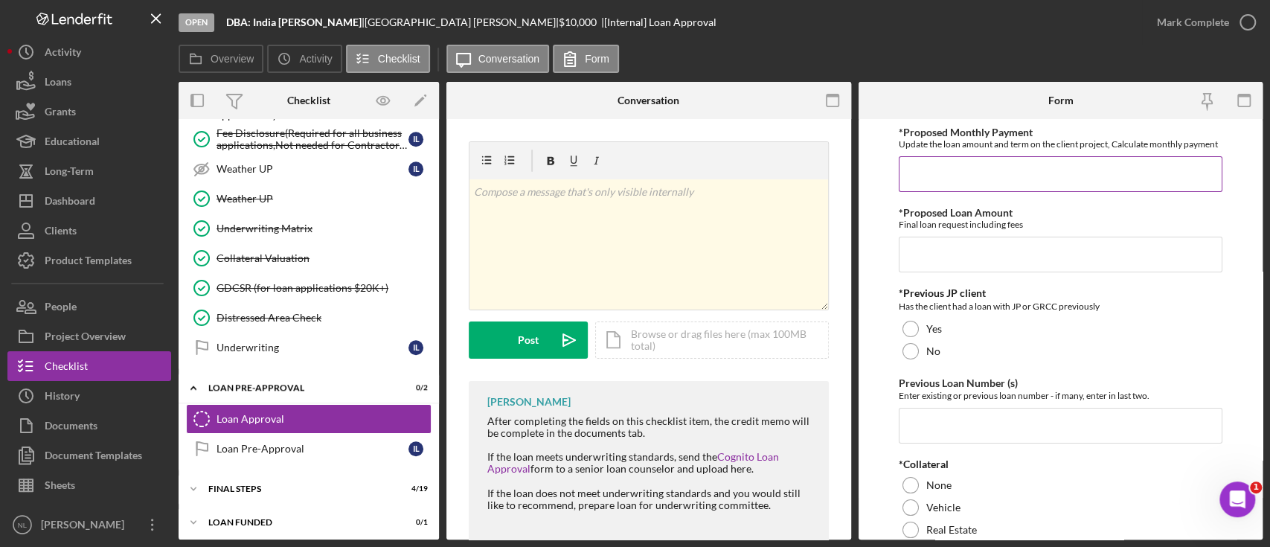
click at [965, 176] on input "*Proposed Monthly Payment" at bounding box center [1060, 174] width 324 height 36
type input "$165"
click at [956, 263] on input "*Proposed Loan Amount" at bounding box center [1060, 255] width 324 height 36
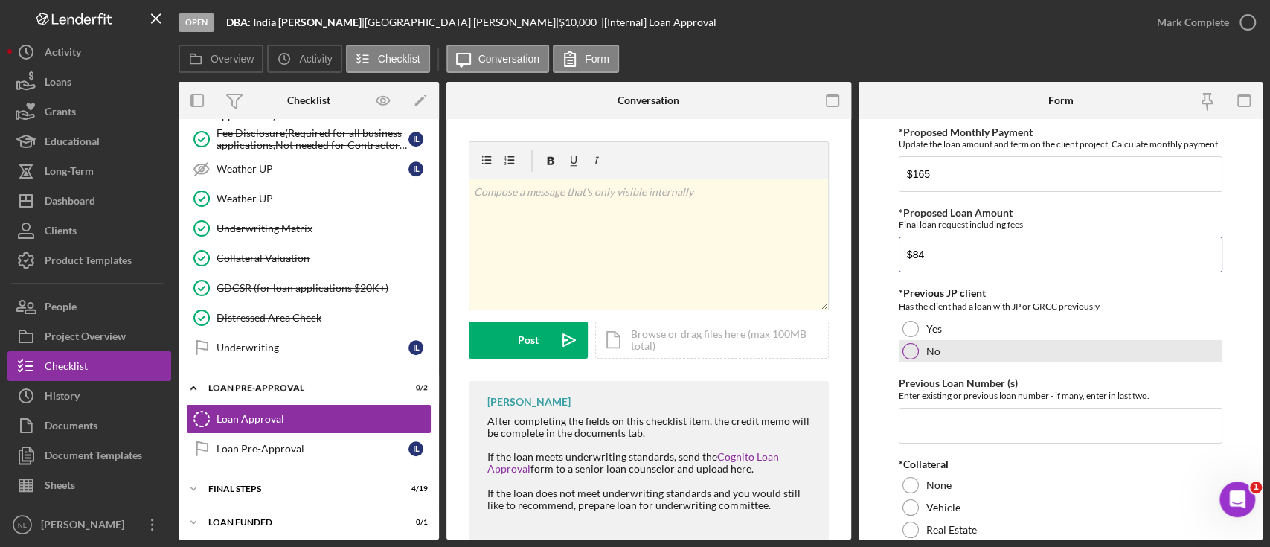
type input "$84"
click at [919, 361] on div "No" at bounding box center [1060, 351] width 324 height 22
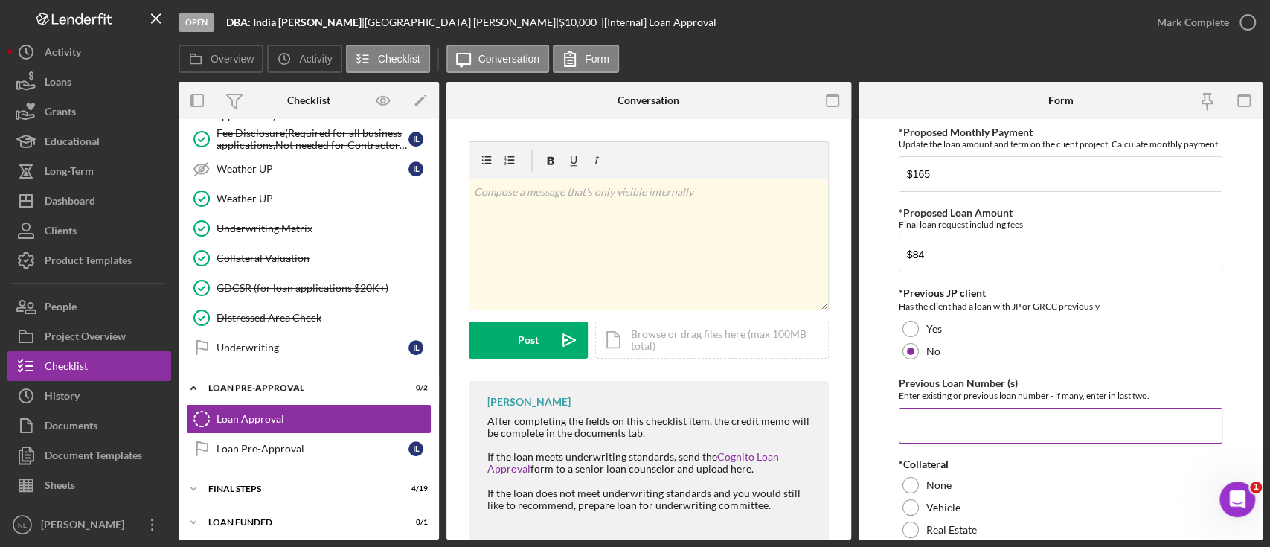
click at [930, 430] on input "Previous Loan Number (s)" at bounding box center [1060, 426] width 324 height 36
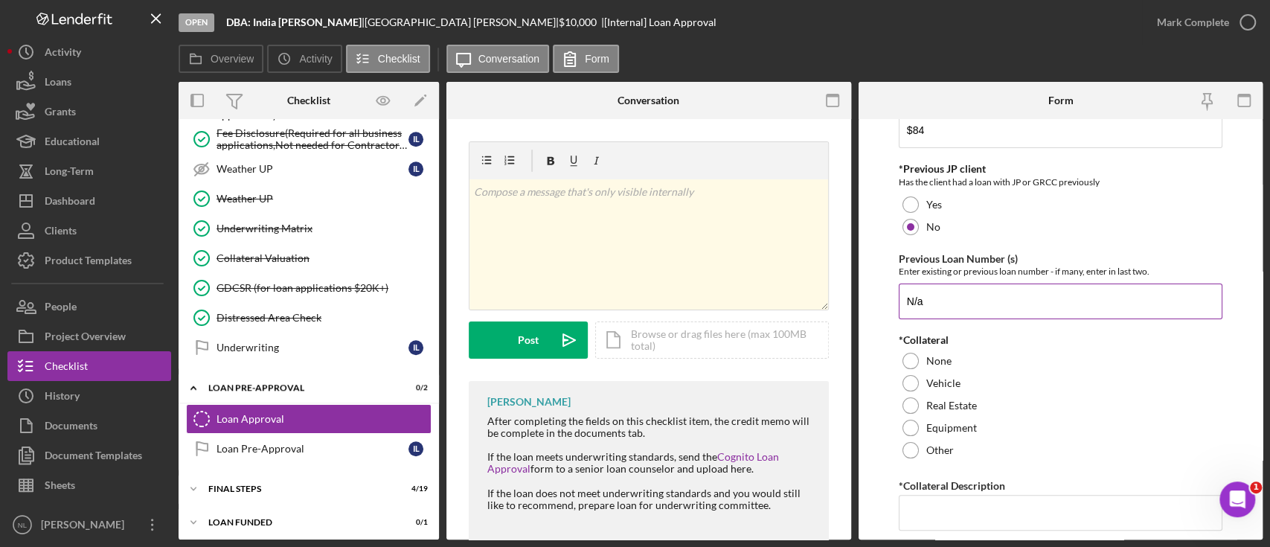
scroll to position [132, 0]
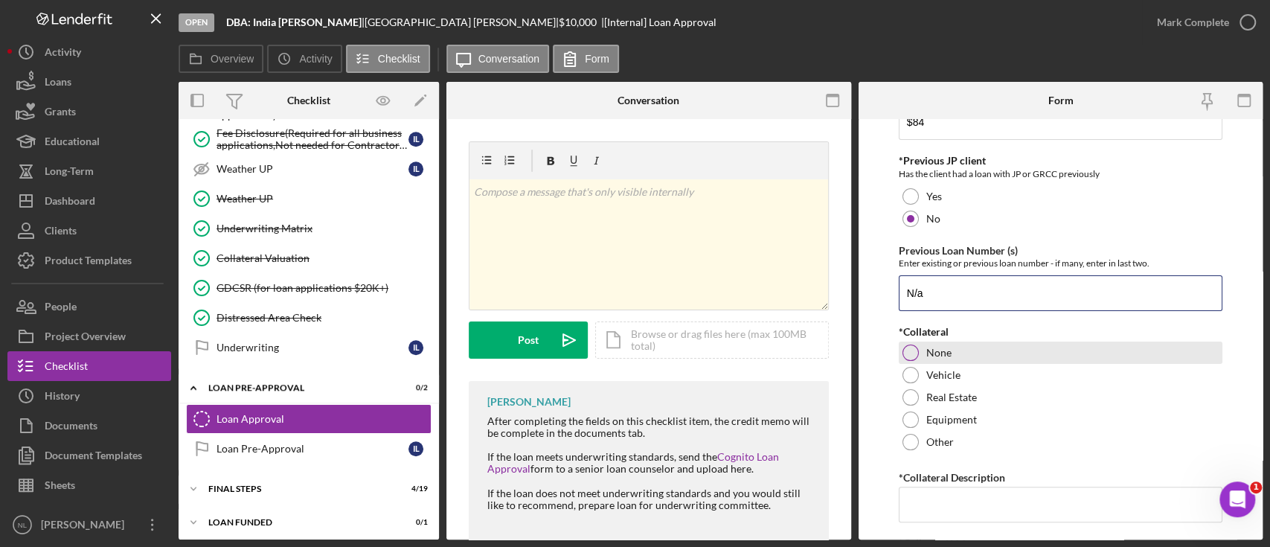
type input "N/a"
click at [917, 360] on div "None" at bounding box center [1060, 352] width 324 height 22
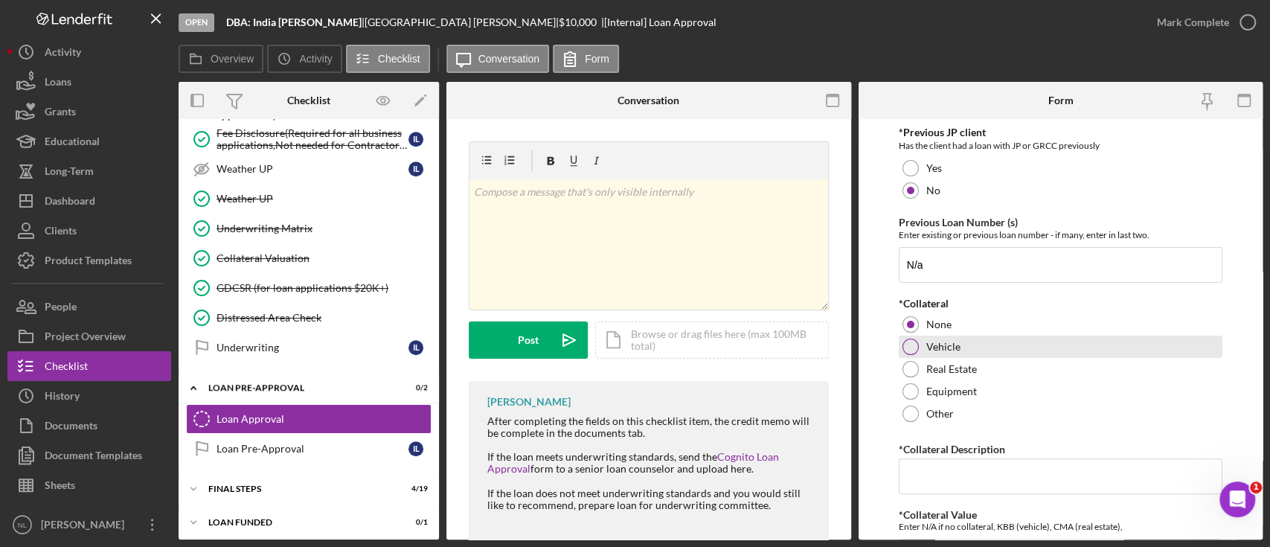
click at [916, 355] on div at bounding box center [910, 346] width 16 height 16
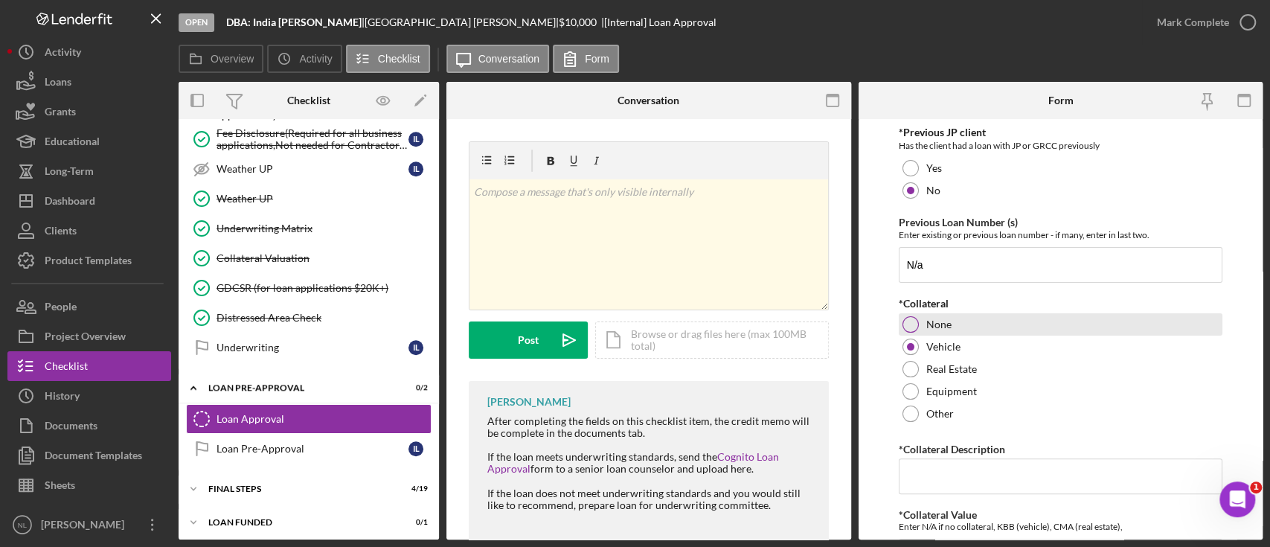
click at [914, 332] on div at bounding box center [910, 324] width 16 height 16
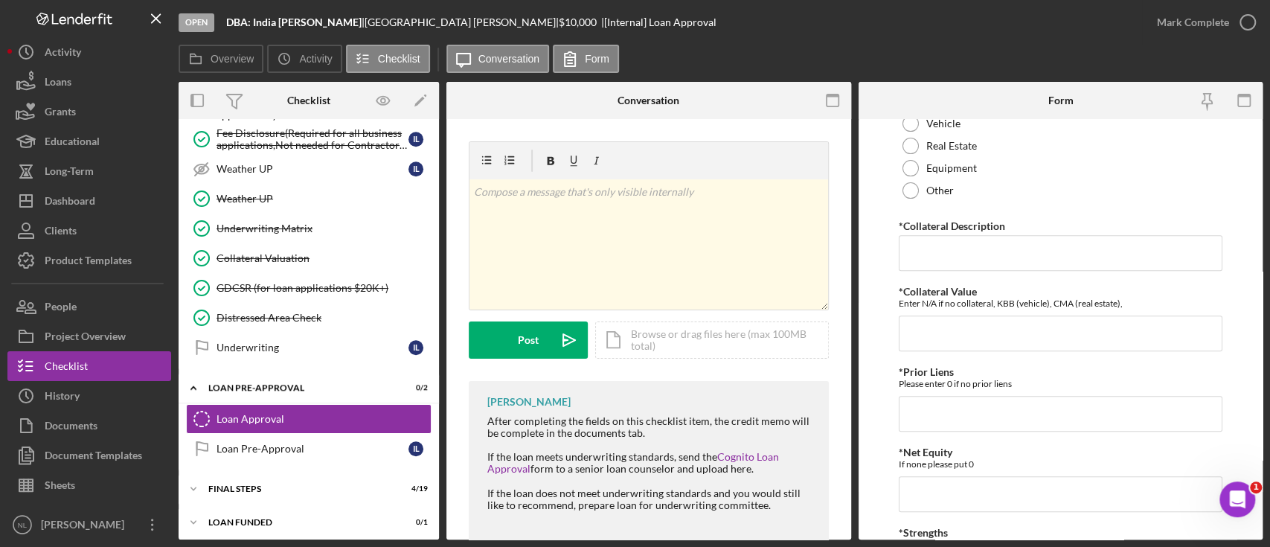
scroll to position [386, 0]
click at [922, 268] on input "*Collateral Description" at bounding box center [1060, 251] width 324 height 36
type input "N/A"
click at [909, 349] on input "*Collateral Value" at bounding box center [1060, 331] width 324 height 36
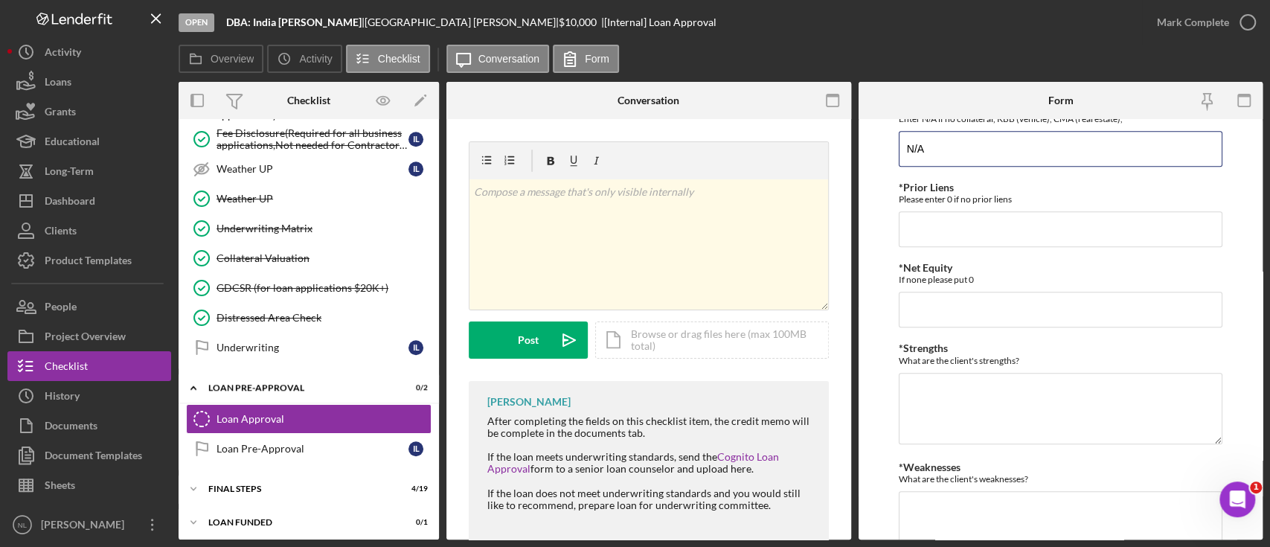
type input "N/A"
click at [929, 261] on div "*Proposed Monthly Payment Update the loan amount and term on the client project…" at bounding box center [1060, 109] width 324 height 1102
click at [930, 247] on input "*Prior Liens" at bounding box center [1060, 229] width 324 height 36
type input "0"
click at [924, 325] on input "*Net Equity" at bounding box center [1060, 310] width 324 height 36
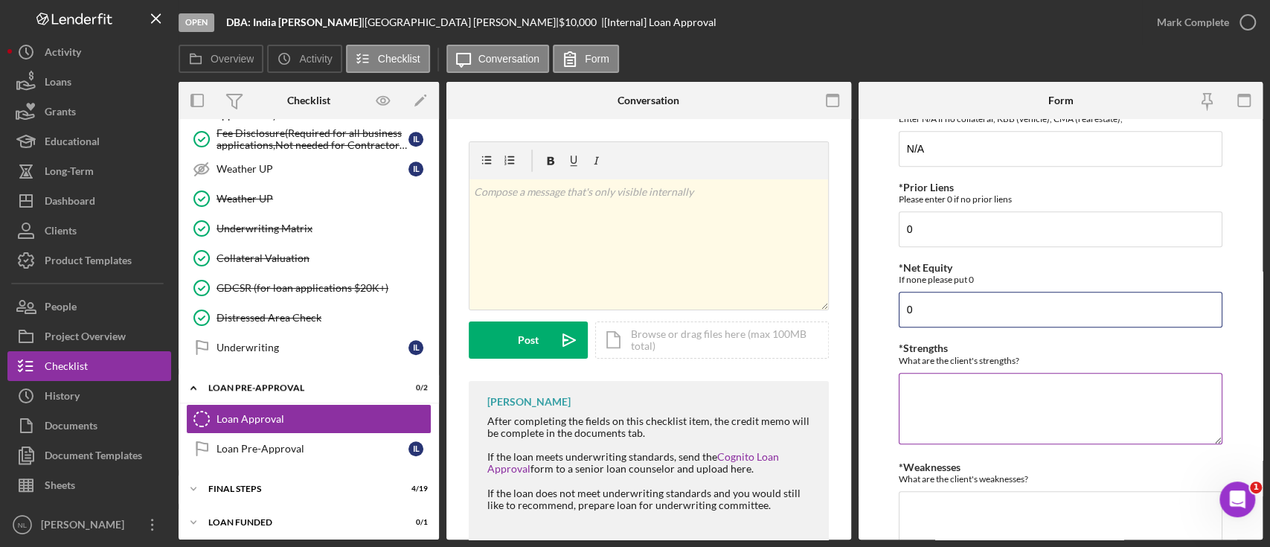
type input "0"
click at [927, 406] on textarea "*Strengths" at bounding box center [1060, 408] width 324 height 71
click at [912, 402] on textarea "*Strengths" at bounding box center [1060, 408] width 324 height 71
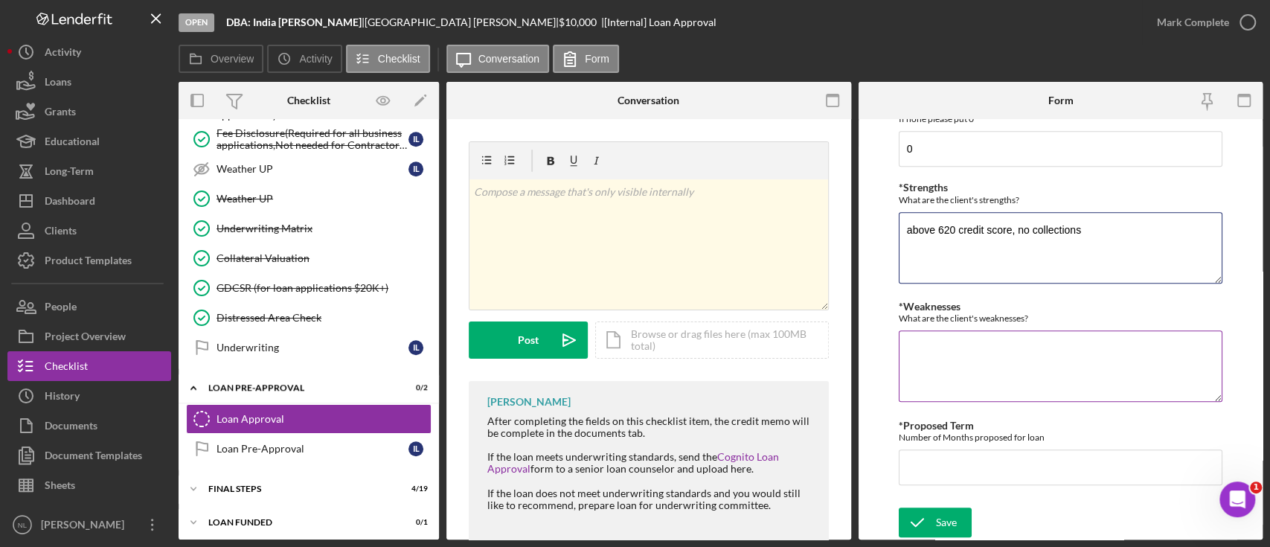
scroll to position [736, 0]
type textarea "above 620 credit score, no collections"
click at [932, 379] on textarea "*Weaknesses" at bounding box center [1060, 365] width 324 height 71
type textarea "NSF"
click at [961, 472] on input "*Proposed Term" at bounding box center [1060, 467] width 324 height 36
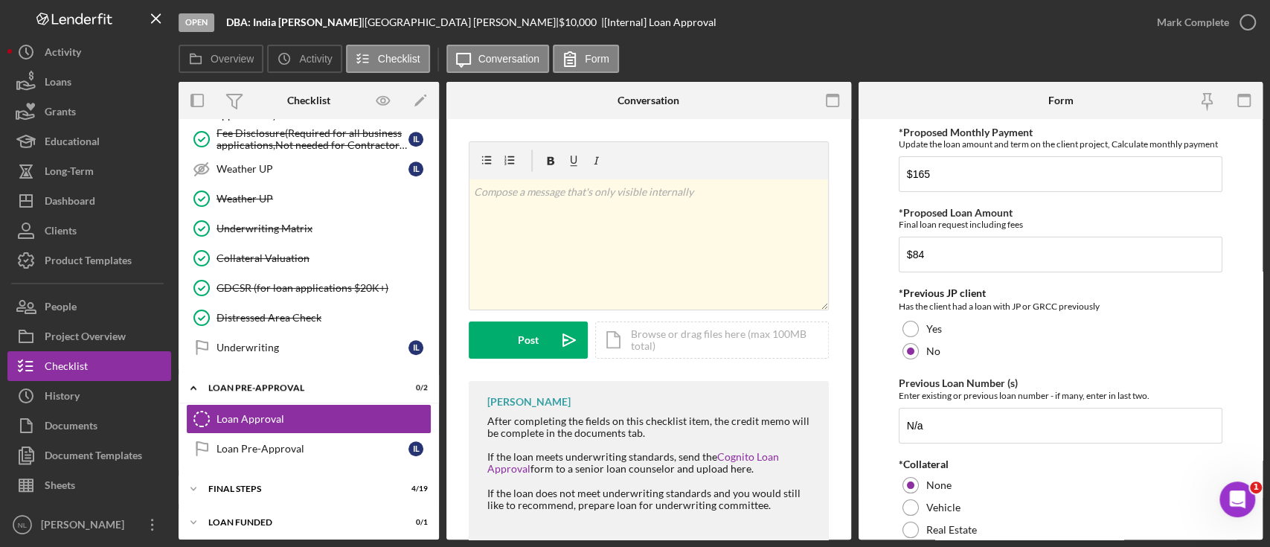
scroll to position [1, 0]
type input "84"
click at [939, 265] on input "$84" at bounding box center [1060, 253] width 324 height 36
type input "$1"
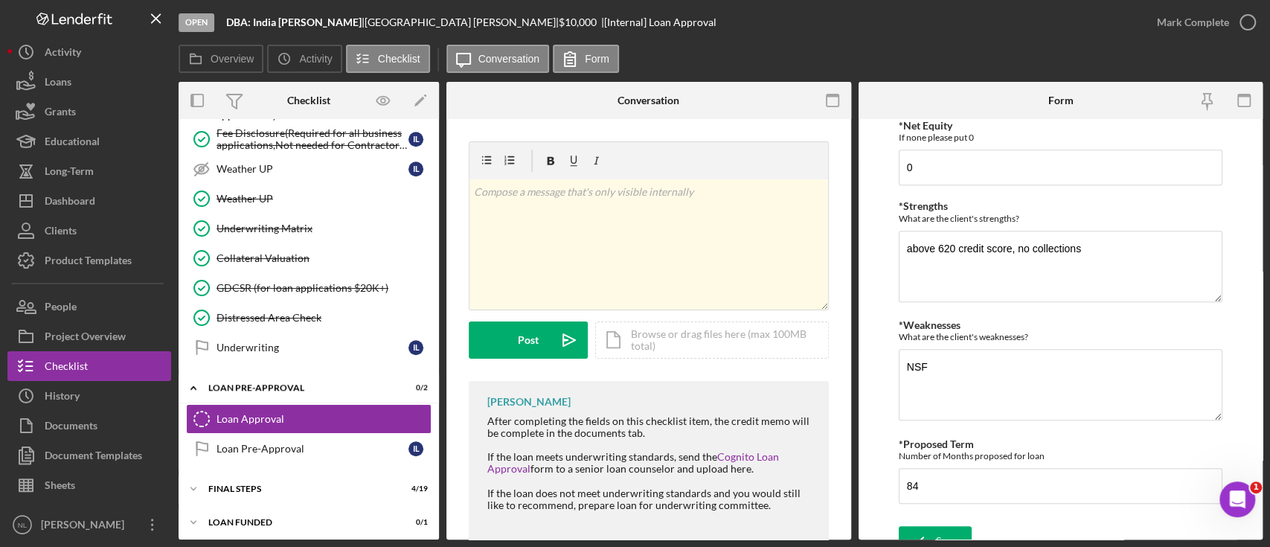
scroll to position [737, 0]
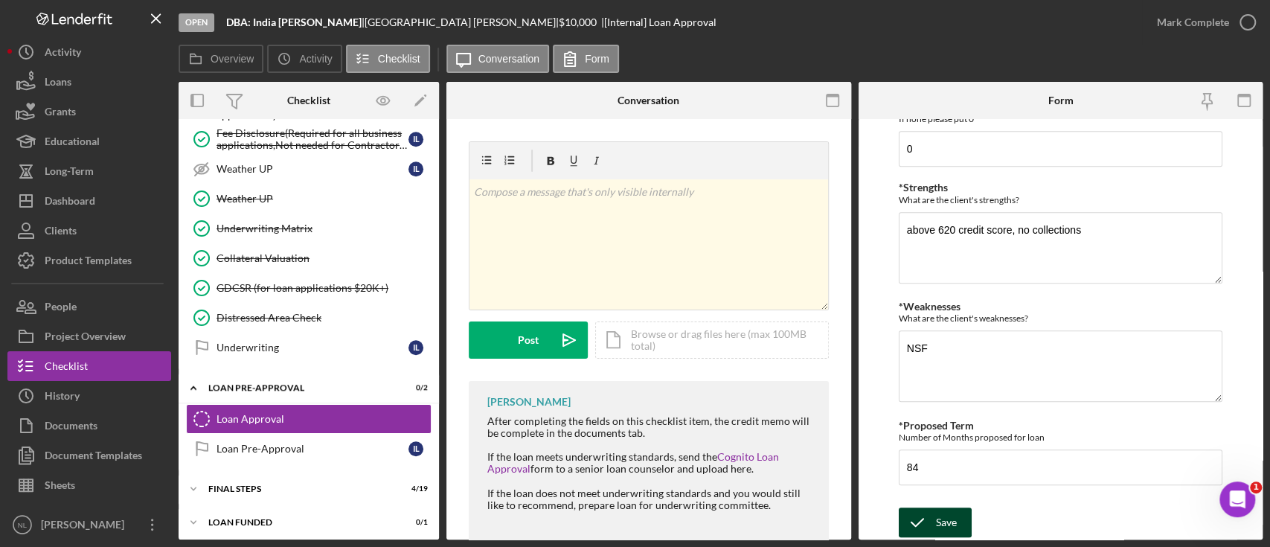
type input "$9,999.99"
click at [933, 535] on icon "submit" at bounding box center [916, 522] width 37 height 37
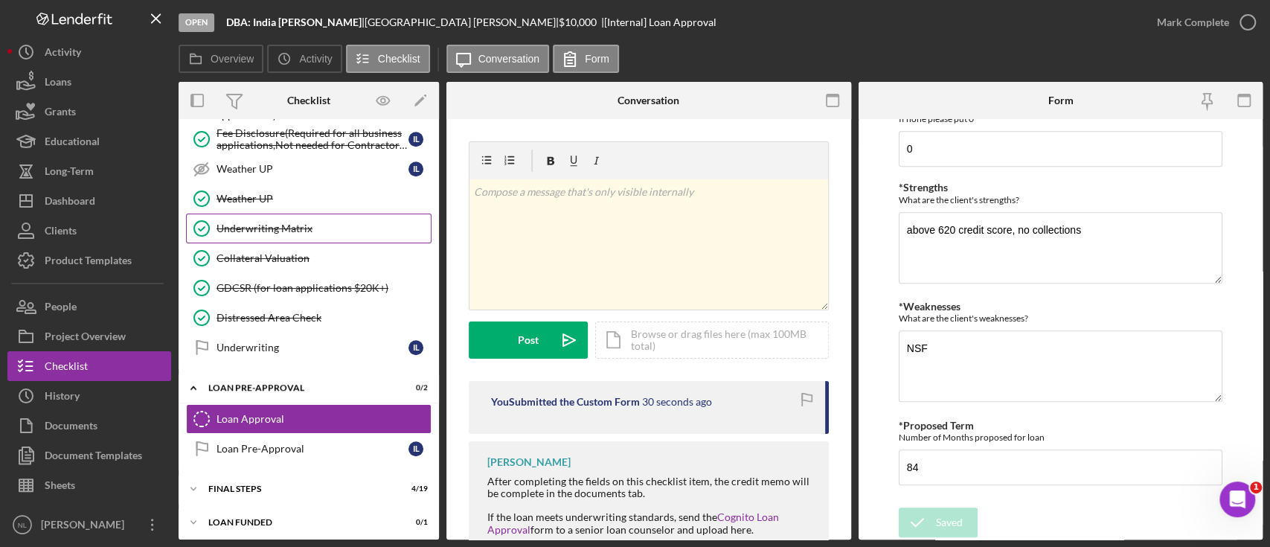
click at [231, 223] on div "Underwriting Matrix" at bounding box center [323, 228] width 214 height 12
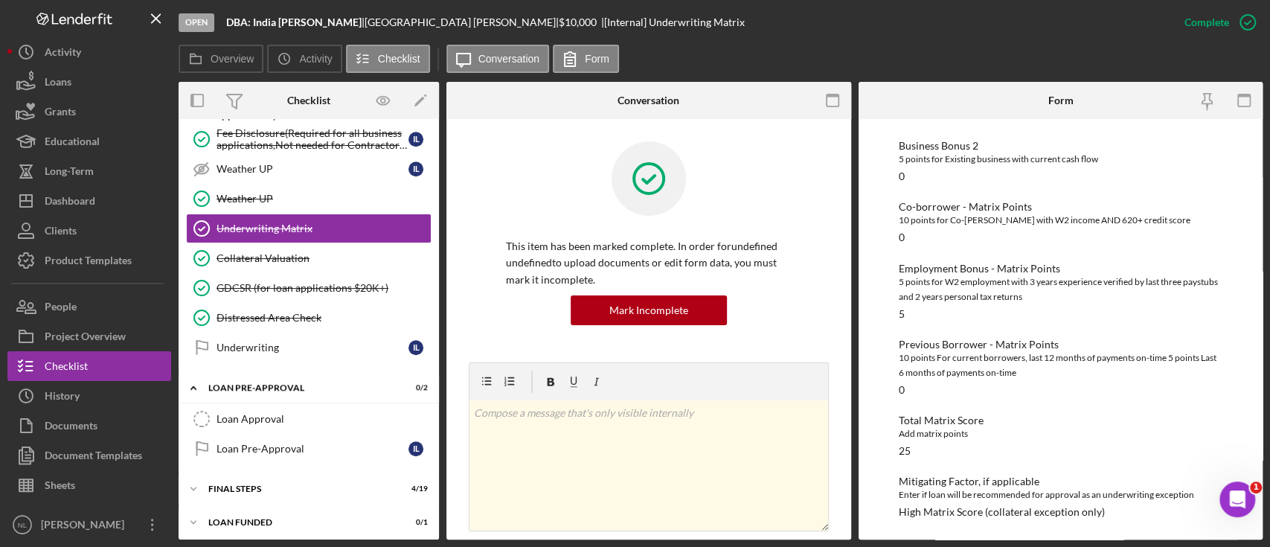
scroll to position [510, 0]
click at [122, 197] on button "Icon/Dashboard Dashboard" at bounding box center [89, 201] width 164 height 30
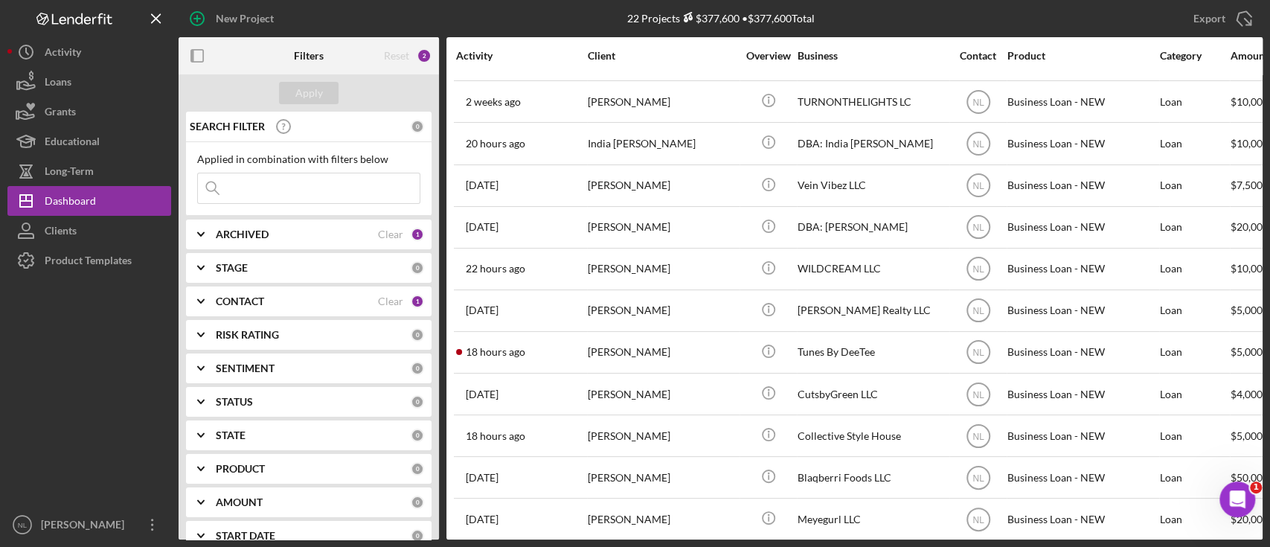
scroll to position [468, 0]
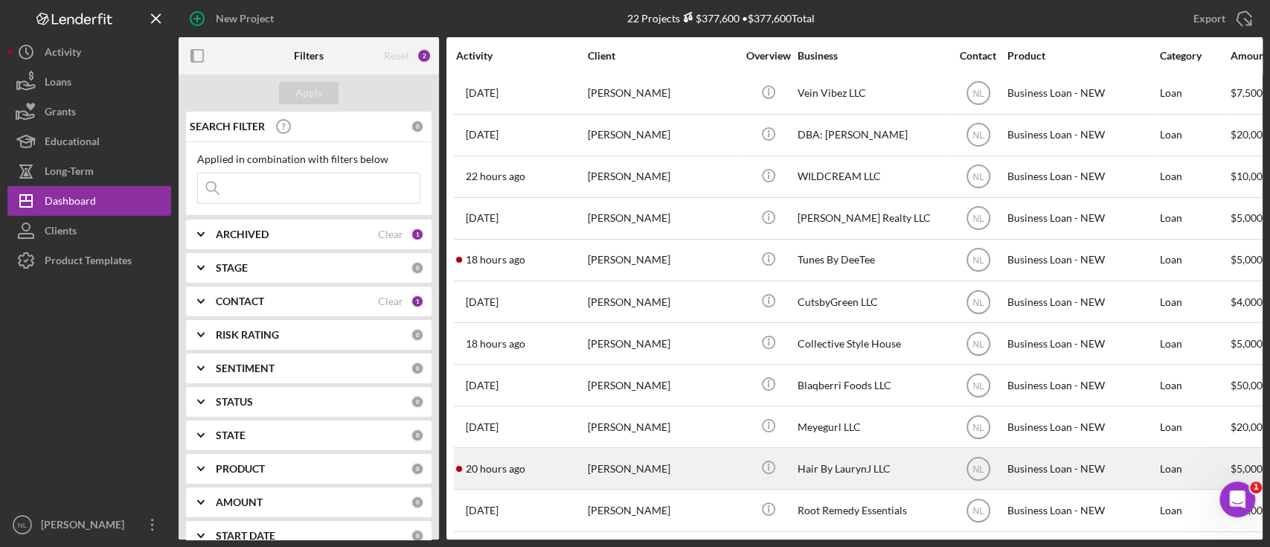
click at [588, 462] on div "[PERSON_NAME]" at bounding box center [662, 467] width 149 height 39
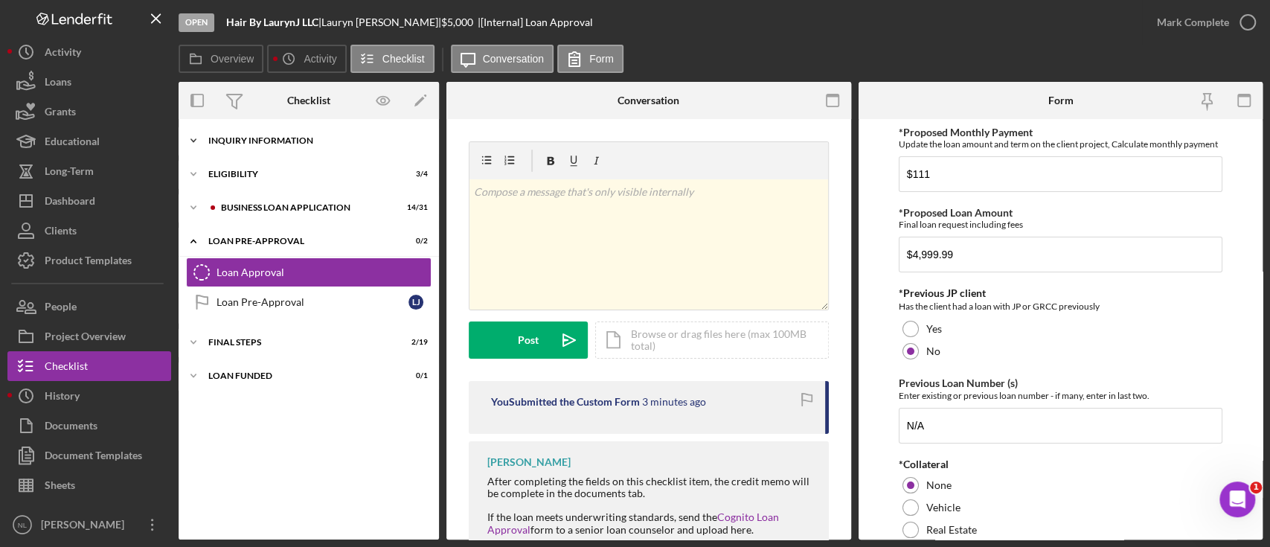
click at [281, 154] on div "Icon/Expander INQUIRY INFORMATION 7 / 11" at bounding box center [309, 141] width 260 height 30
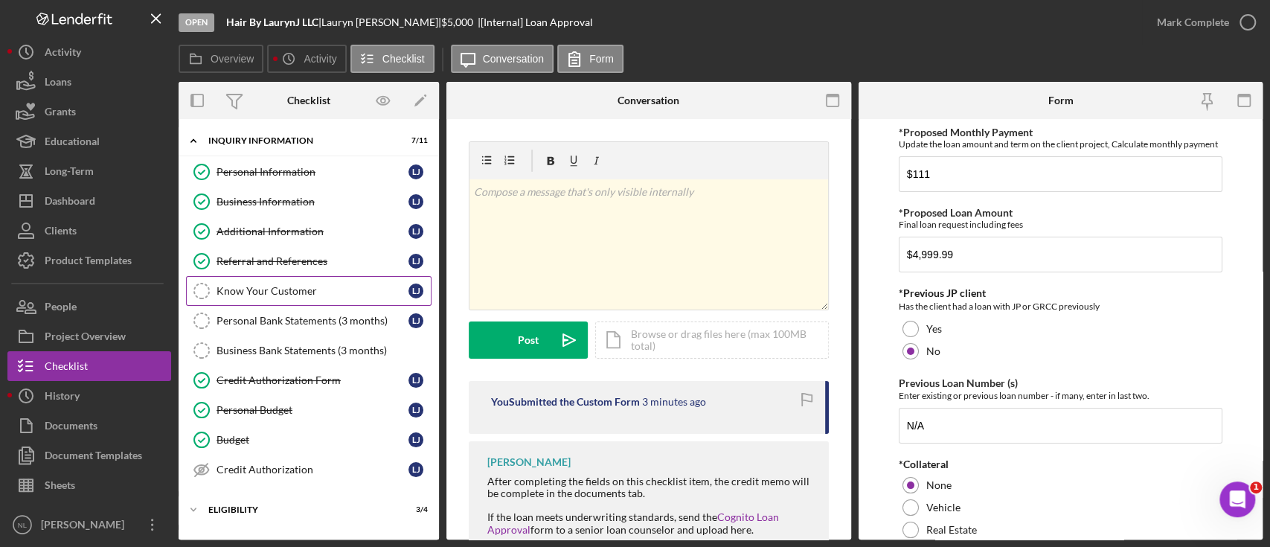
click at [280, 277] on link "Know Your Customer Know Your Customer [PERSON_NAME]" at bounding box center [308, 291] width 245 height 30
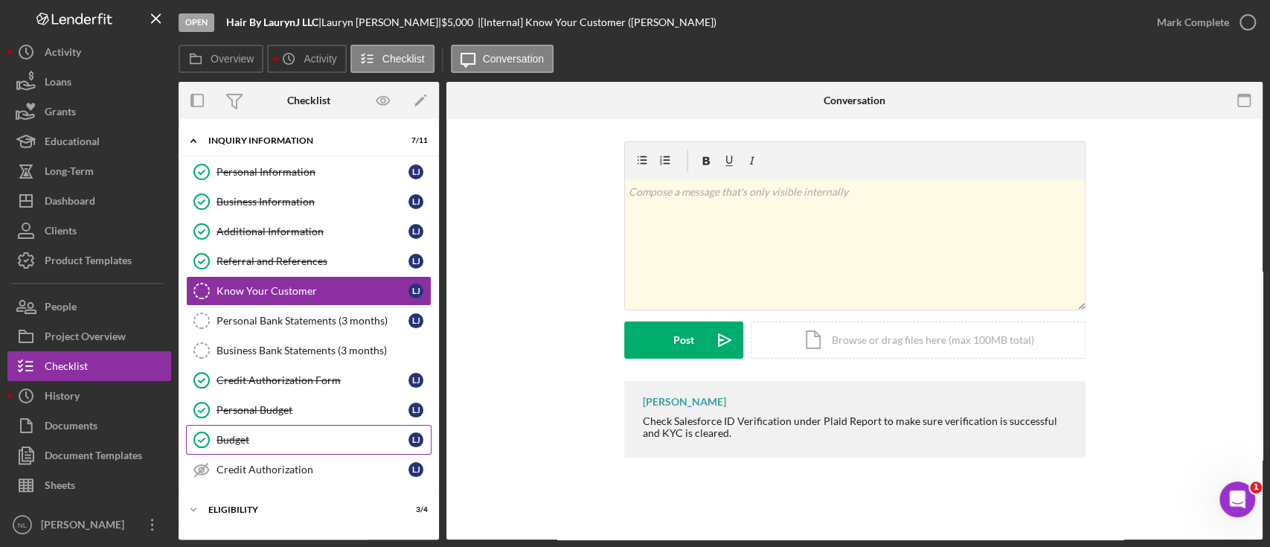
scroll to position [192, 0]
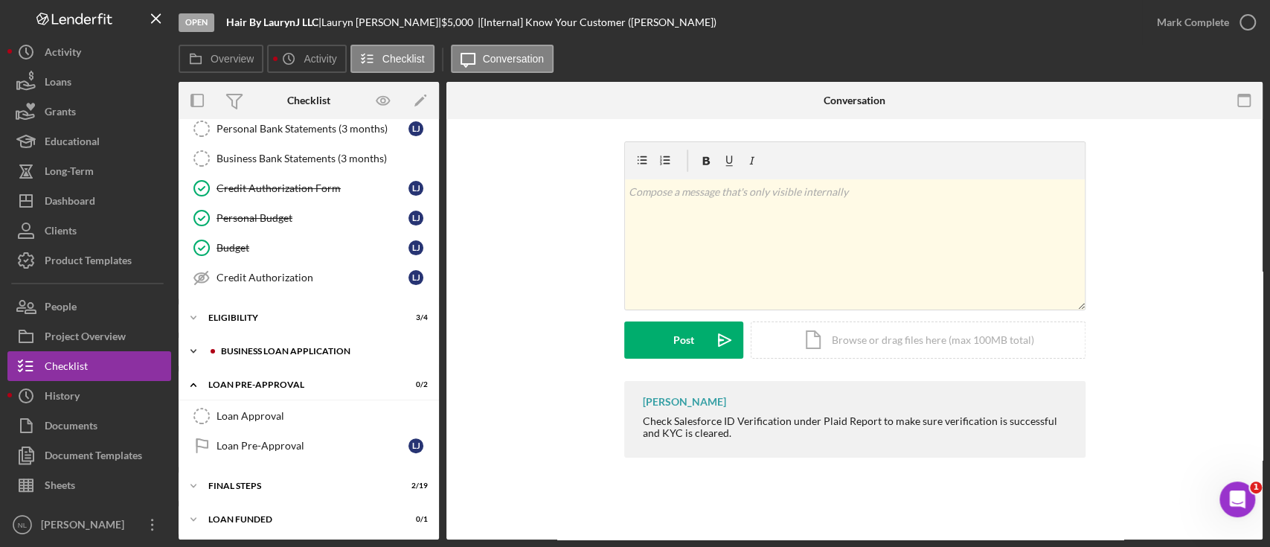
click at [295, 336] on div "Icon/Expander BUSINESS LOAN APPLICATION 14 / 31" at bounding box center [309, 351] width 260 height 30
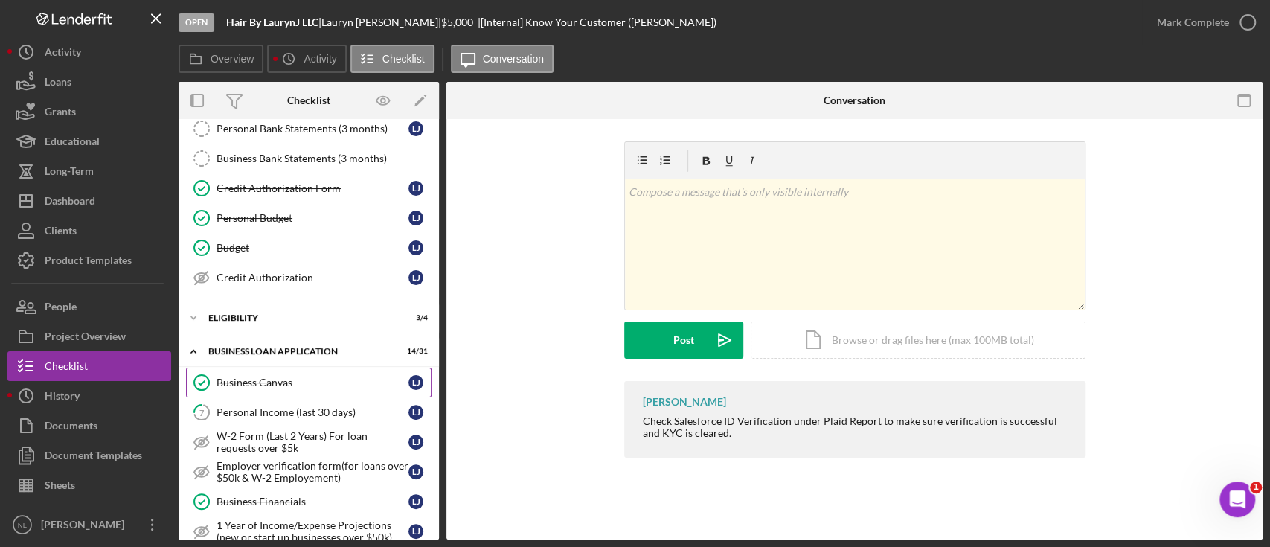
click at [286, 384] on div "Business Canvas" at bounding box center [312, 382] width 192 height 12
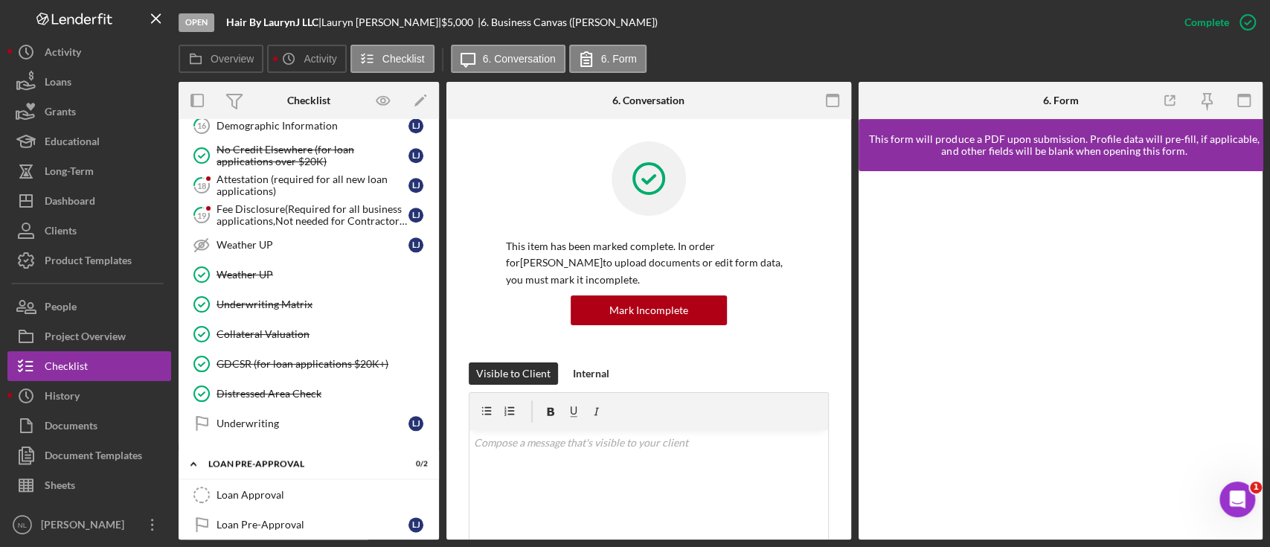
scroll to position [1095, 0]
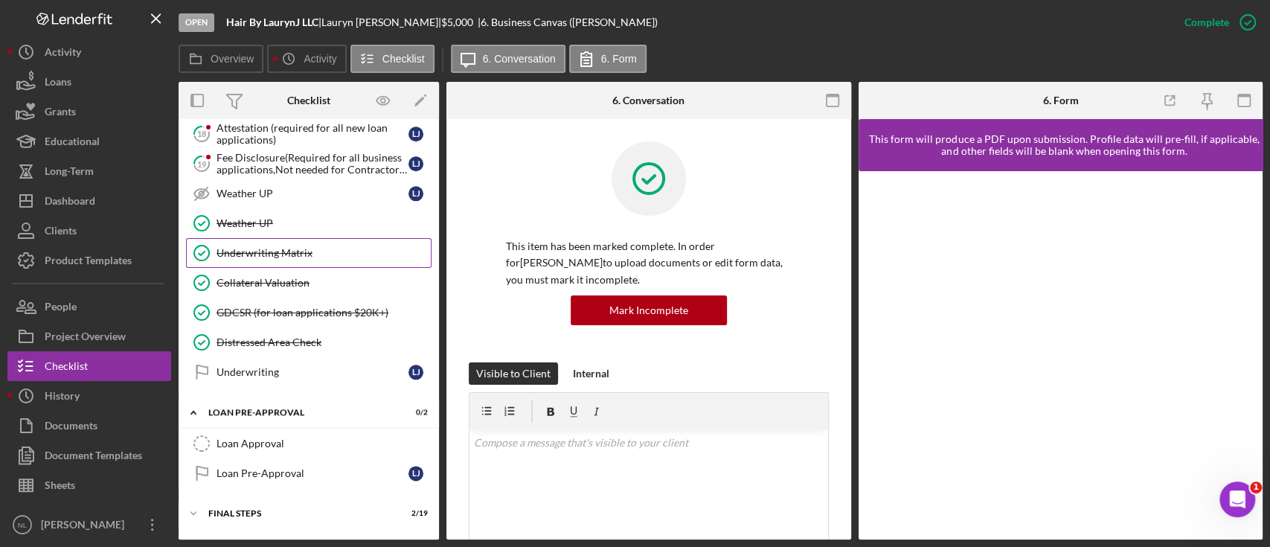
click at [285, 251] on div "Underwriting Matrix" at bounding box center [323, 253] width 214 height 12
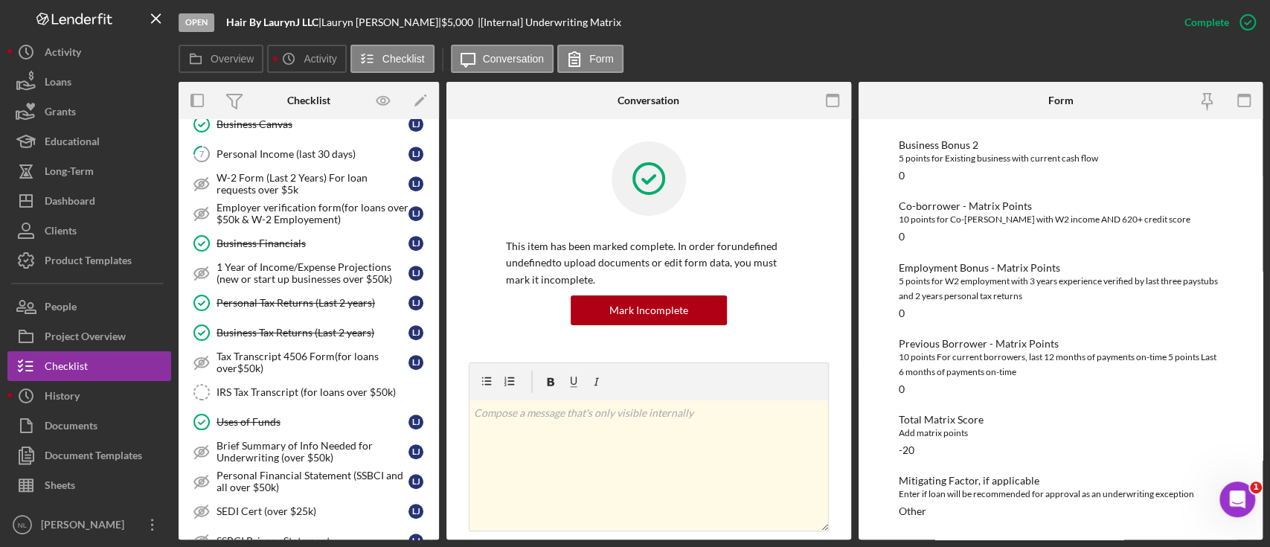
scroll to position [425, 0]
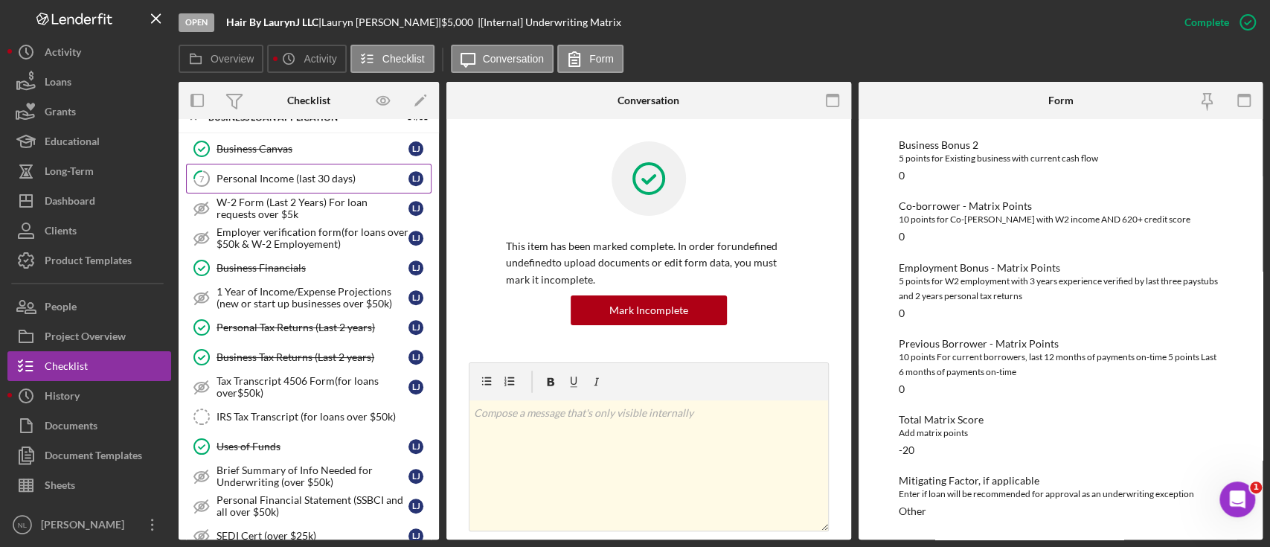
click at [268, 187] on link "7 Personal Income (last 30 days) [PERSON_NAME]" at bounding box center [308, 179] width 245 height 30
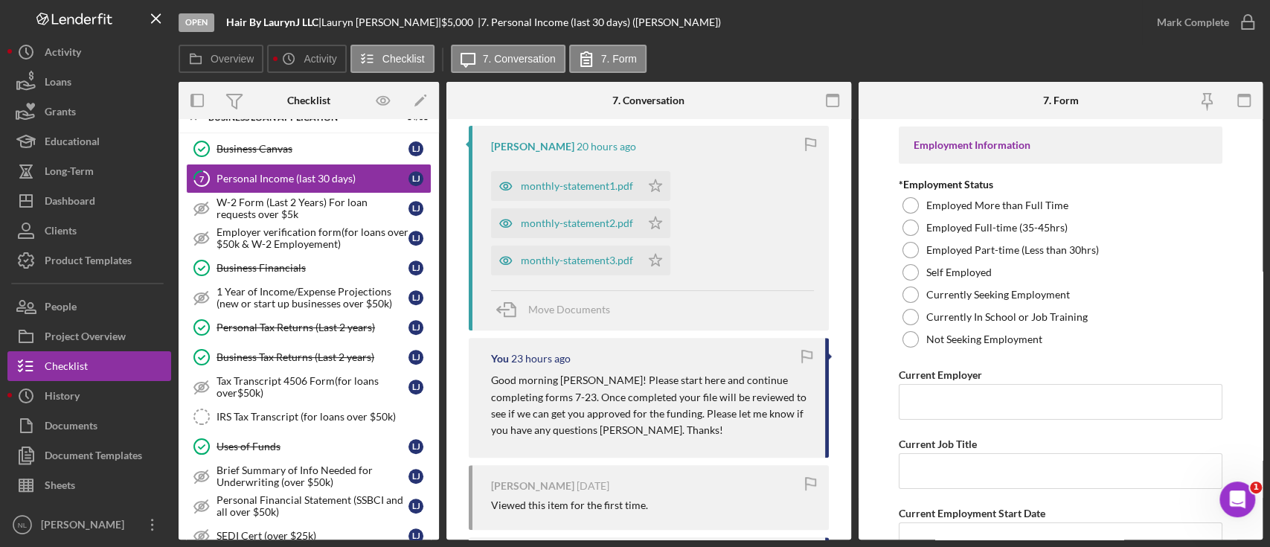
scroll to position [286, 0]
click at [566, 254] on div "monthly-statement3.pdf" at bounding box center [577, 260] width 112 height 12
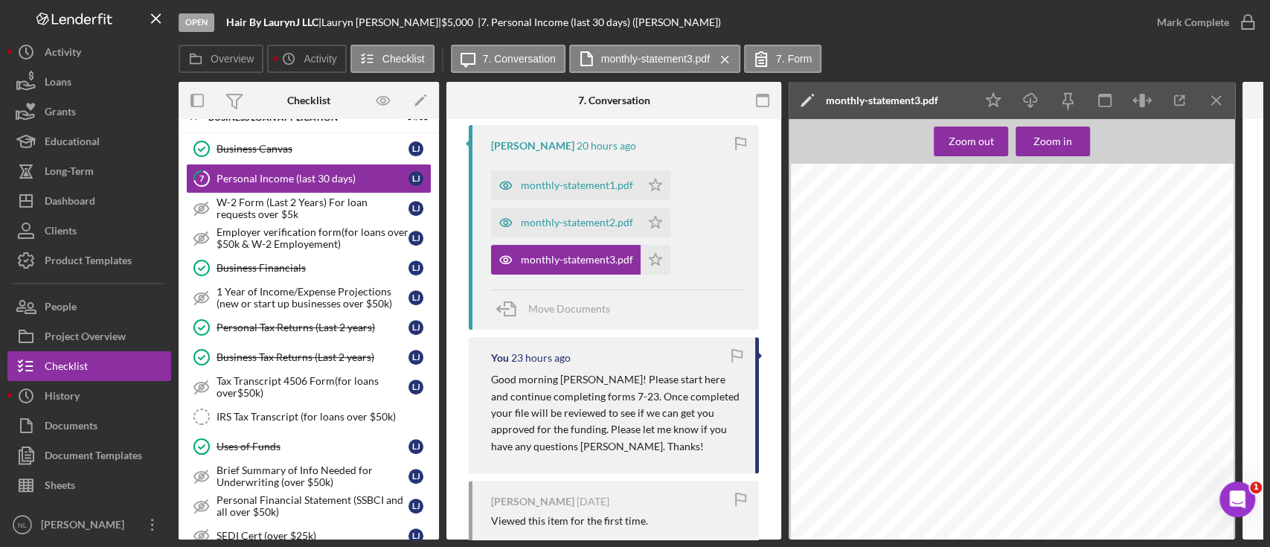
scroll to position [89, 0]
click at [1210, 103] on icon "Icon/Menu Close" at bounding box center [1216, 100] width 33 height 33
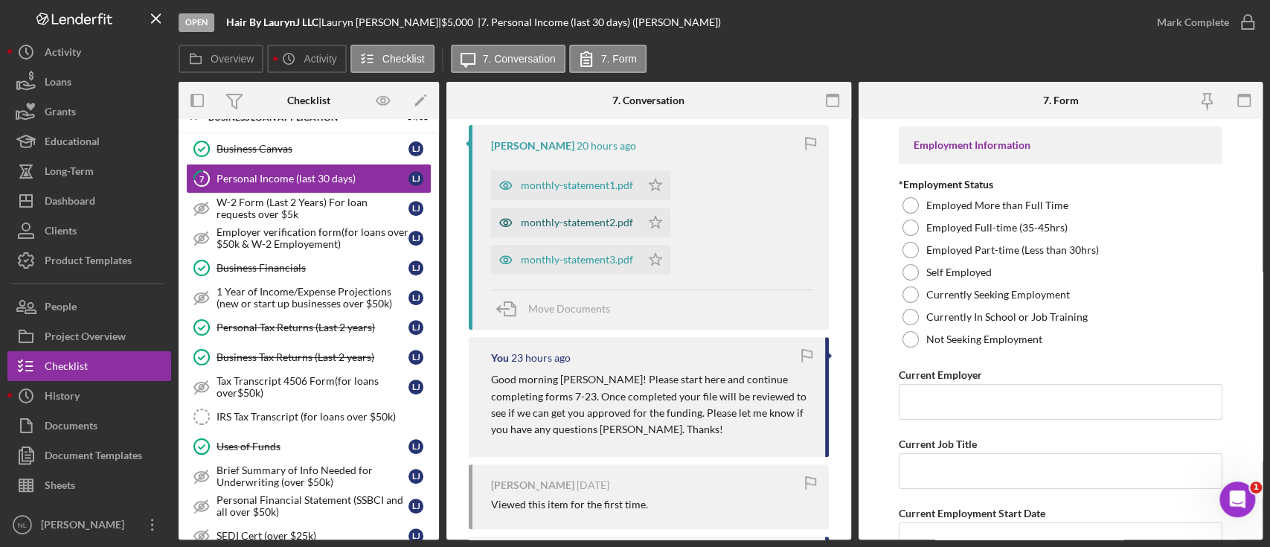
click at [600, 230] on div "monthly-statement2.pdf" at bounding box center [565, 223] width 149 height 30
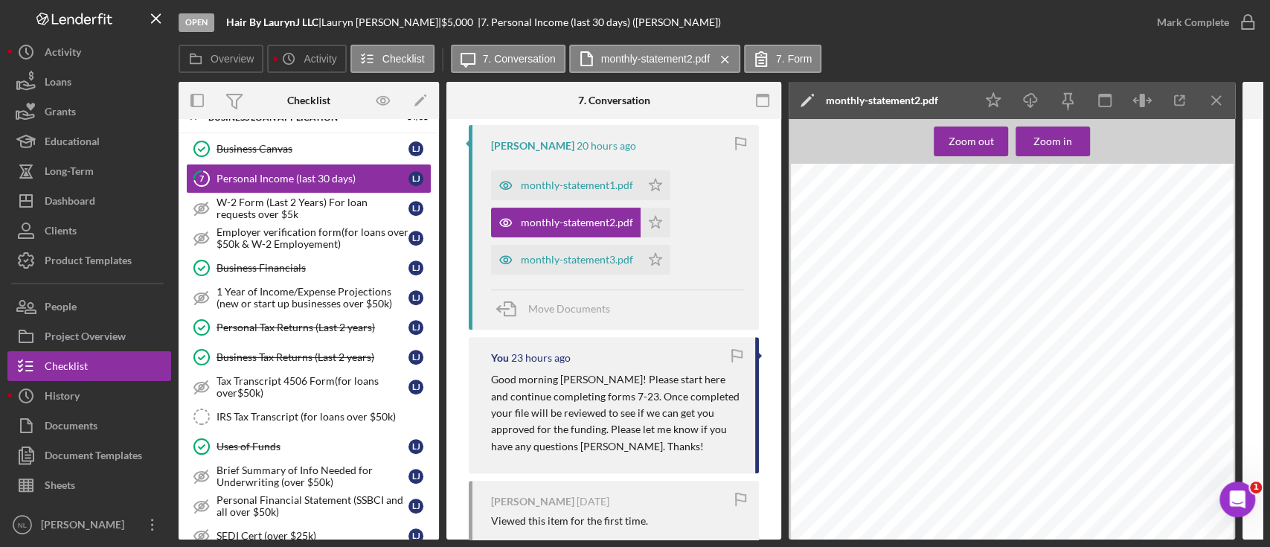
scroll to position [193, 0]
click at [1220, 110] on icon "Icon/Menu Close" at bounding box center [1216, 100] width 33 height 33
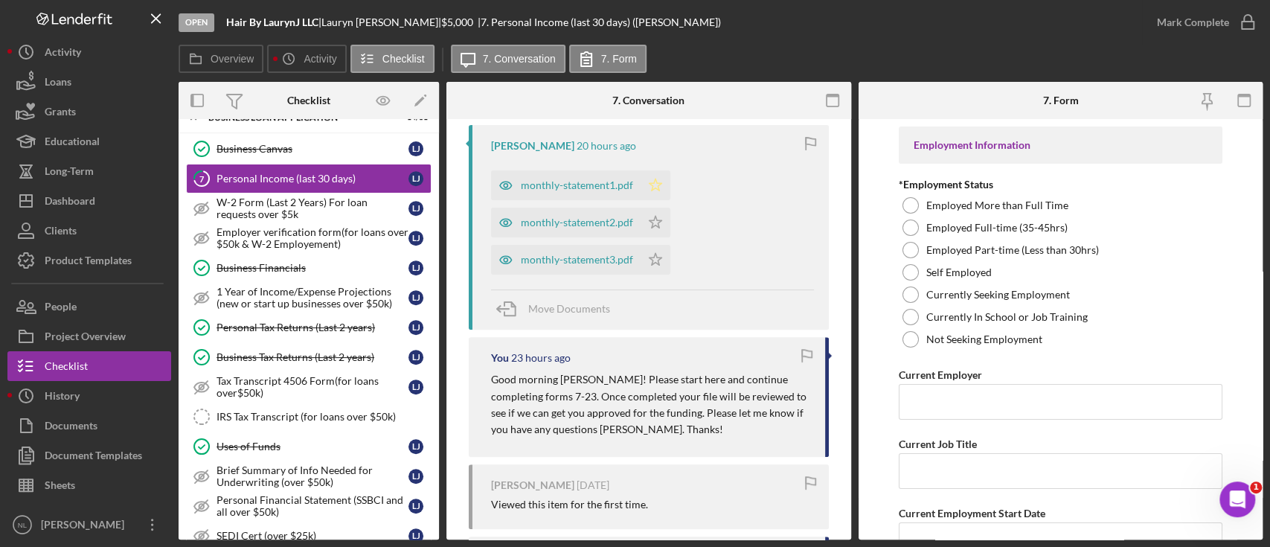
click at [661, 173] on icon "Icon/Star" at bounding box center [655, 185] width 30 height 30
click at [657, 235] on icon "Icon/Star" at bounding box center [655, 223] width 30 height 30
click at [652, 249] on icon "Icon/Star" at bounding box center [655, 260] width 30 height 30
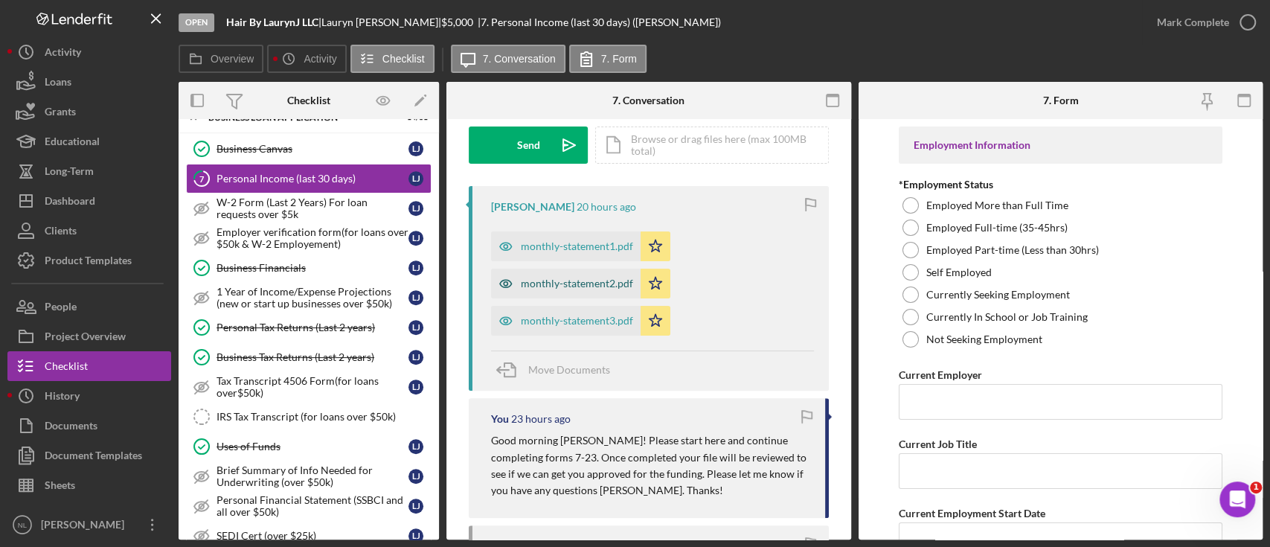
scroll to position [94, 0]
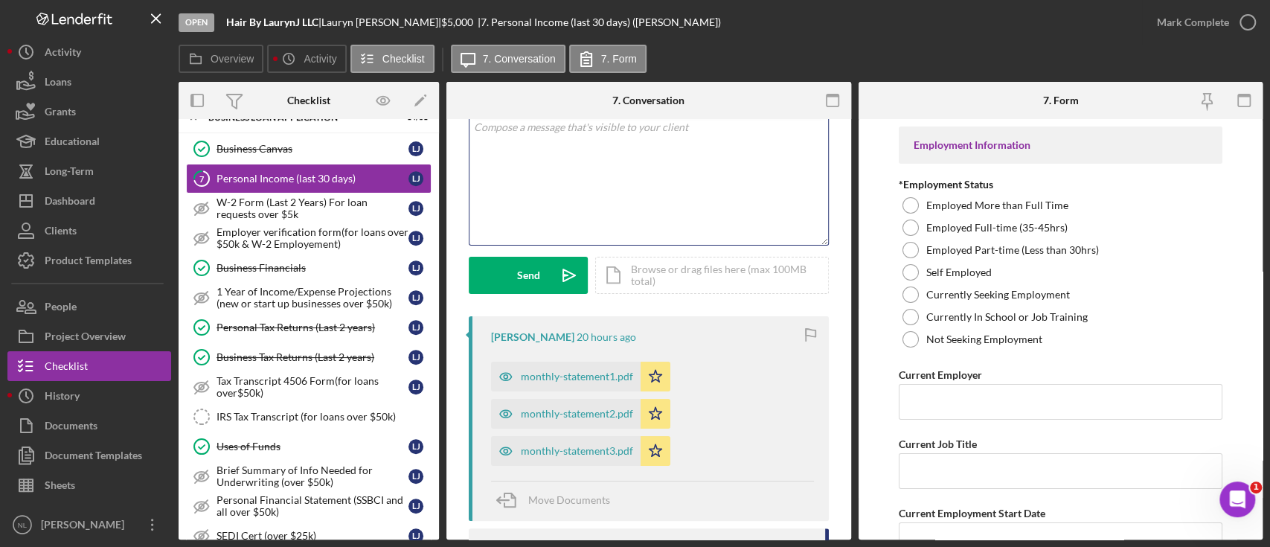
click at [532, 197] on div "v Color teal Color pink Remove color Add row above Add row below Add column bef…" at bounding box center [648, 180] width 358 height 130
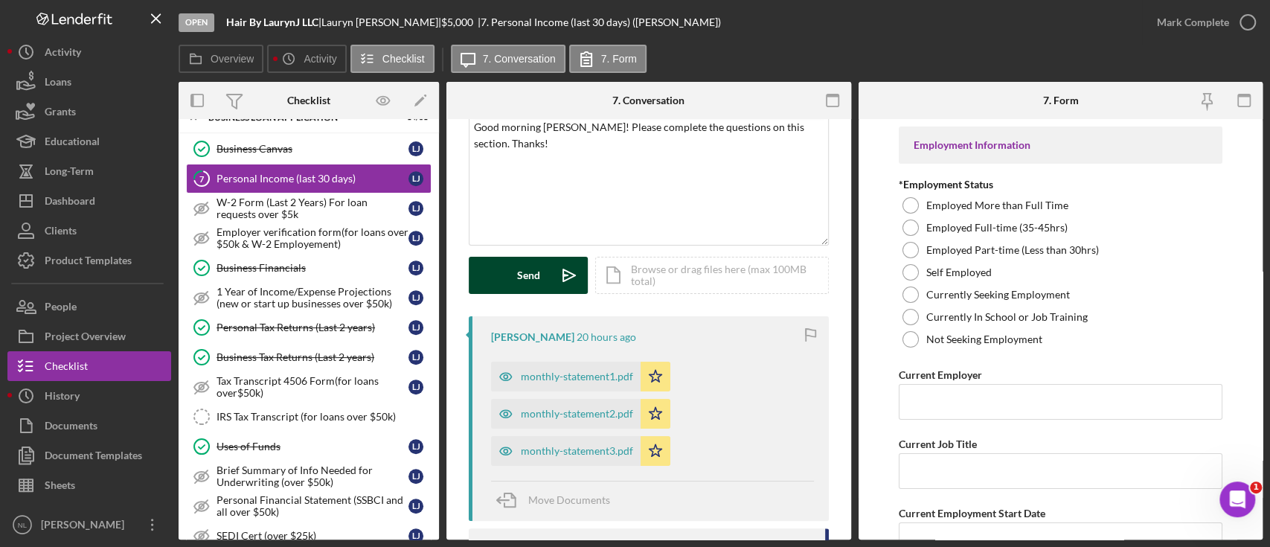
click at [544, 266] on button "Send Icon/icon-invite-send" at bounding box center [528, 275] width 119 height 37
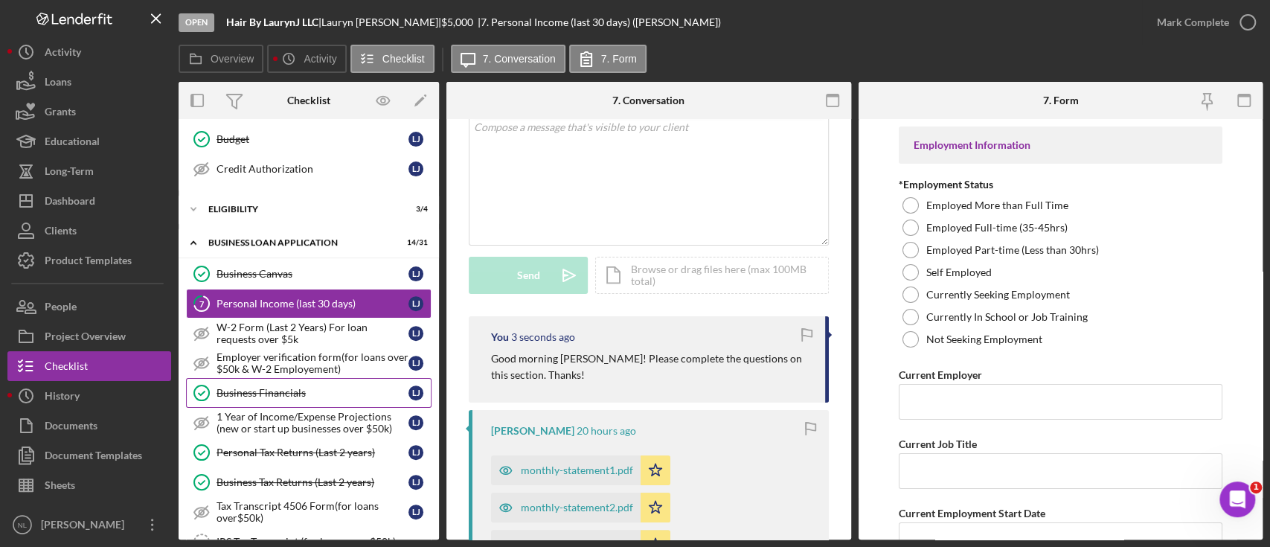
scroll to position [298, 0]
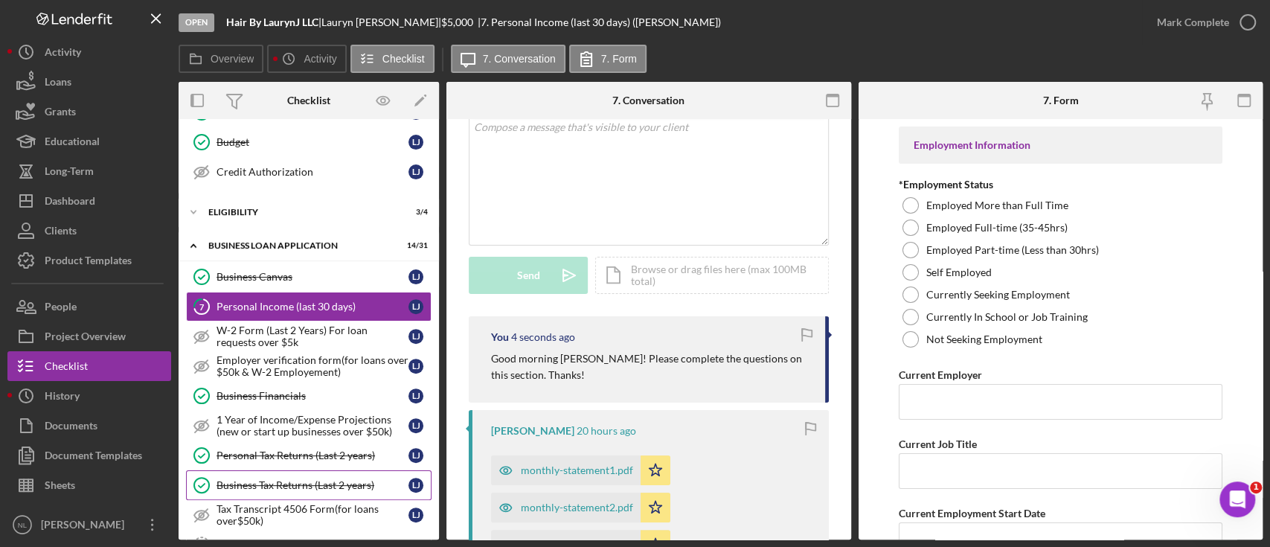
click at [300, 470] on link "Business Tax Returns (Last 2 years) Business Tax Returns (Last 2 years) [PERSON…" at bounding box center [308, 485] width 245 height 30
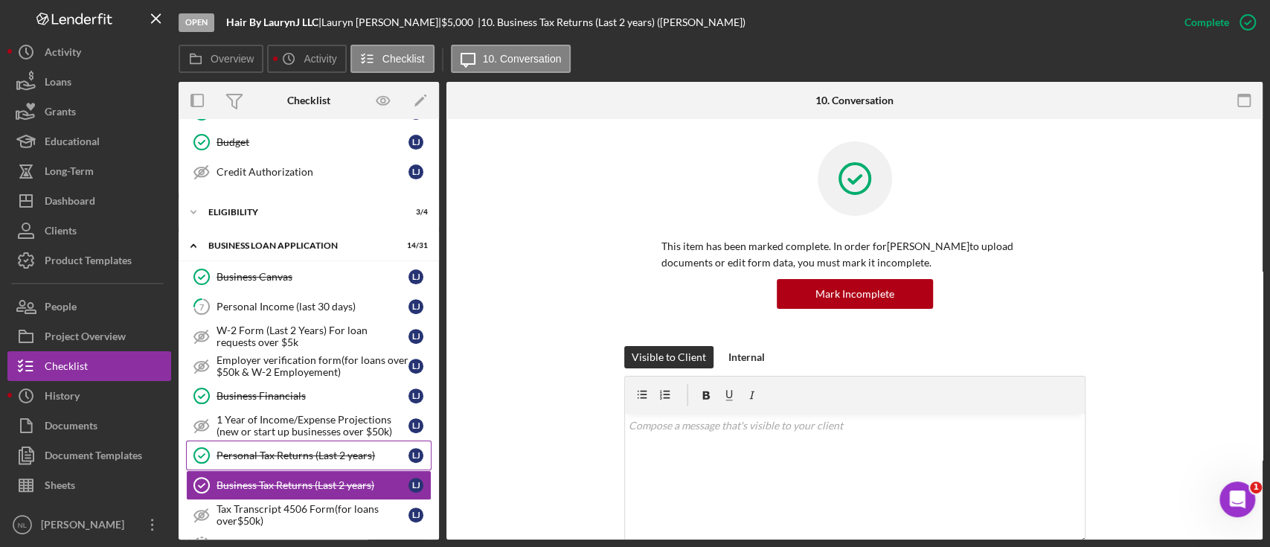
click at [300, 464] on link "Personal Tax Returns (Last 2 years) Personal Tax Returns (Last 2 years) [PERSON…" at bounding box center [308, 455] width 245 height 30
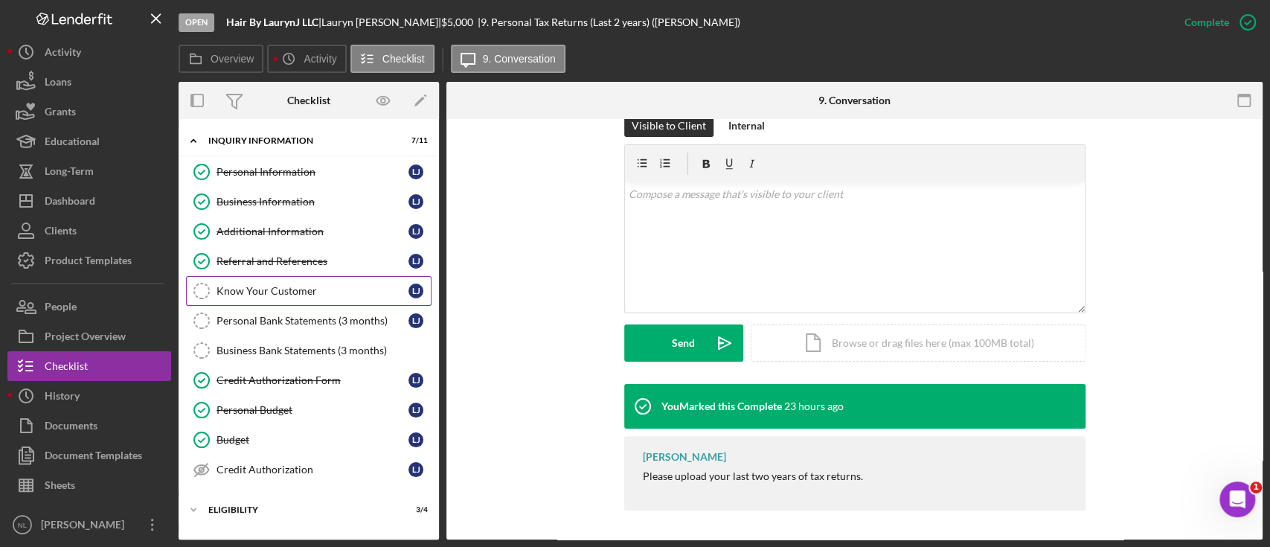
click at [253, 289] on div "Know Your Customer" at bounding box center [312, 291] width 192 height 12
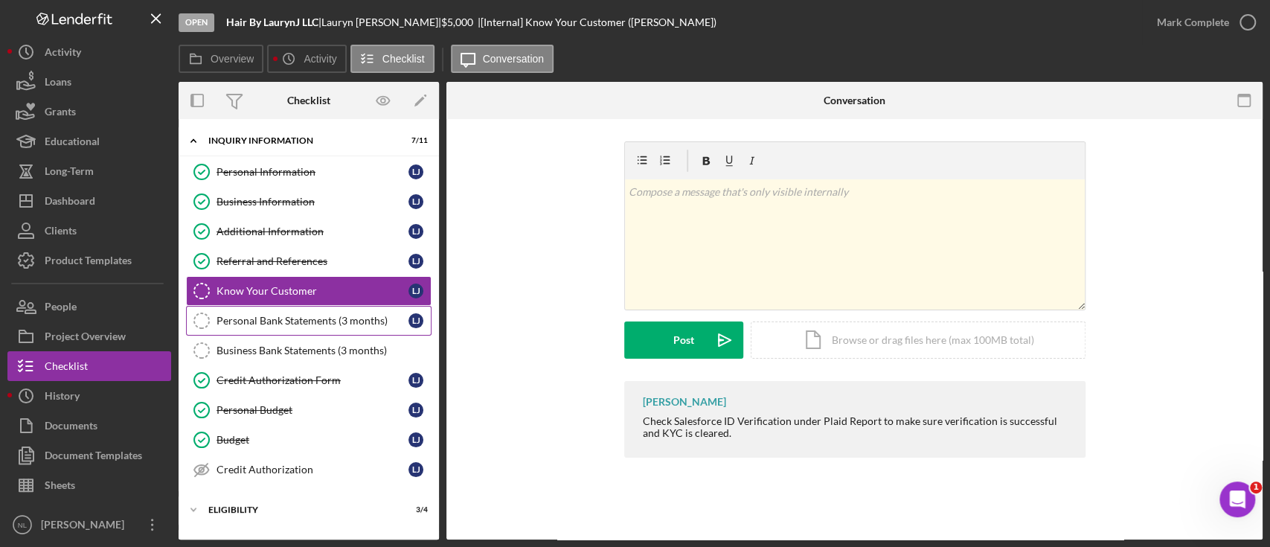
click at [255, 318] on div "Personal Bank Statements (3 months)" at bounding box center [312, 321] width 192 height 12
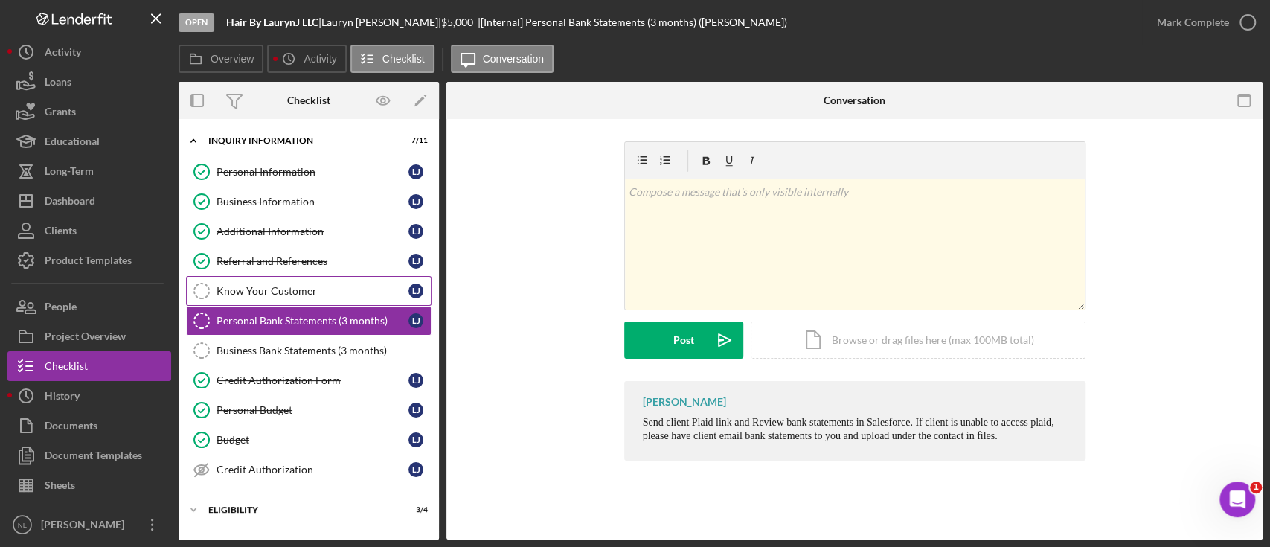
click at [261, 298] on link "Know Your Customer Know Your Customer [PERSON_NAME]" at bounding box center [308, 291] width 245 height 30
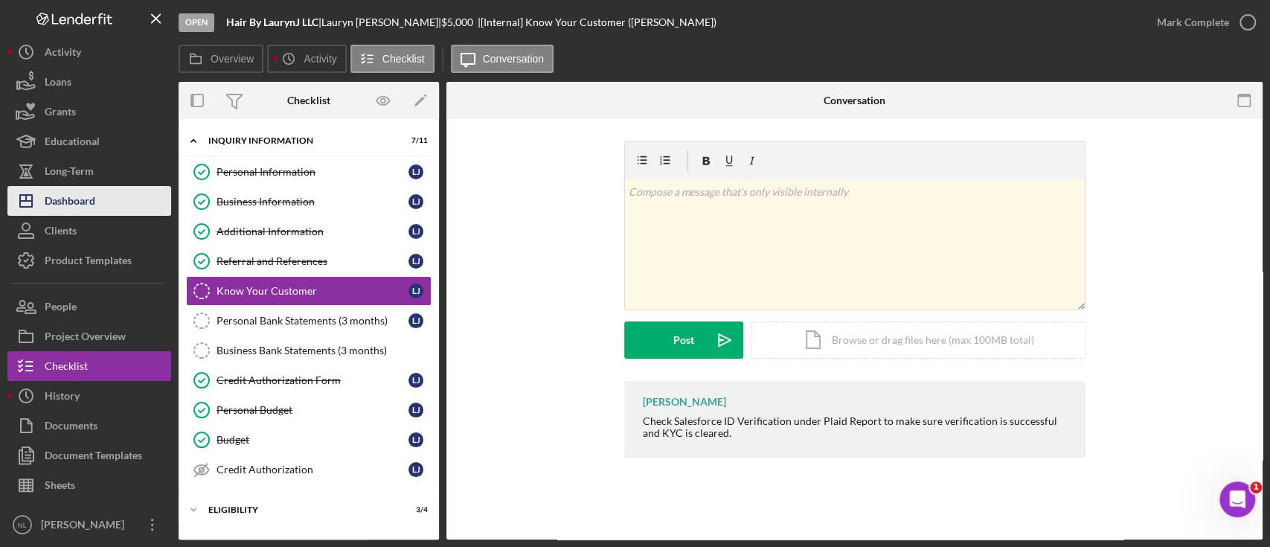
click at [149, 195] on button "Icon/Dashboard Dashboard" at bounding box center [89, 201] width 164 height 30
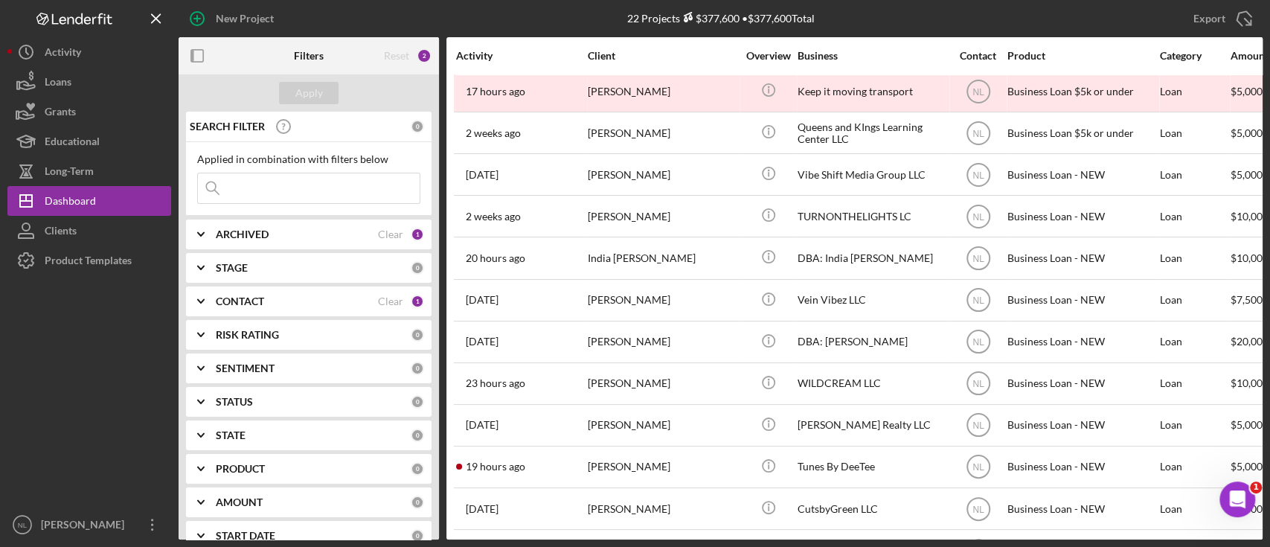
scroll to position [392, 0]
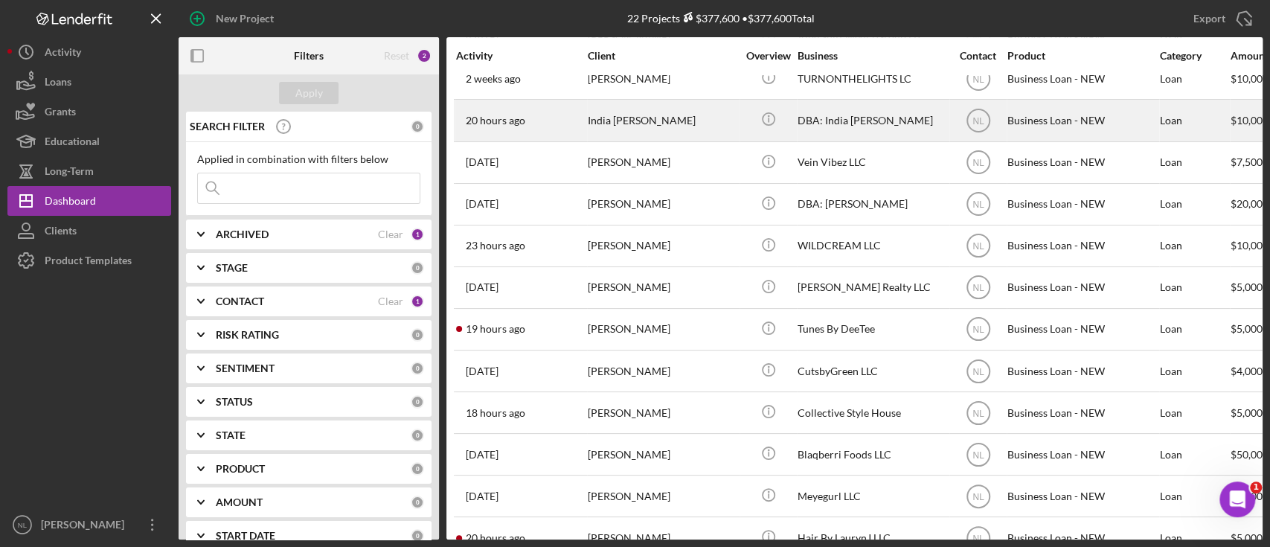
click at [615, 126] on div "India [PERSON_NAME]" at bounding box center [662, 119] width 149 height 39
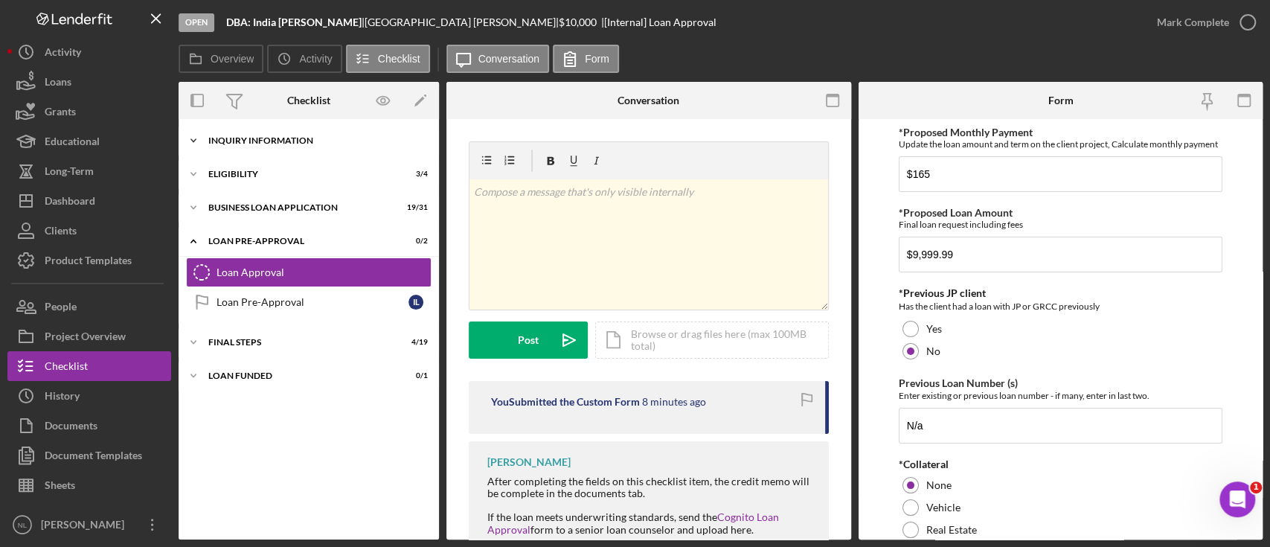
click at [263, 149] on div "Icon/Expander INQUIRY INFORMATION 11 / 11" at bounding box center [309, 141] width 260 height 30
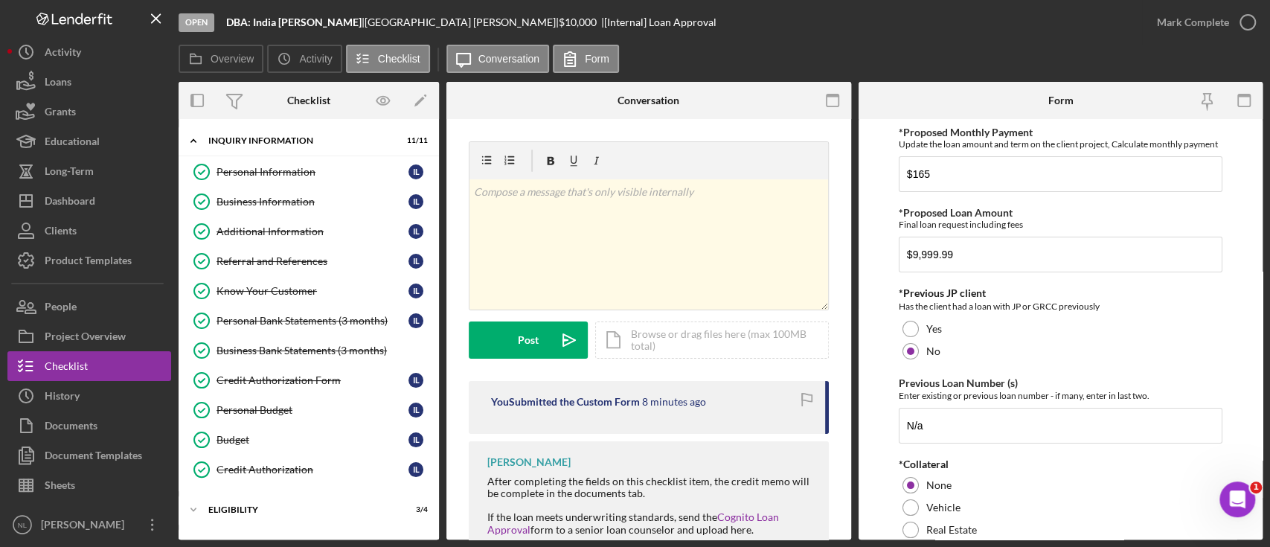
scroll to position [122, 0]
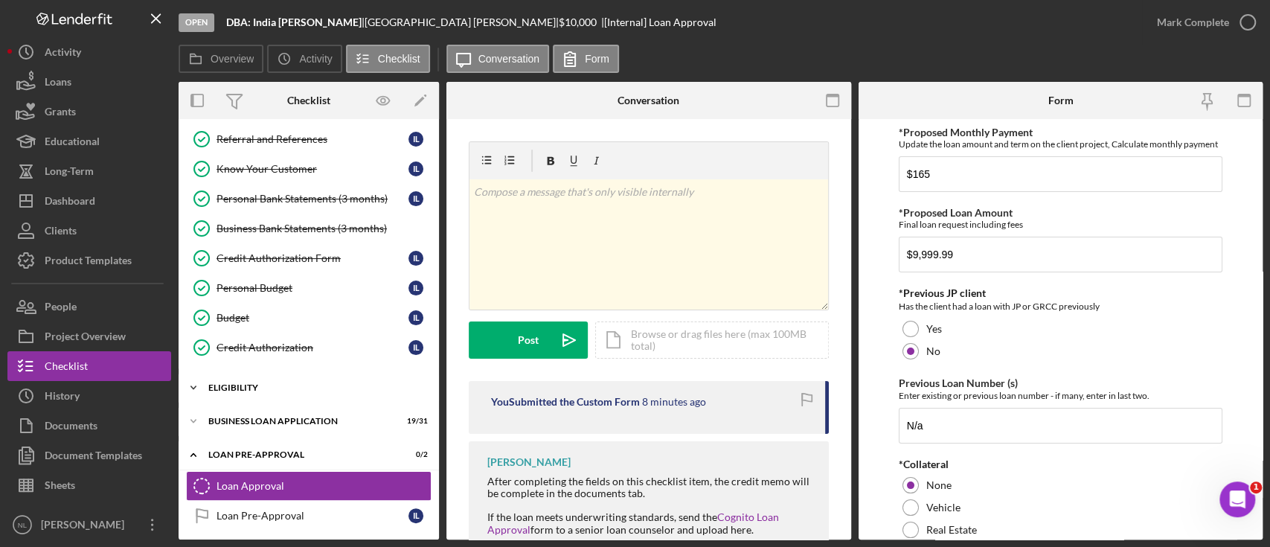
click at [245, 384] on div "ELIGIBILITY" at bounding box center [314, 387] width 212 height 9
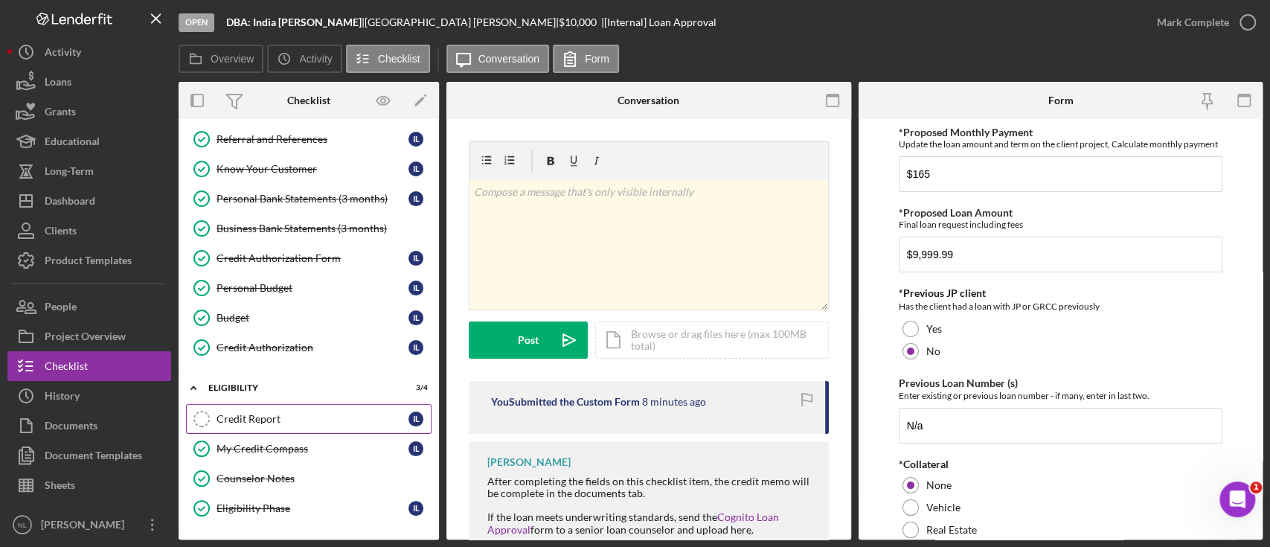
click at [275, 428] on link "Credit Report Credit Report I L" at bounding box center [308, 419] width 245 height 30
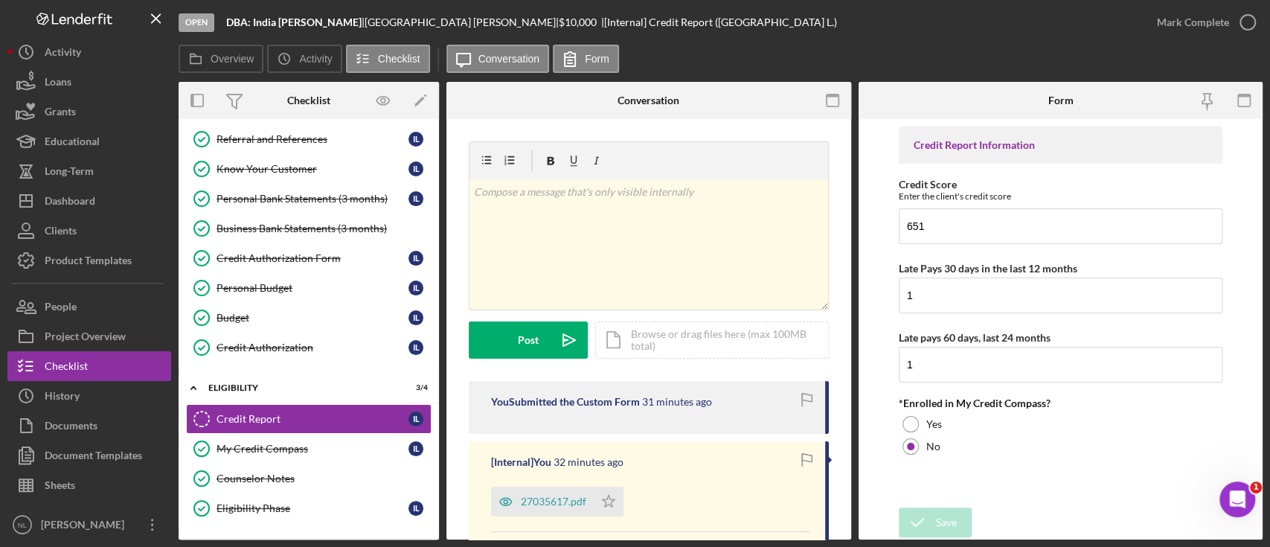
scroll to position [226, 0]
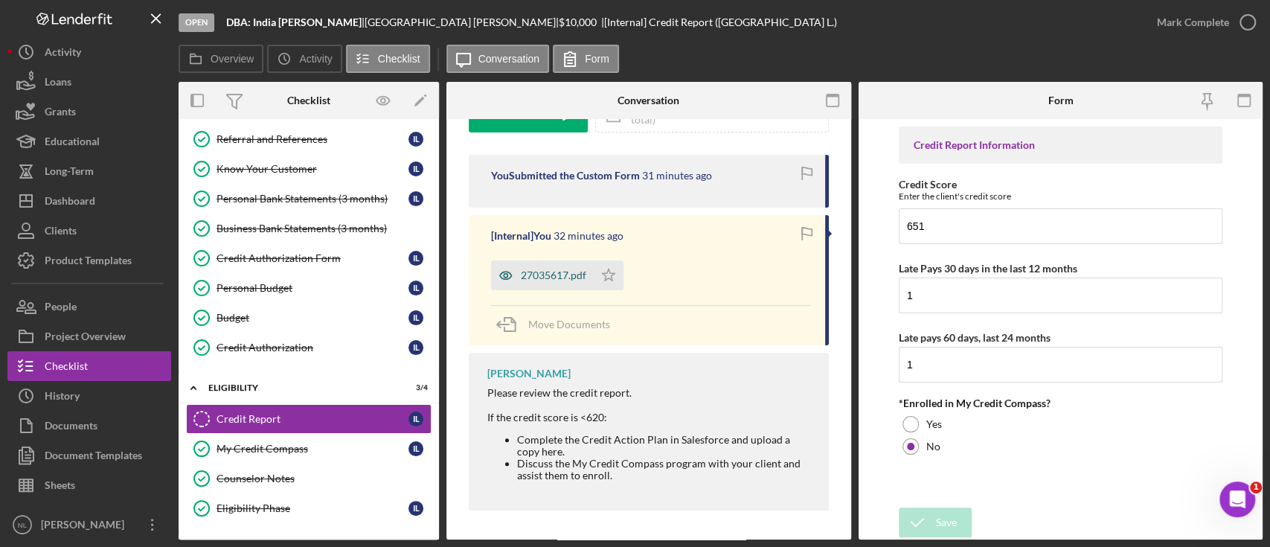
click at [560, 283] on div "27035617.pdf" at bounding box center [542, 275] width 103 height 30
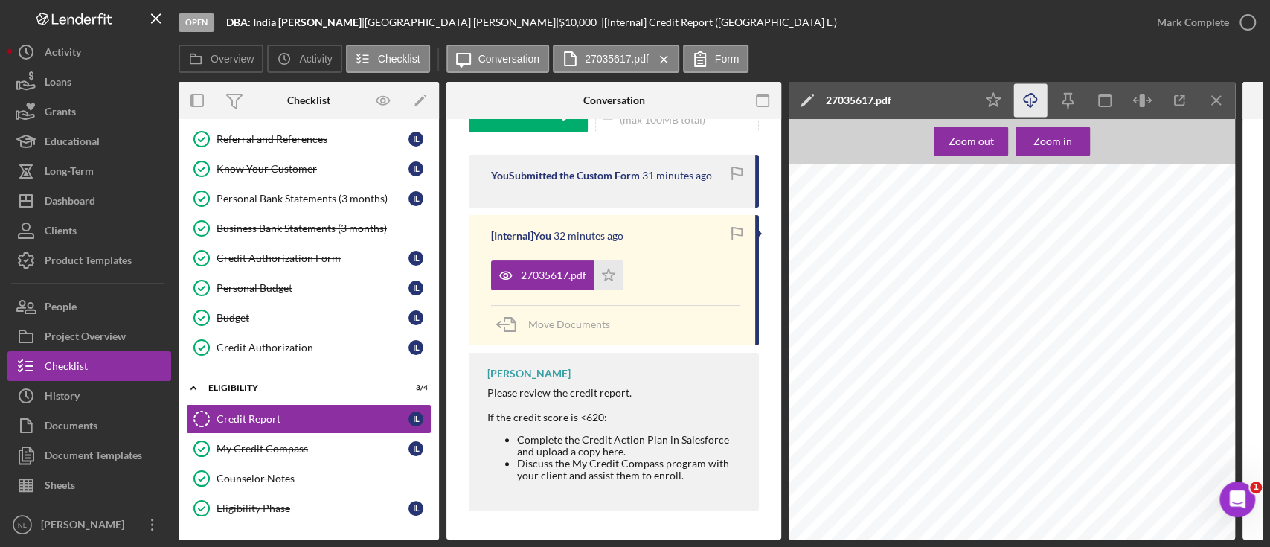
click at [1035, 116] on icon "Icon/Download" at bounding box center [1030, 100] width 33 height 33
drag, startPoint x: 1085, startPoint y: 247, endPoint x: 1055, endPoint y: 158, distance: 94.1
click at [1085, 247] on div "INFILE CREDIT REPORT SEND TO: [PERSON_NAME] REQUESTED BY: [PERSON_NAME] FILE #:…" at bounding box center [1015, 458] width 455 height 589
click at [1032, 101] on icon "Icon/Download" at bounding box center [1030, 100] width 33 height 33
click at [548, 279] on div "27035617.pdf" at bounding box center [553, 275] width 65 height 12
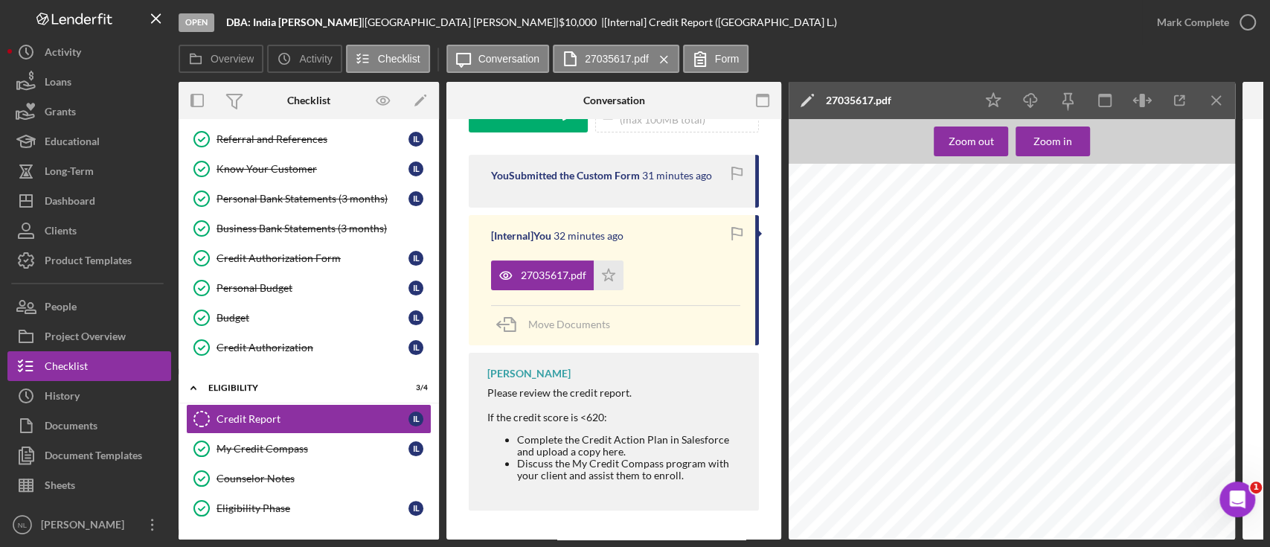
scroll to position [274, 0]
